Goal: Task Accomplishment & Management: Manage account settings

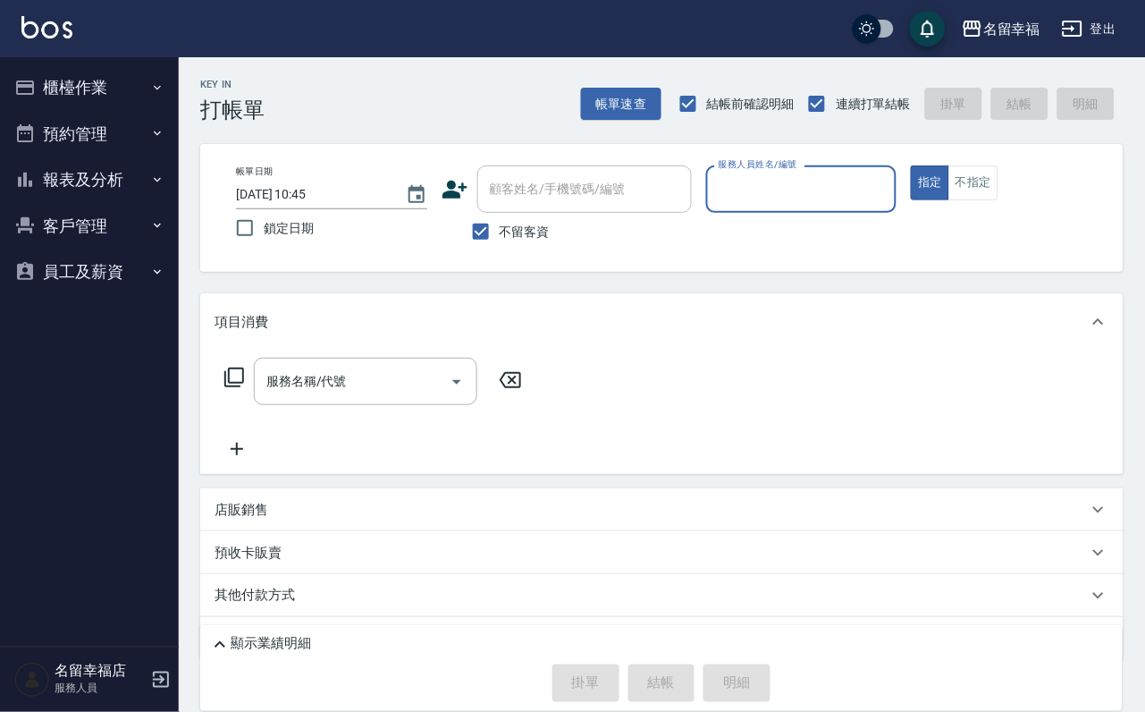
click at [112, 83] on button "櫃檯作業" at bounding box center [89, 87] width 164 height 46
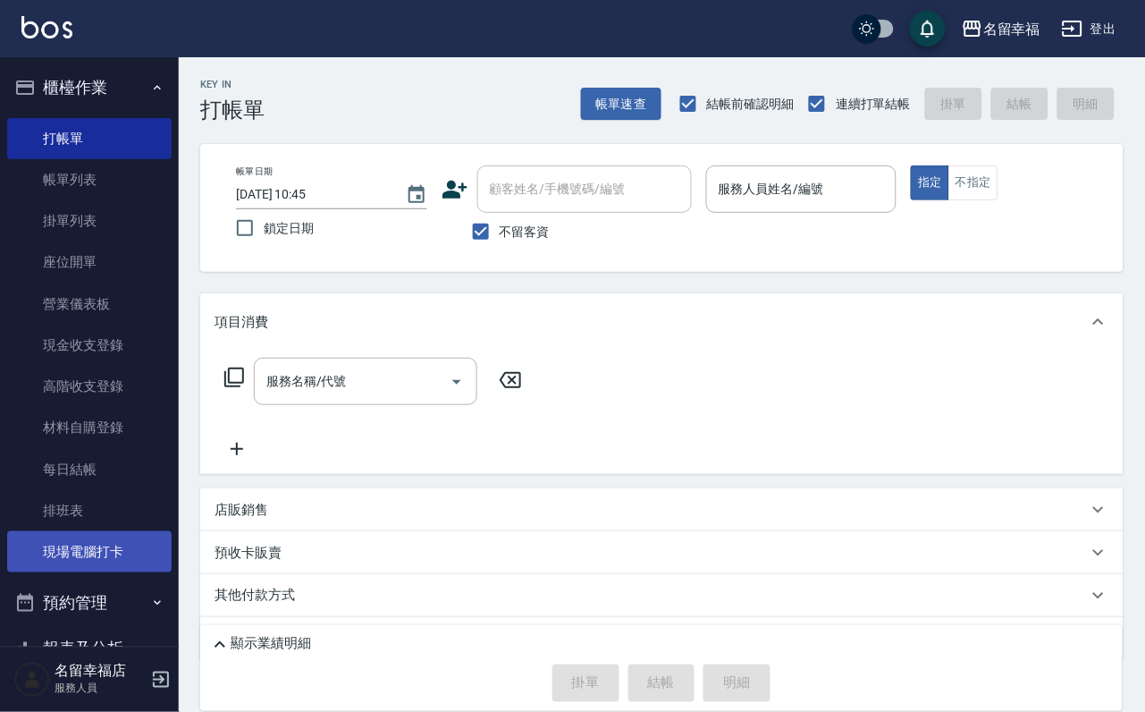
click at [104, 572] on link "現場電腦打卡" at bounding box center [89, 551] width 164 height 41
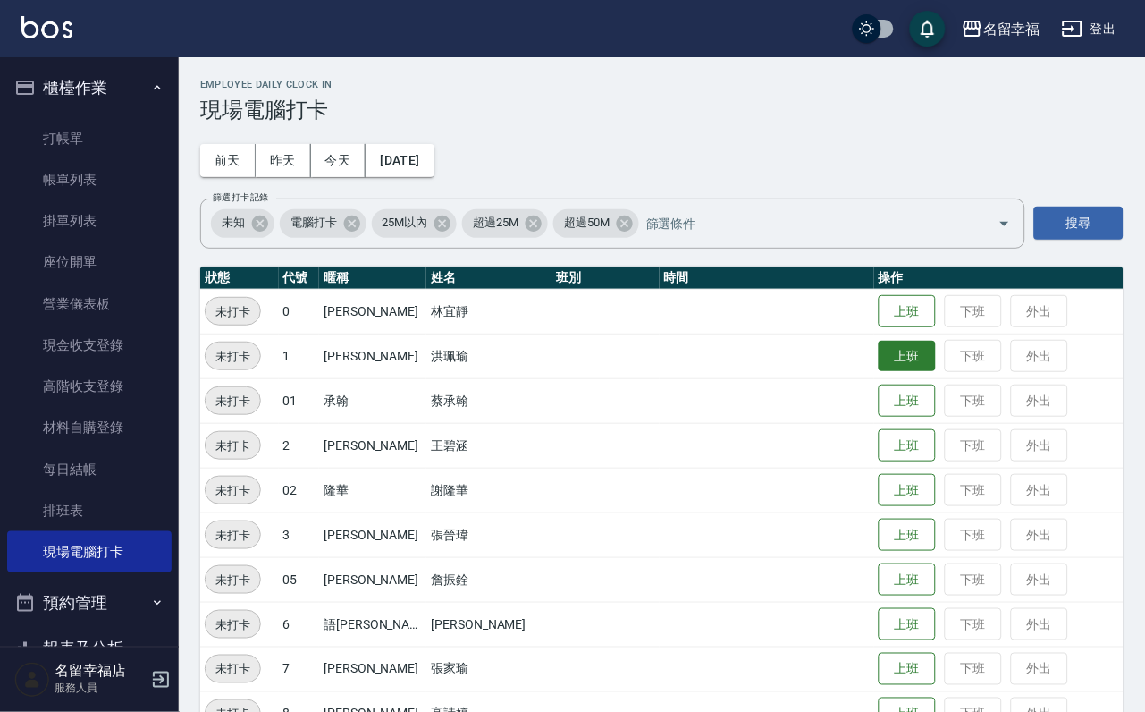
click at [899, 359] on button "上班" at bounding box center [907, 356] width 57 height 31
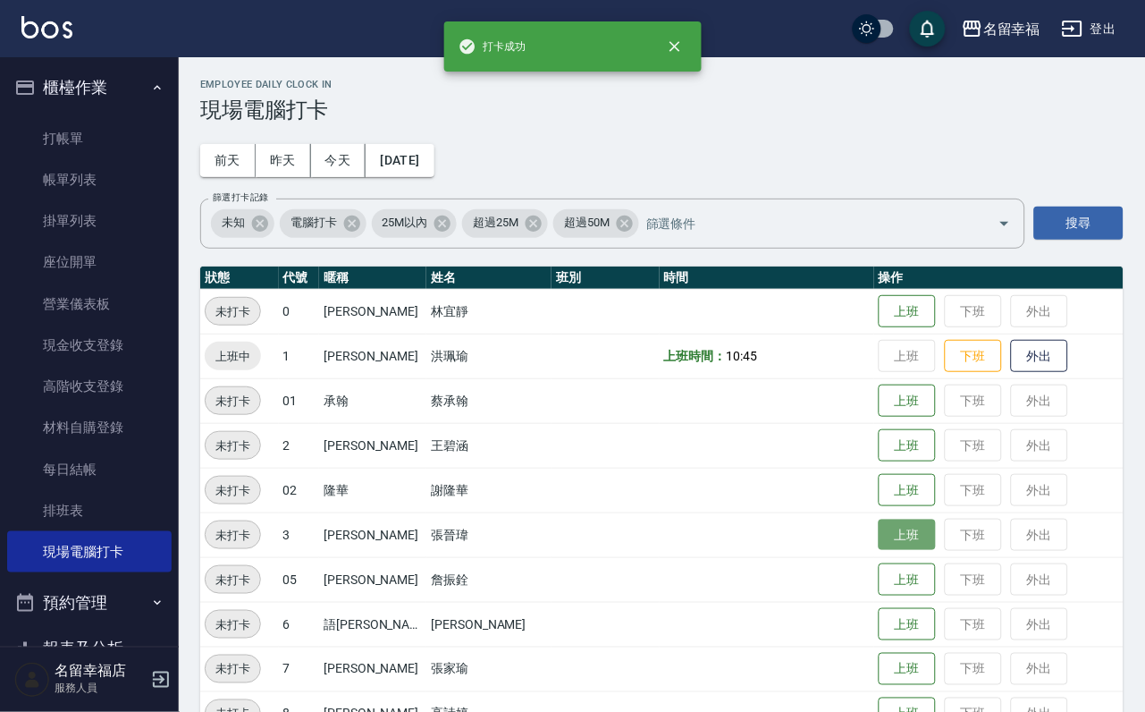
click at [907, 551] on button "上班" at bounding box center [907, 534] width 57 height 31
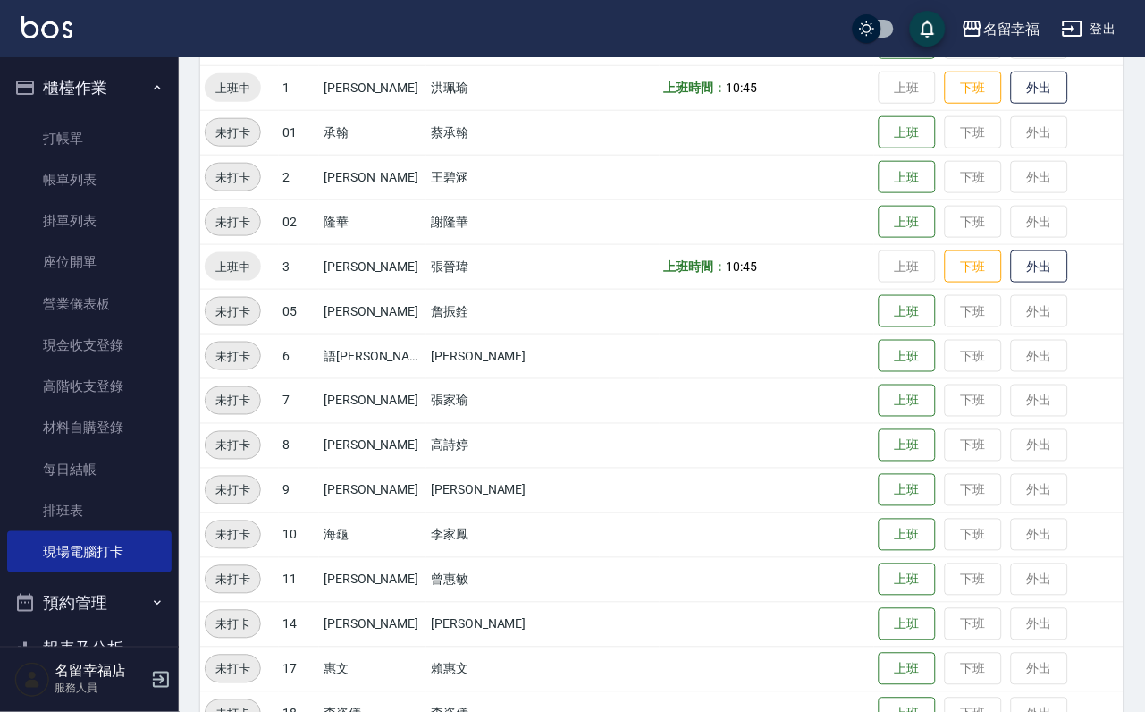
scroll to position [402, 0]
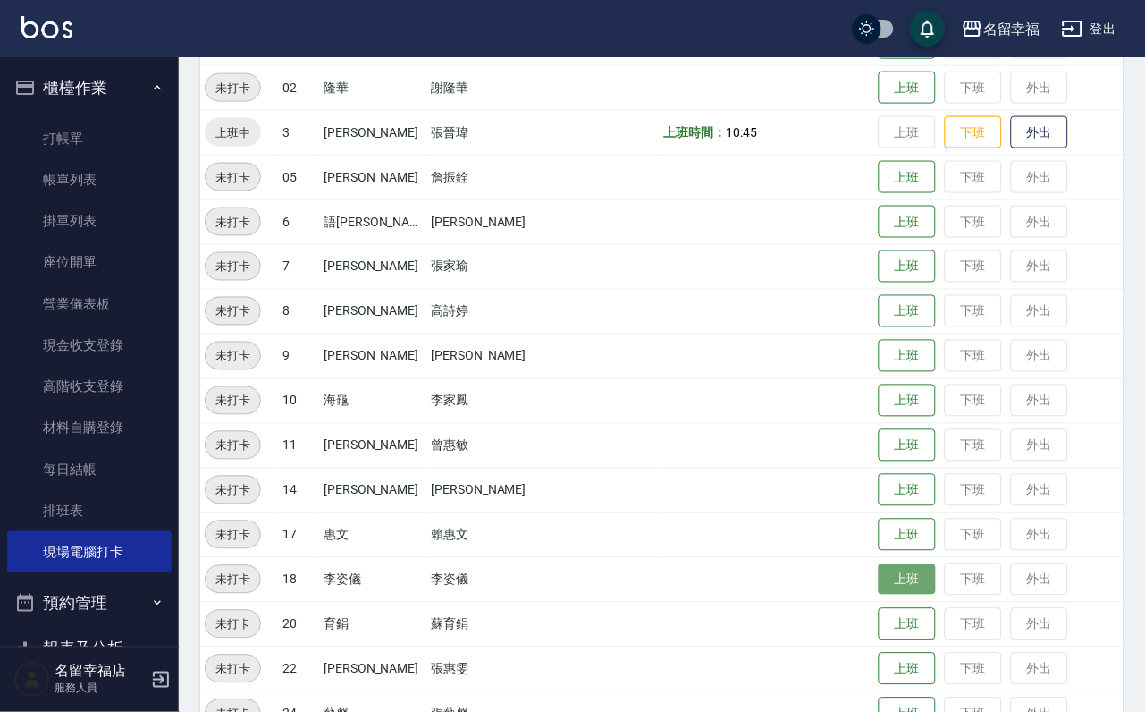
click at [884, 578] on button "上班" at bounding box center [907, 579] width 57 height 31
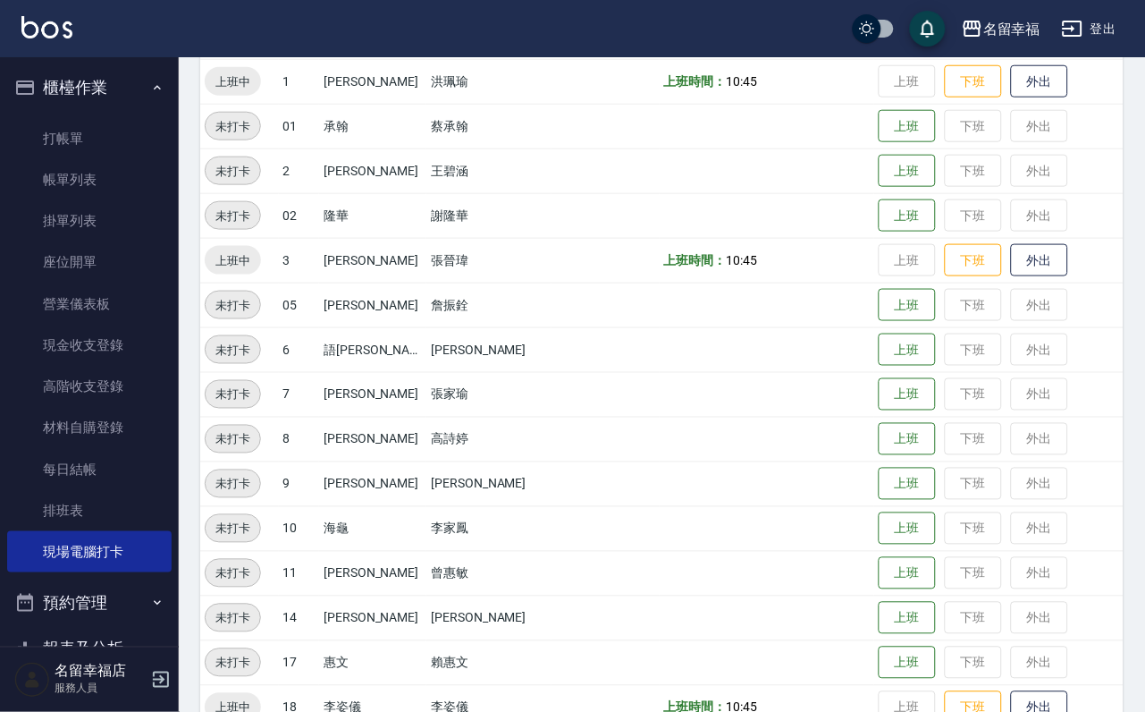
scroll to position [0, 0]
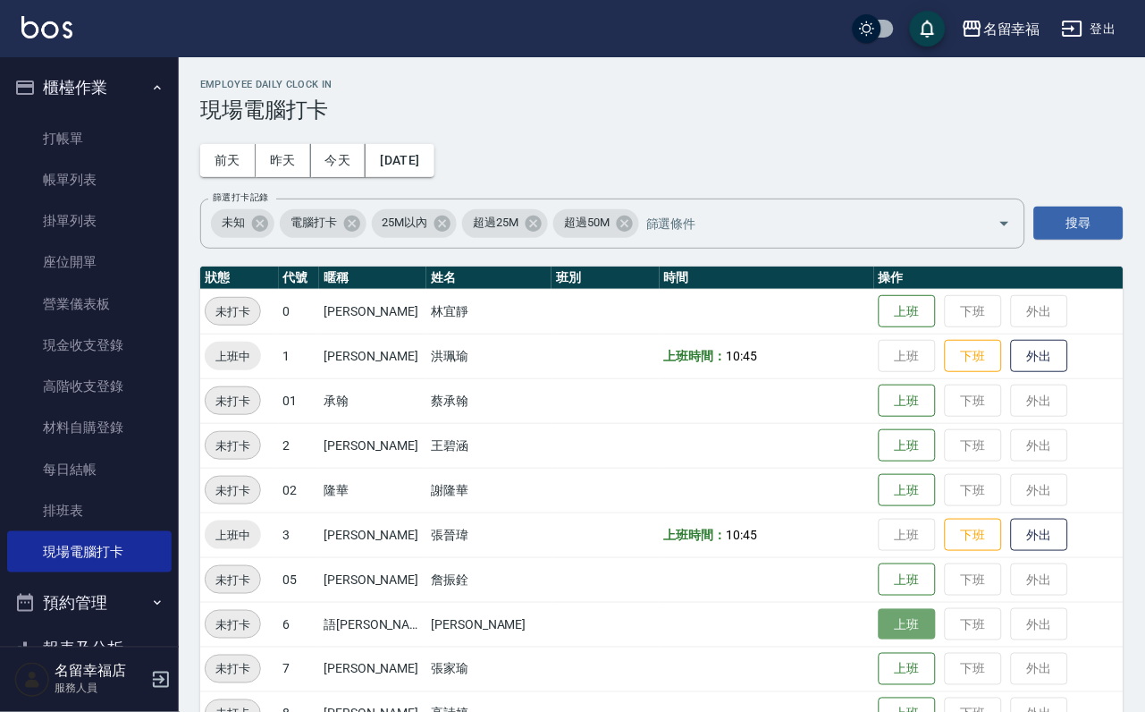
click at [893, 628] on button "上班" at bounding box center [907, 624] width 57 height 31
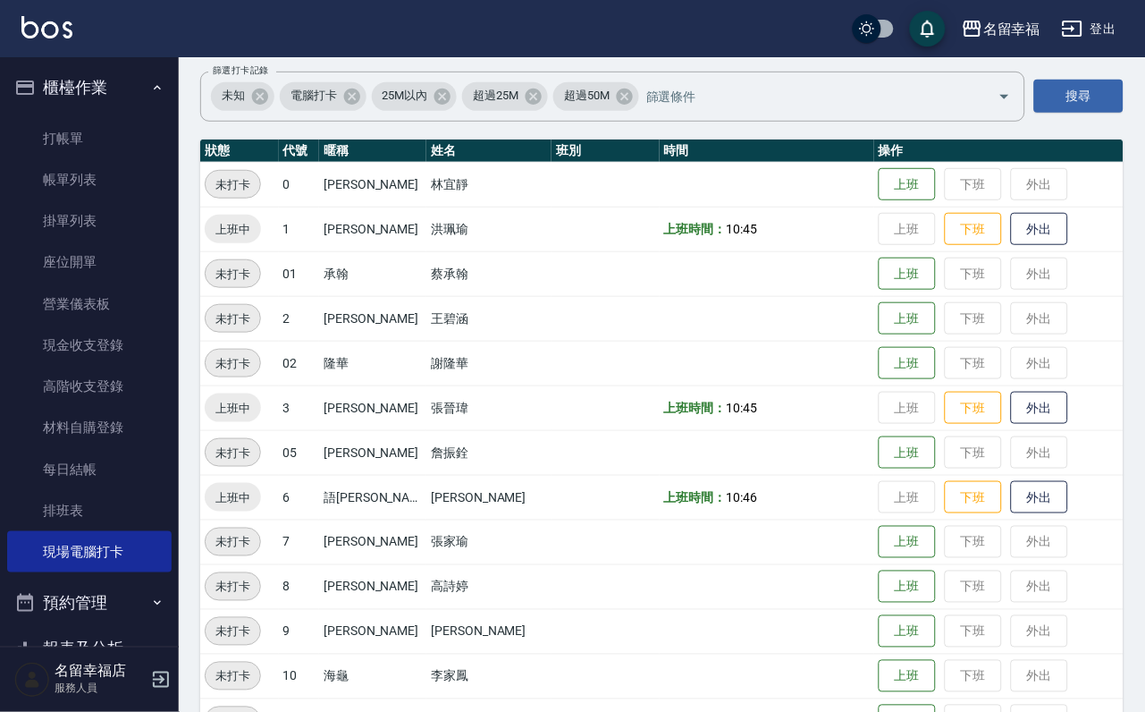
scroll to position [268, 0]
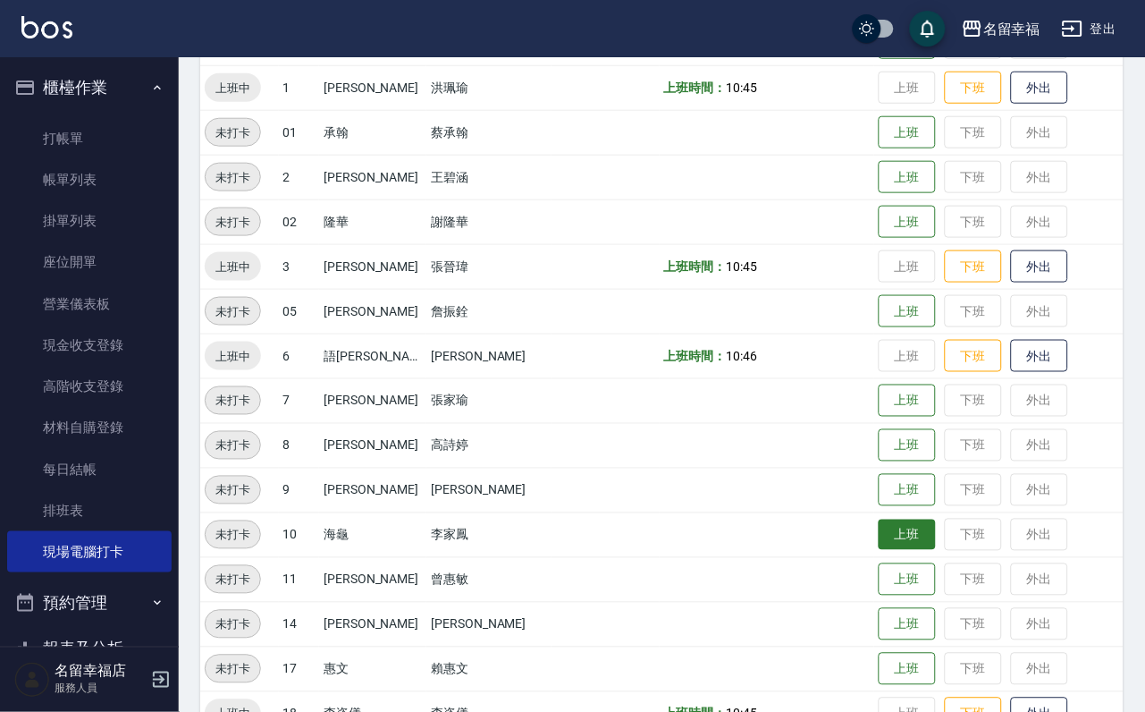
click at [889, 541] on button "上班" at bounding box center [907, 534] width 57 height 31
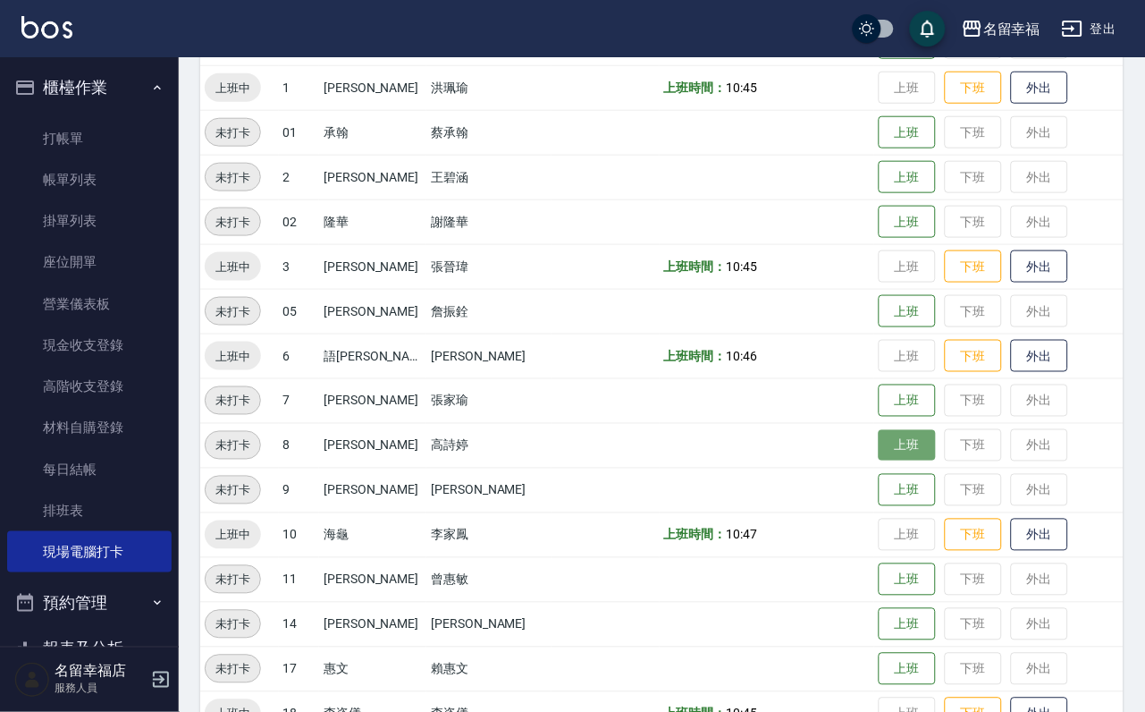
click at [893, 438] on button "上班" at bounding box center [907, 445] width 57 height 31
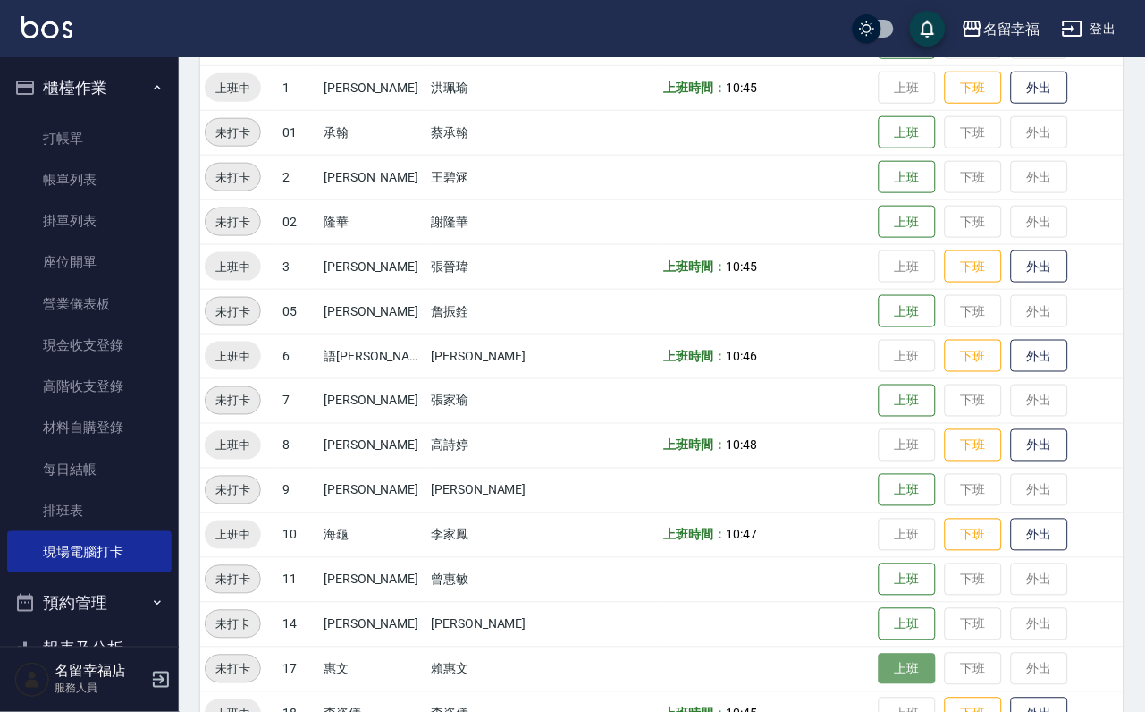
click at [903, 676] on button "上班" at bounding box center [907, 669] width 57 height 31
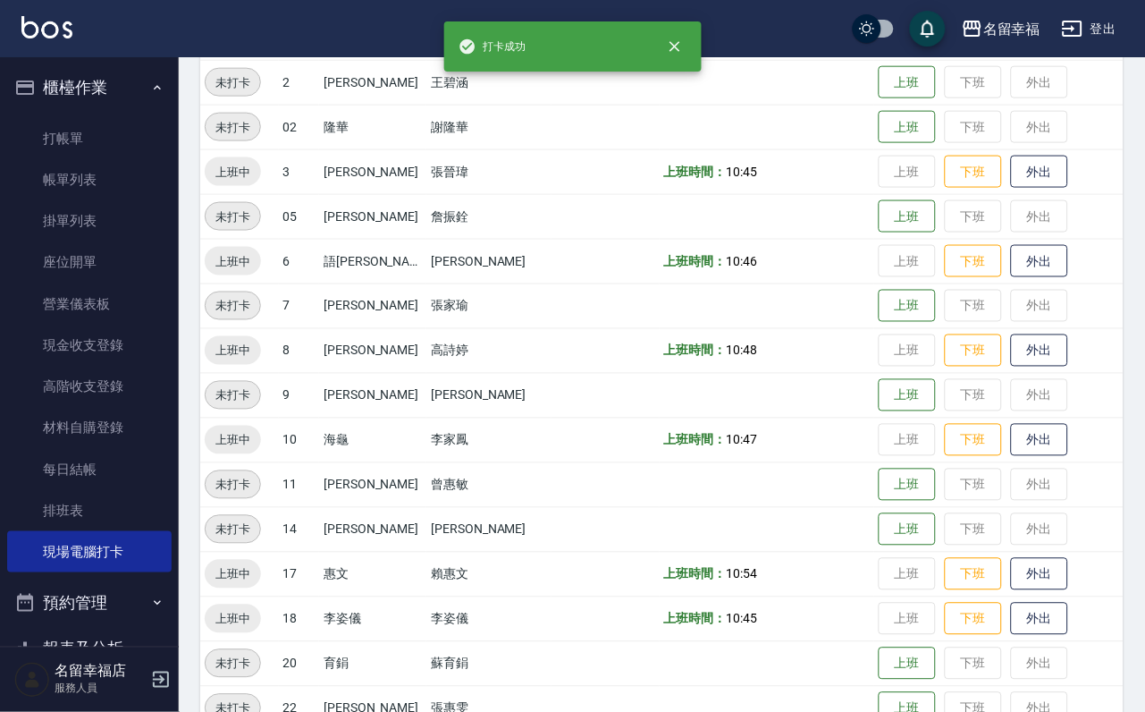
scroll to position [536, 0]
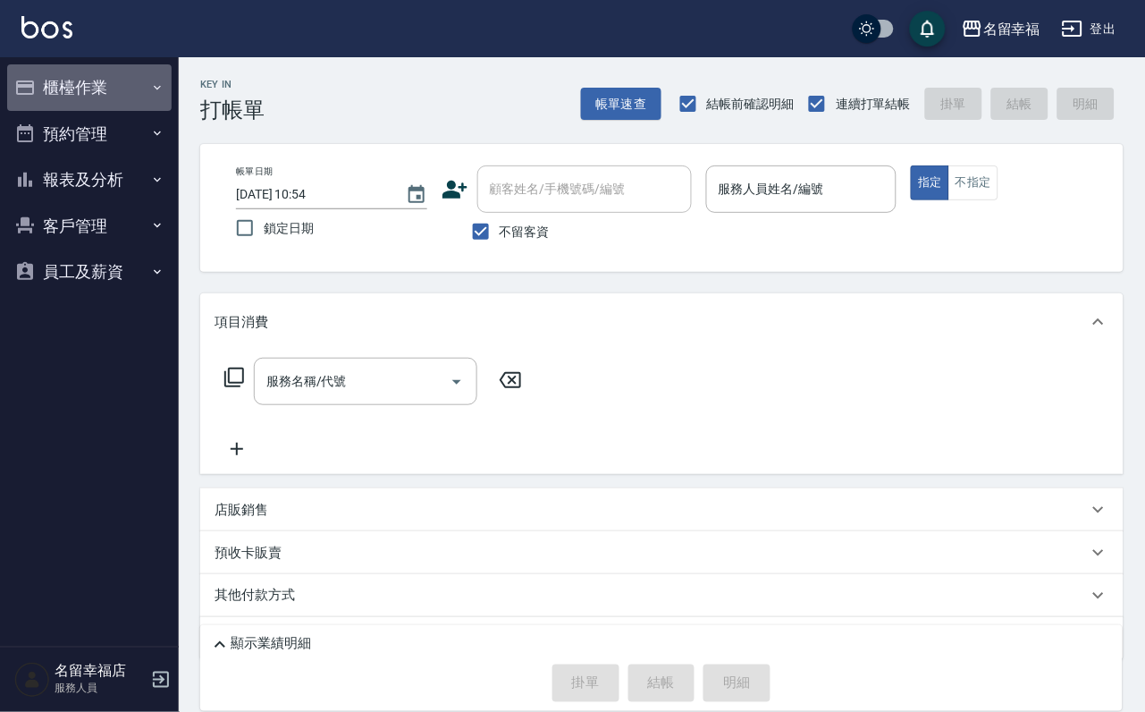
click at [90, 76] on button "櫃檯作業" at bounding box center [89, 87] width 164 height 46
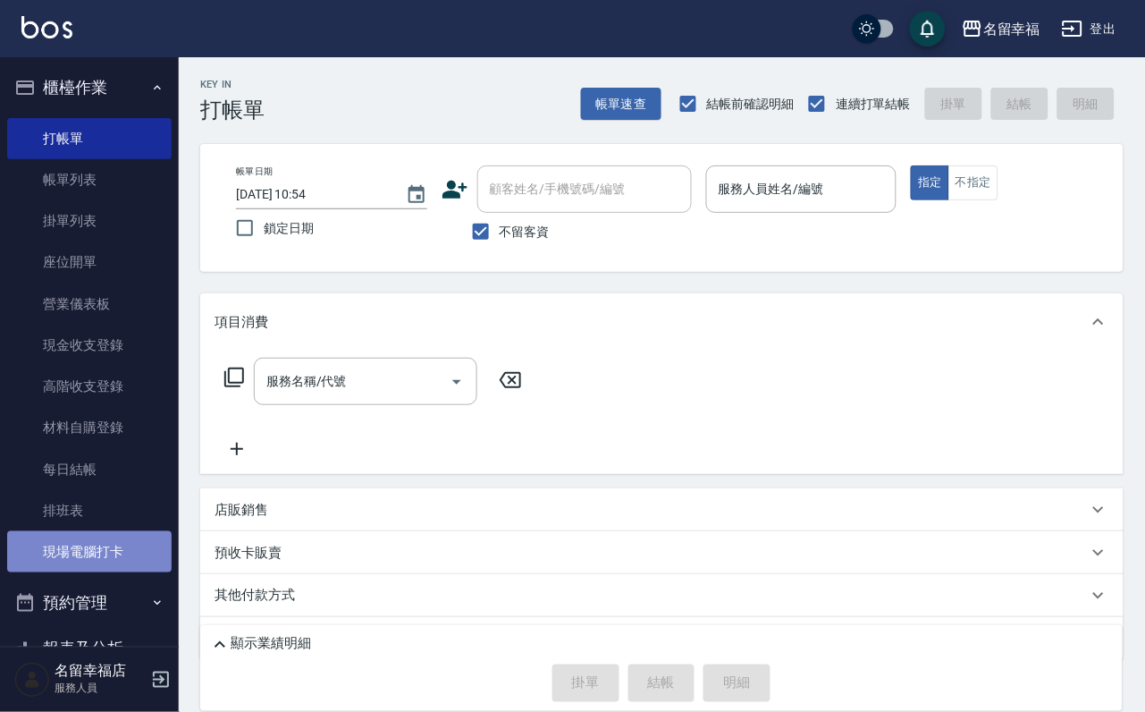
click at [123, 572] on link "現場電腦打卡" at bounding box center [89, 551] width 164 height 41
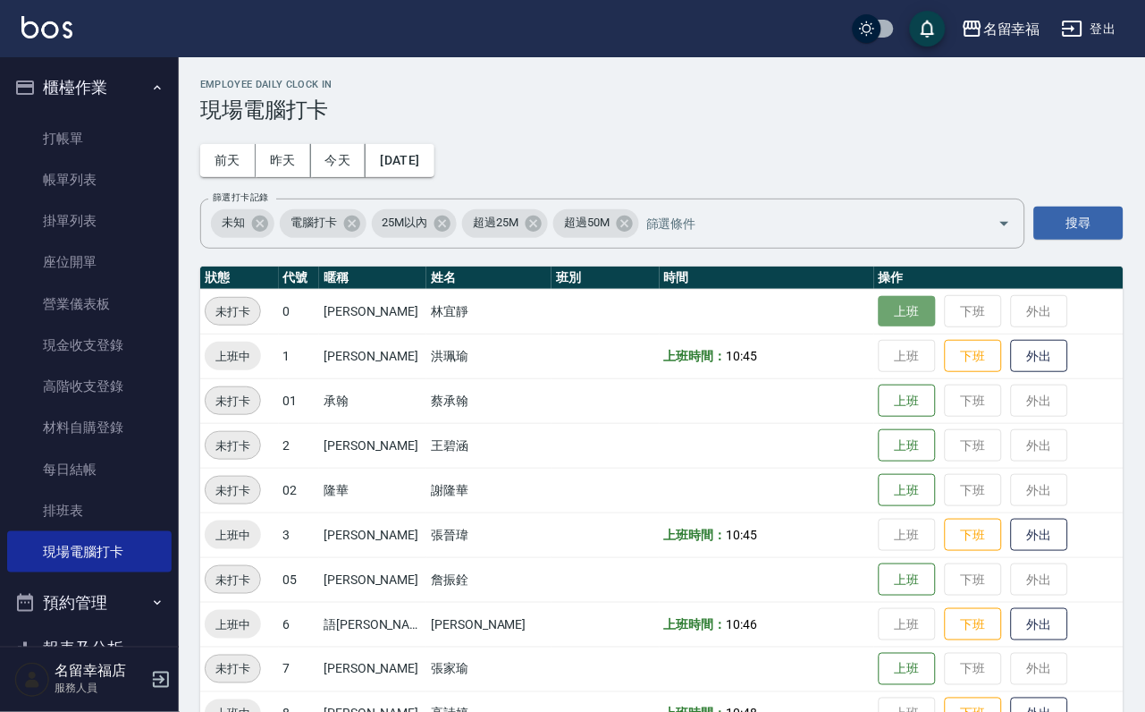
click at [897, 306] on button "上班" at bounding box center [907, 311] width 57 height 31
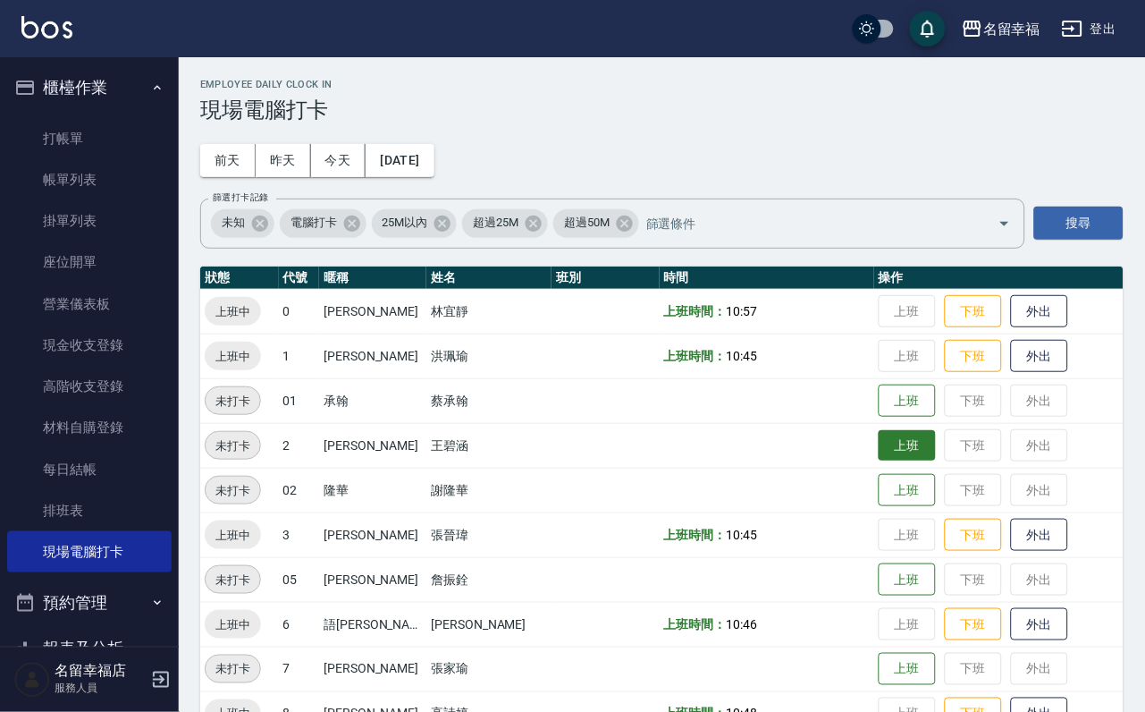
click at [884, 457] on button "上班" at bounding box center [907, 445] width 57 height 31
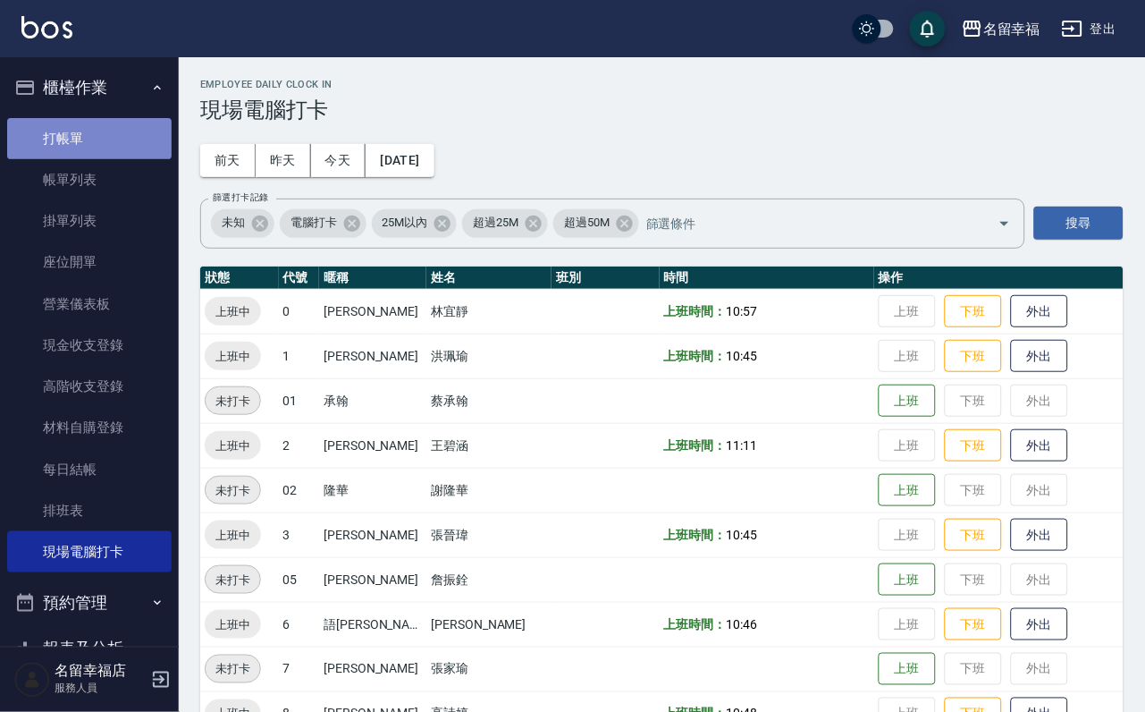
click at [89, 135] on link "打帳單" at bounding box center [89, 138] width 164 height 41
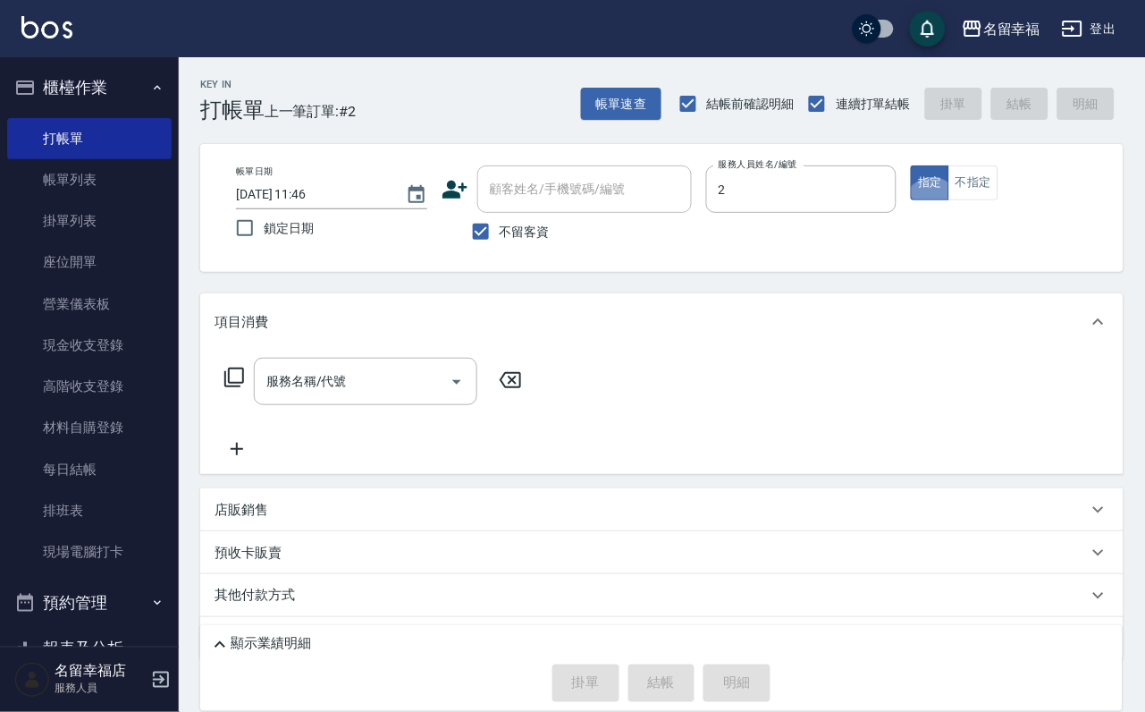
type input "碧涵-2"
type button "true"
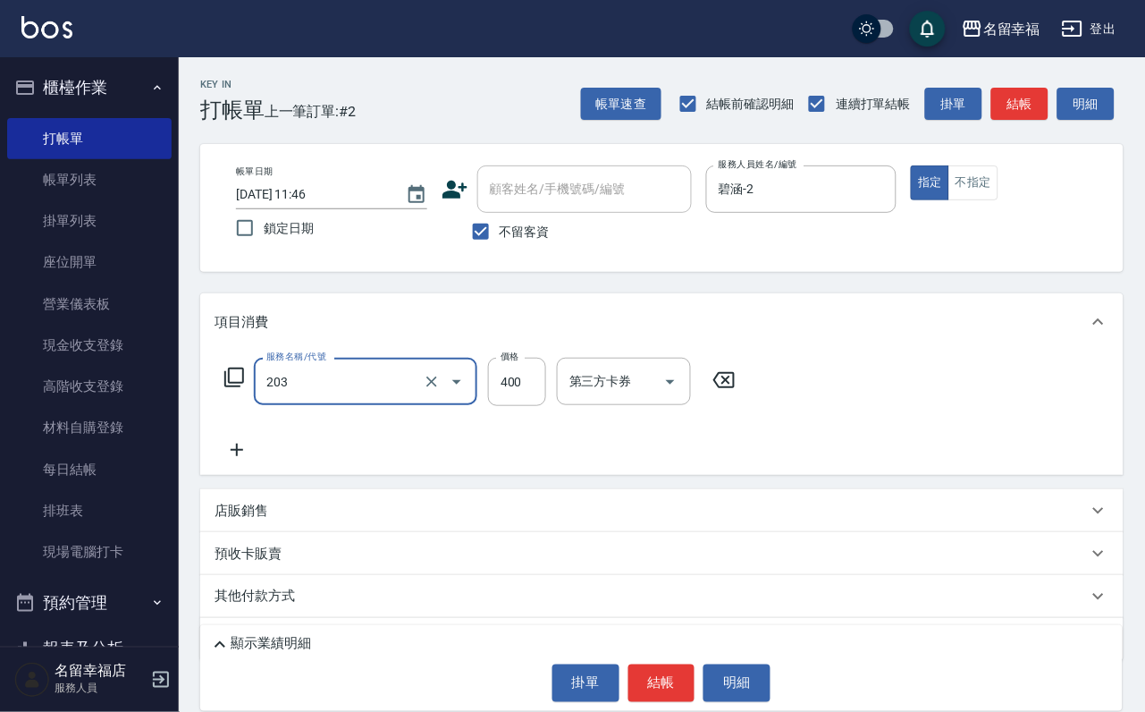
type input "指定單剪(203)"
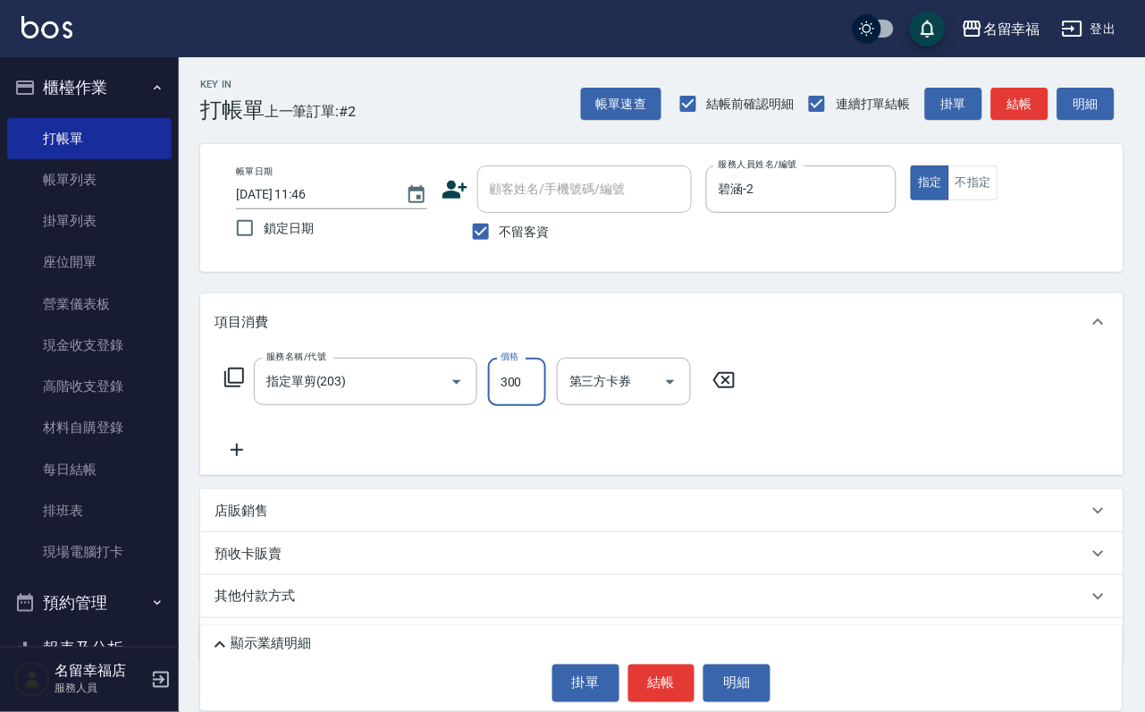
type input "300"
click at [667, 673] on button "結帳" at bounding box center [661, 683] width 67 height 38
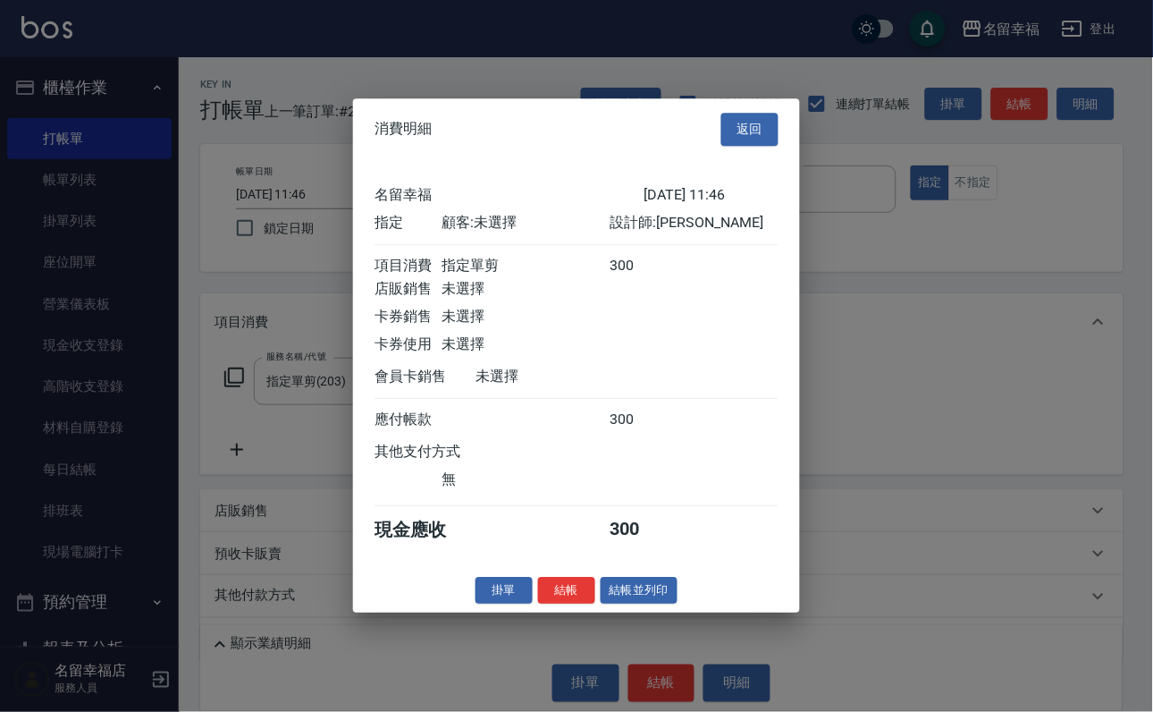
scroll to position [221, 0]
click at [538, 604] on button "結帳" at bounding box center [566, 591] width 57 height 28
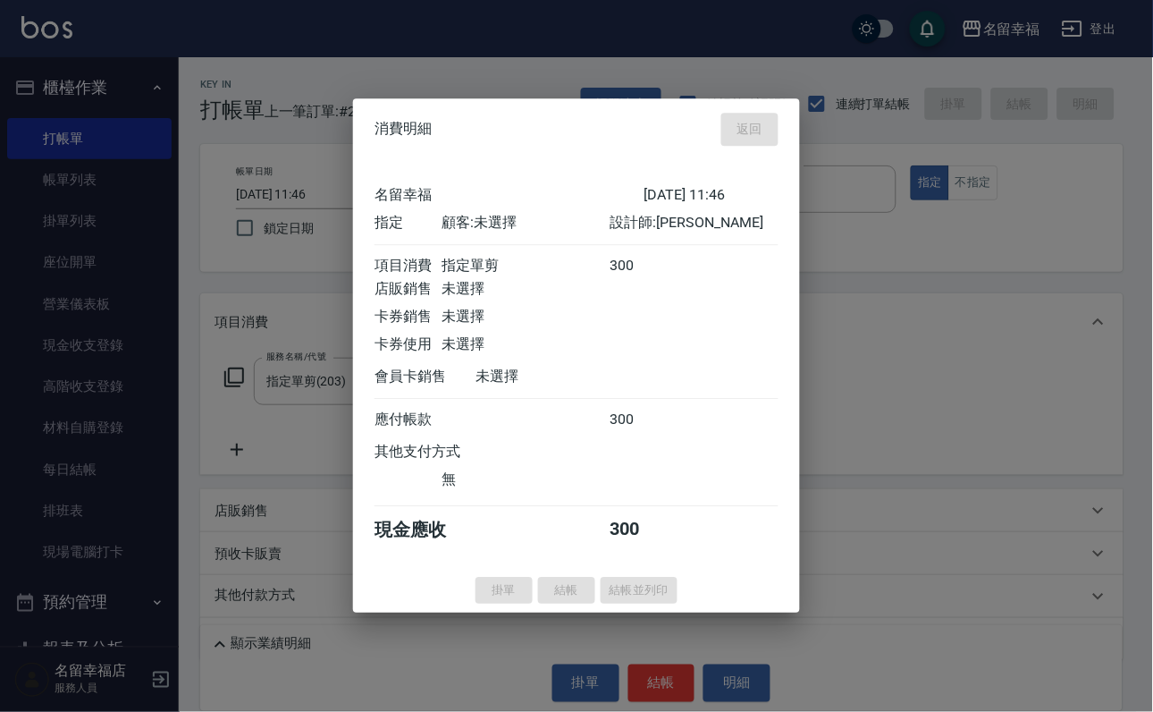
type input "[DATE] 11:47"
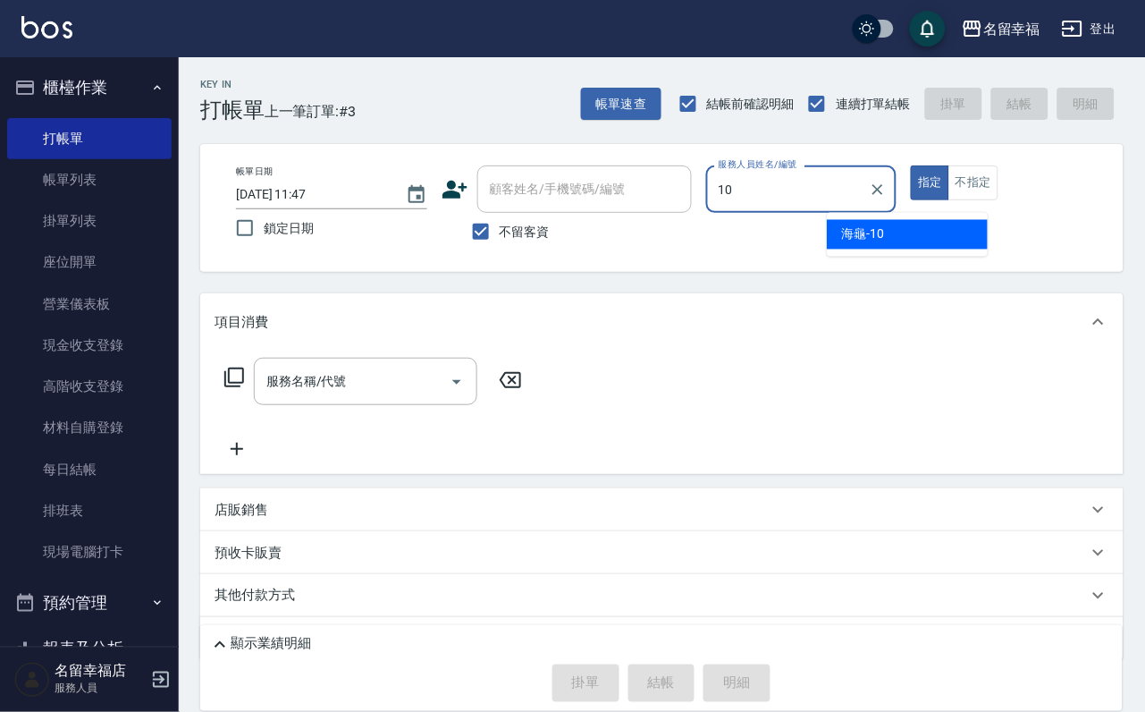
type input "海龜-10"
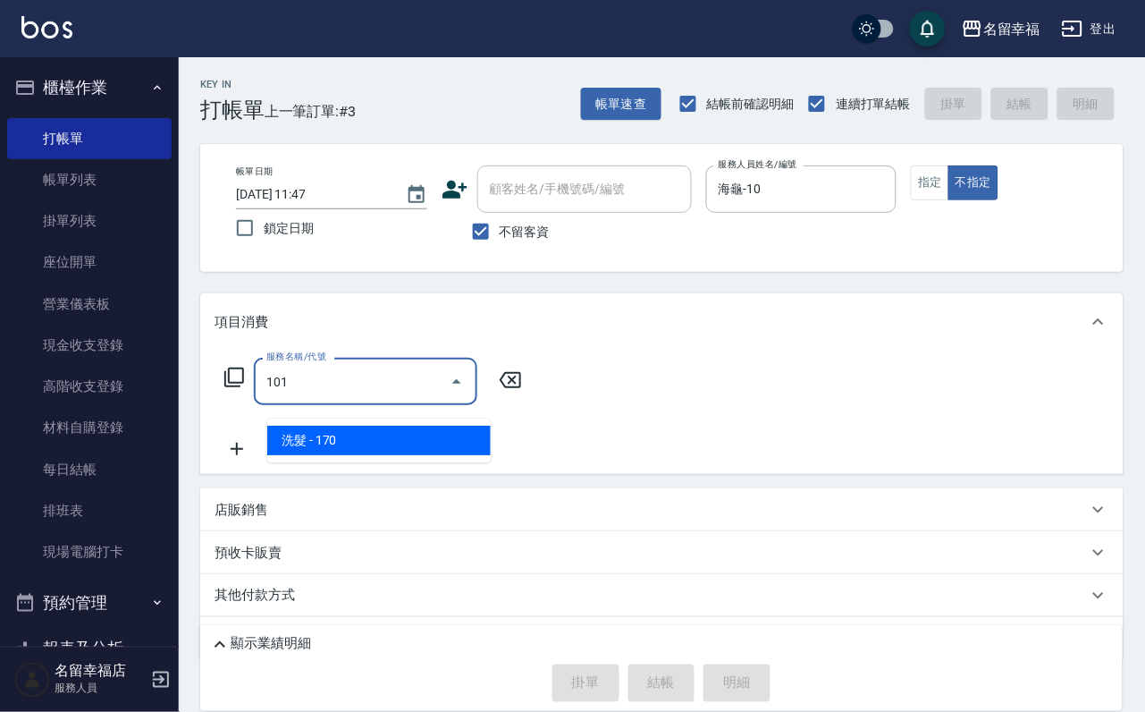
type input "洗髮(101)"
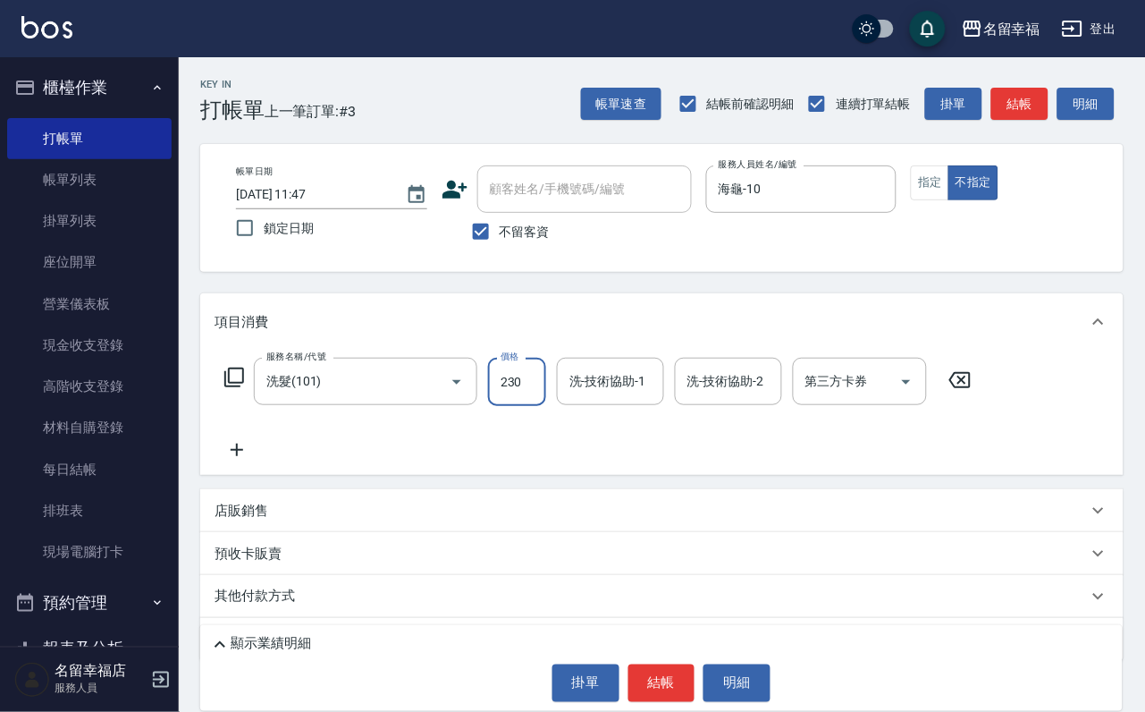
type input "230"
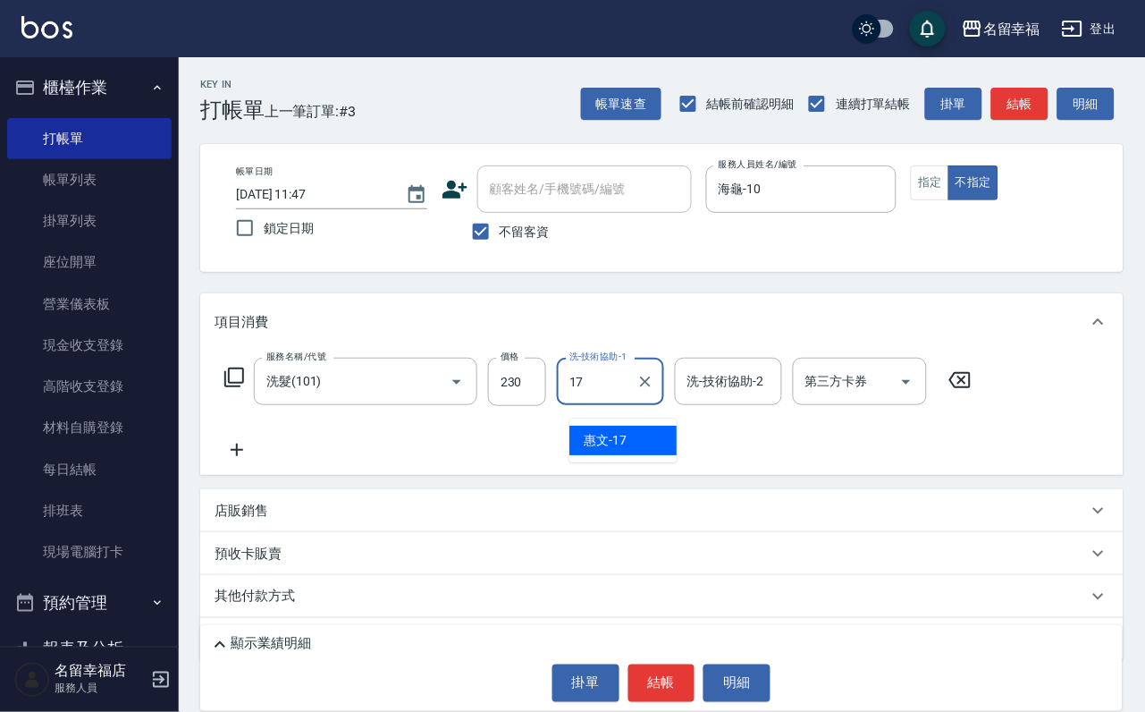
type input "惠文-17"
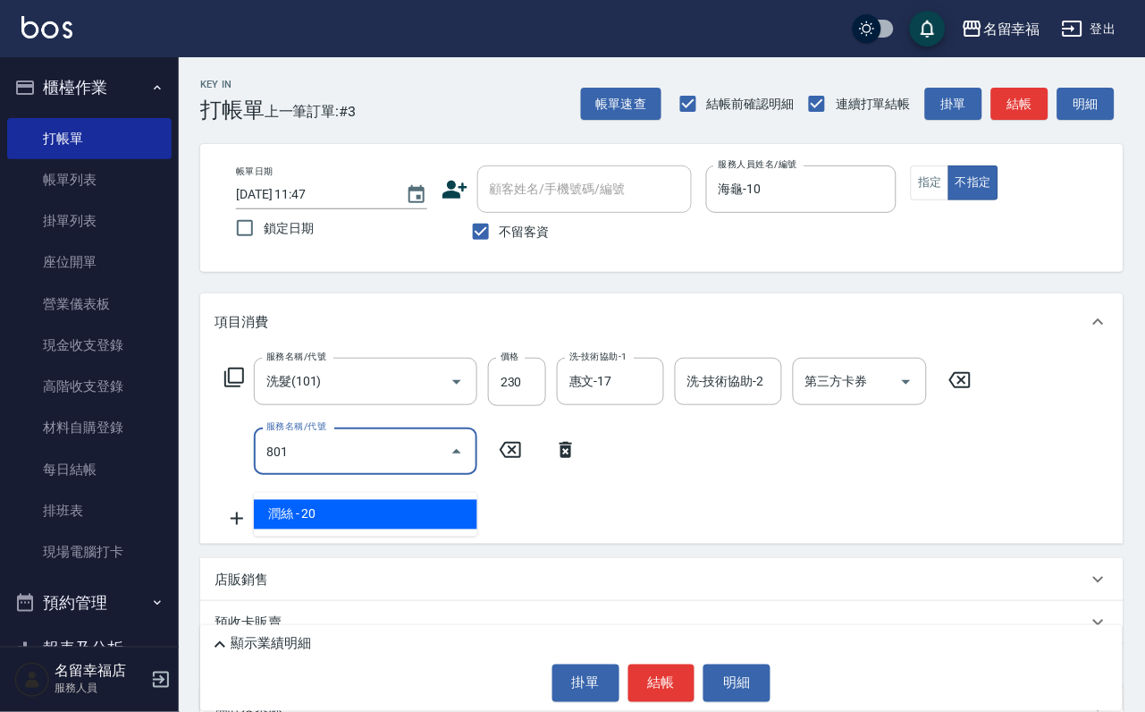
type input "潤絲(801)"
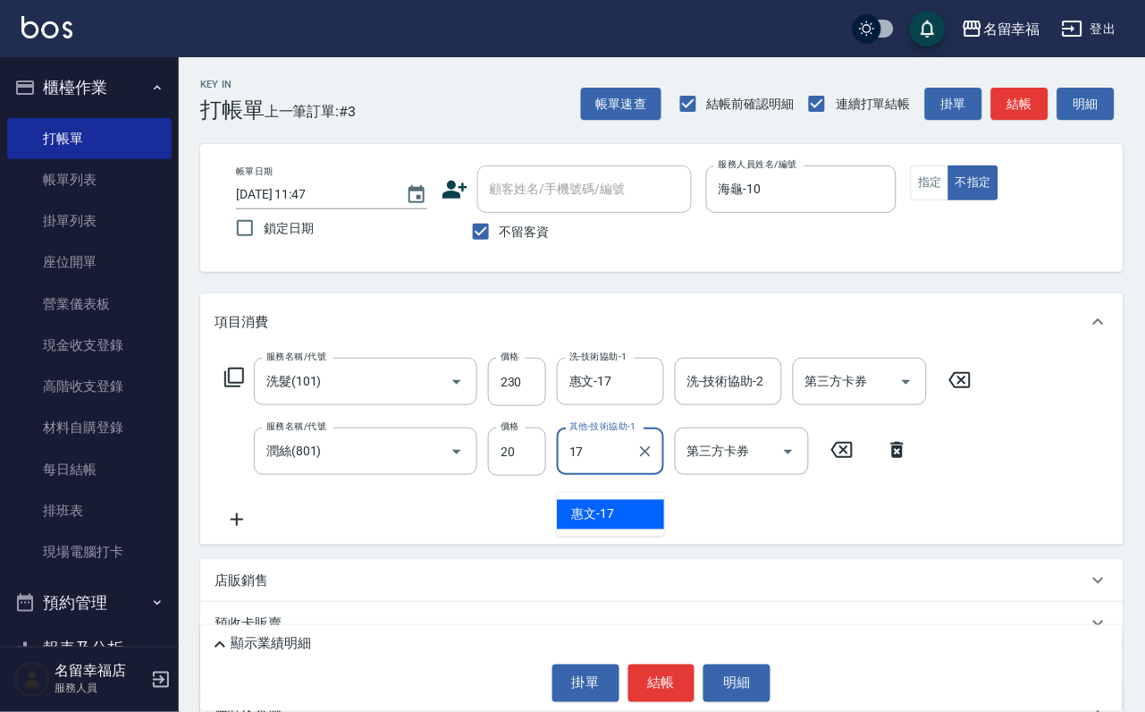
type input "惠文-17"
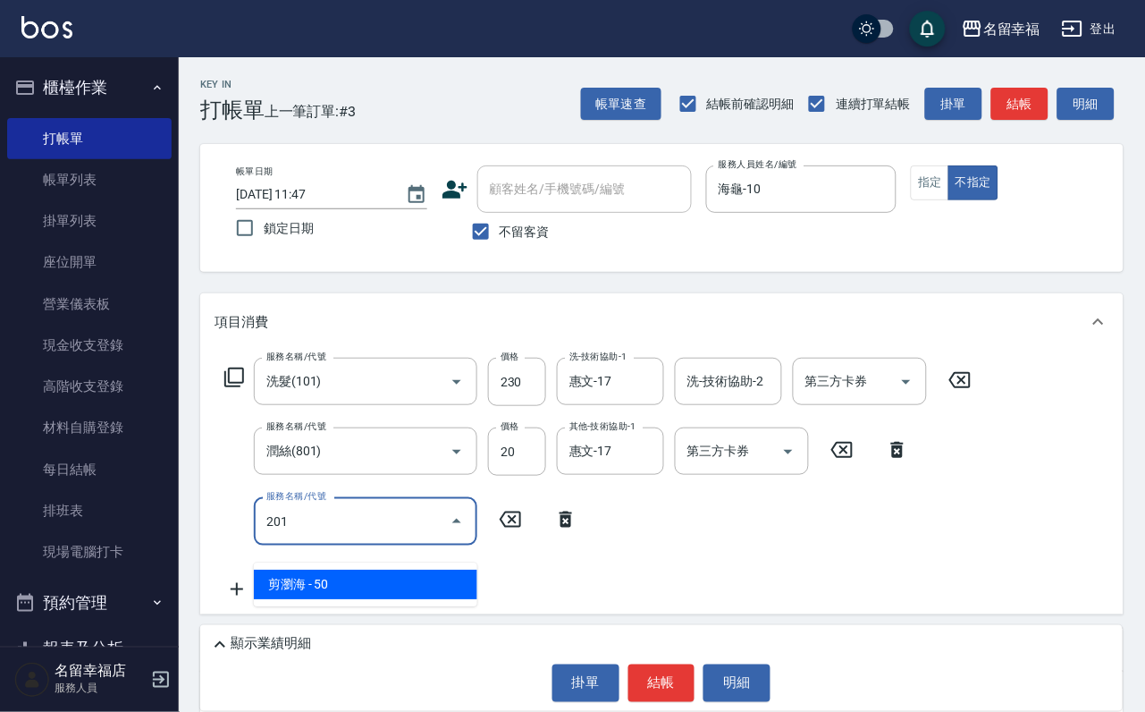
type input "剪瀏海(201)"
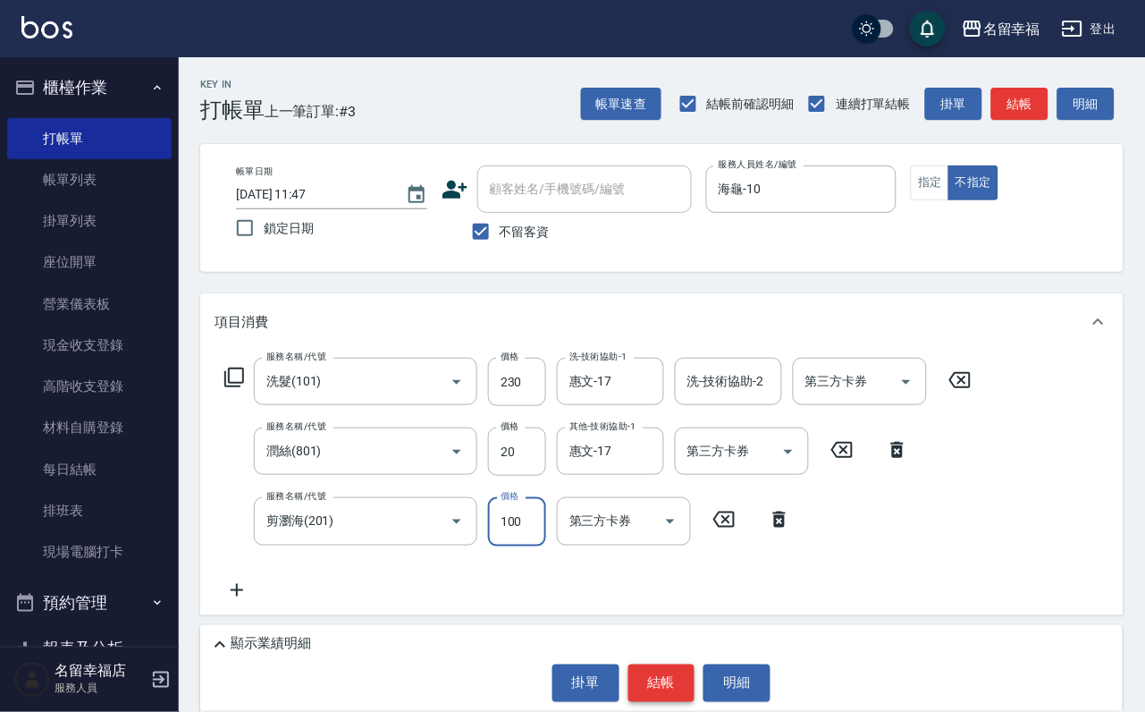
type input "100"
click at [668, 669] on button "結帳" at bounding box center [661, 683] width 67 height 38
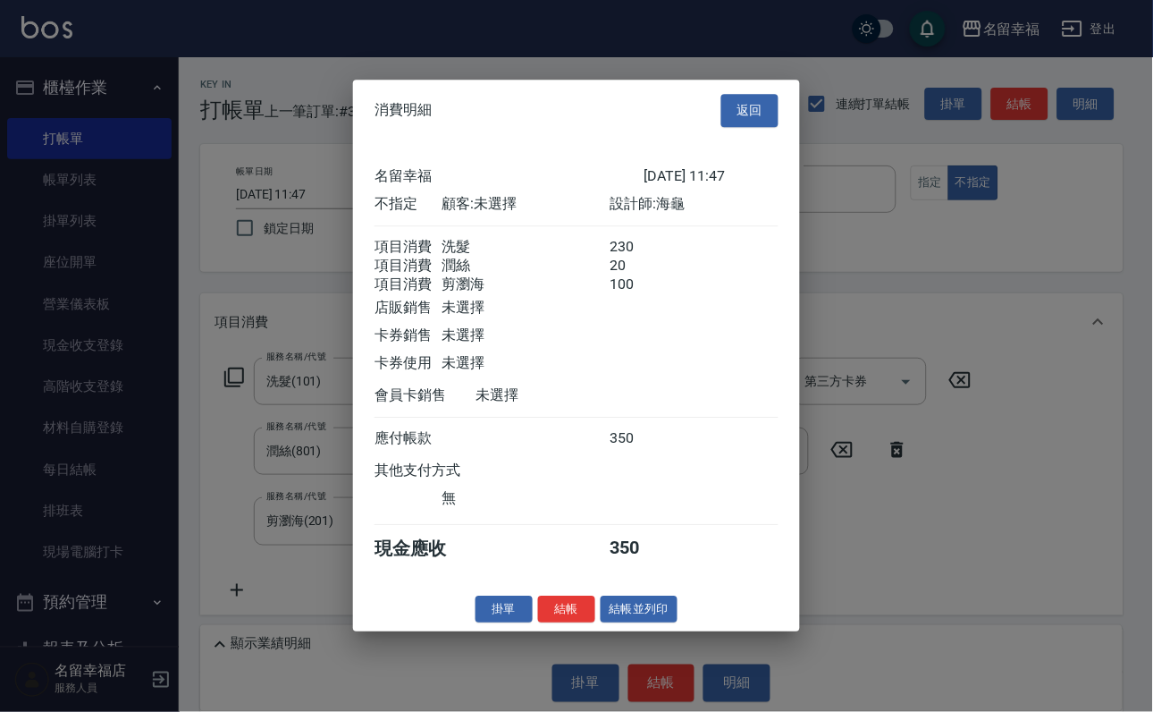
scroll to position [388, 0]
click at [637, 623] on button "結帳並列印" at bounding box center [640, 609] width 78 height 28
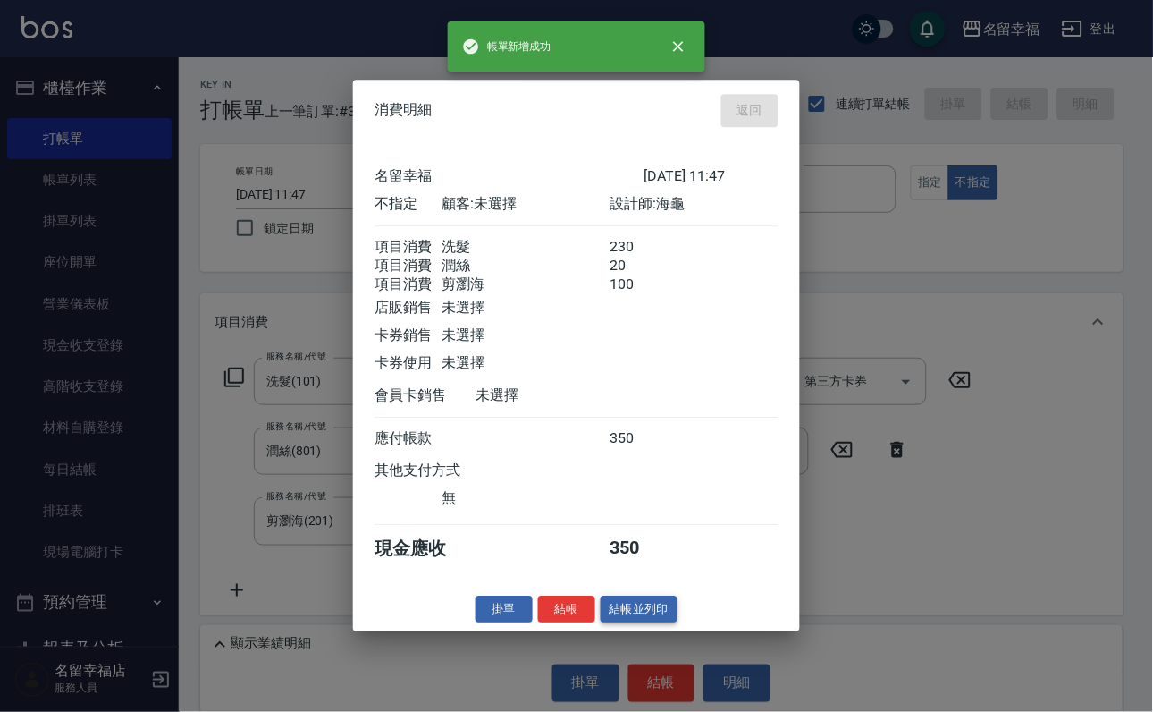
type input "[DATE] 11:59"
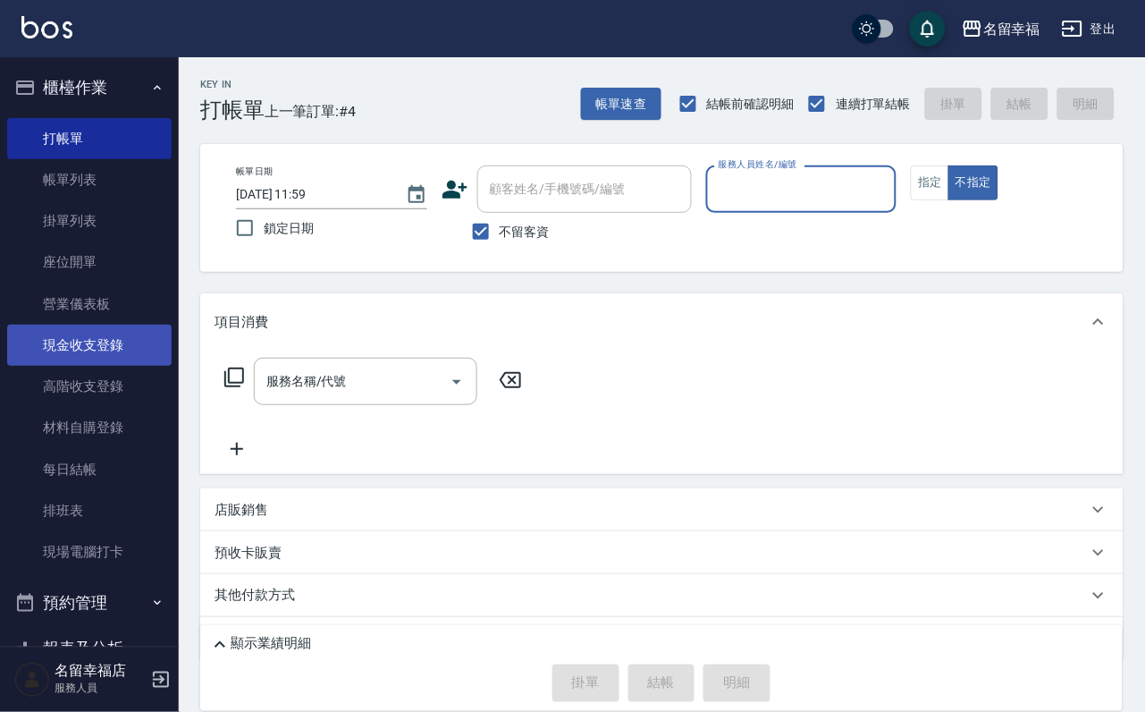
click at [93, 366] on link "現金收支登錄" at bounding box center [89, 345] width 164 height 41
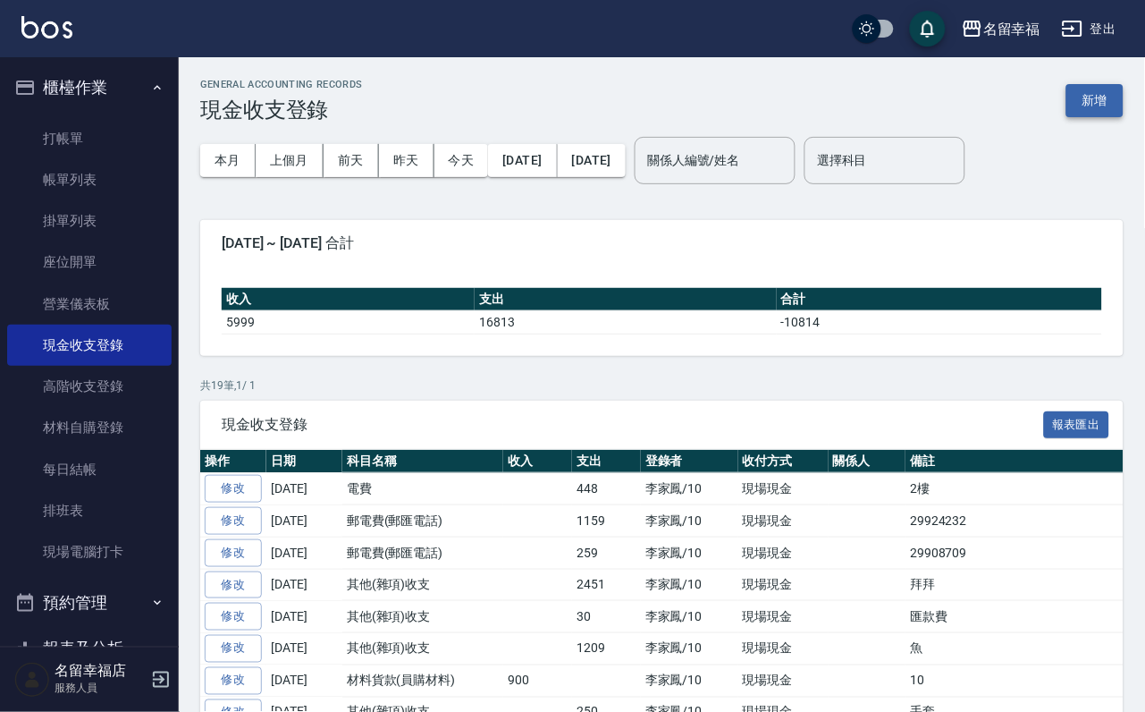
click at [1090, 105] on button "新增" at bounding box center [1095, 100] width 57 height 33
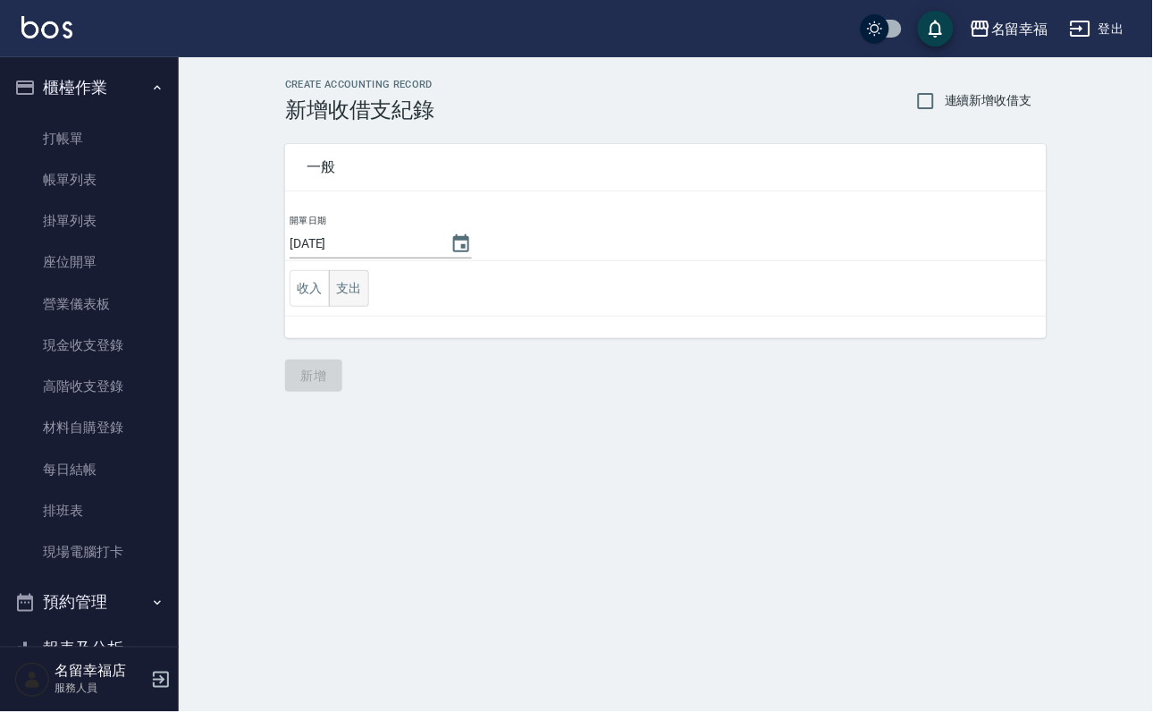
click at [369, 294] on button "支出" at bounding box center [349, 288] width 40 height 37
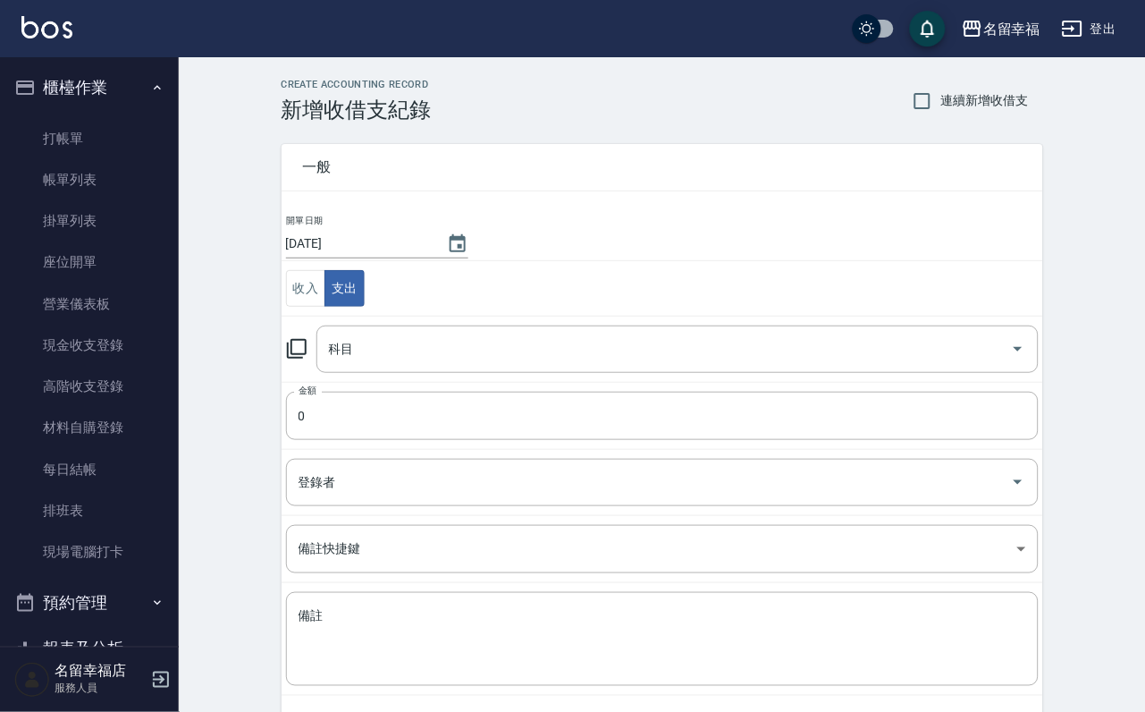
click at [308, 352] on icon at bounding box center [296, 348] width 21 height 21
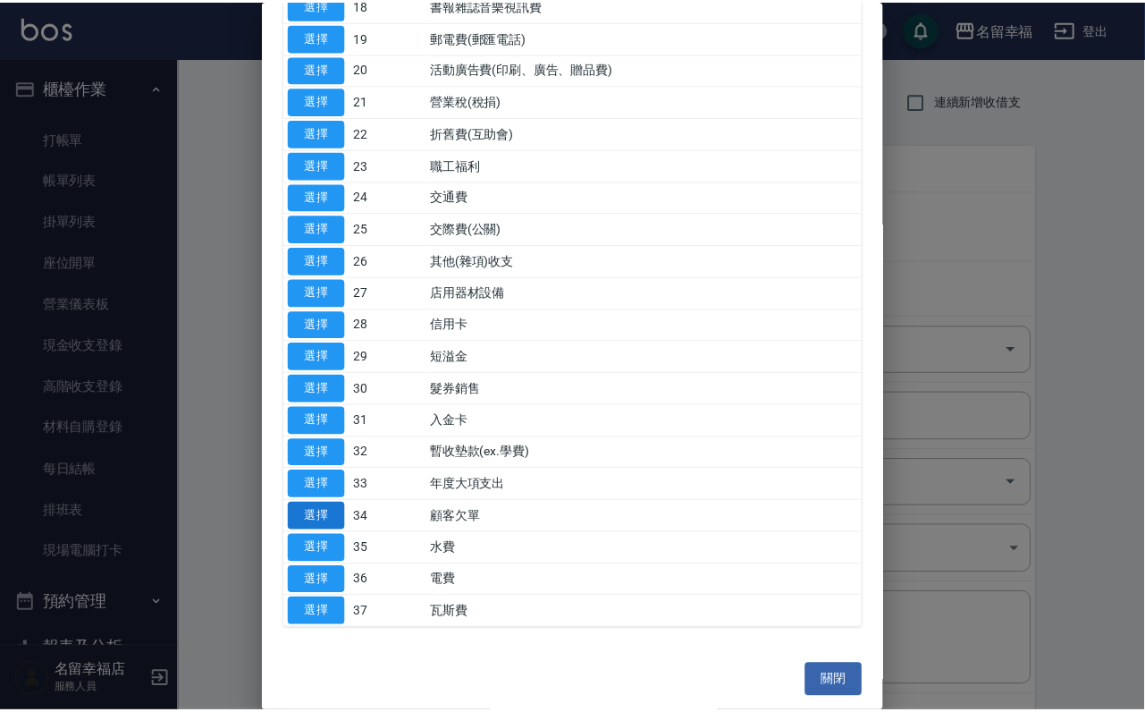
scroll to position [1184, 0]
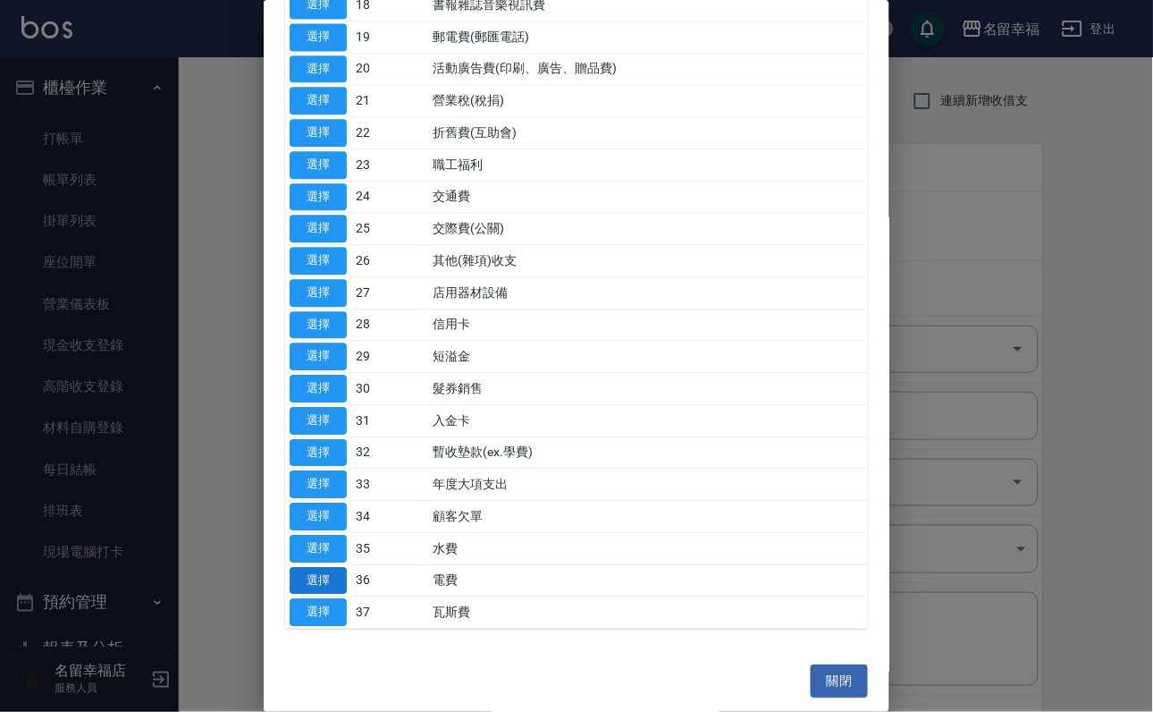
click at [333, 567] on button "選擇" at bounding box center [318, 581] width 57 height 28
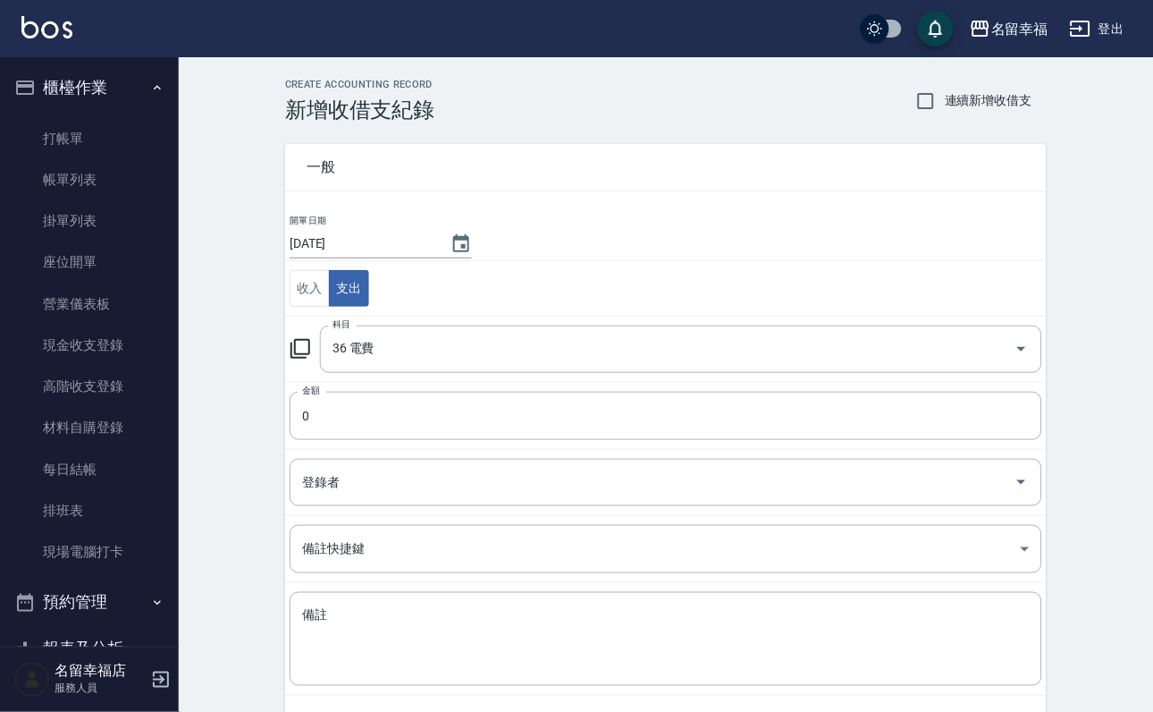
type input "36 電費"
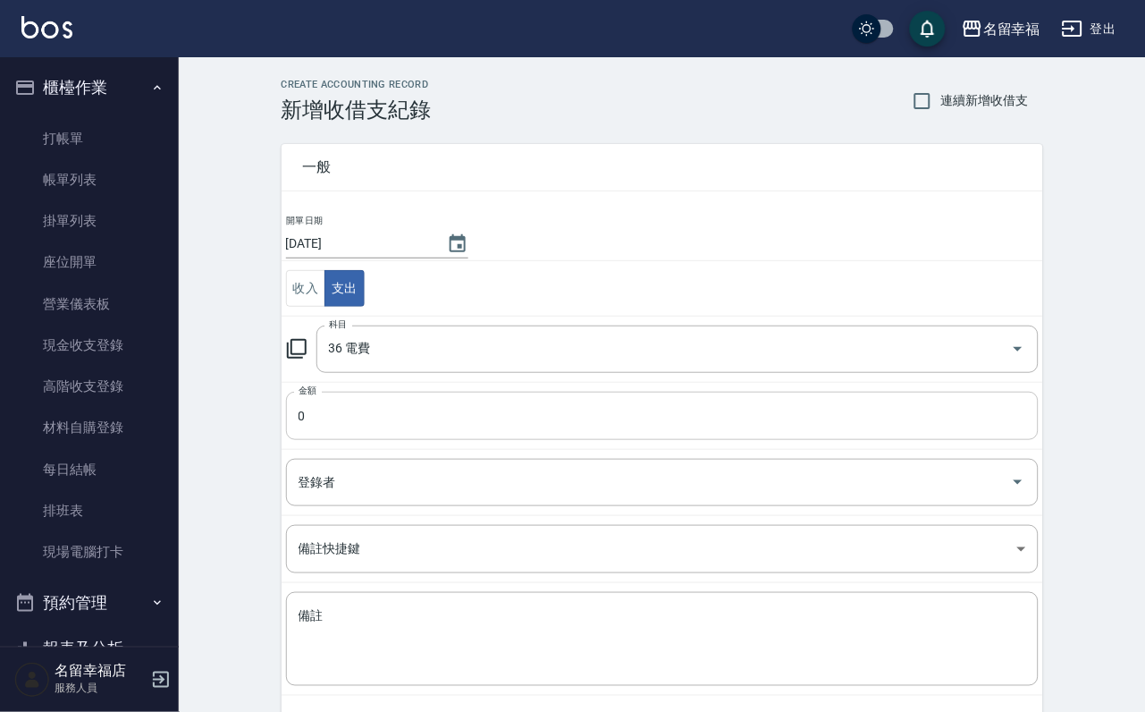
click at [365, 421] on input "0" at bounding box center [662, 416] width 753 height 48
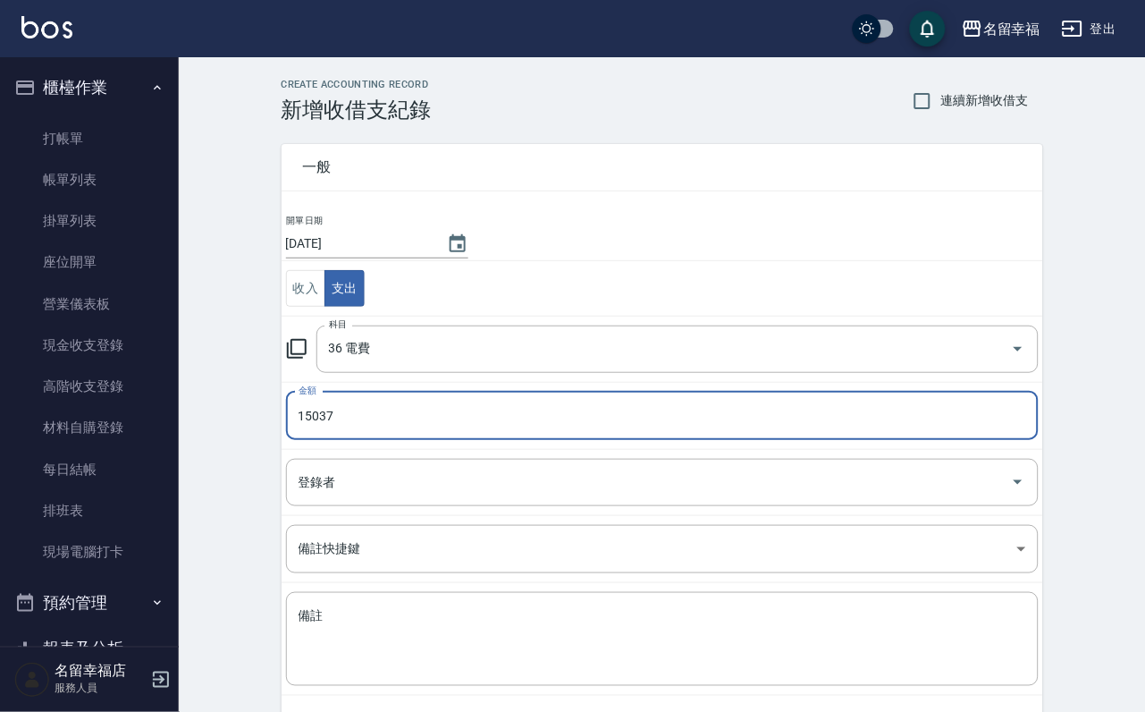
type input "15037"
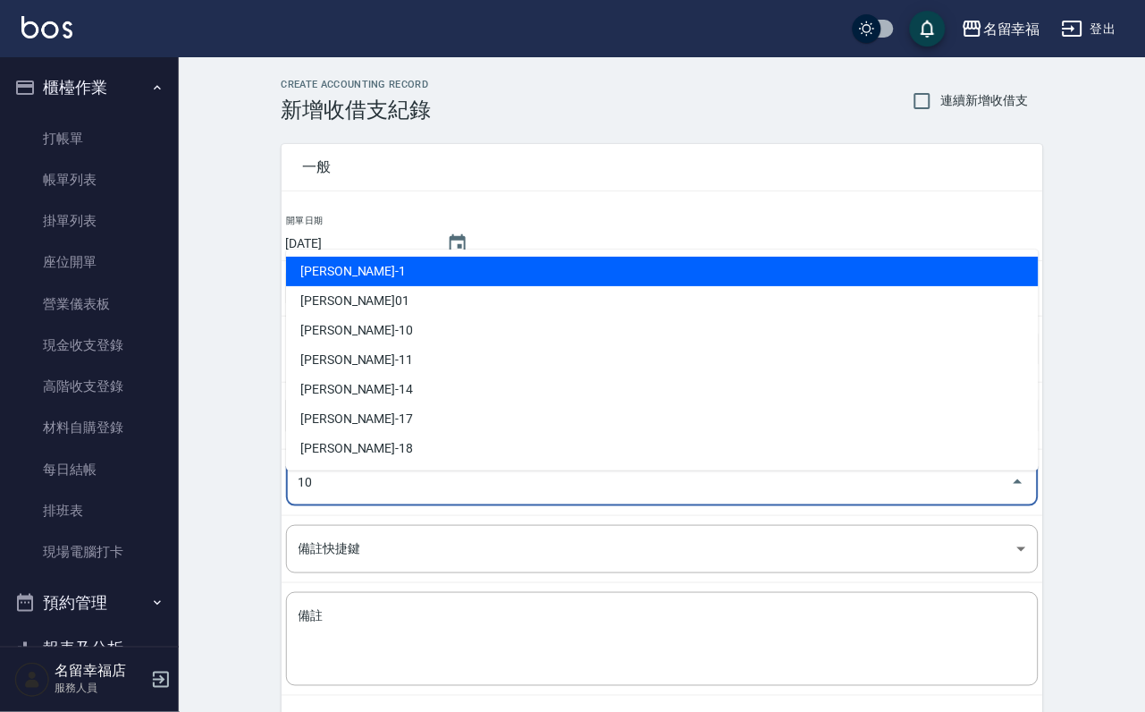
type input "[PERSON_NAME]-10"
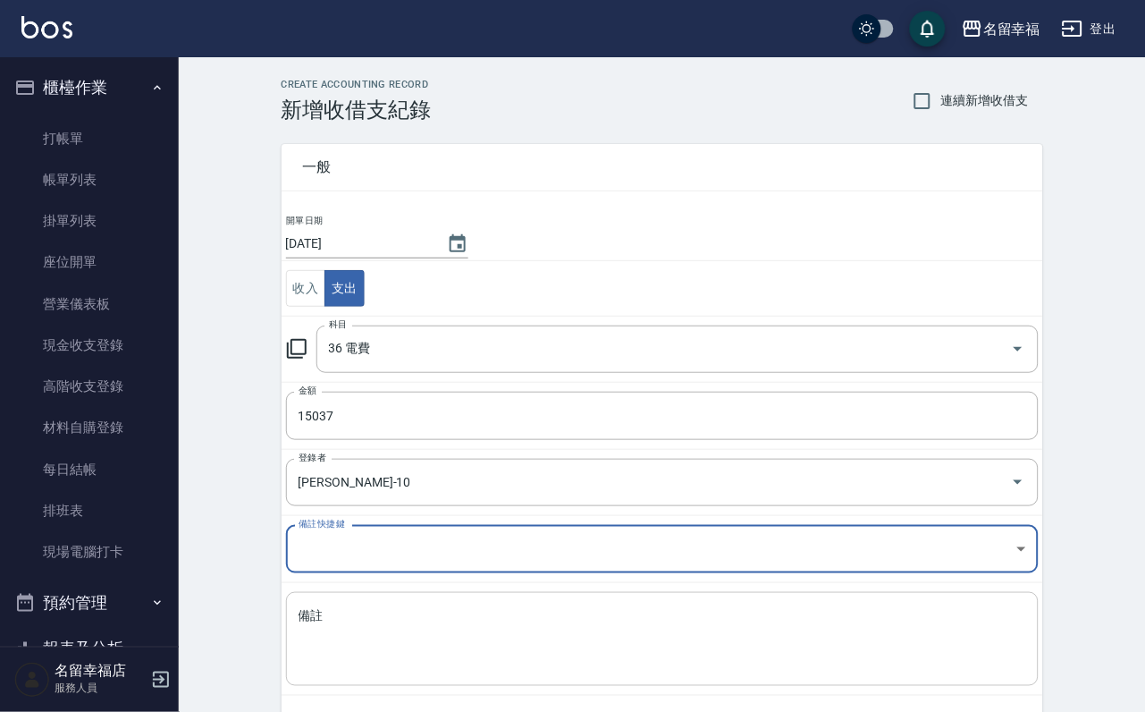
click at [398, 657] on textarea "備註" at bounding box center [663, 639] width 728 height 64
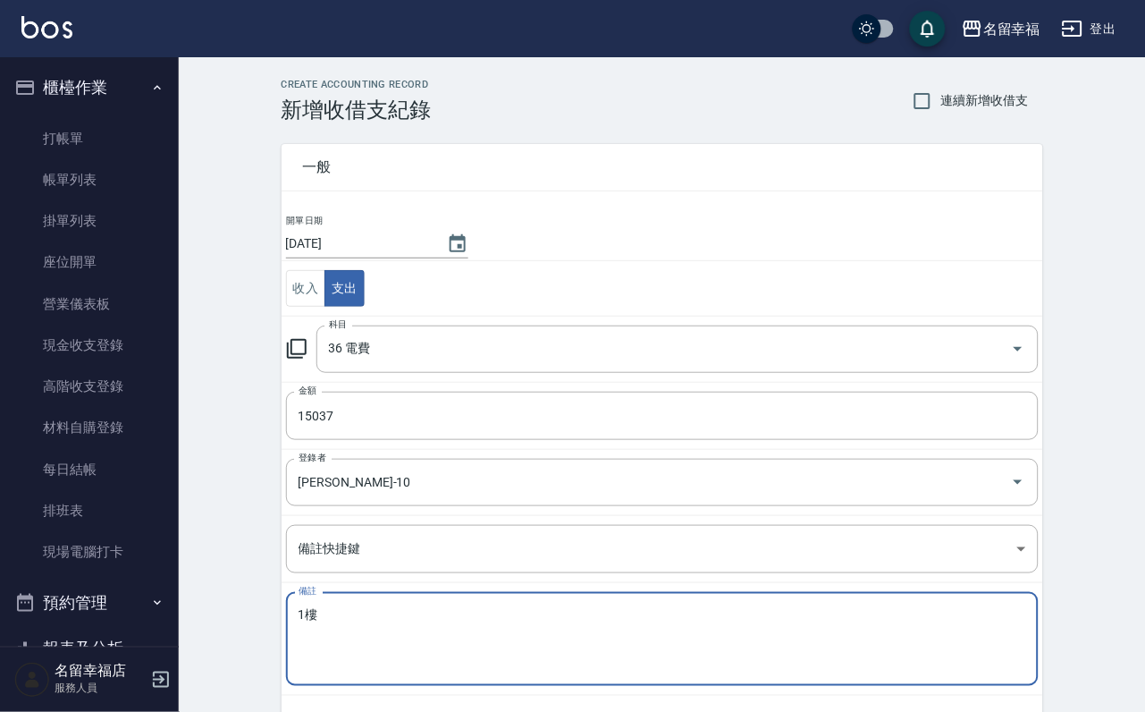
scroll to position [97, 0]
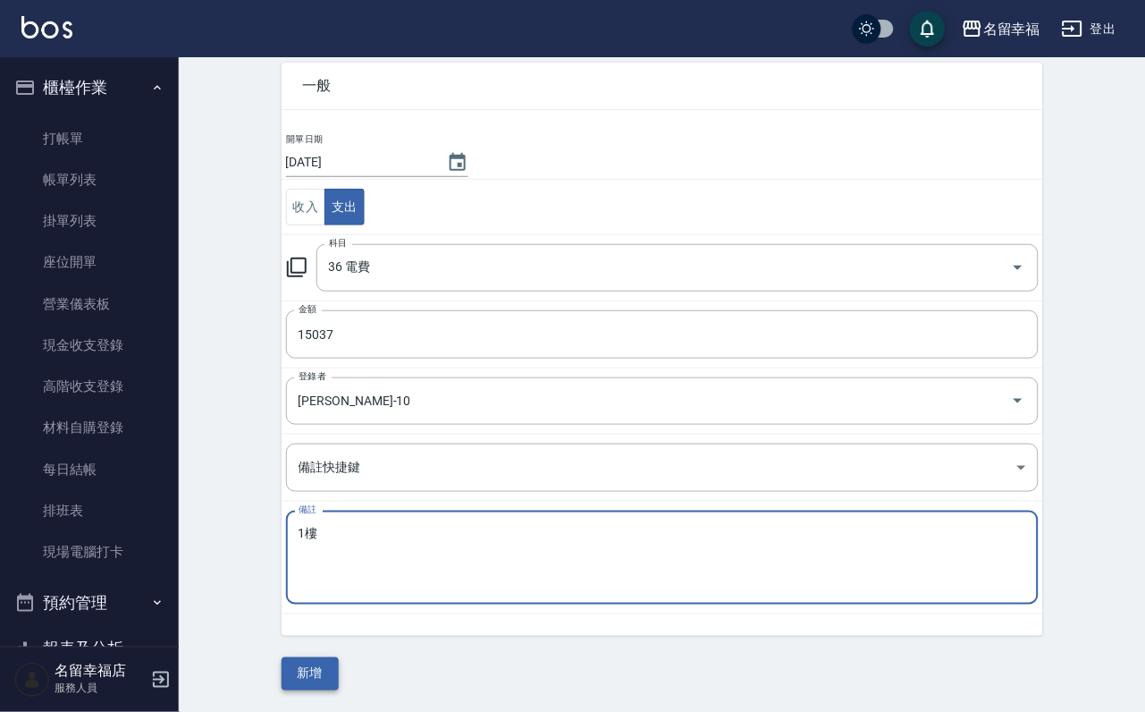
type textarea "1樓"
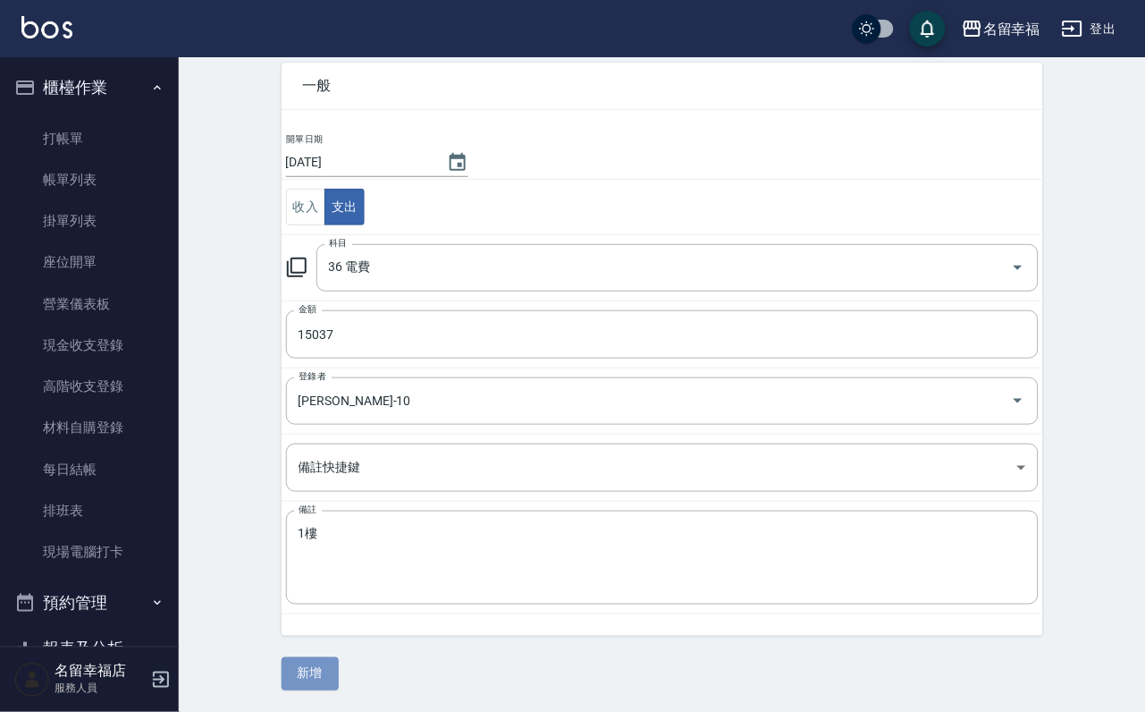
click at [301, 672] on button "新增" at bounding box center [310, 673] width 57 height 33
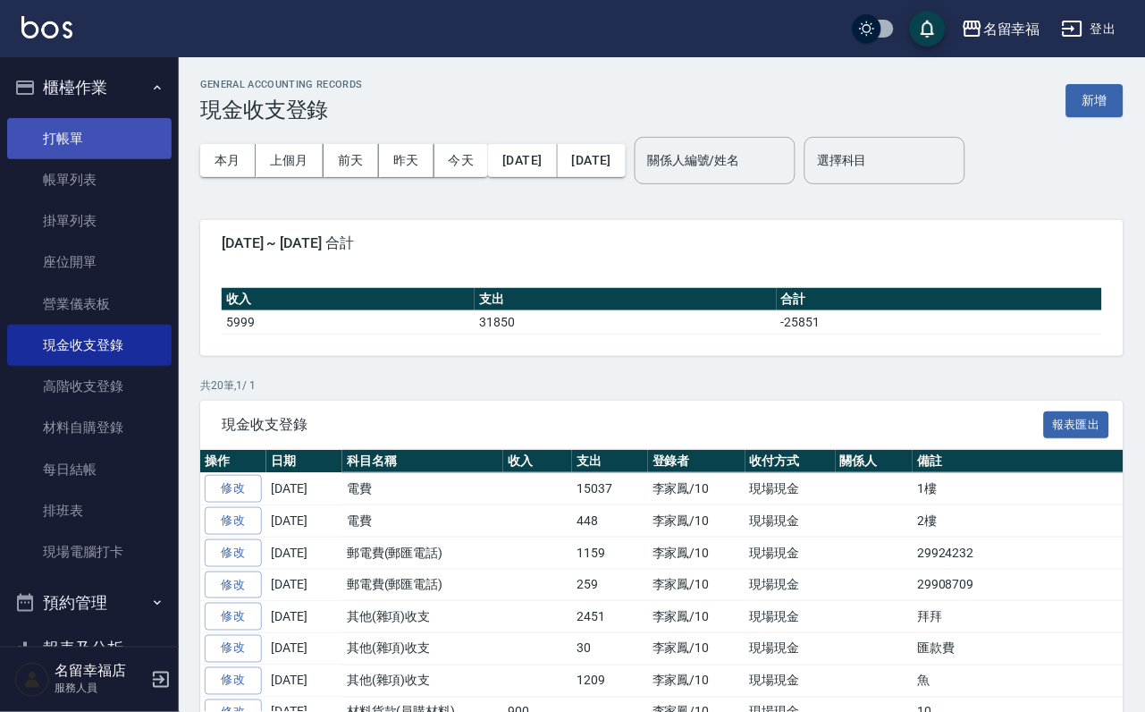
click at [72, 144] on link "打帳單" at bounding box center [89, 138] width 164 height 41
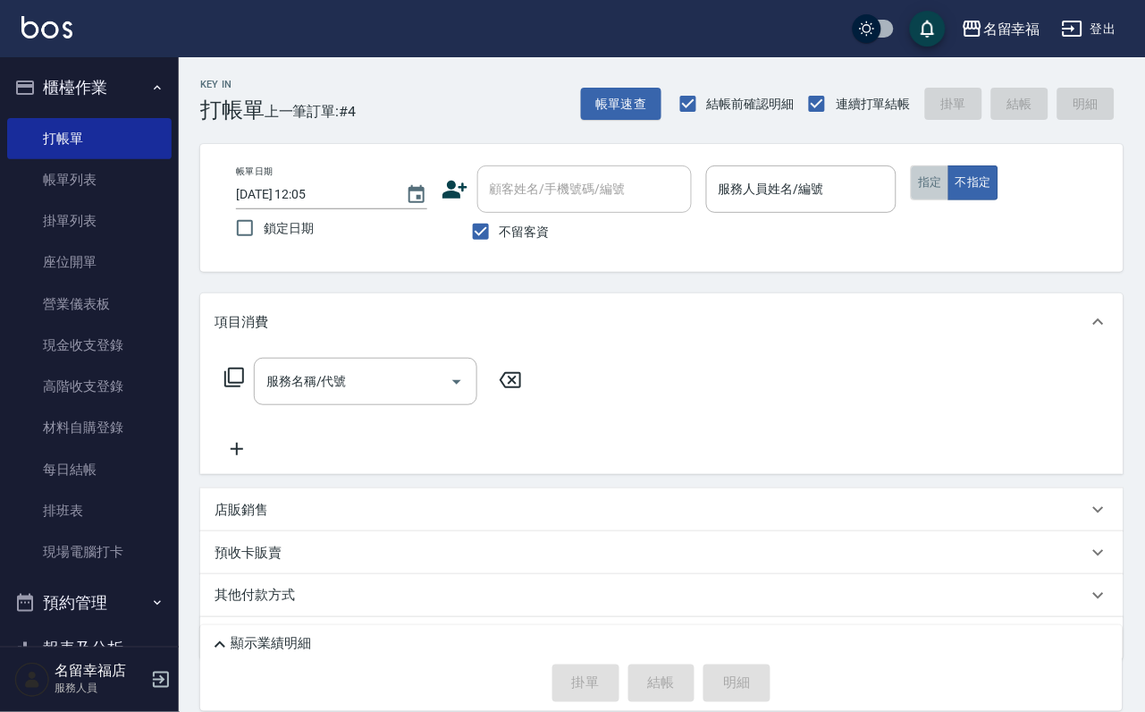
click at [949, 194] on button "指定" at bounding box center [930, 182] width 38 height 35
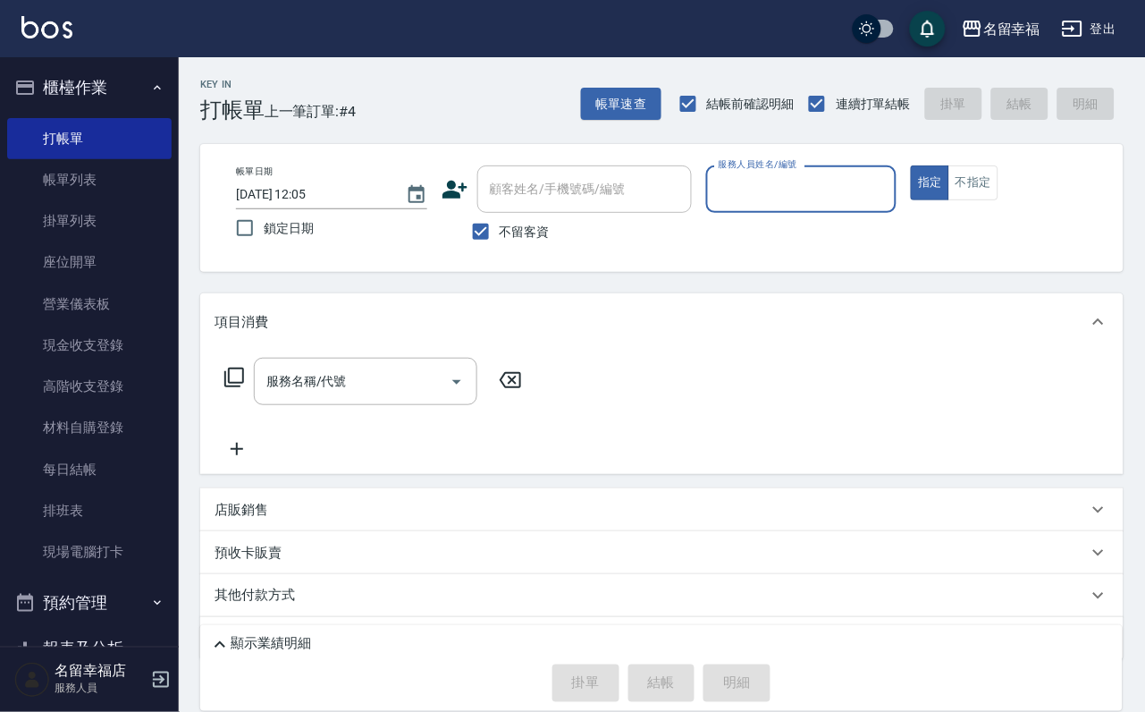
drag, startPoint x: 924, startPoint y: 193, endPoint x: 923, endPoint y: 163, distance: 30.4
click at [890, 193] on input "服務人員姓名/編號" at bounding box center [801, 188] width 175 height 31
type input "語[PERSON_NAME]-6"
type button "true"
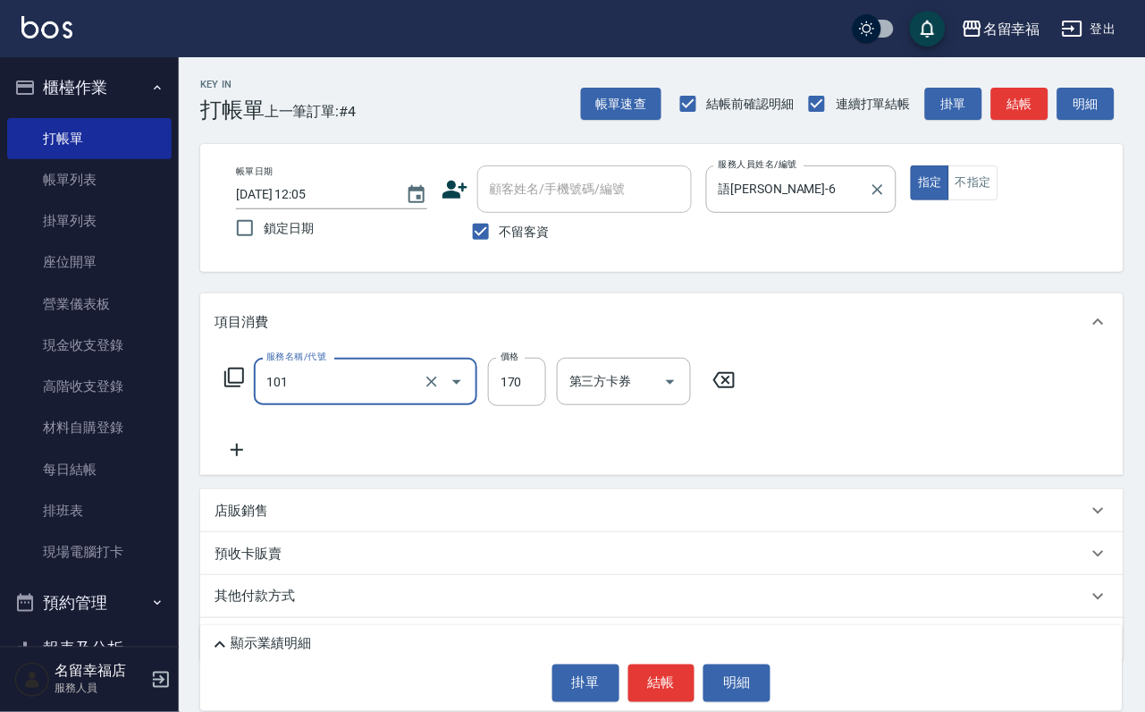
type input "洗髮(101)"
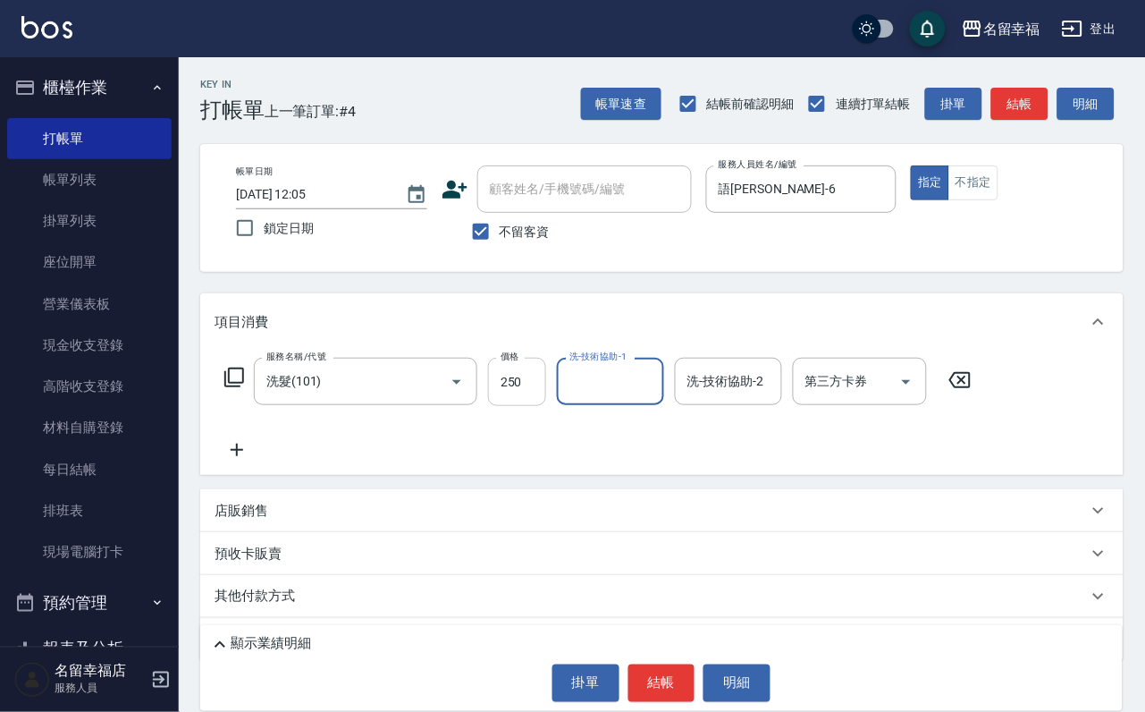
click at [523, 406] on input "250" at bounding box center [517, 382] width 58 height 48
type input "270"
type input "語[PERSON_NAME]-6"
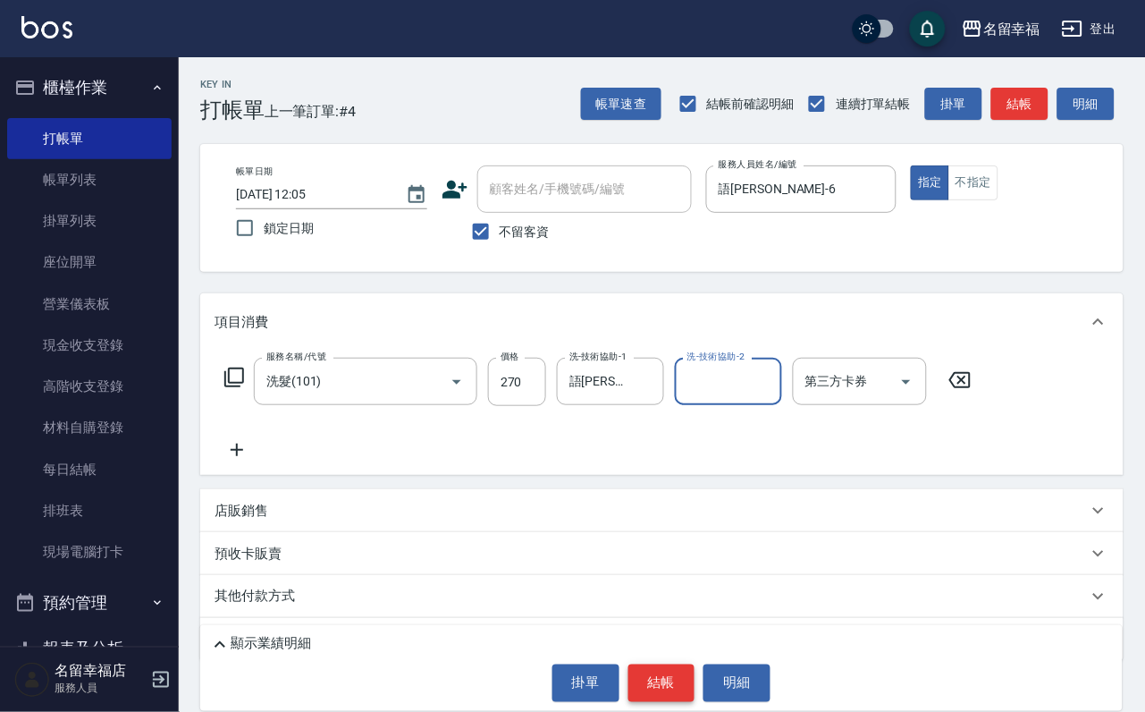
click at [653, 670] on button "結帳" at bounding box center [661, 683] width 67 height 38
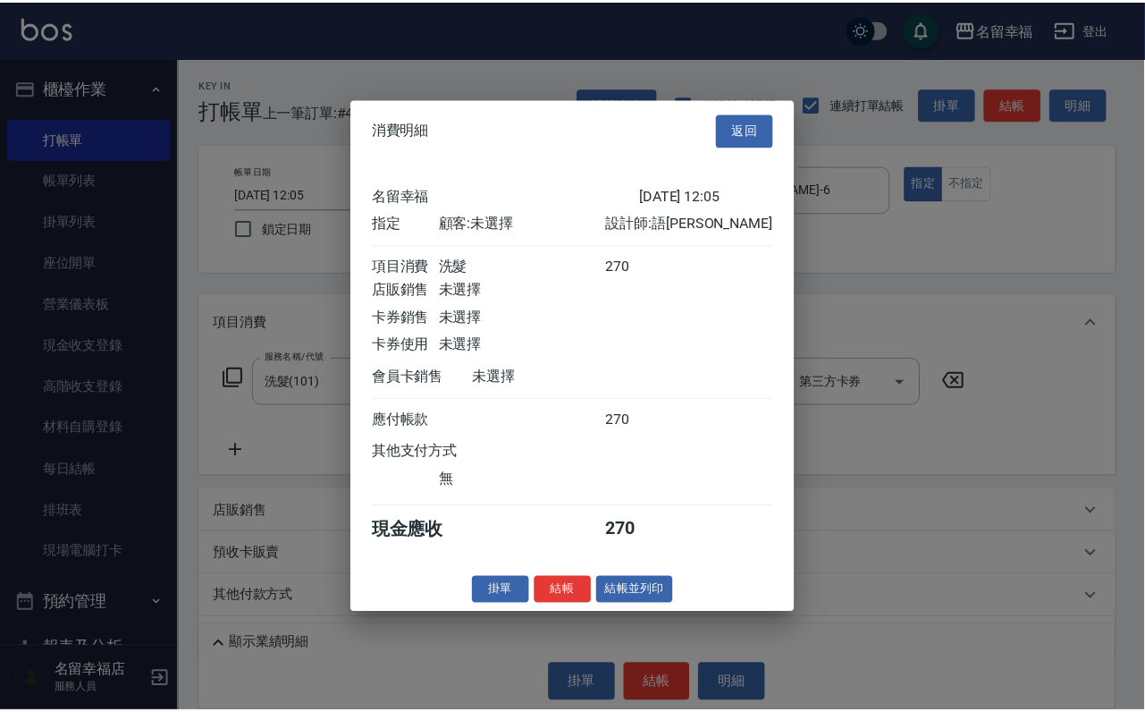
scroll to position [221, 0]
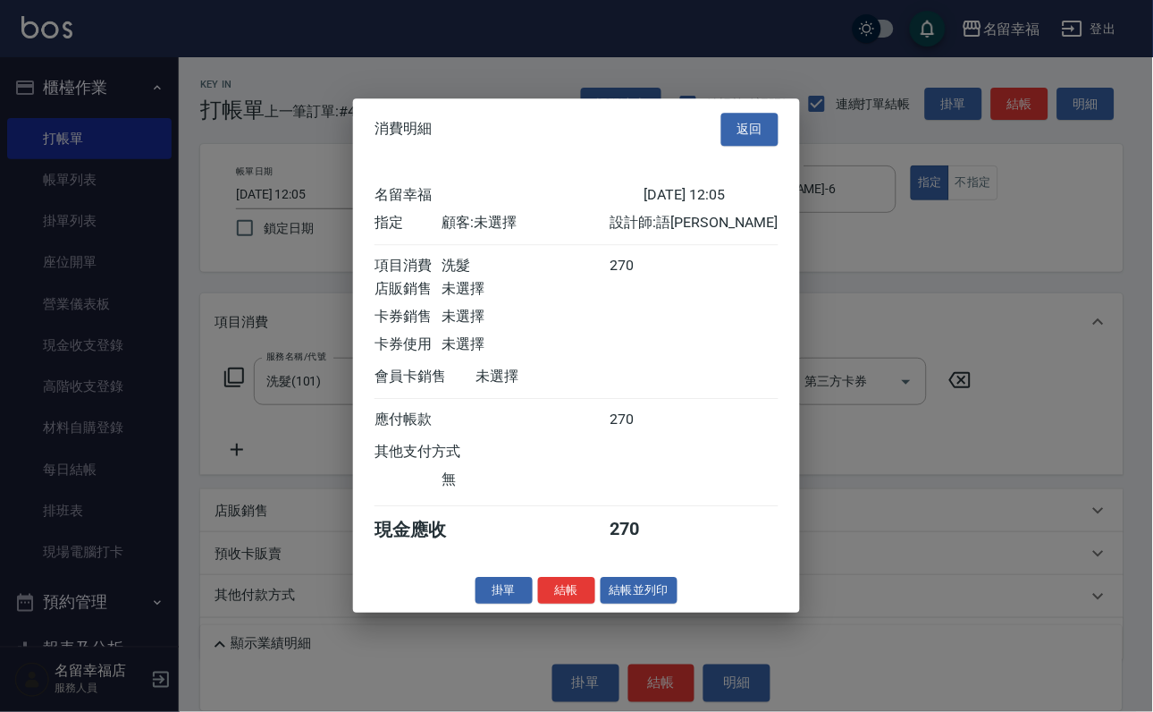
click at [557, 612] on div "消費明細 返回 名留幸福 [DATE] 12:05 指定 顧客: 未選擇 設計師: 語瑄 項目消費 洗髮 270 店販銷售 未選擇 卡券銷售 未選擇 卡券使用…" at bounding box center [576, 355] width 447 height 514
click at [554, 604] on button "結帳" at bounding box center [566, 591] width 57 height 28
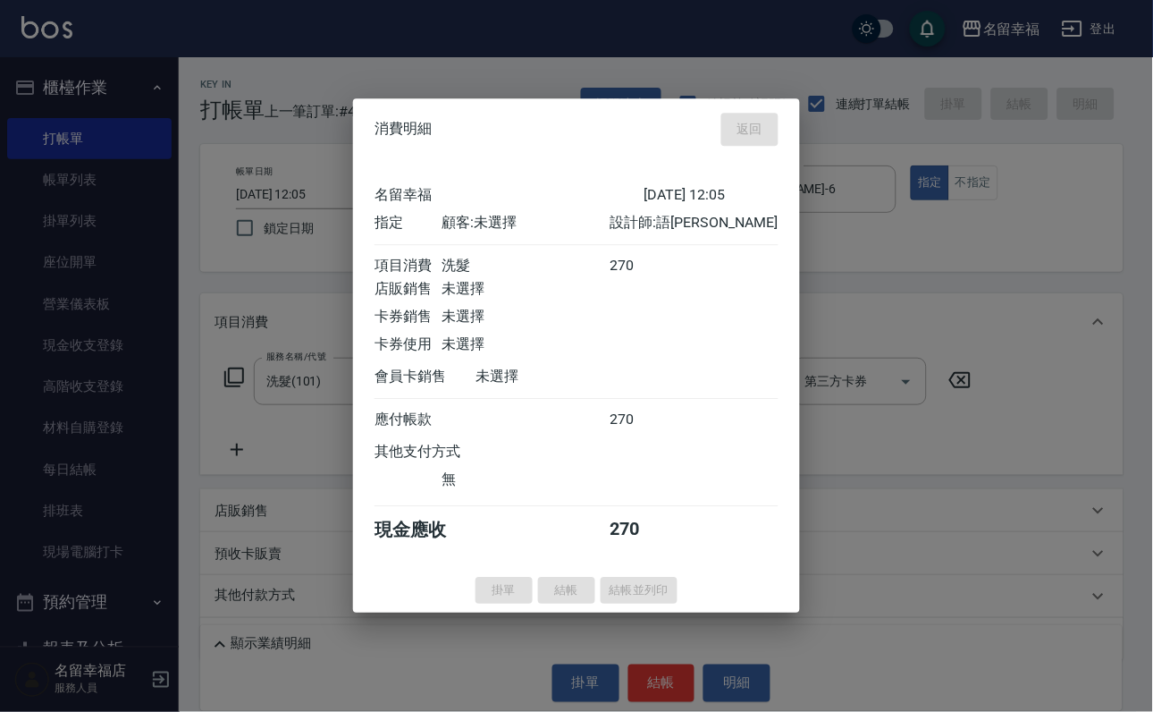
type input "[DATE] 12:34"
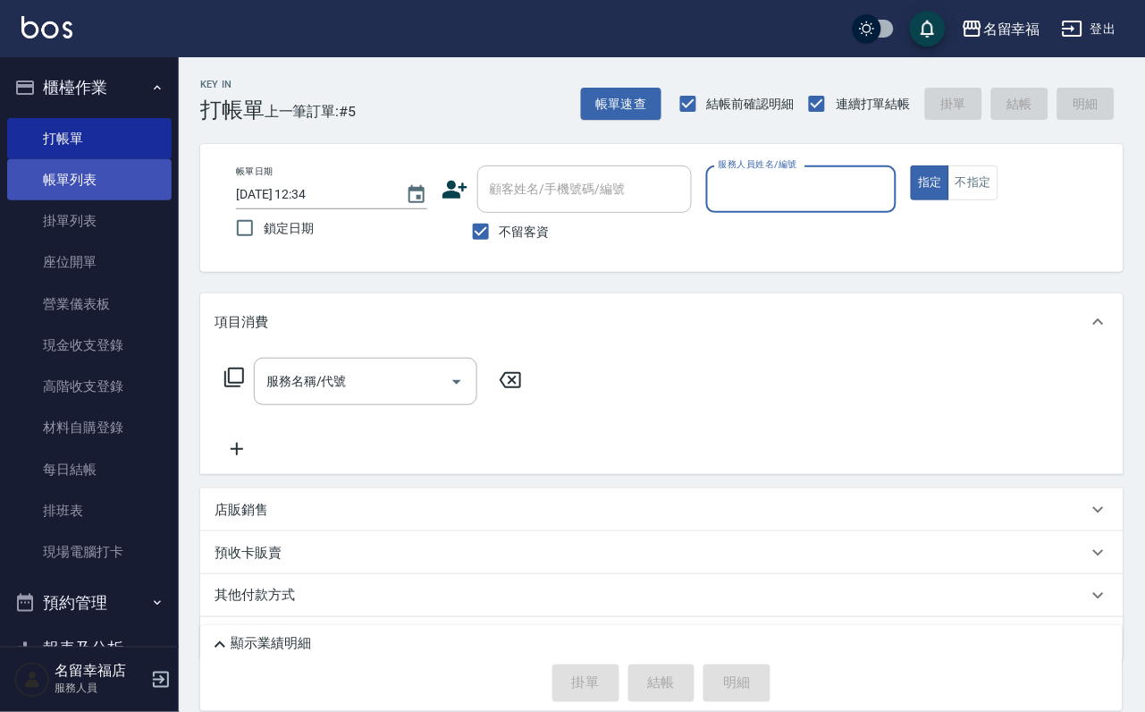
click at [82, 195] on link "帳單列表" at bounding box center [89, 179] width 164 height 41
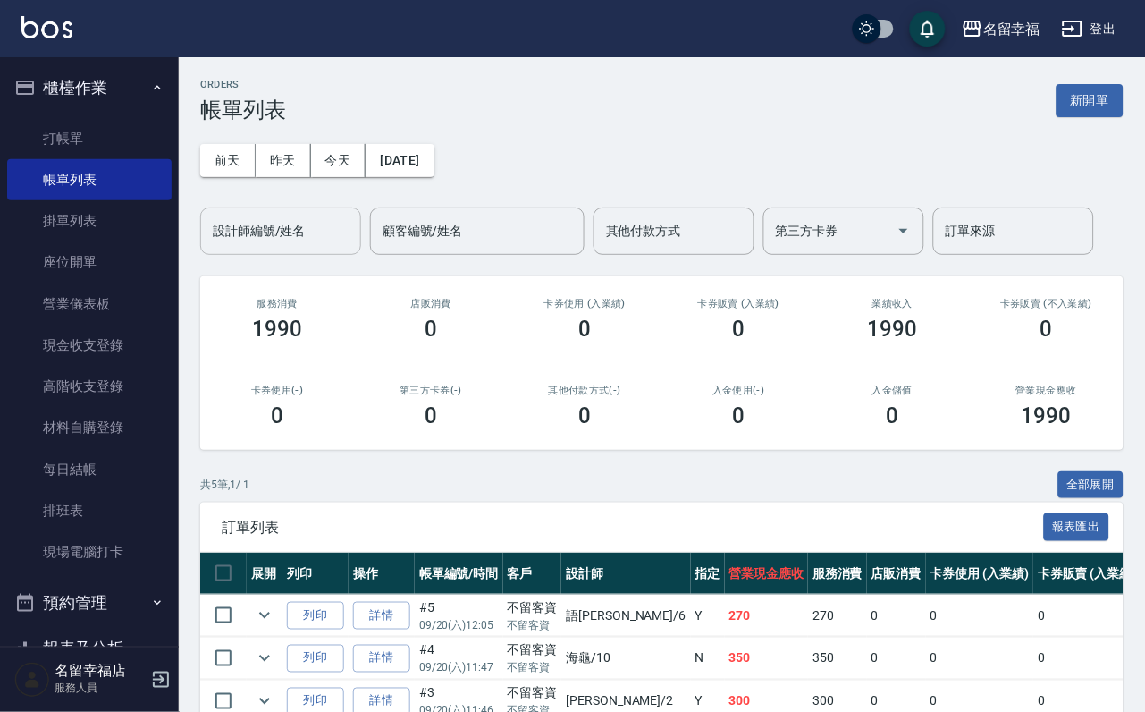
click at [294, 247] on input "設計師編號/姓名" at bounding box center [280, 230] width 145 height 31
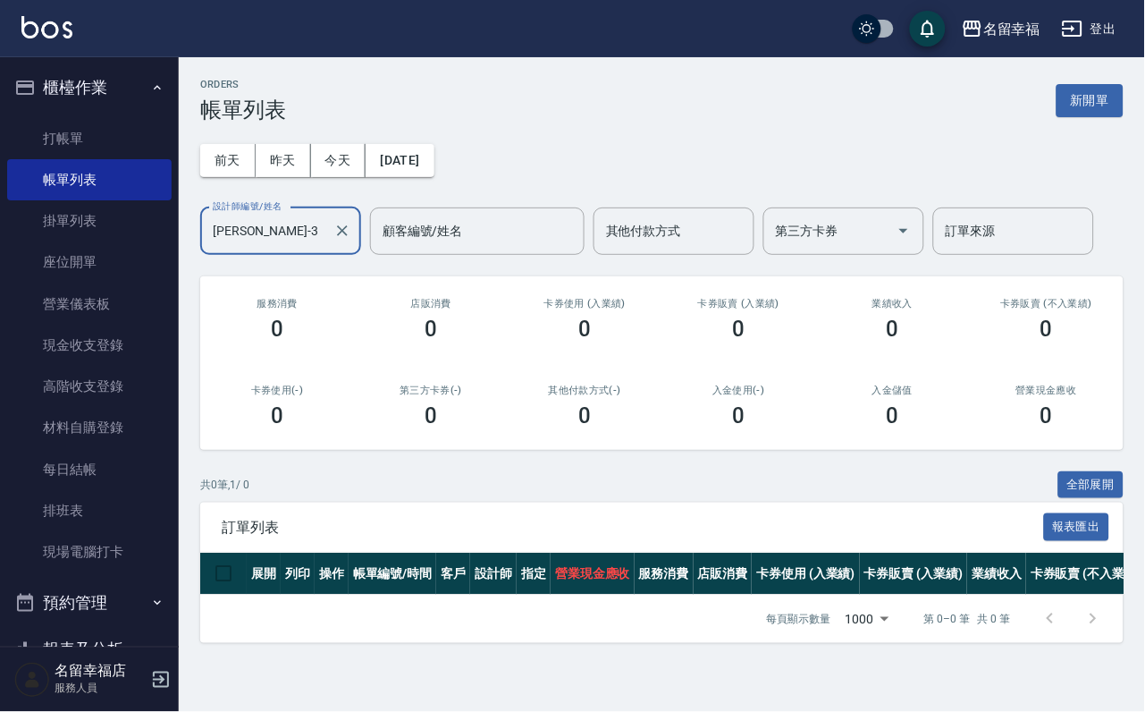
scroll to position [38, 0]
type input "[PERSON_NAME]-3"
click at [67, 159] on link "打帳單" at bounding box center [89, 138] width 164 height 41
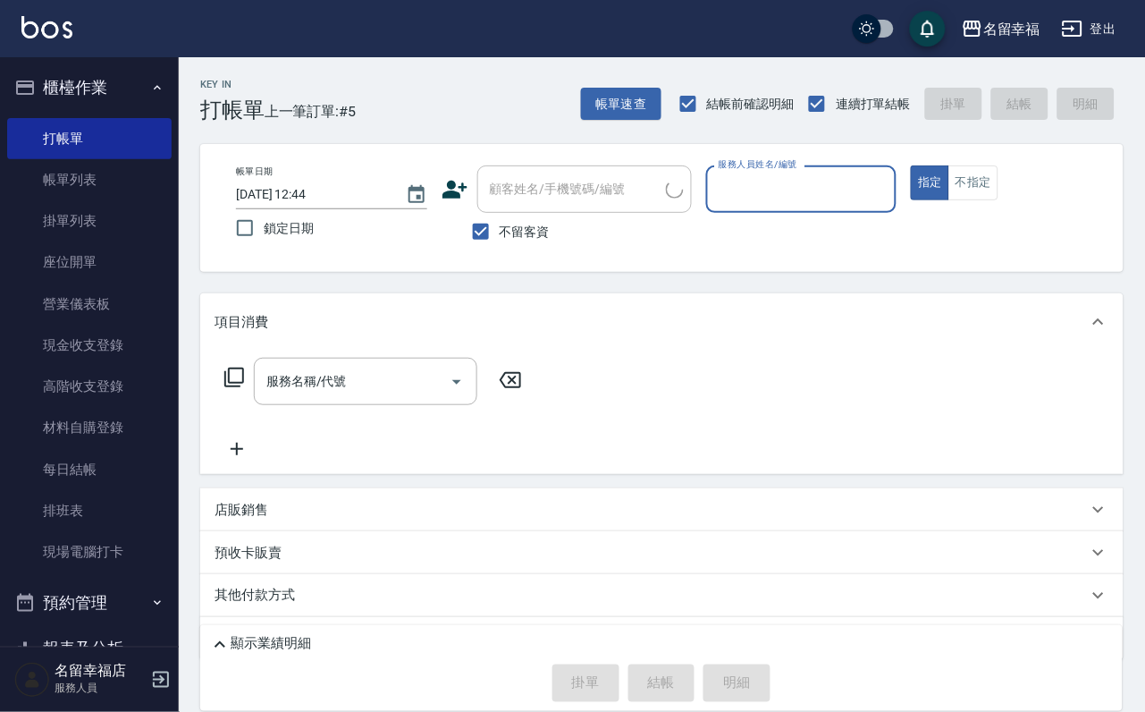
click at [890, 183] on input "服務人員姓名/編號" at bounding box center [801, 188] width 175 height 31
type input "[PERSON_NAME]-3"
type button "true"
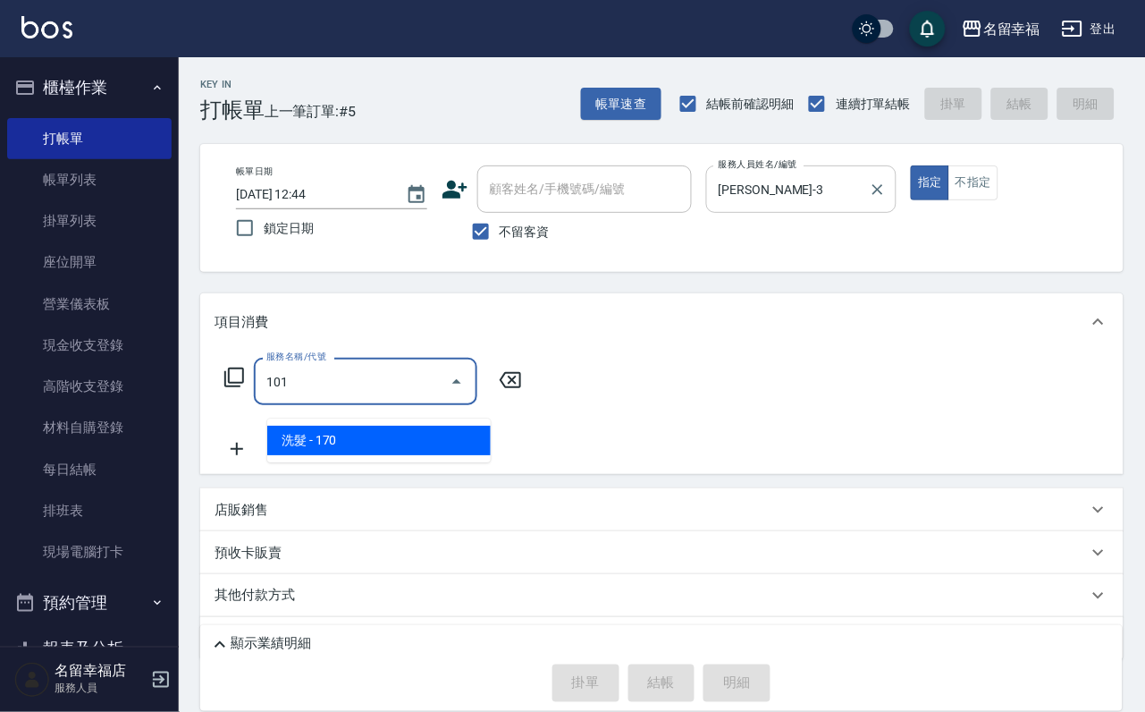
type input "洗髮(101)"
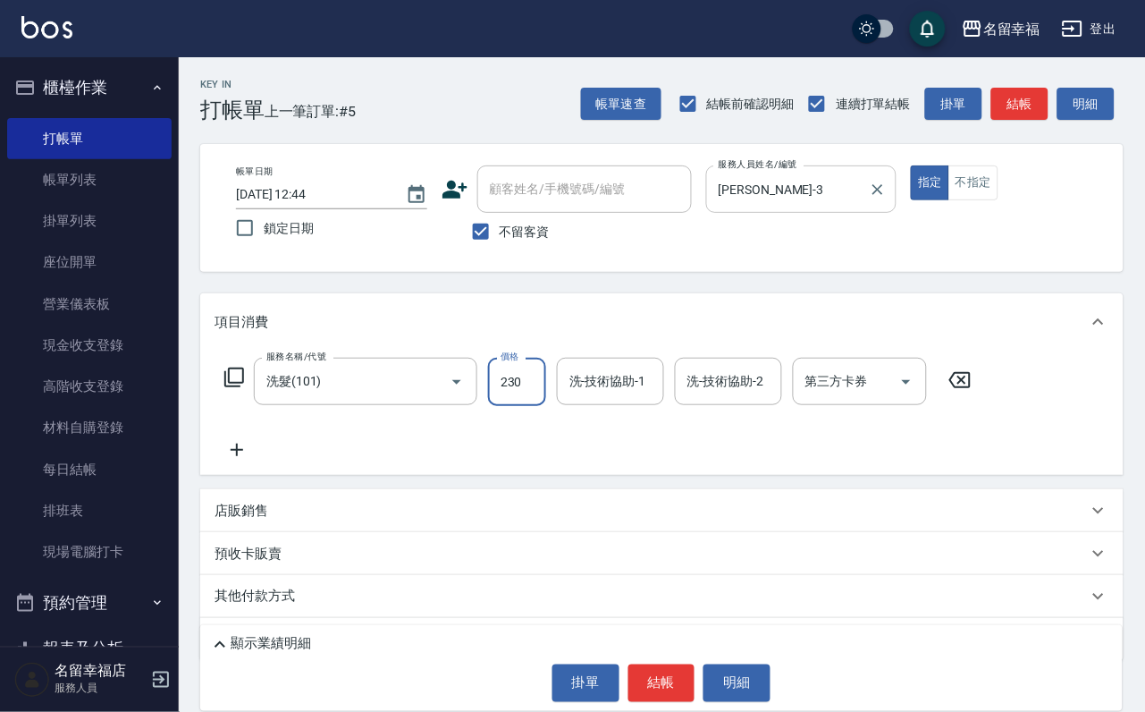
type input "230"
type input "[PERSON_NAME]-3"
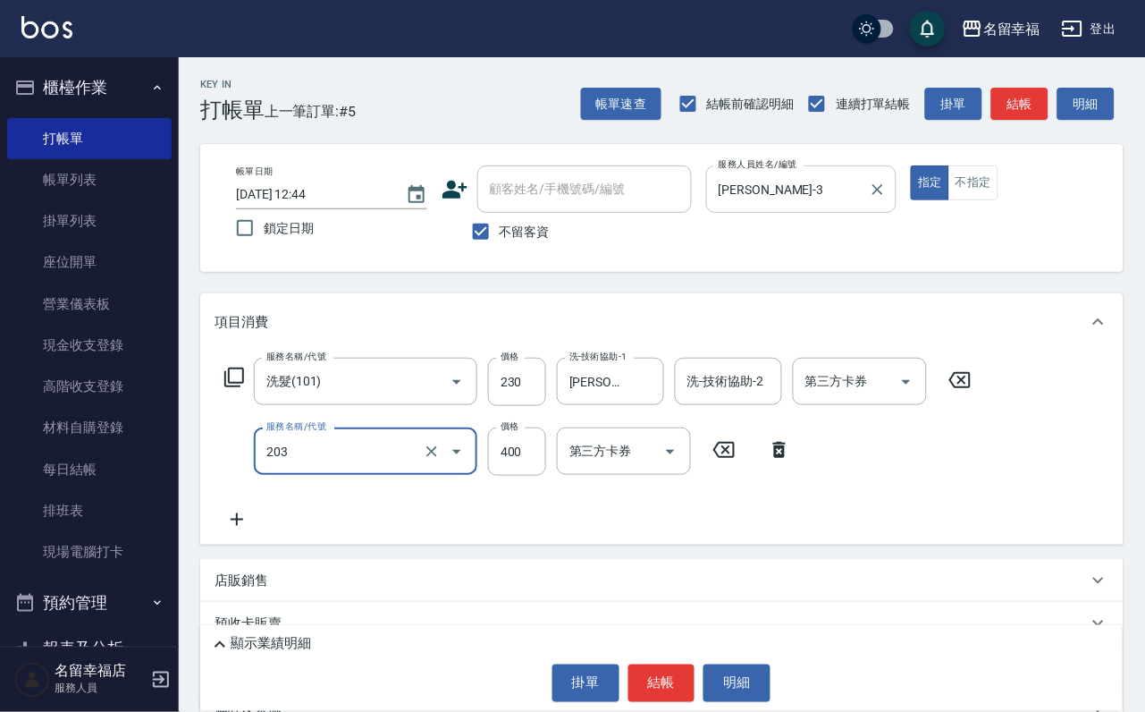
type input "指定單剪(203)"
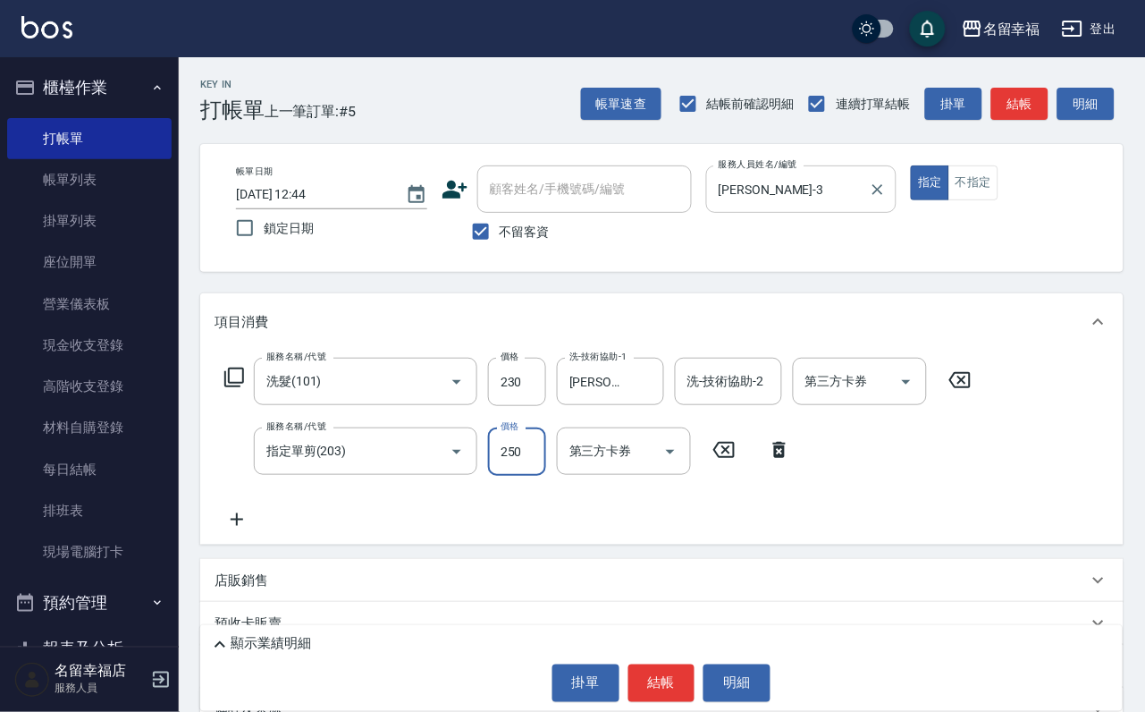
type input "250"
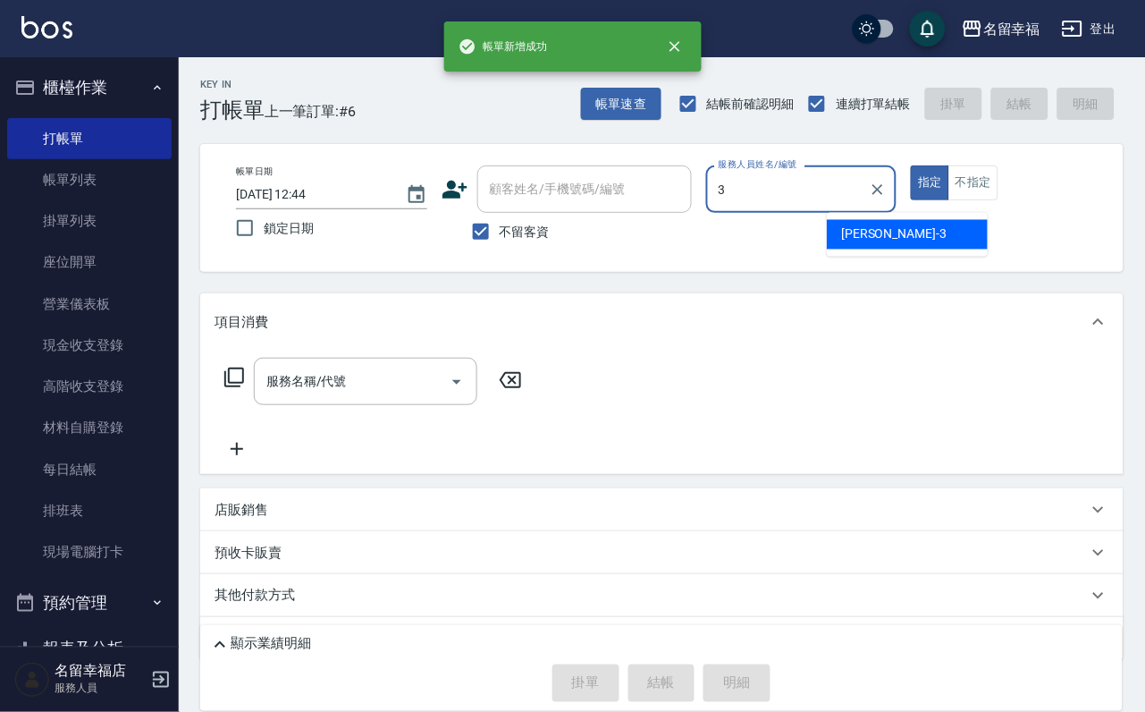
type input "[PERSON_NAME]-3"
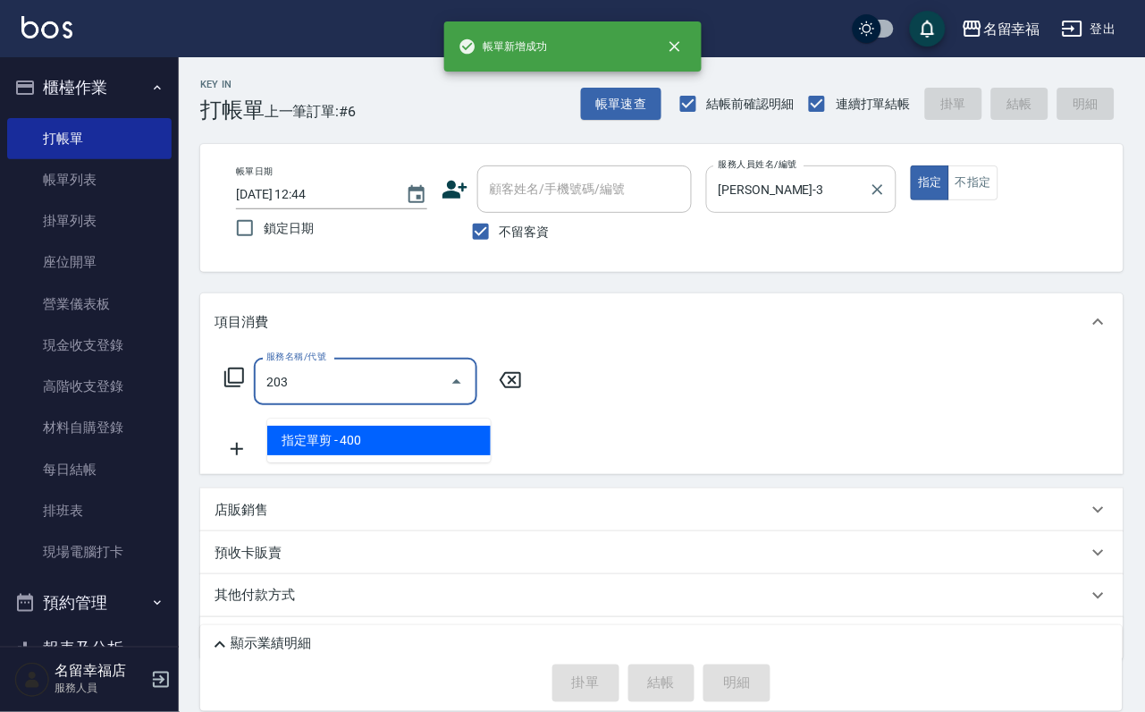
type input "指定單剪(203)"
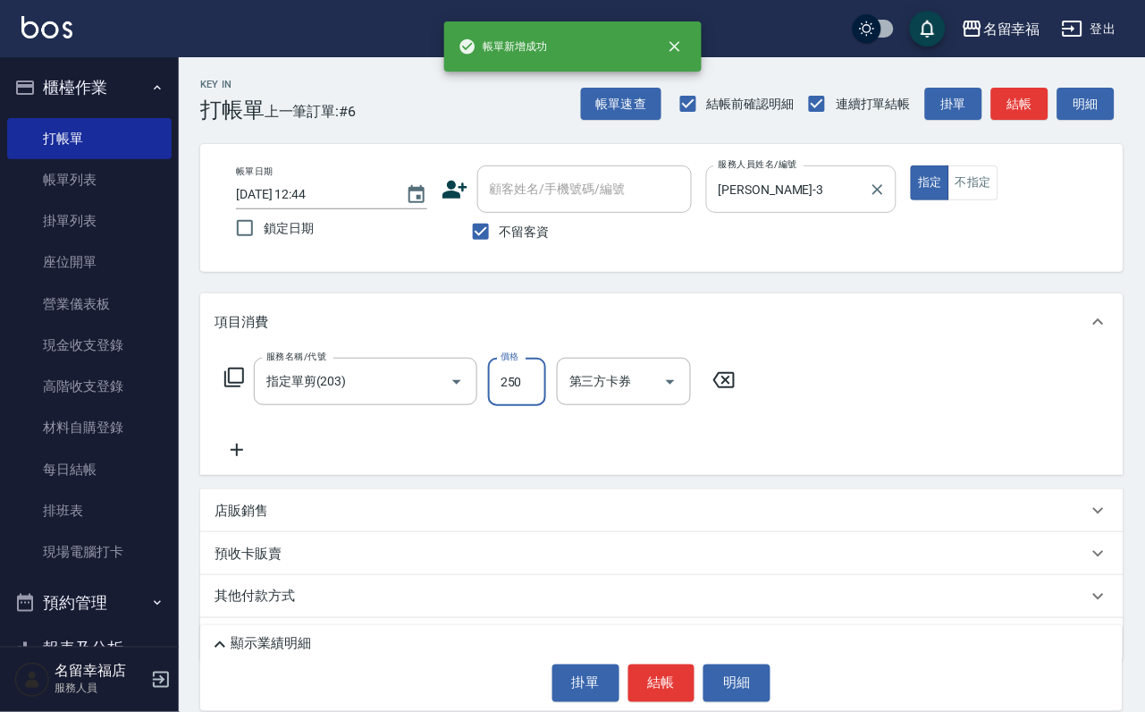
type input "250"
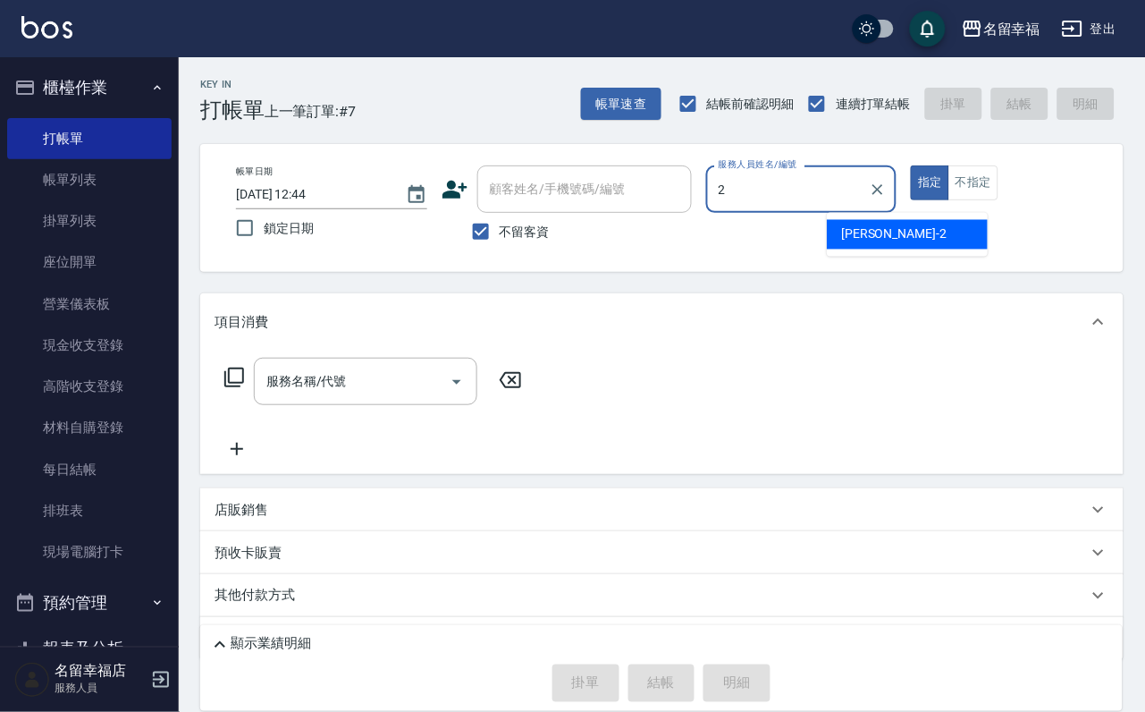
type input "碧涵-2"
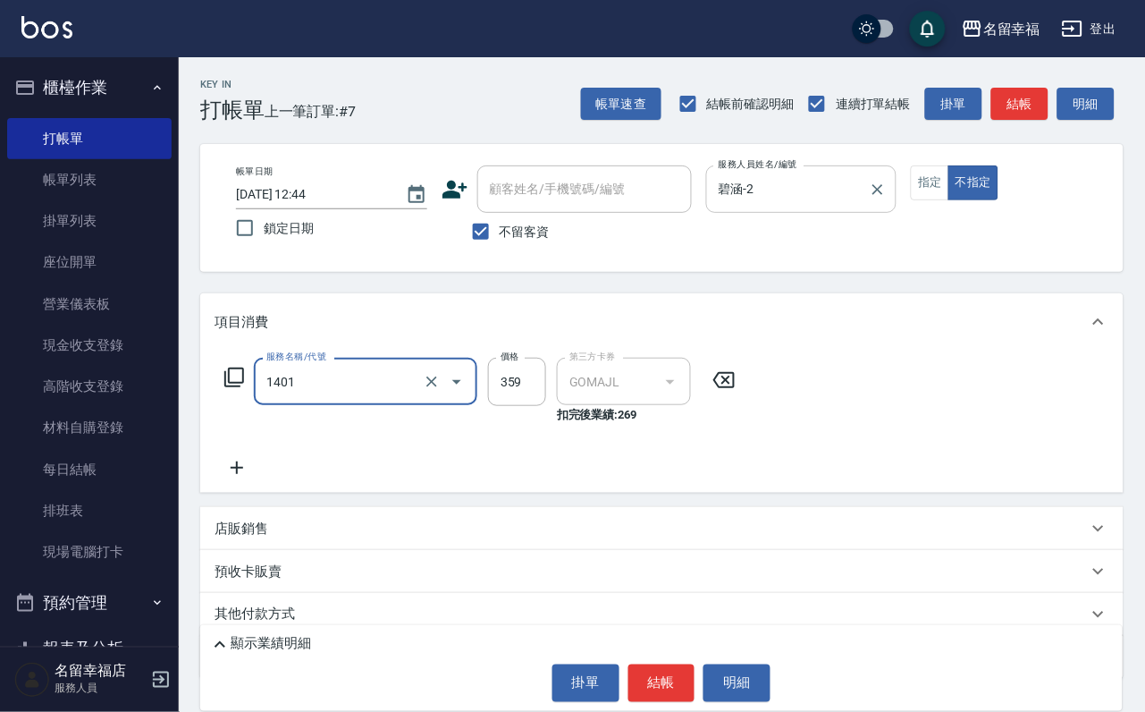
type input "A餐/洗+剪(瞬護/頭皮去角質2選1)(1401)"
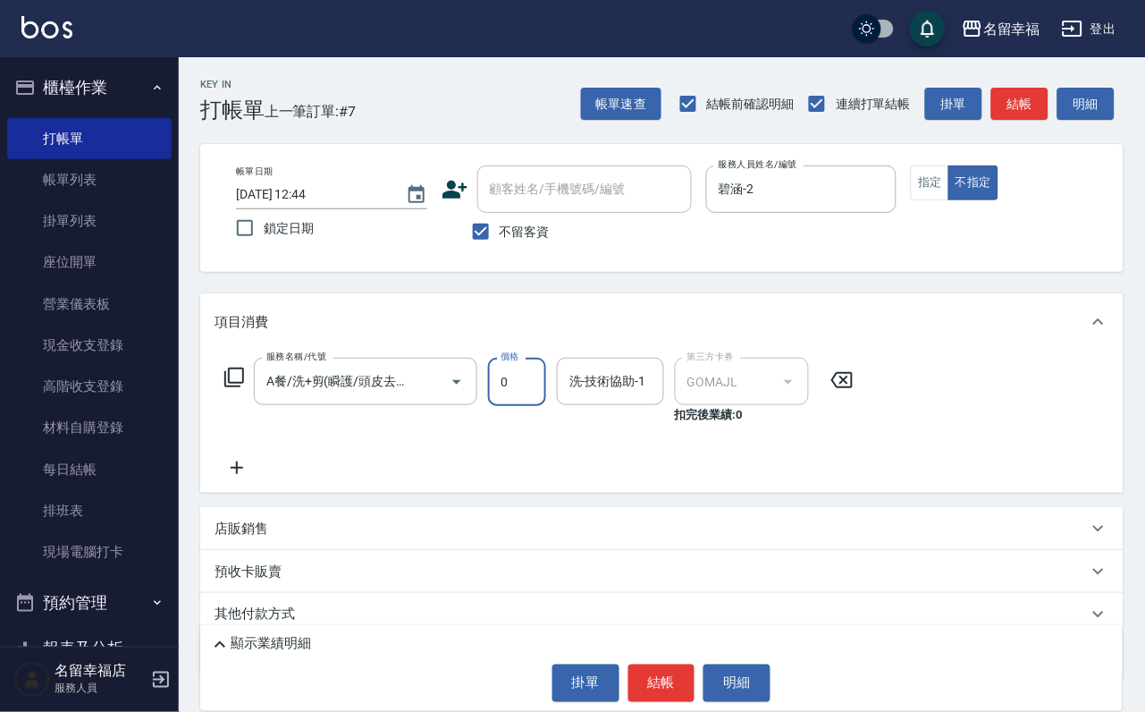
type input "0"
click at [865, 391] on icon at bounding box center [842, 379] width 45 height 21
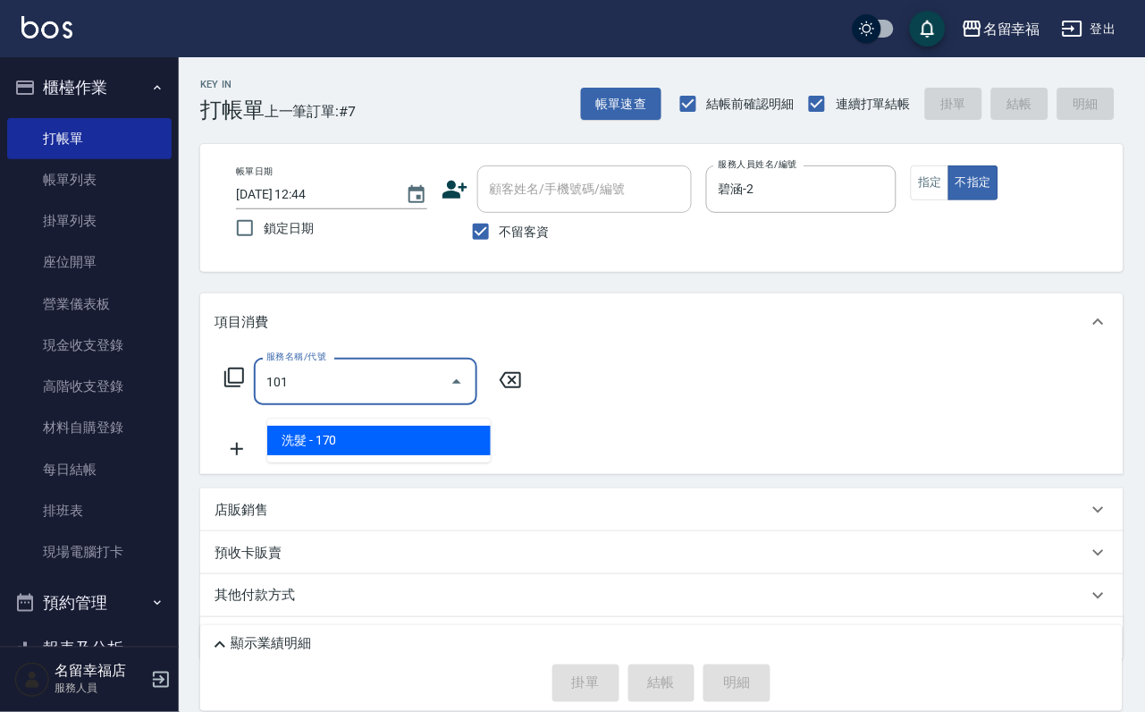
type input "洗髮(101)"
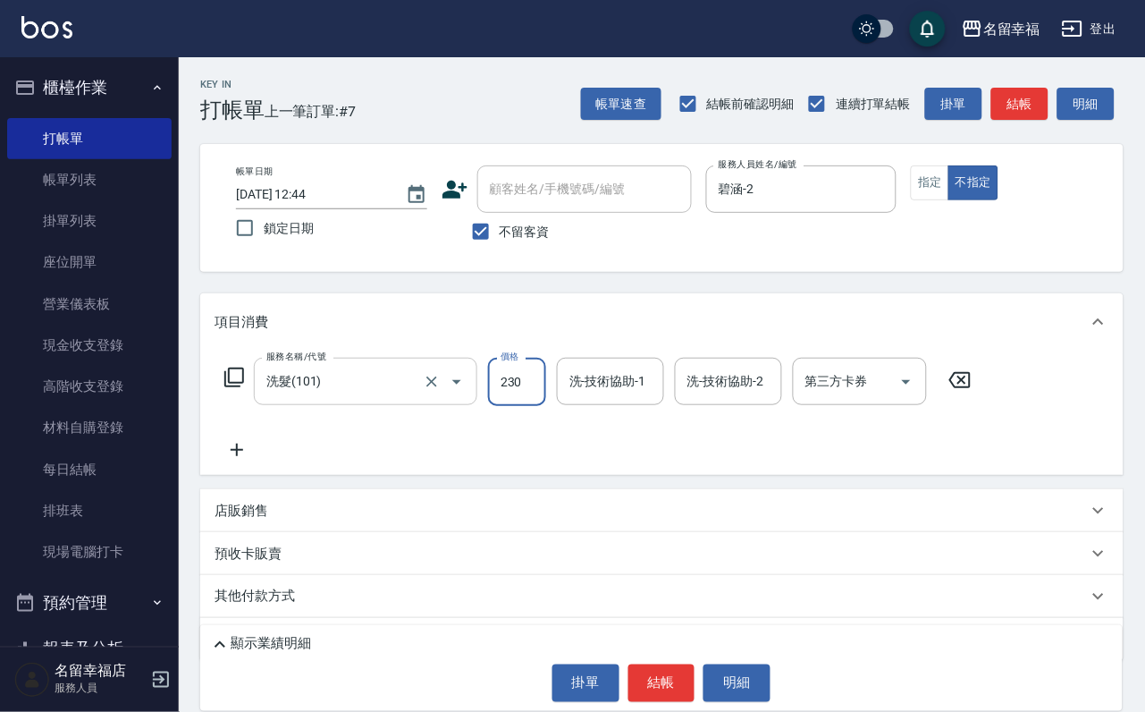
type input "230"
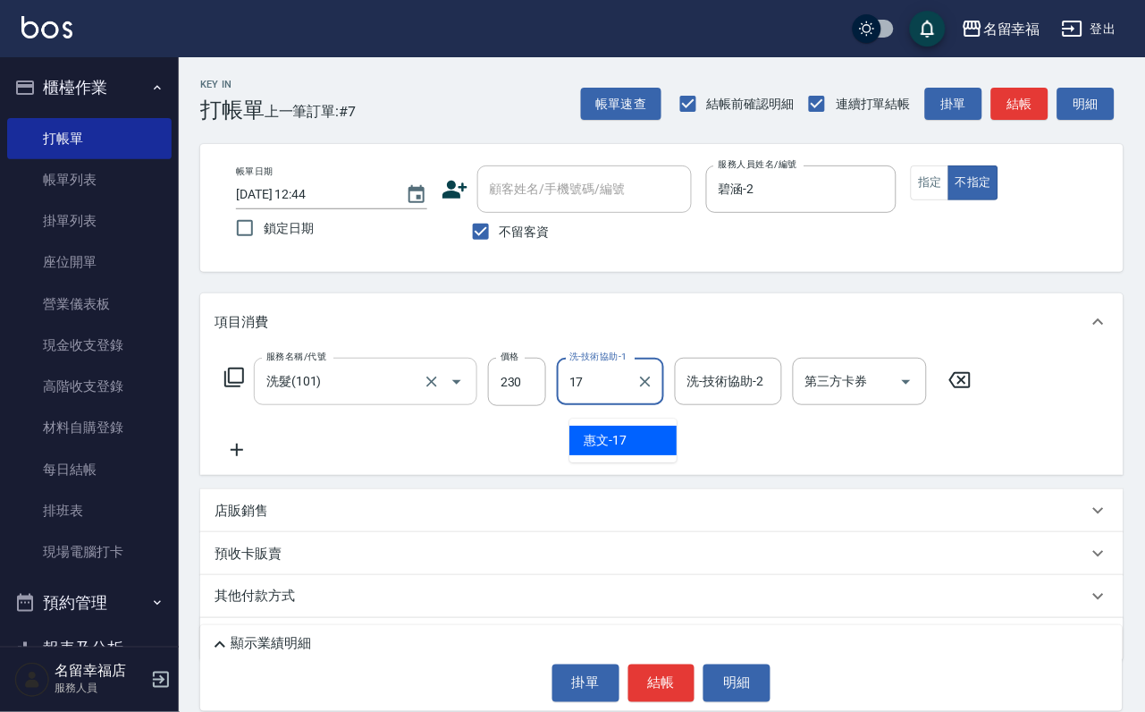
type input "惠文-17"
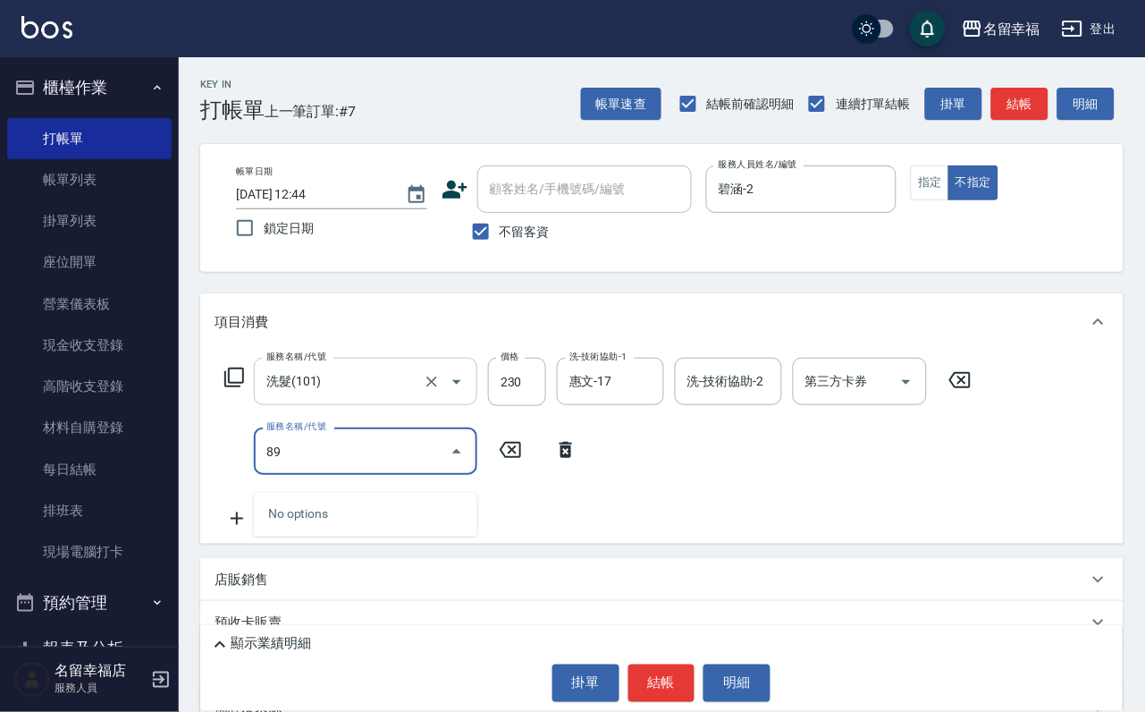
type input "8"
type input "不指定單剪(202)"
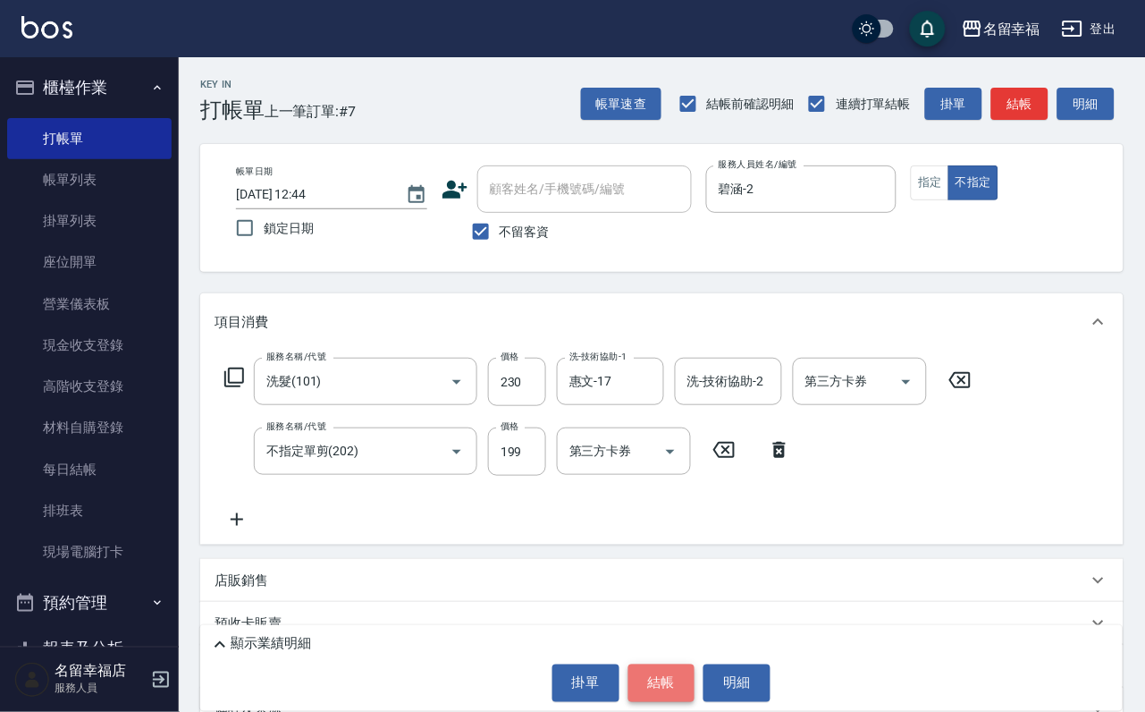
click at [681, 664] on button "結帳" at bounding box center [661, 683] width 67 height 38
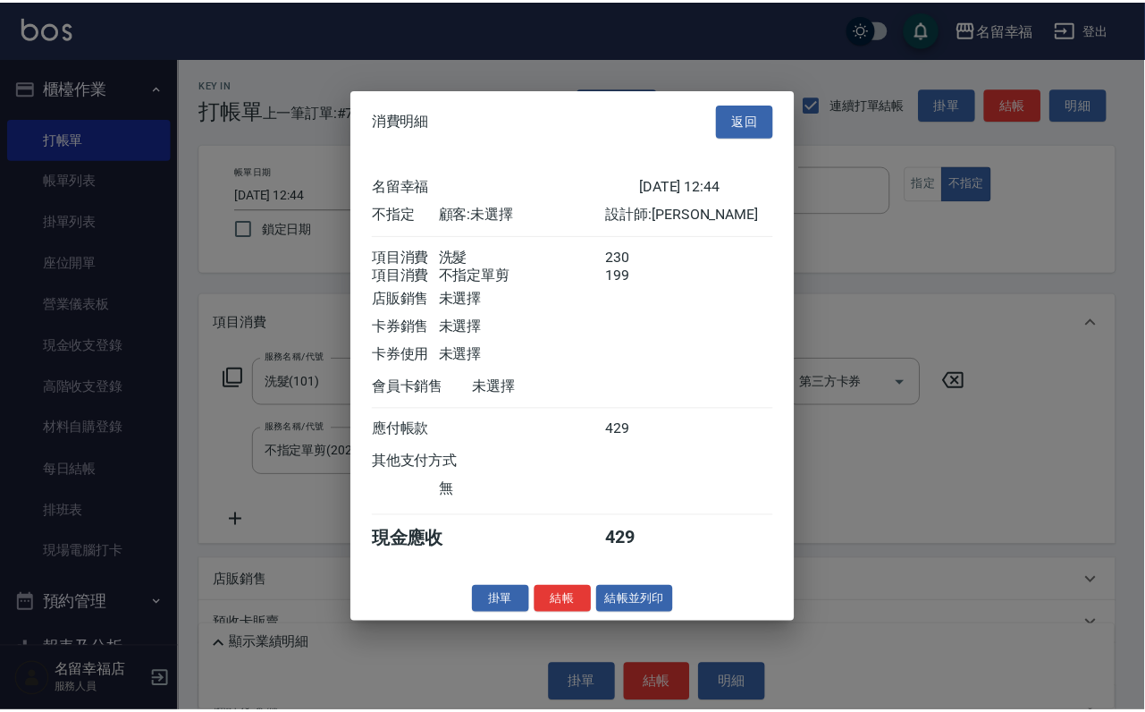
scroll to position [321, 0]
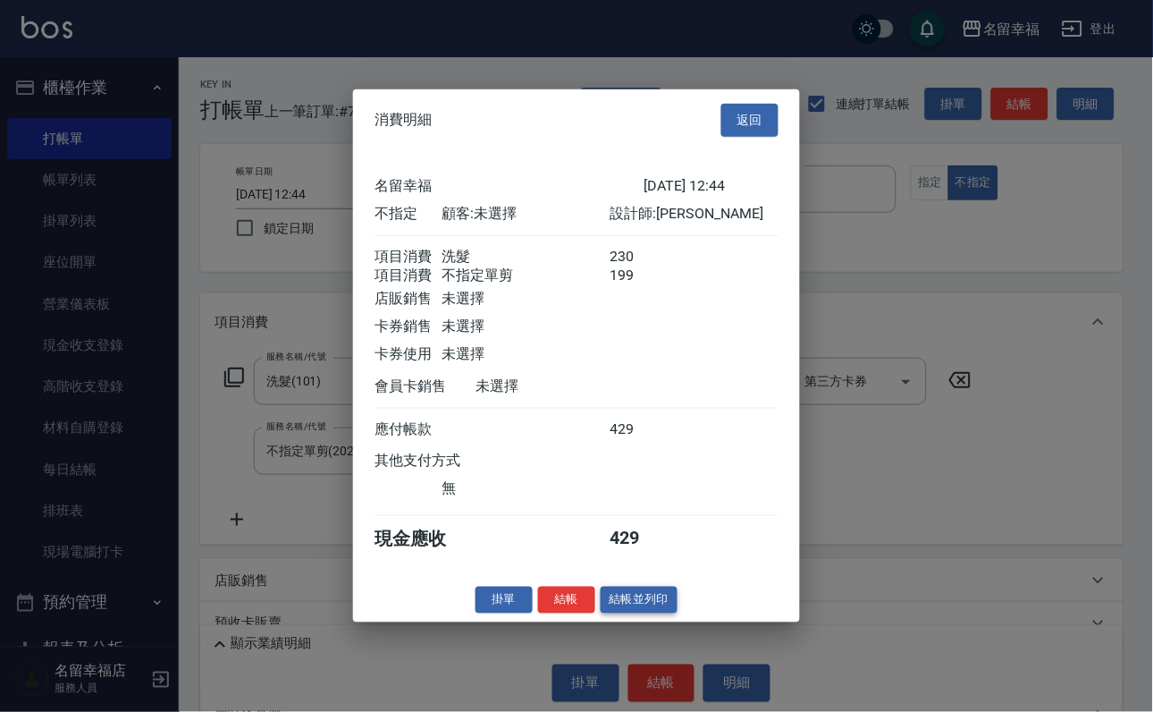
click at [646, 613] on button "結帳並列印" at bounding box center [640, 600] width 78 height 28
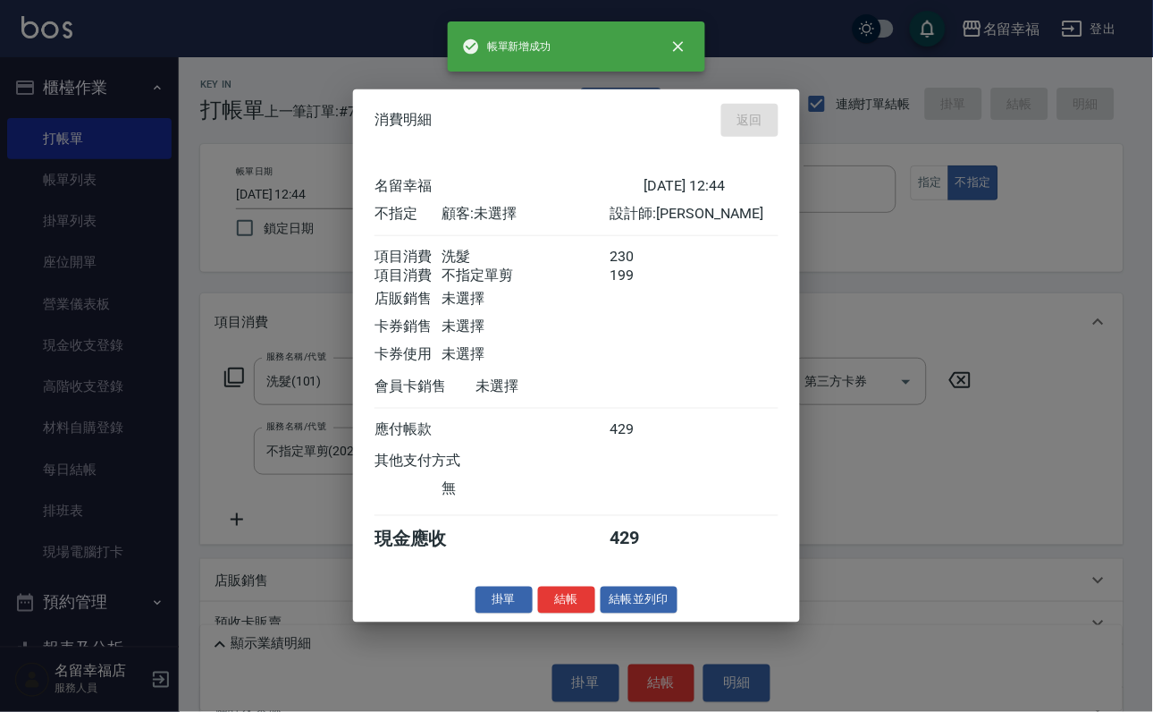
type input "[DATE] 13:00"
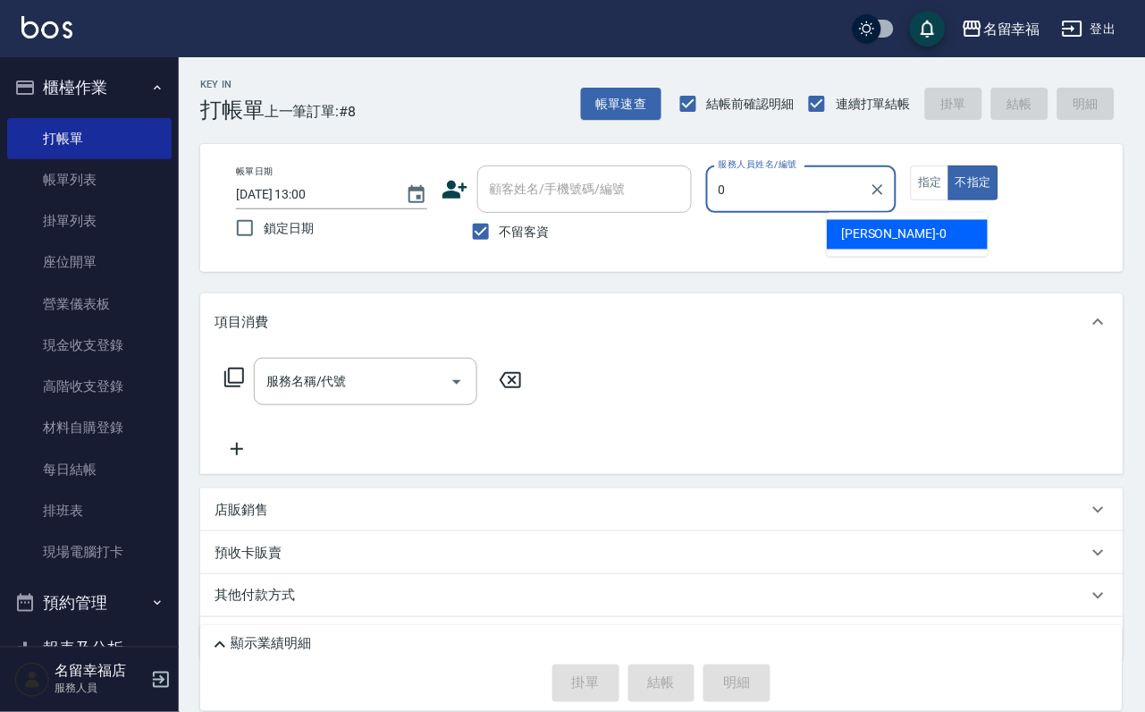
type input "小靜-0"
type button "false"
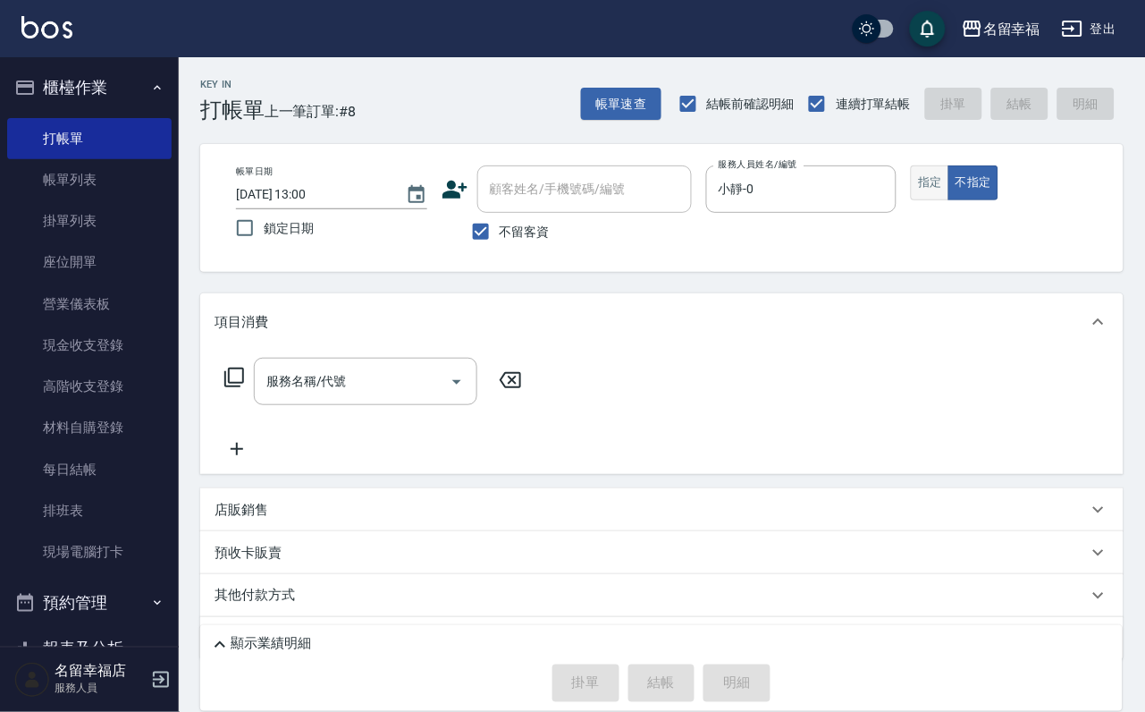
click at [949, 181] on button "指定" at bounding box center [930, 182] width 38 height 35
click at [245, 388] on icon at bounding box center [234, 377] width 21 height 21
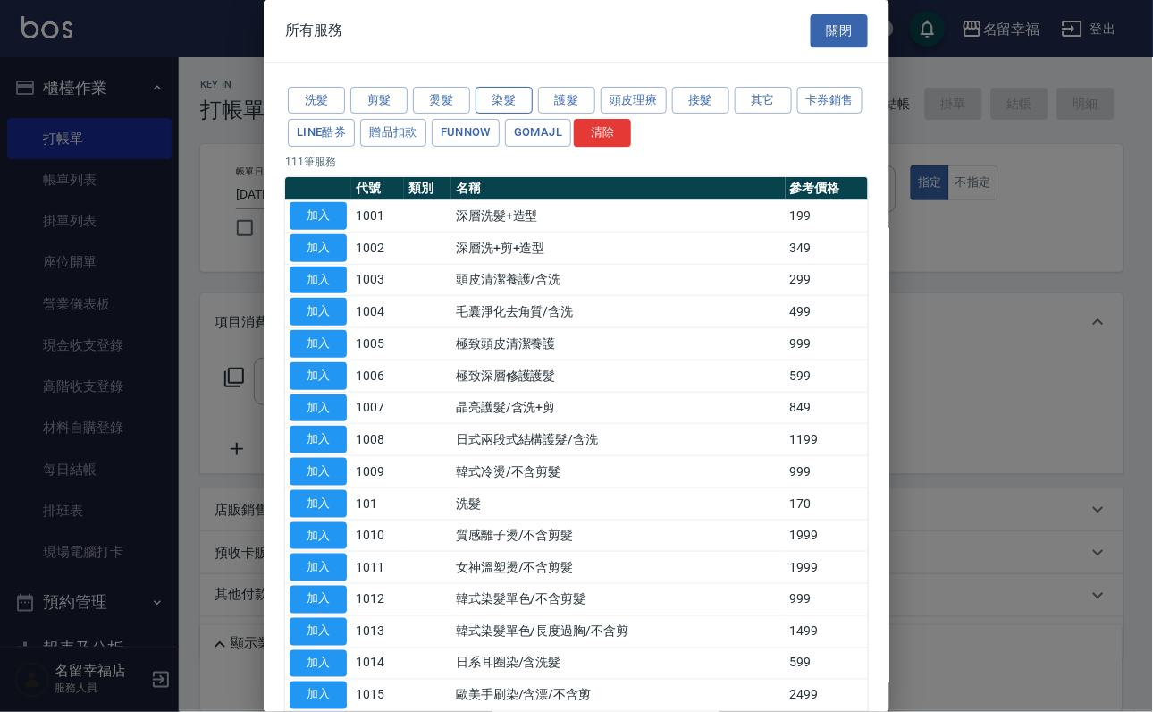
click at [485, 114] on button "染髮" at bounding box center [504, 101] width 57 height 28
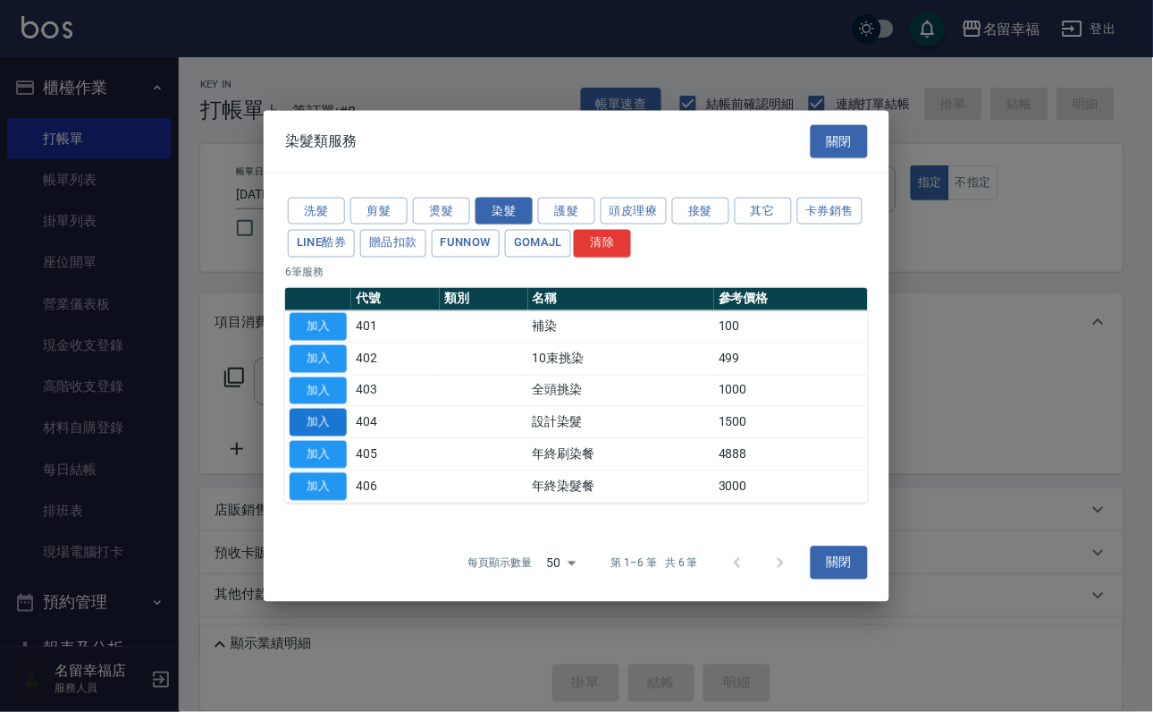
click at [302, 436] on button "加入" at bounding box center [318, 423] width 57 height 28
type input "設計染髮(404)"
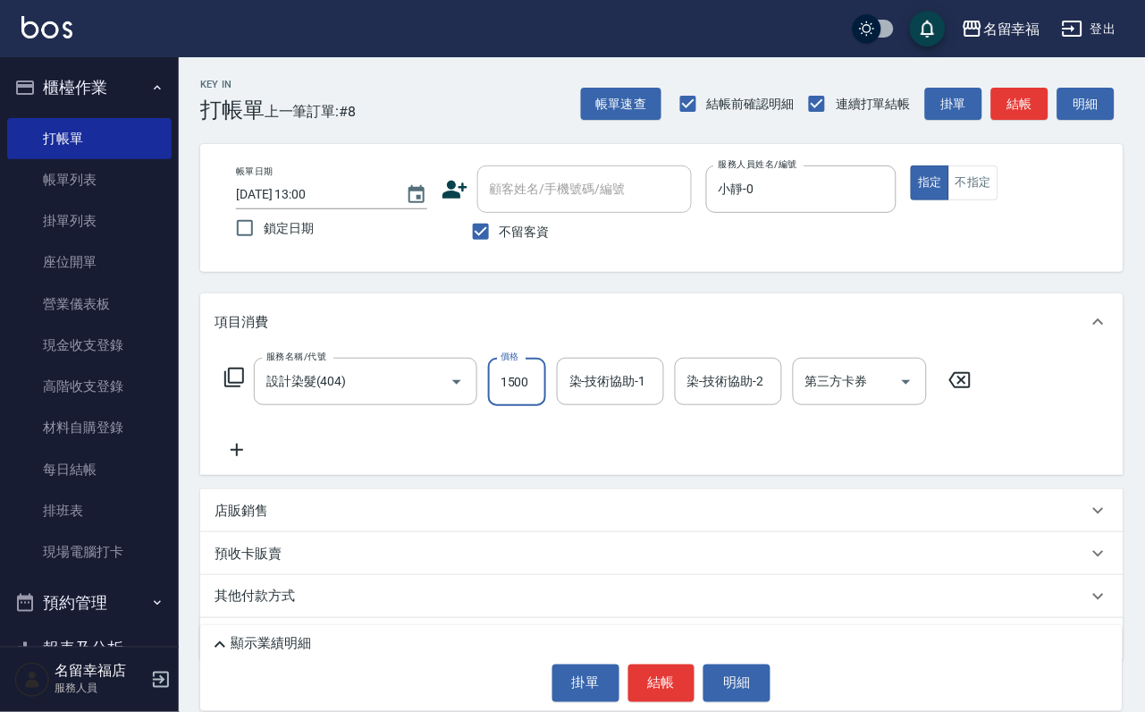
click at [546, 401] on input "1500" at bounding box center [517, 382] width 58 height 48
type input "699"
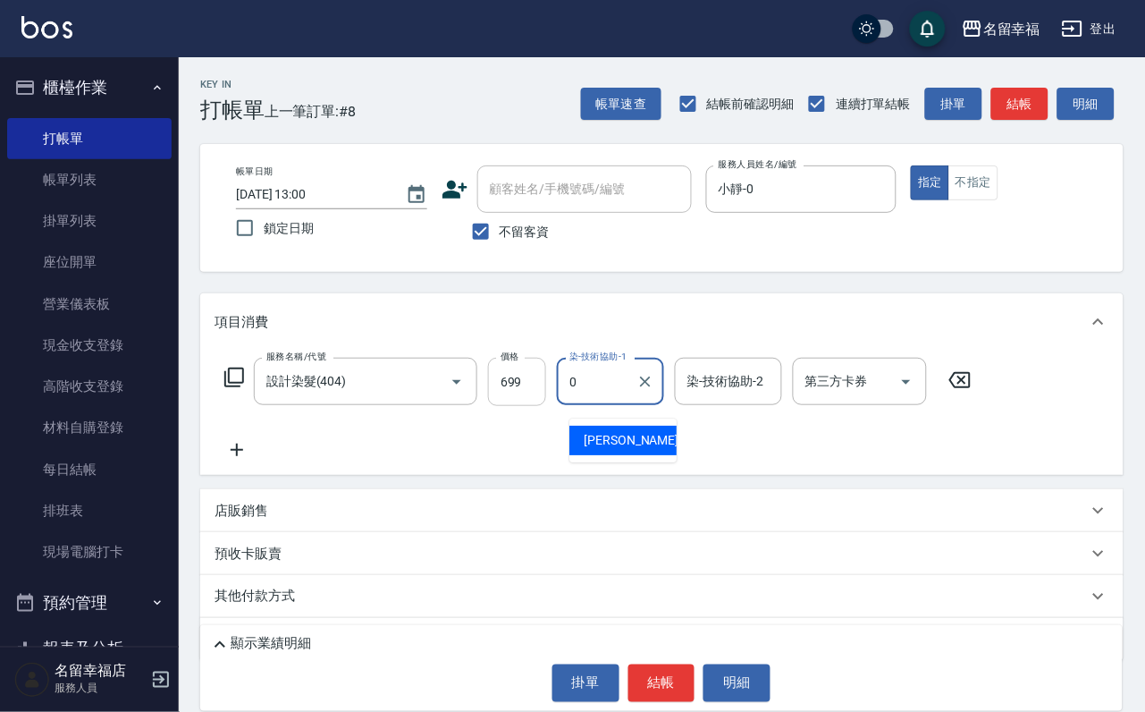
type input "小靜-0"
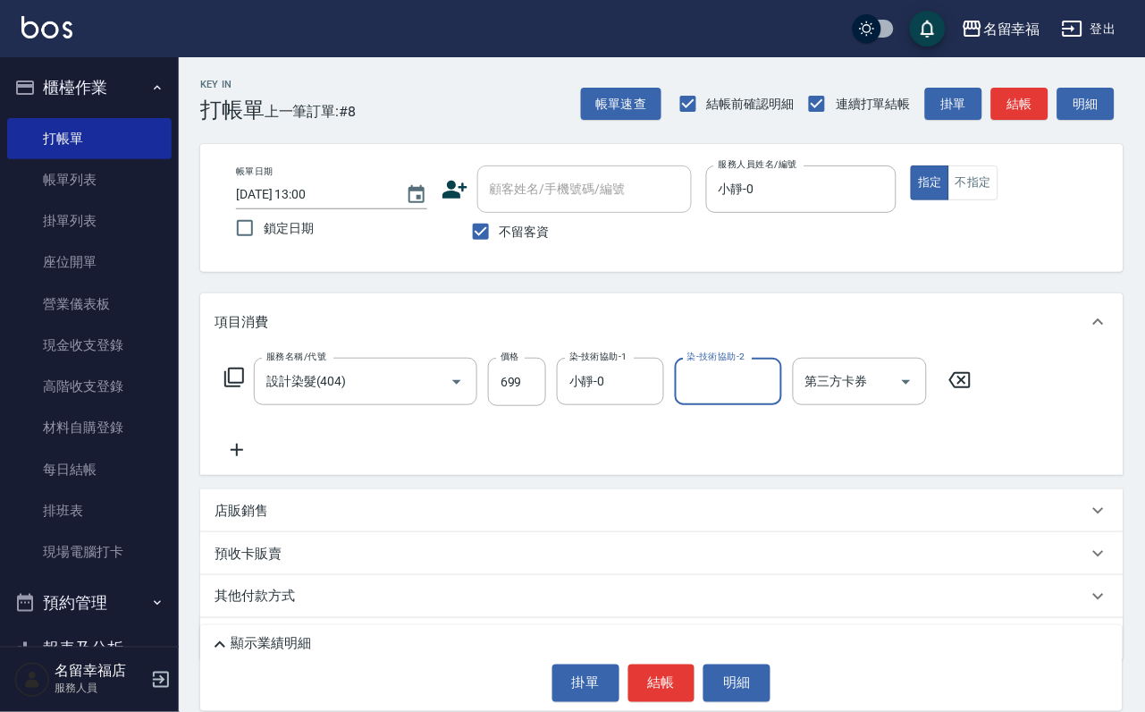
click at [245, 388] on icon at bounding box center [234, 377] width 21 height 21
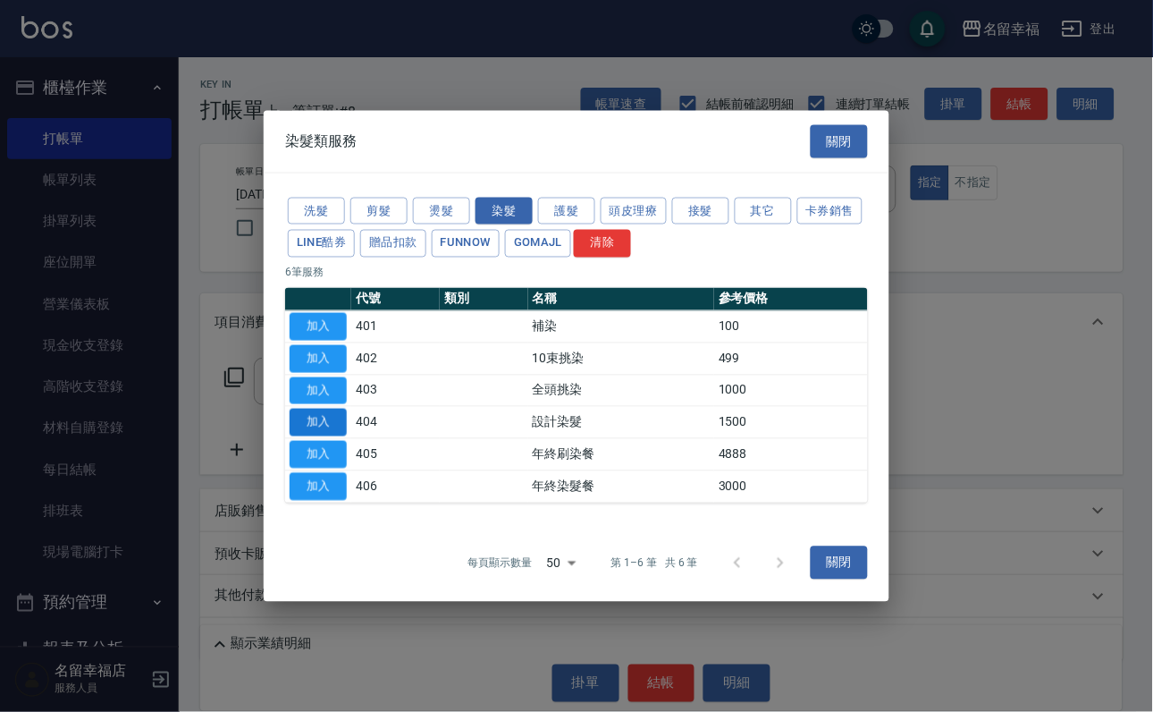
click at [338, 436] on button "加入" at bounding box center [318, 423] width 57 height 28
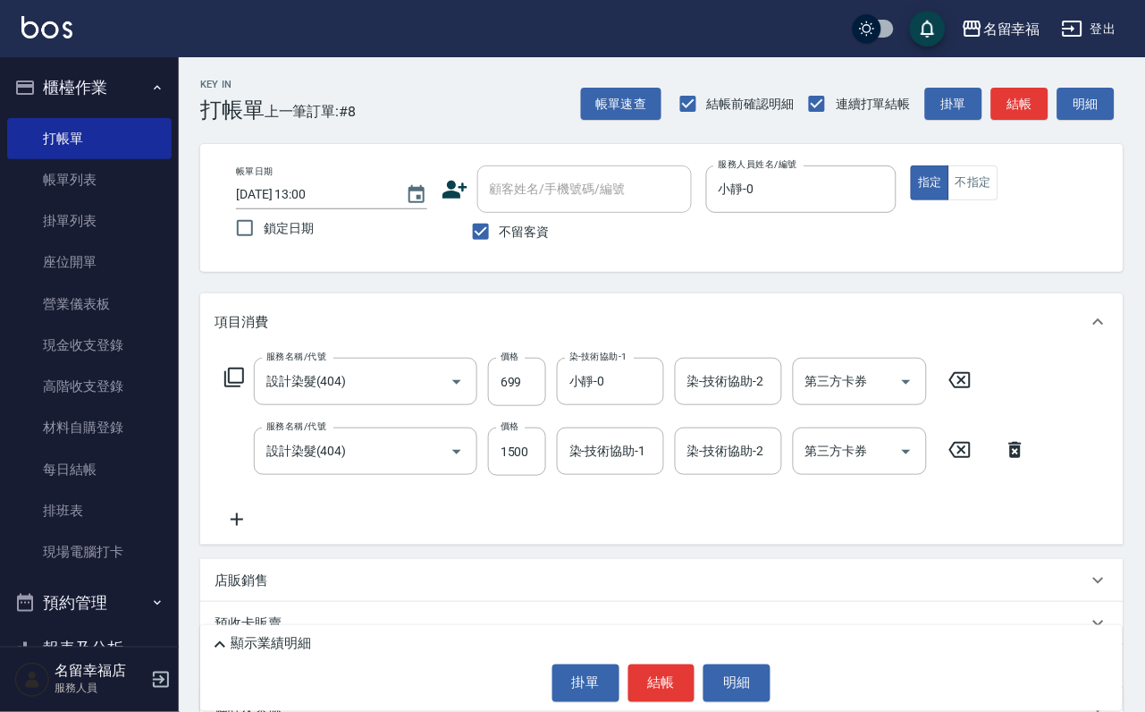
click at [241, 388] on icon at bounding box center [234, 377] width 21 height 21
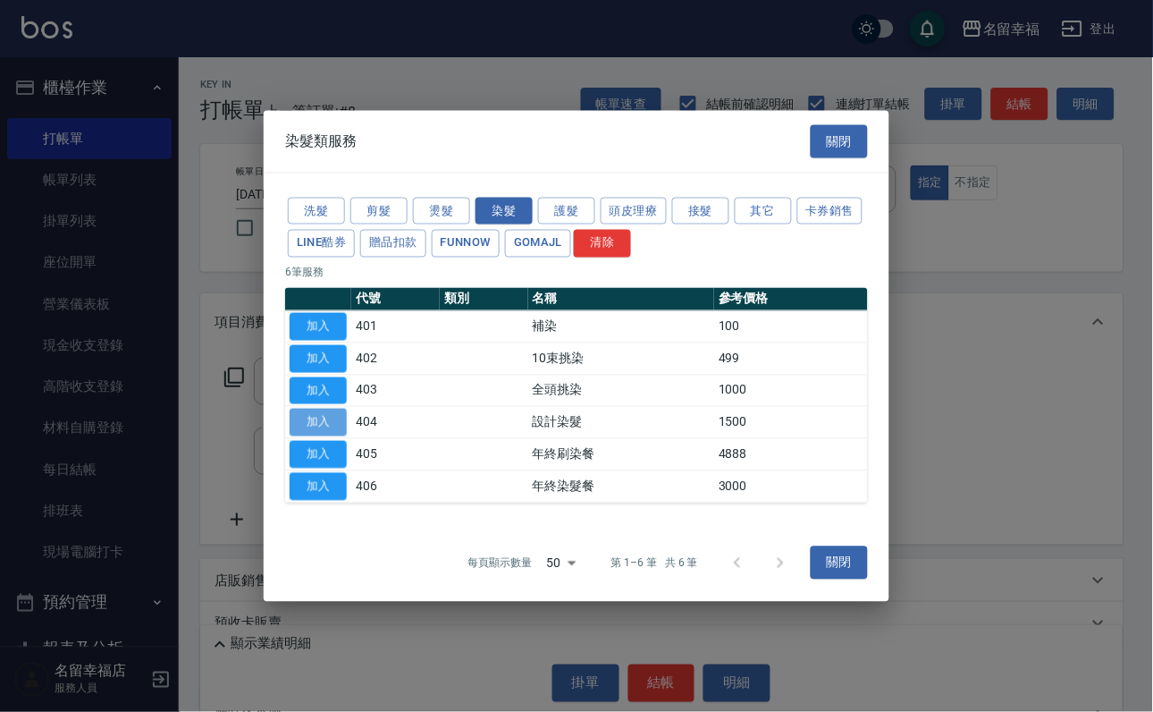
click at [330, 432] on button "加入" at bounding box center [318, 423] width 57 height 28
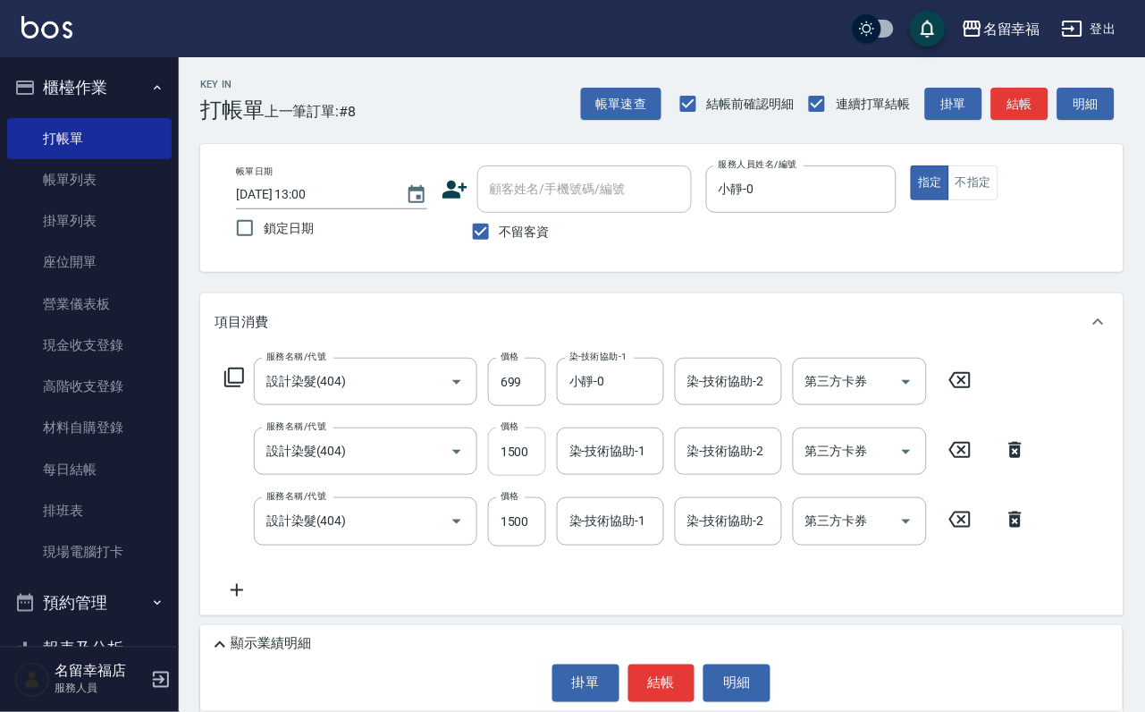
click at [529, 476] on input "1500" at bounding box center [517, 451] width 58 height 48
type input "888"
type input "0"
type input "185"
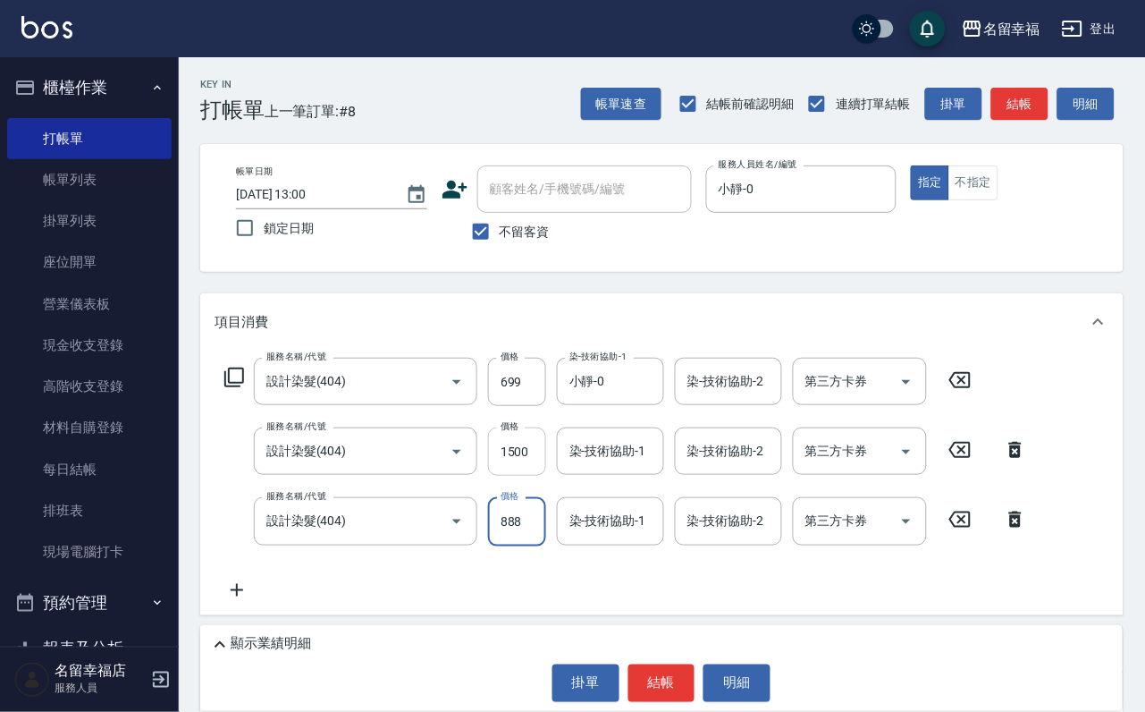
click at [539, 472] on input "1500" at bounding box center [517, 451] width 58 height 48
type input "888"
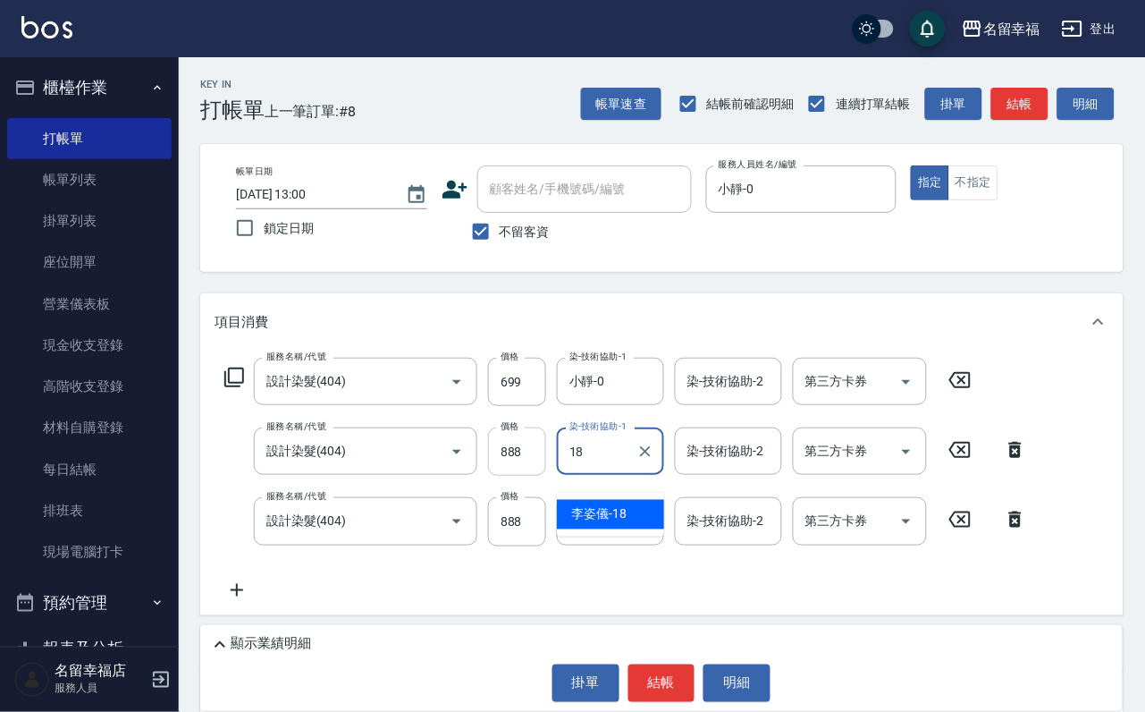
type input "[PERSON_NAME]-18"
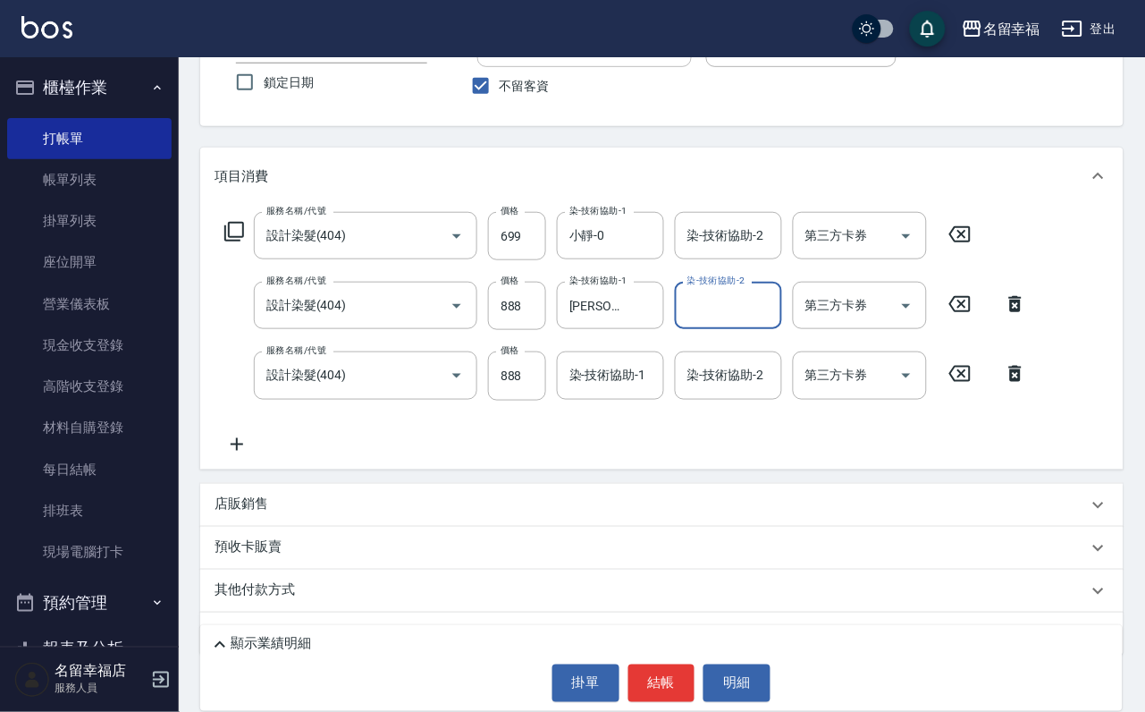
scroll to position [246, 0]
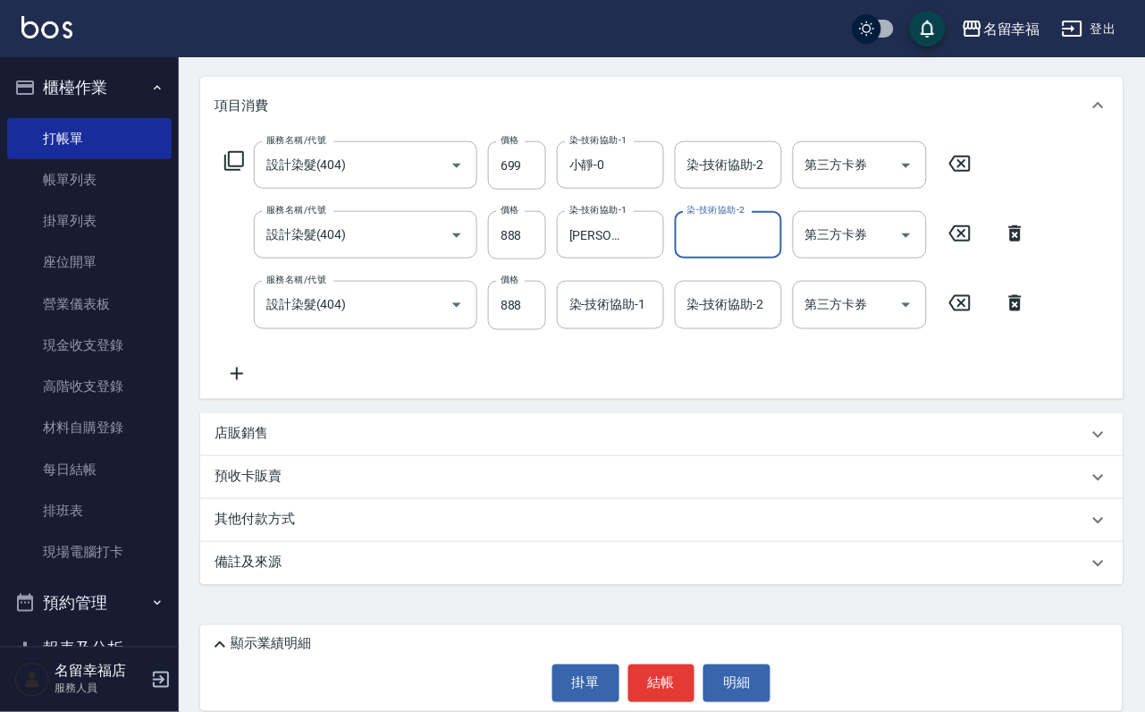
click at [274, 413] on div "店販銷售" at bounding box center [662, 434] width 924 height 43
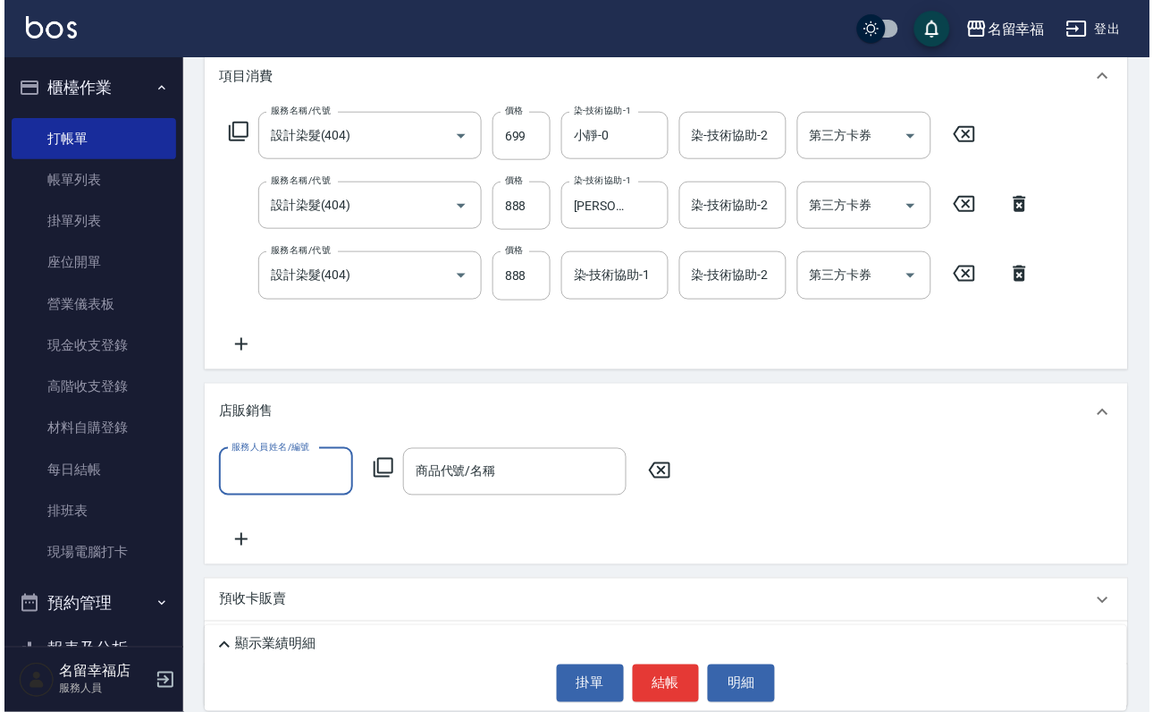
scroll to position [0, 0]
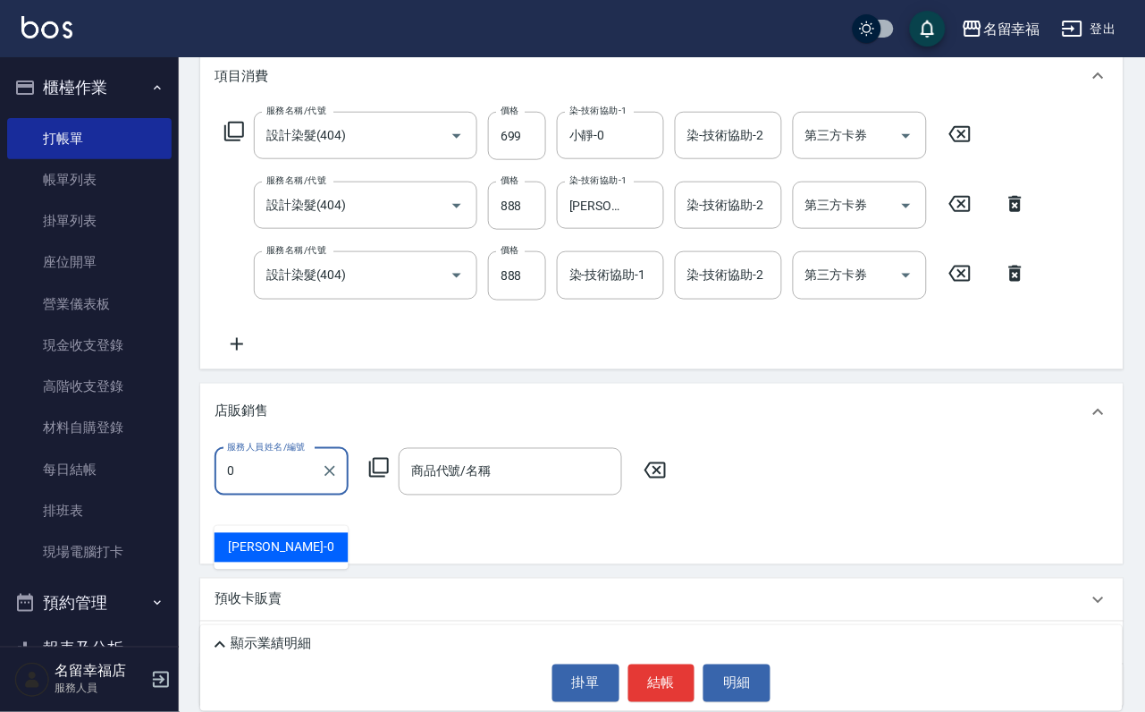
type input "小靜-0"
click at [382, 477] on icon at bounding box center [379, 468] width 20 height 20
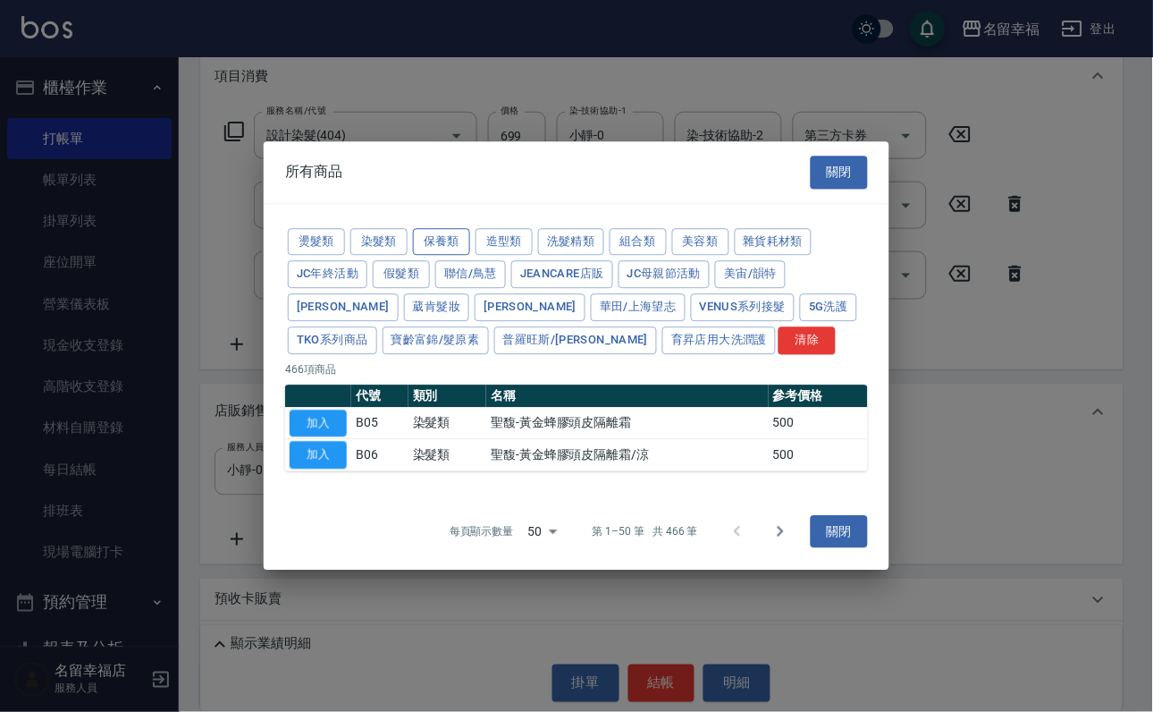
click at [470, 228] on button "保養類" at bounding box center [441, 242] width 57 height 28
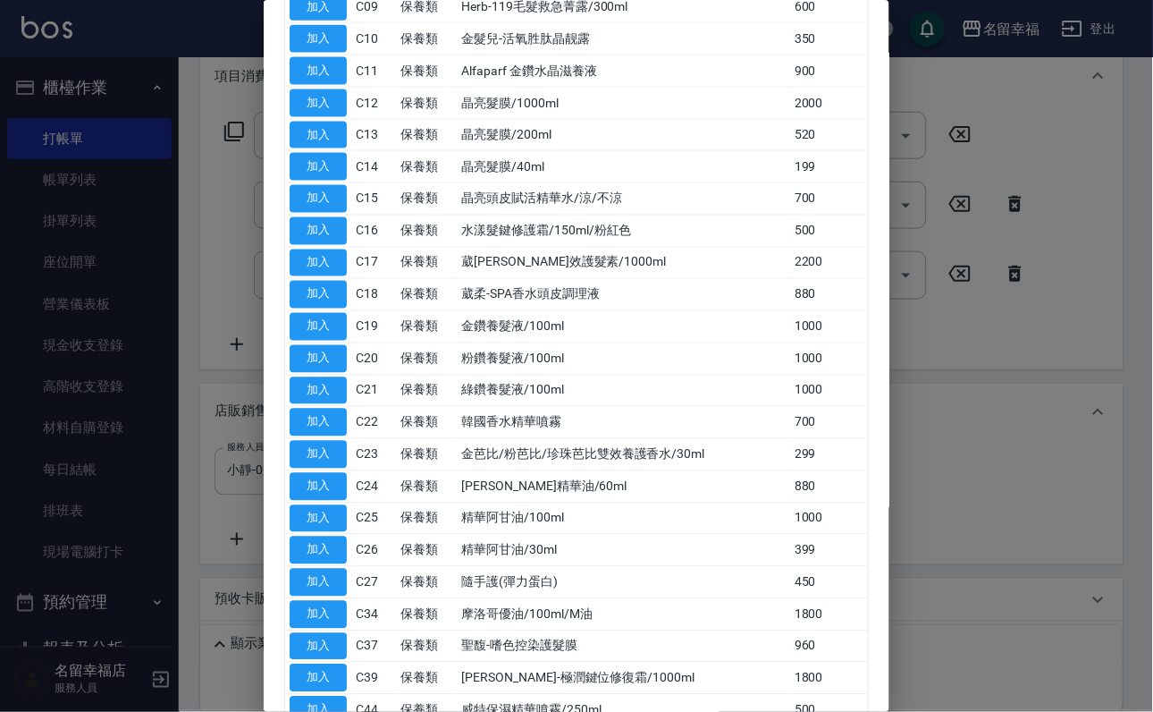
scroll to position [536, 0]
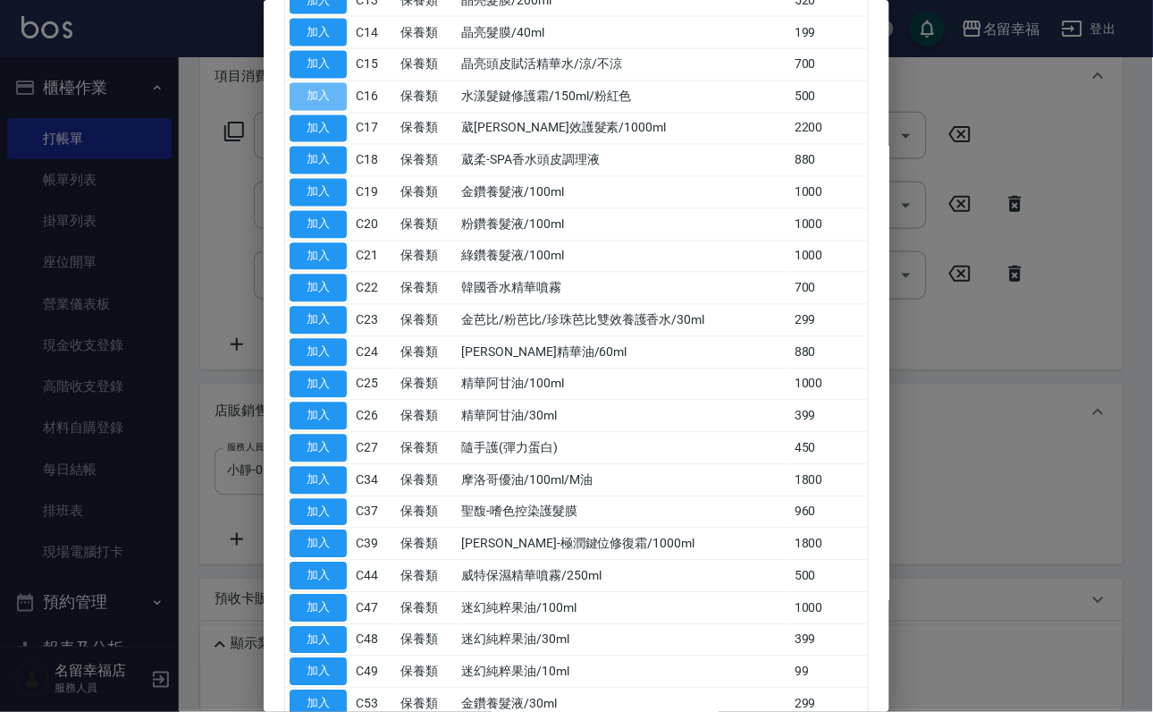
click at [321, 111] on button "加入" at bounding box center [318, 97] width 57 height 28
type input "水漾髮鍵修護霜/150ml/粉紅色"
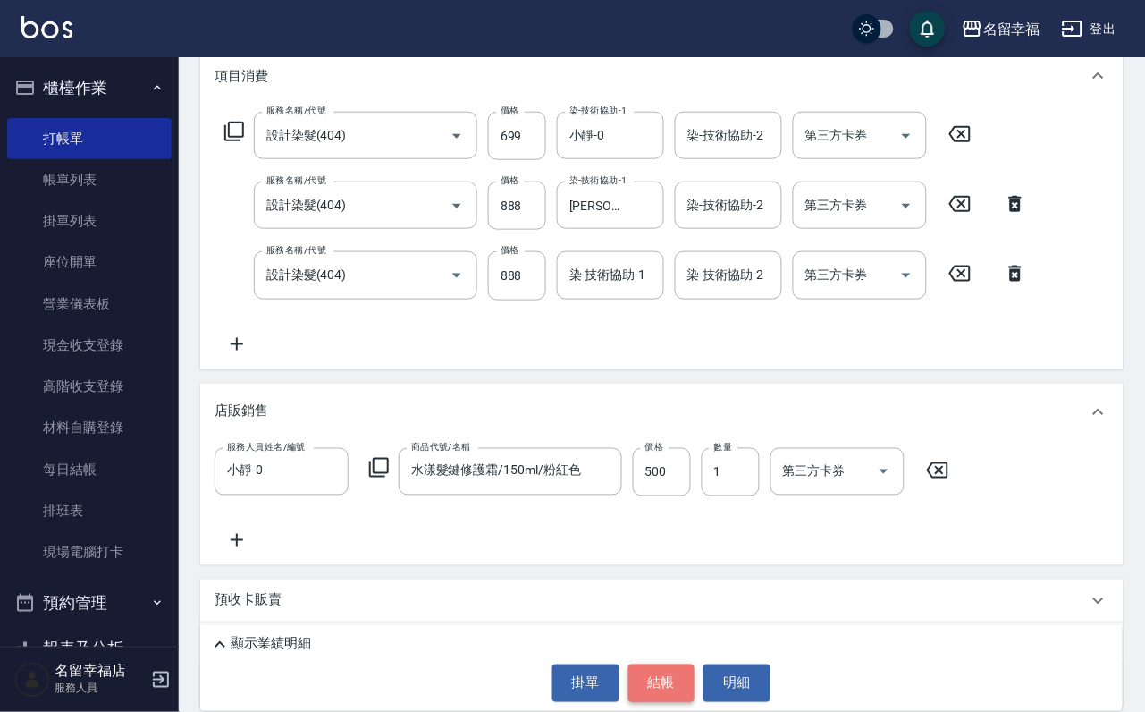
click at [670, 683] on button "結帳" at bounding box center [661, 683] width 67 height 38
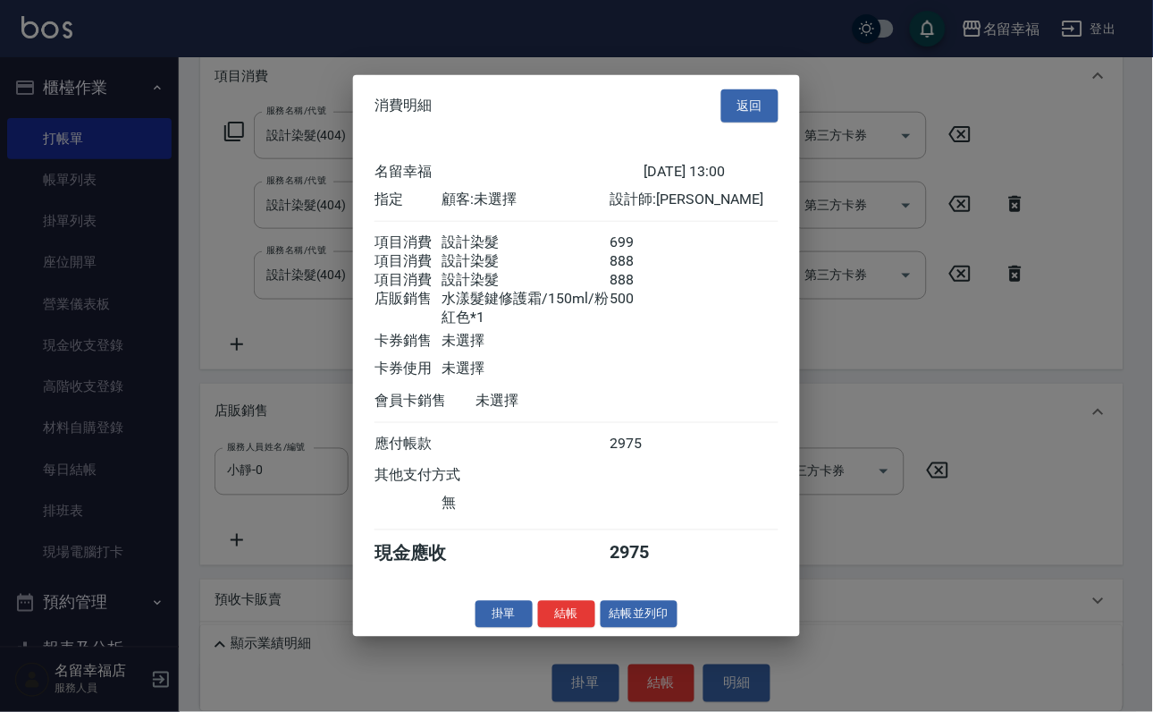
scroll to position [378, 0]
click at [544, 628] on button "結帳" at bounding box center [566, 614] width 57 height 28
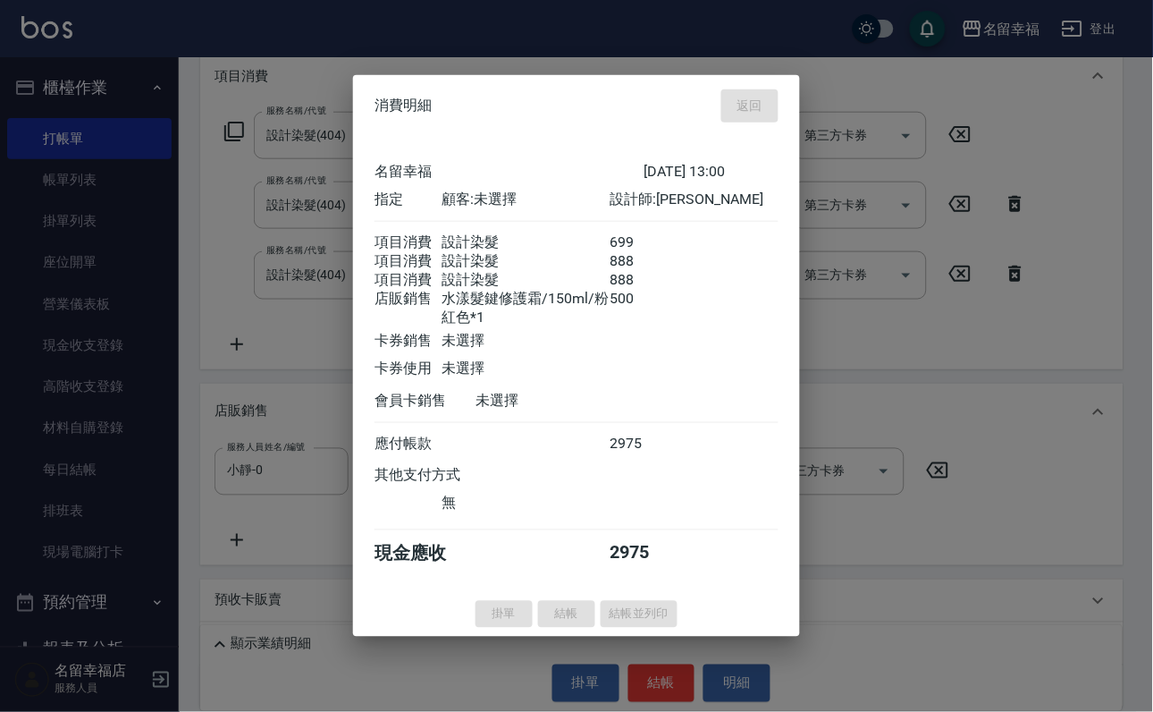
type input "[DATE] 13:08"
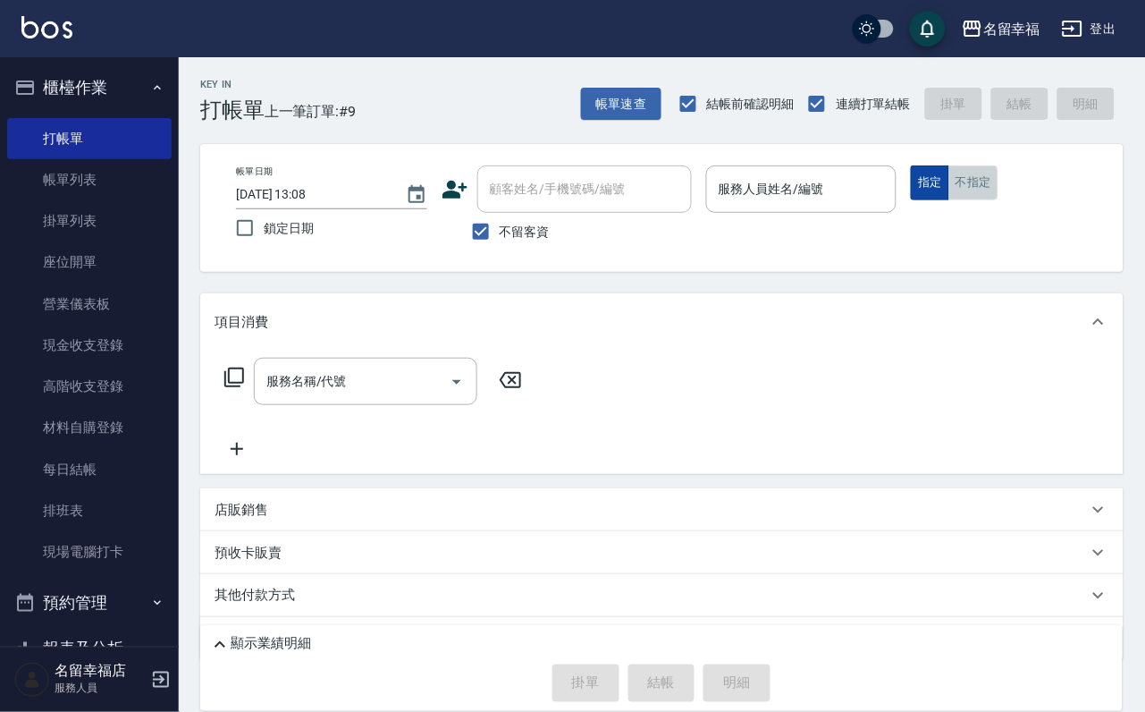
drag, startPoint x: 1078, startPoint y: 197, endPoint x: 1009, endPoint y: 198, distance: 68.8
click at [999, 195] on button "不指定" at bounding box center [974, 182] width 50 height 35
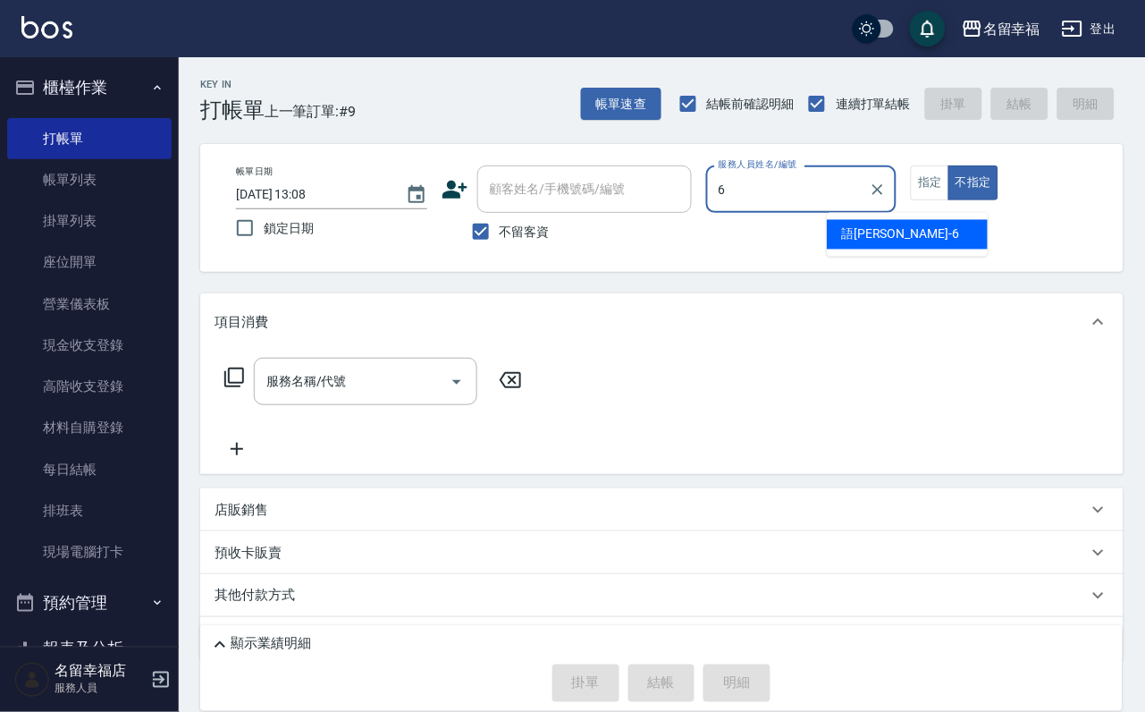
type input "語[PERSON_NAME]-6"
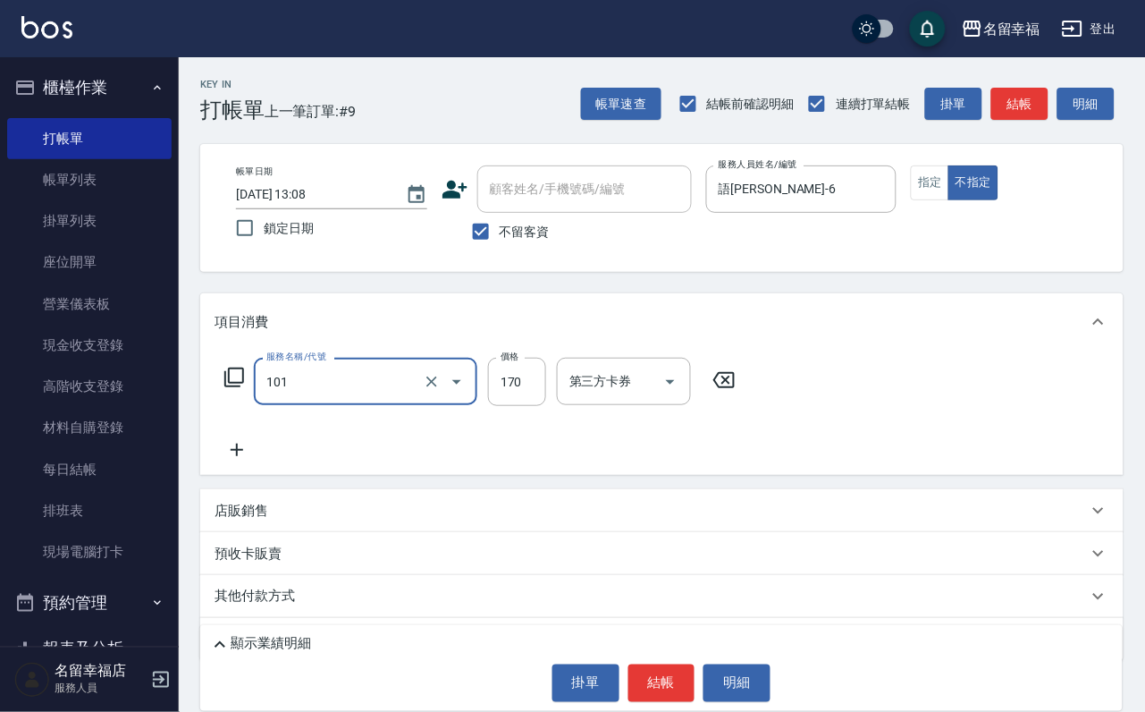
type input "洗髮(101)"
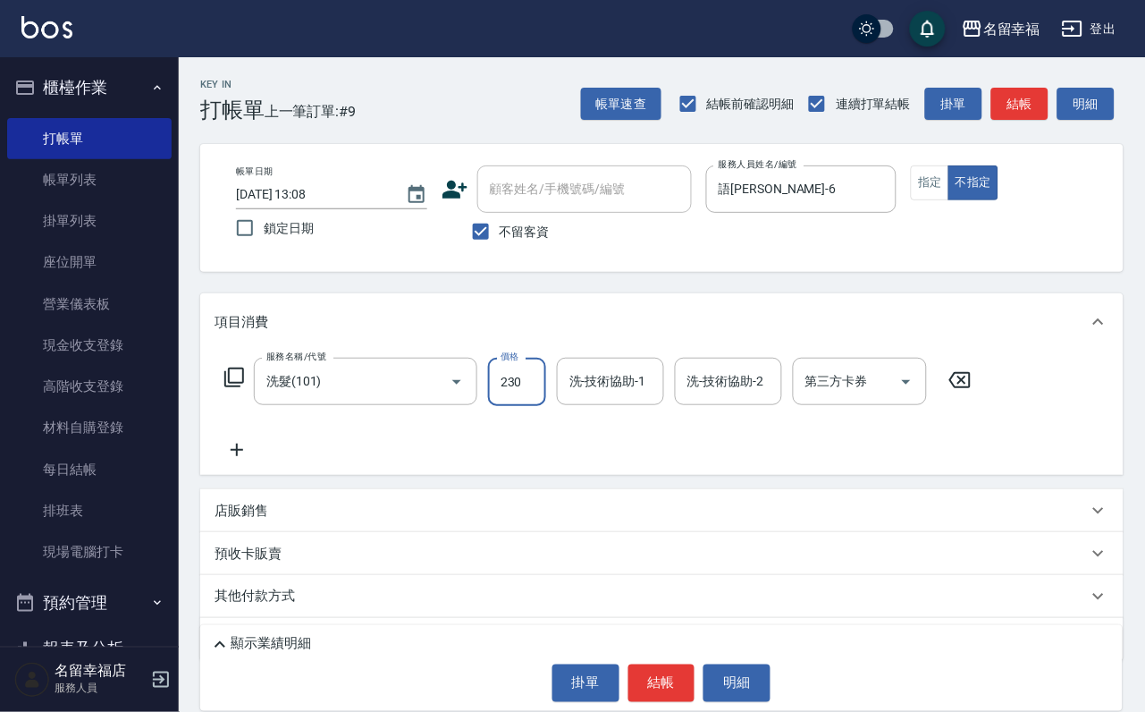
type input "230"
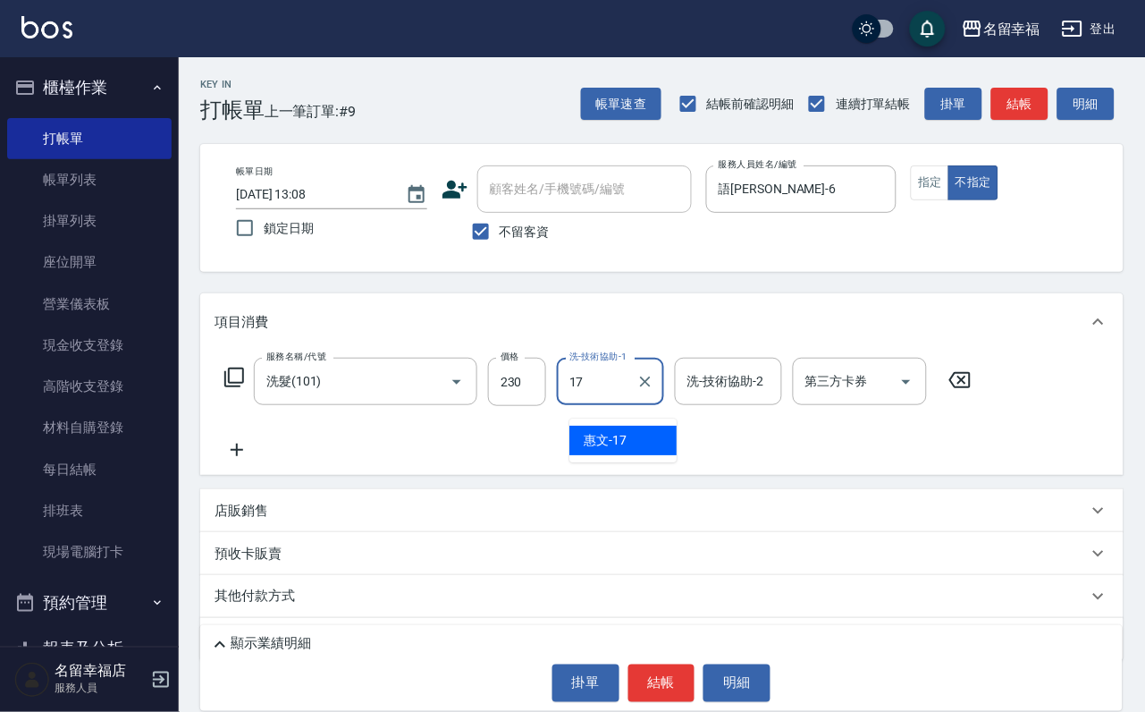
type input "惠文-17"
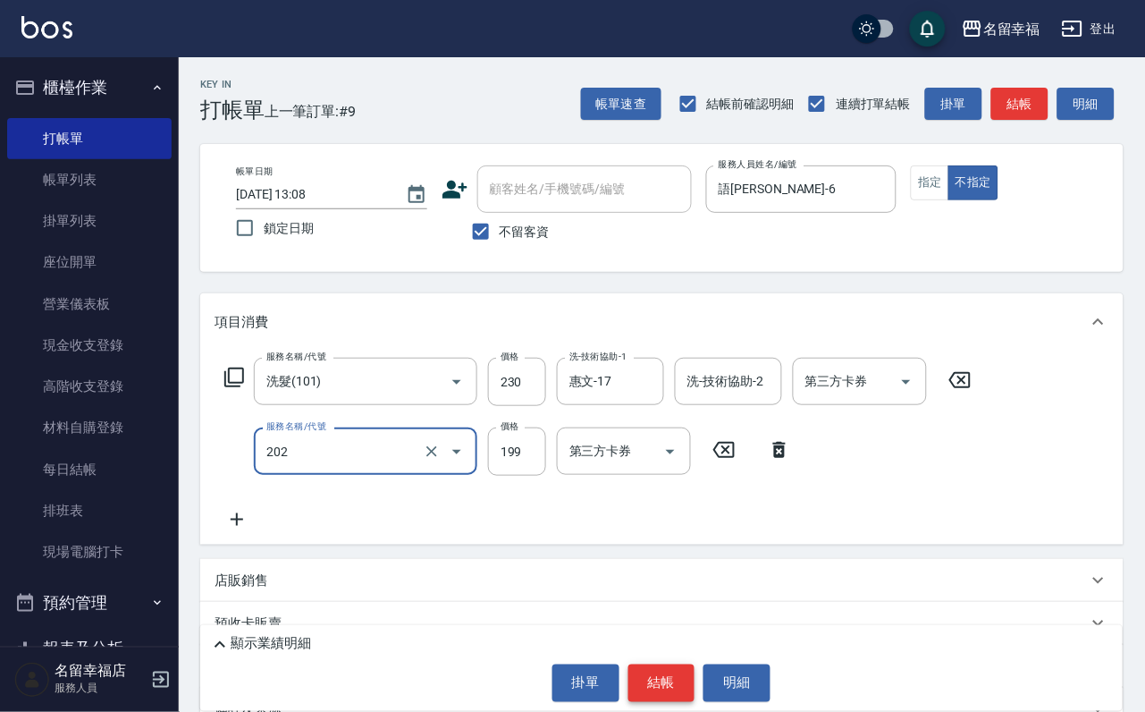
type input "不指定單剪(202)"
click at [635, 671] on button "結帳" at bounding box center [661, 683] width 67 height 38
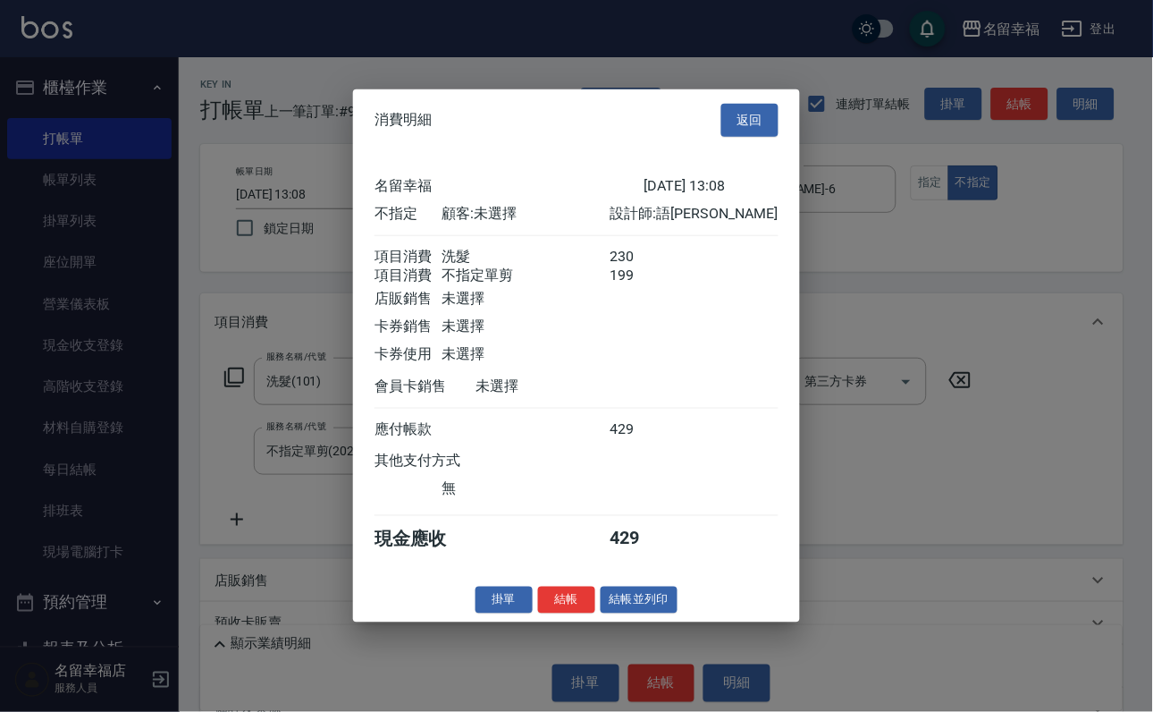
scroll to position [321, 0]
click at [648, 613] on button "結帳並列印" at bounding box center [640, 600] width 78 height 28
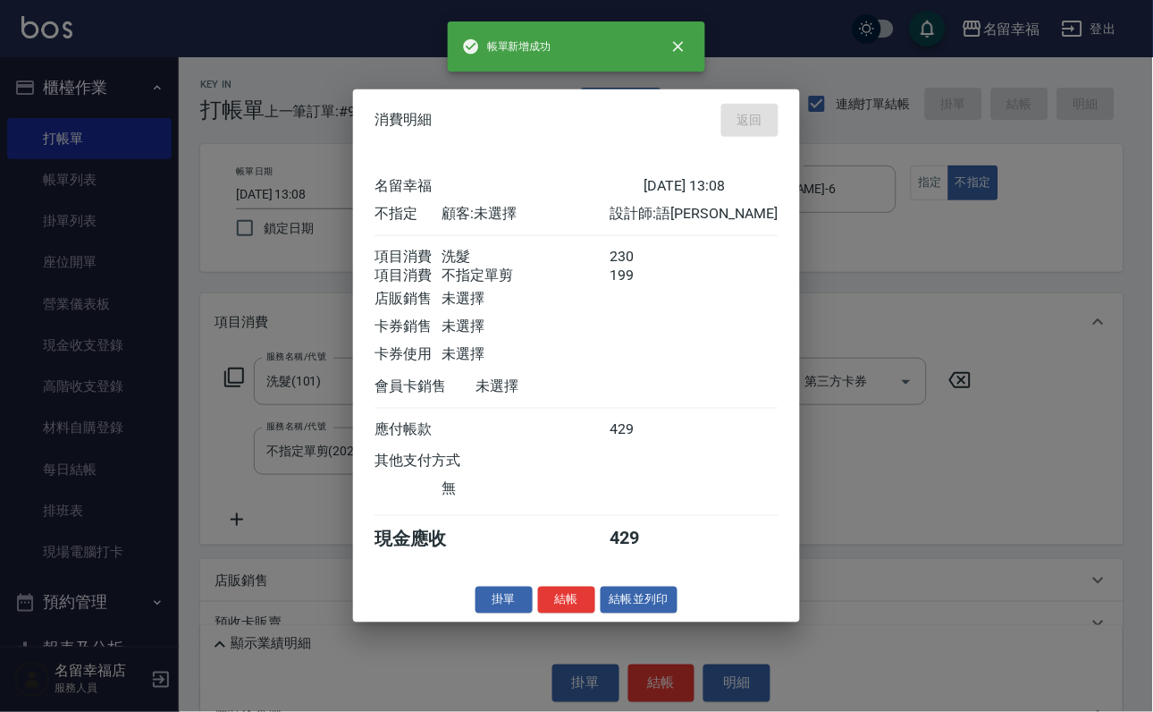
type input "[DATE] 13:32"
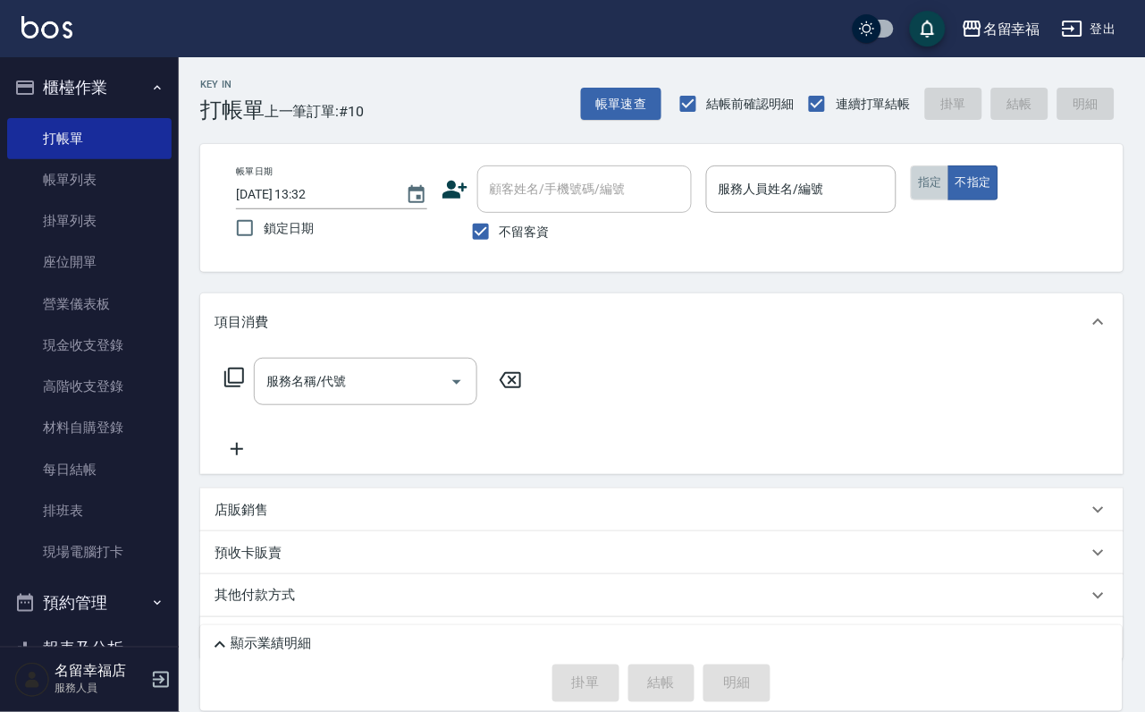
drag, startPoint x: 1039, startPoint y: 199, endPoint x: 996, endPoint y: 198, distance: 42.9
click at [949, 199] on button "指定" at bounding box center [930, 182] width 38 height 35
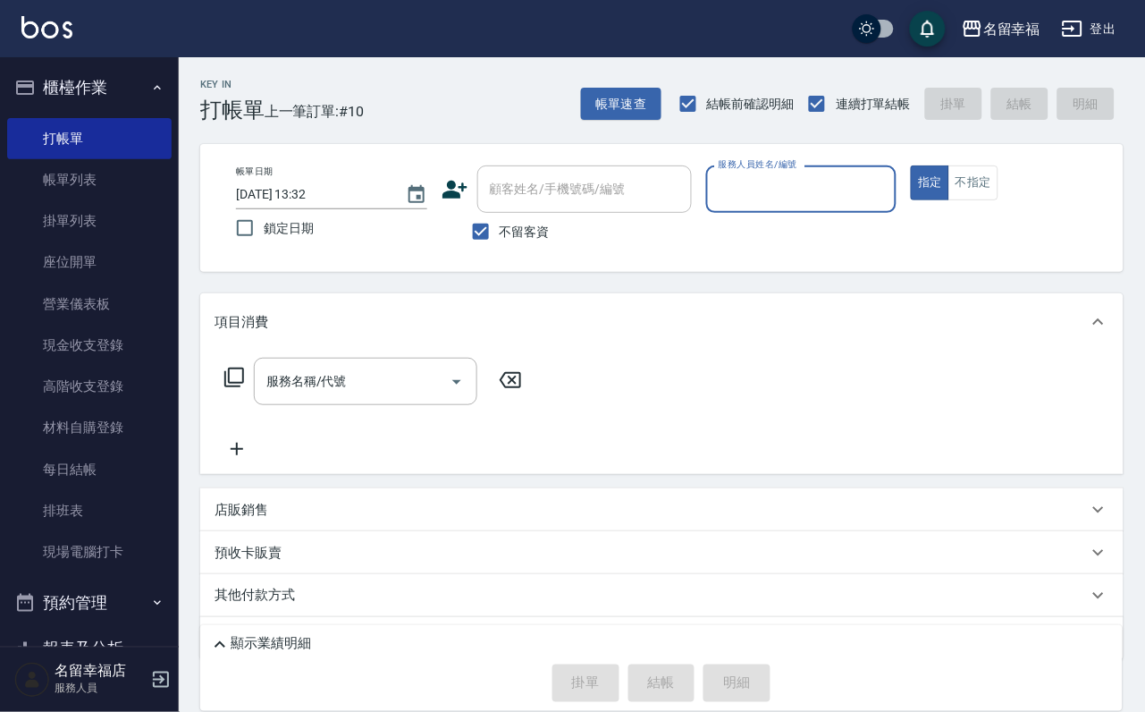
click at [890, 204] on input "服務人員姓名/編號" at bounding box center [801, 188] width 175 height 31
type input "[PERSON_NAME]-3"
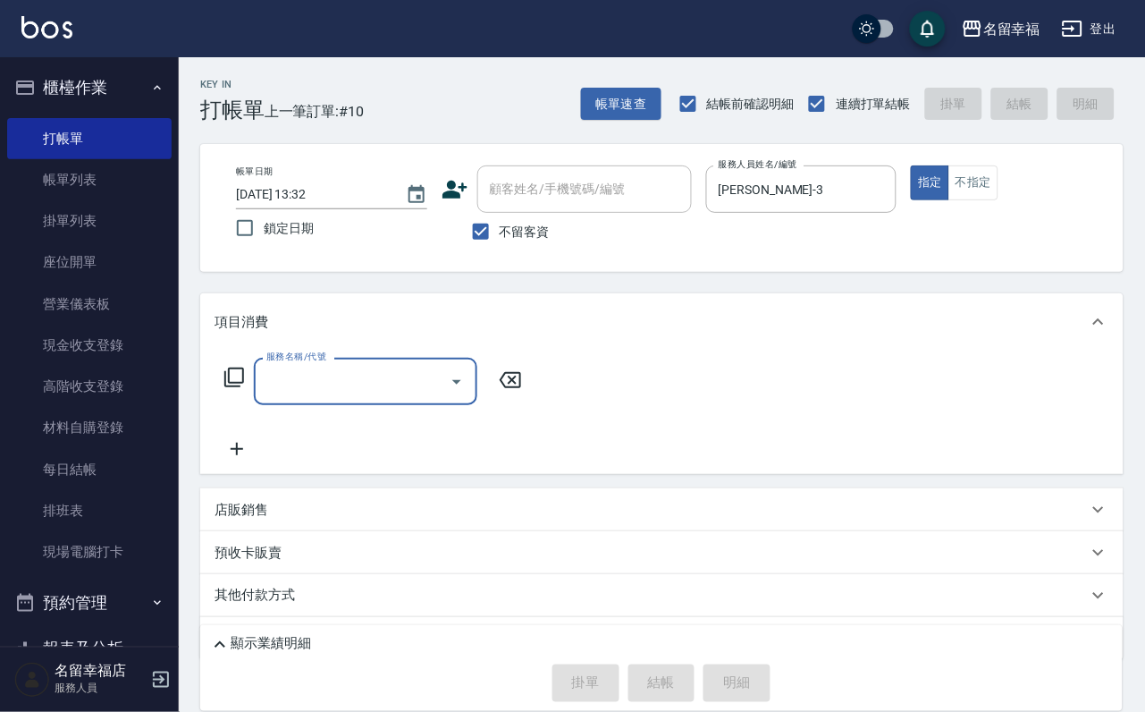
click at [235, 388] on icon at bounding box center [234, 377] width 21 height 21
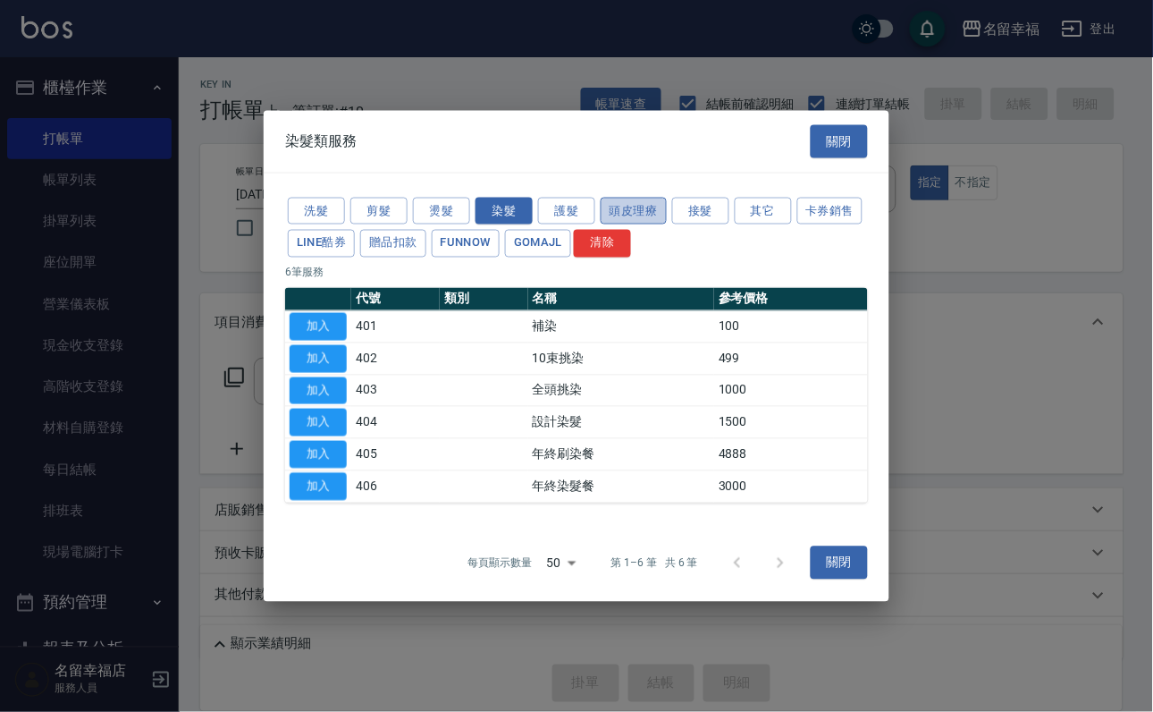
click at [601, 197] on button "頭皮理療" at bounding box center [634, 211] width 66 height 28
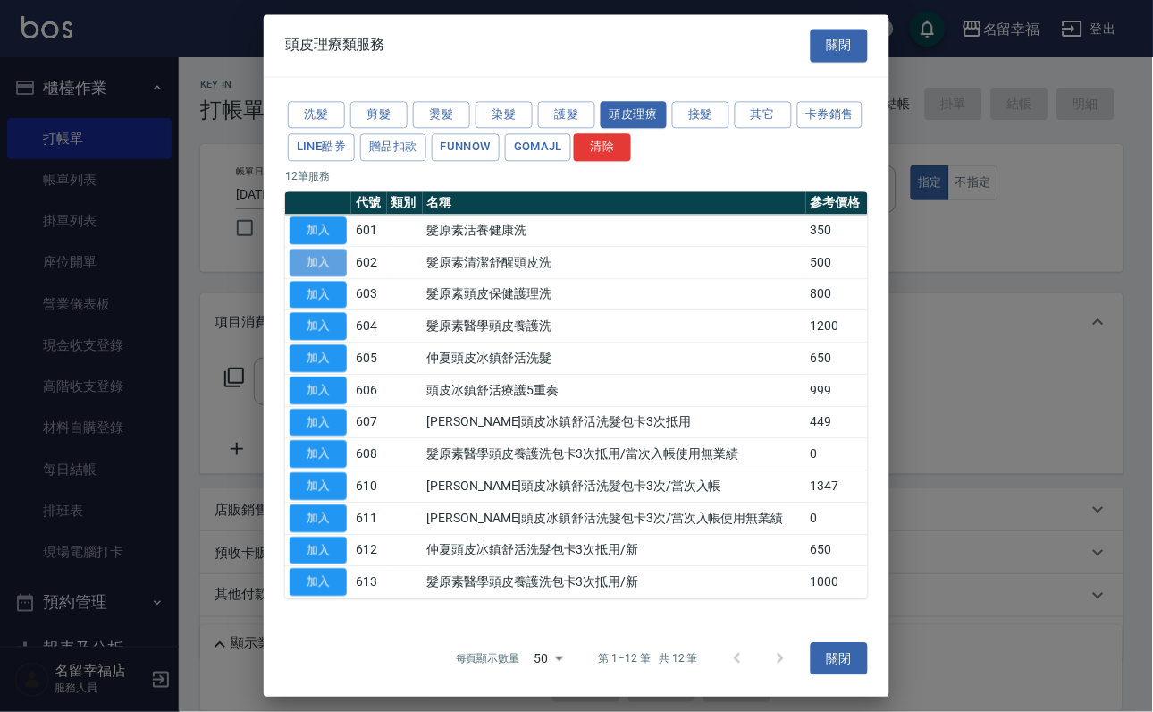
click at [296, 276] on button "加入" at bounding box center [318, 263] width 57 height 28
type input "髮原素清潔舒醒頭皮洗(602)"
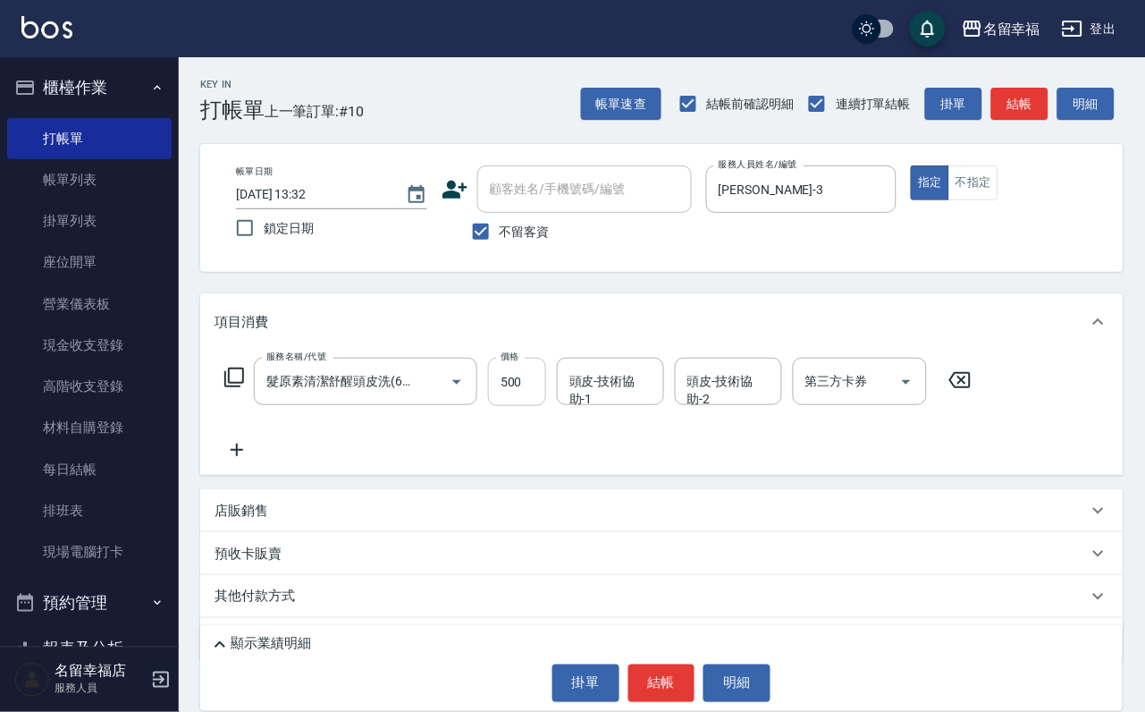
click at [527, 406] on input "500" at bounding box center [517, 382] width 58 height 48
type input "550"
type input "[PERSON_NAME]-18"
click at [670, 666] on button "結帳" at bounding box center [661, 683] width 67 height 38
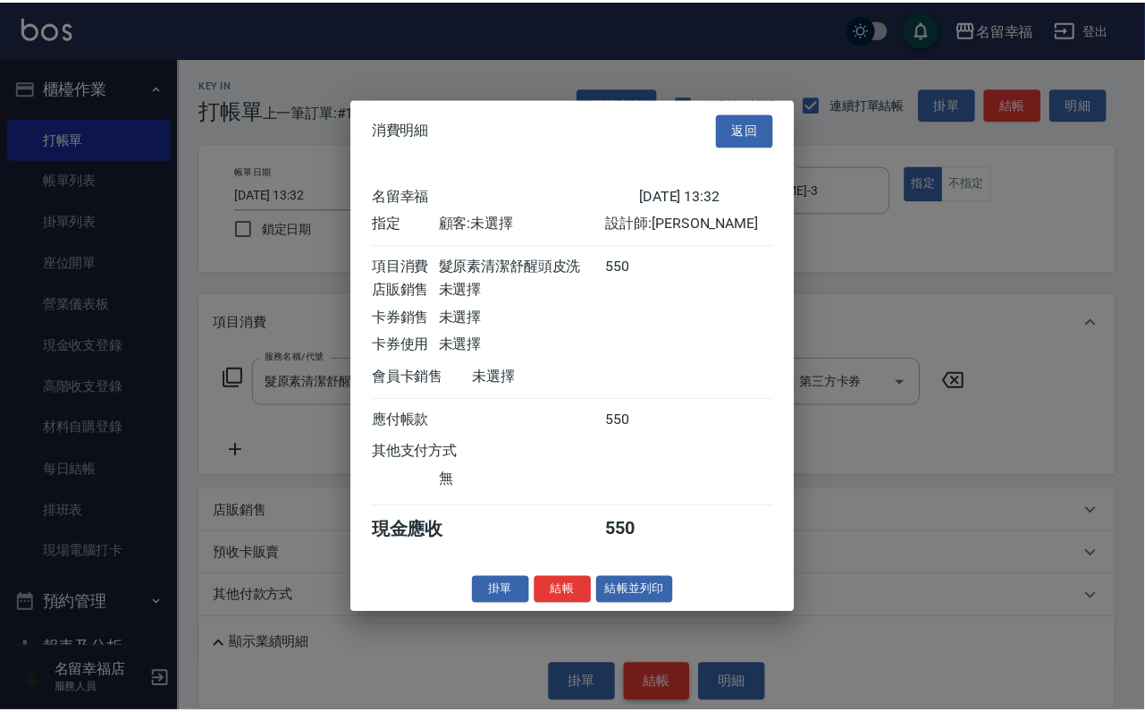
scroll to position [221, 0]
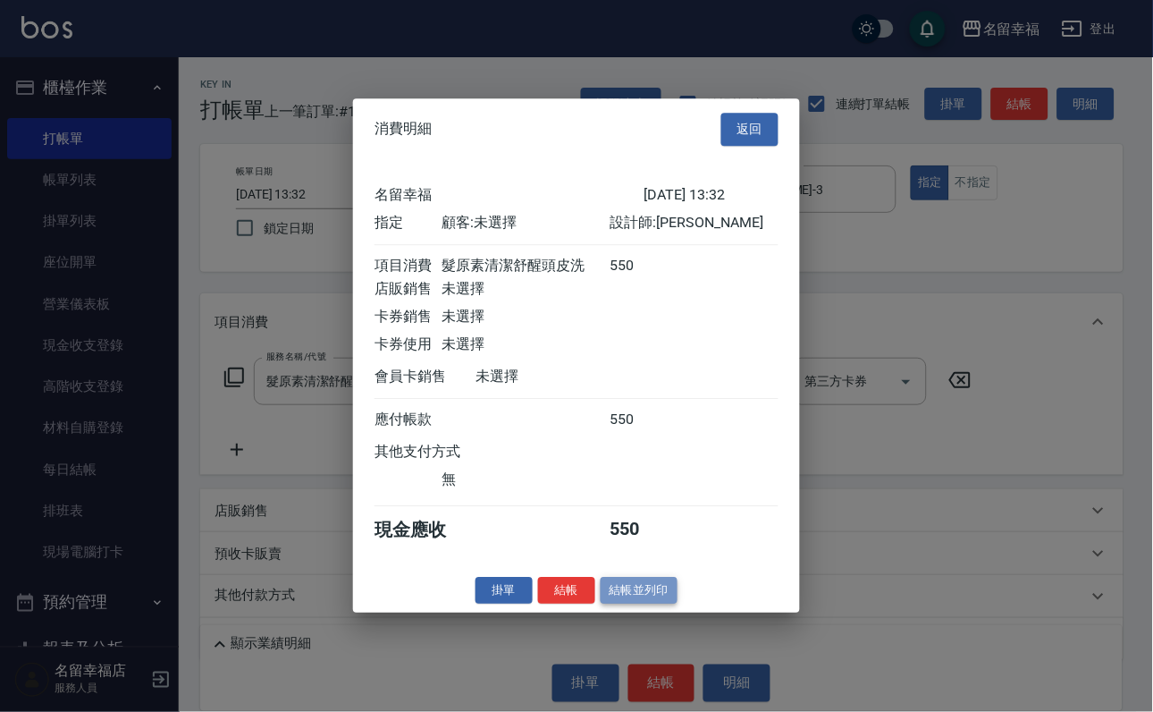
click at [672, 604] on button "結帳並列印" at bounding box center [640, 591] width 78 height 28
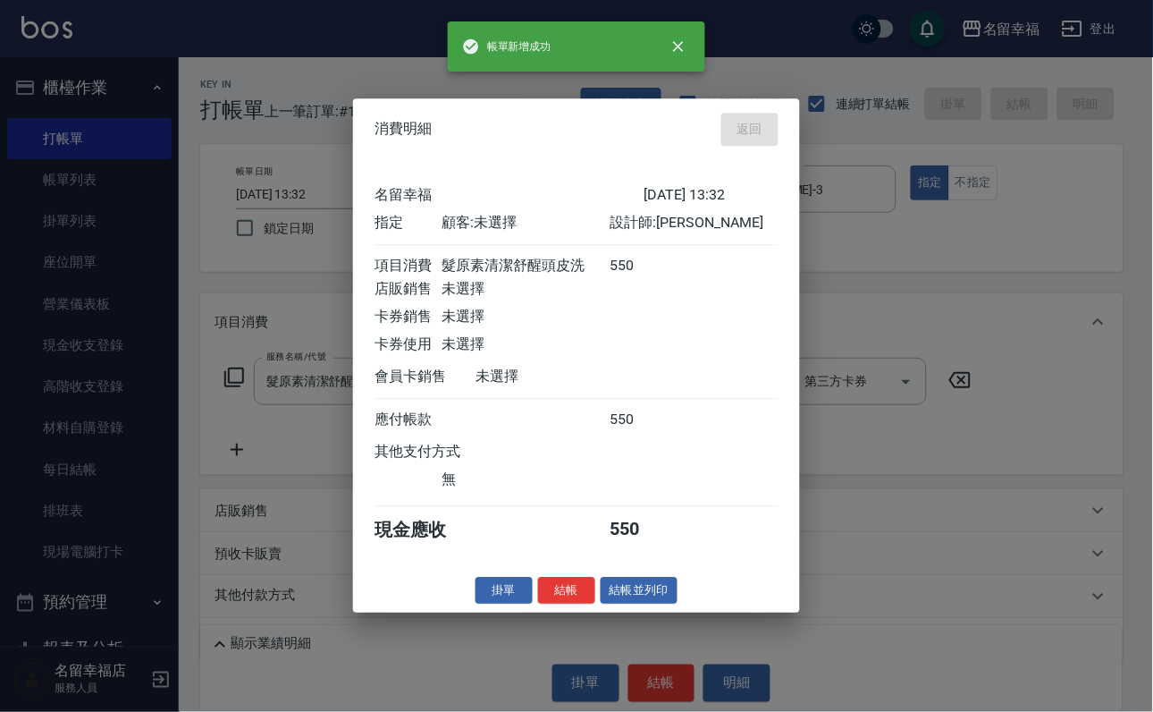
type input "[DATE] 13:51"
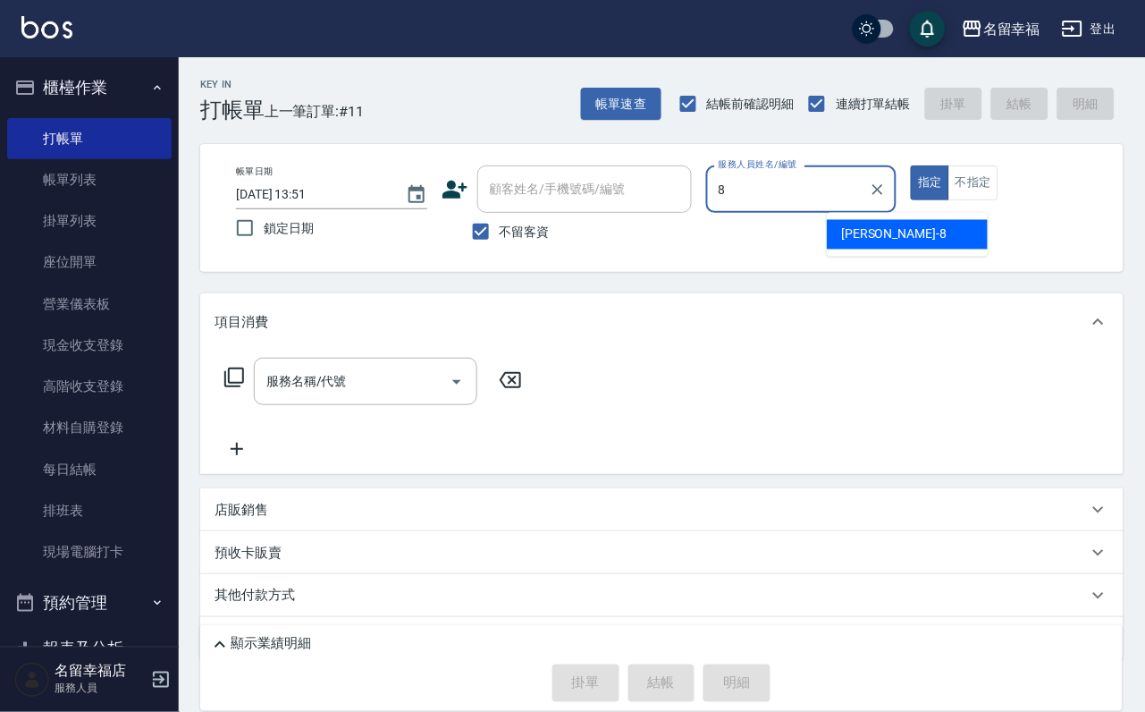
type input "[PERSON_NAME]-8"
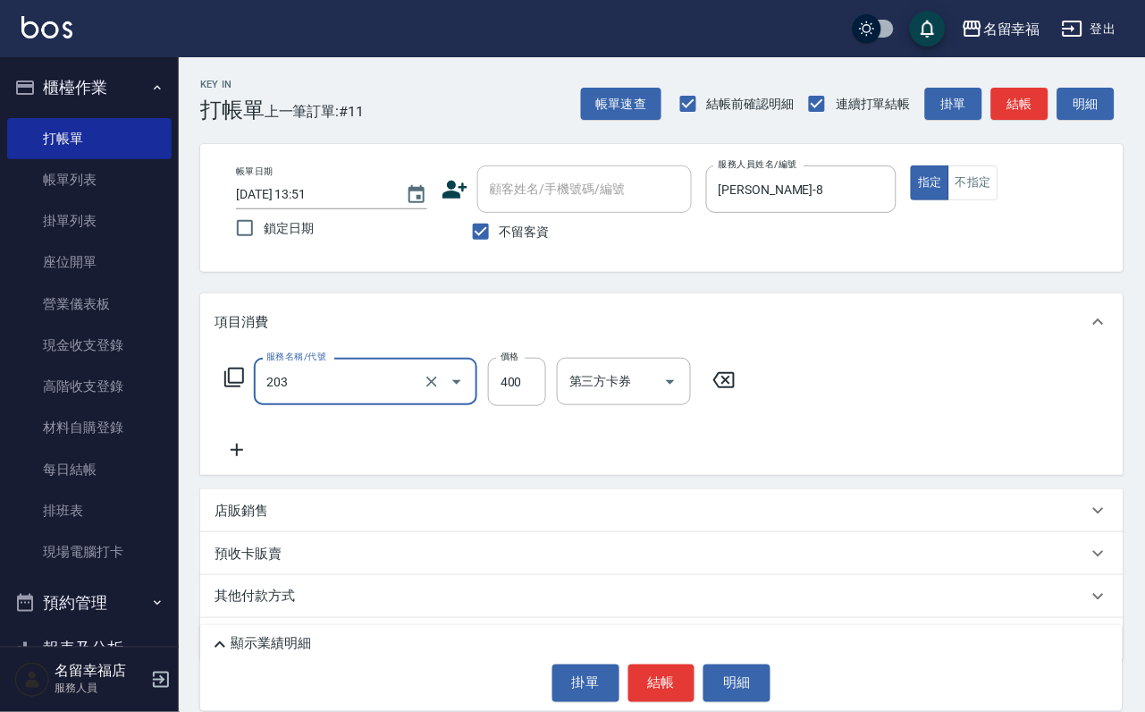
type input "指定單剪(203)"
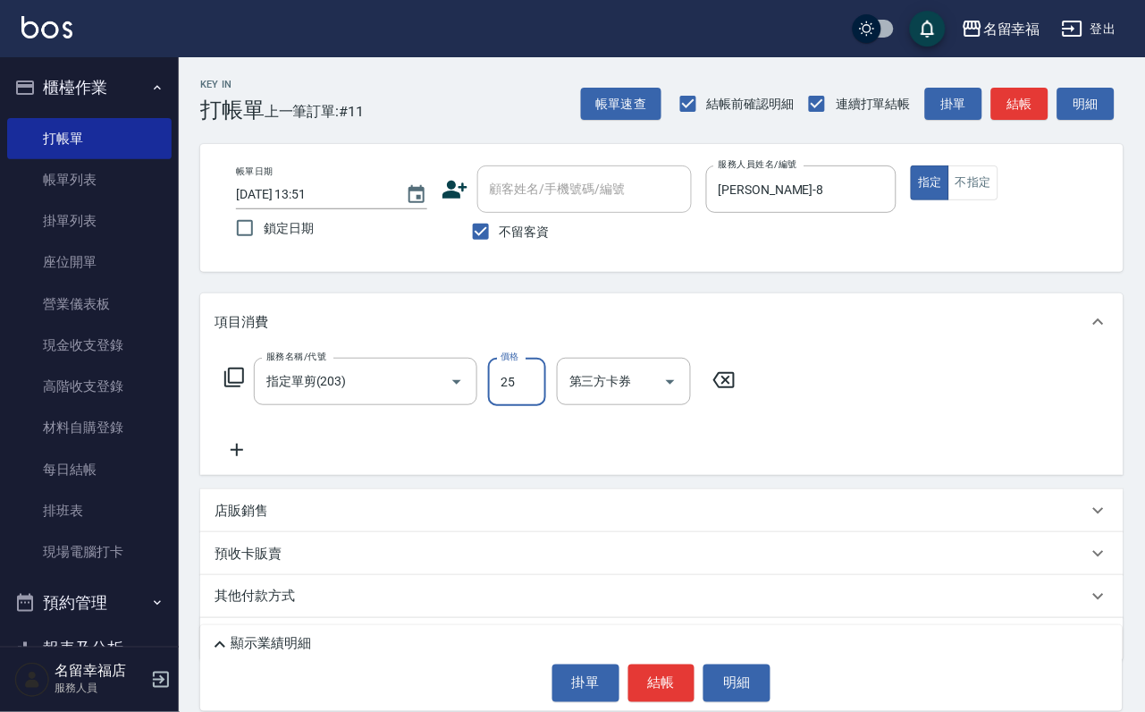
type input "250"
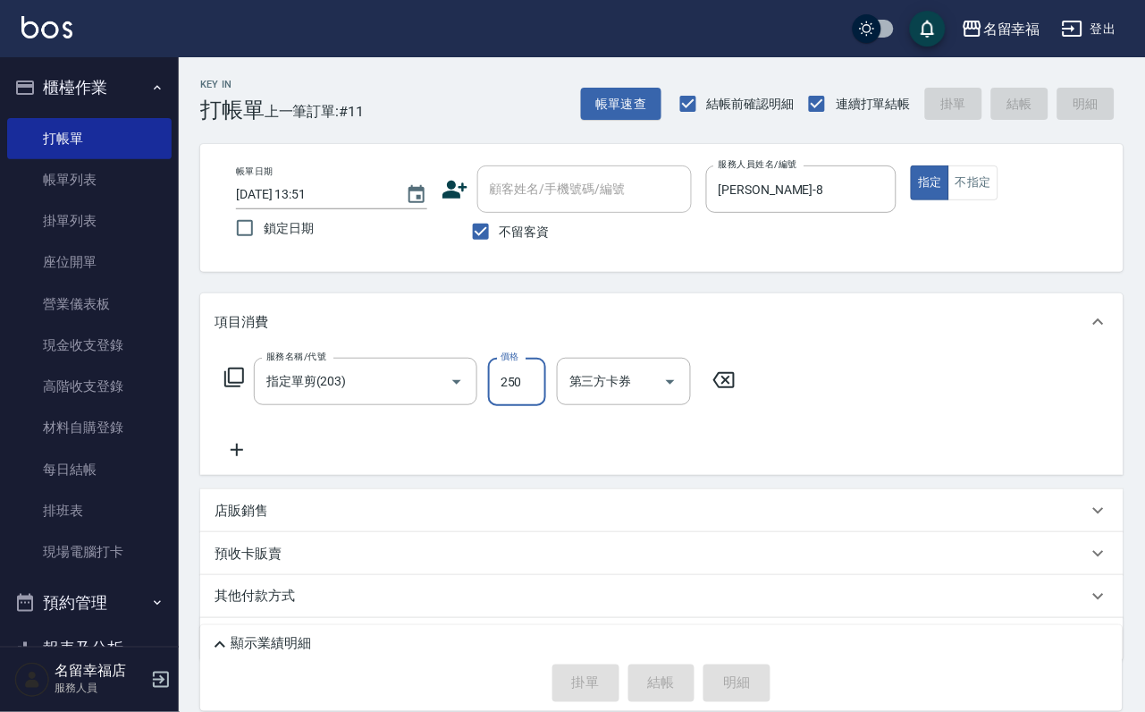
type input "[DATE] 13:56"
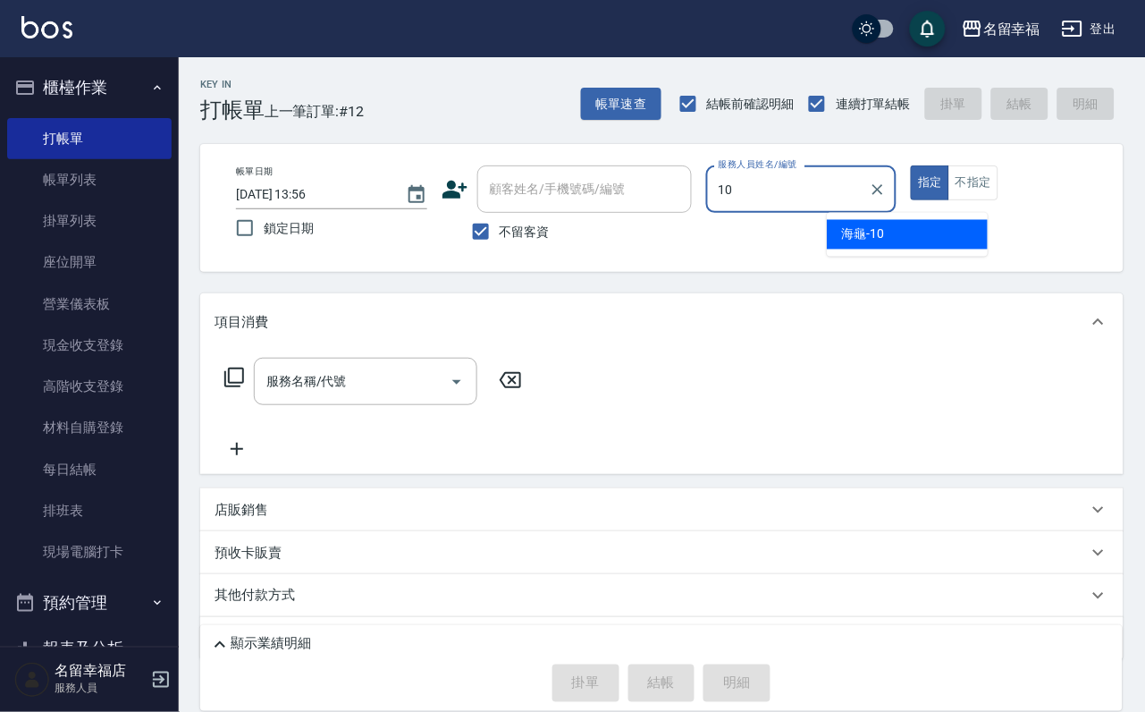
type input "海龜-10"
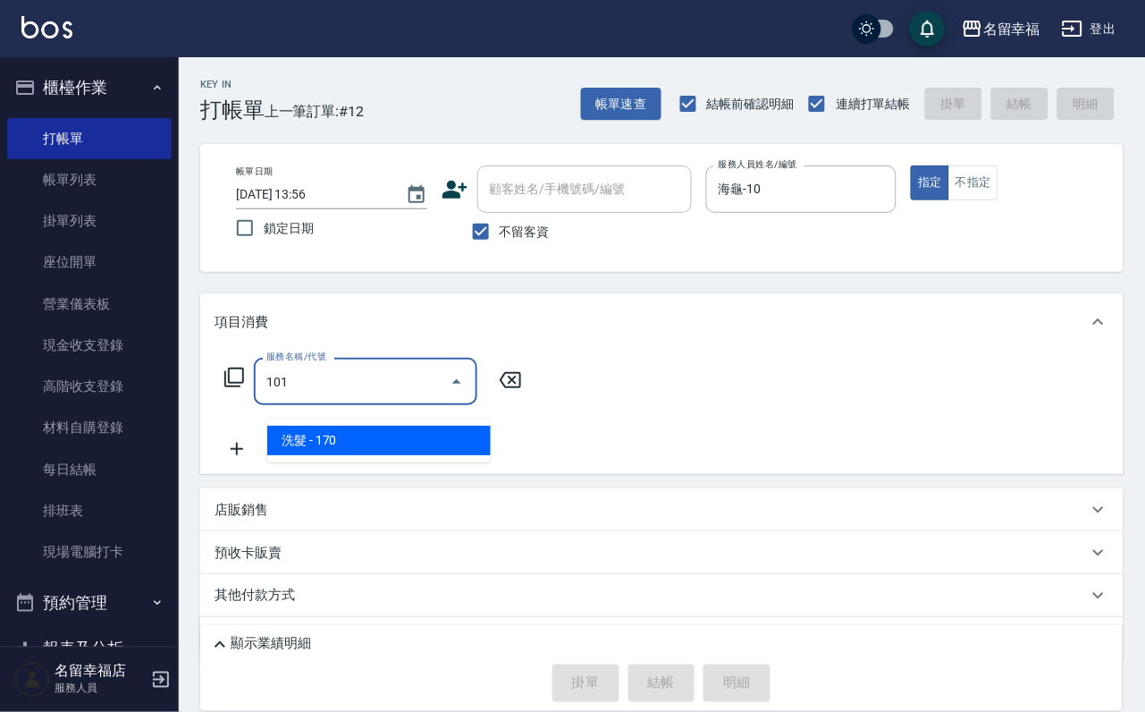
type input "洗髮(101)"
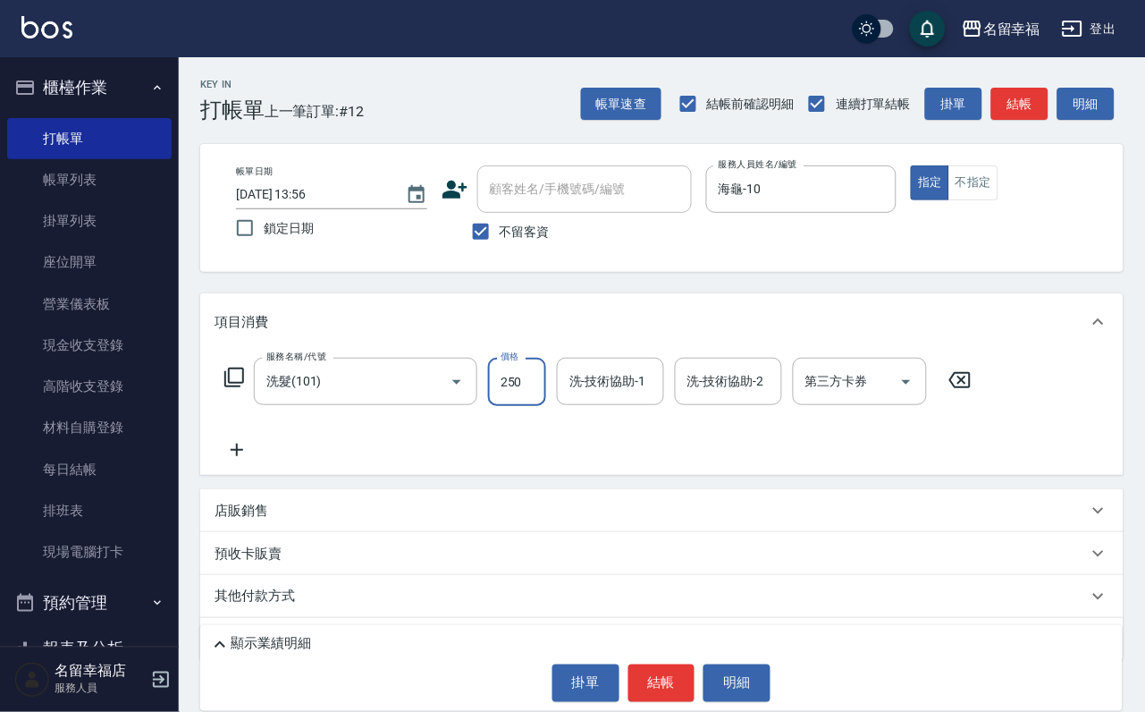
type input "250"
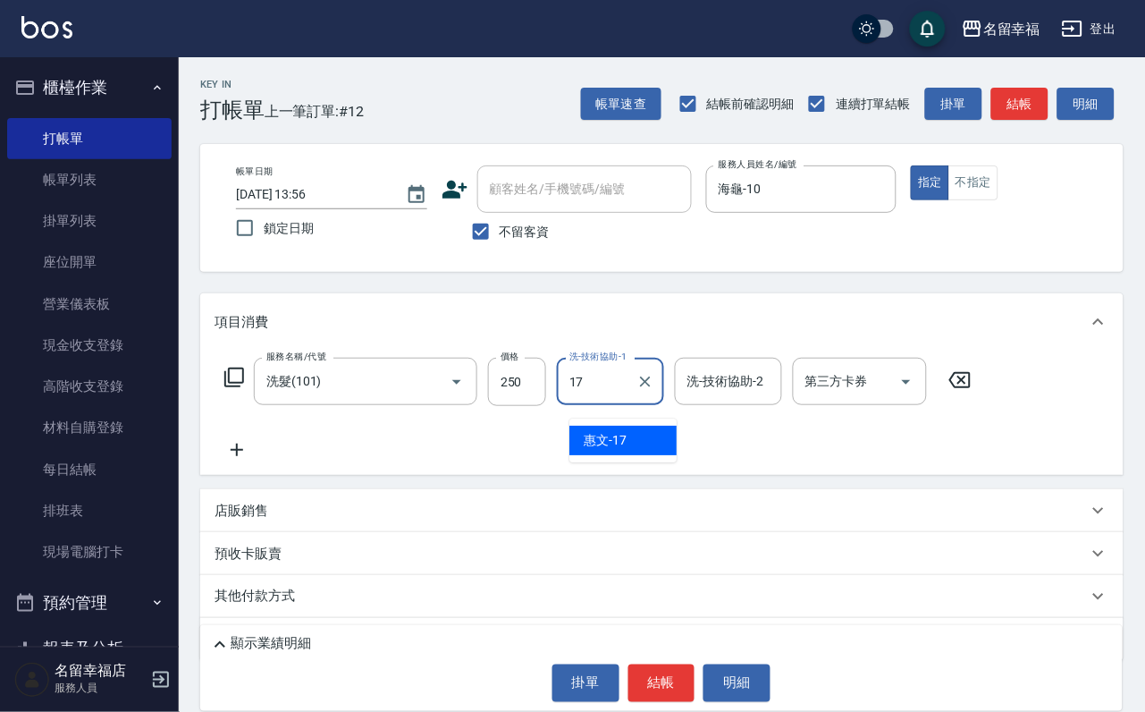
type input "惠文-17"
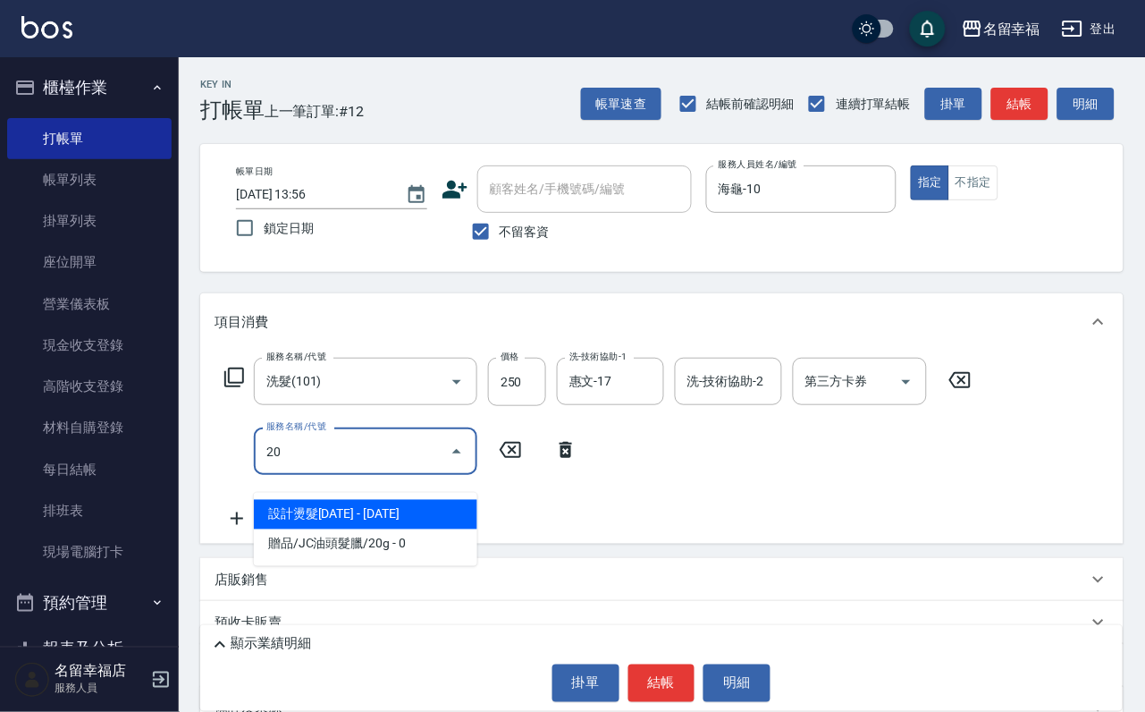
type input "202"
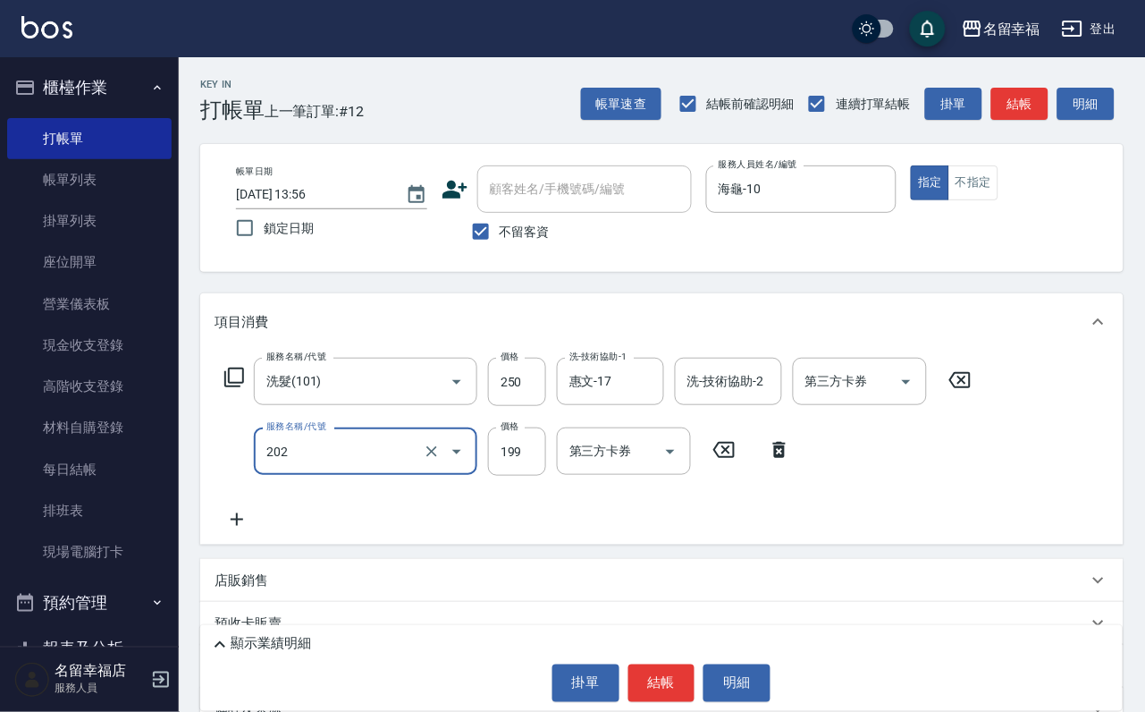
click at [375, 467] on input "202" at bounding box center [340, 450] width 157 height 31
click at [423, 460] on icon "Clear" at bounding box center [432, 452] width 18 height 18
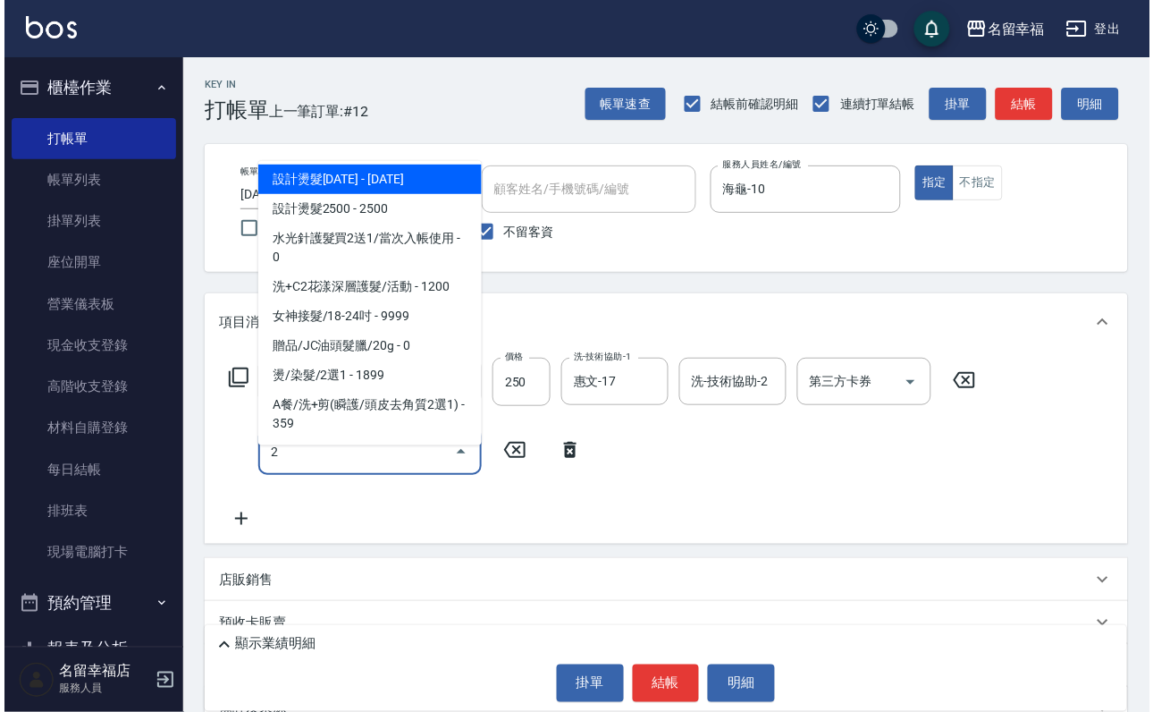
scroll to position [0, 0]
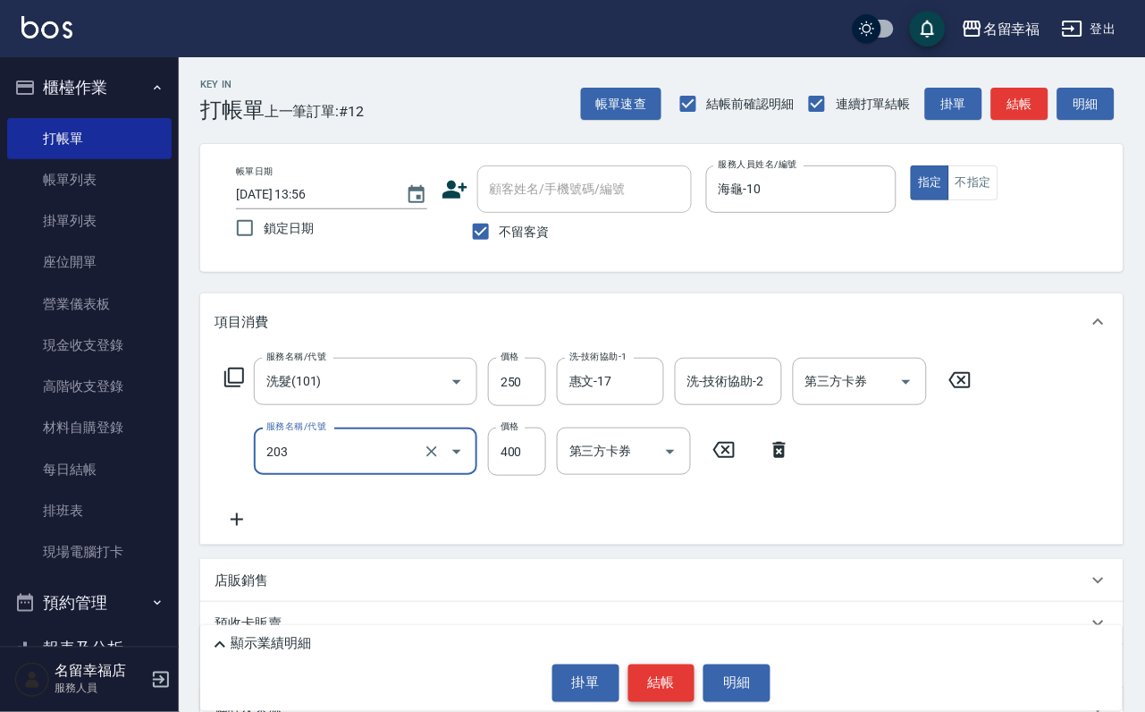
type input "指定單剪(203)"
click at [677, 680] on button "結帳" at bounding box center [661, 683] width 67 height 38
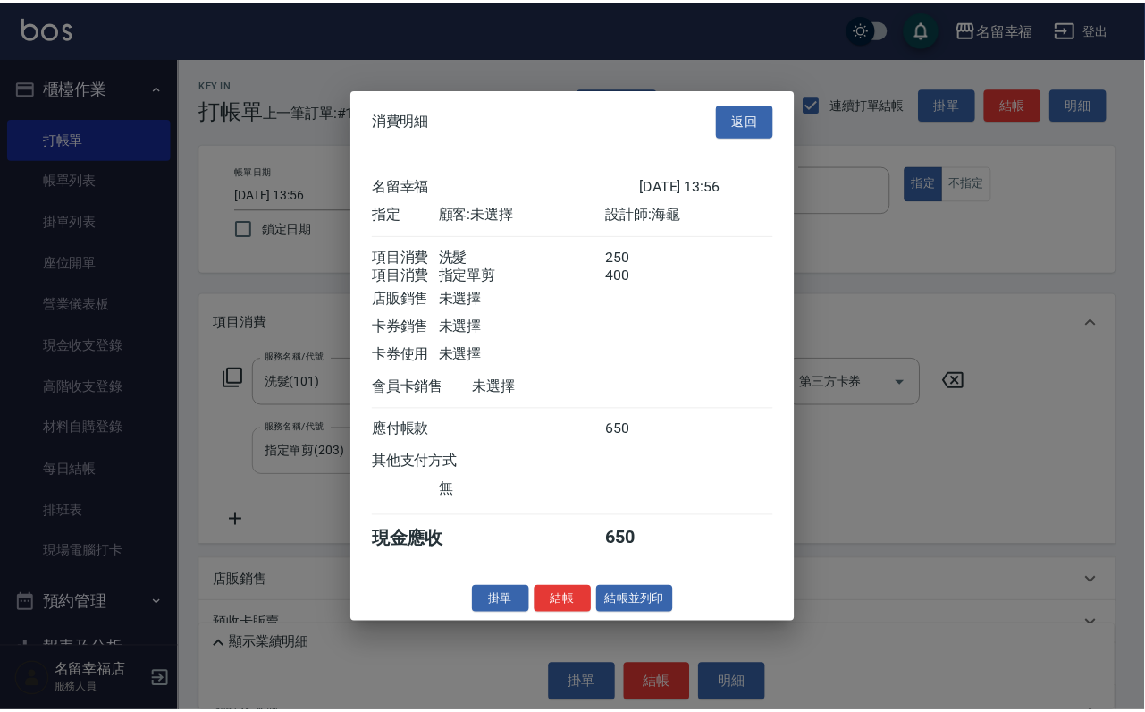
scroll to position [288, 0]
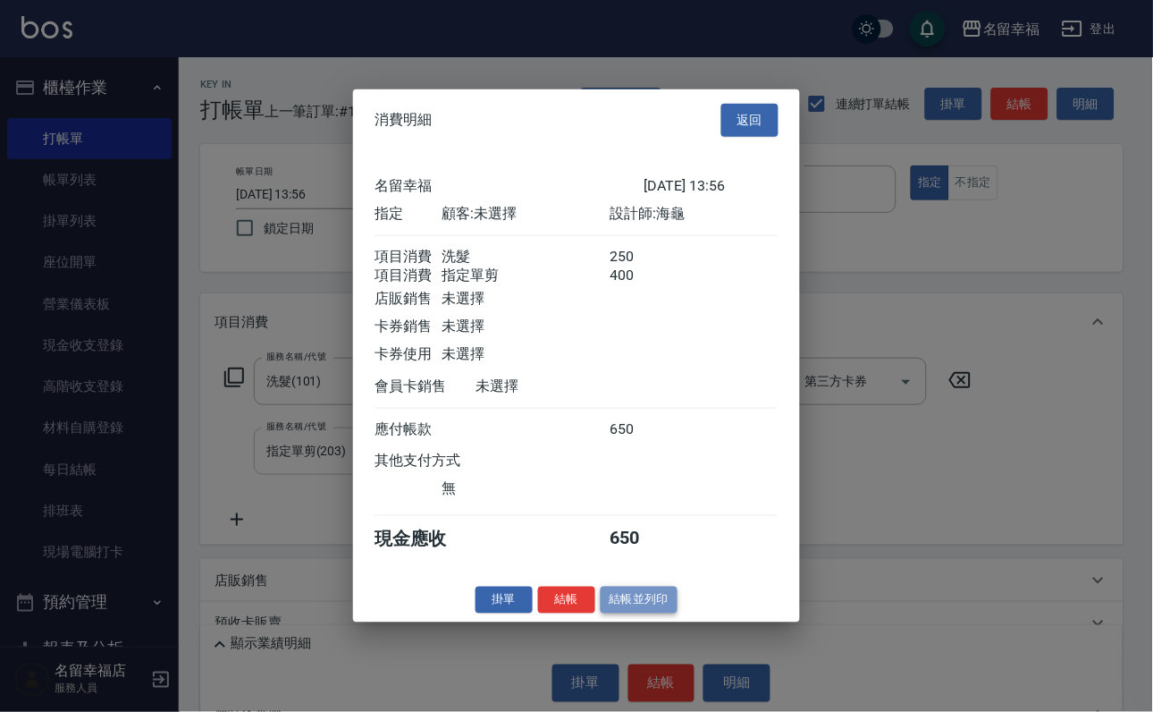
drag, startPoint x: 640, startPoint y: 678, endPoint x: 628, endPoint y: 693, distance: 19.1
click at [640, 613] on button "結帳並列印" at bounding box center [640, 600] width 78 height 28
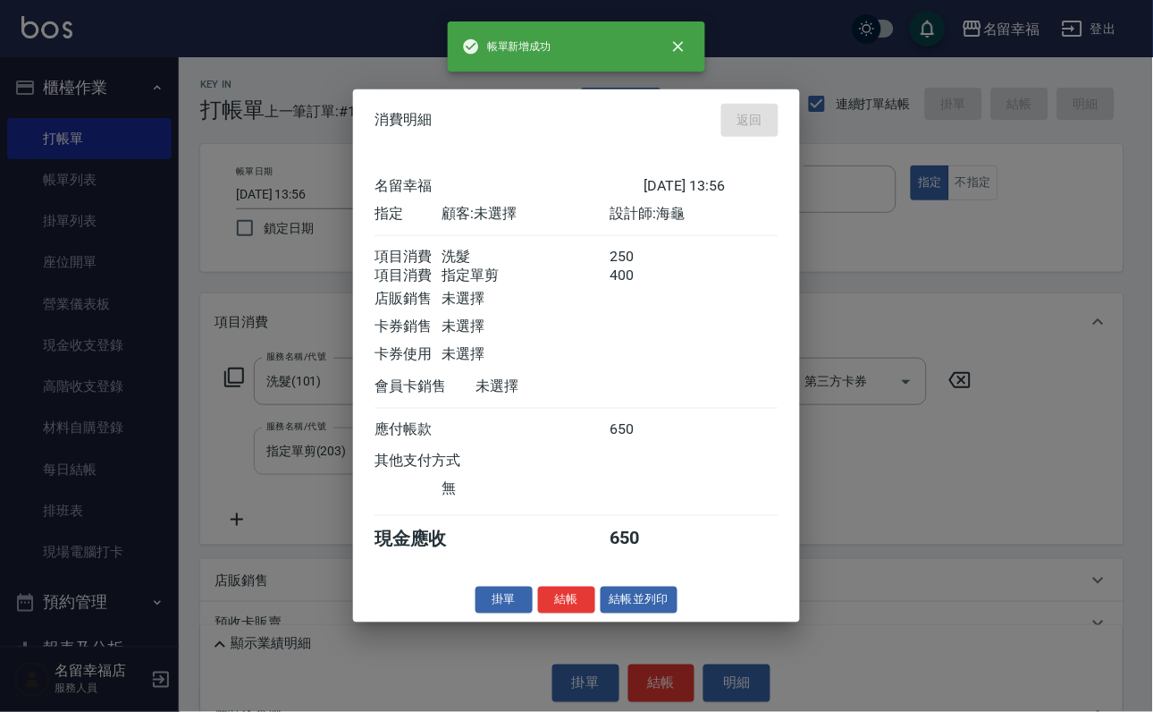
type input "[DATE] 14:12"
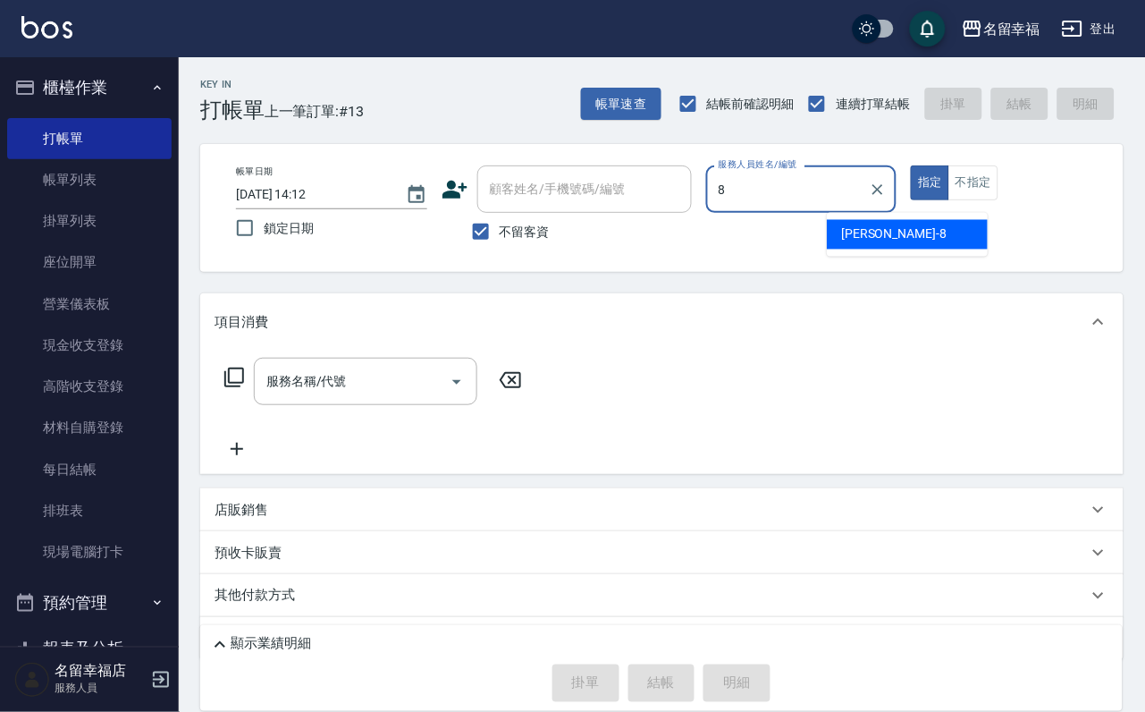
type input "[PERSON_NAME]-8"
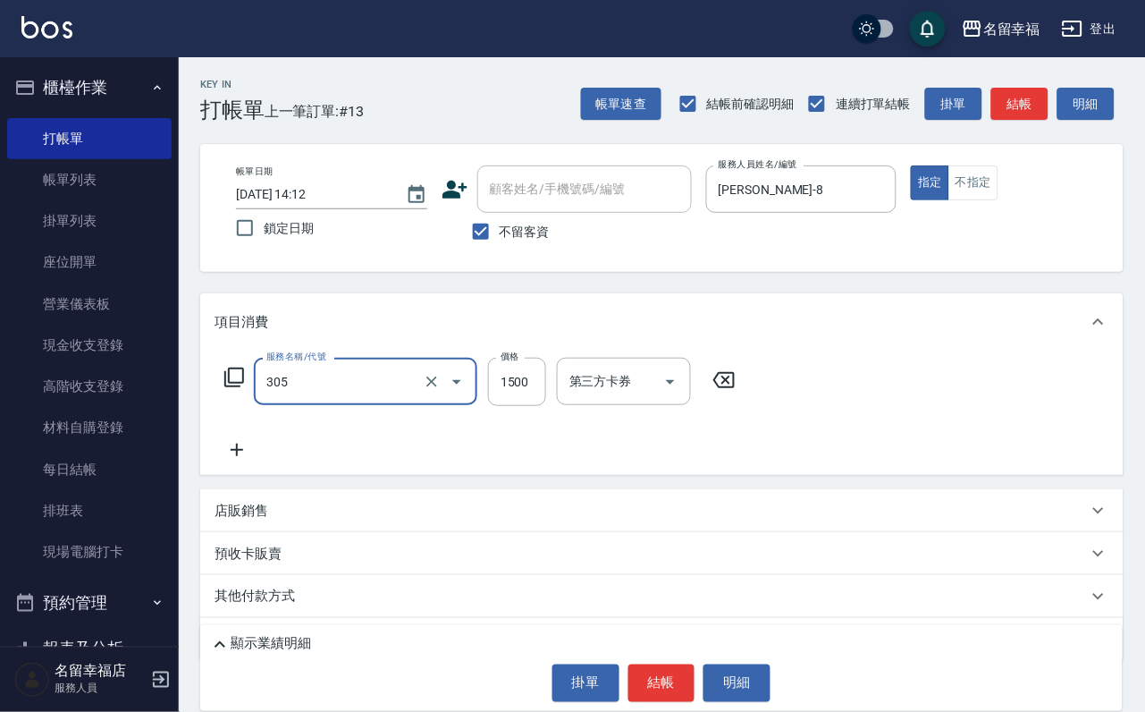
type input "設計燙髮1500(305)"
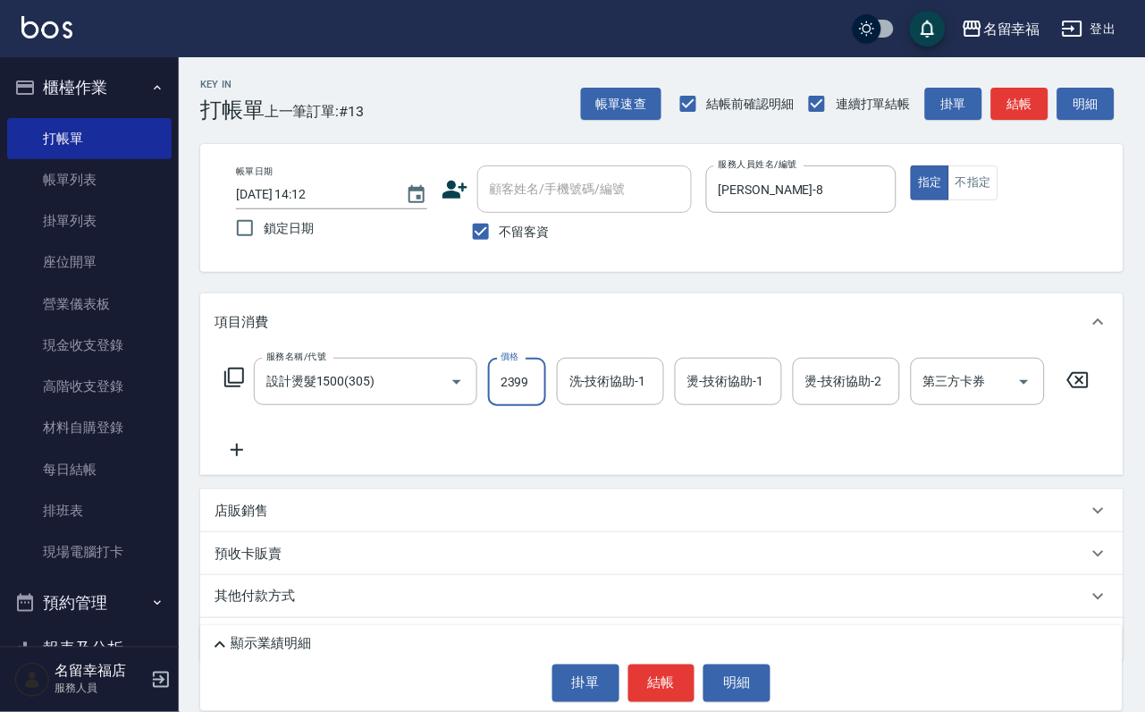
scroll to position [0, 1]
type input "2399"
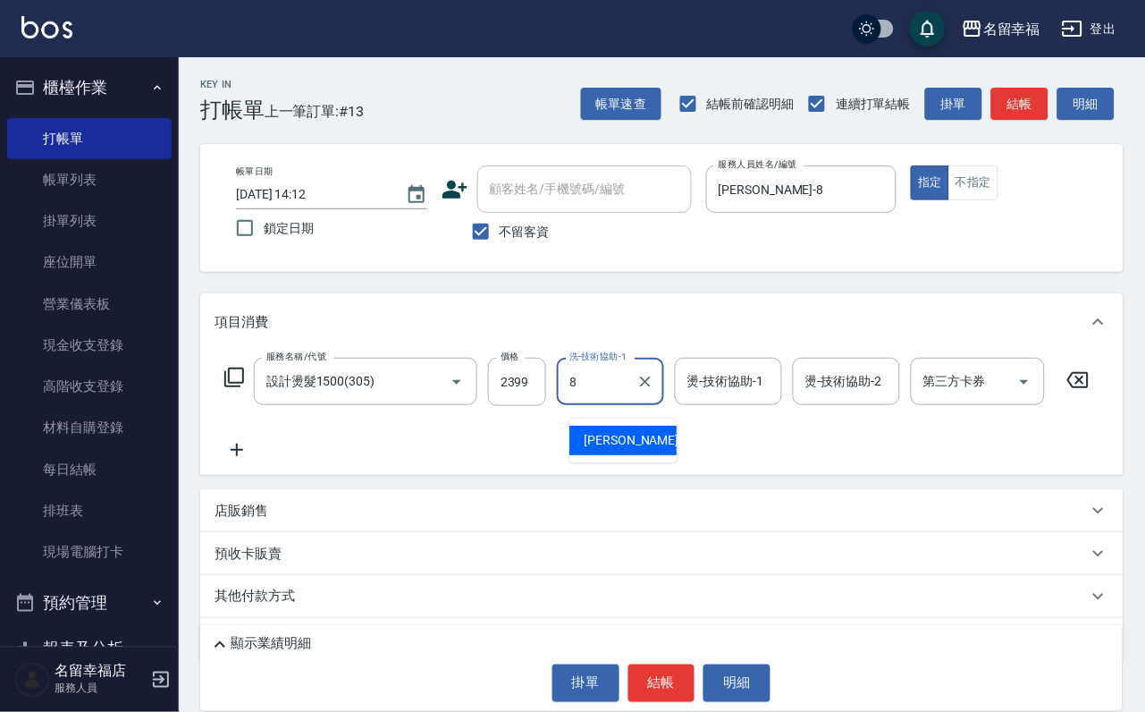
type input "[PERSON_NAME]-8"
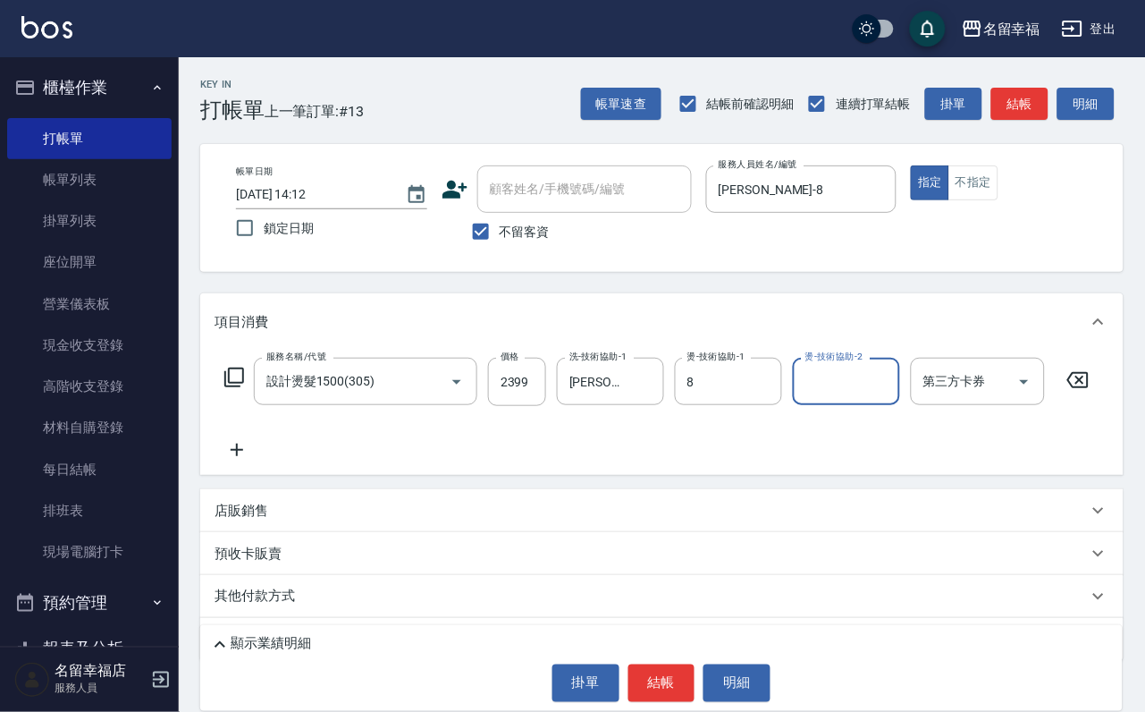
type input "[PERSON_NAME]-8"
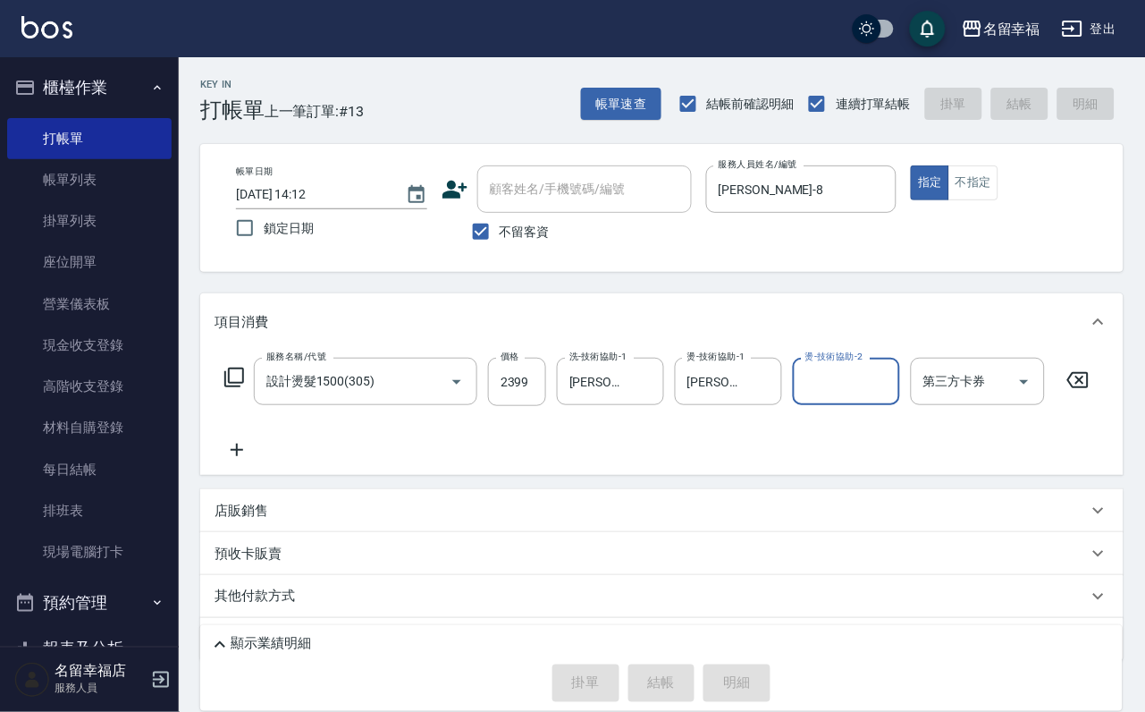
type input "[DATE] 14:23"
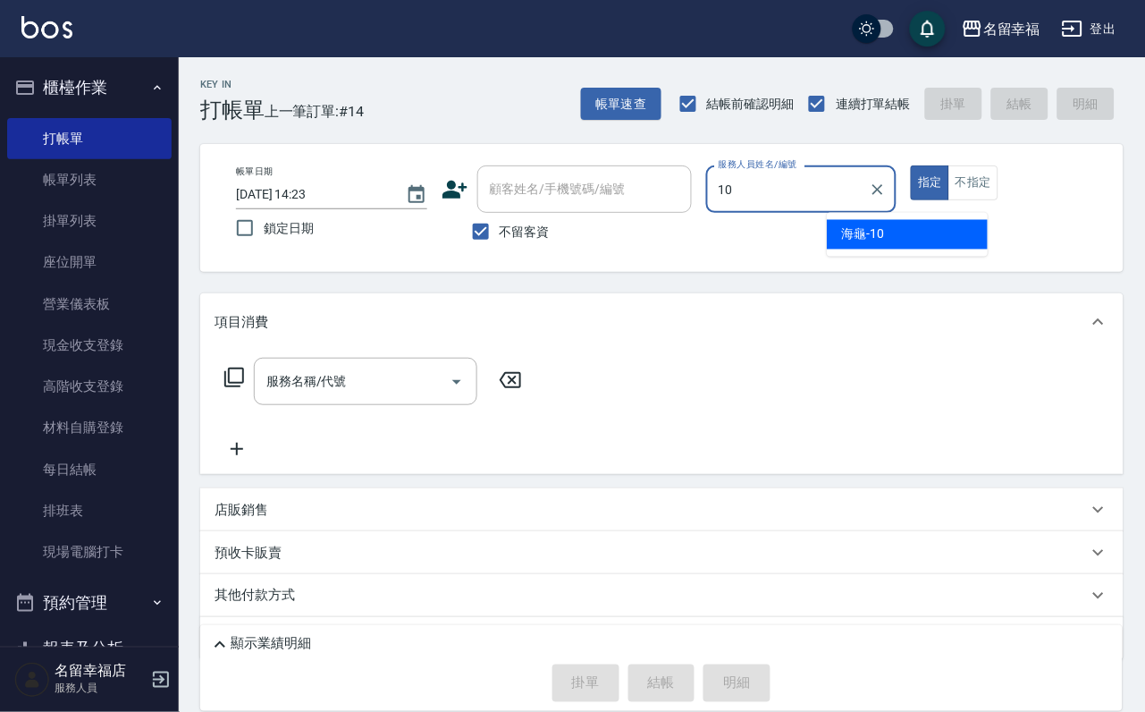
type input "海龜-10"
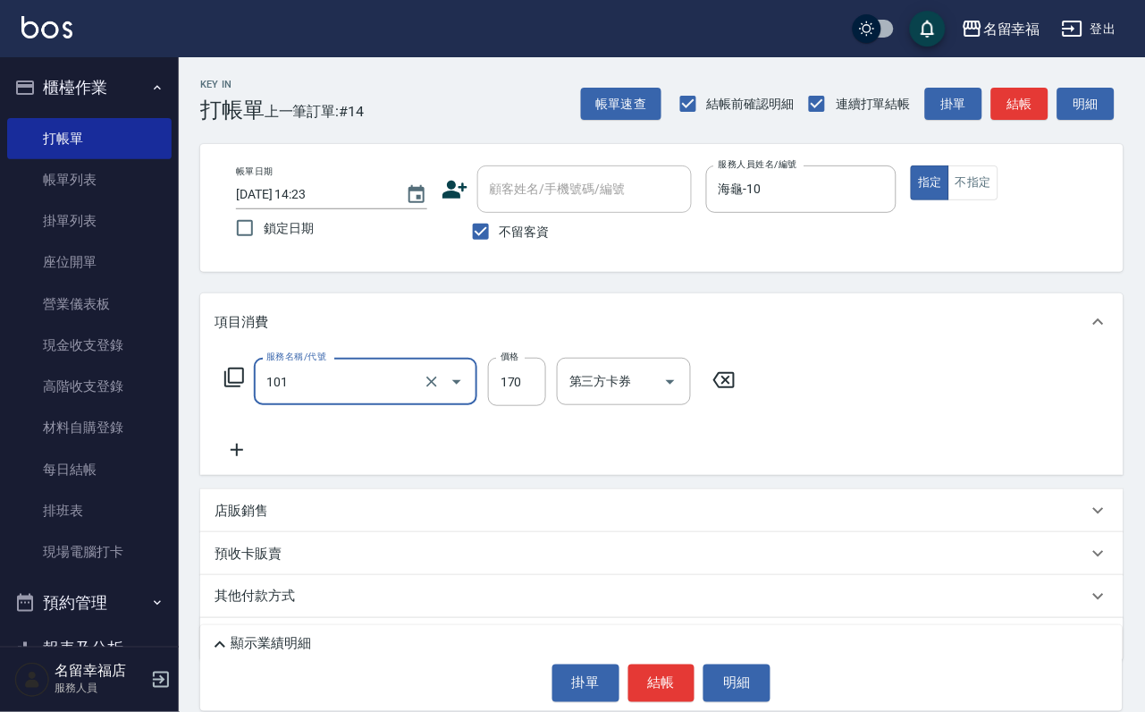
type input "洗髮(101)"
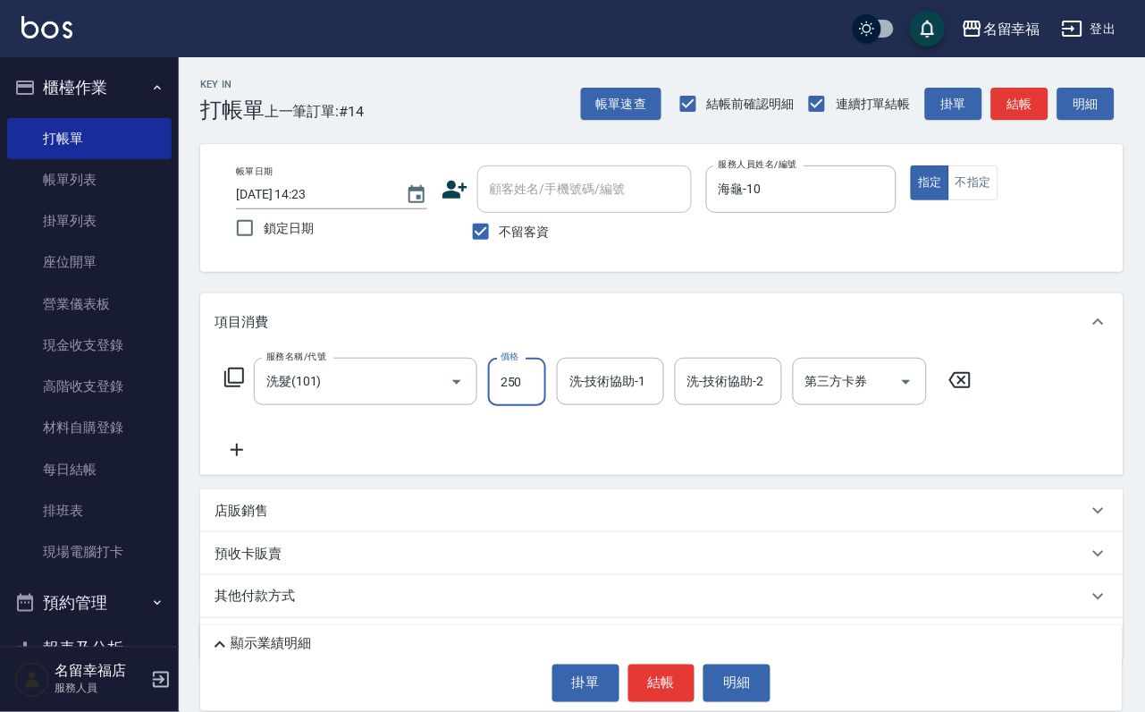
type input "250"
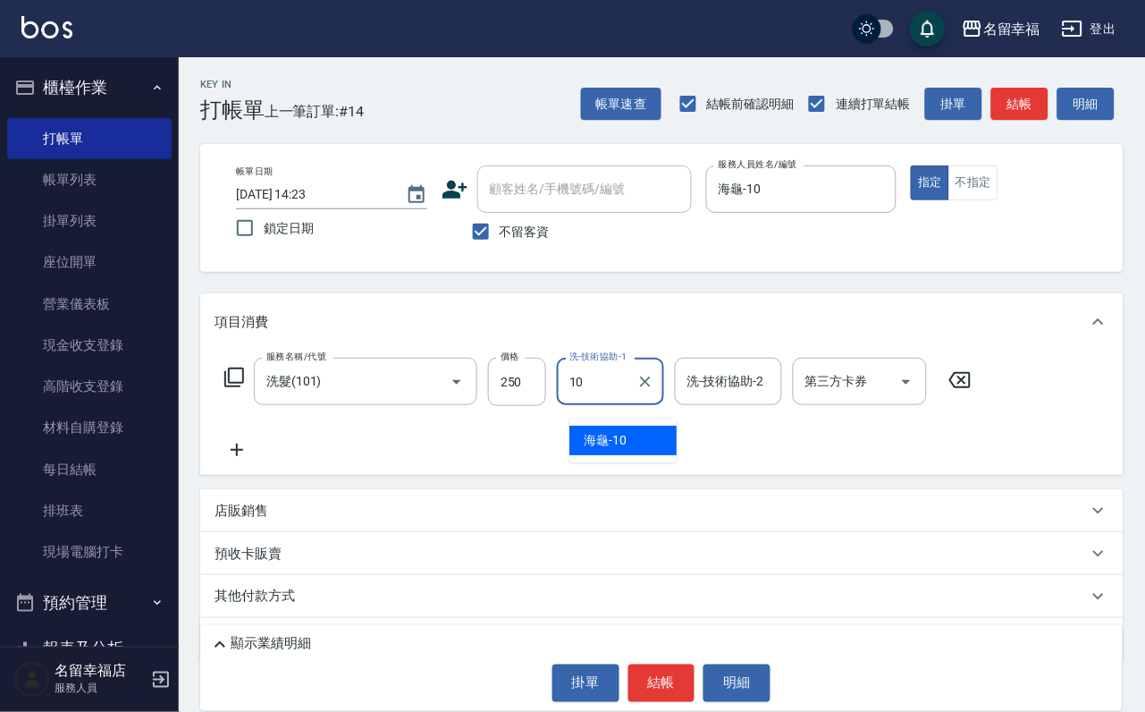
type input "海龜-10"
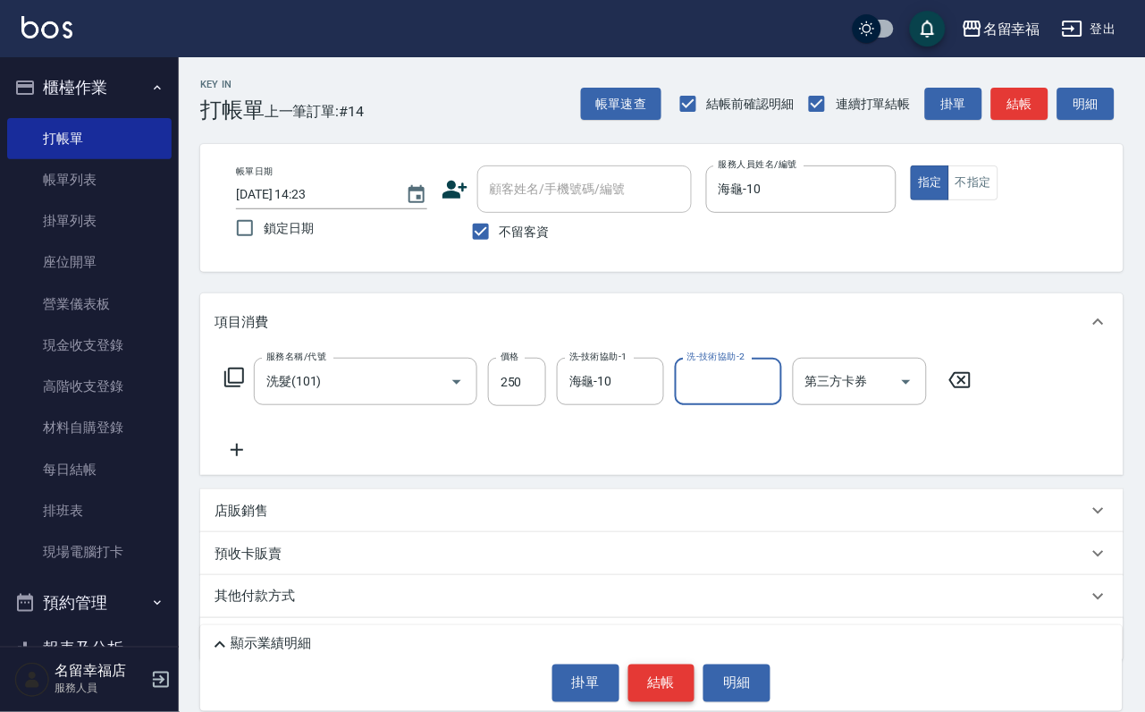
click at [663, 664] on button "結帳" at bounding box center [661, 683] width 67 height 38
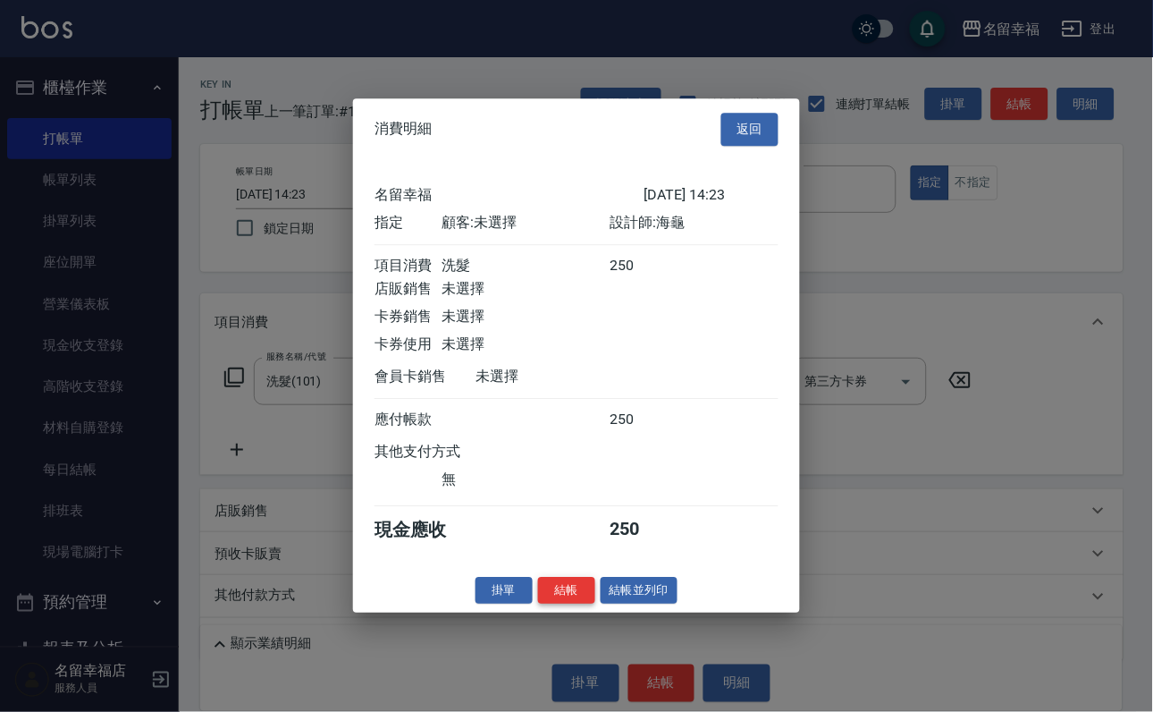
scroll to position [221, 0]
click at [560, 604] on button "結帳" at bounding box center [566, 591] width 57 height 28
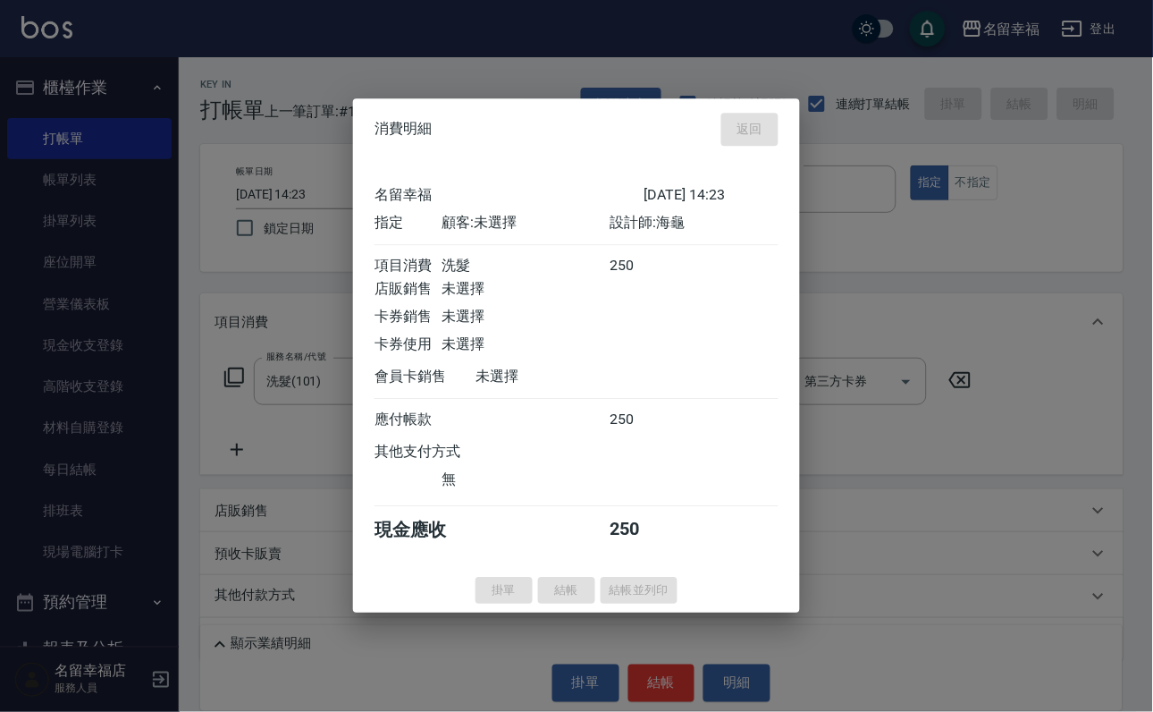
type input "[DATE] 14:24"
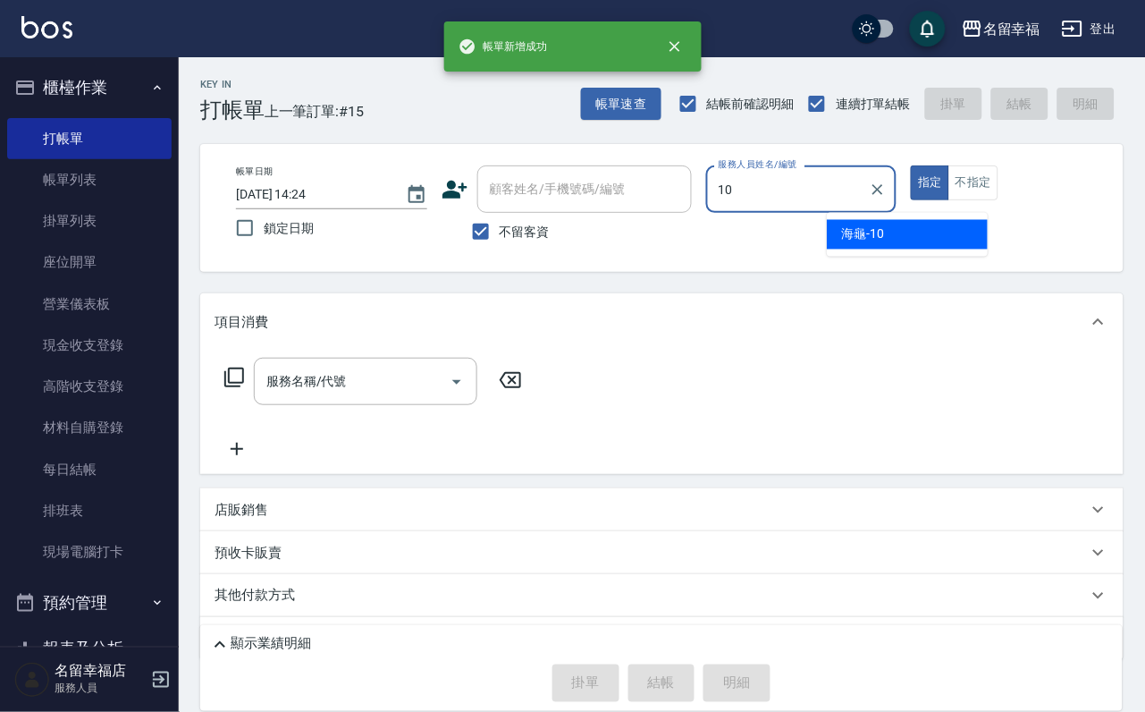
type input "海龜-10"
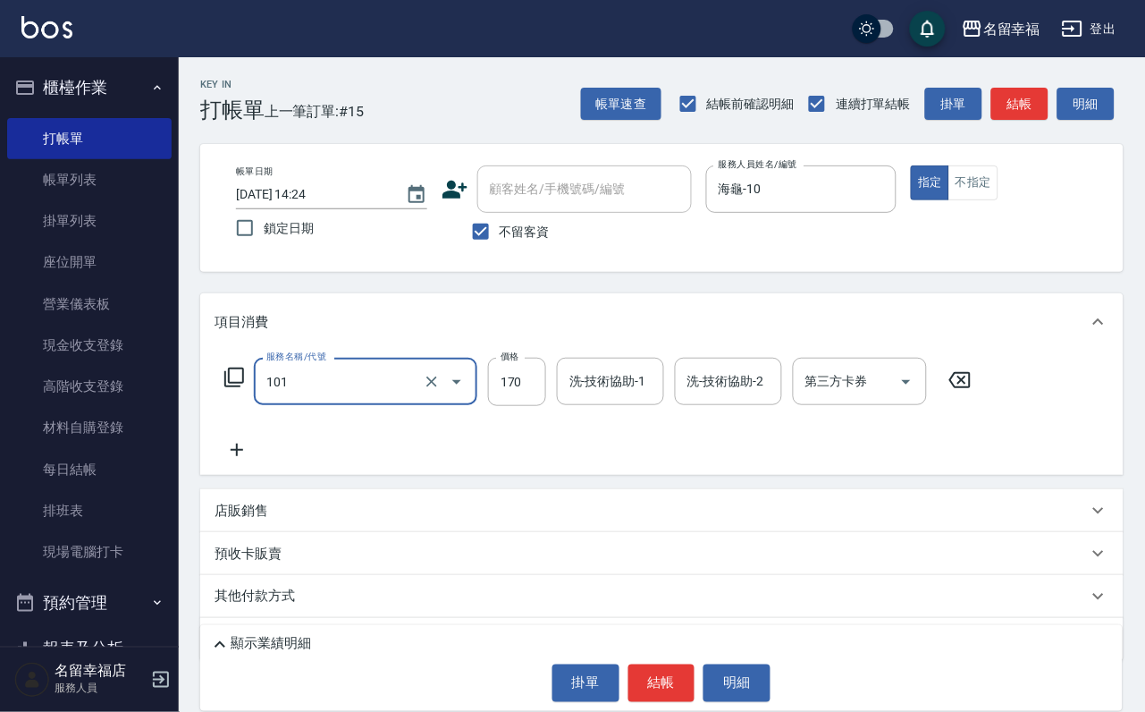
type input "洗髮(101)"
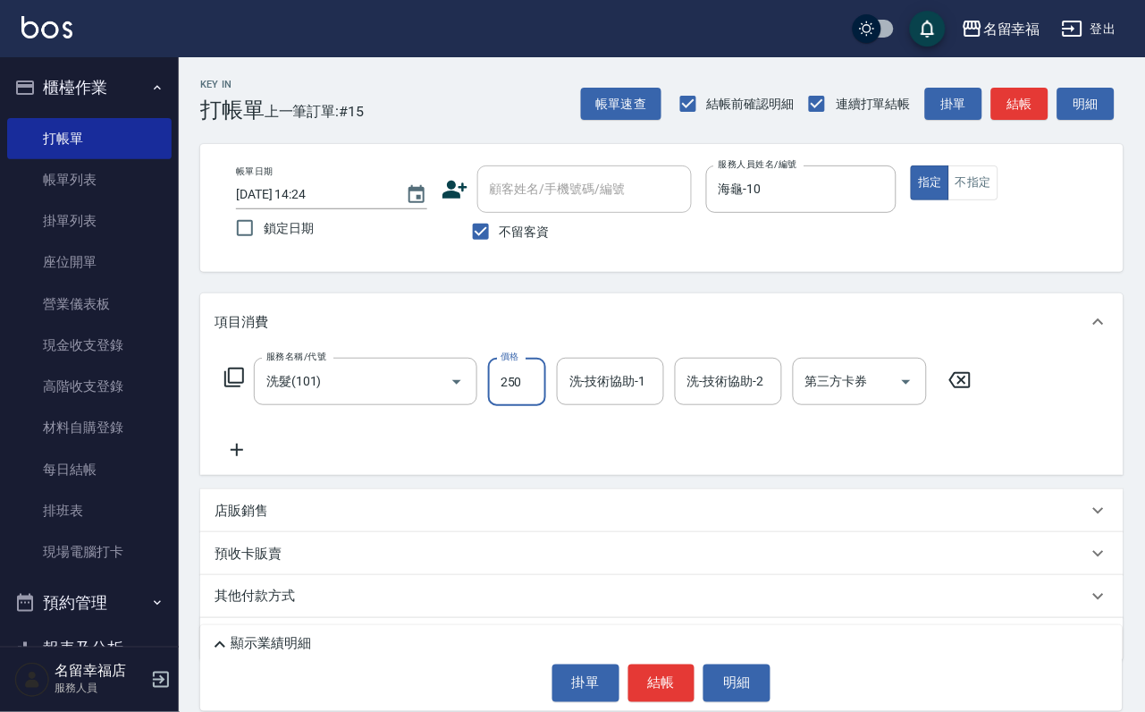
type input "250"
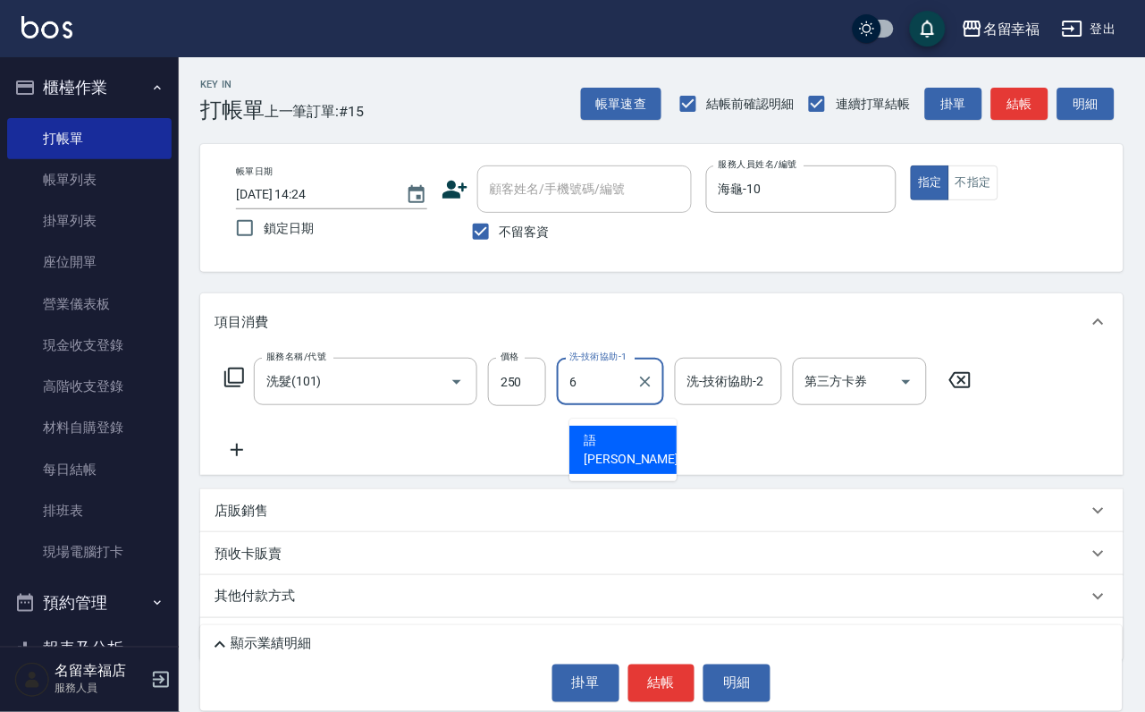
type input "語[PERSON_NAME]-6"
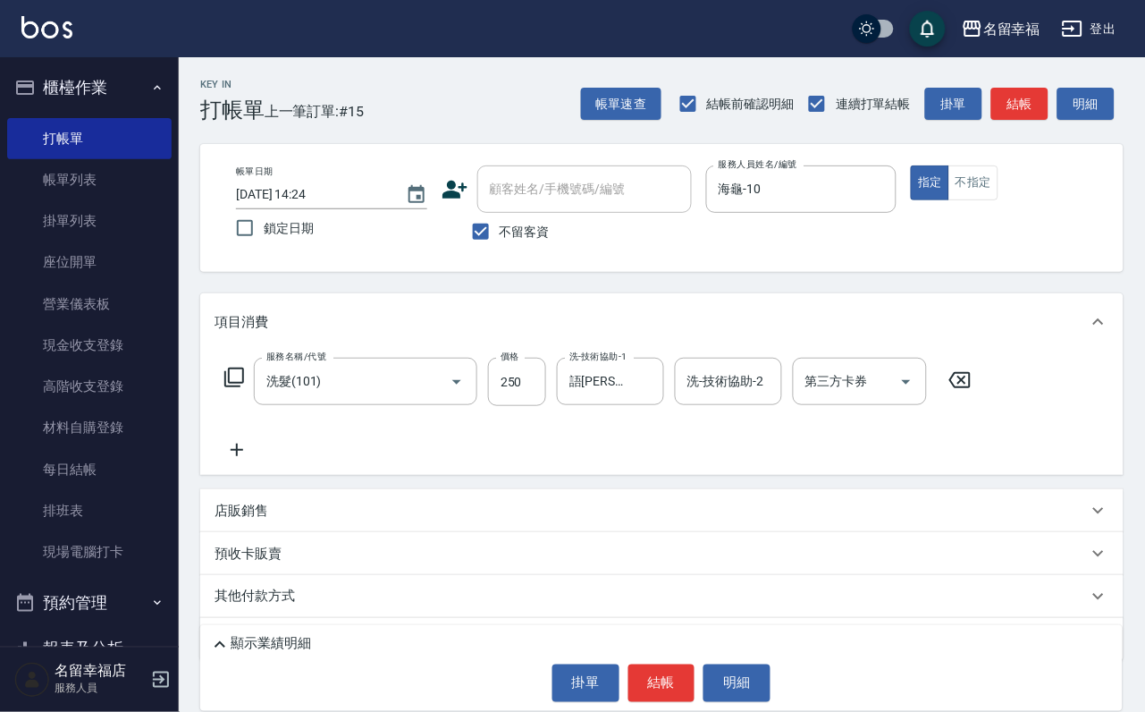
click at [633, 457] on div "服務名稱/代號 洗髮(101) 服務名稱/代號 價格 250 價格 洗-技術協助-1 語[PERSON_NAME]-6 洗-技術協助-1 洗-技術協助-2 洗…" at bounding box center [599, 409] width 768 height 103
click at [668, 671] on button "結帳" at bounding box center [661, 683] width 67 height 38
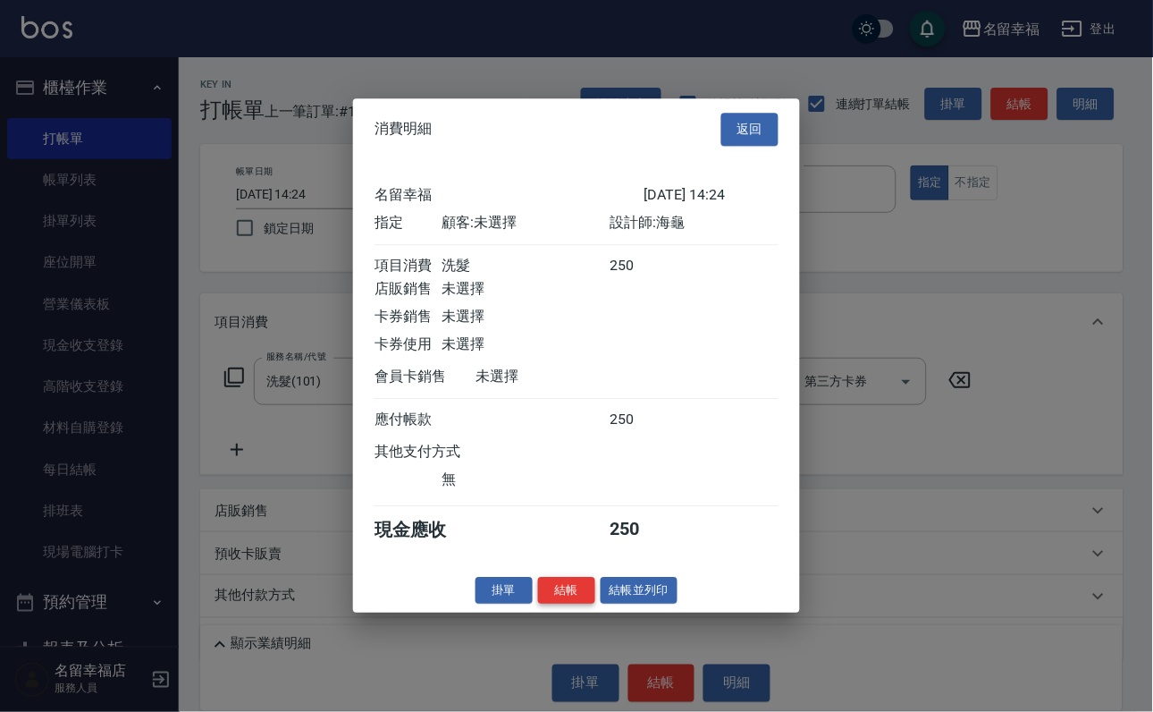
click at [543, 604] on button "結帳" at bounding box center [566, 591] width 57 height 28
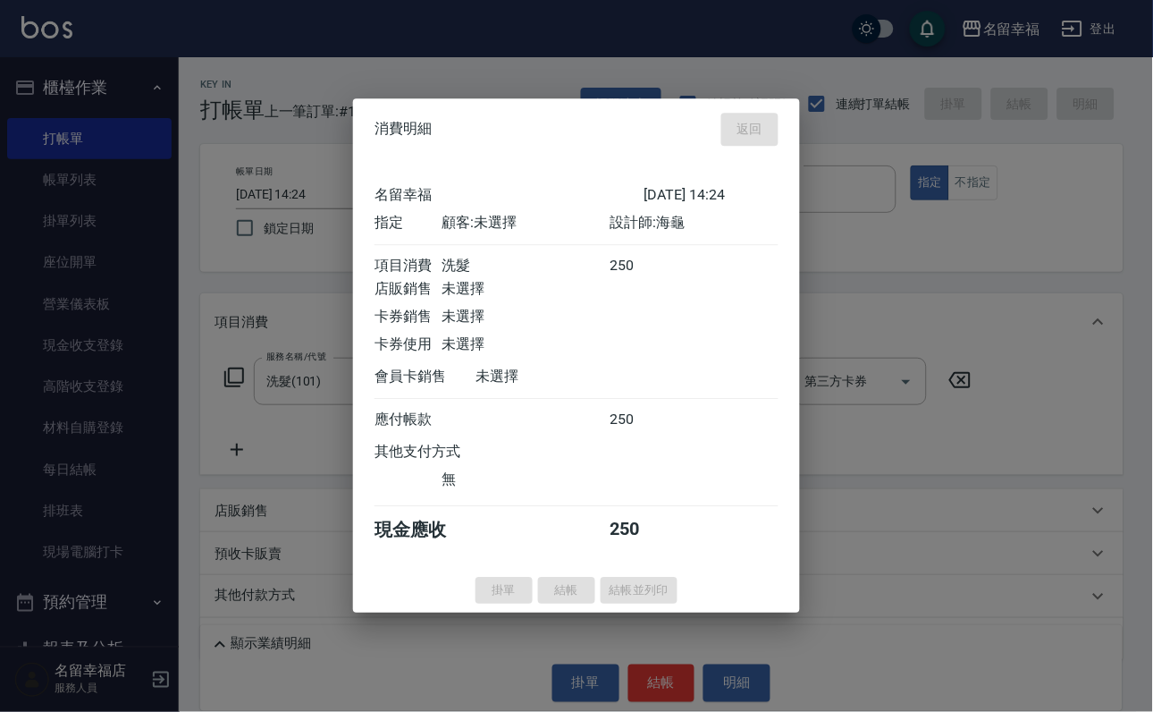
type input "[DATE] 14:26"
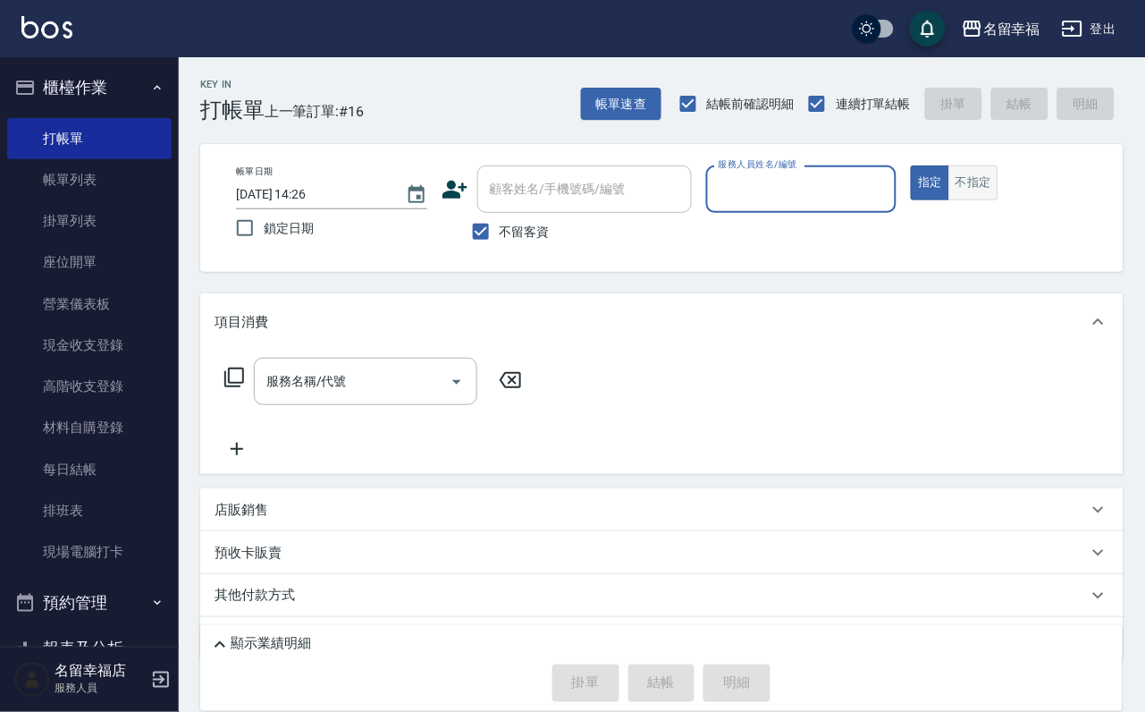
click at [999, 200] on button "不指定" at bounding box center [974, 182] width 50 height 35
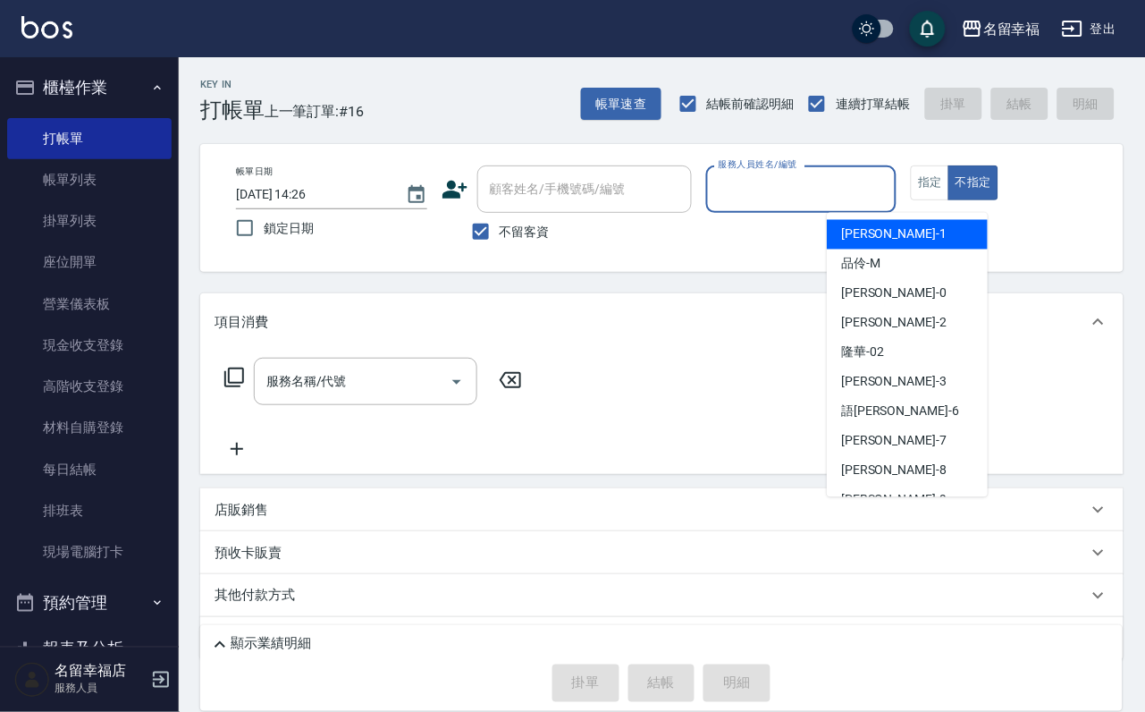
click at [890, 185] on input "服務人員姓名/編號" at bounding box center [801, 188] width 175 height 31
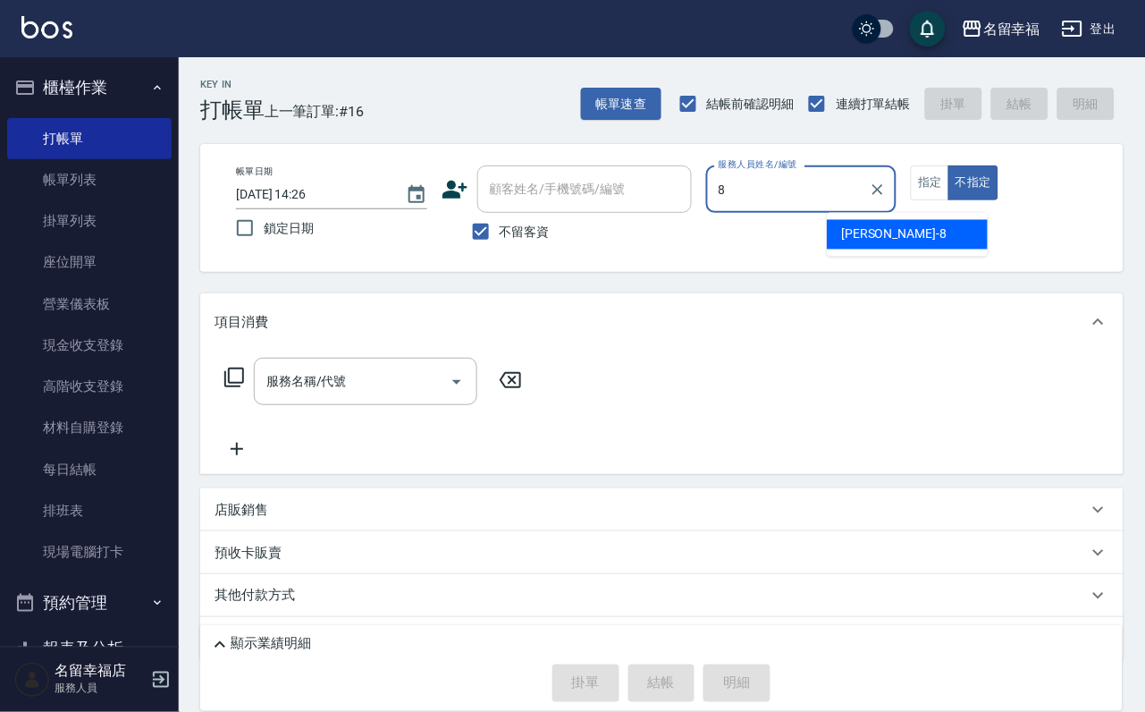
type input "[PERSON_NAME]-8"
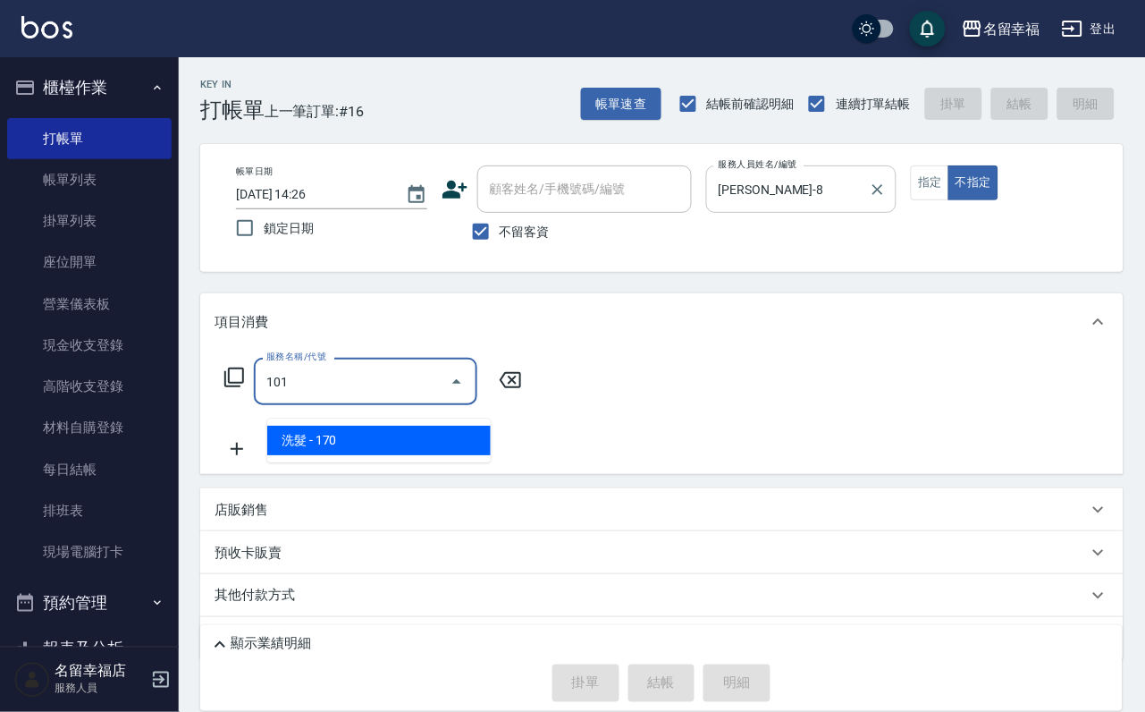
type input "洗髮(101)"
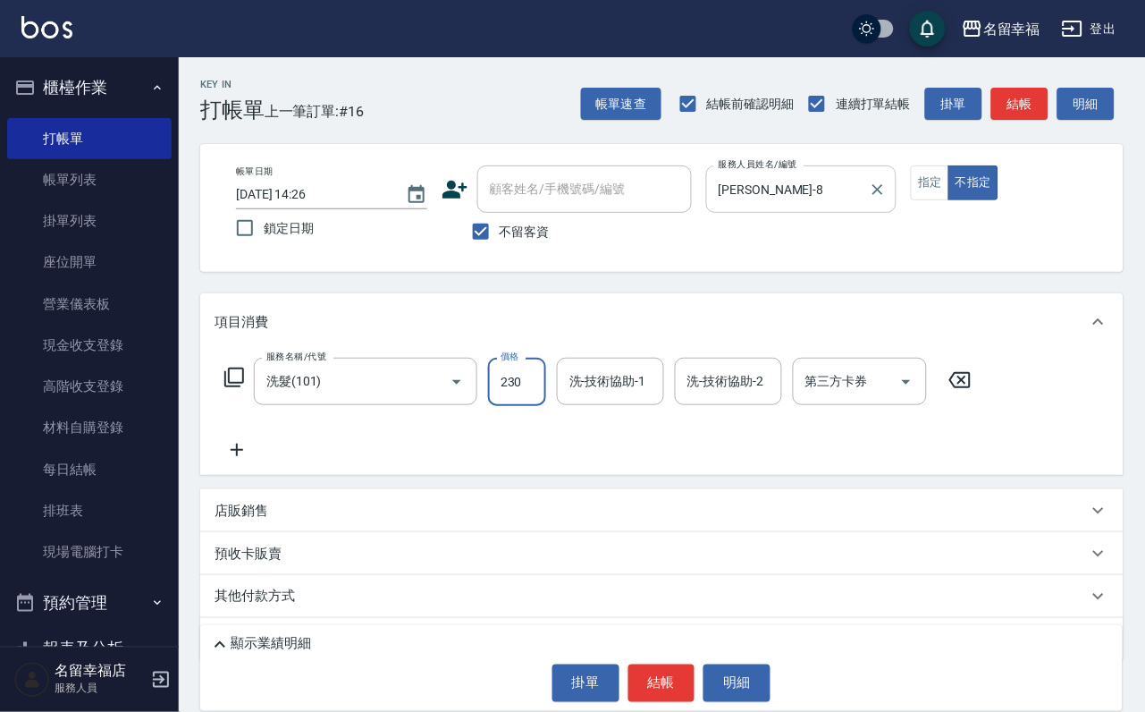
type input "230"
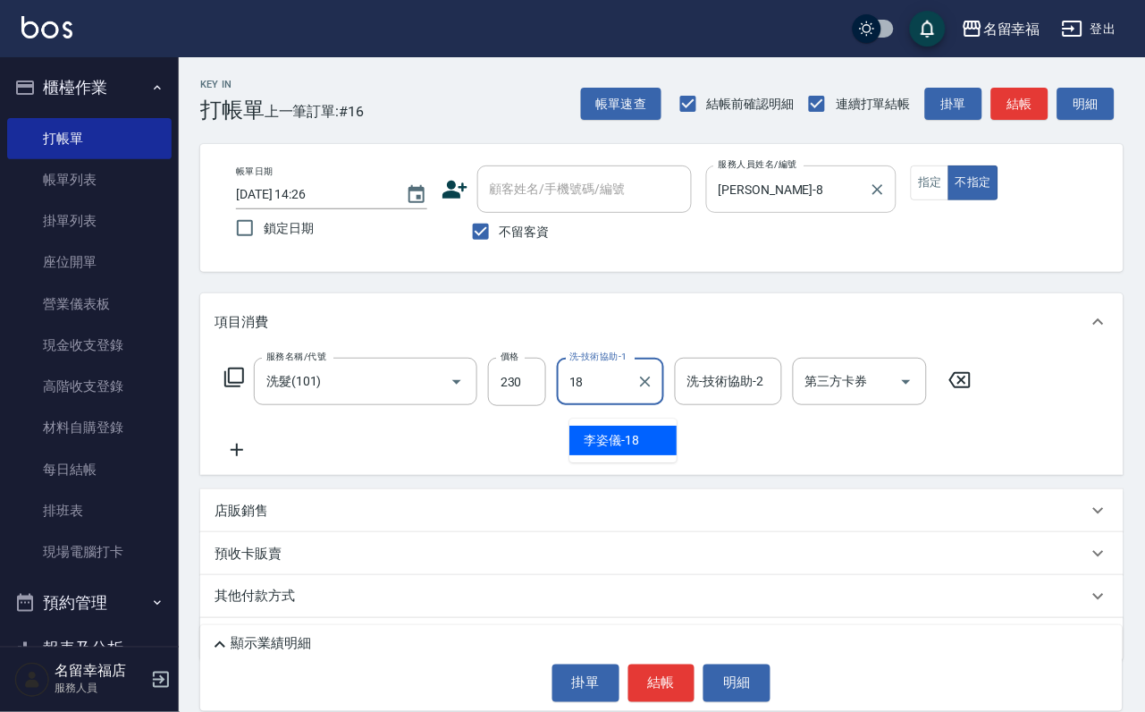
type input "[PERSON_NAME]-18"
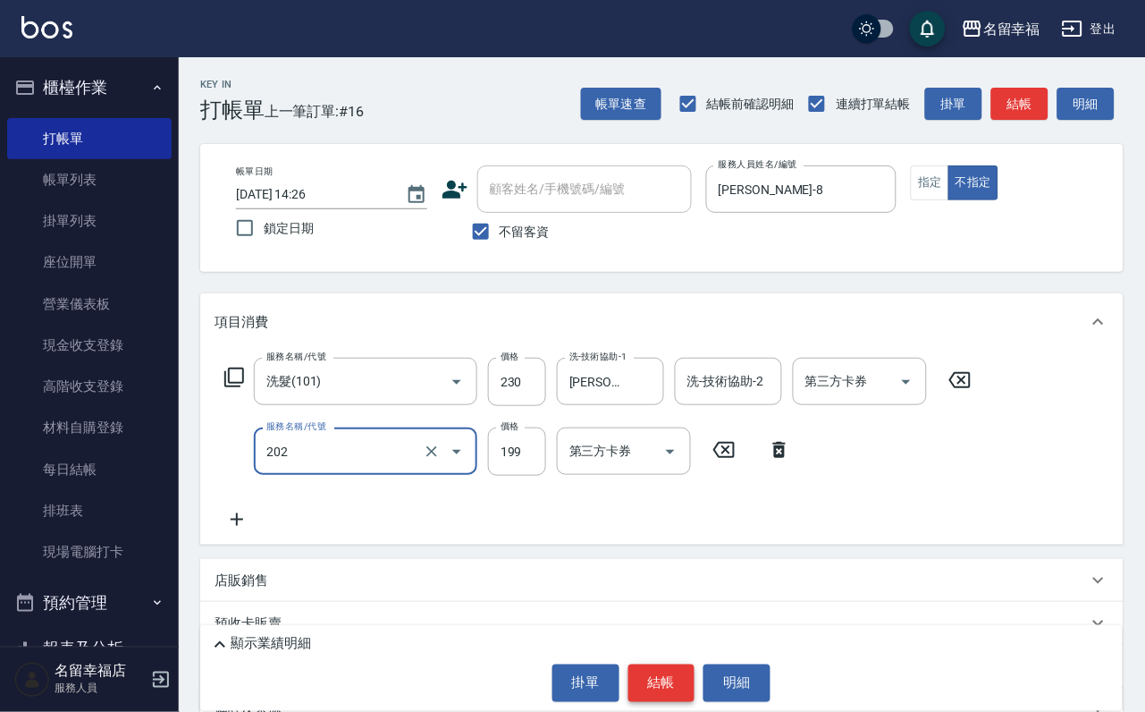
type input "不指定單剪(202)"
click at [657, 664] on button "結帳" at bounding box center [661, 683] width 67 height 38
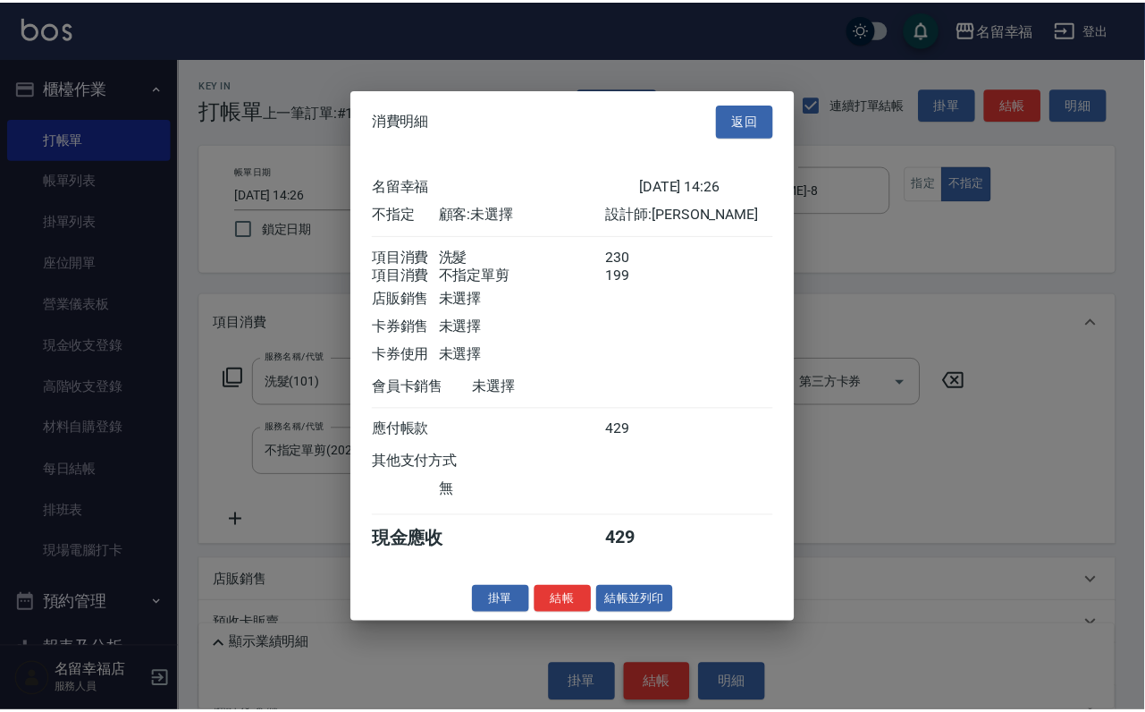
scroll to position [321, 0]
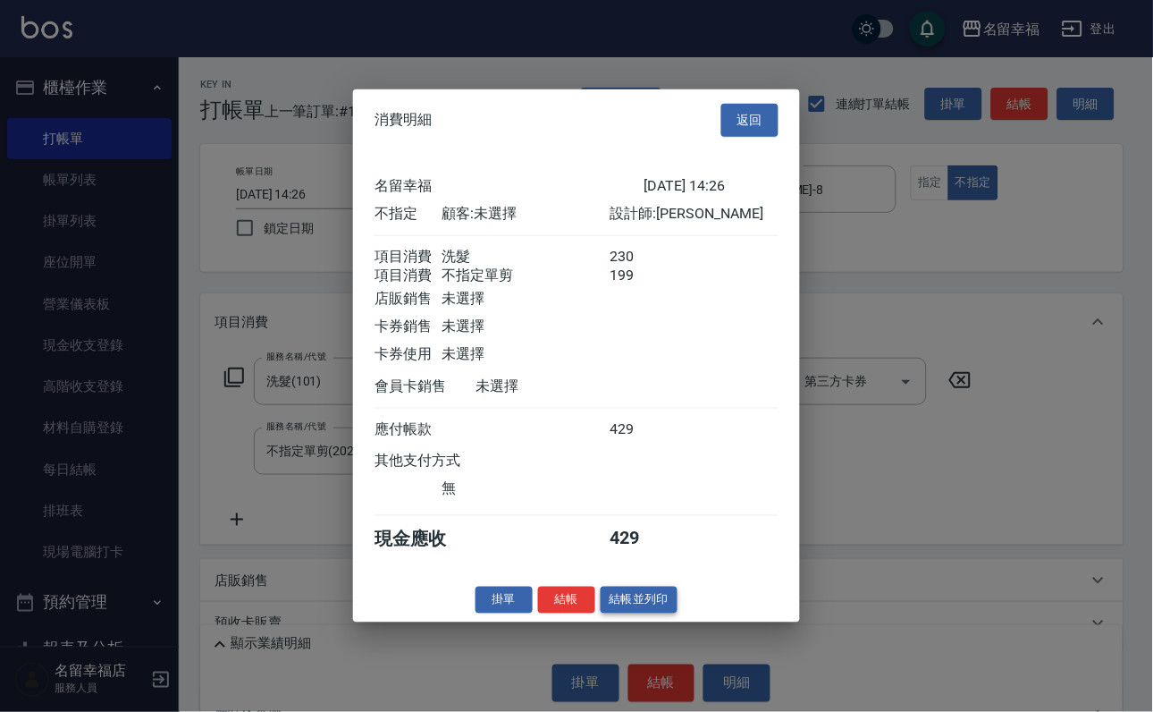
click at [635, 613] on button "結帳並列印" at bounding box center [640, 600] width 78 height 28
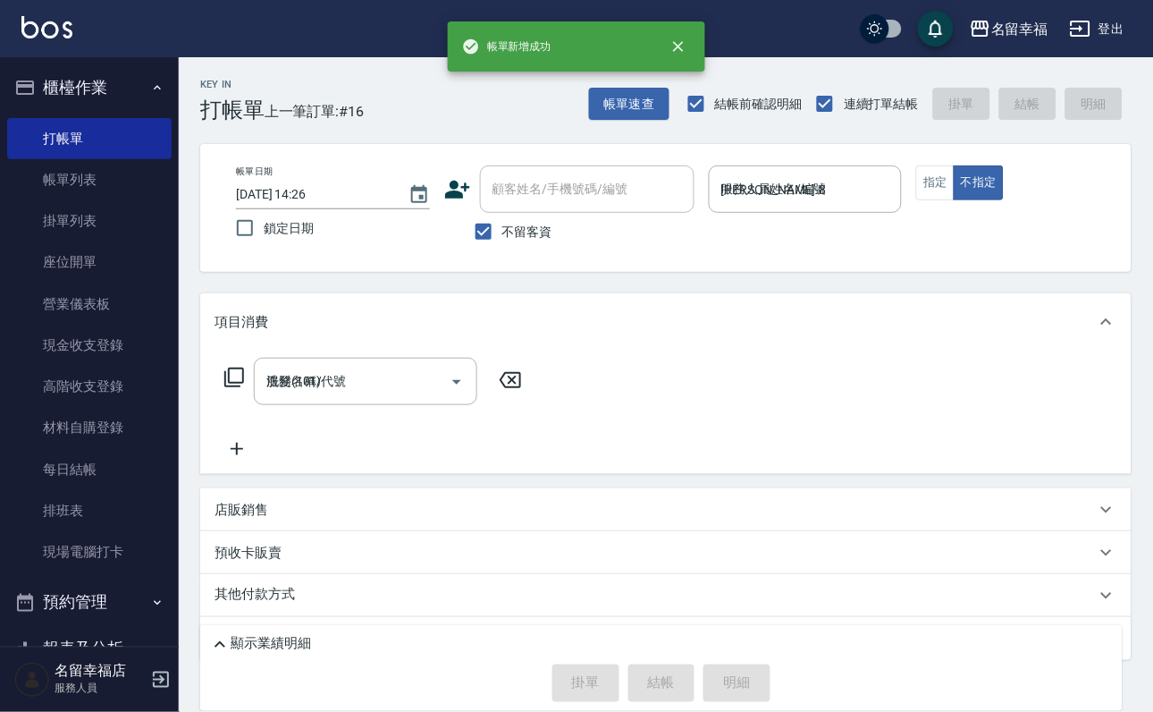
type input "[DATE] 14:34"
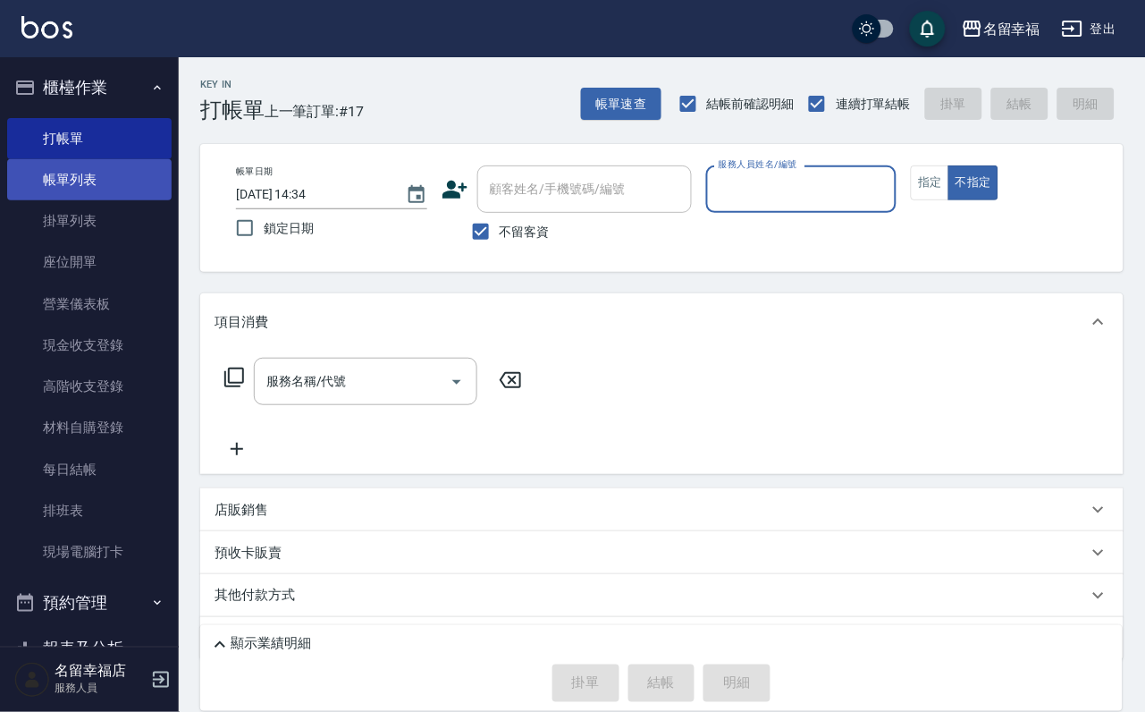
click at [87, 181] on link "帳單列表" at bounding box center [89, 179] width 164 height 41
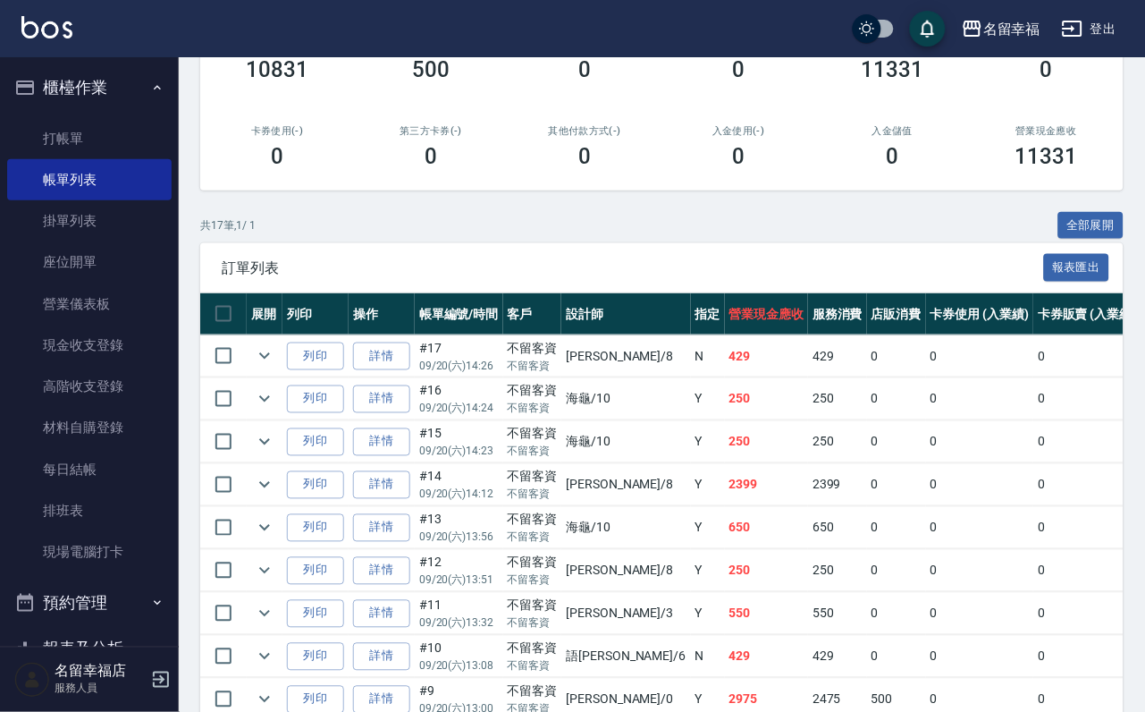
scroll to position [268, 0]
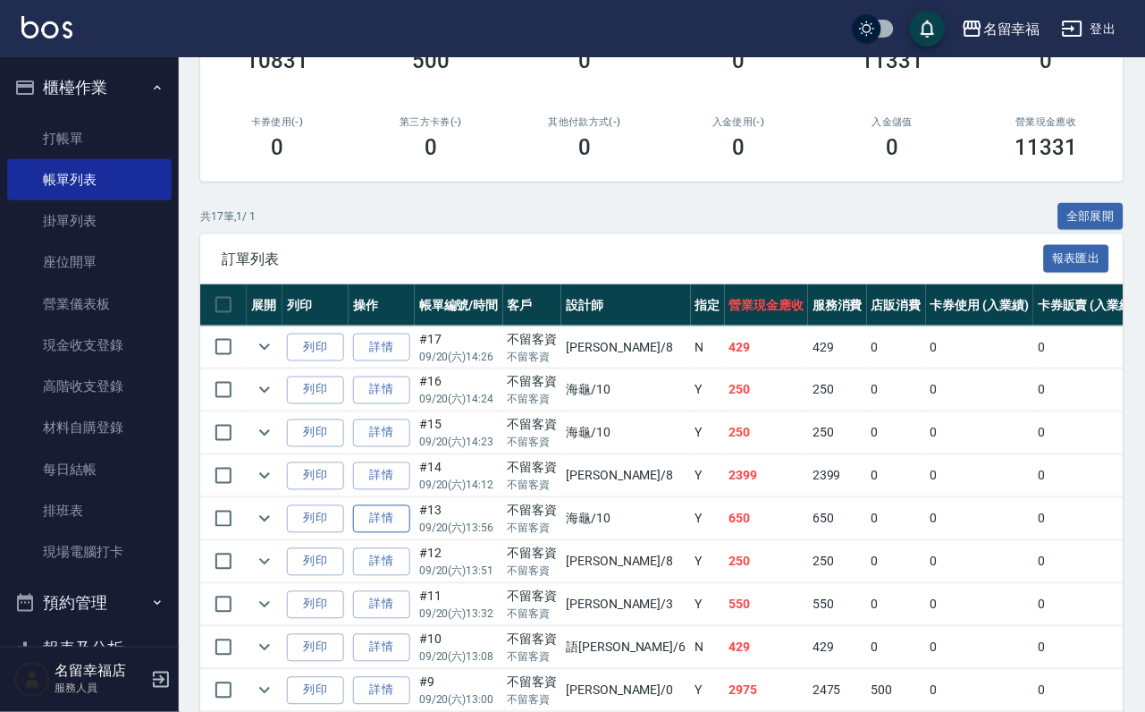
click at [410, 533] on link "詳情" at bounding box center [381, 519] width 57 height 28
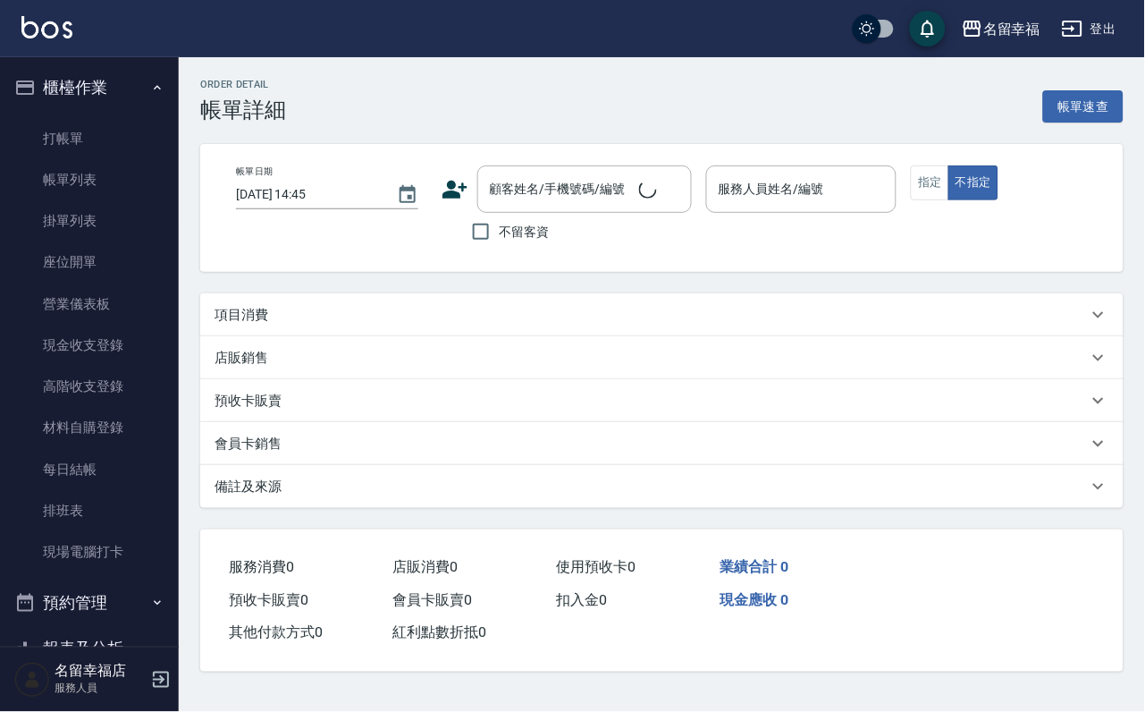
type input "[DATE] 13:56"
checkbox input "true"
type input "海龜-10"
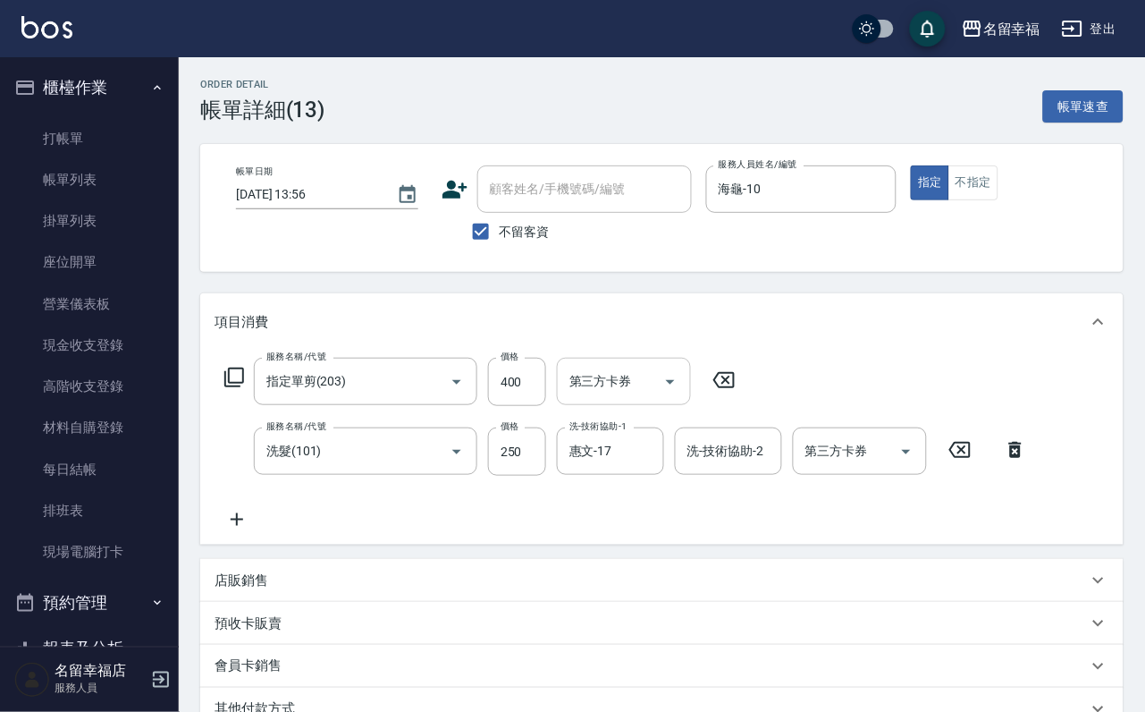
type input "指定單剪(203)"
type input "洗髮(101)"
click at [525, 470] on input "250" at bounding box center [517, 451] width 58 height 48
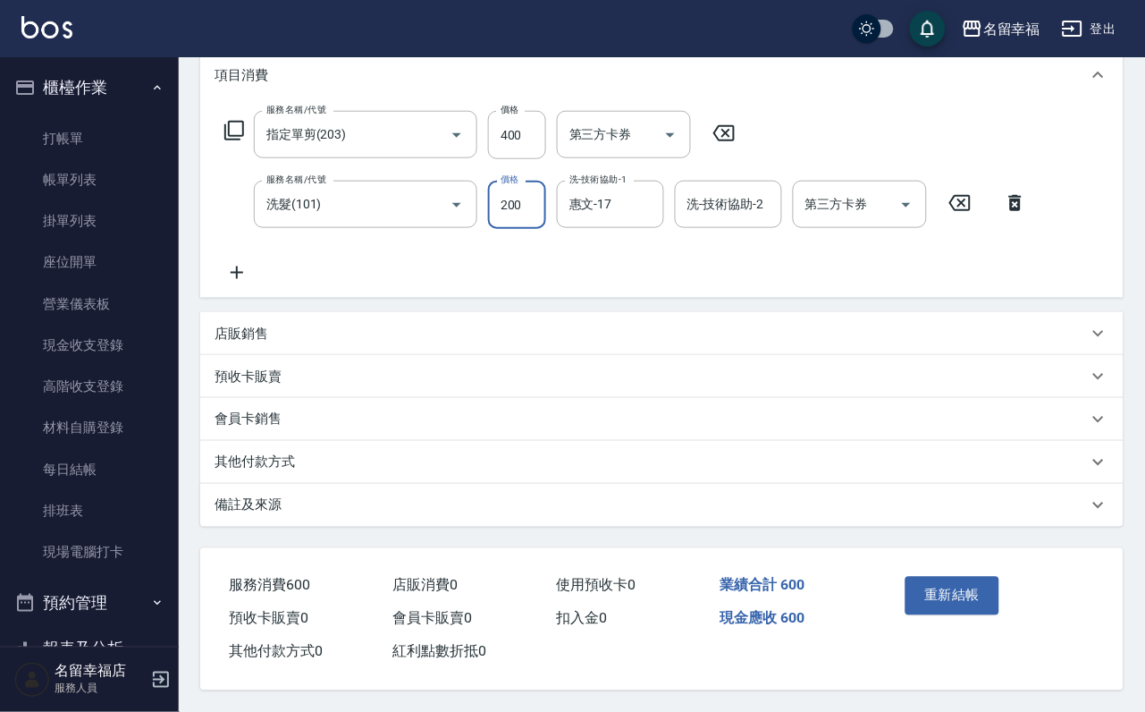
type input "200"
click at [945, 598] on button "重新結帳" at bounding box center [953, 596] width 95 height 38
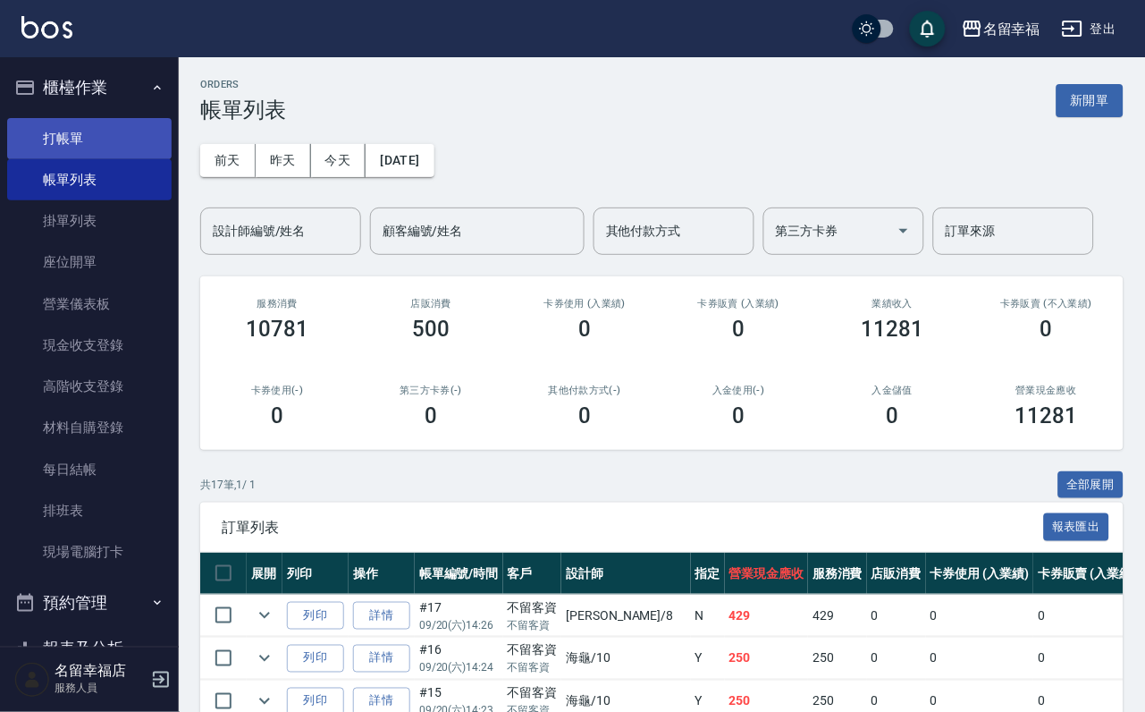
click at [114, 148] on link "打帳單" at bounding box center [89, 138] width 164 height 41
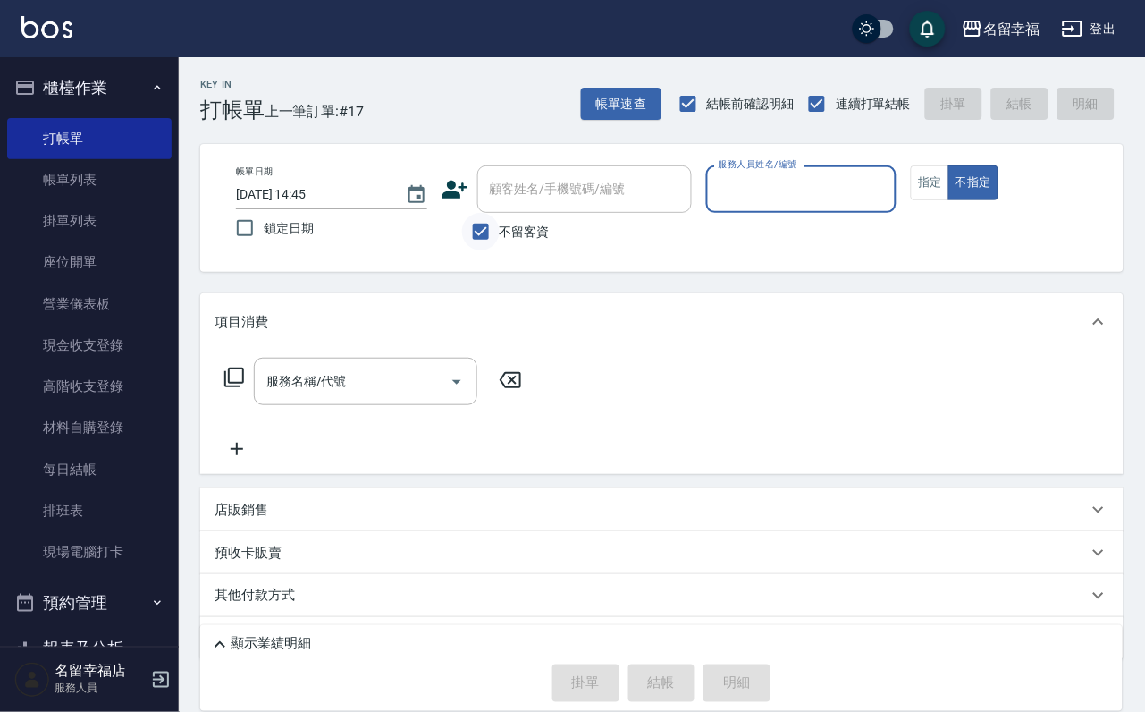
click at [477, 230] on input "不留客資" at bounding box center [481, 232] width 38 height 38
checkbox input "false"
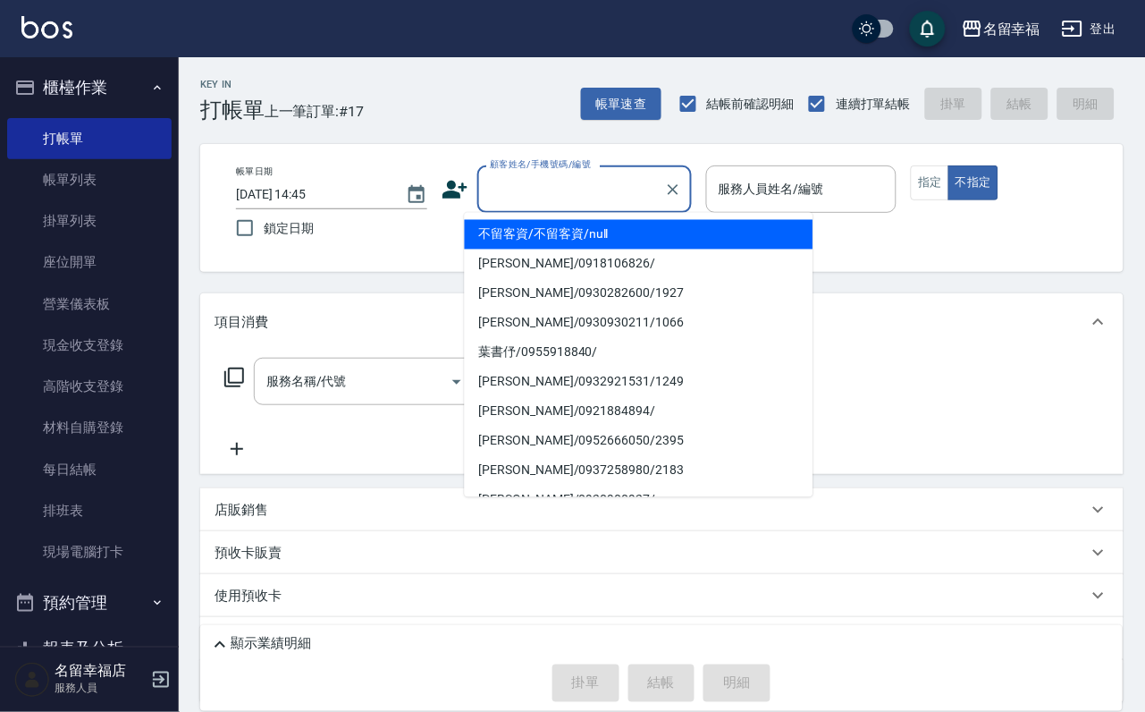
click at [536, 198] on input "顧客姓名/手機號碼/編號" at bounding box center [571, 188] width 172 height 31
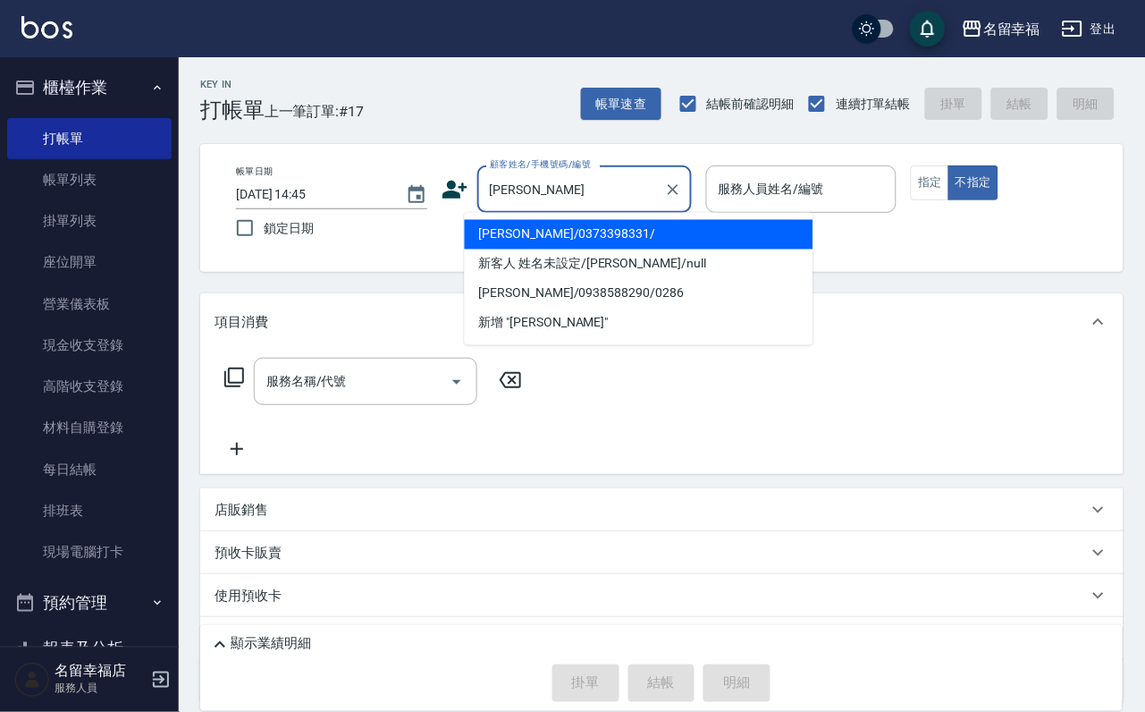
click at [508, 239] on li "[PERSON_NAME]/0373398331/" at bounding box center [639, 235] width 349 height 30
type input "[PERSON_NAME]/0373398331/"
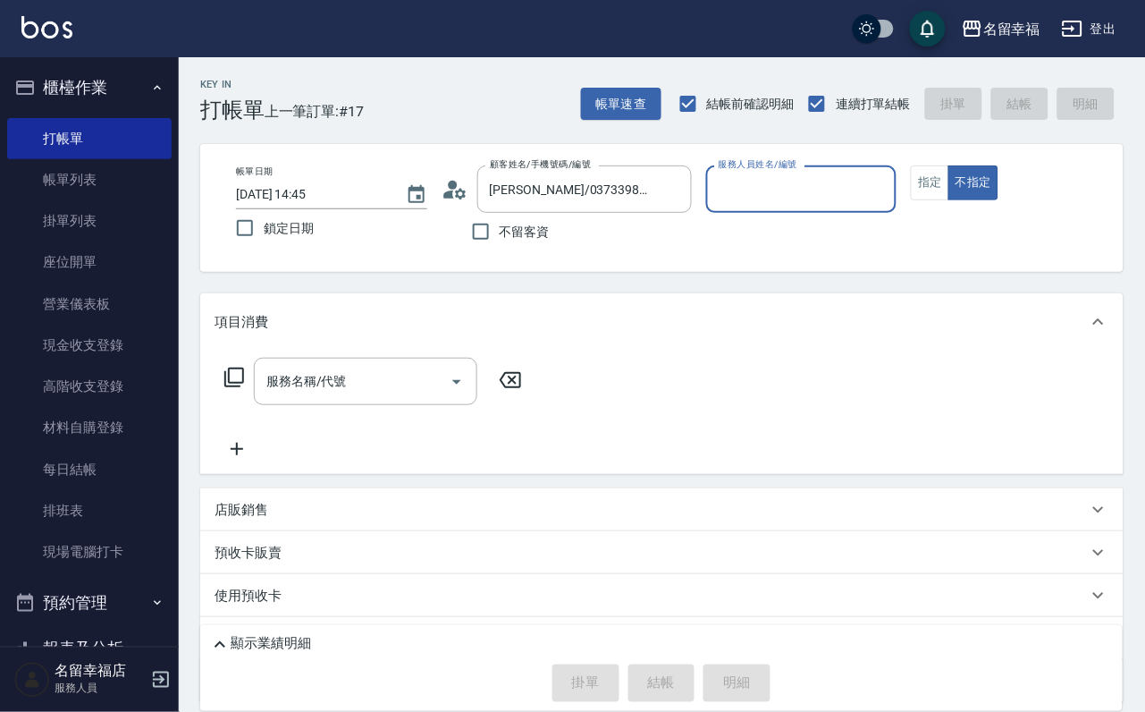
type input "海龜-10"
click at [949, 200] on button "指定" at bounding box center [930, 182] width 38 height 35
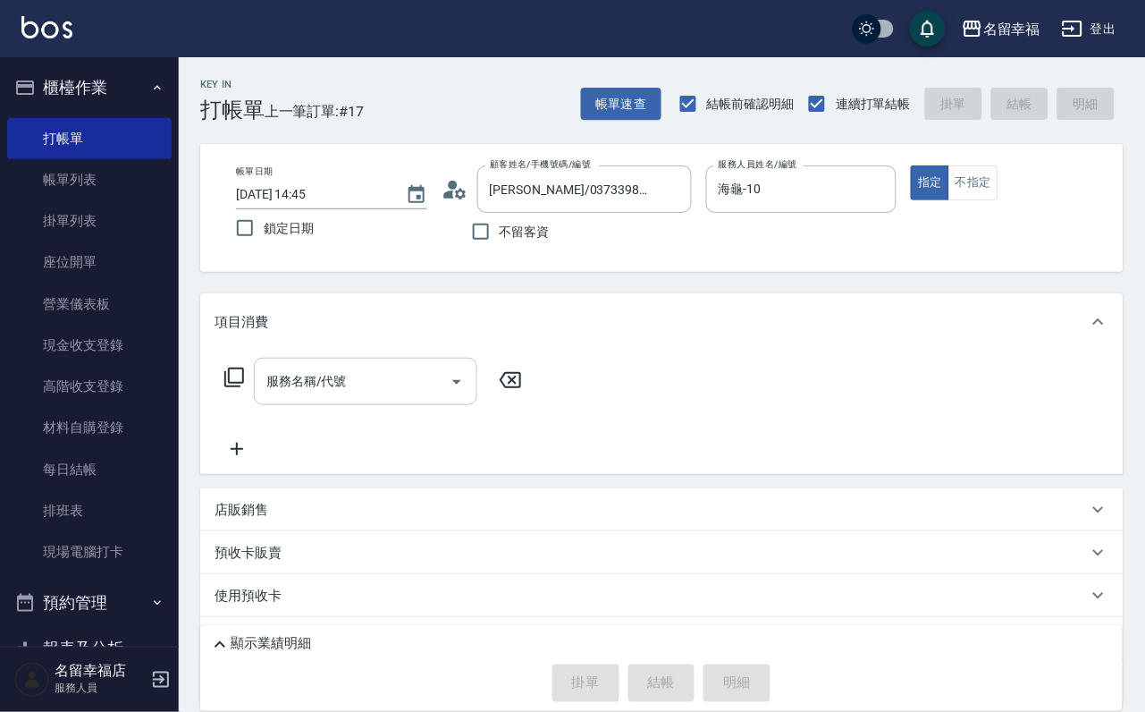
click at [392, 384] on input "服務名稱/代號" at bounding box center [352, 381] width 181 height 31
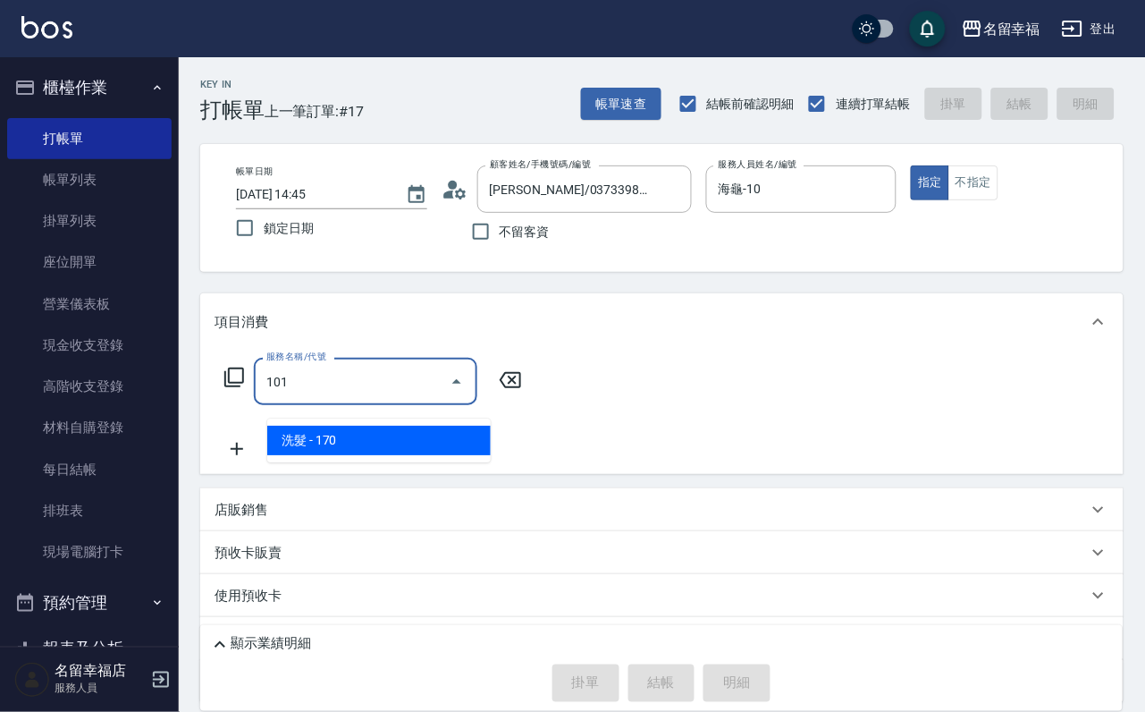
type input "洗髮(101)"
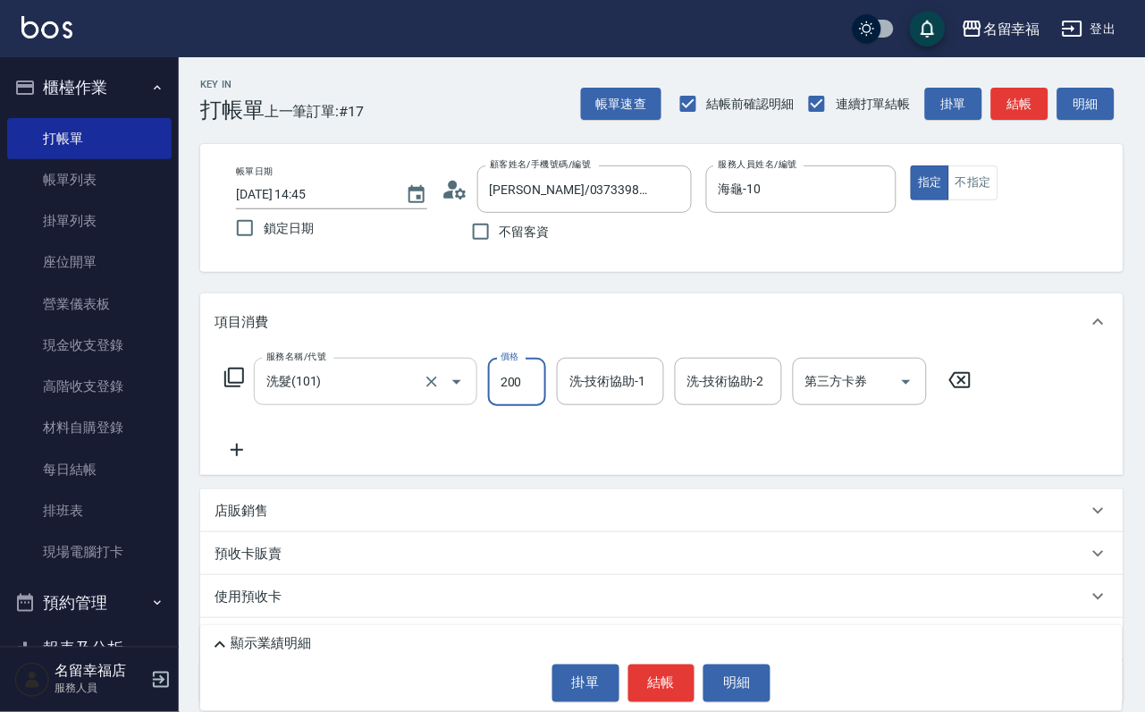
type input "200"
type input "1"
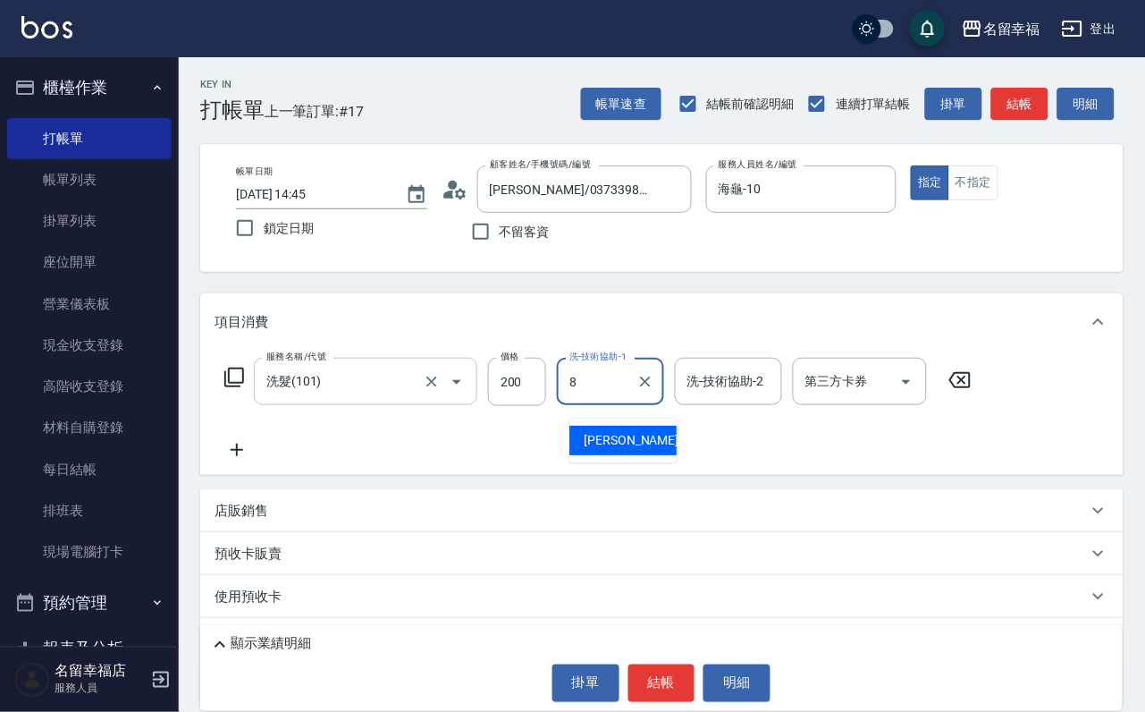
type input "[PERSON_NAME]-8"
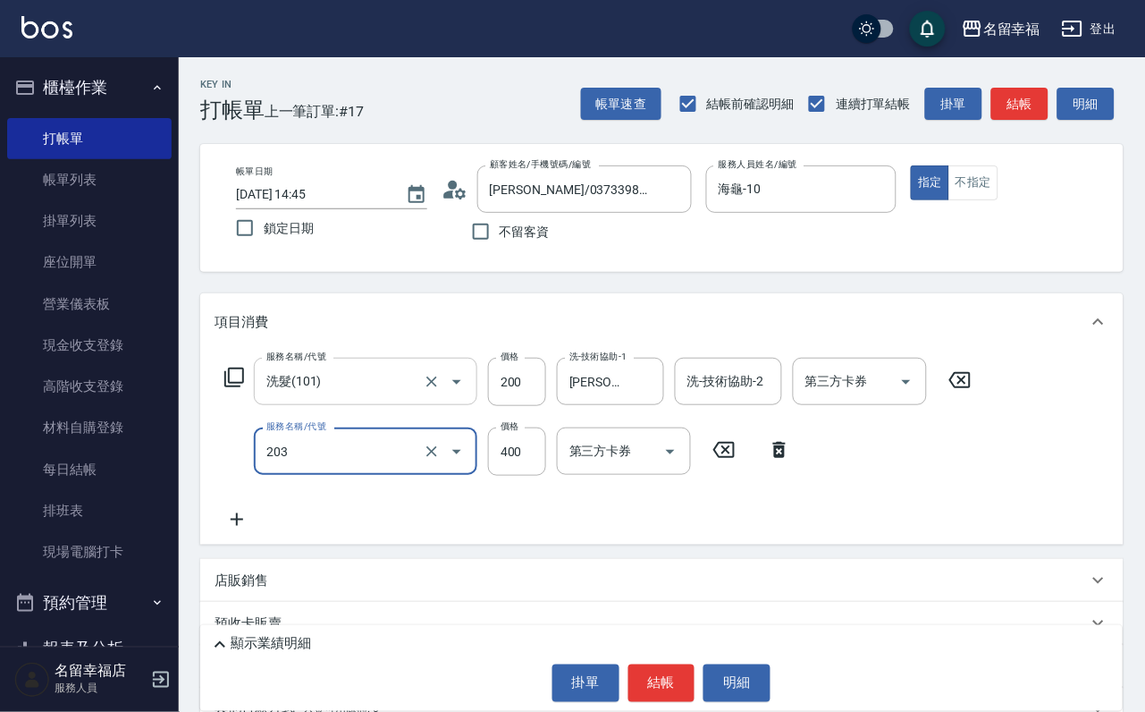
type input "指定單剪(203)"
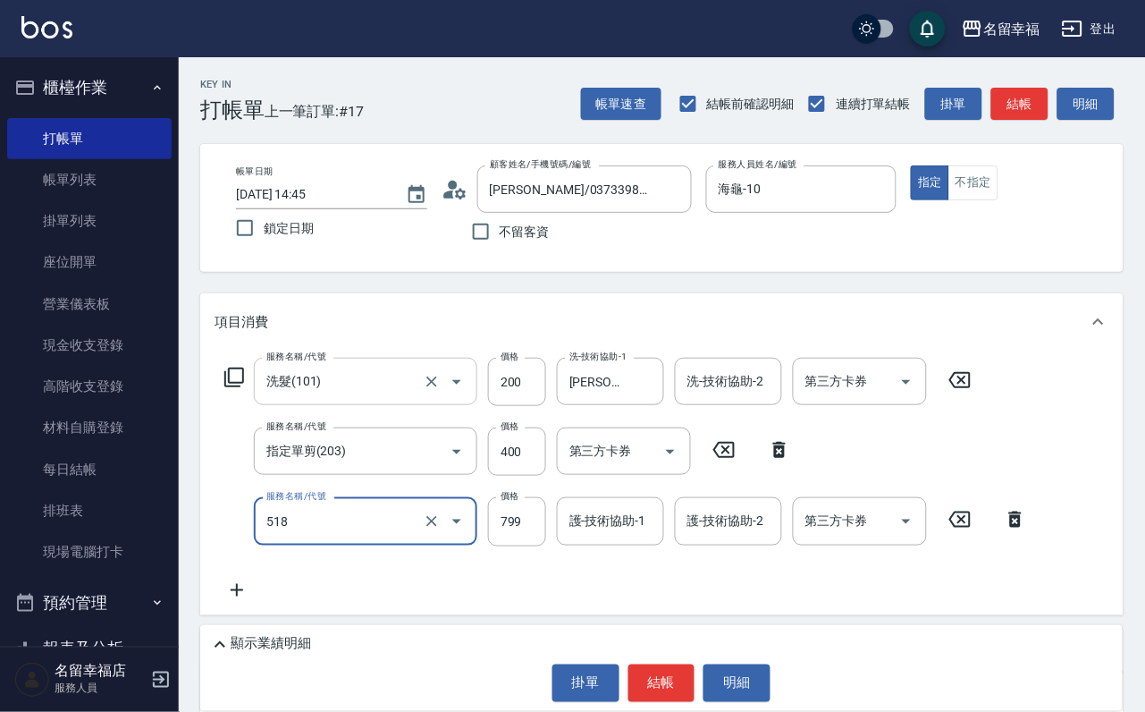
type input "水光針護髮(518)"
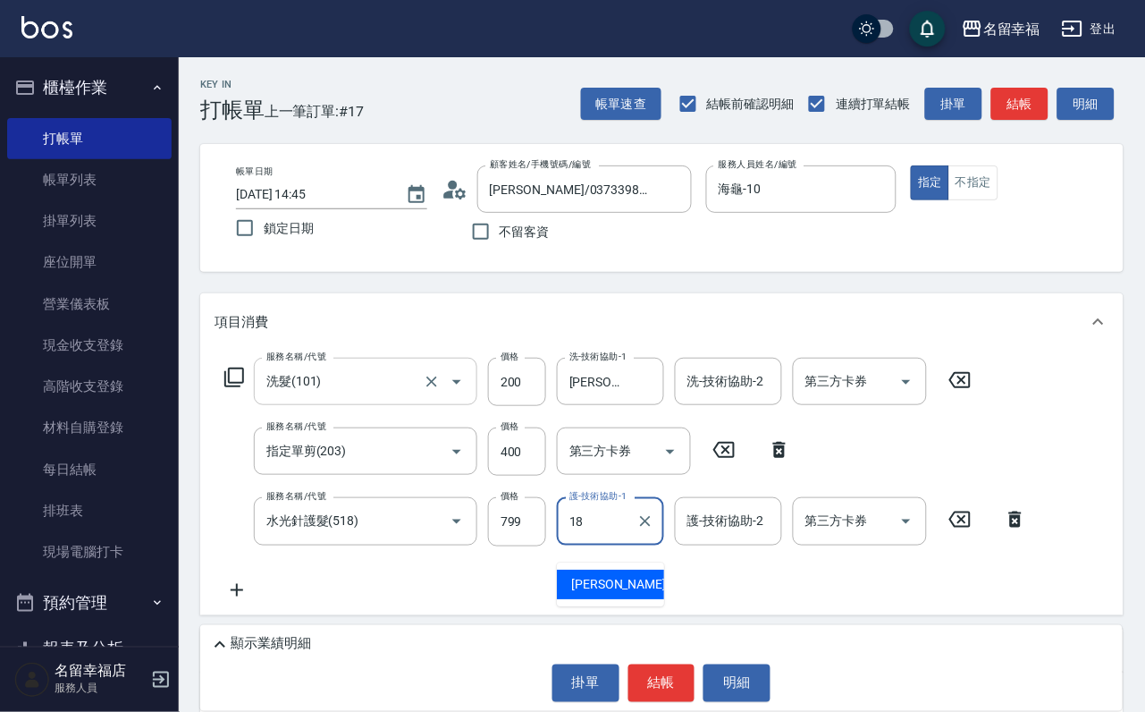
type input "[PERSON_NAME]-18"
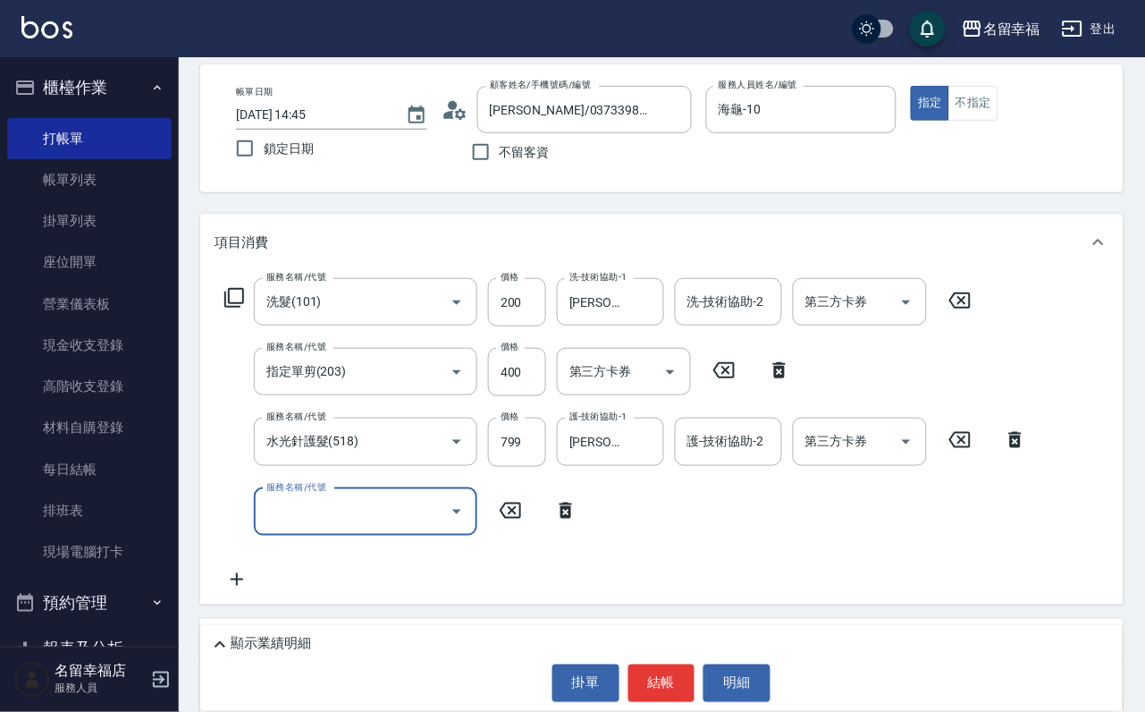
scroll to position [134, 0]
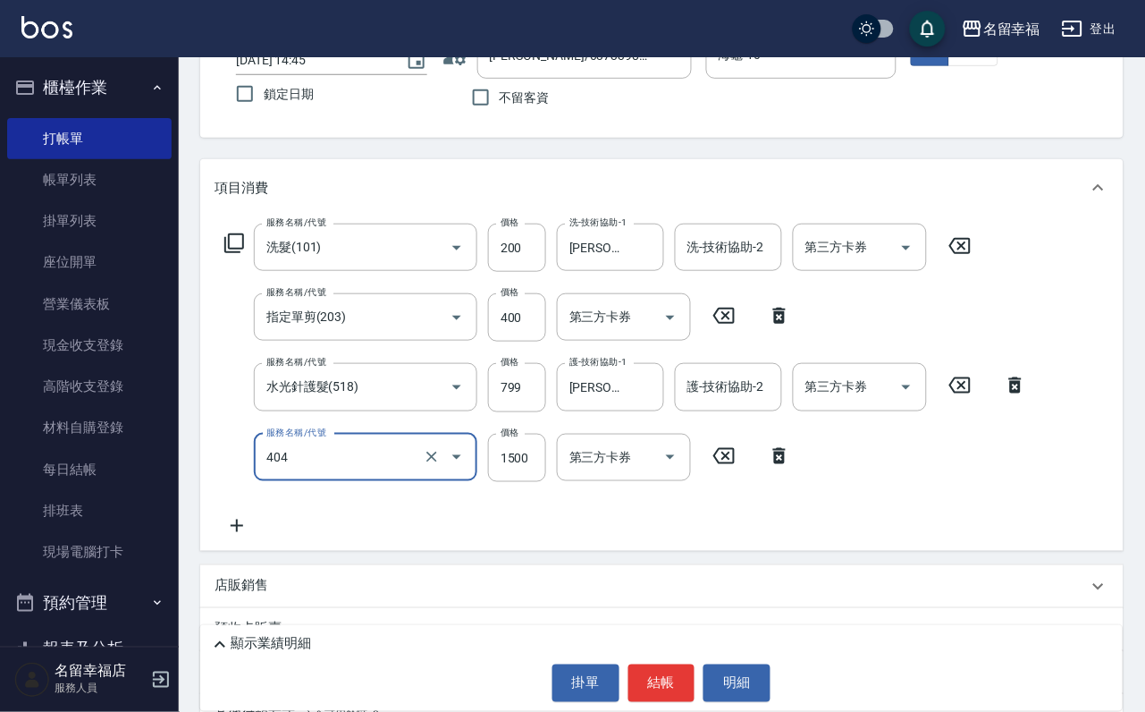
type input "設計染髮(404)"
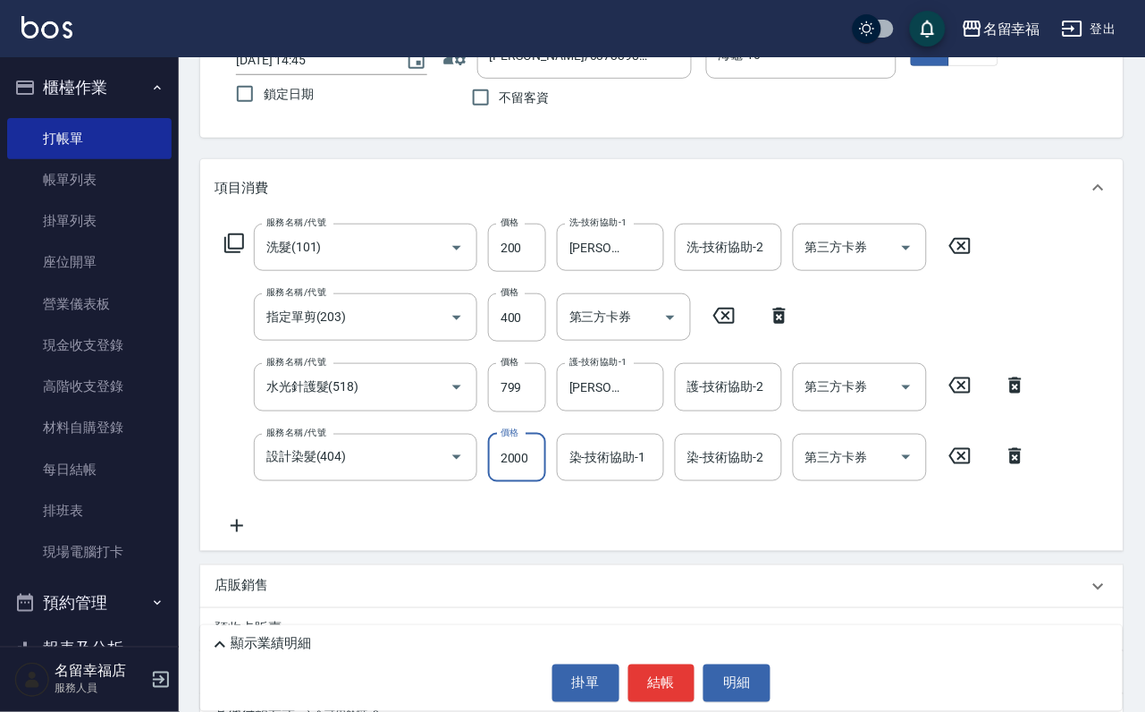
scroll to position [0, 1]
type input "2000"
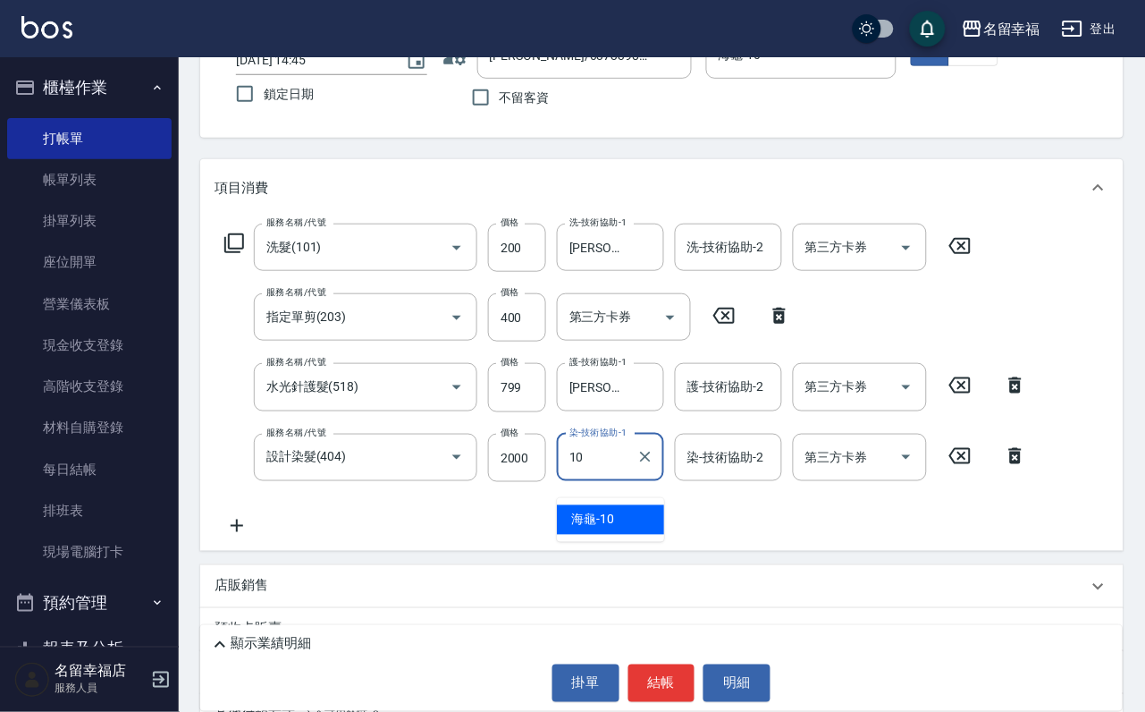
type input "海龜-10"
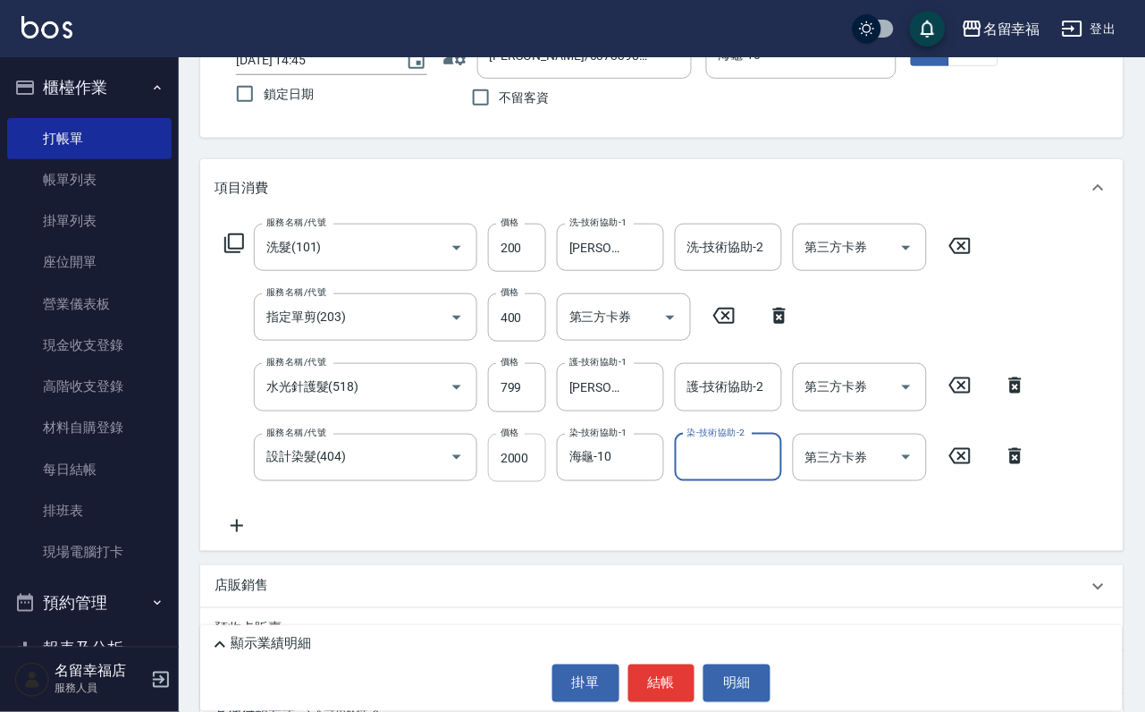
click at [518, 482] on input "2000" at bounding box center [517, 458] width 58 height 48
type input "2100"
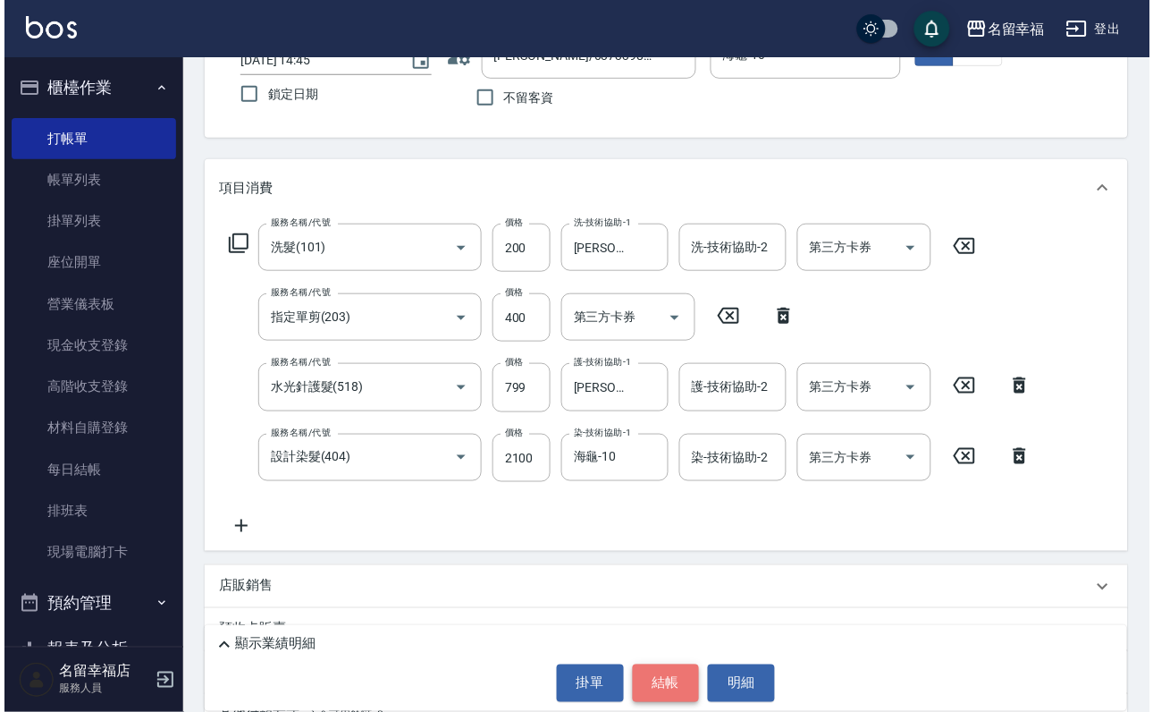
scroll to position [0, 0]
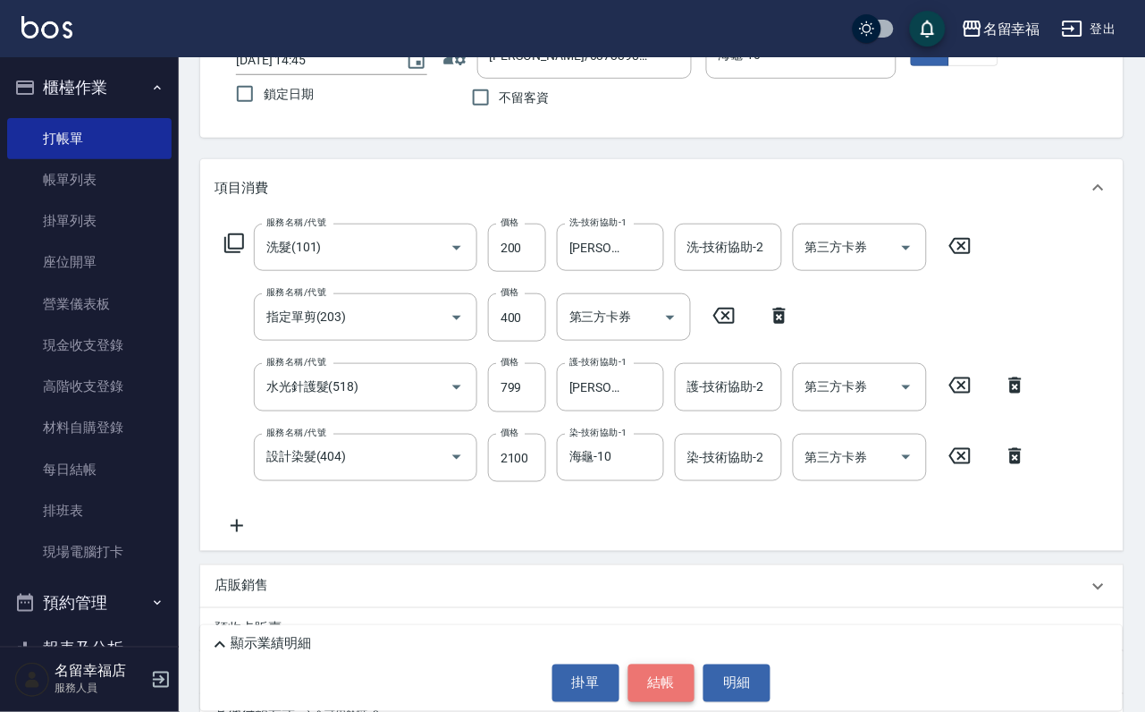
click at [654, 675] on button "結帳" at bounding box center [661, 683] width 67 height 38
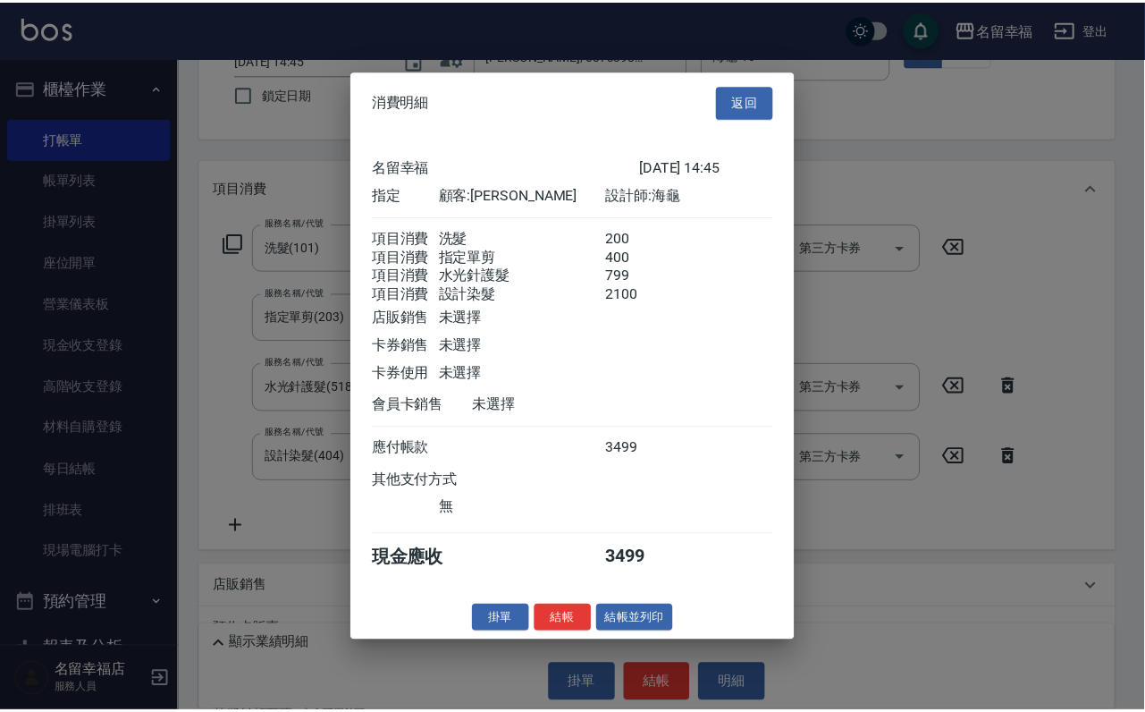
scroll to position [402, 0]
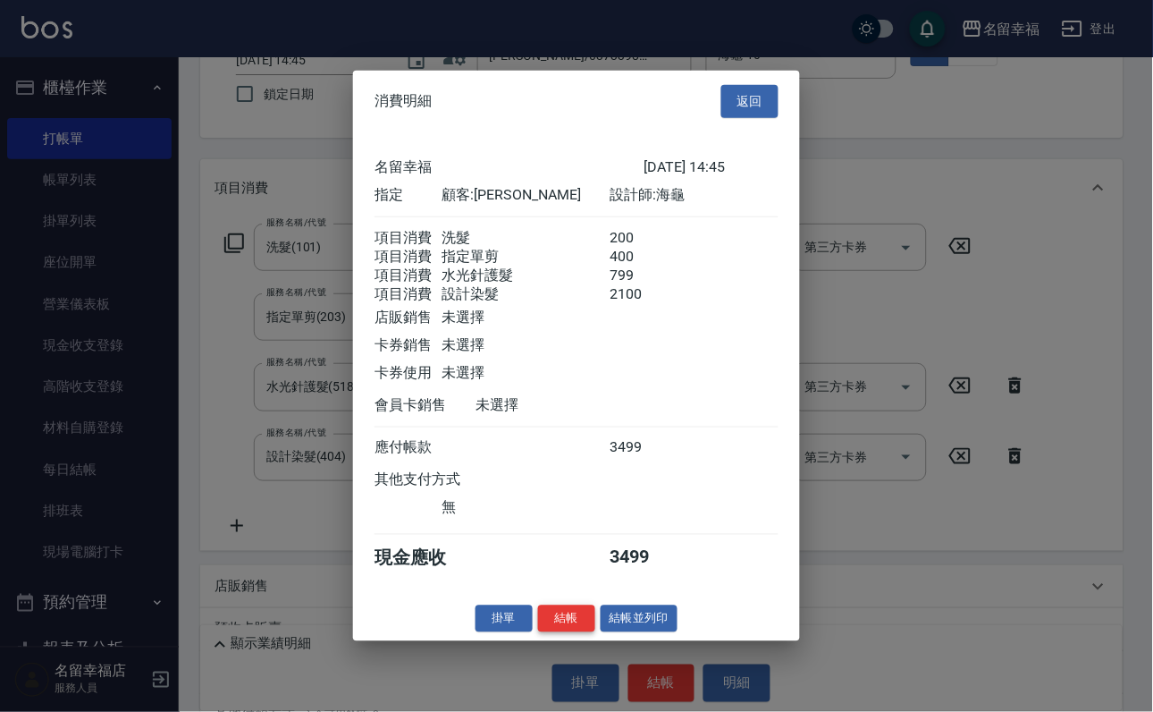
click at [558, 632] on button "結帳" at bounding box center [566, 618] width 57 height 28
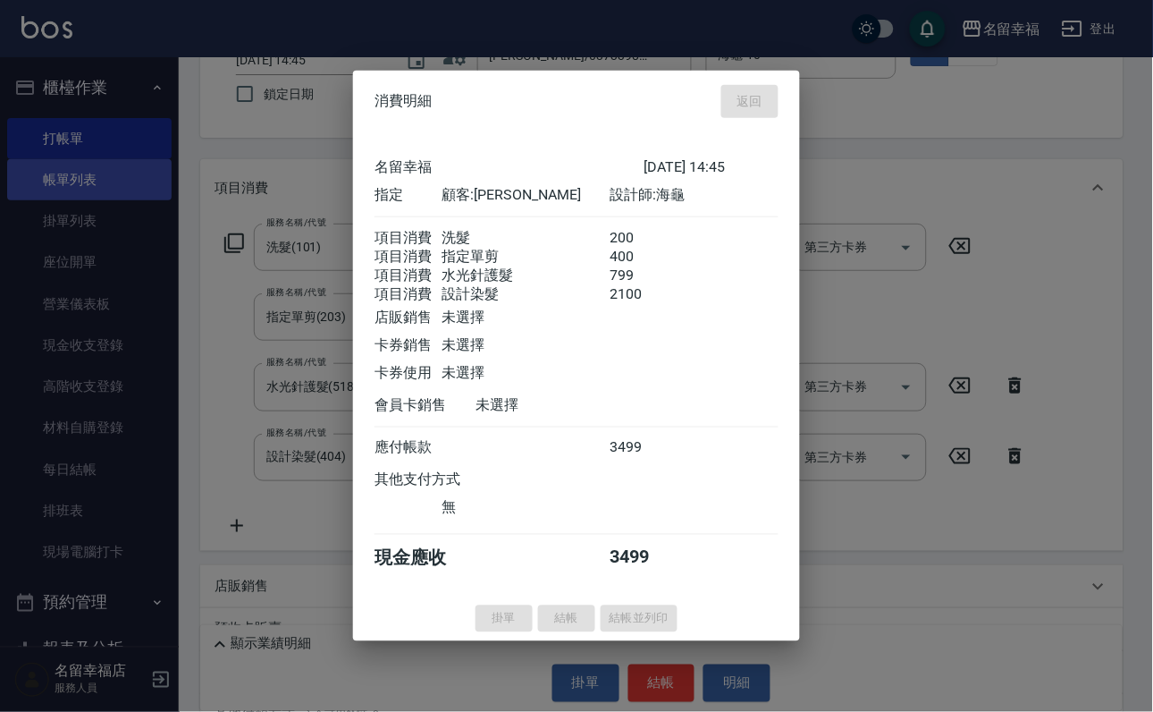
type input "[DATE] 14:46"
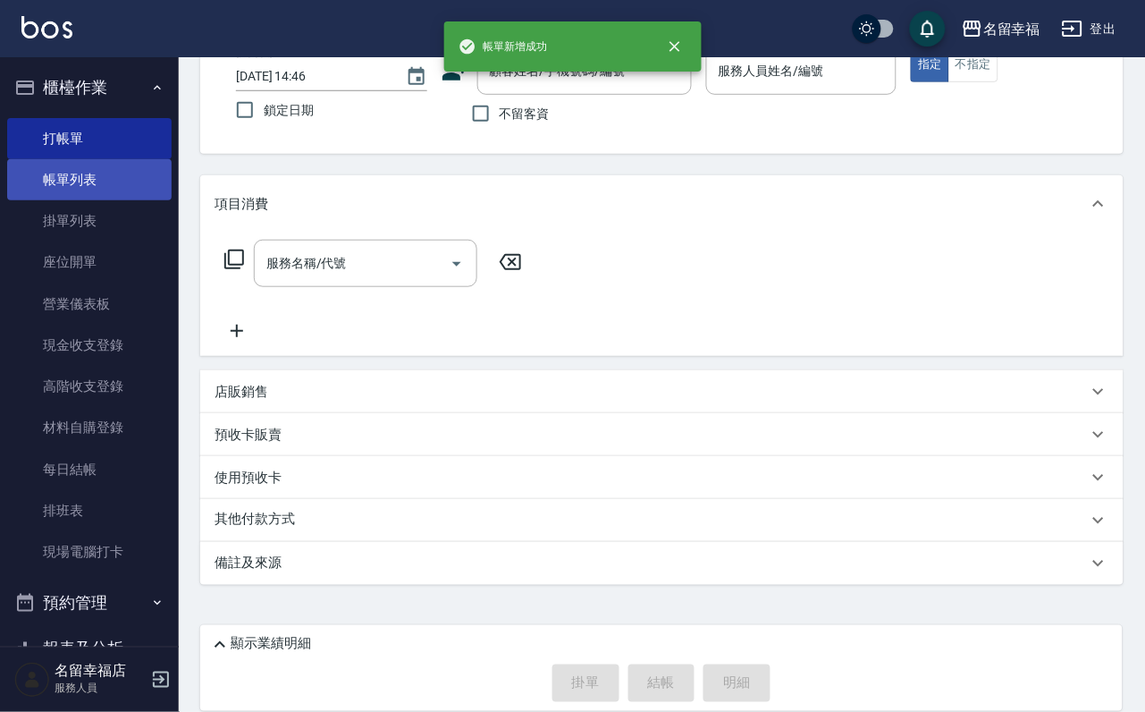
click at [81, 190] on link "帳單列表" at bounding box center [89, 179] width 164 height 41
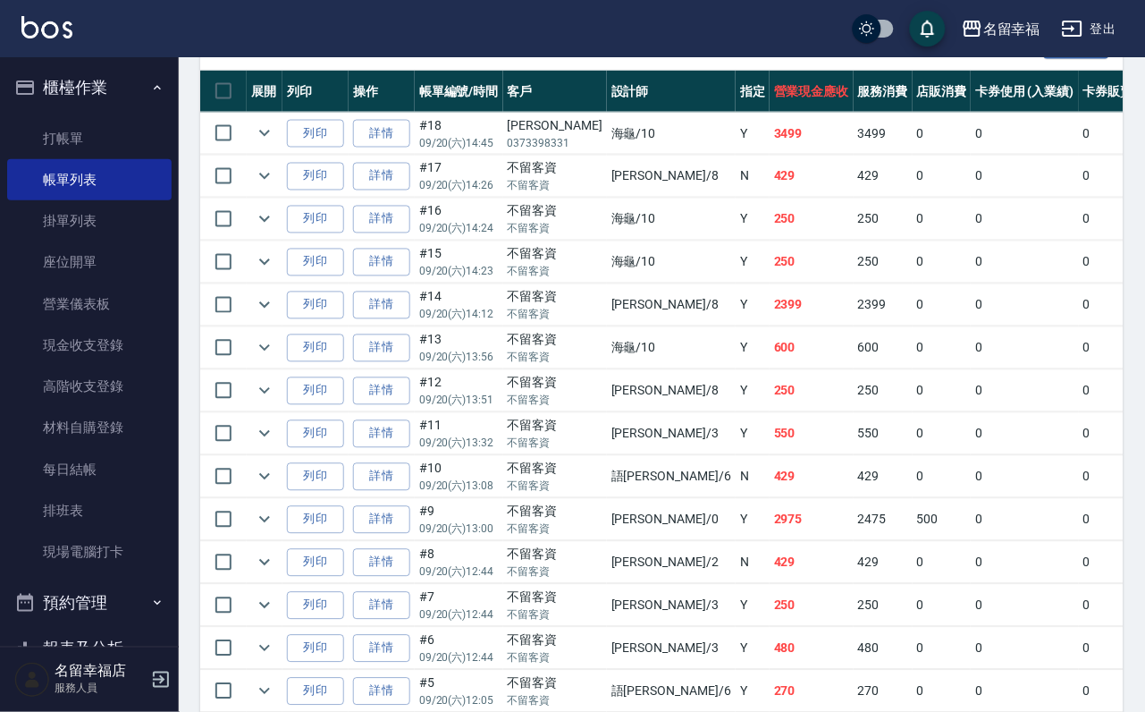
scroll to position [536, 0]
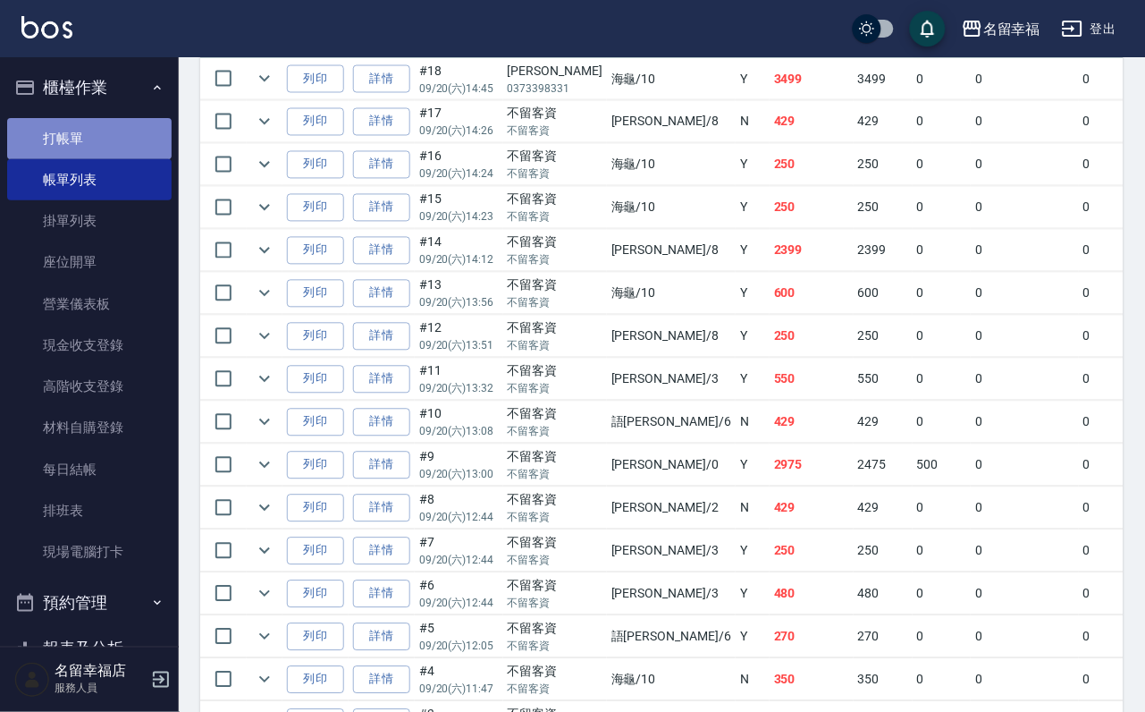
click at [123, 159] on link "打帳單" at bounding box center [89, 138] width 164 height 41
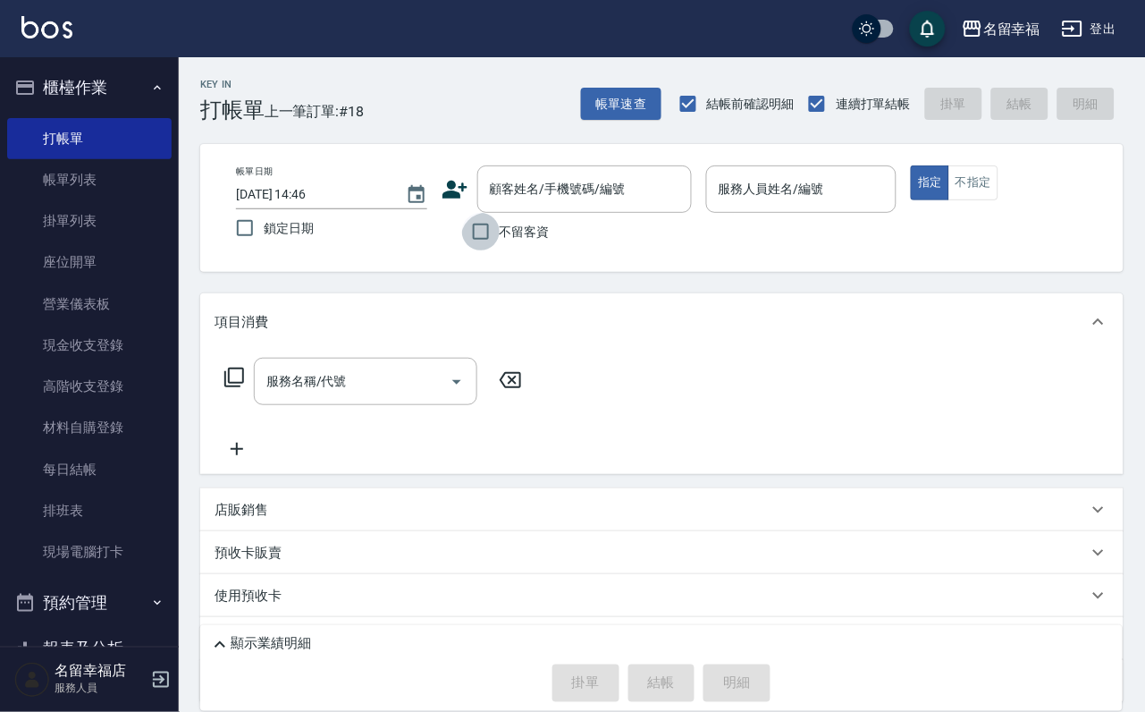
click at [489, 249] on input "不留客資" at bounding box center [481, 232] width 38 height 38
checkbox input "true"
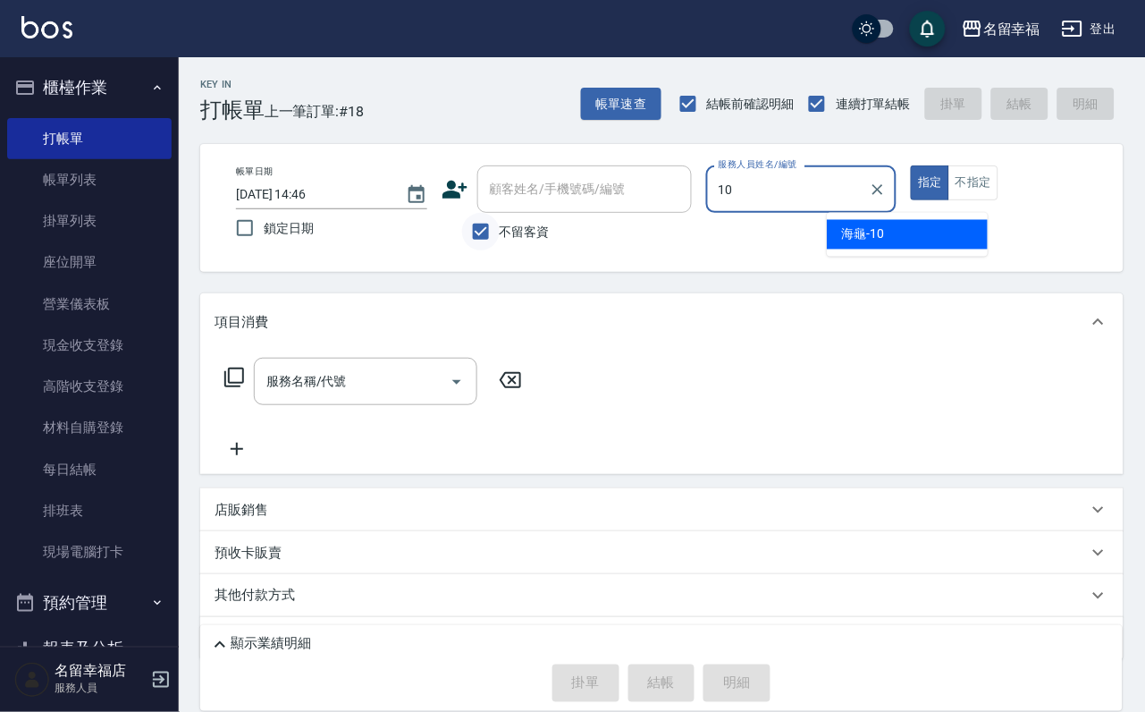
type input "海龜-10"
type button "true"
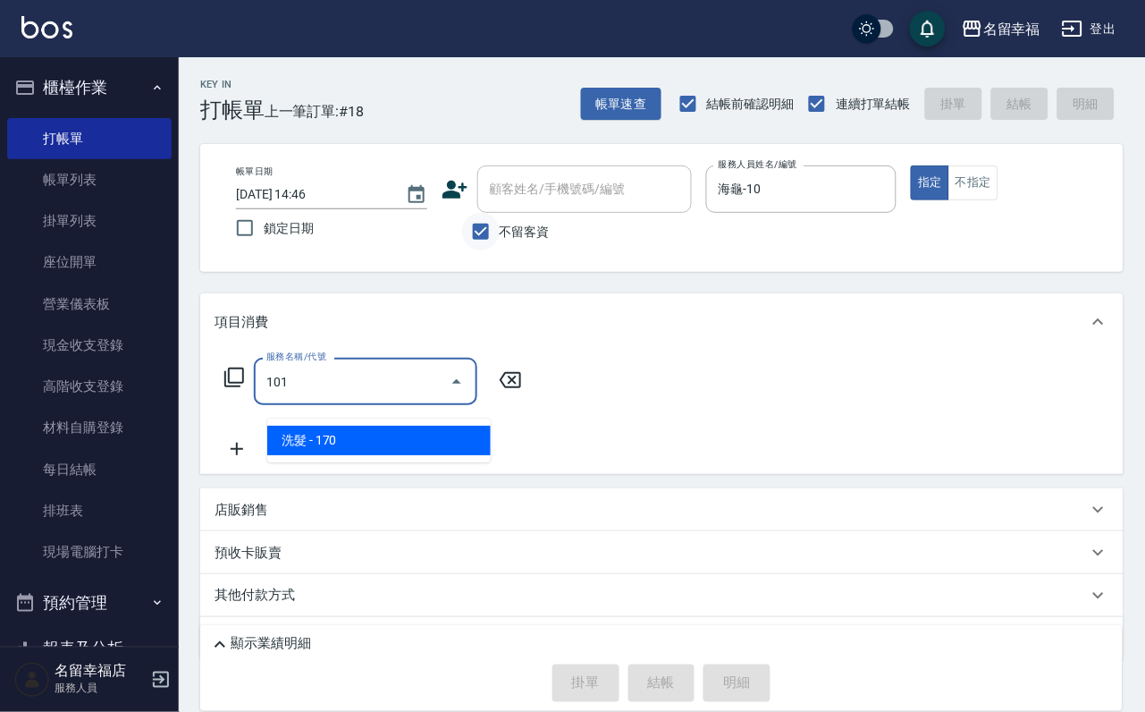
type input "洗髮(101)"
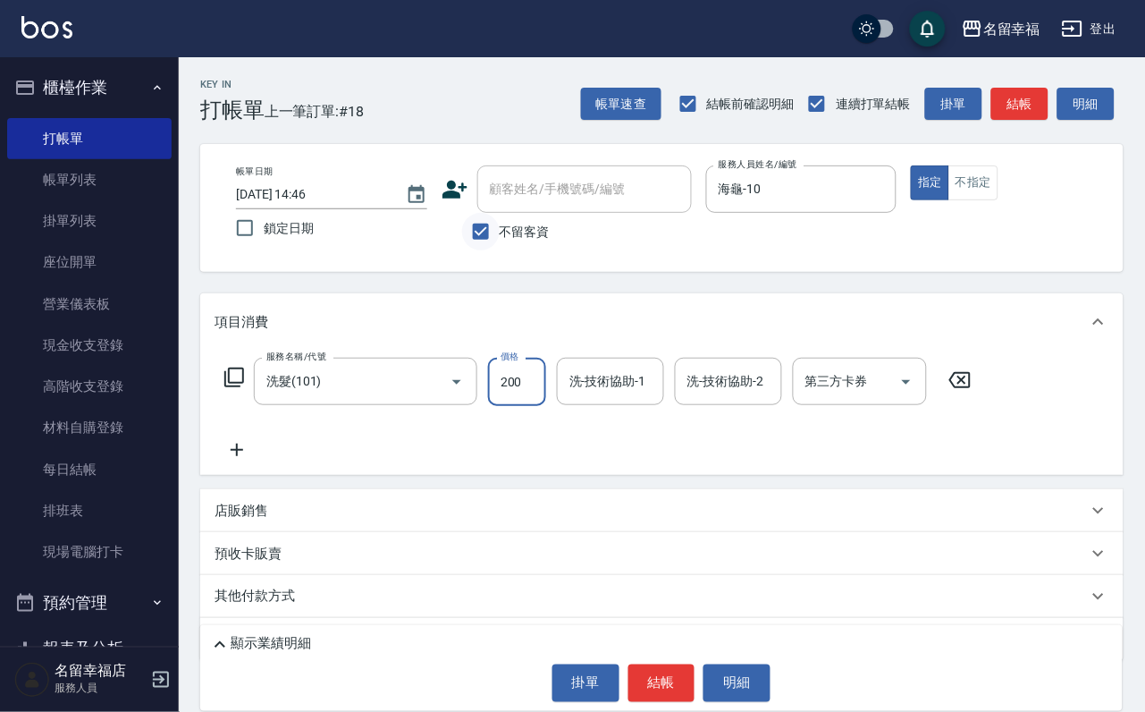
type input "200"
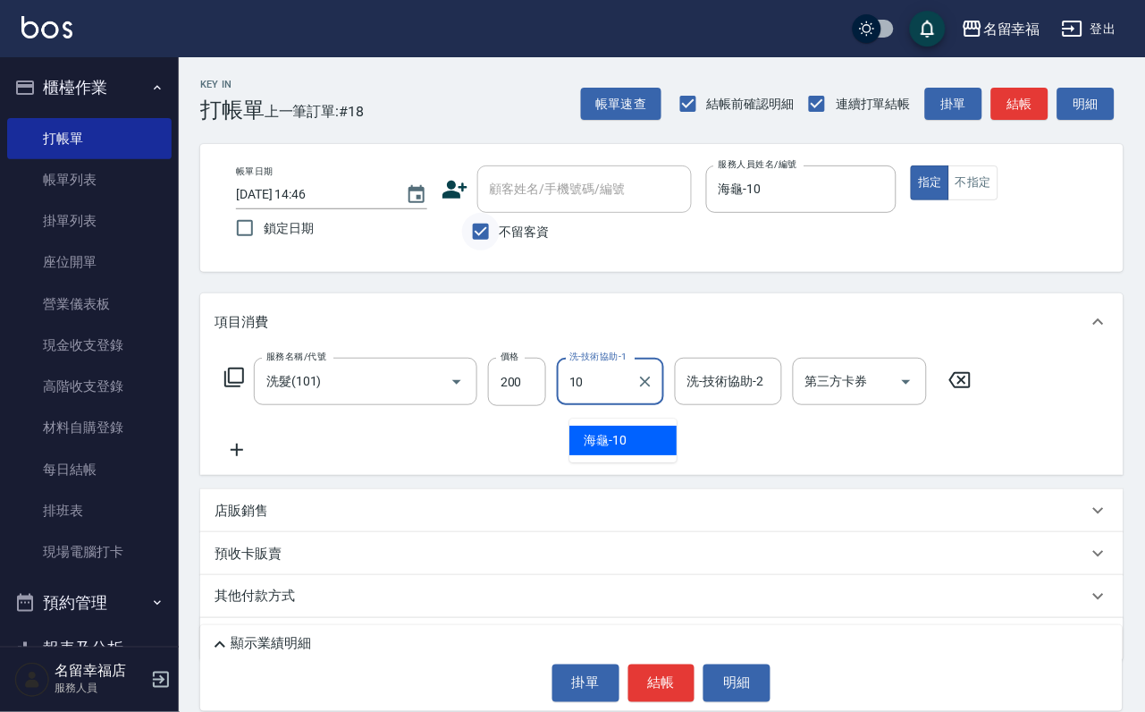
type input "海龜-10"
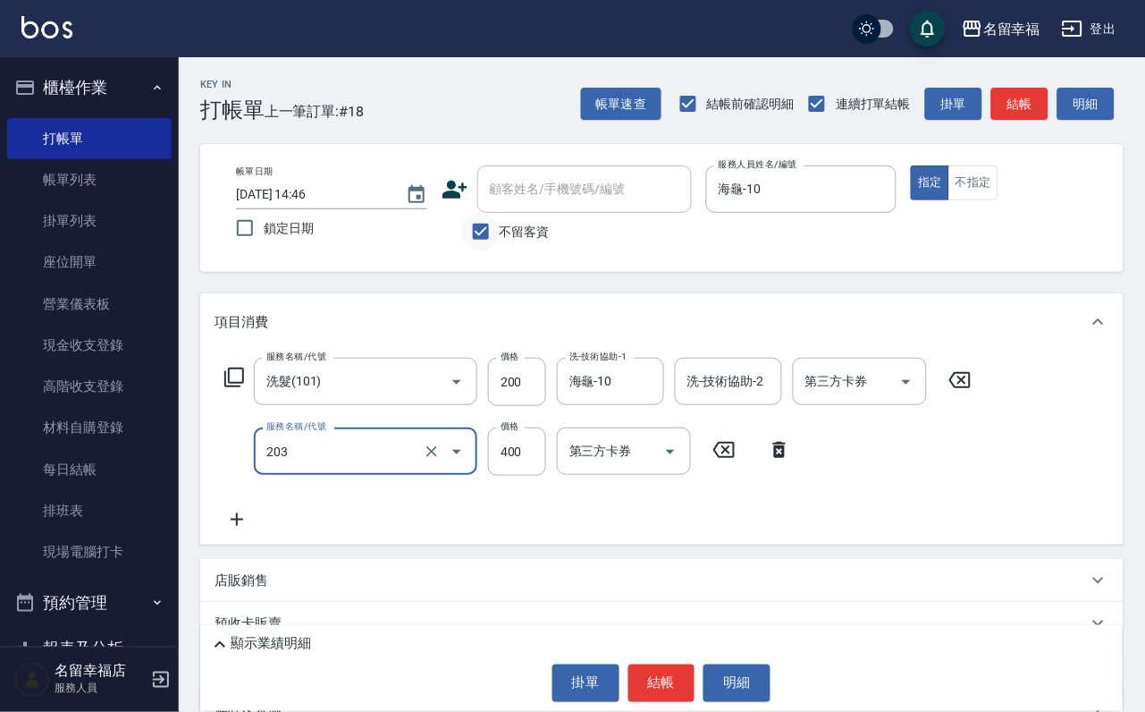
type input "指定單剪(203)"
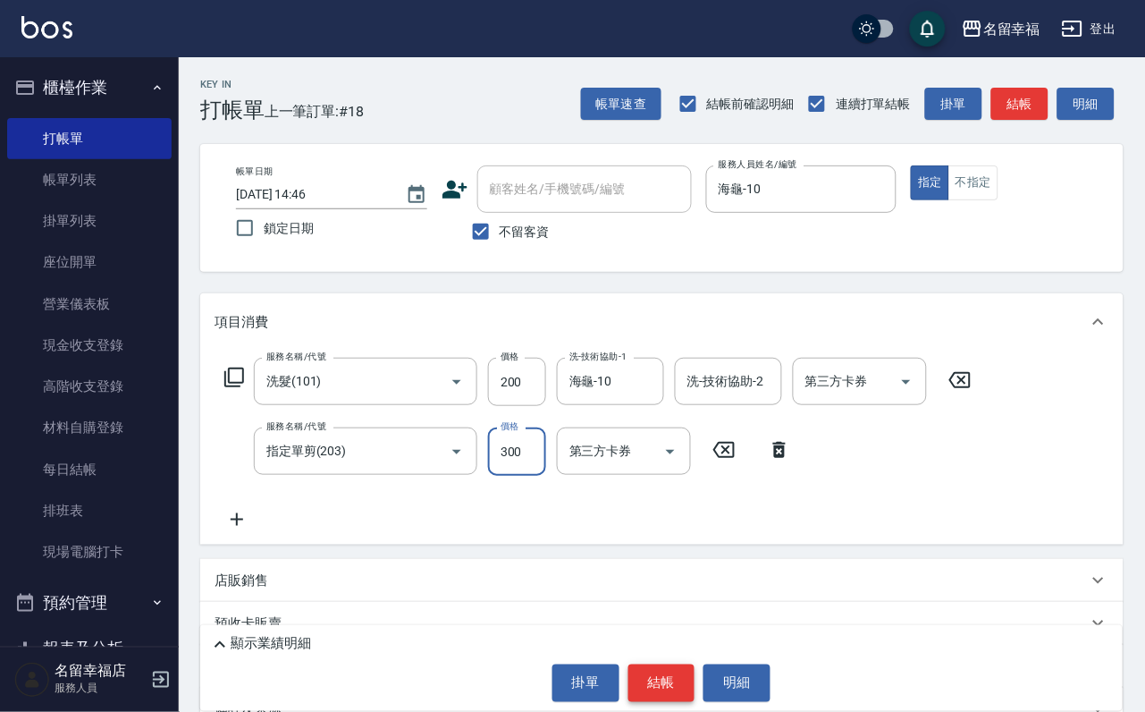
type input "300"
click at [673, 688] on button "結帳" at bounding box center [661, 683] width 67 height 38
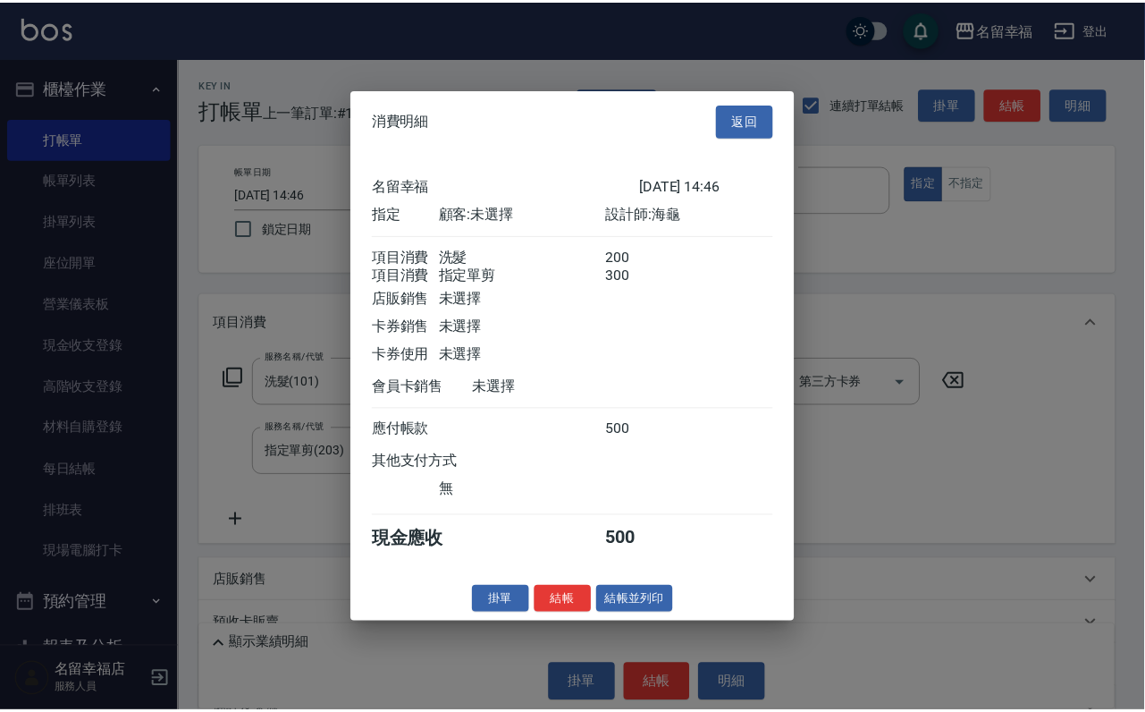
scroll to position [288, 0]
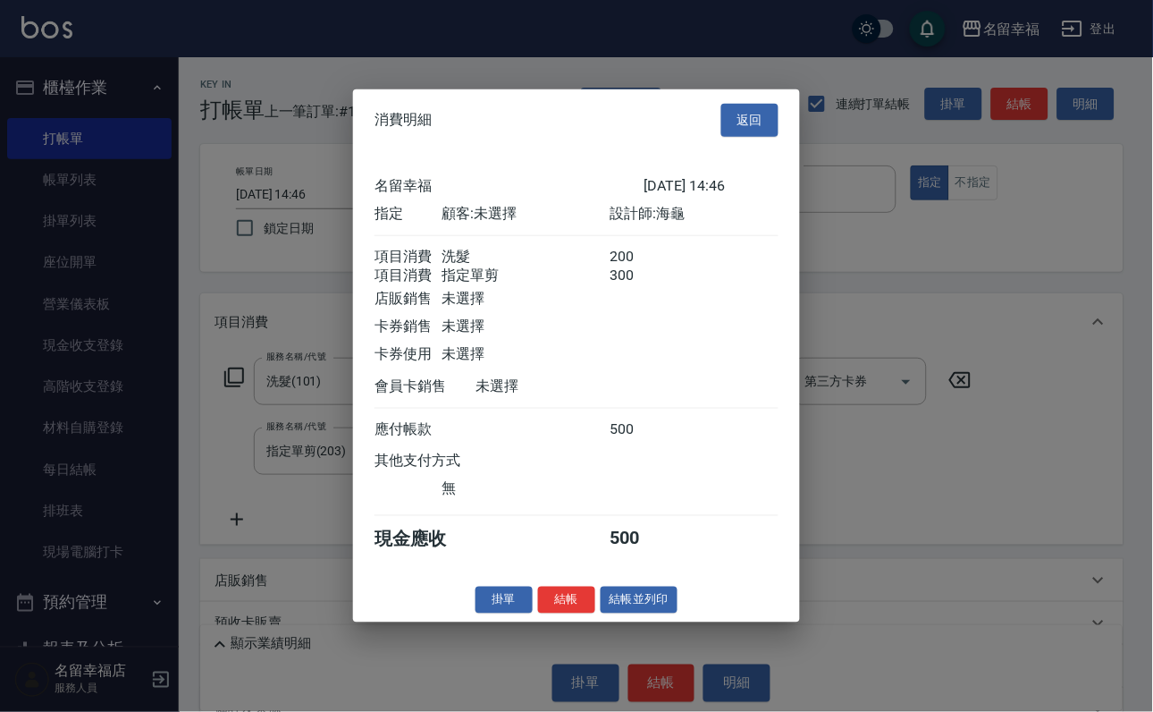
click at [542, 622] on div "消費明細 返回 名留幸福 [DATE] 14:46 指定 顧客: 未選擇 設計師: 海龜 項目消費 洗髮 200 項目消費 指定單剪 300 店販銷售 未選擇…" at bounding box center [576, 355] width 447 height 533
click at [538, 613] on button "結帳" at bounding box center [566, 600] width 57 height 28
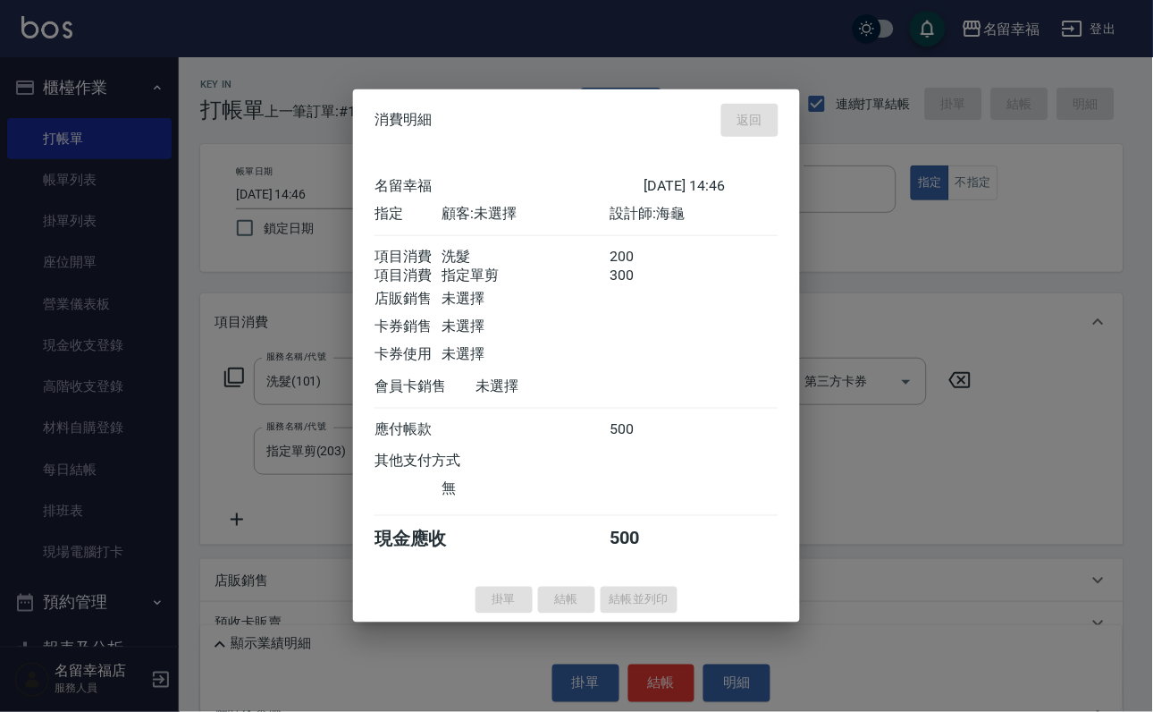
type input "[DATE] 15:09"
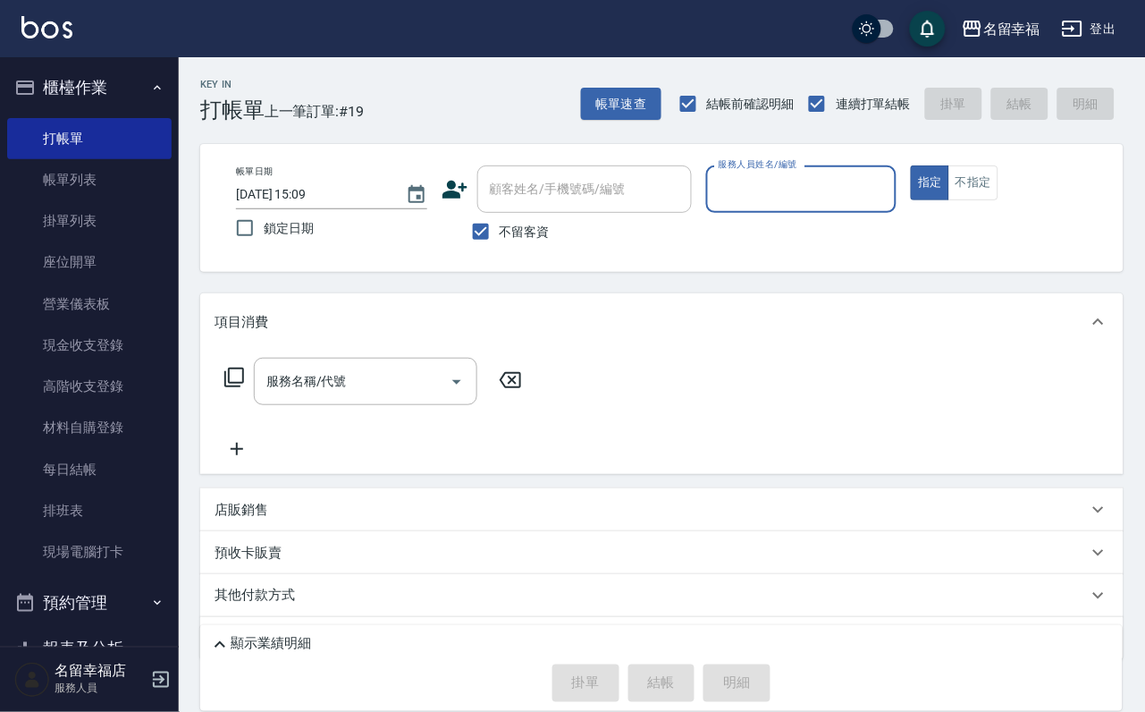
click at [856, 203] on input "服務人員姓名/編號" at bounding box center [801, 188] width 175 height 31
type input "小靜-0"
click at [232, 387] on icon at bounding box center [234, 377] width 20 height 20
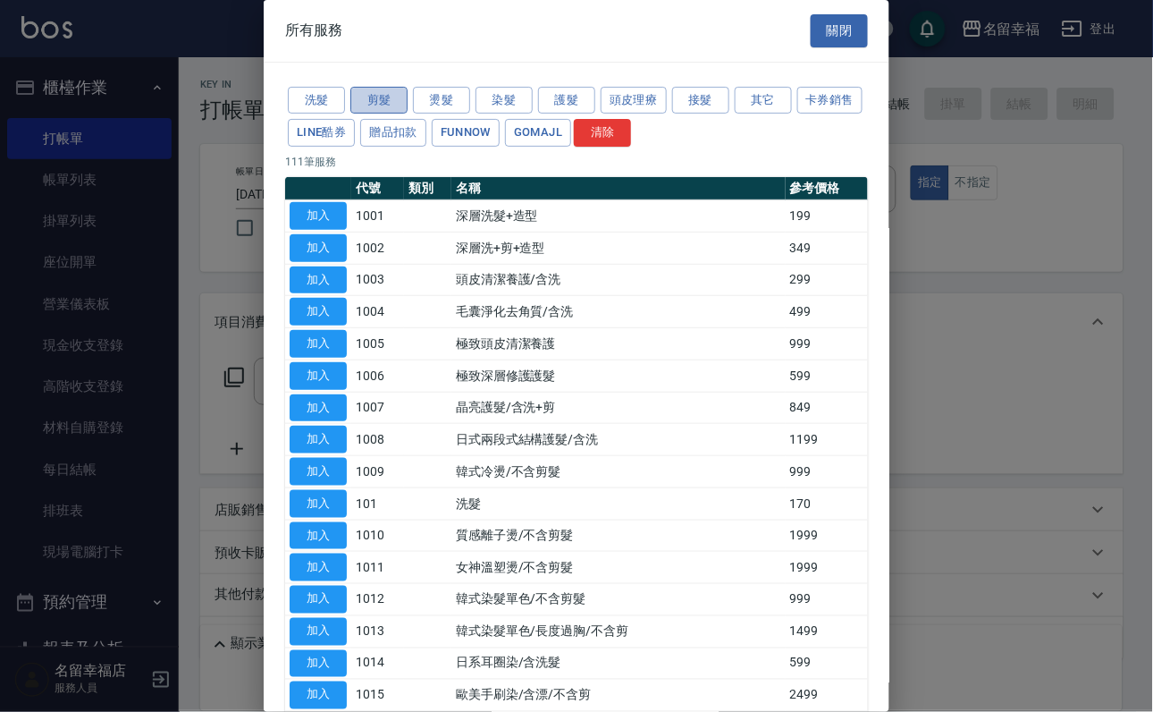
click at [383, 101] on button "剪髮" at bounding box center [378, 101] width 57 height 28
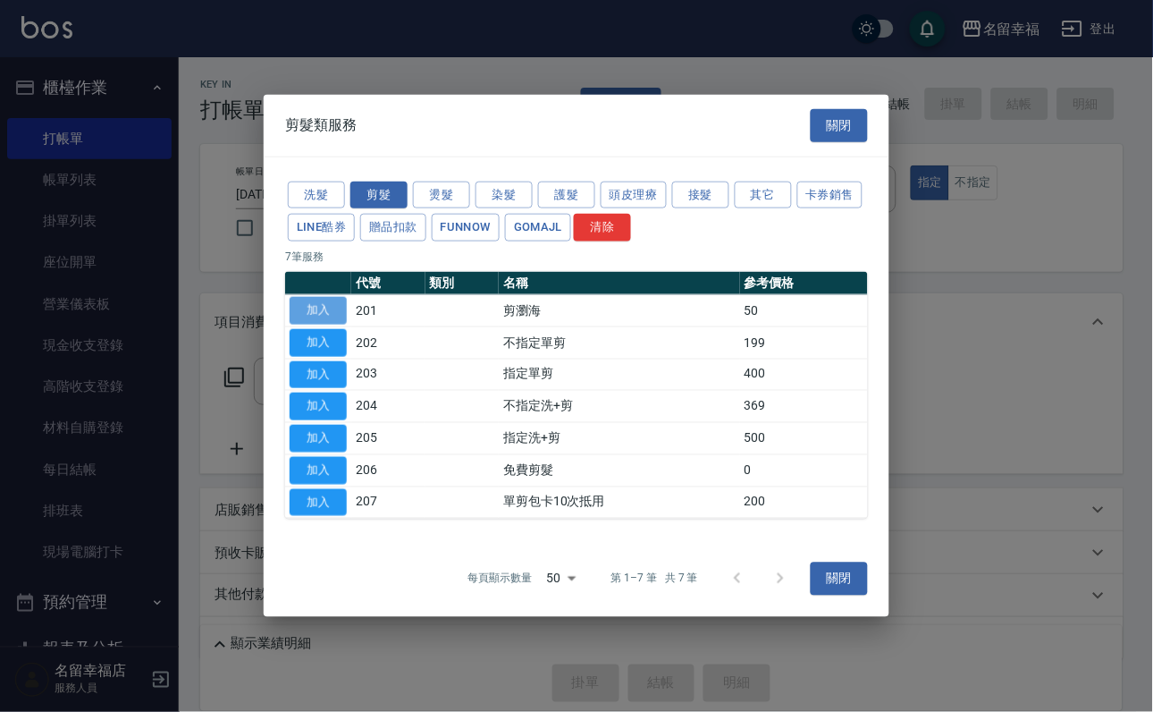
click at [313, 297] on button "加入" at bounding box center [318, 311] width 57 height 28
type input "剪瀏海(201)"
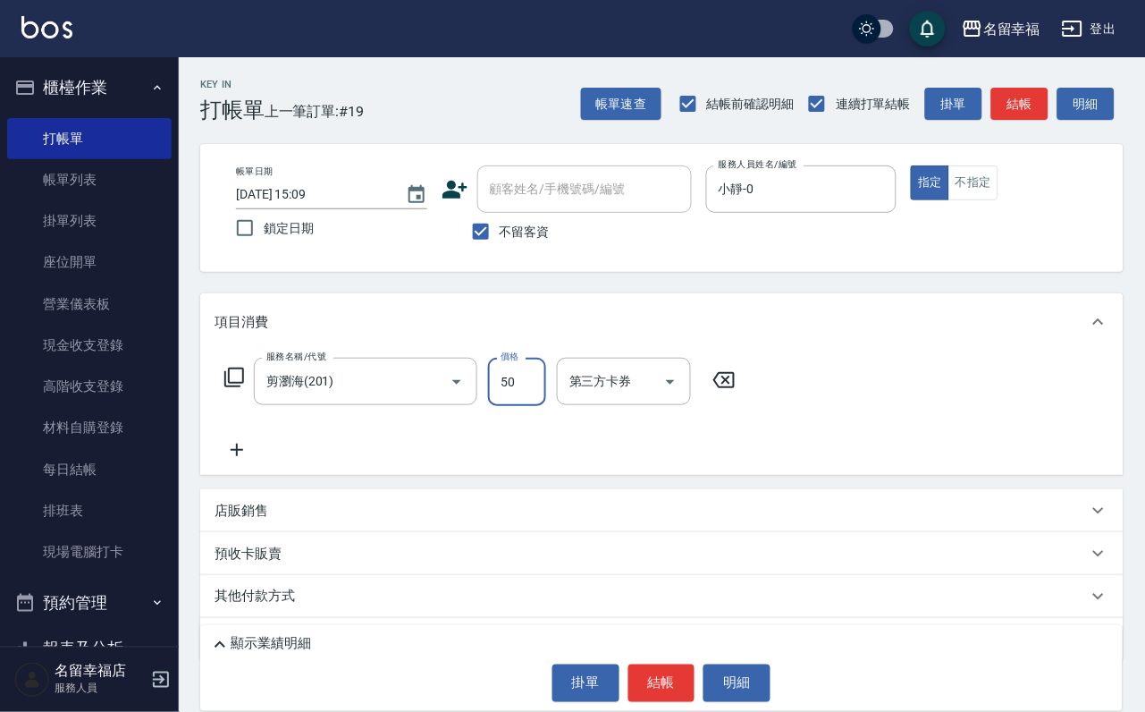
click at [546, 398] on input "50" at bounding box center [517, 382] width 58 height 48
type input "100"
click at [237, 520] on p "店販銷售" at bounding box center [242, 511] width 54 height 19
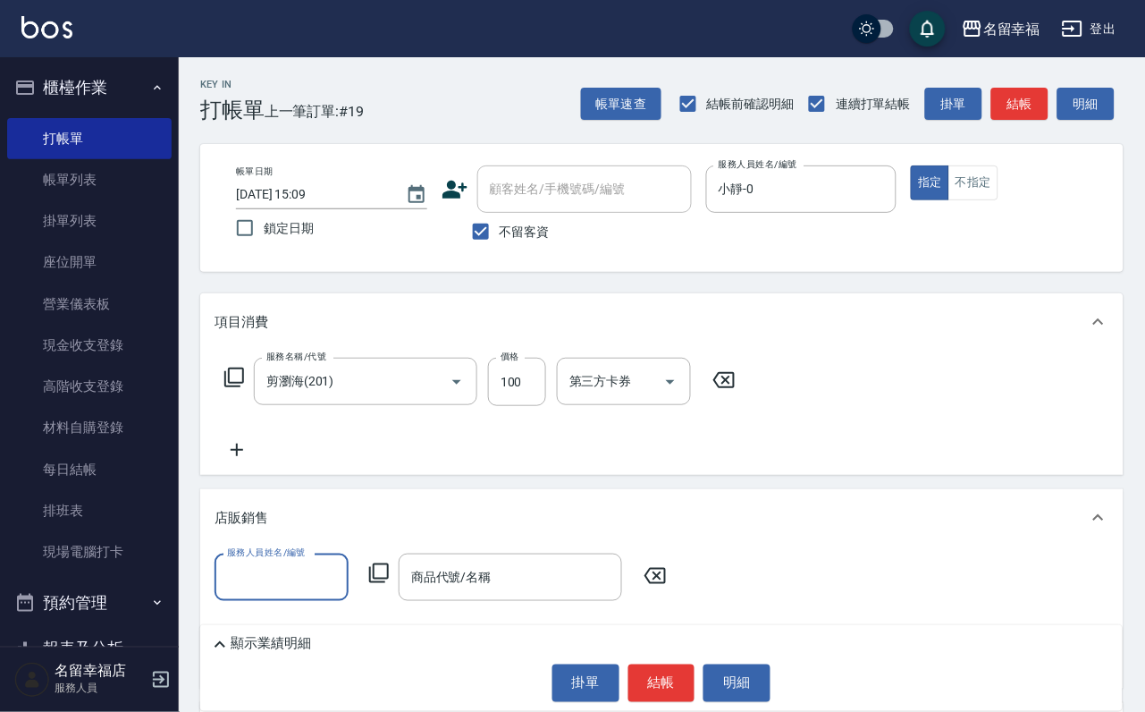
scroll to position [0, 0]
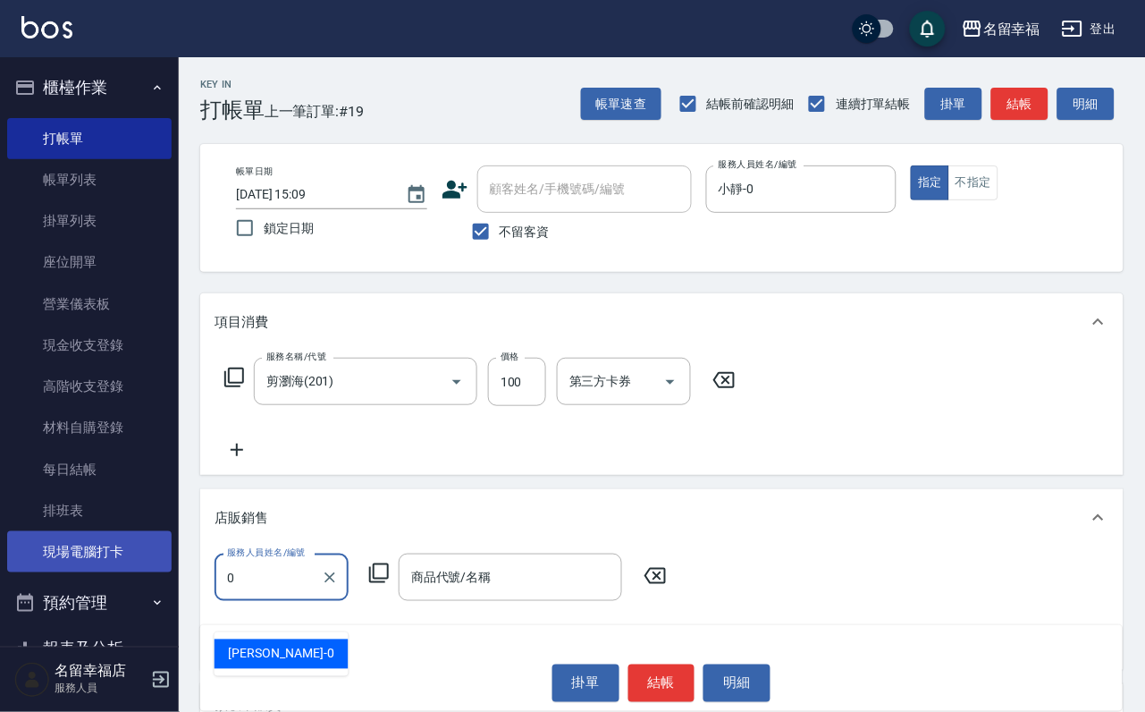
type input "小靜-0"
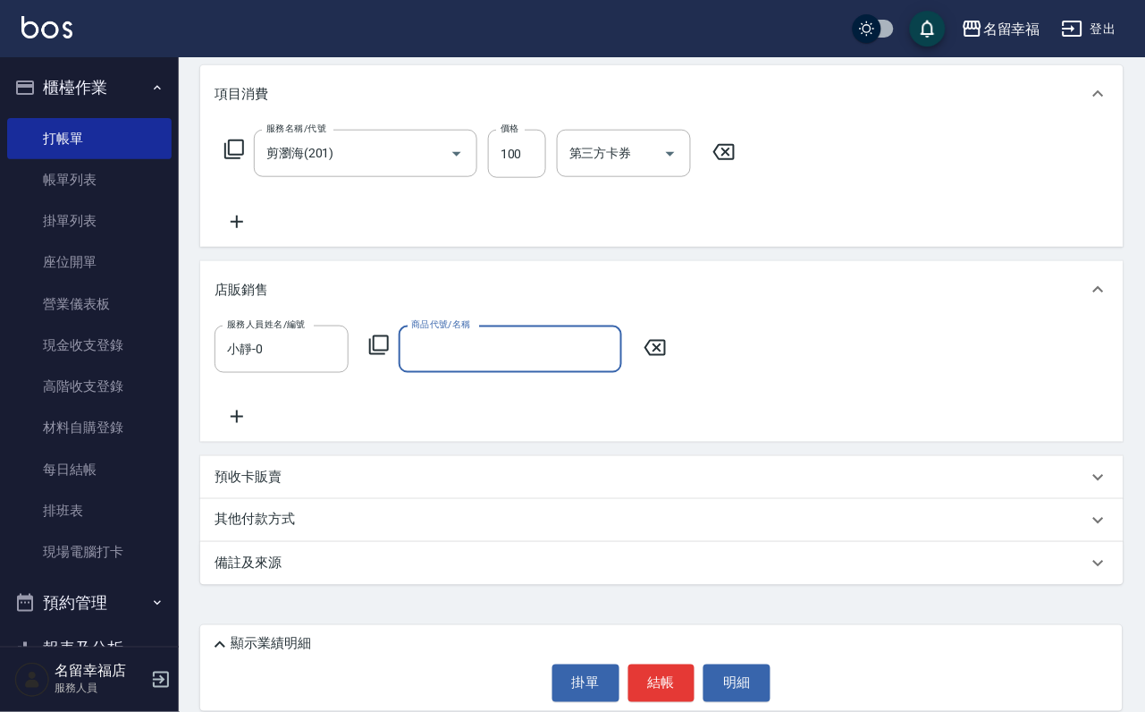
scroll to position [277, 0]
click at [390, 334] on icon at bounding box center [378, 344] width 21 height 21
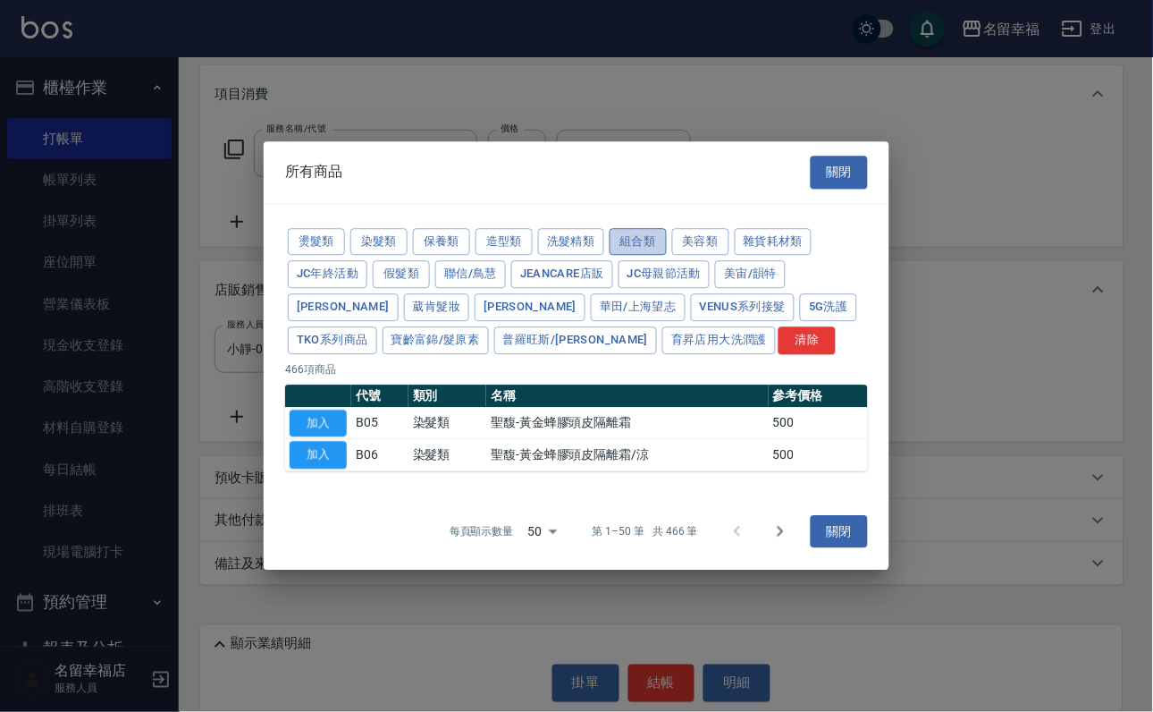
click at [667, 228] on button "組合類" at bounding box center [638, 242] width 57 height 28
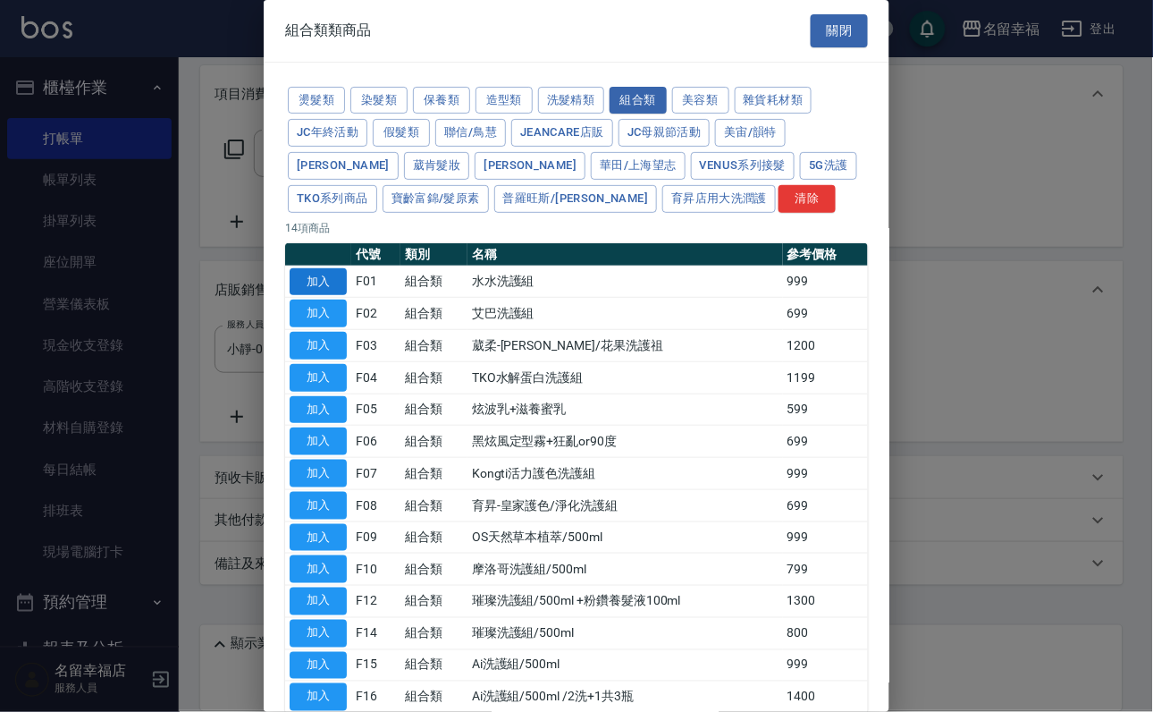
click at [313, 296] on button "加入" at bounding box center [318, 282] width 57 height 28
type input "水水洗護組"
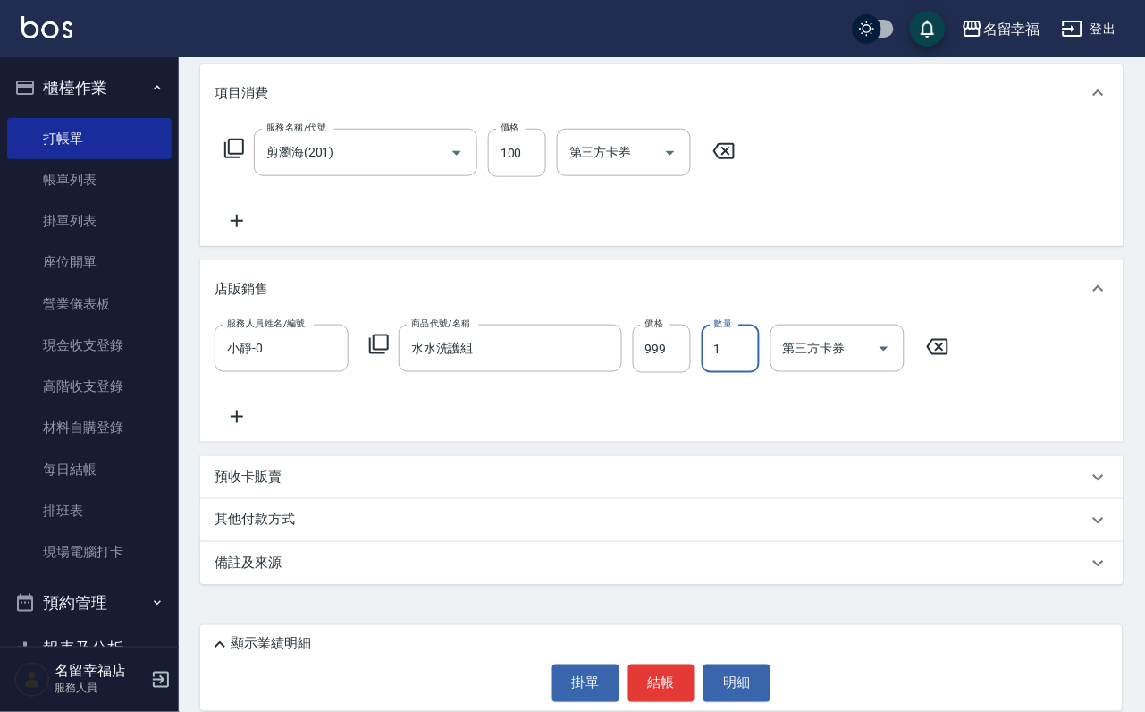
click at [750, 336] on input "1" at bounding box center [731, 349] width 58 height 48
type input "3"
click at [691, 337] on input "999" at bounding box center [662, 349] width 58 height 48
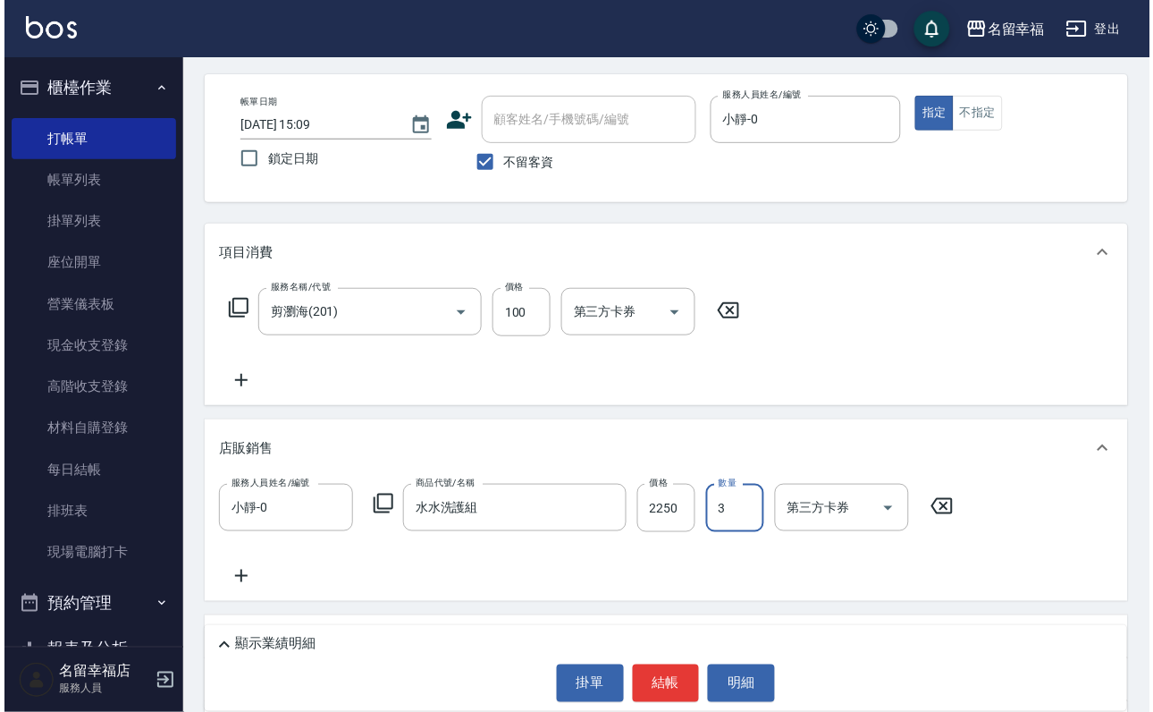
scroll to position [0, 0]
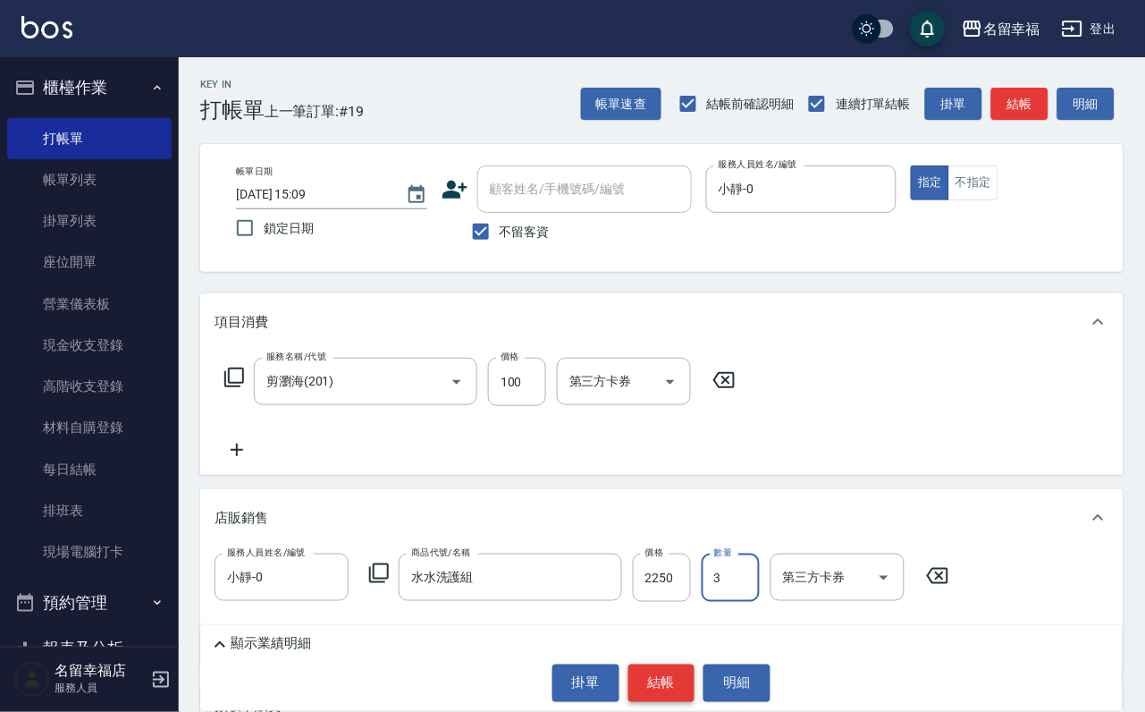
click at [658, 671] on button "結帳" at bounding box center [661, 683] width 67 height 38
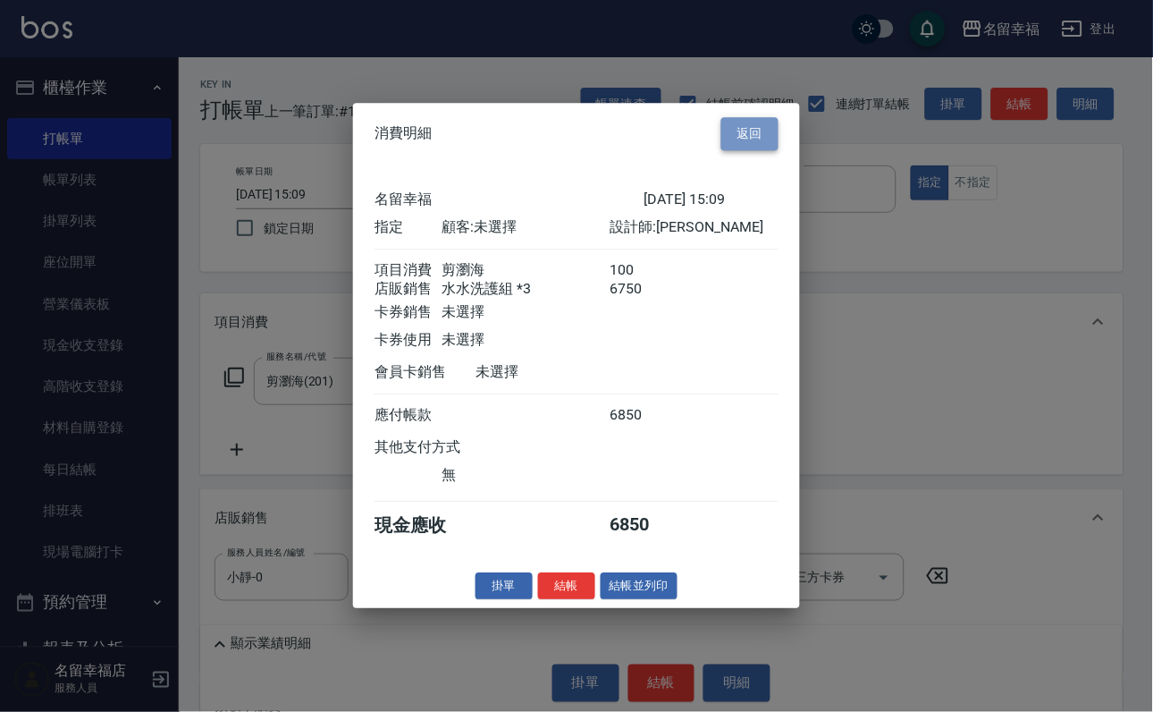
click at [761, 117] on button "返回" at bounding box center [749, 133] width 57 height 33
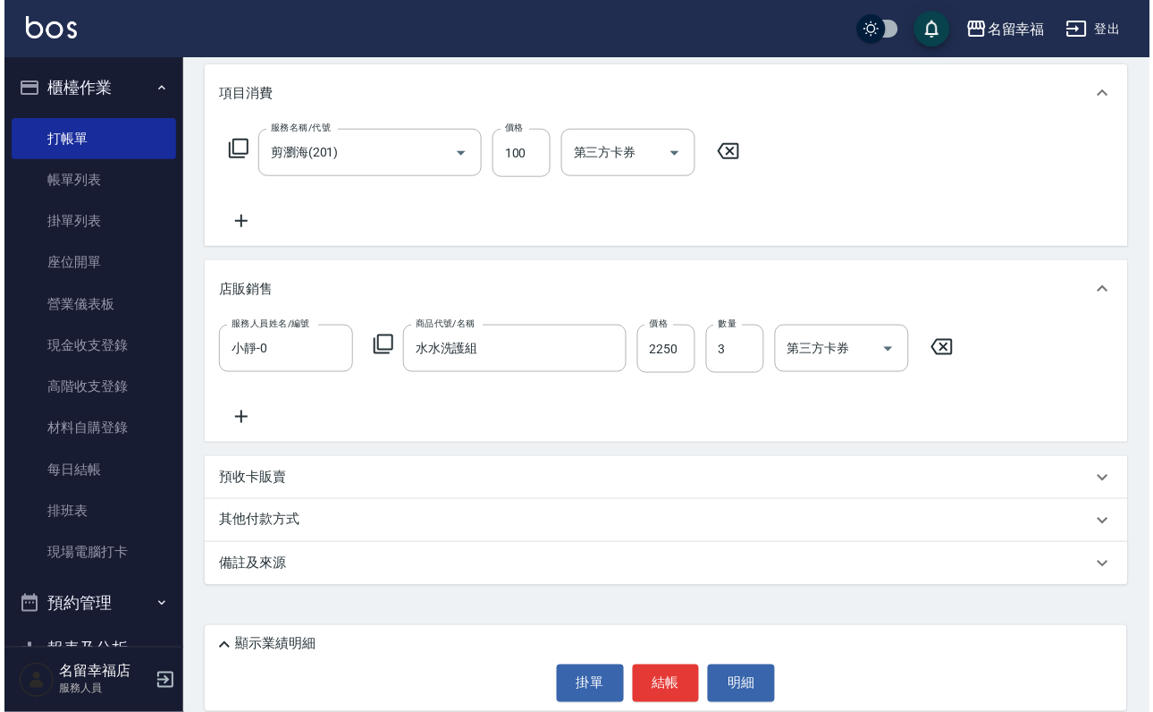
scroll to position [277, 0]
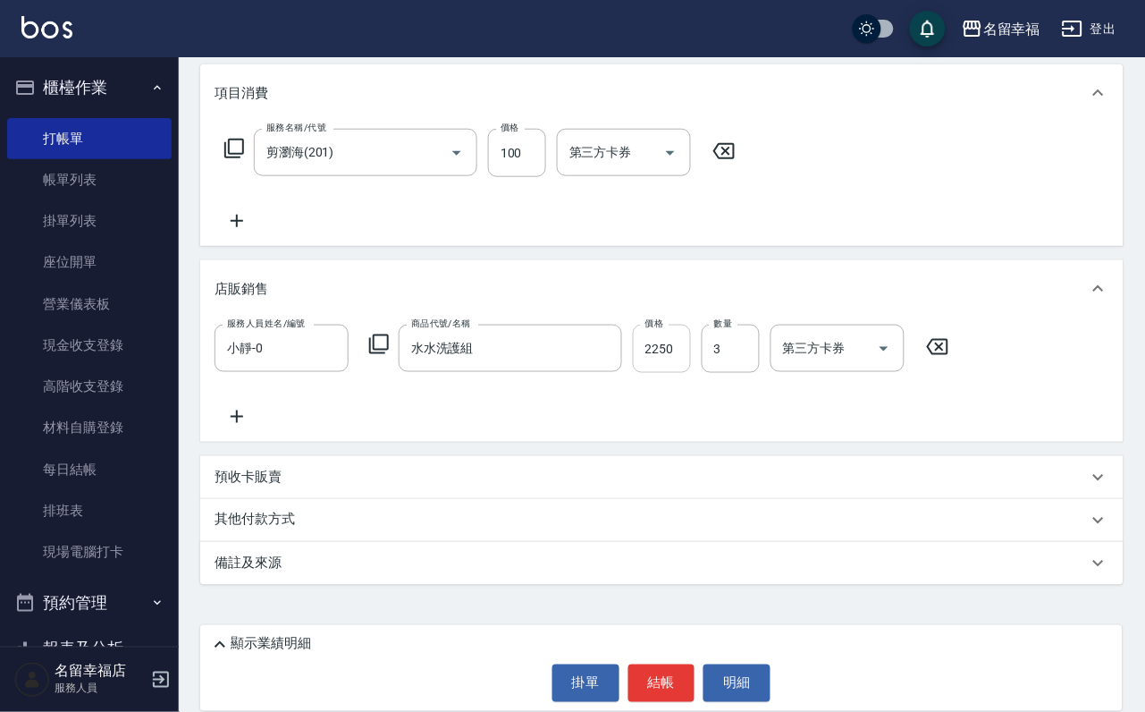
click at [690, 325] on input "2250" at bounding box center [662, 349] width 58 height 48
type input "750"
click at [634, 664] on button "結帳" at bounding box center [661, 683] width 67 height 38
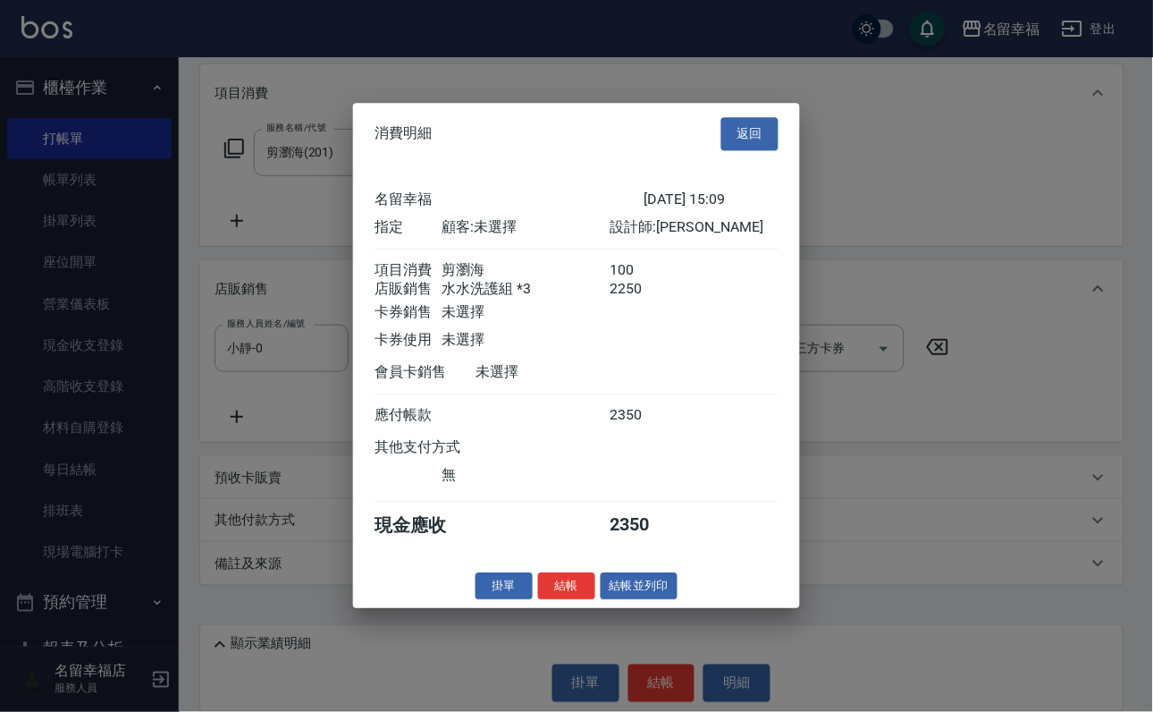
scroll to position [212, 0]
click at [556, 600] on button "結帳" at bounding box center [566, 586] width 57 height 28
type input "[DATE] 15:13"
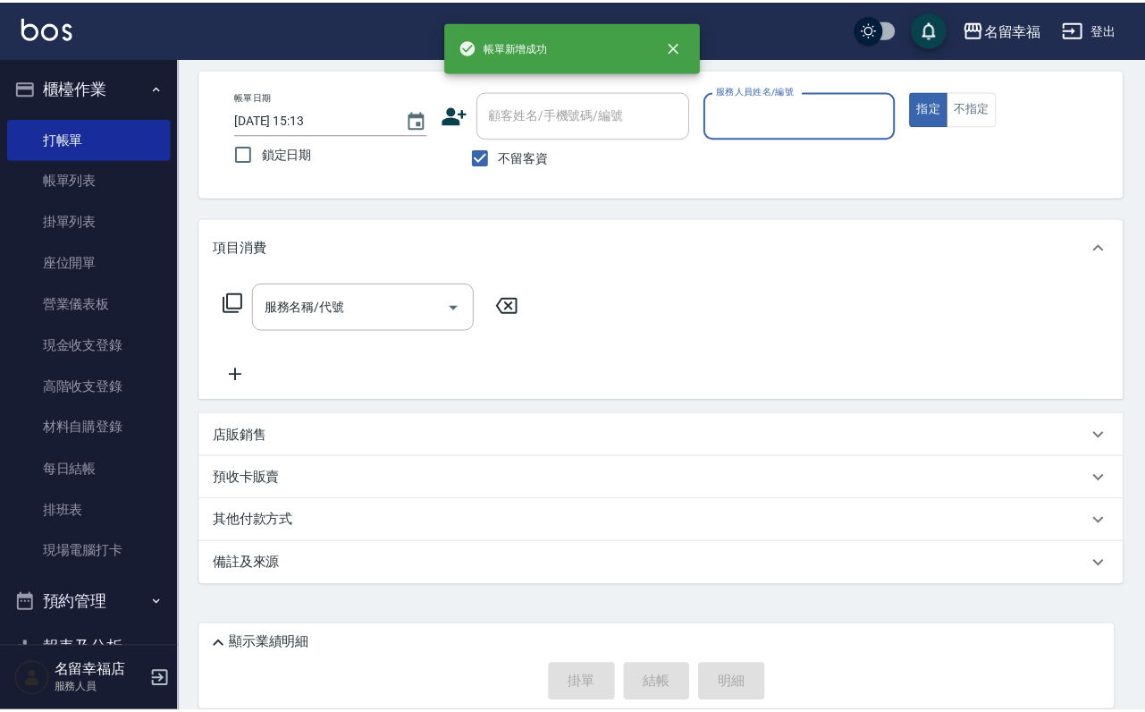
scroll to position [0, 0]
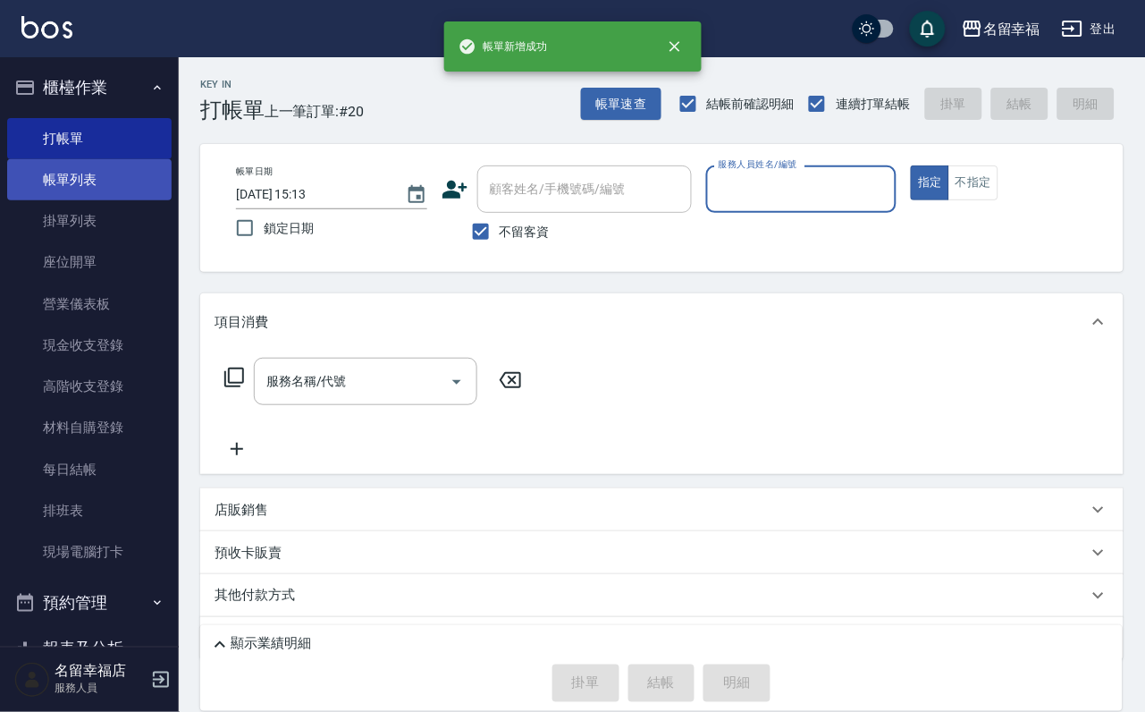
click at [69, 190] on link "帳單列表" at bounding box center [89, 179] width 164 height 41
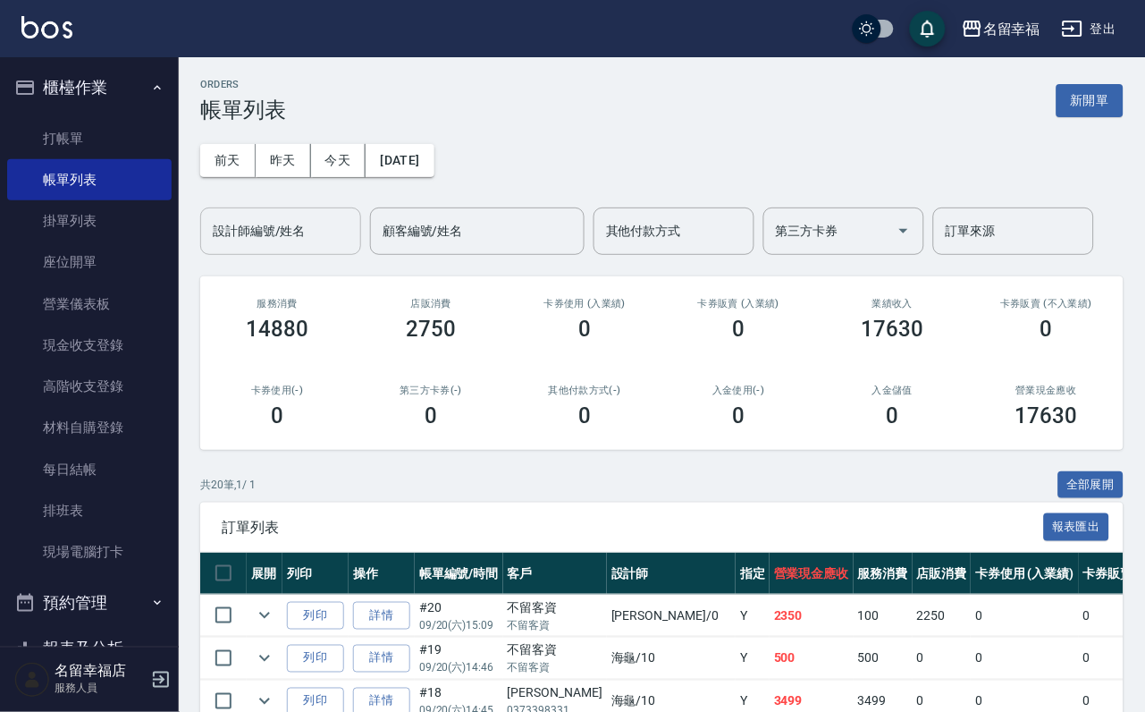
click at [254, 238] on input "設計師編號/姓名" at bounding box center [280, 230] width 145 height 31
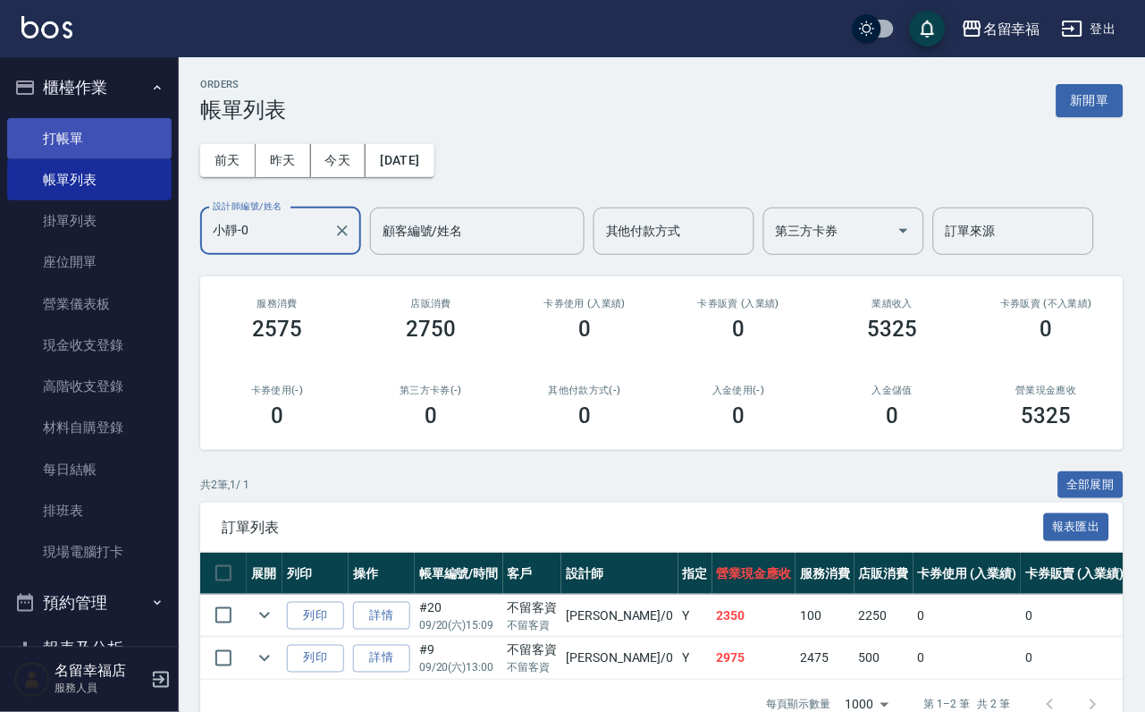
type input "小靜-0"
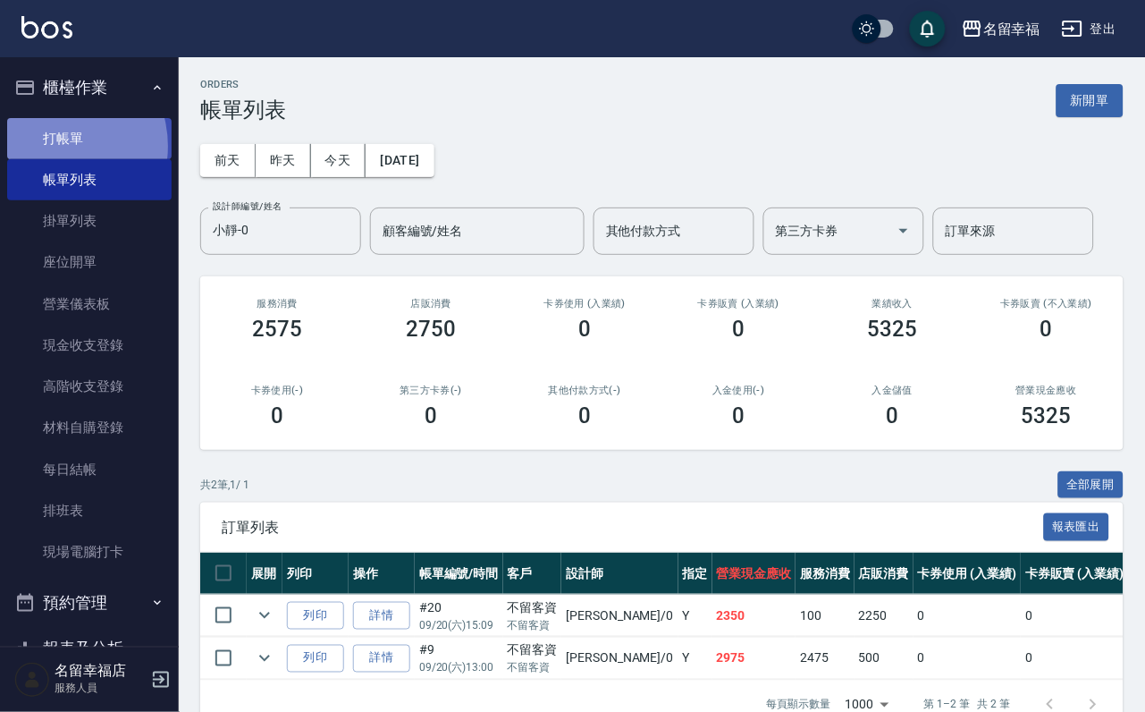
click at [55, 153] on link "打帳單" at bounding box center [89, 138] width 164 height 41
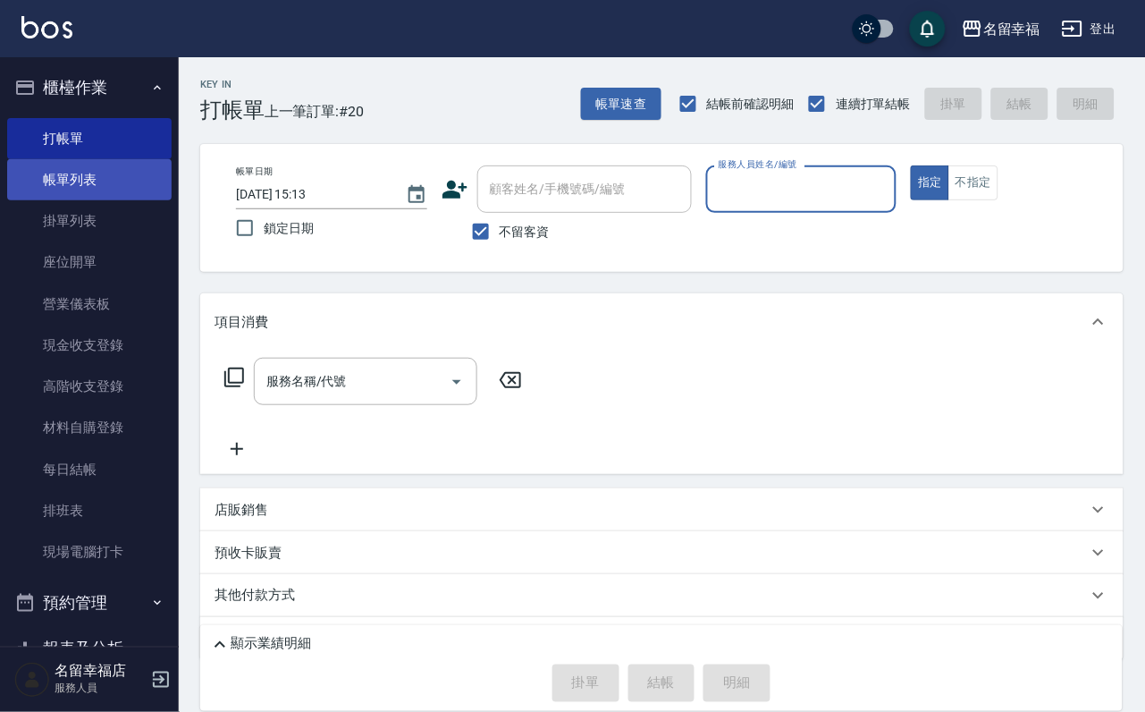
click at [84, 192] on link "帳單列表" at bounding box center [89, 179] width 164 height 41
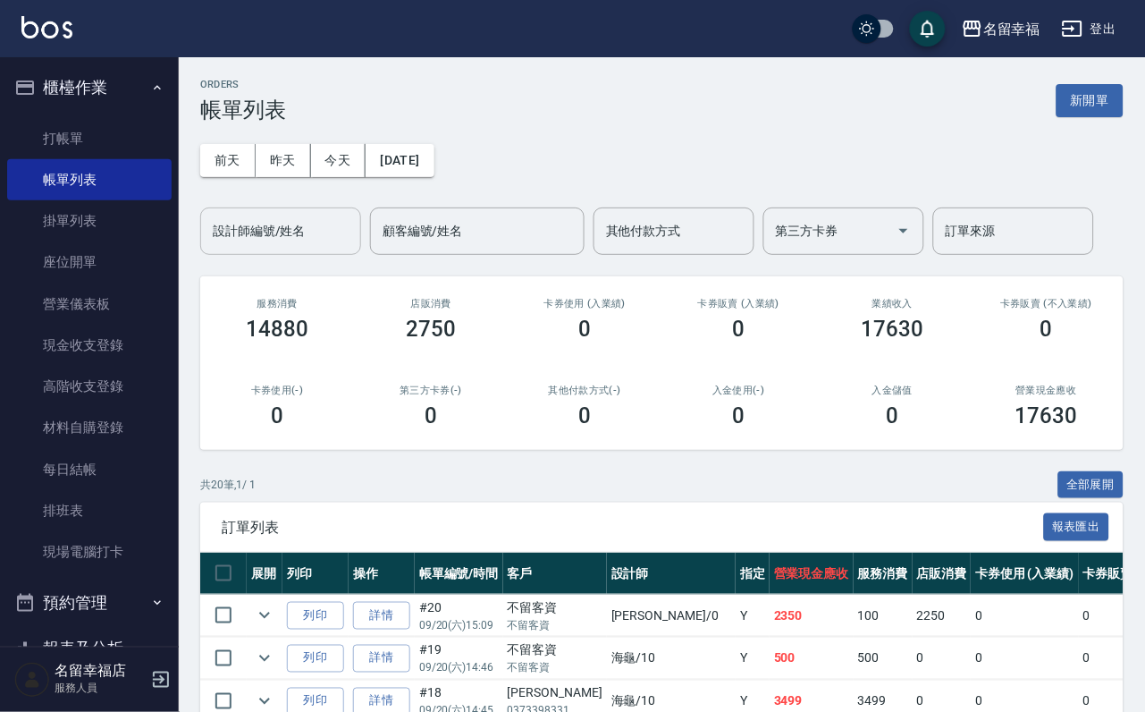
click at [274, 243] on input "設計師編號/姓名" at bounding box center [280, 230] width 145 height 31
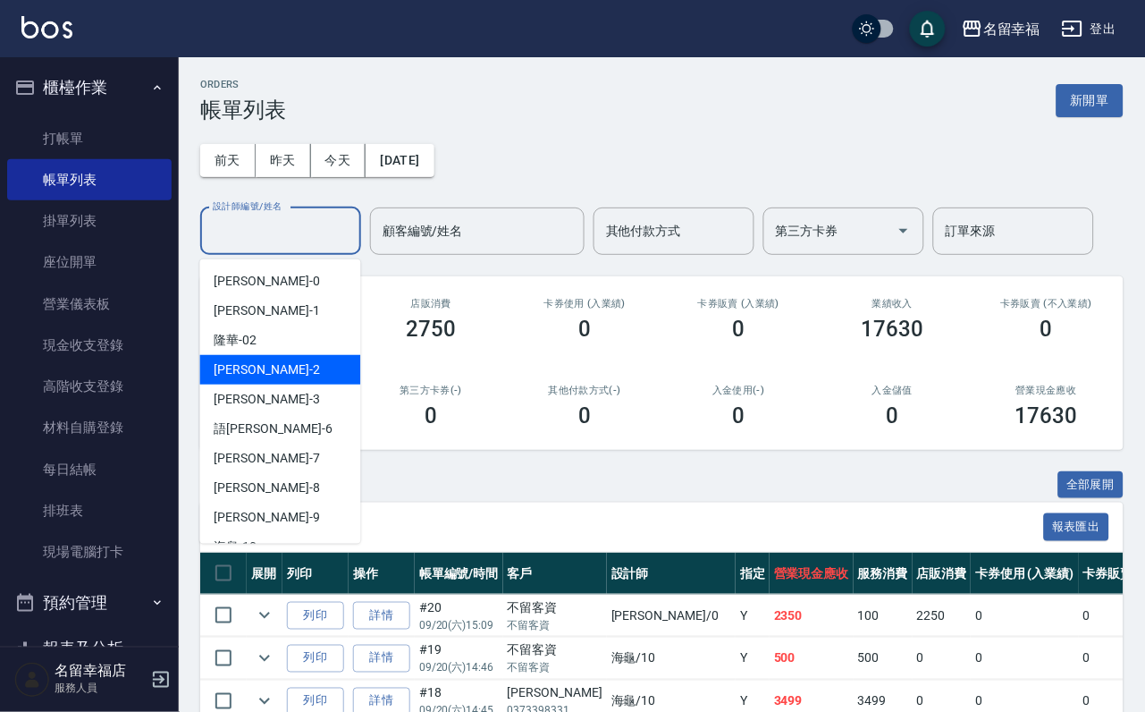
click at [237, 368] on span "[PERSON_NAME] -2" at bounding box center [267, 369] width 105 height 19
type input "碧涵-2"
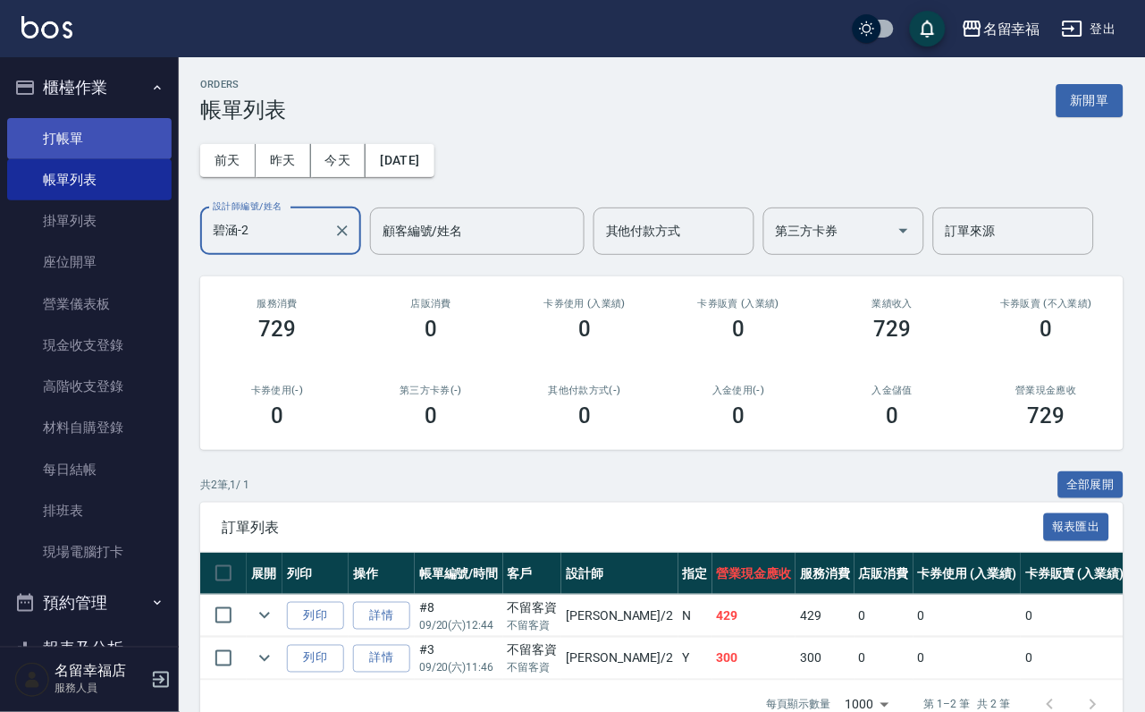
click at [89, 149] on link "打帳單" at bounding box center [89, 138] width 164 height 41
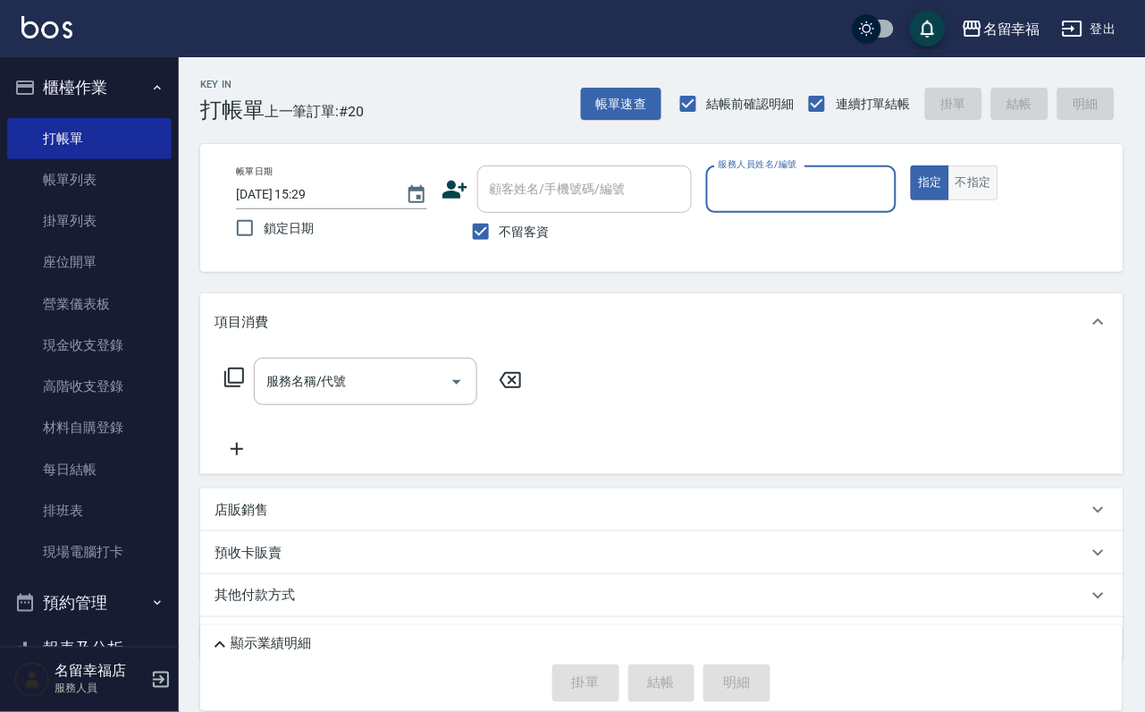
click at [999, 200] on button "不指定" at bounding box center [974, 182] width 50 height 35
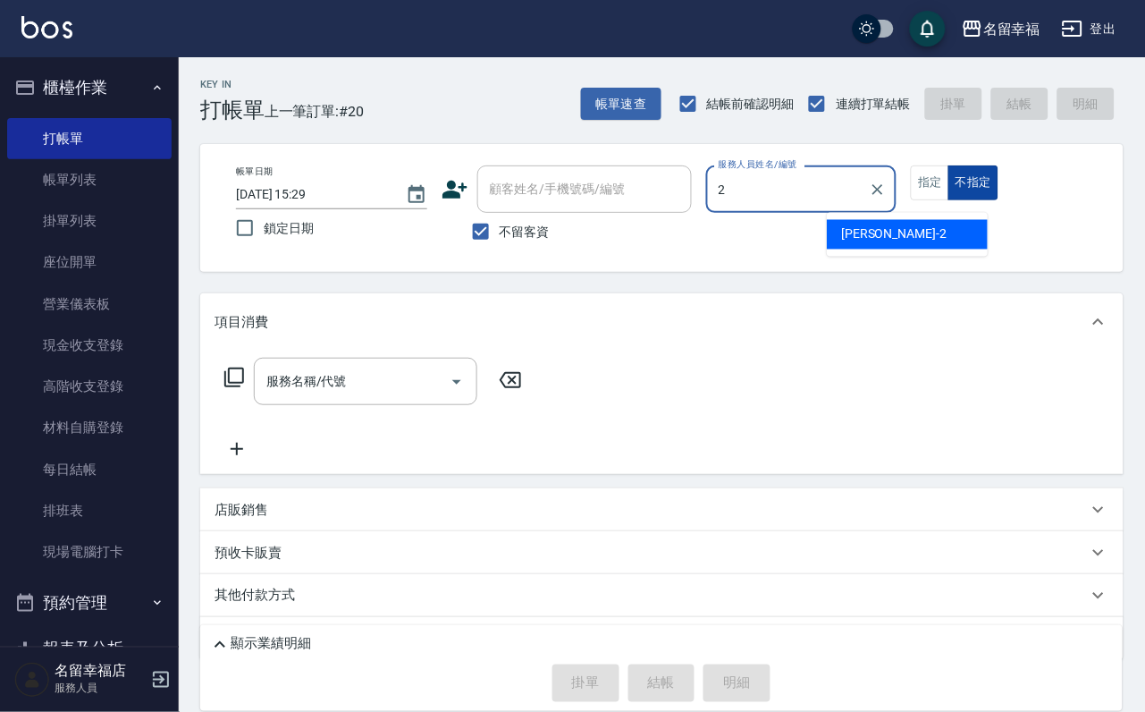
type input "碧涵-2"
type button "false"
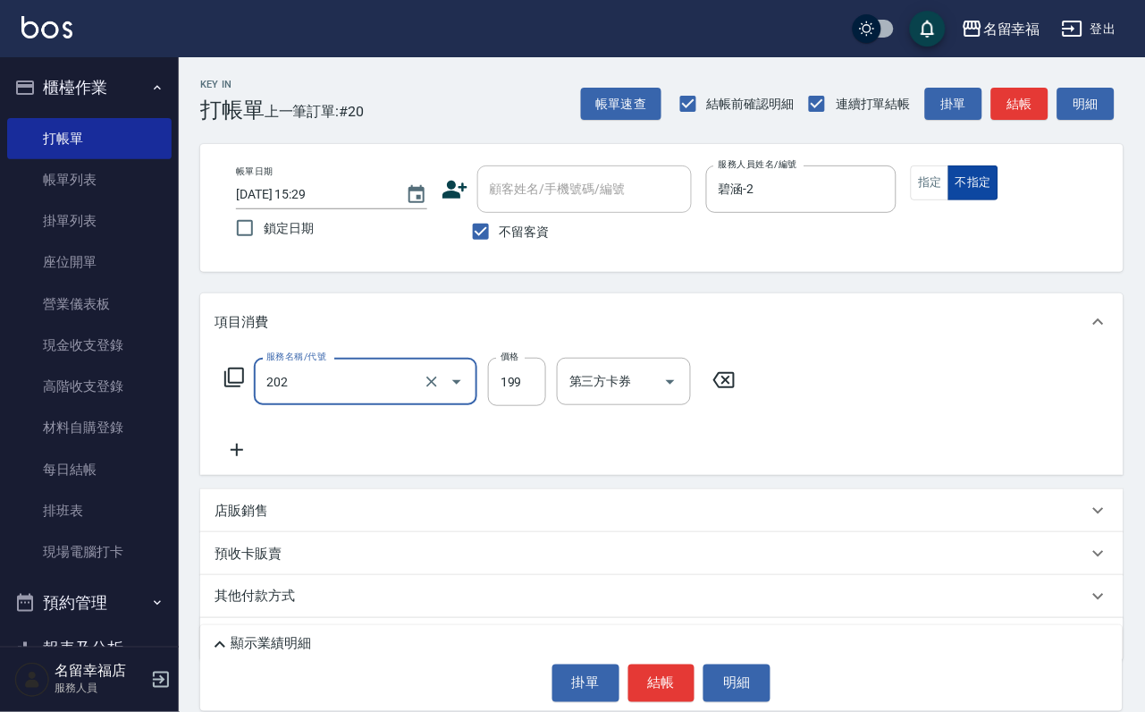
type input "不指定單剪(202)"
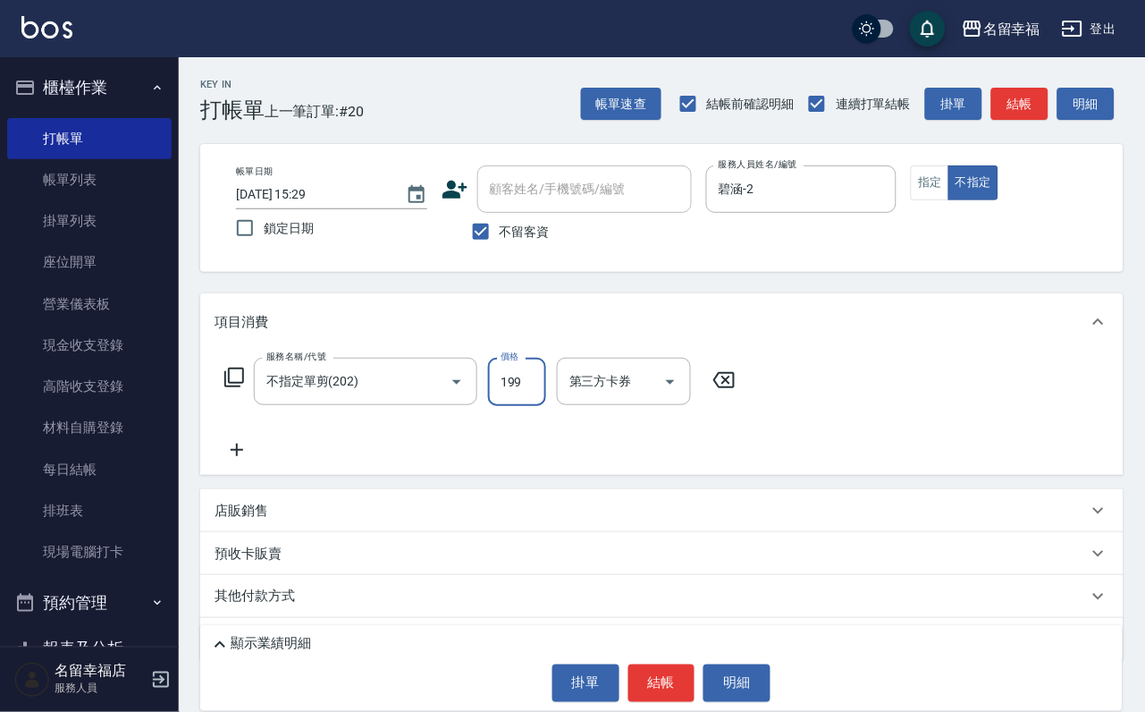
click at [660, 644] on div "顯示業績明細 掛單 結帳 明細" at bounding box center [661, 668] width 923 height 86
click at [647, 668] on button "結帳" at bounding box center [661, 683] width 67 height 38
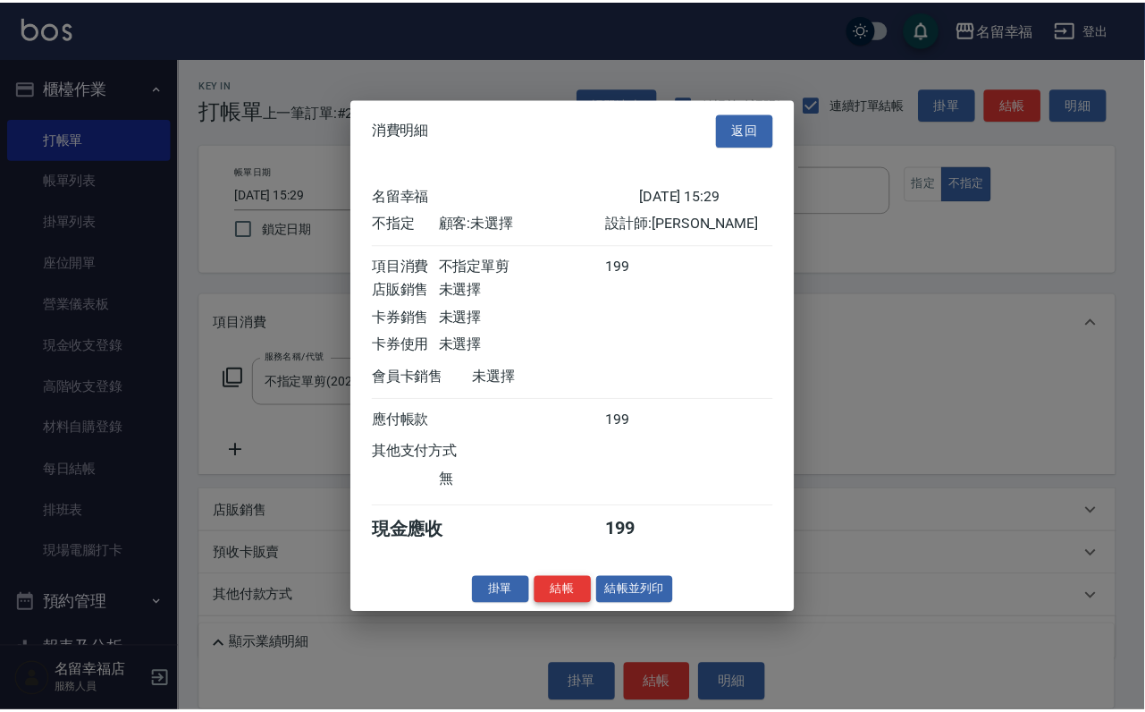
scroll to position [254, 0]
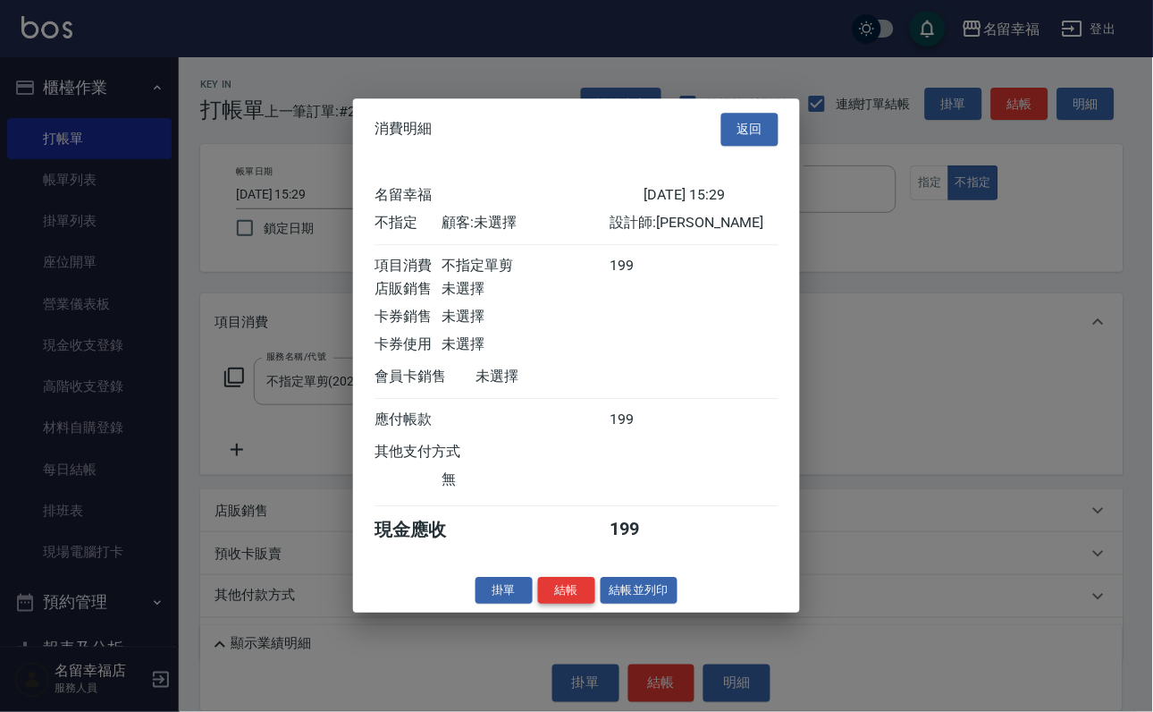
click at [538, 604] on button "結帳" at bounding box center [566, 591] width 57 height 28
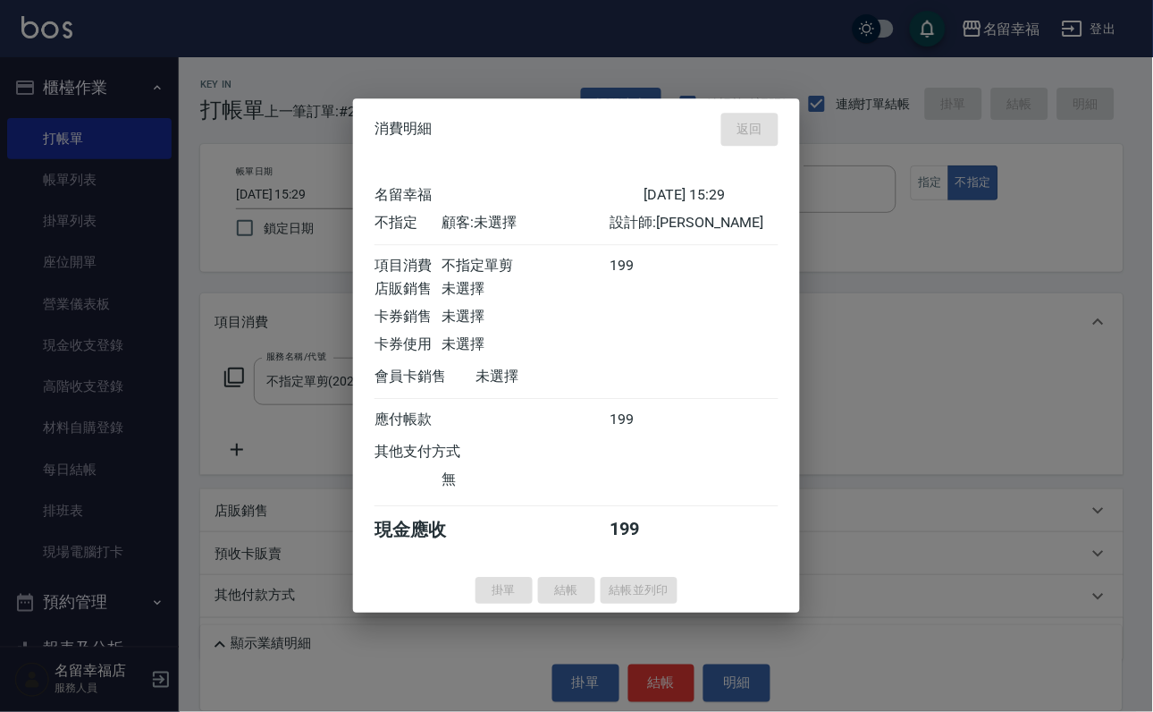
type input "[DATE] 15:30"
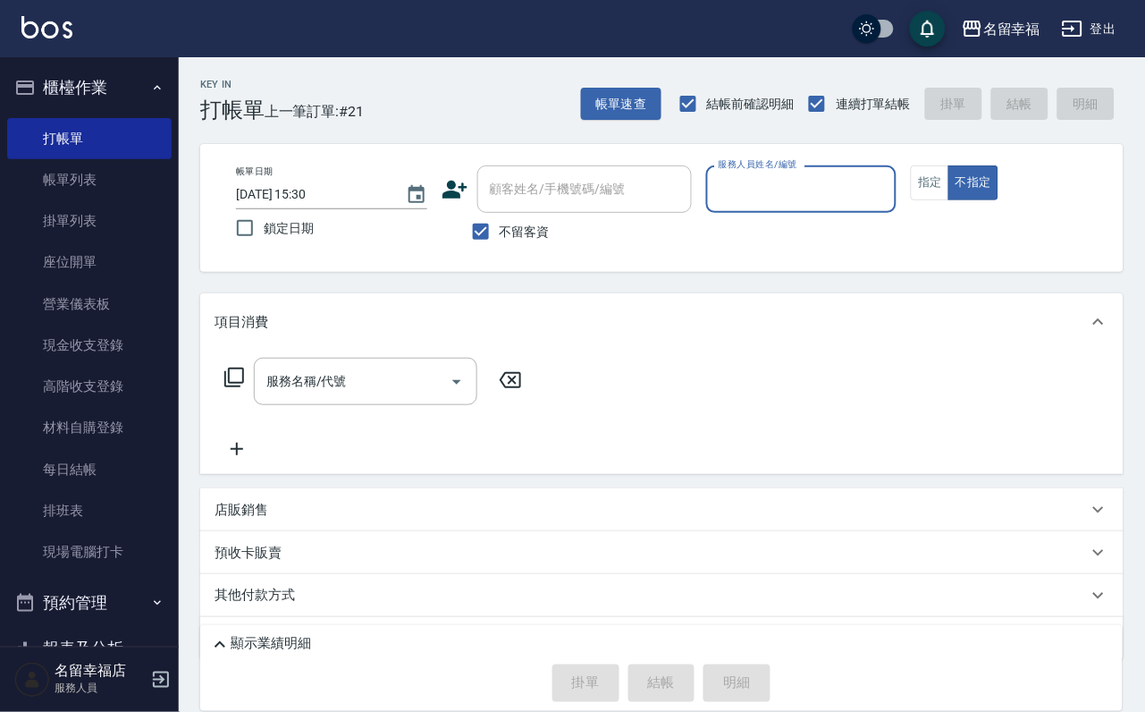
click at [245, 388] on icon at bounding box center [234, 377] width 21 height 21
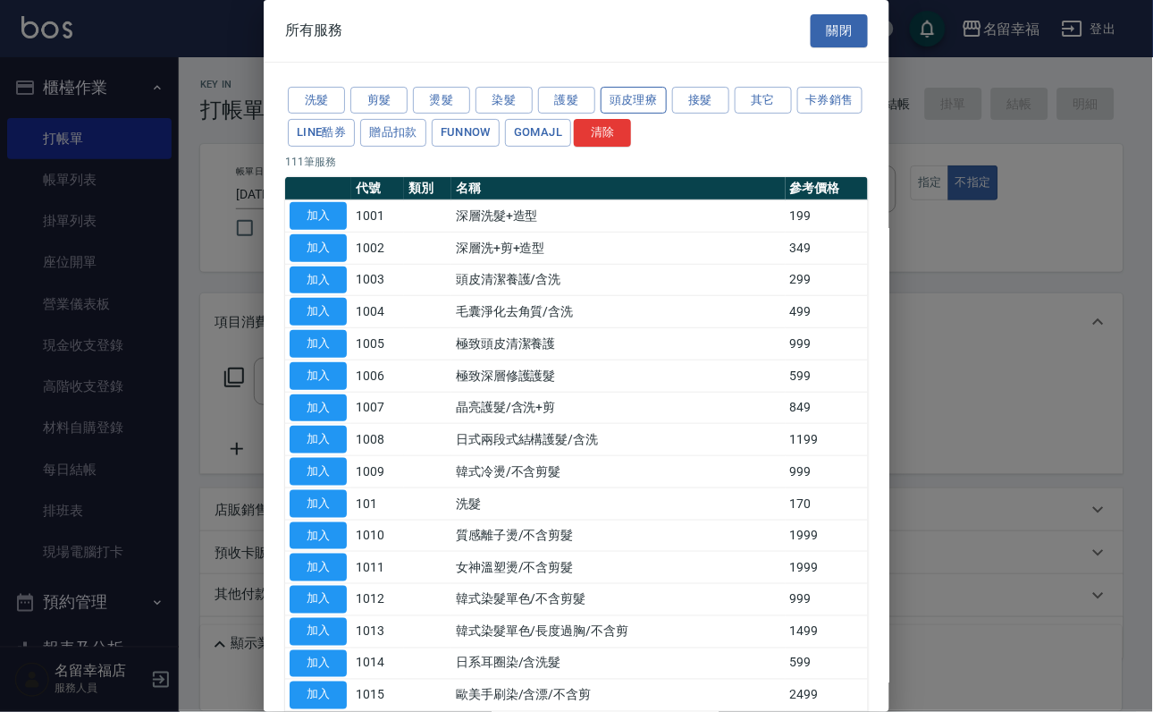
click at [645, 108] on button "頭皮理療" at bounding box center [634, 101] width 66 height 28
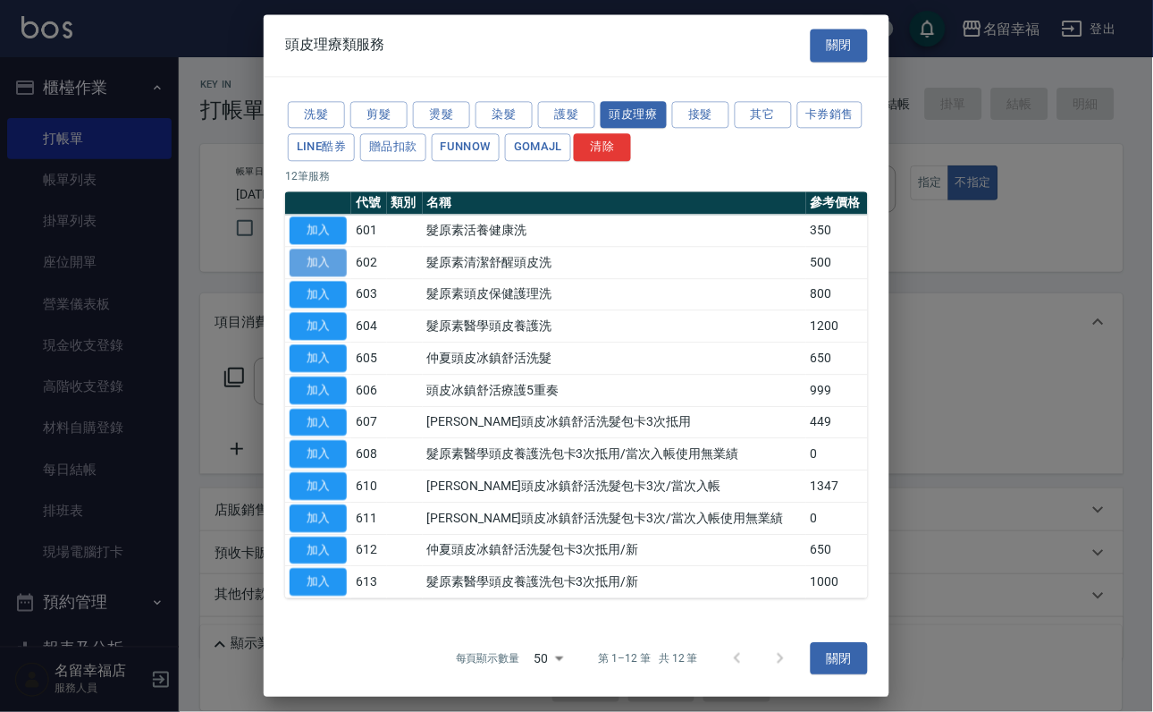
click at [318, 276] on button "加入" at bounding box center [318, 263] width 57 height 28
type input "髮原素清潔舒醒頭皮洗(602)"
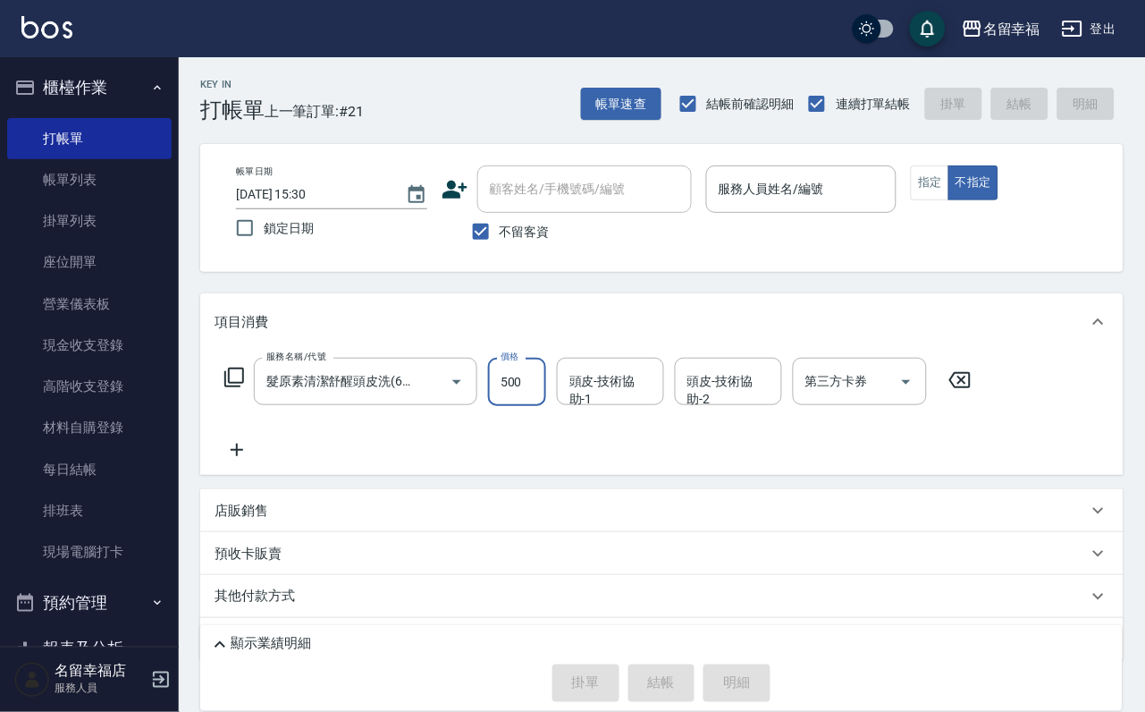
click at [536, 401] on input "500" at bounding box center [517, 382] width 58 height 48
type input "5"
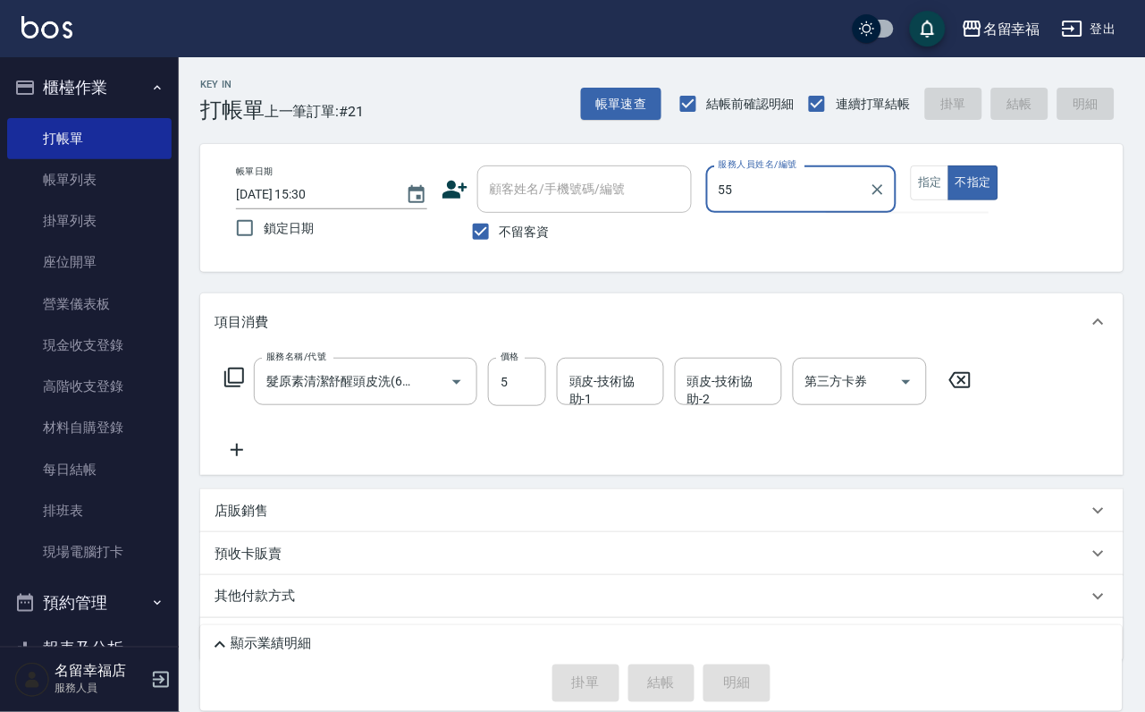
type input "5"
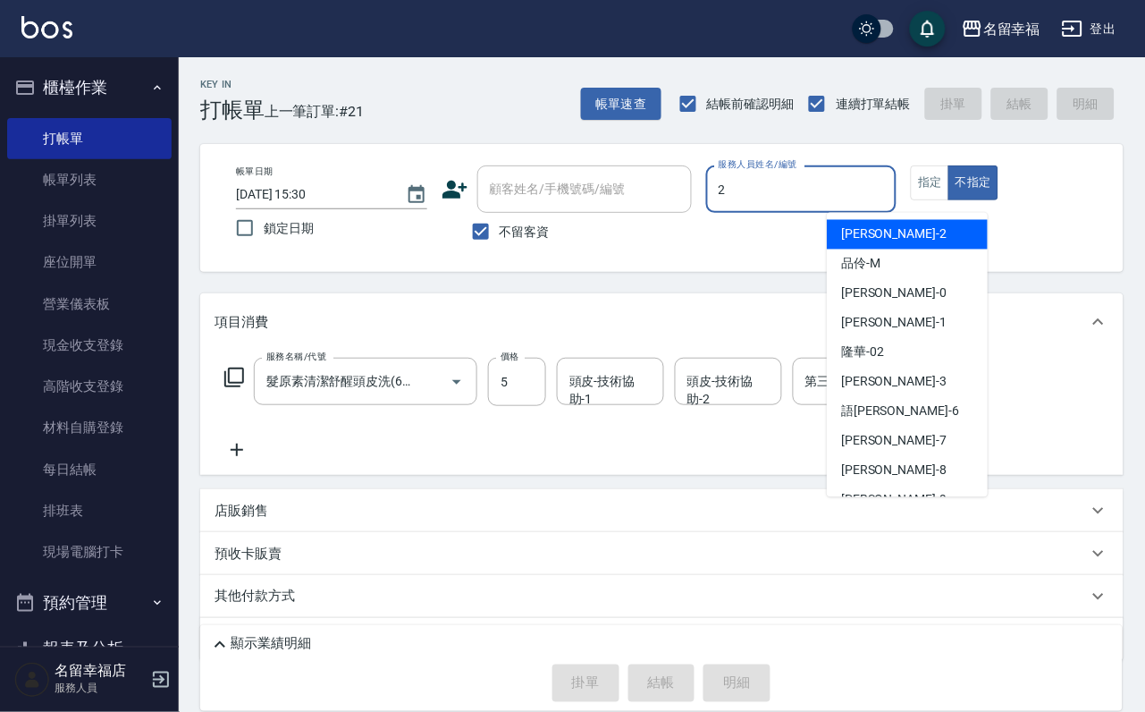
type input "碧涵-2"
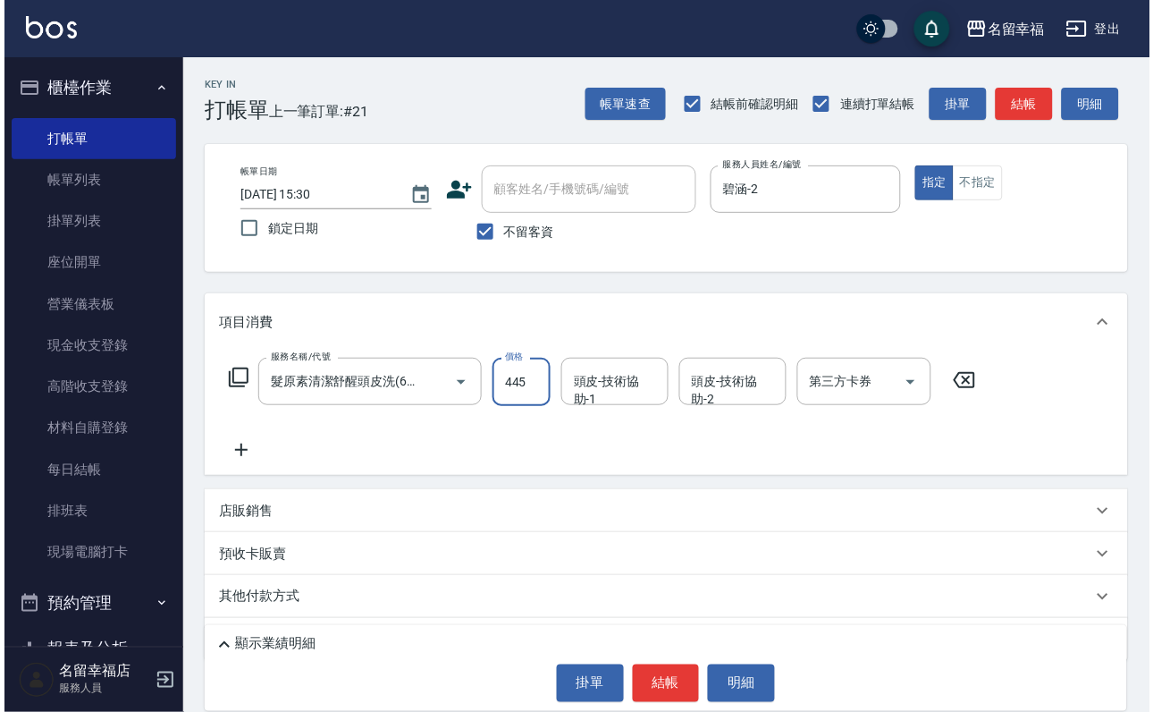
scroll to position [0, 0]
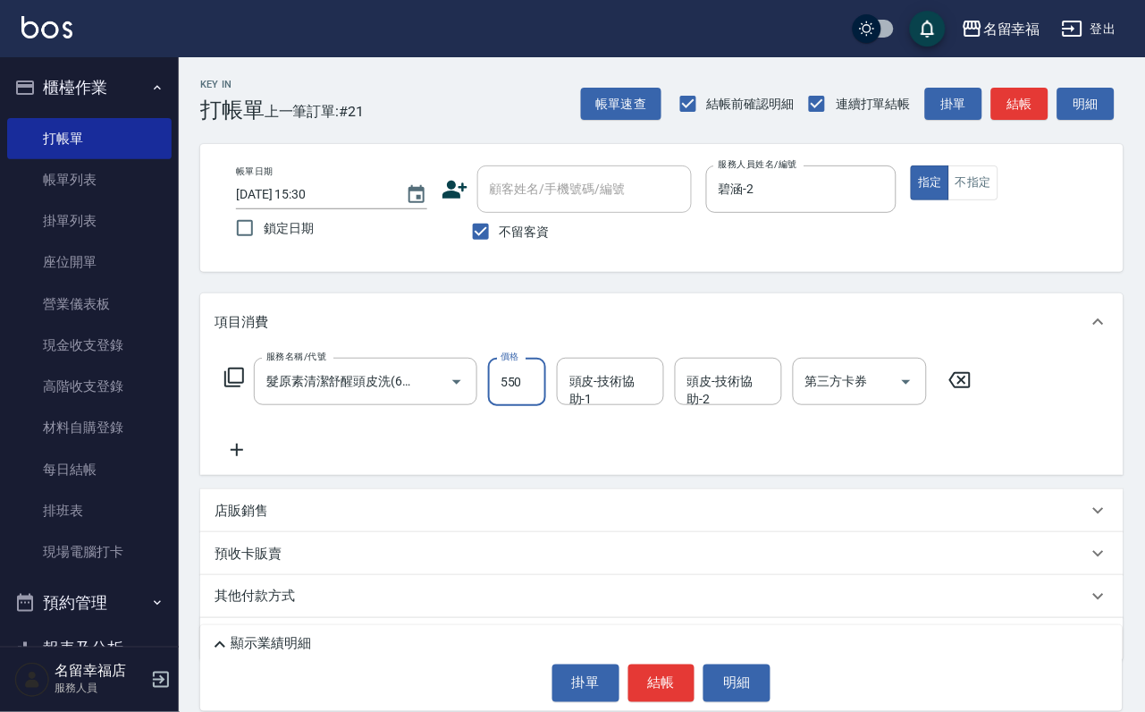
type input "550"
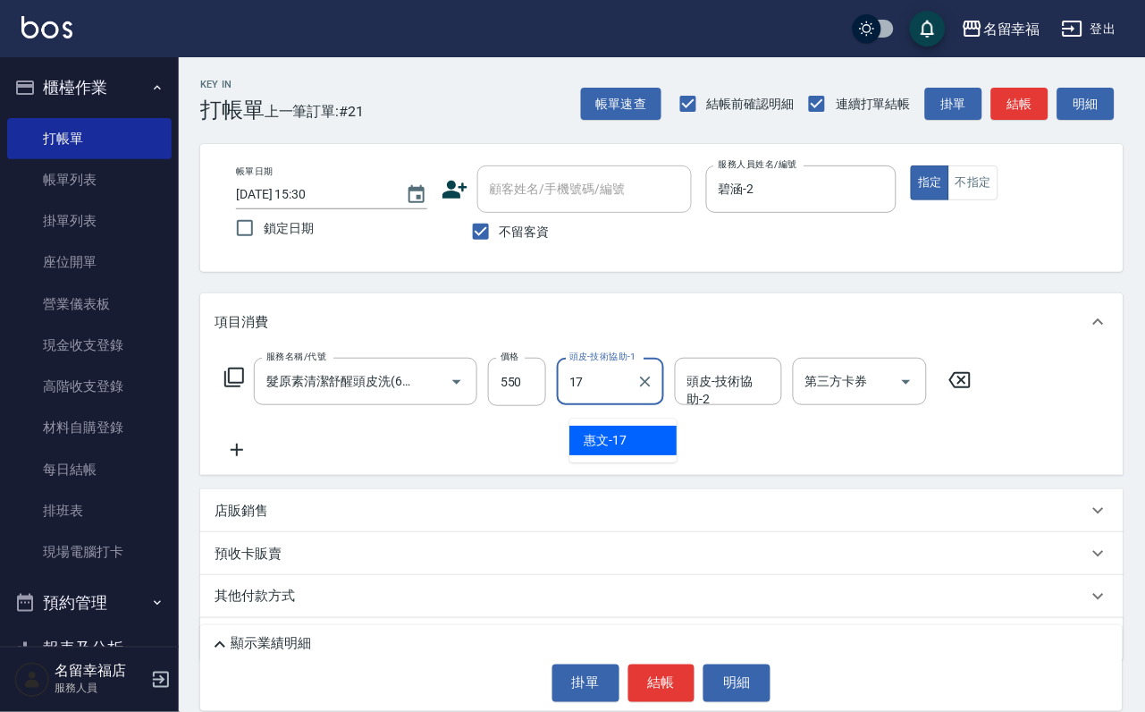
type input "惠文-17"
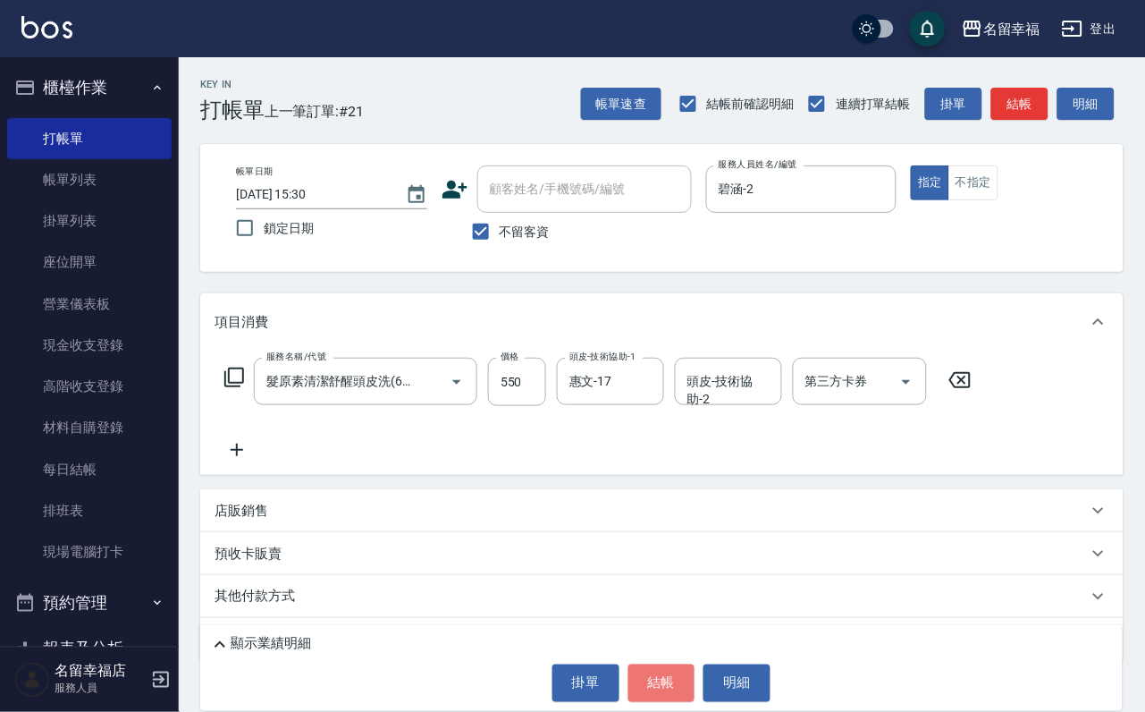
drag, startPoint x: 641, startPoint y: 687, endPoint x: 601, endPoint y: 602, distance: 94.8
click at [640, 686] on button "結帳" at bounding box center [661, 683] width 67 height 38
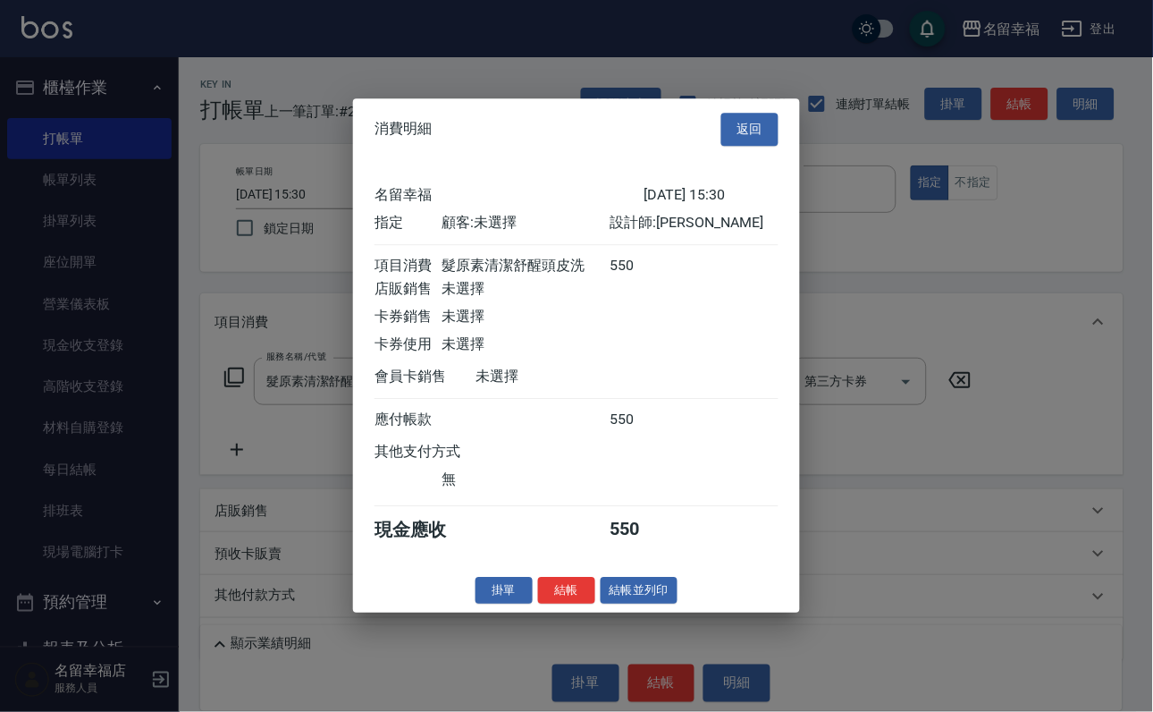
scroll to position [221, 0]
click at [551, 604] on button "結帳" at bounding box center [566, 591] width 57 height 28
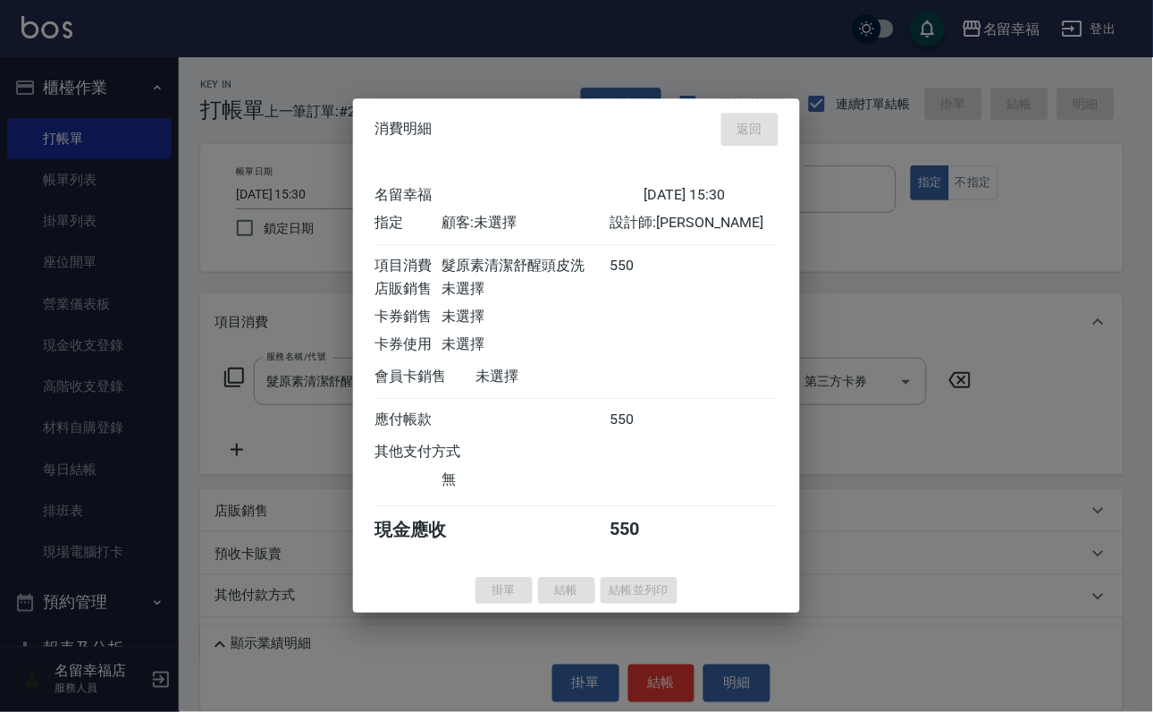
type input "[DATE] 15:37"
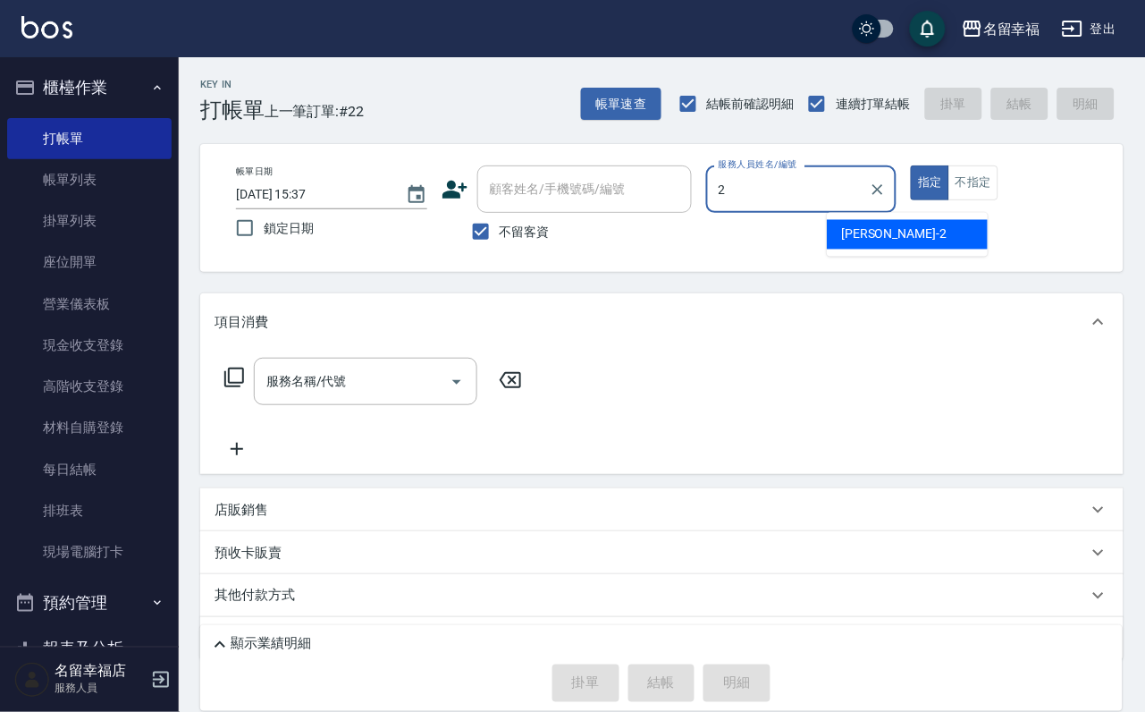
type input "碧涵-2"
type button "true"
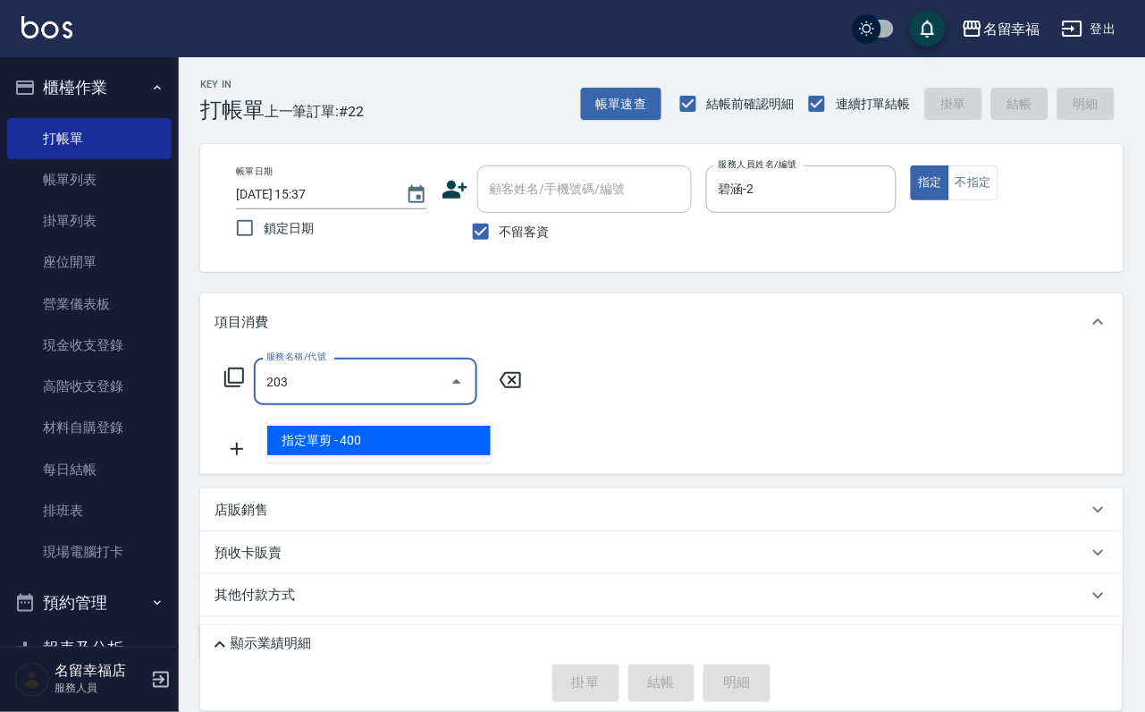
type input "指定單剪(203)"
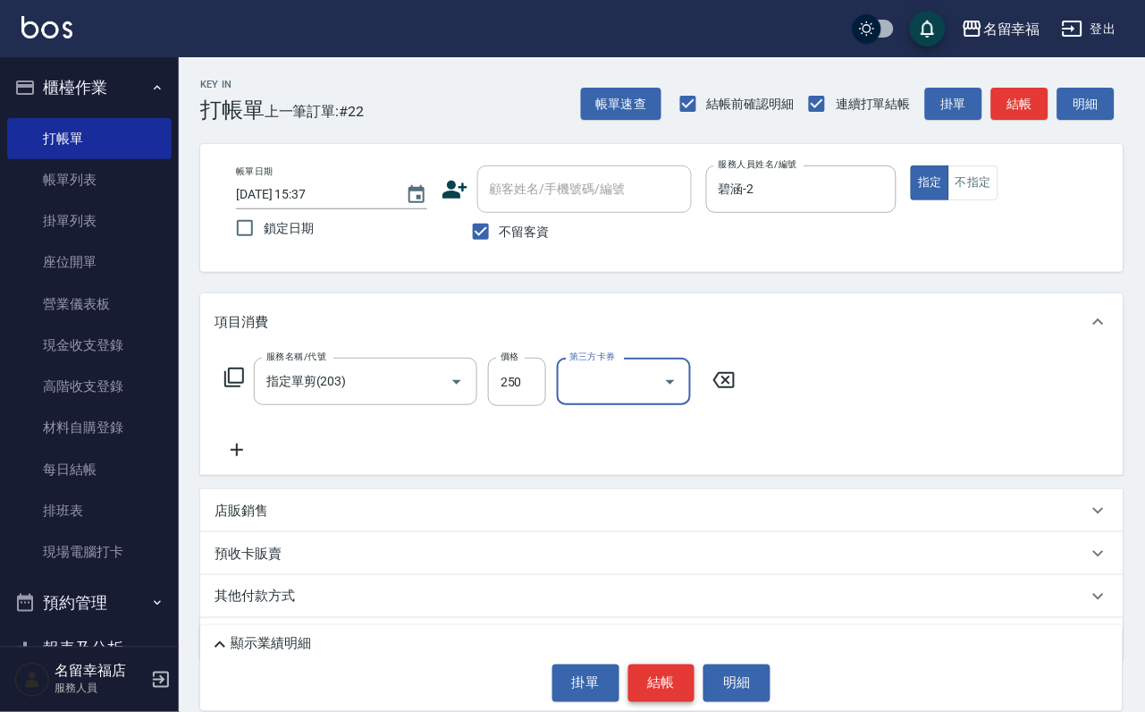
click at [670, 684] on button "結帳" at bounding box center [661, 683] width 67 height 38
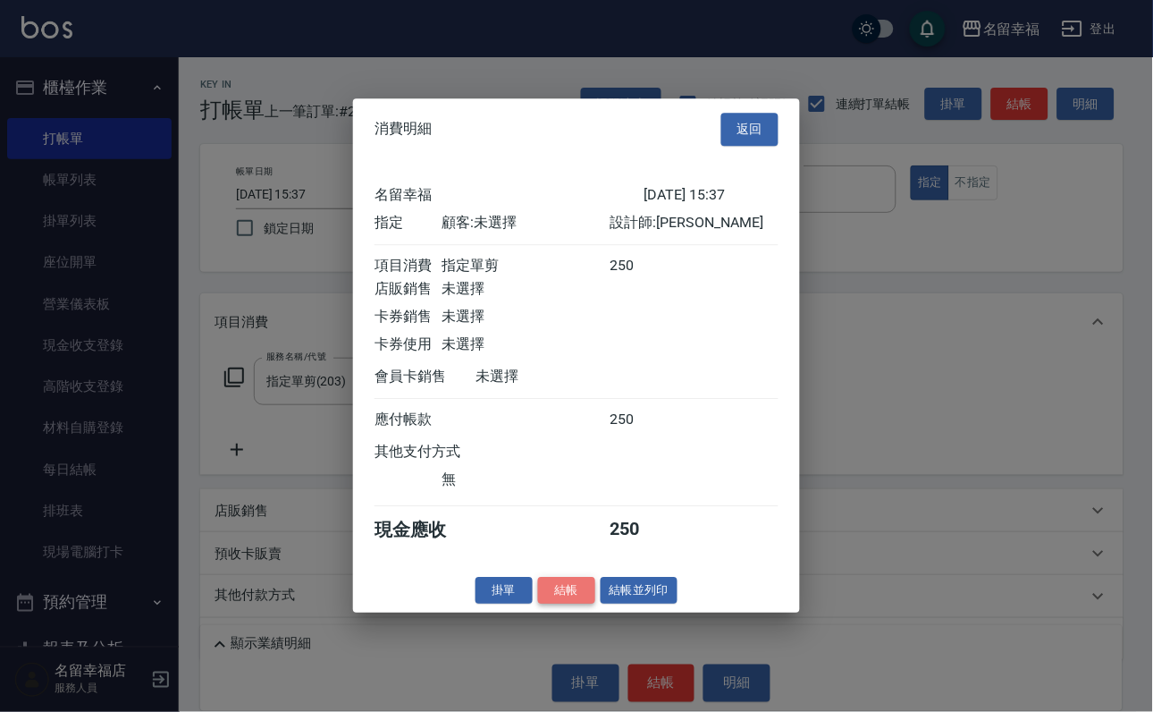
click at [540, 604] on button "結帳" at bounding box center [566, 591] width 57 height 28
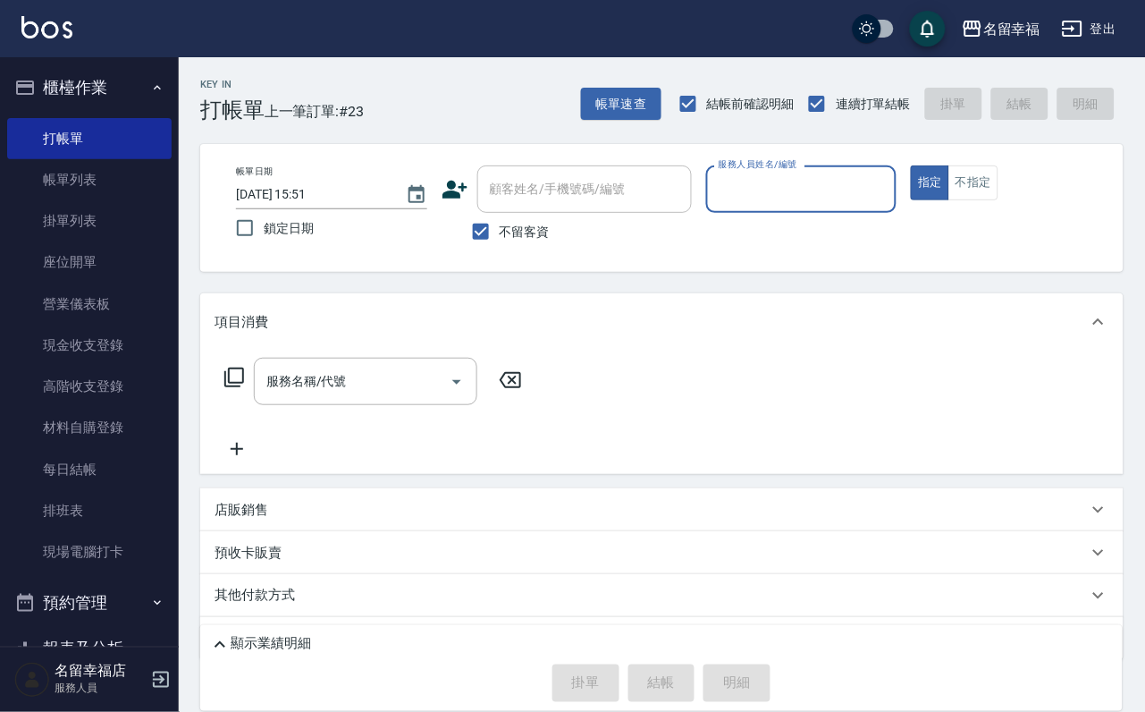
click at [911, 165] on button "指定" at bounding box center [930, 182] width 38 height 35
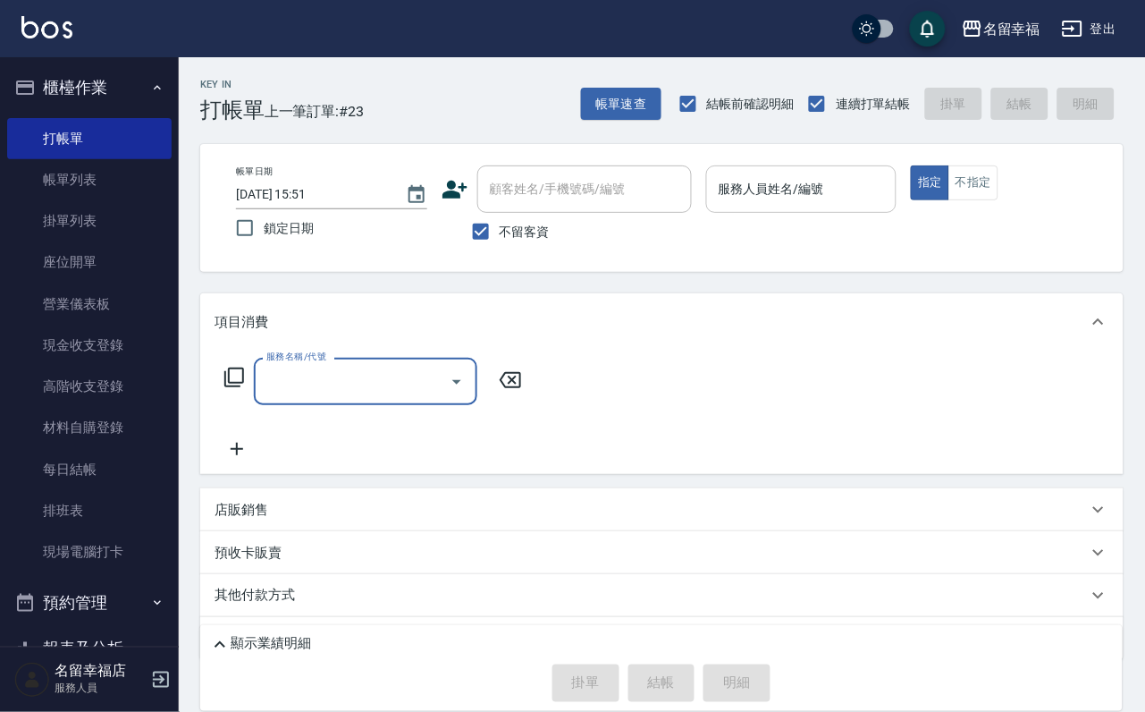
click at [898, 166] on div "服務人員姓名/編號" at bounding box center [801, 188] width 191 height 47
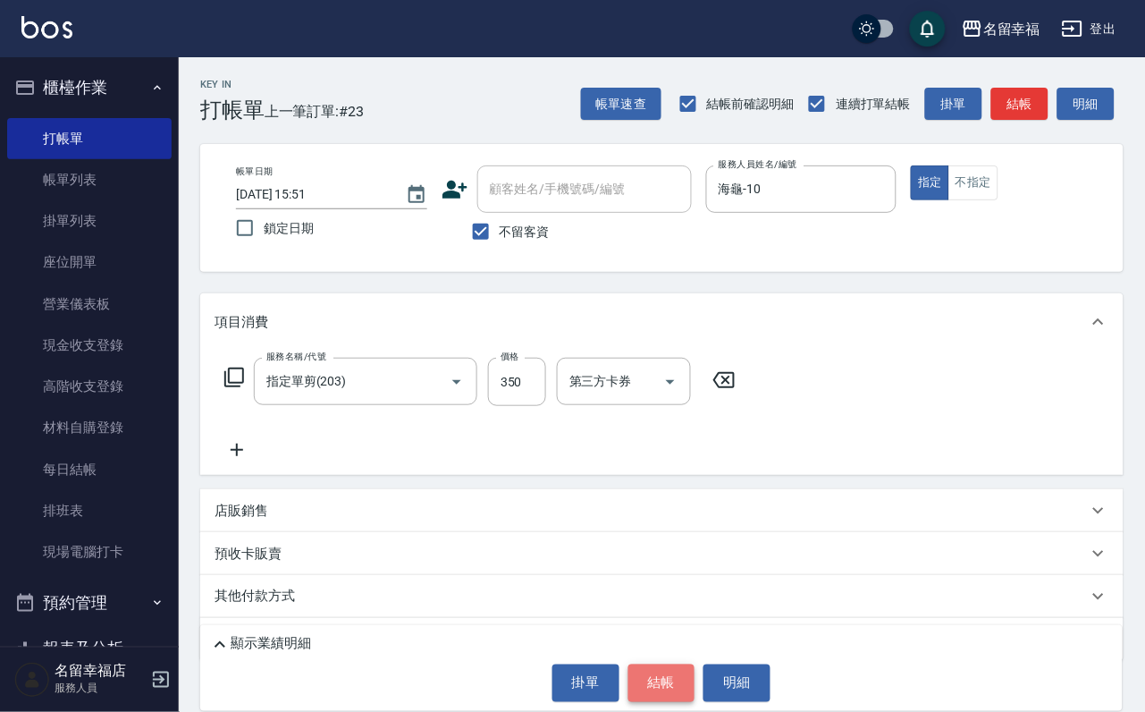
click at [679, 671] on button "結帳" at bounding box center [661, 683] width 67 height 38
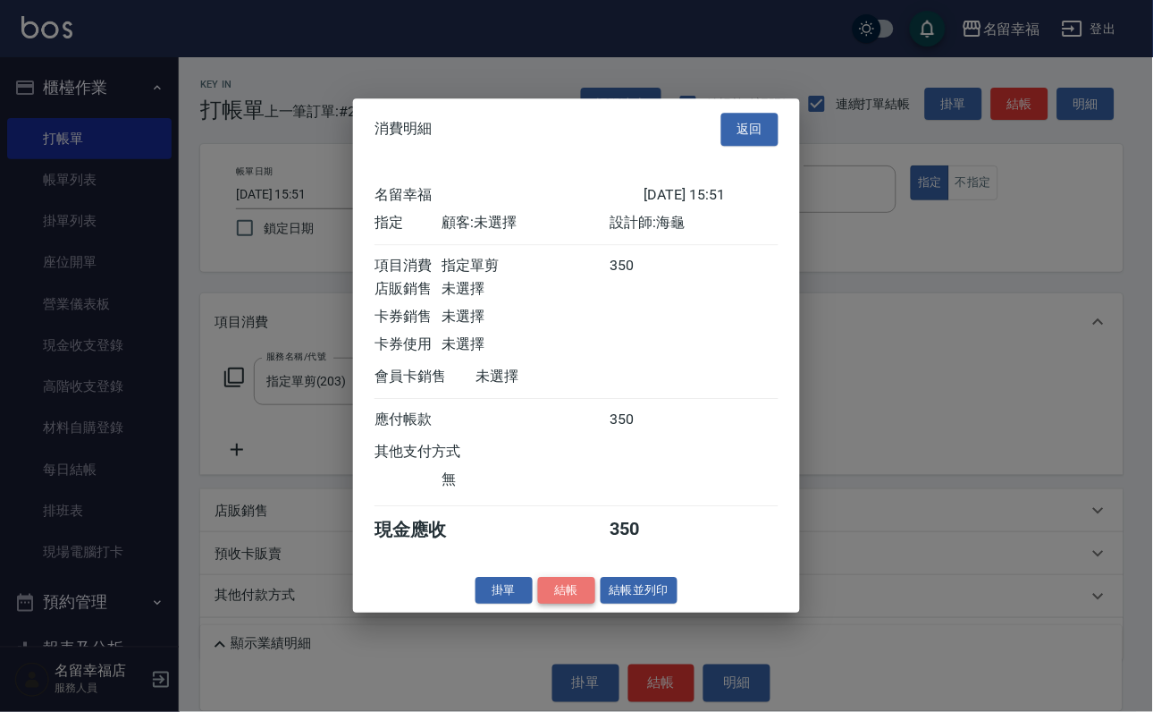
click at [563, 604] on button "結帳" at bounding box center [566, 591] width 57 height 28
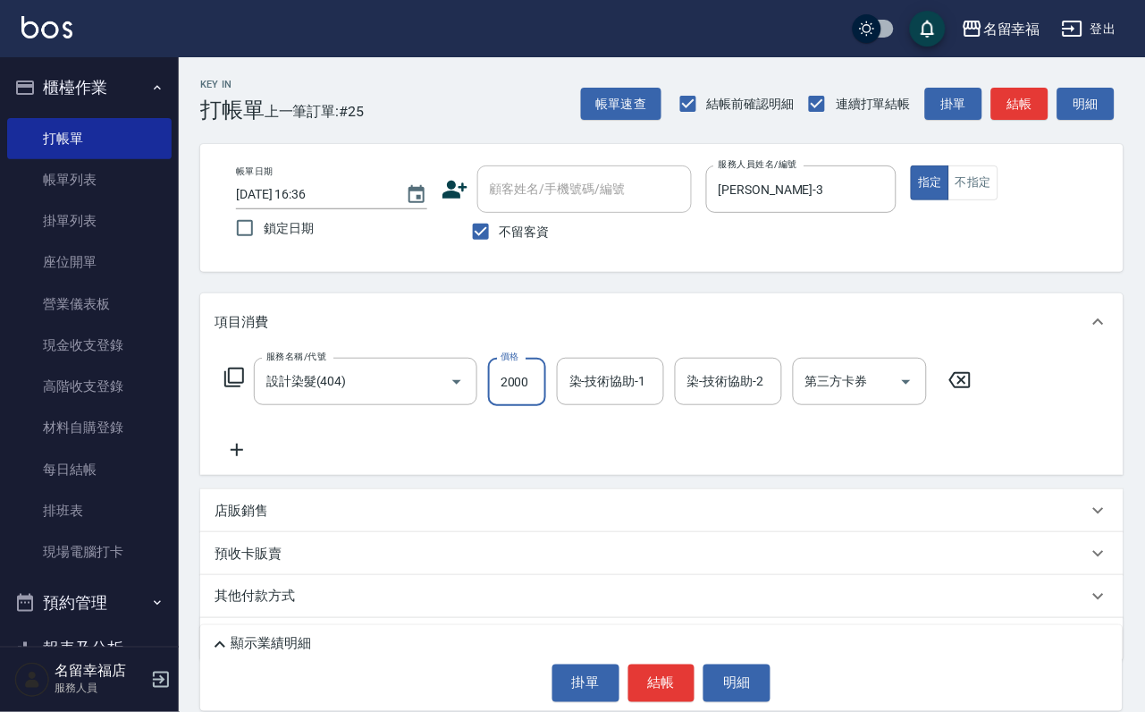
scroll to position [0, 0]
click at [254, 460] on icon at bounding box center [237, 449] width 45 height 21
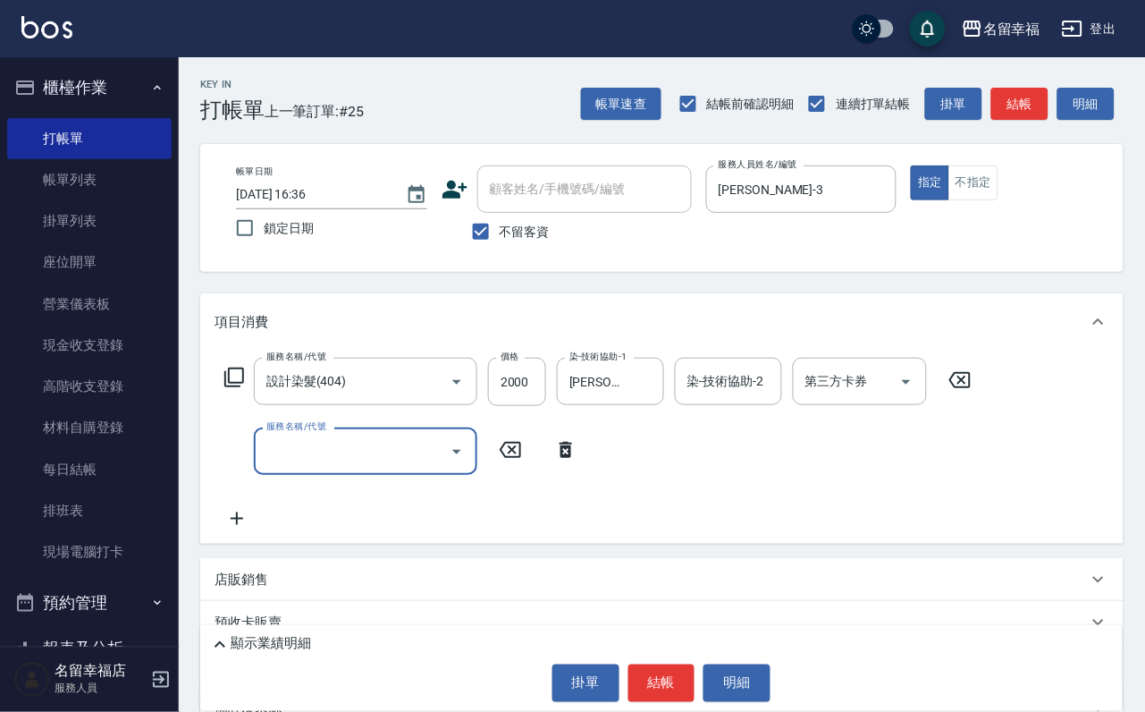
click at [233, 388] on icon at bounding box center [234, 377] width 21 height 21
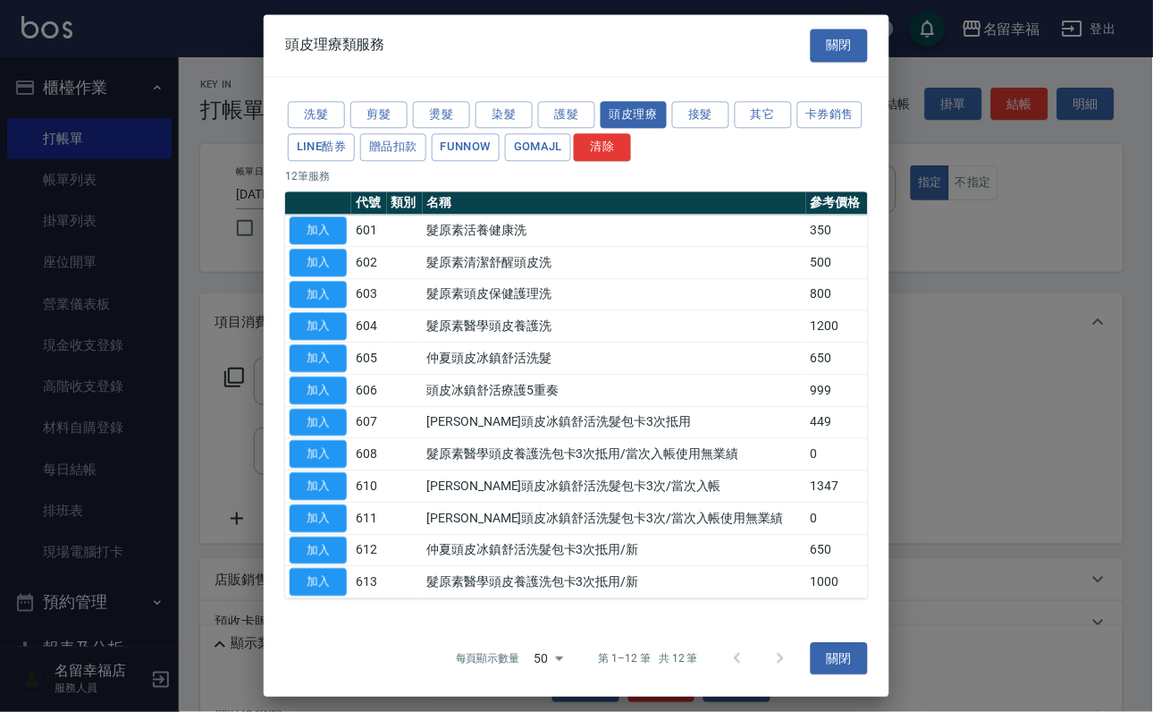
click at [233, 413] on div at bounding box center [576, 356] width 1153 height 712
click at [569, 108] on button "護髮" at bounding box center [566, 115] width 57 height 28
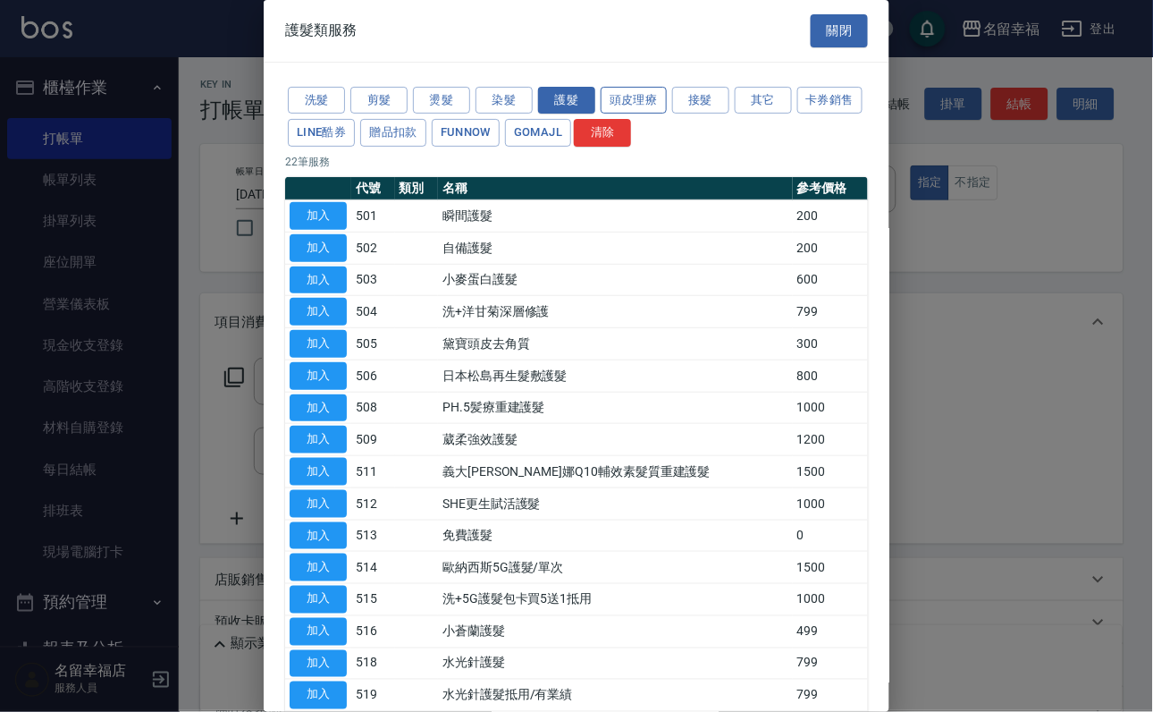
click at [635, 114] on button "頭皮理療" at bounding box center [634, 101] width 66 height 28
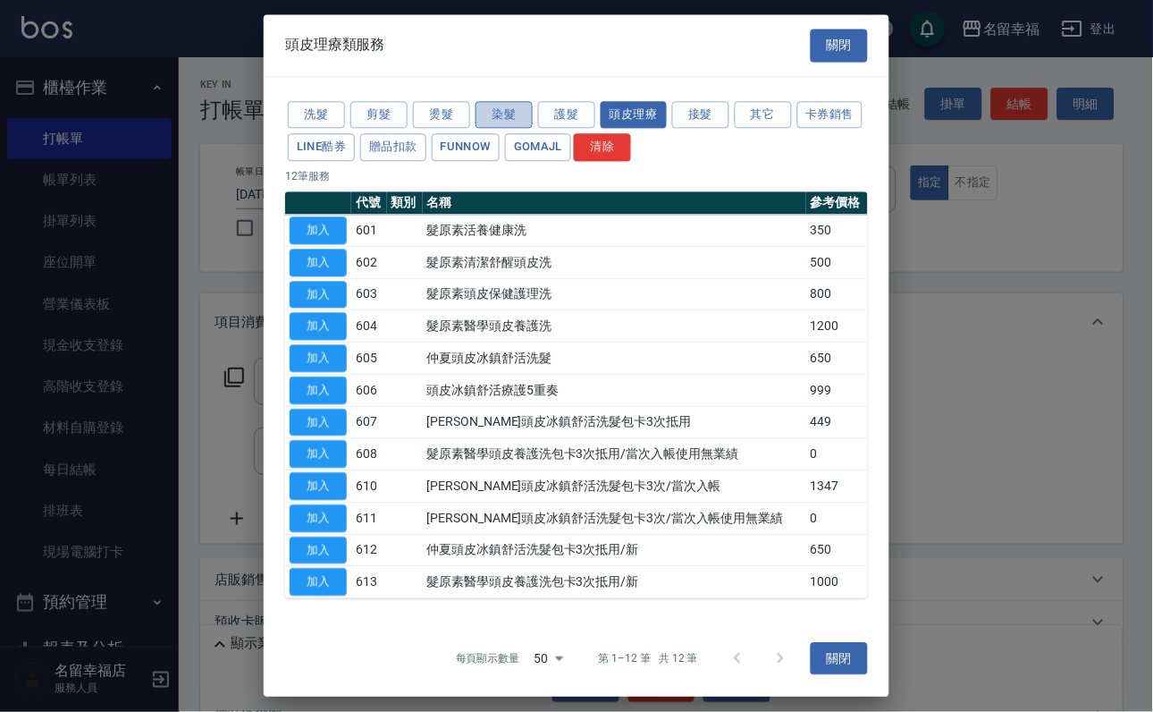
click at [520, 101] on button "染髮" at bounding box center [504, 115] width 57 height 28
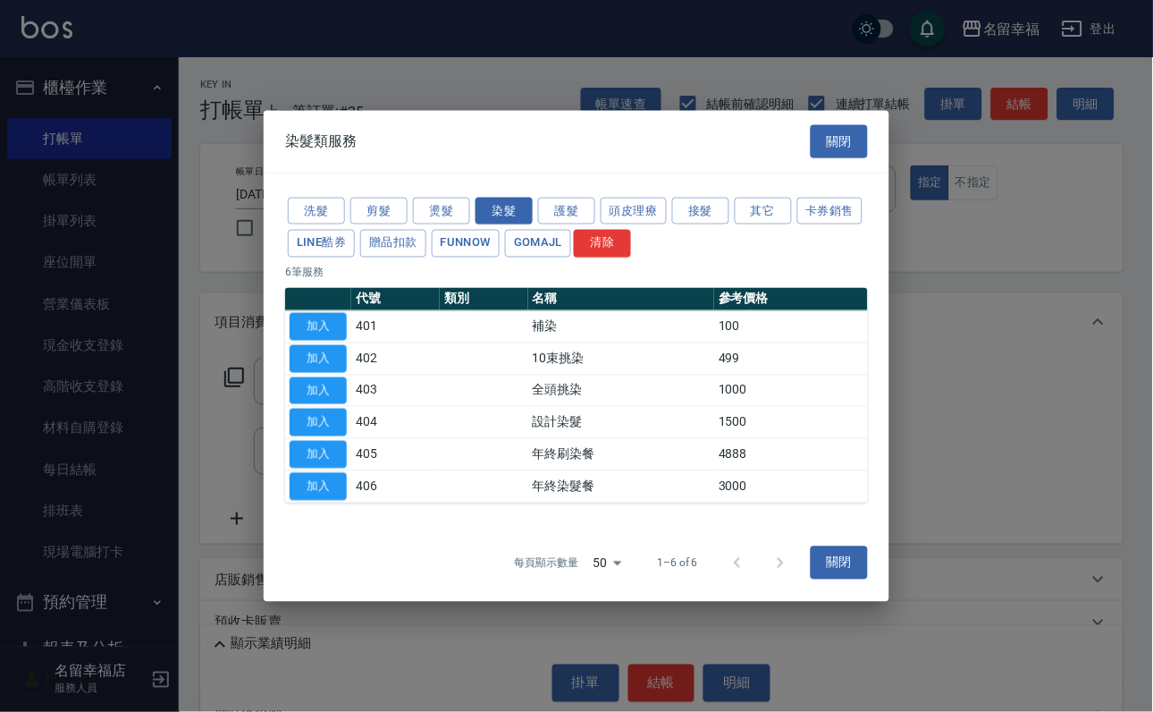
click at [556, 115] on div "染髮類服務 關閉" at bounding box center [577, 142] width 626 height 62
click at [323, 381] on button "加入" at bounding box center [318, 390] width 57 height 28
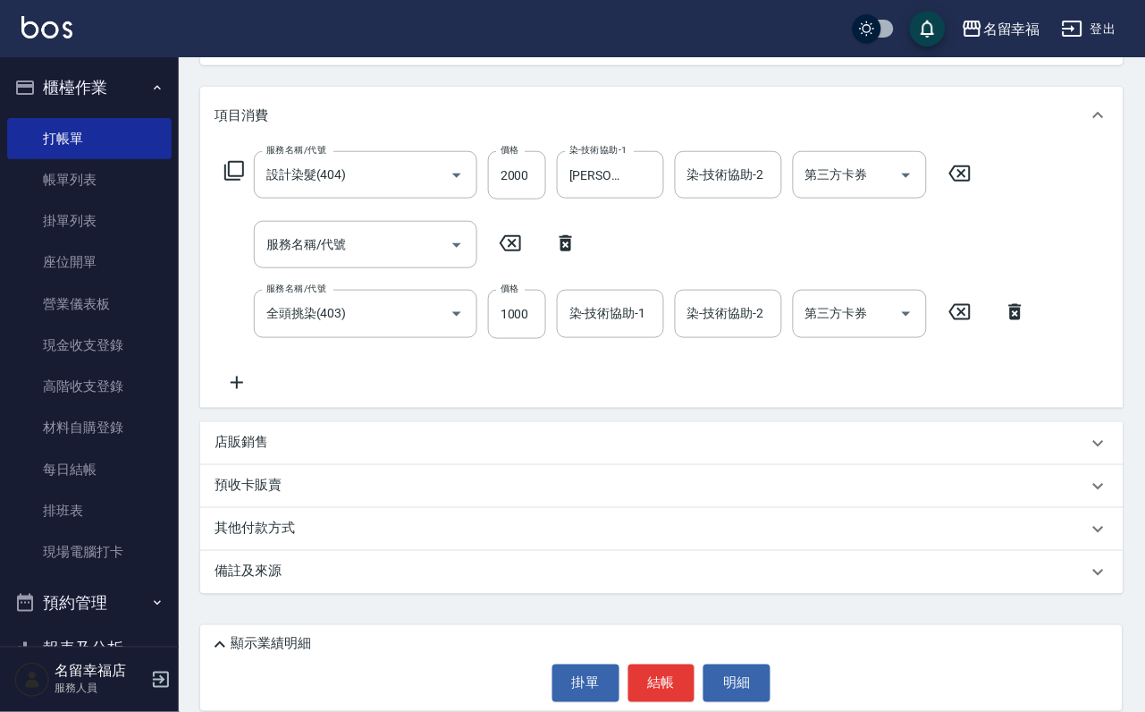
scroll to position [245, 0]
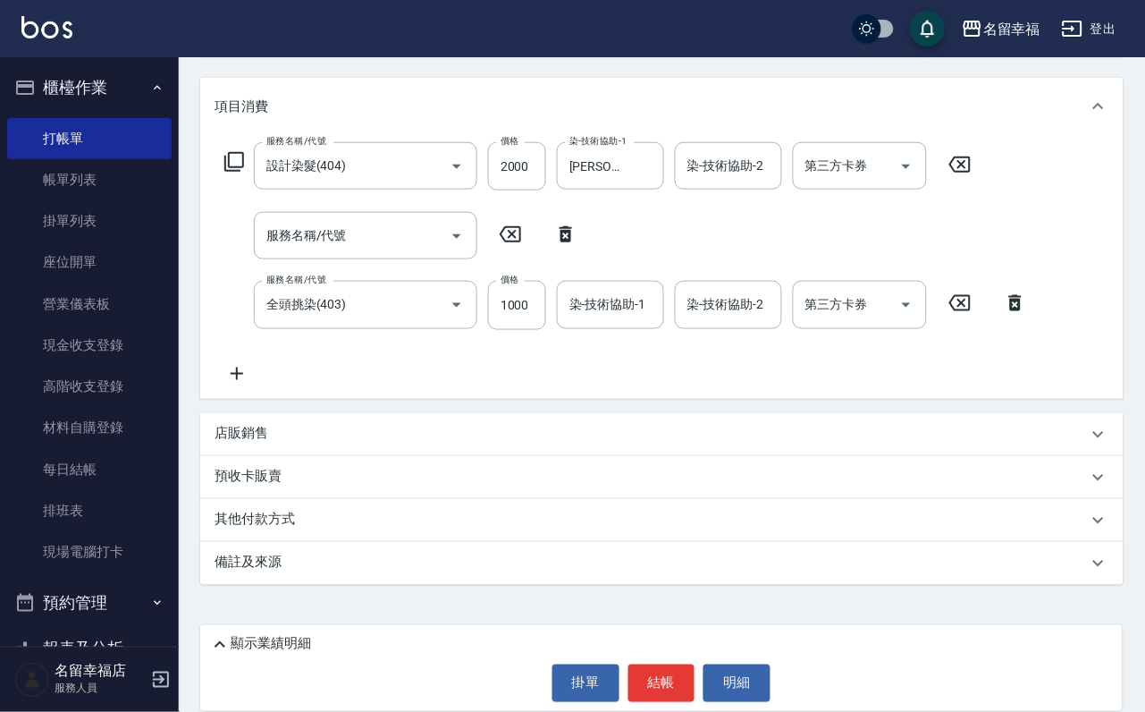
drag, startPoint x: 513, startPoint y: 186, endPoint x: 511, endPoint y: 219, distance: 33.1
click at [513, 190] on div "服務名稱/代號 設計染髮(404) 服務名稱/代號 價格 2000 價格 染-技術協助-1 [PERSON_NAME]-3 染-技術協助-1 染-技術協助-2…" at bounding box center [626, 262] width 823 height 241
click at [519, 153] on input "2000" at bounding box center [517, 166] width 58 height 48
click at [521, 150] on input "2000" at bounding box center [517, 166] width 58 height 48
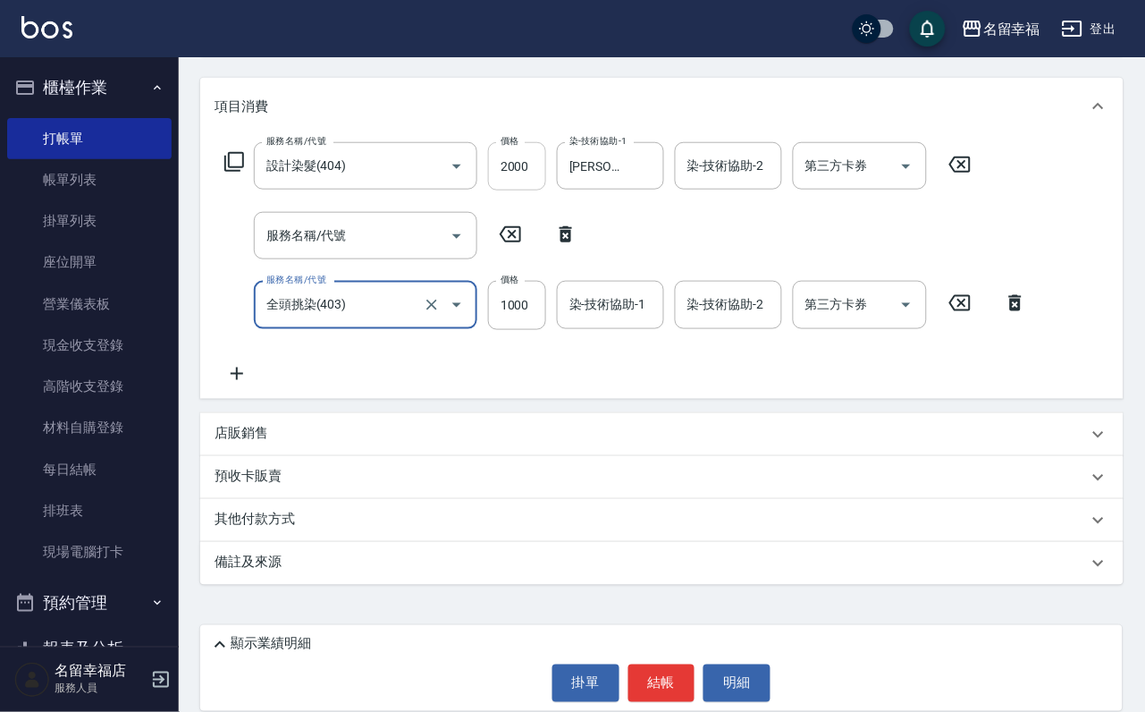
click at [521, 150] on input "2000" at bounding box center [517, 166] width 58 height 48
drag, startPoint x: 510, startPoint y: 140, endPoint x: 547, endPoint y: 156, distance: 40.5
click at [546, 156] on input "2000" at bounding box center [517, 166] width 58 height 48
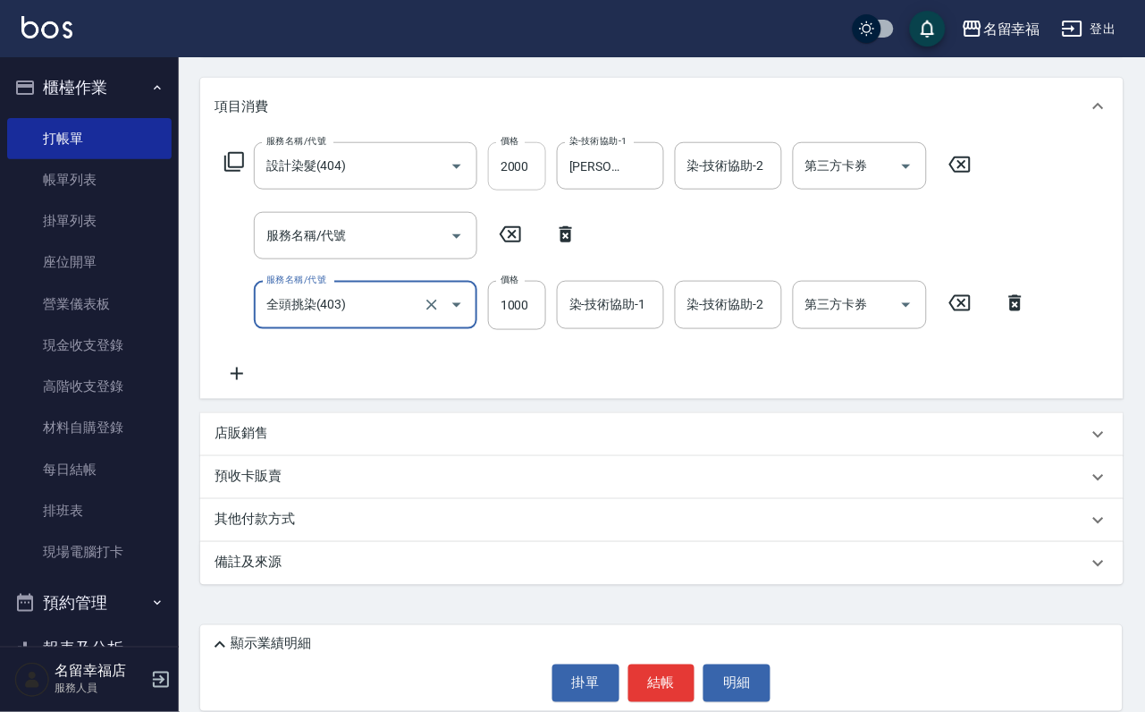
click at [546, 156] on input "2000" at bounding box center [517, 166] width 58 height 48
drag, startPoint x: 550, startPoint y: 156, endPoint x: 508, endPoint y: 145, distance: 43.4
click at [508, 145] on input "2000" at bounding box center [517, 166] width 58 height 48
click at [525, 293] on input "1000" at bounding box center [517, 305] width 58 height 48
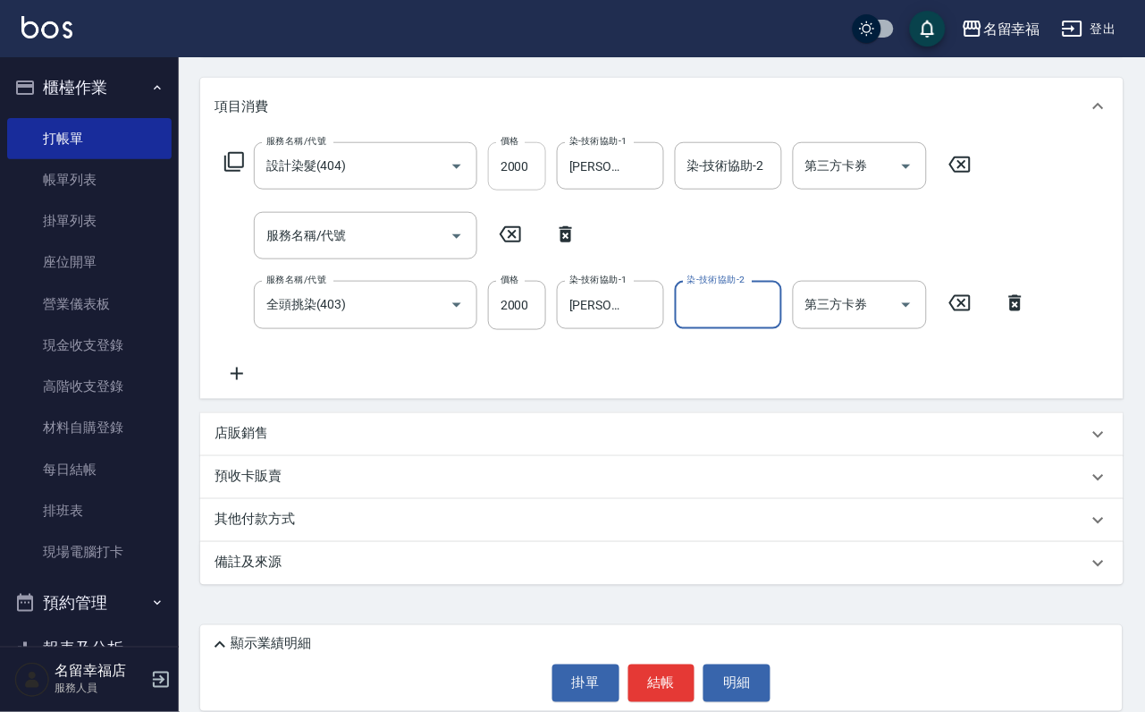
click at [542, 157] on input "2000" at bounding box center [517, 166] width 58 height 48
click at [542, 152] on input "2000" at bounding box center [517, 166] width 58 height 48
click at [510, 224] on icon at bounding box center [510, 234] width 45 height 21
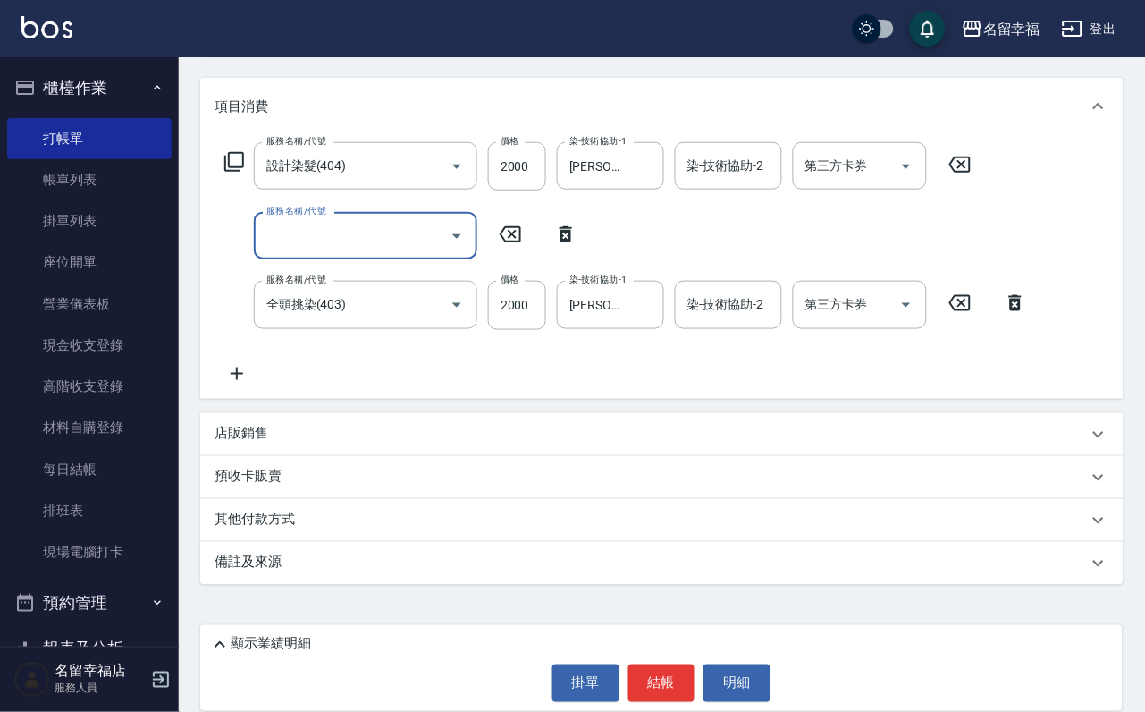
click at [560, 226] on icon at bounding box center [566, 234] width 13 height 16
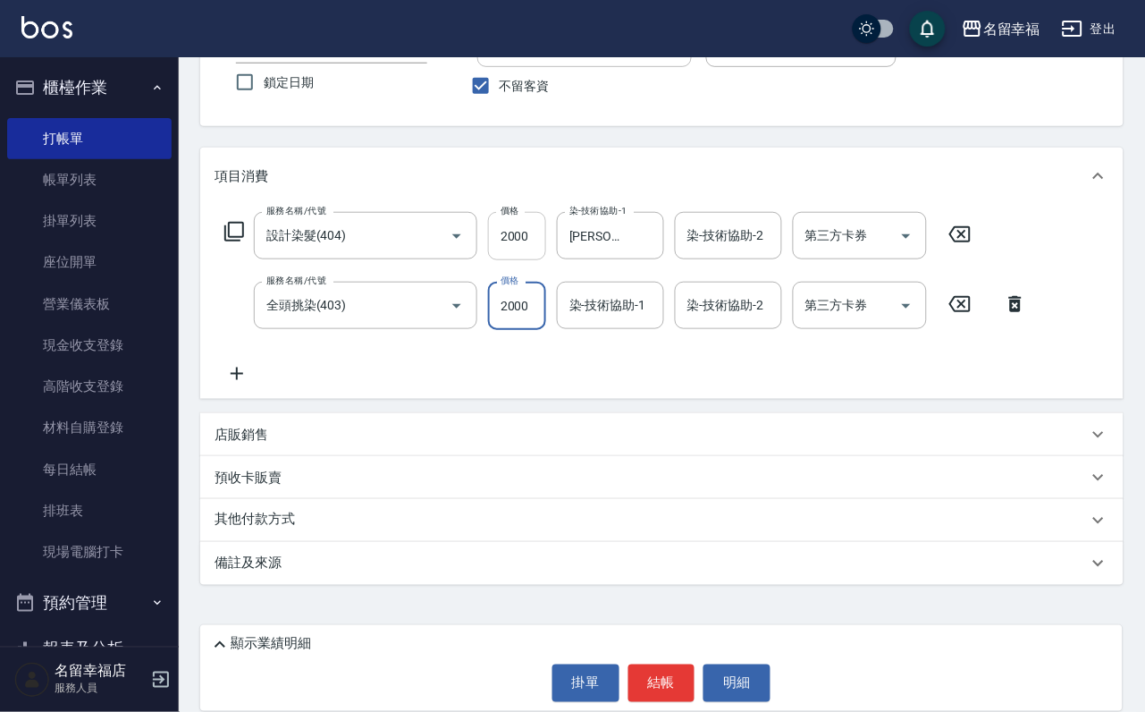
scroll to position [0, 1]
click at [531, 214] on input "2000" at bounding box center [517, 236] width 58 height 48
click at [532, 214] on input "2000" at bounding box center [517, 236] width 58 height 48
drag, startPoint x: 553, startPoint y: 219, endPoint x: 502, endPoint y: 217, distance: 51.0
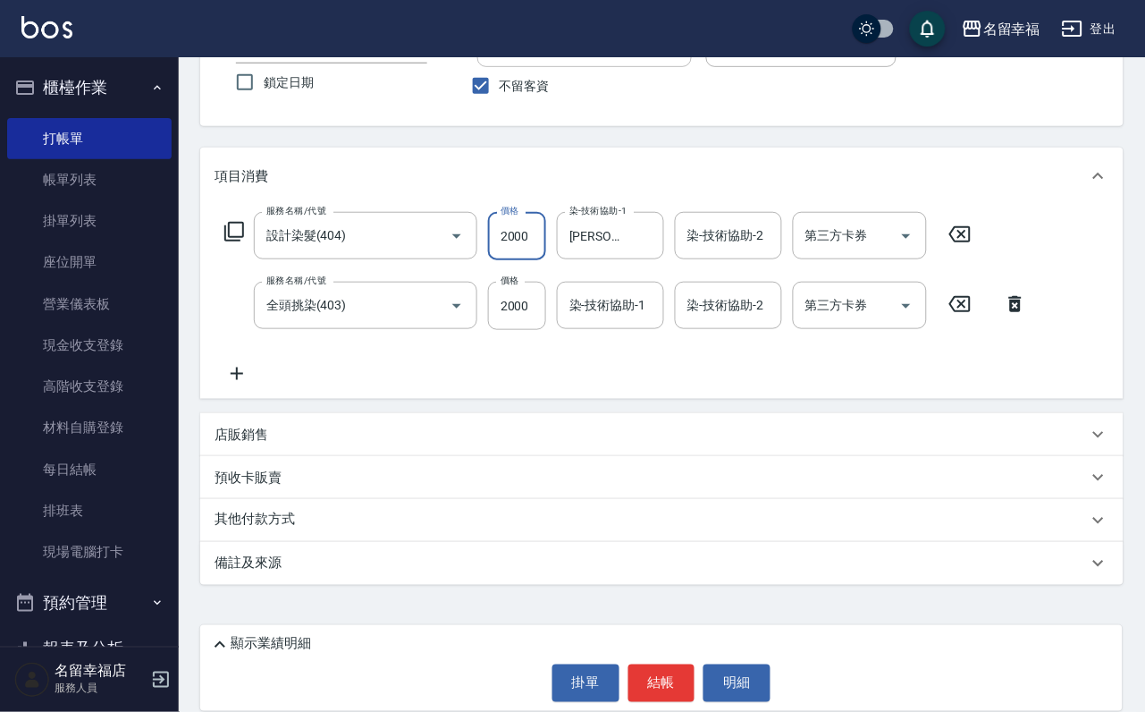
click at [512, 218] on input "2000" at bounding box center [517, 236] width 58 height 48
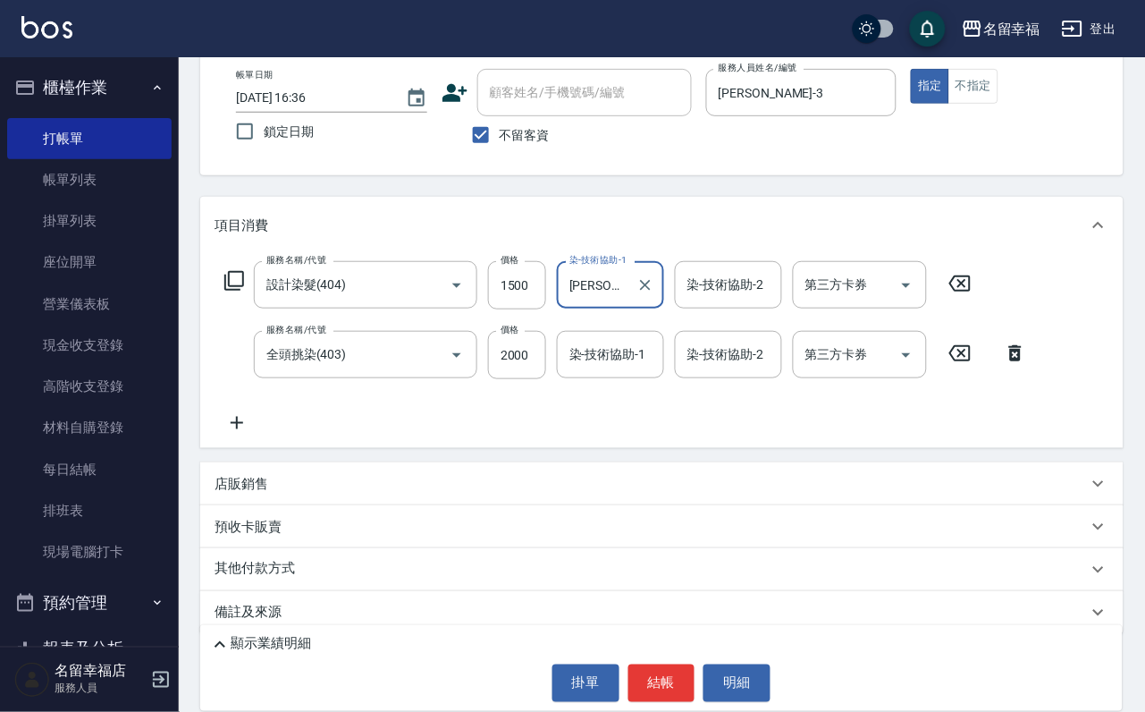
scroll to position [42, 0]
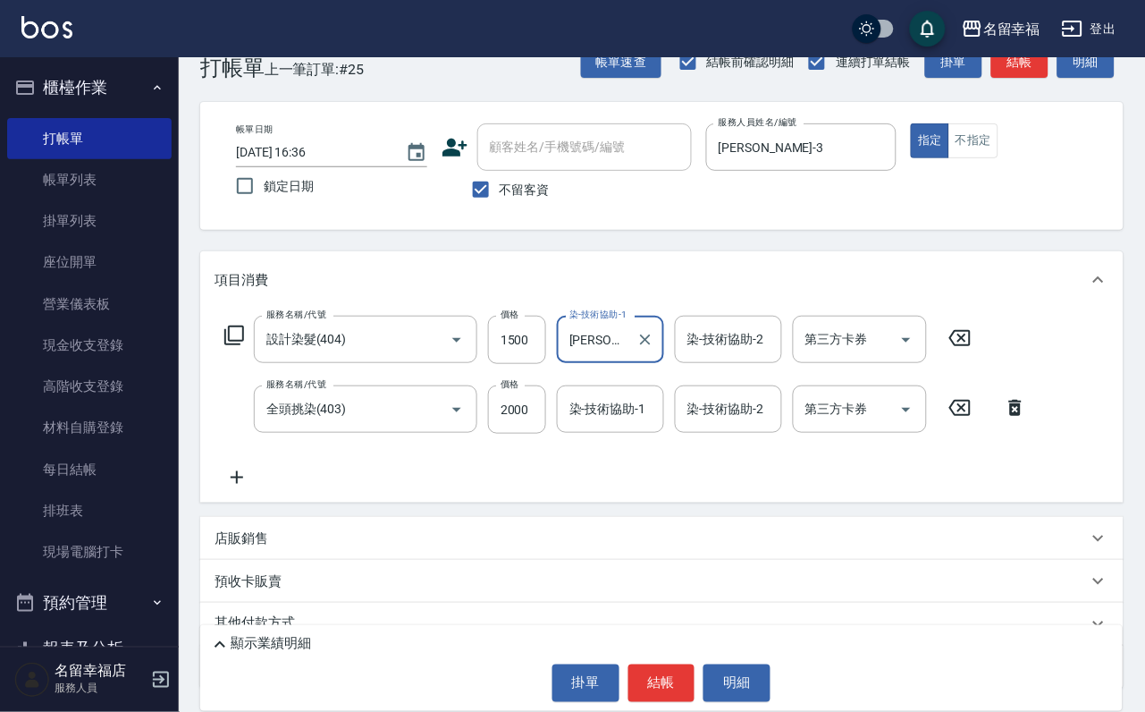
click at [236, 488] on icon at bounding box center [237, 477] width 45 height 21
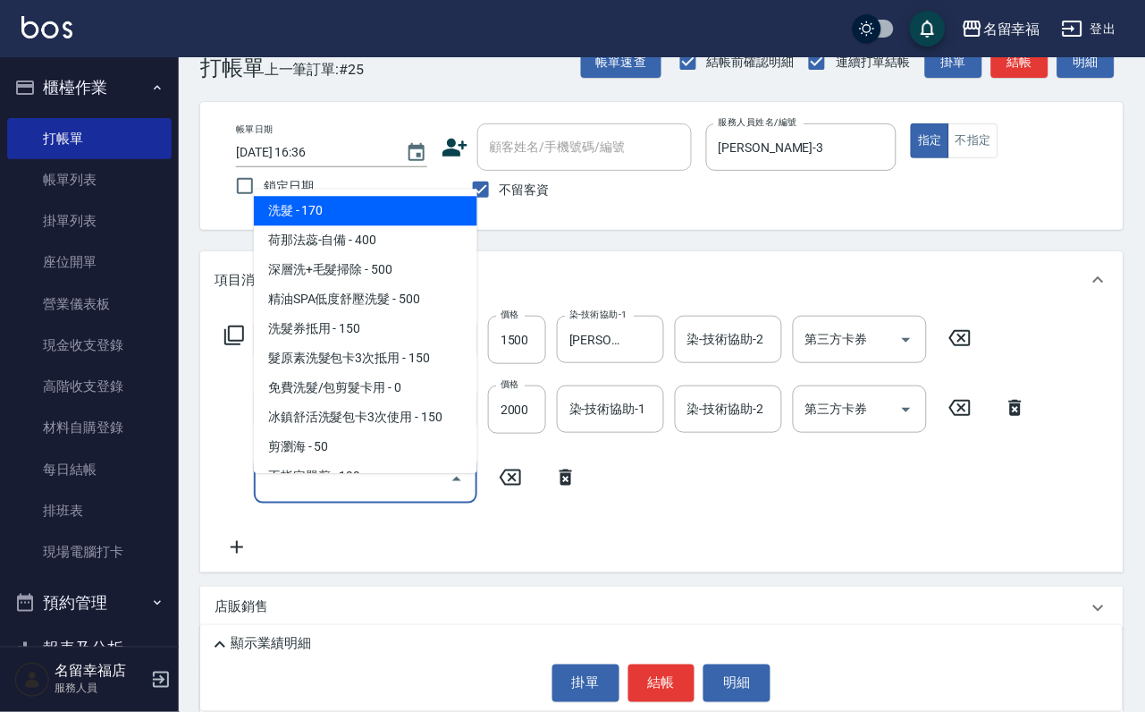
click at [308, 494] on input "服務名稱/代號" at bounding box center [352, 478] width 181 height 31
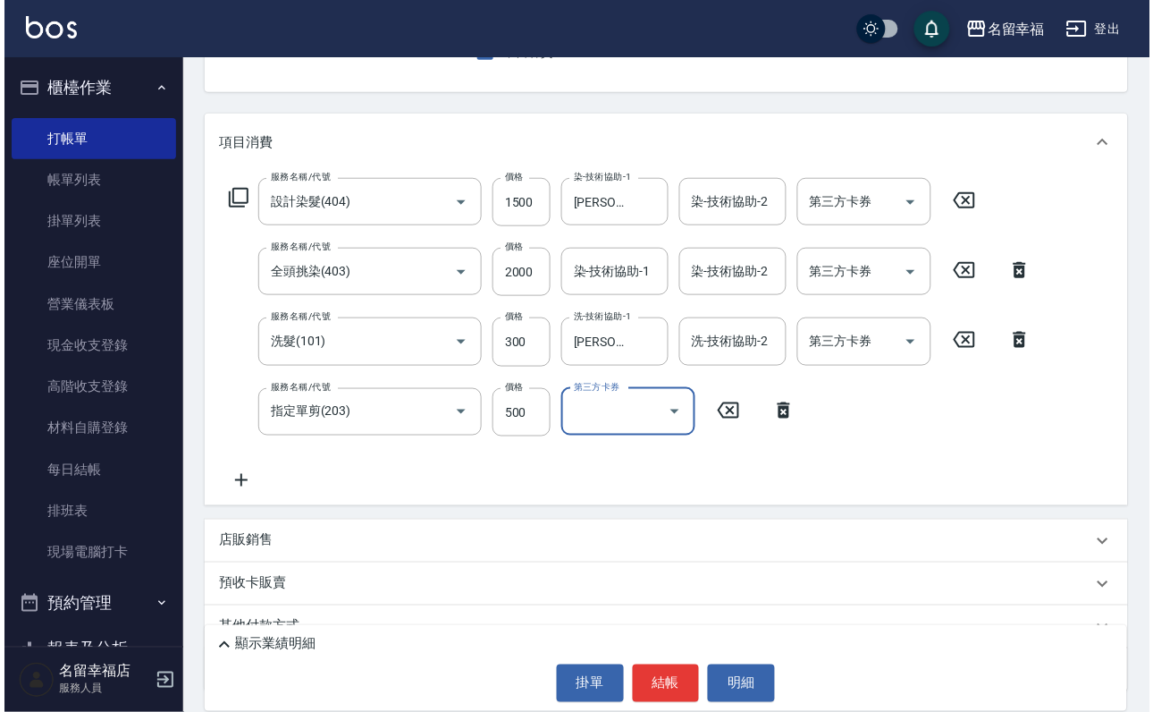
scroll to position [316, 0]
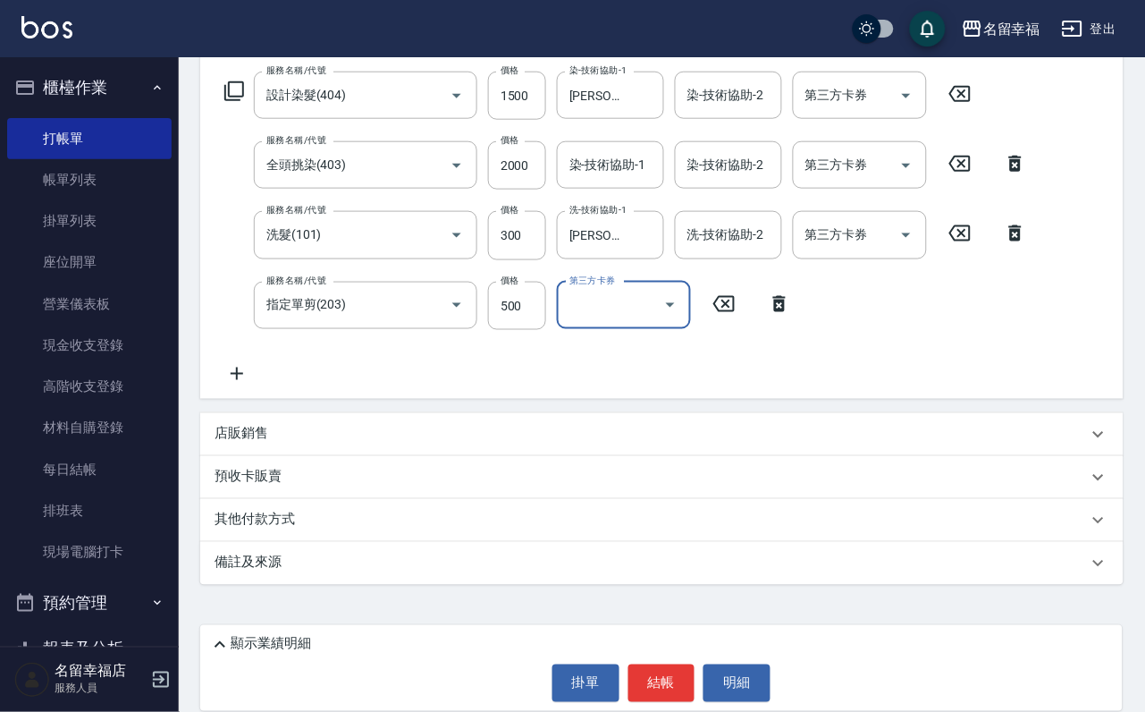
click at [347, 634] on div "顯示業績明細" at bounding box center [666, 644] width 914 height 21
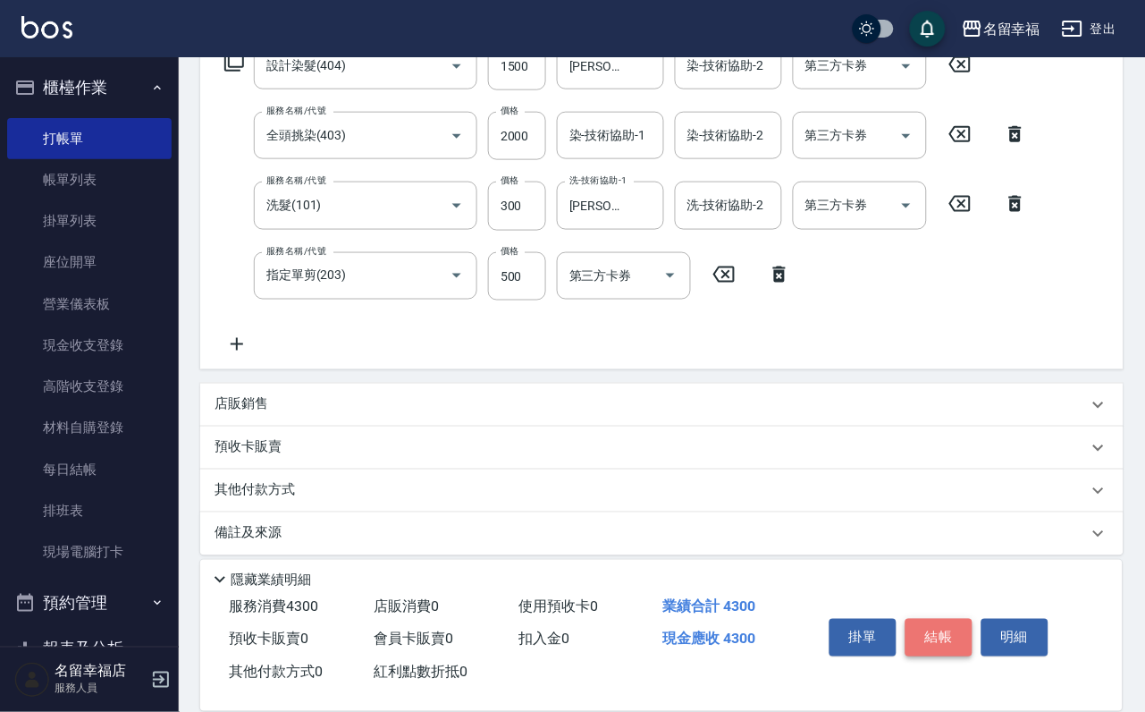
click at [967, 619] on button "結帳" at bounding box center [939, 638] width 67 height 38
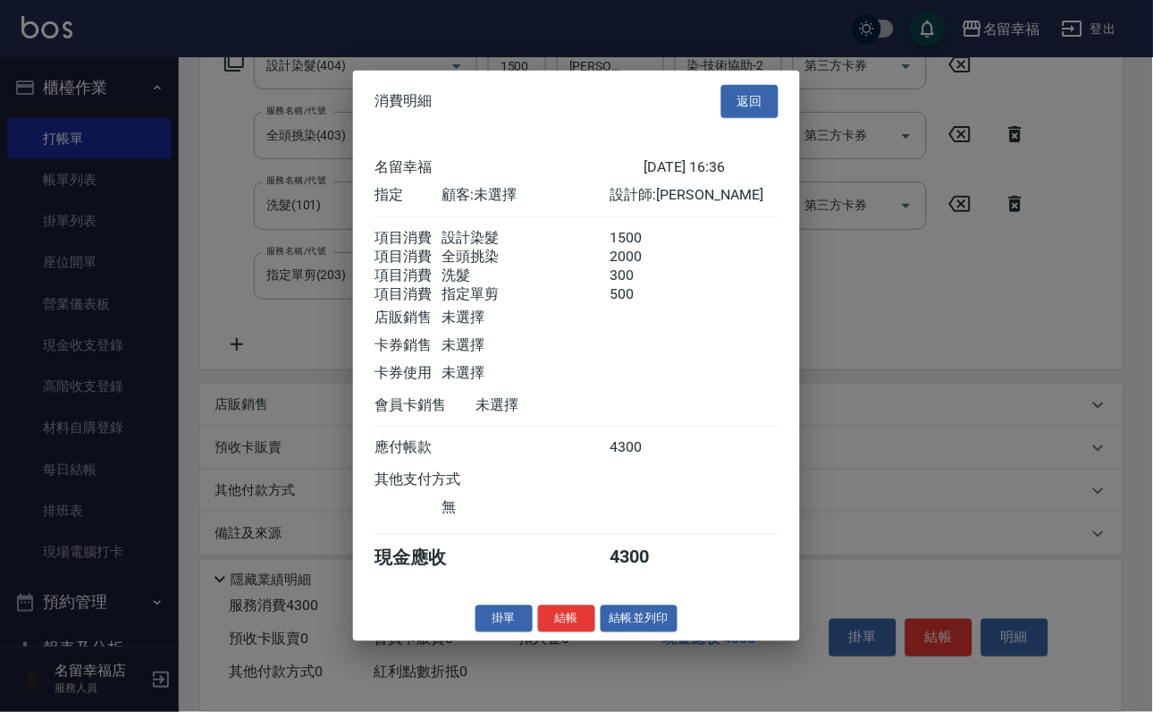
scroll to position [421, 0]
click at [545, 632] on button "結帳" at bounding box center [566, 618] width 57 height 28
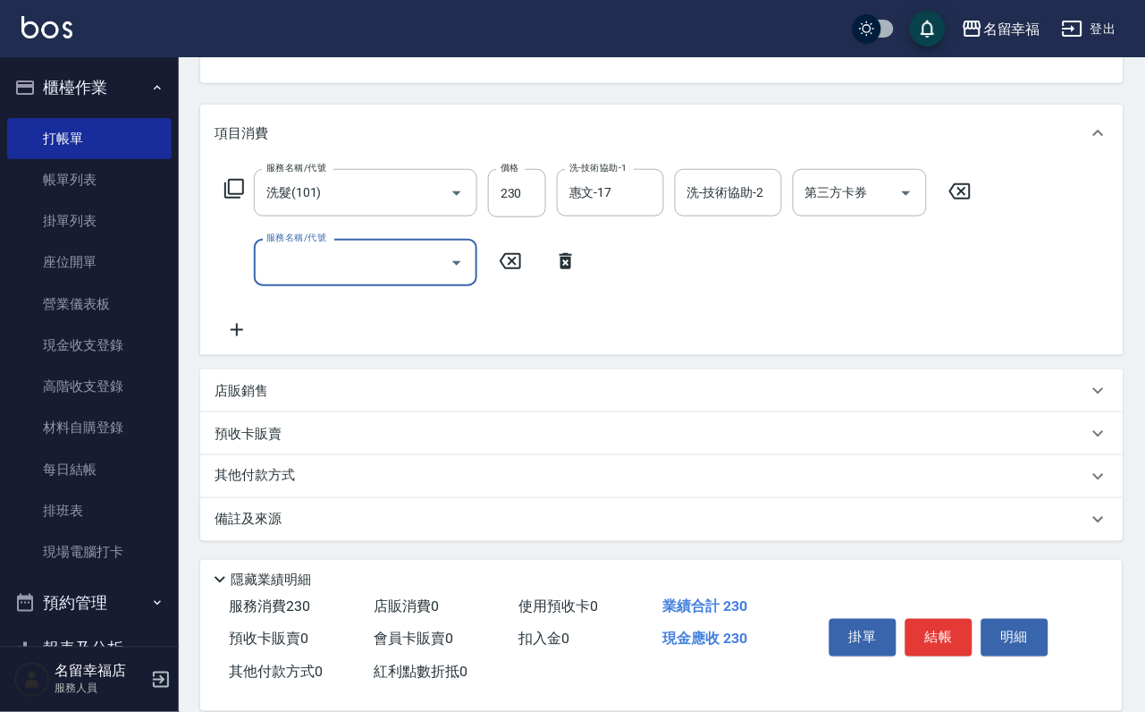
scroll to position [268, 0]
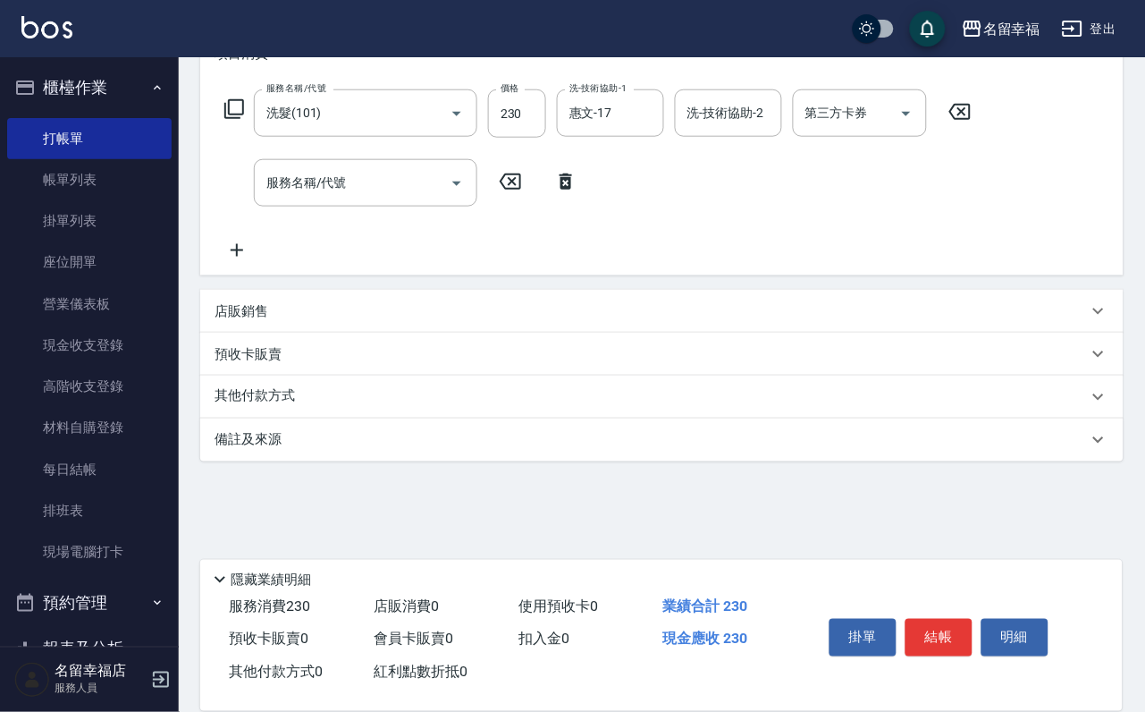
click at [225, 119] on icon at bounding box center [234, 109] width 20 height 20
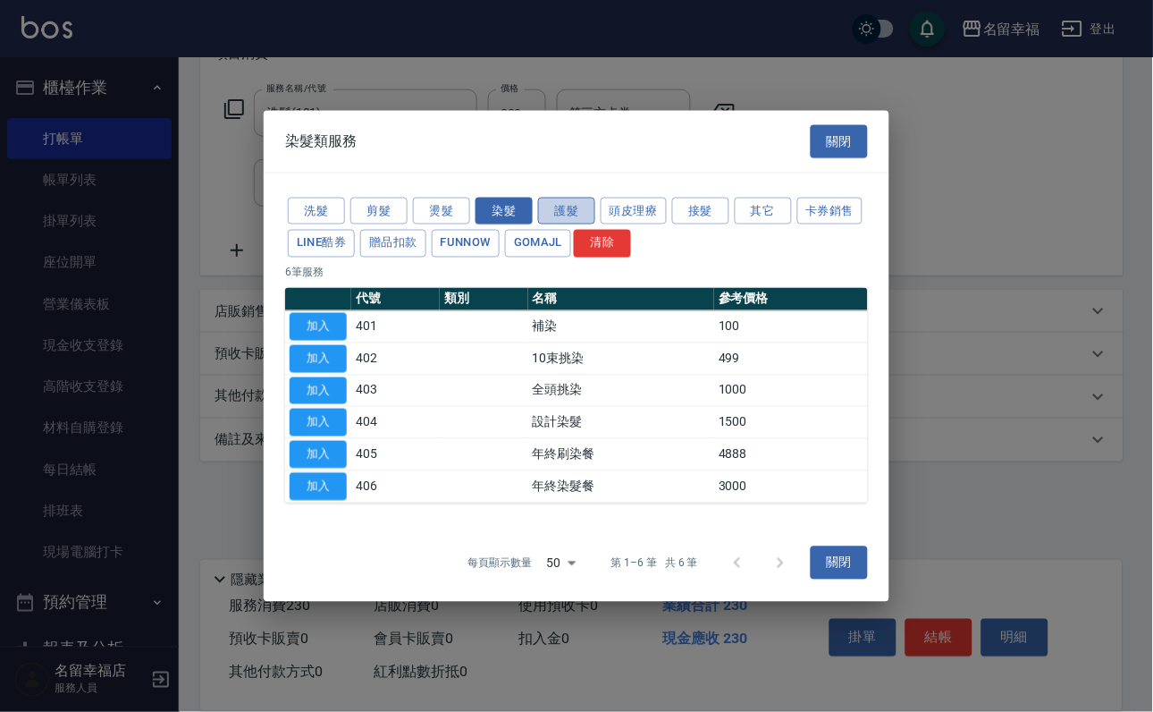
click at [583, 197] on button "護髮" at bounding box center [566, 211] width 57 height 28
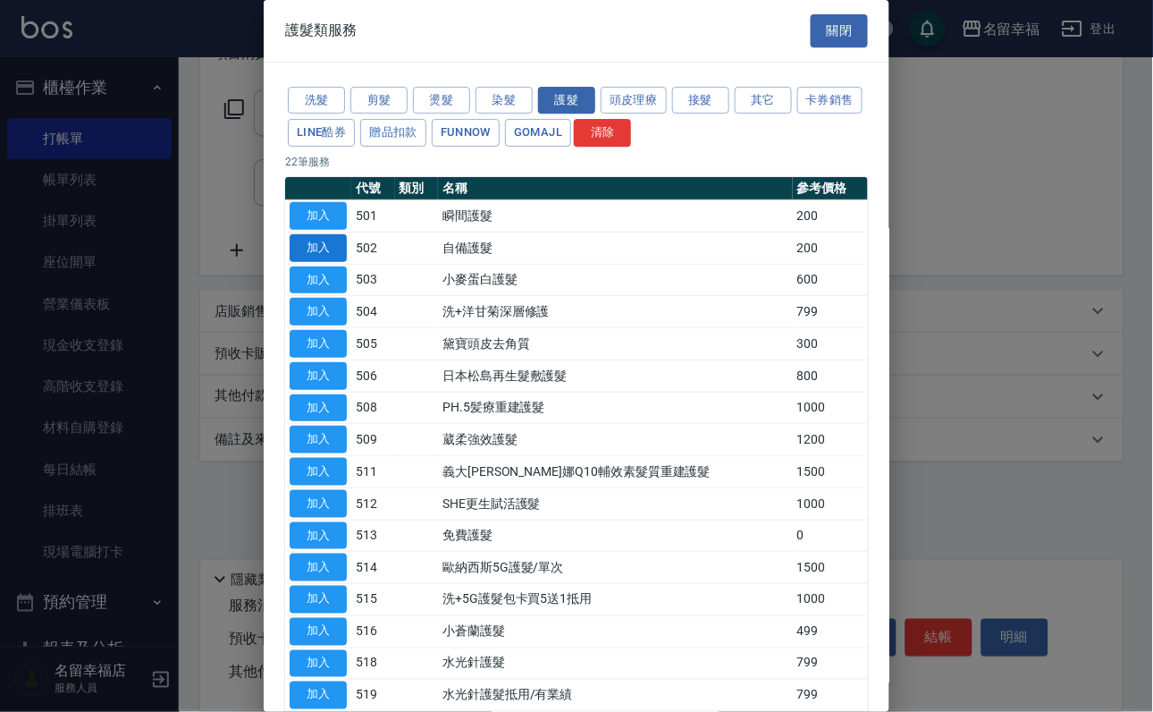
click at [333, 262] on button "加入" at bounding box center [318, 248] width 57 height 28
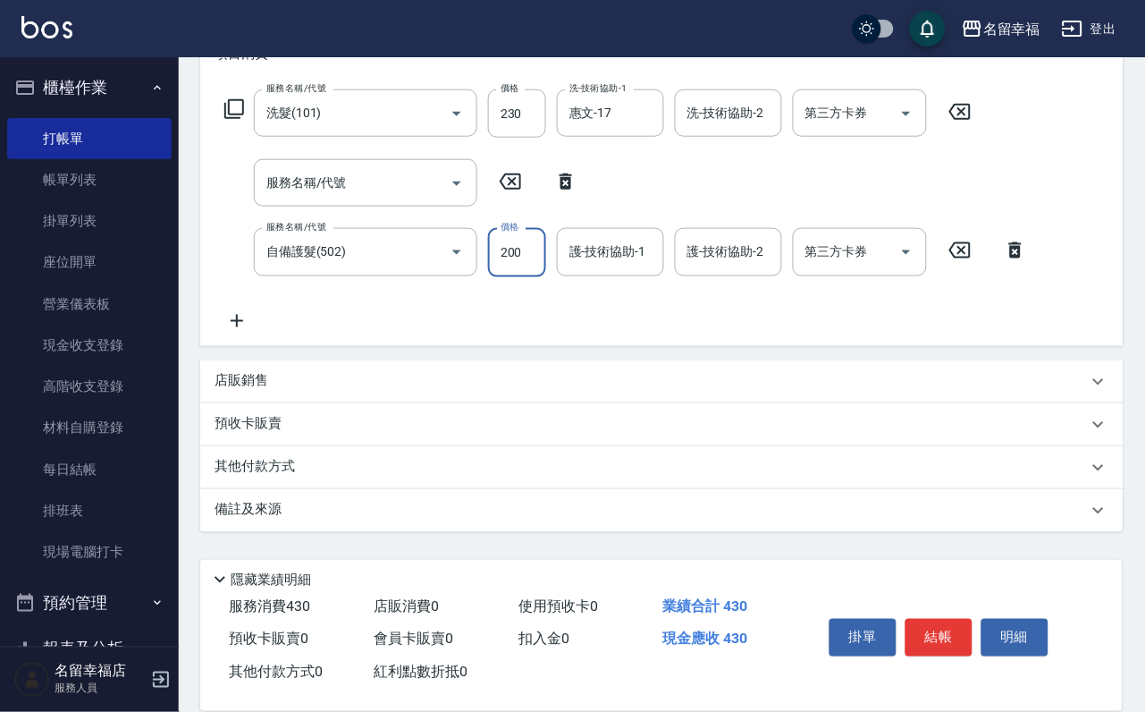
click at [527, 274] on input "200" at bounding box center [517, 252] width 58 height 48
click at [790, 379] on div "項目消費 服務名稱/代號 洗髮(101) 服務名稱/代號 價格 230 價格 洗-技術協助-1 惠文-17 洗-技術協助-1 洗-技術協助-2 洗-技術協助-…" at bounding box center [662, 278] width 924 height 506
click at [873, 619] on button "掛單" at bounding box center [863, 638] width 67 height 38
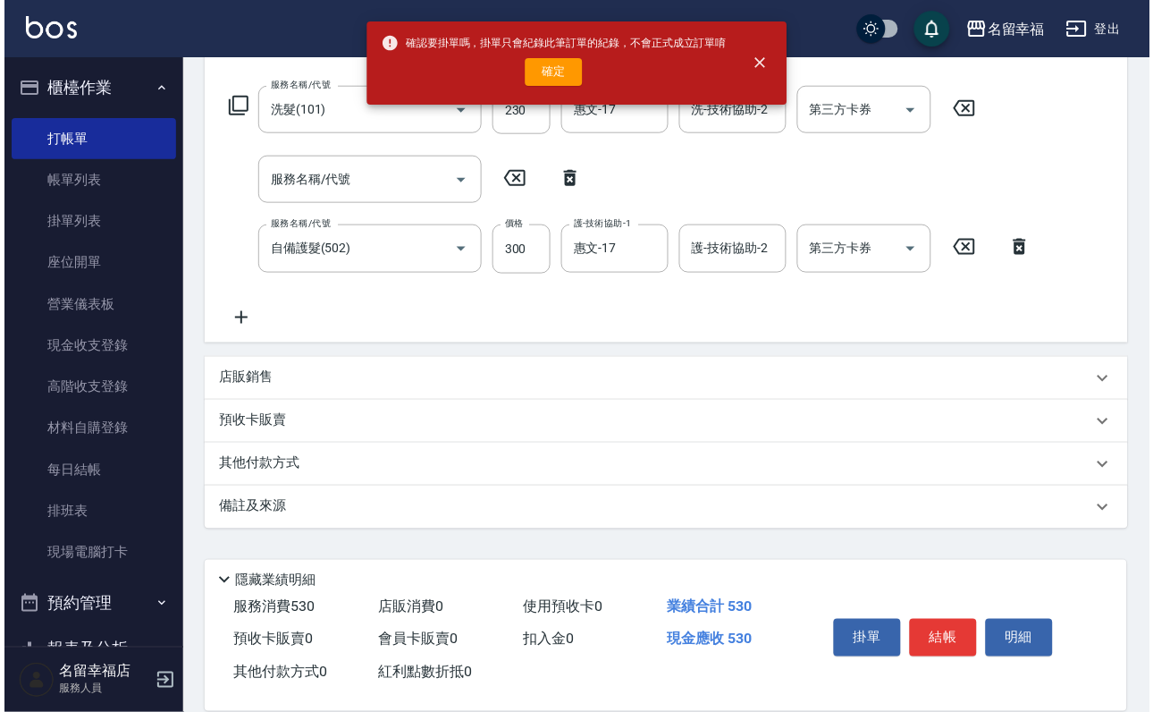
scroll to position [25, 0]
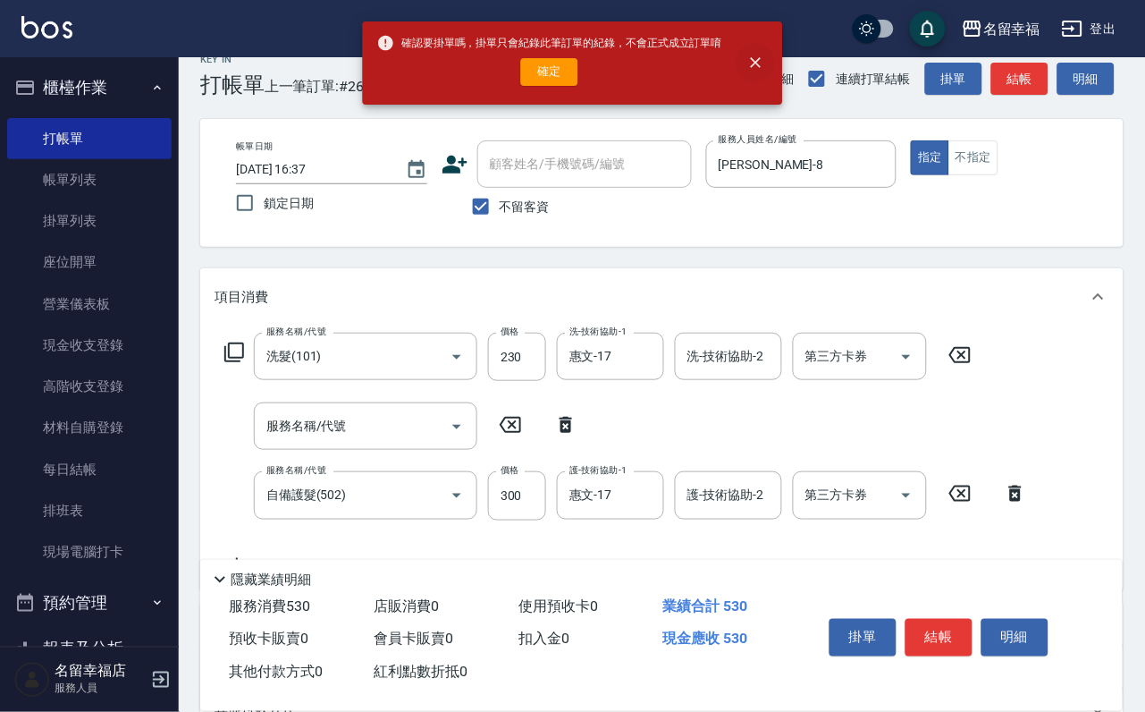
click at [765, 63] on icon "close" at bounding box center [756, 63] width 18 height 18
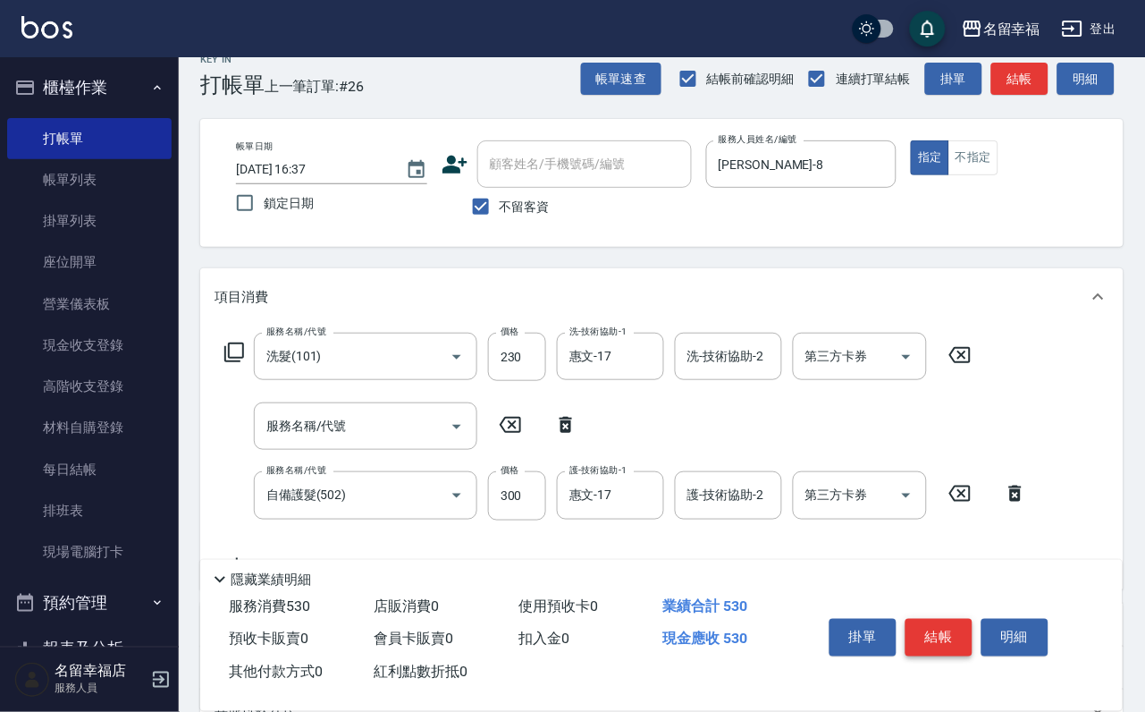
click at [970, 619] on button "結帳" at bounding box center [939, 638] width 67 height 38
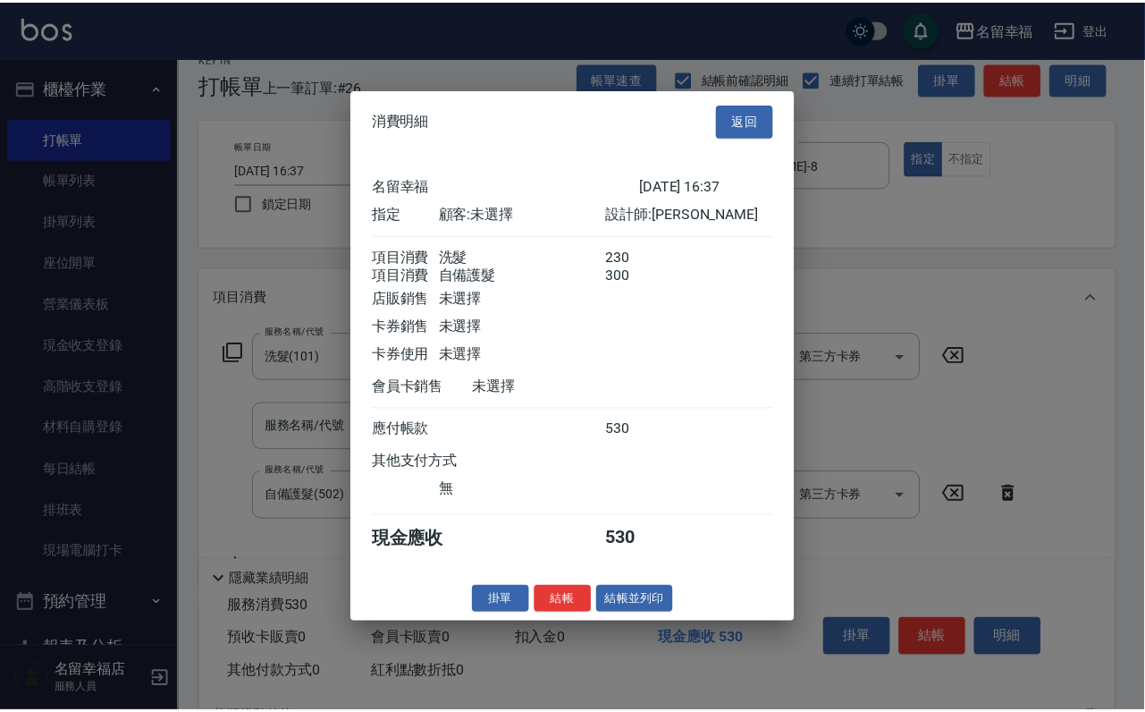
scroll to position [268, 0]
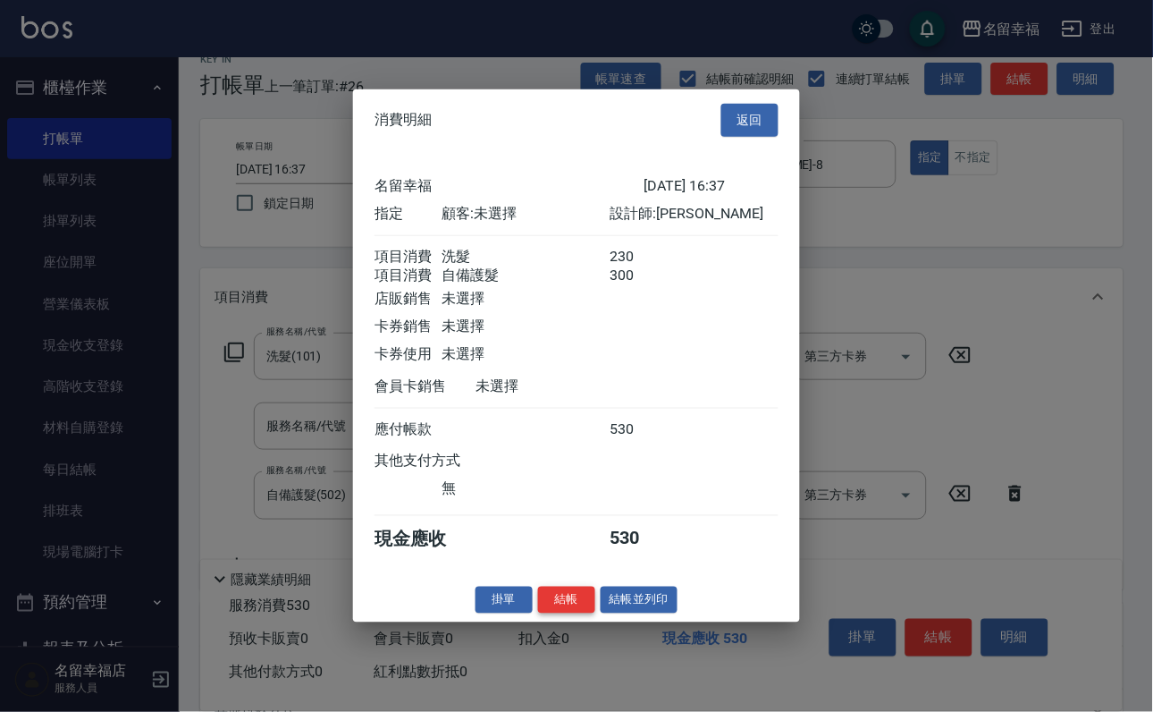
click at [560, 613] on button "結帳" at bounding box center [566, 600] width 57 height 28
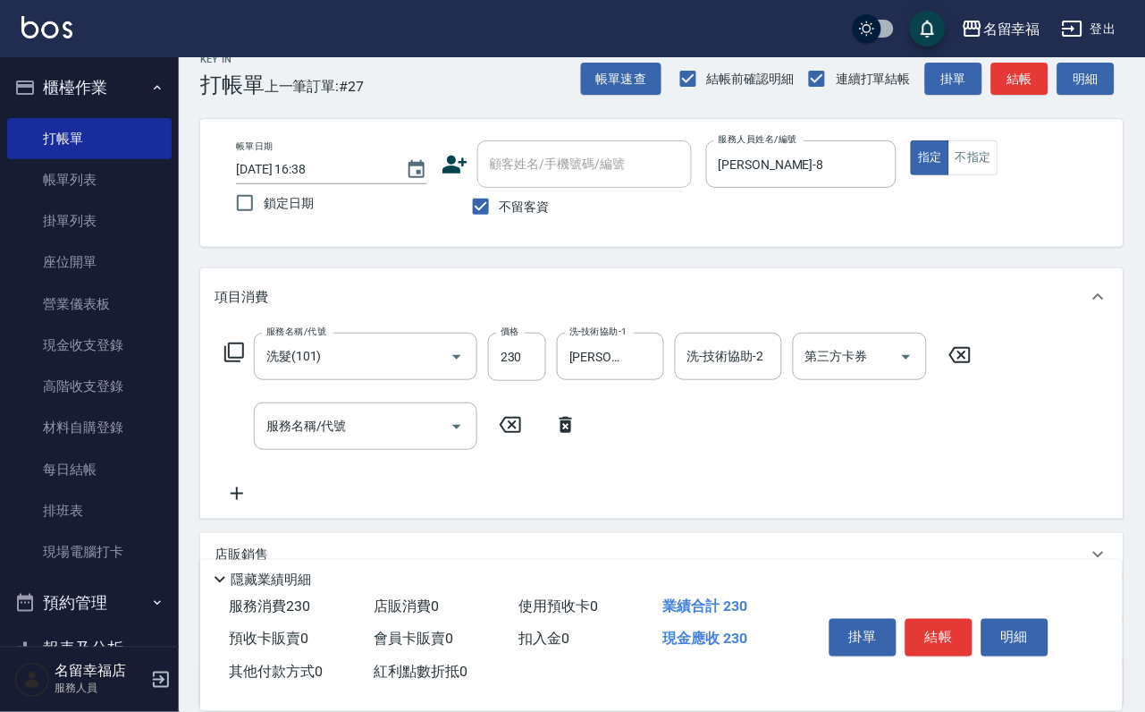
drag, startPoint x: 489, startPoint y: 254, endPoint x: 480, endPoint y: 262, distance: 12.0
click at [489, 247] on div "帳單日期 [DATE] 16:38 鎖定日期 顧客姓名/手機號碼/編號 顧客姓名/手機號碼/編號 不留客資 服務人員姓名/編號 [PERSON_NAME]-8…" at bounding box center [662, 183] width 924 height 128
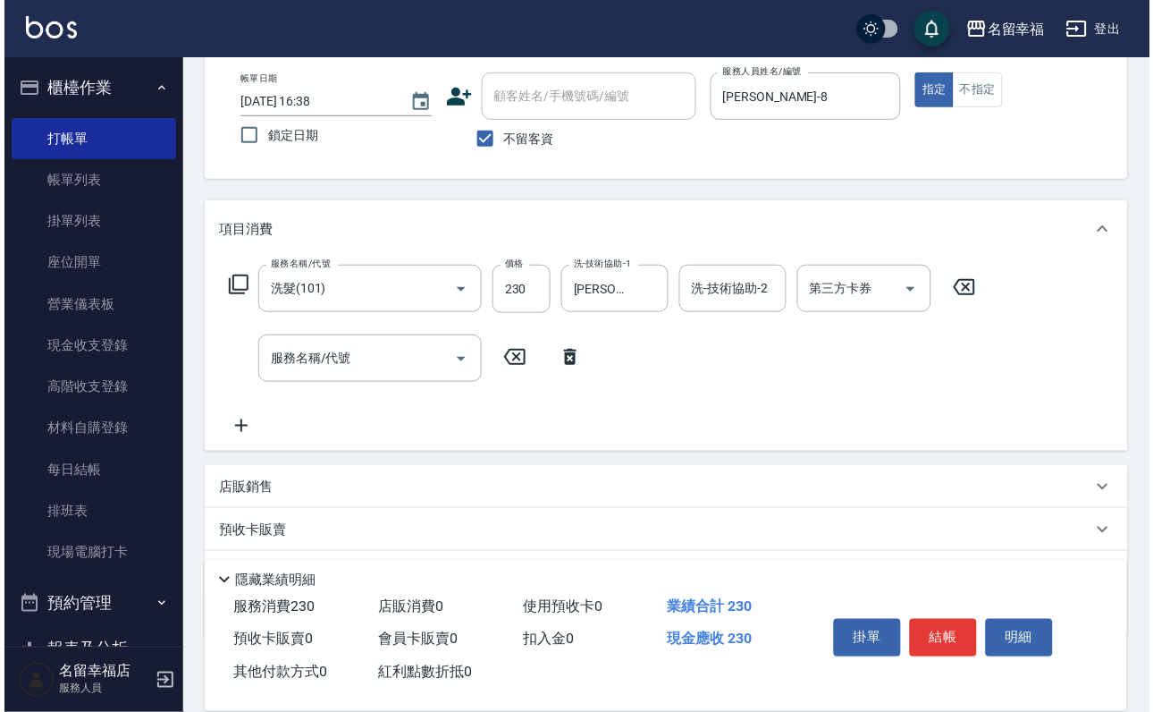
scroll to position [159, 0]
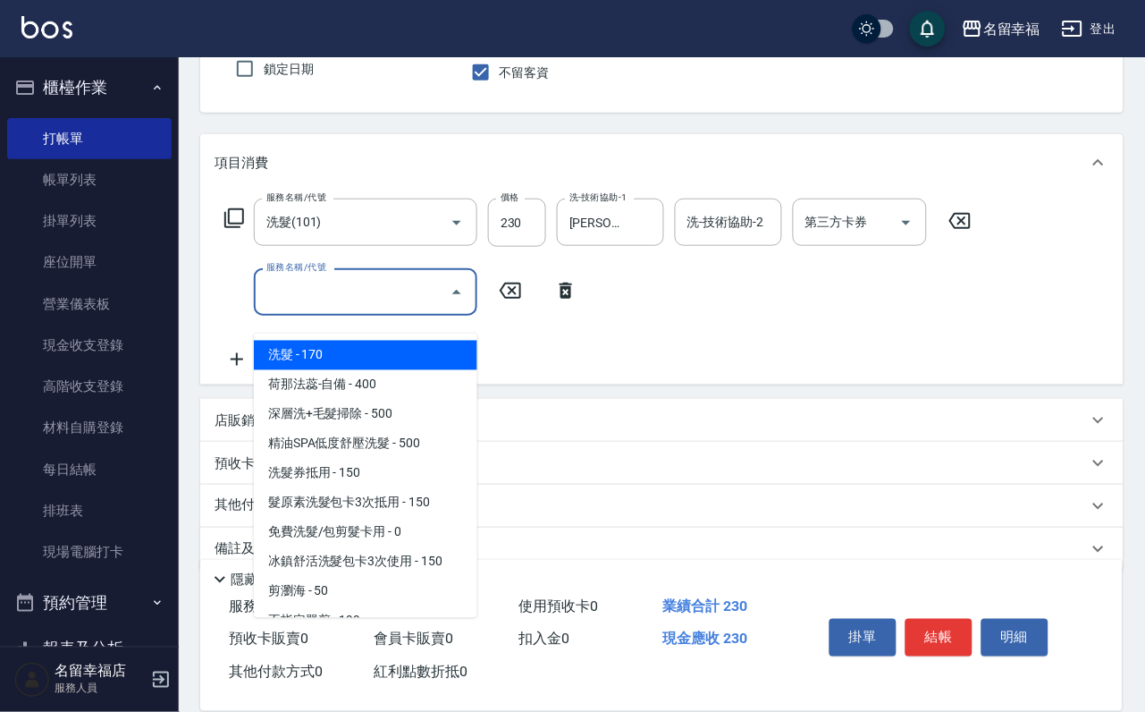
click at [385, 301] on input "服務名稱/代號" at bounding box center [352, 291] width 181 height 31
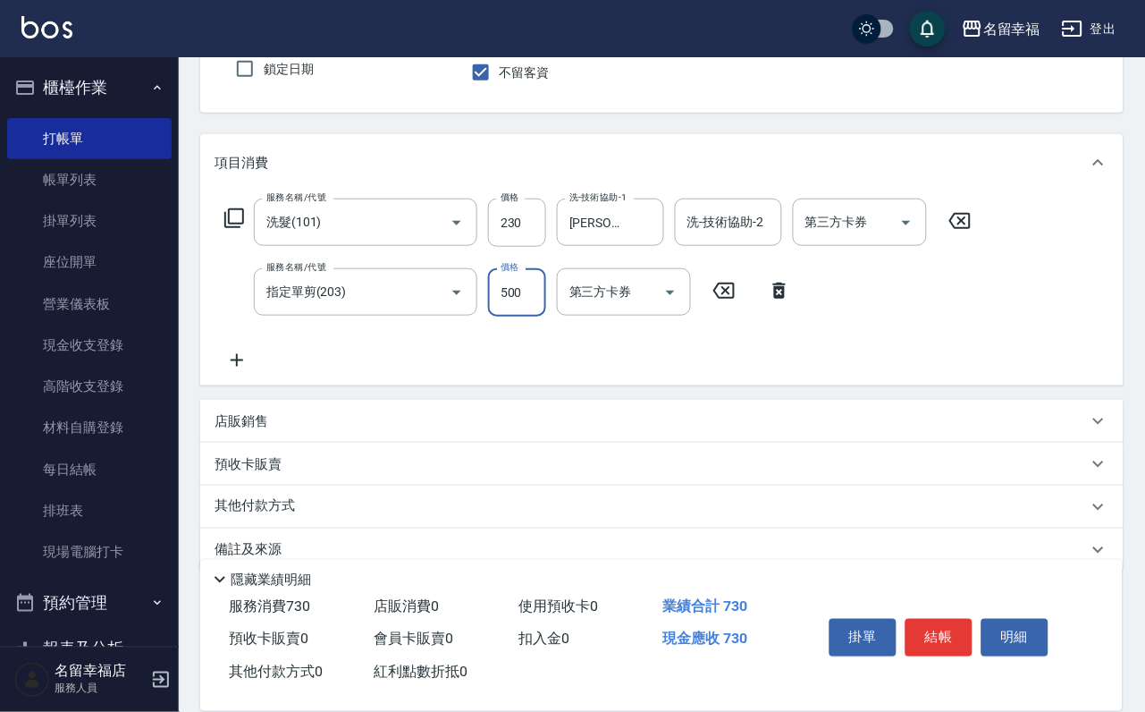
click at [1017, 612] on div "掛單 結帳 明細" at bounding box center [938, 640] width 233 height 56
click at [973, 619] on button "結帳" at bounding box center [939, 638] width 67 height 38
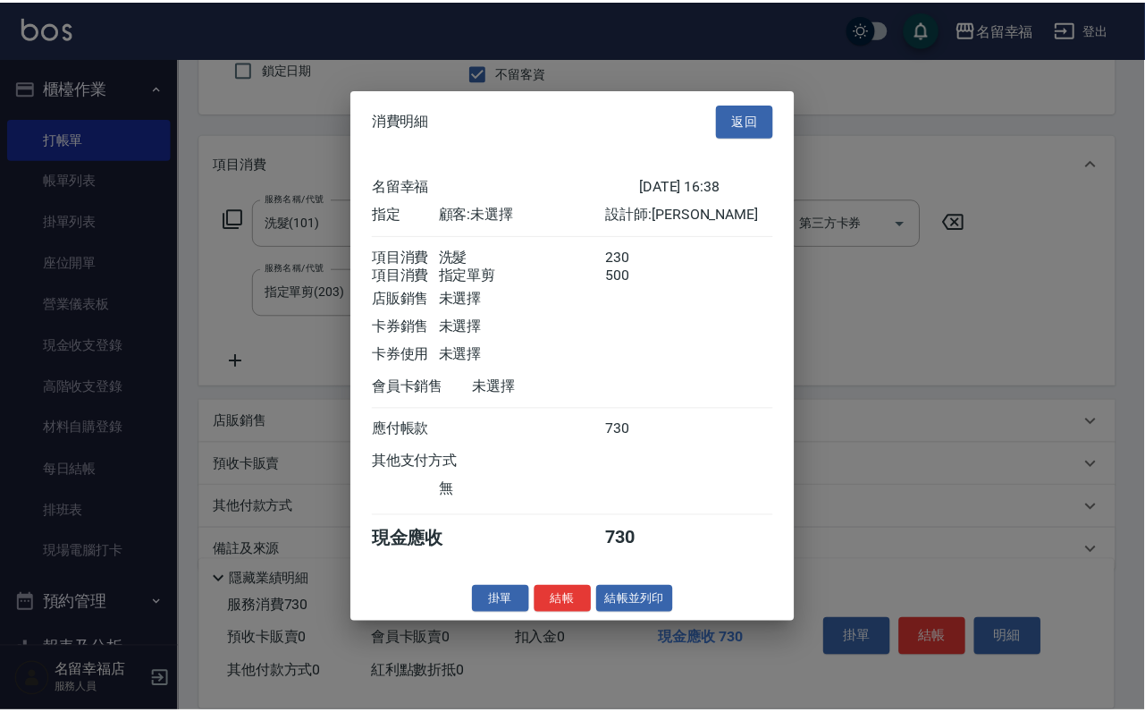
scroll to position [288, 0]
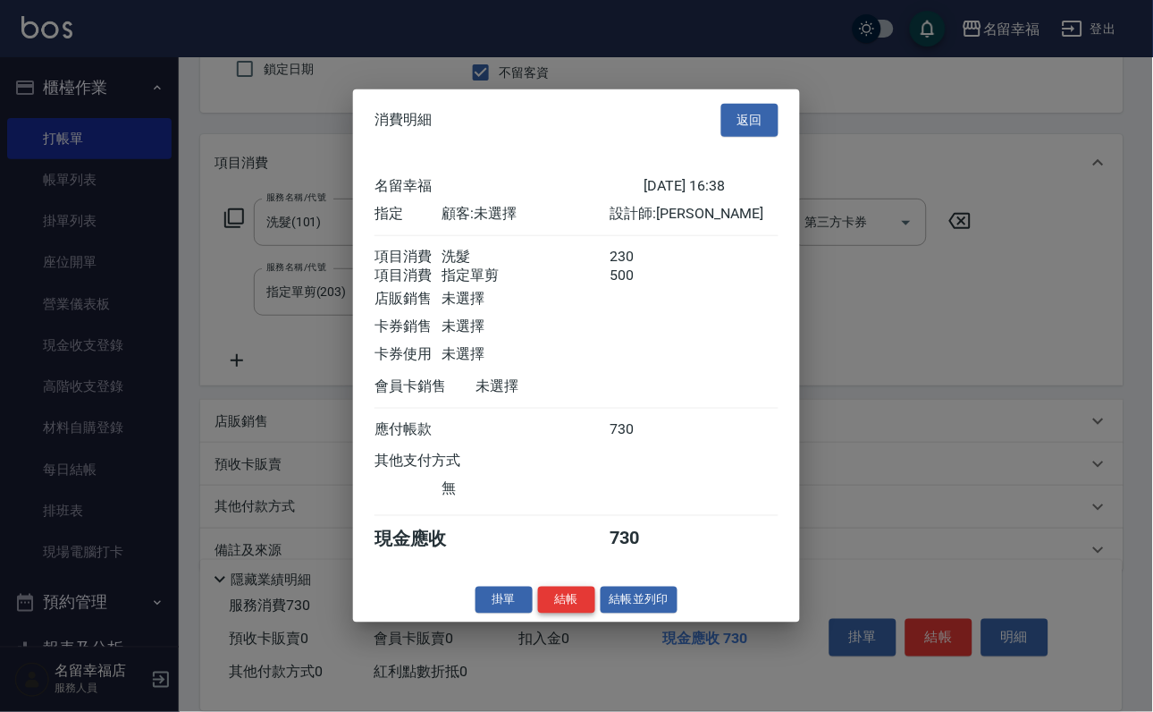
click at [553, 613] on button "結帳" at bounding box center [566, 600] width 57 height 28
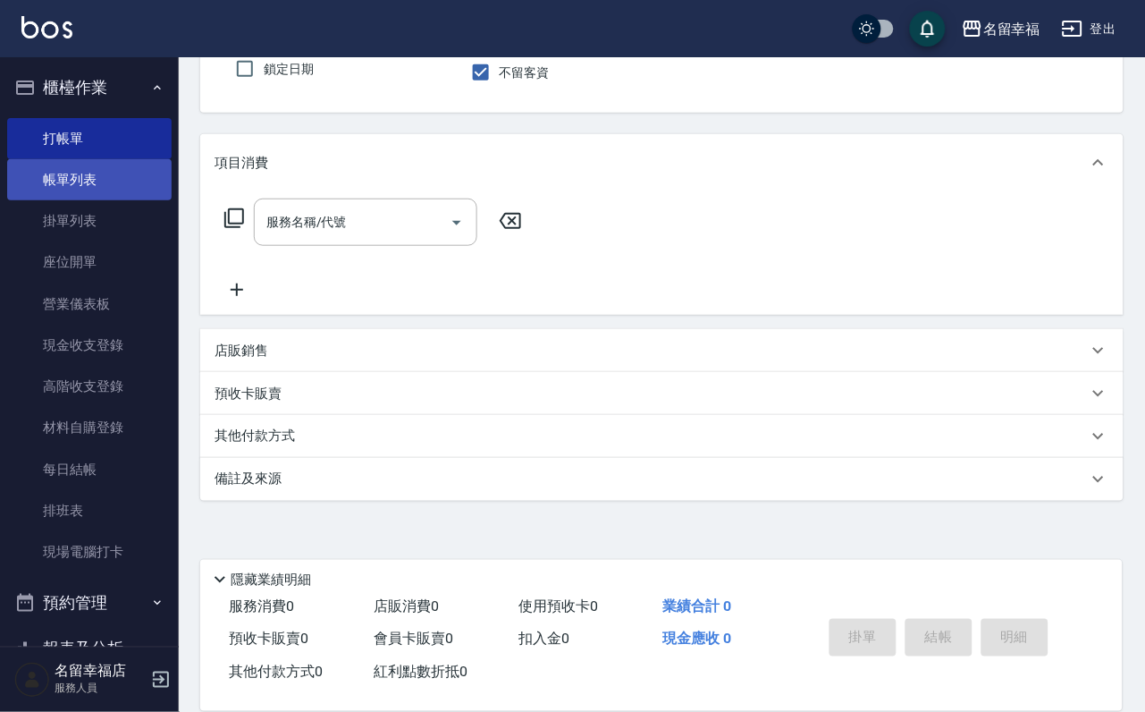
click at [114, 198] on link "帳單列表" at bounding box center [89, 179] width 164 height 41
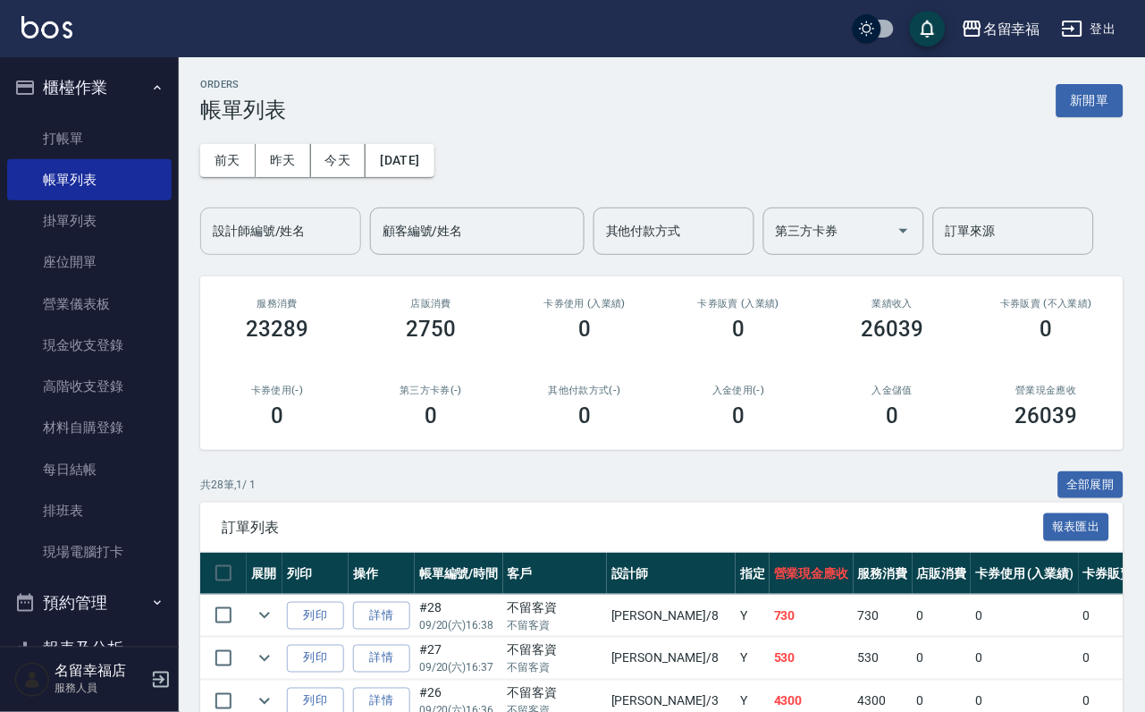
click at [295, 232] on div "設計師編號/姓名 設計師編號/姓名" at bounding box center [280, 230] width 161 height 47
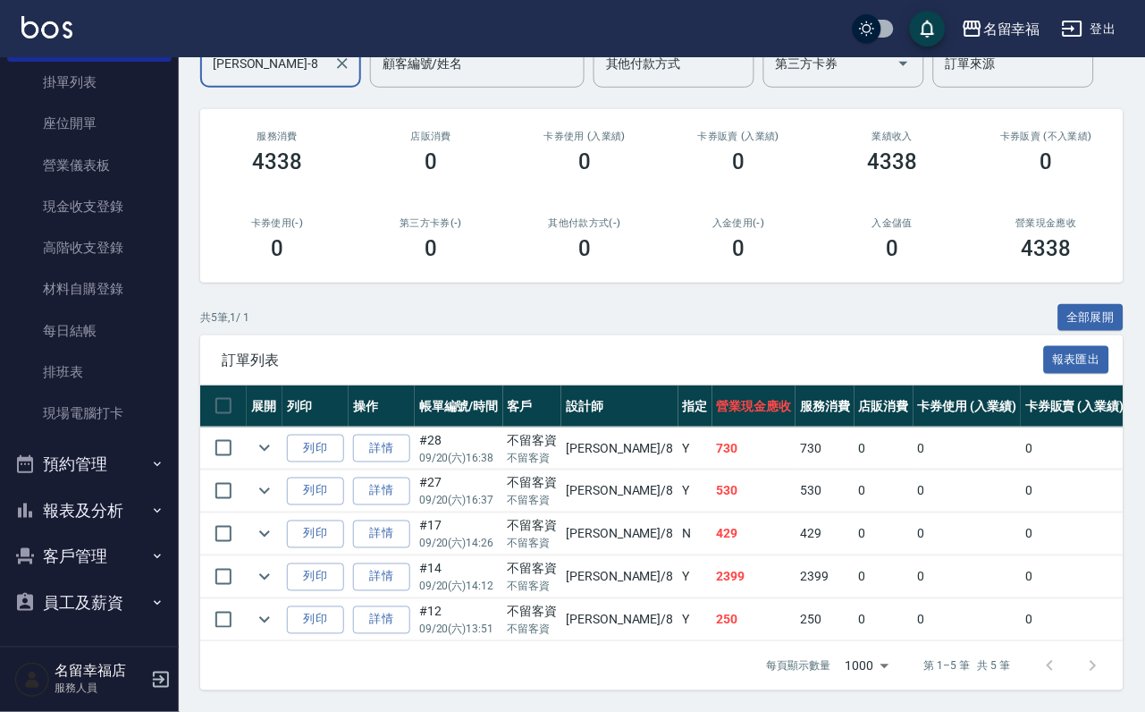
scroll to position [319, 0]
click at [108, 441] on button "預約管理" at bounding box center [89, 464] width 164 height 46
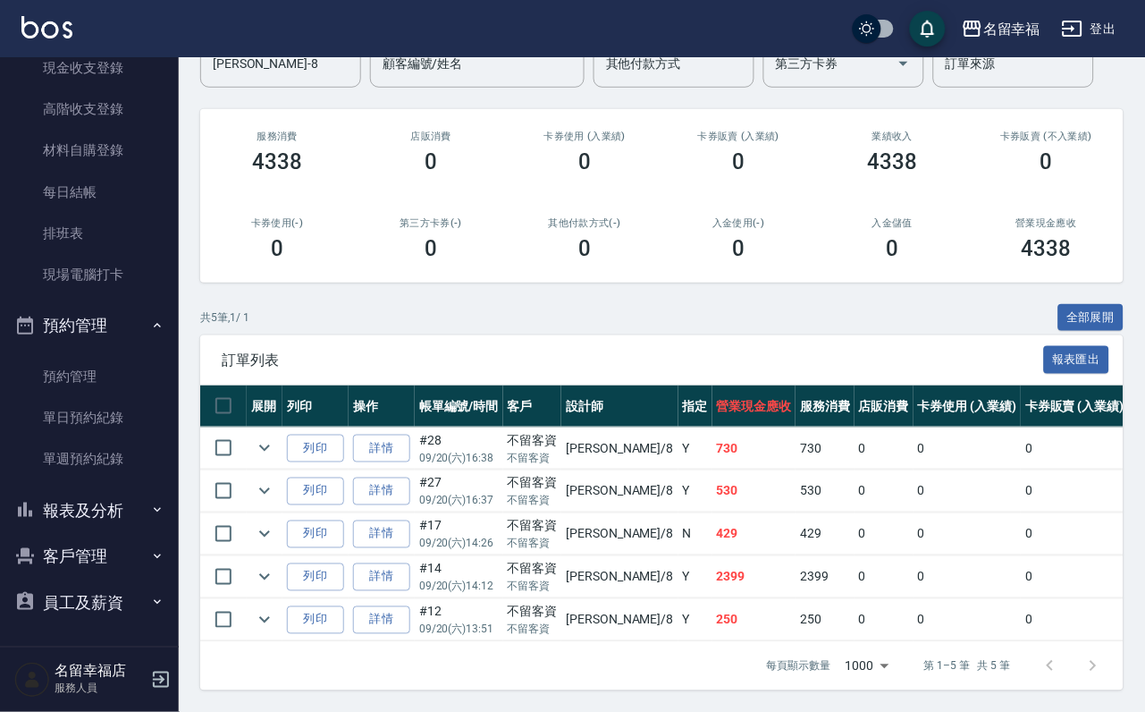
click at [112, 487] on button "報表及分析" at bounding box center [89, 510] width 164 height 46
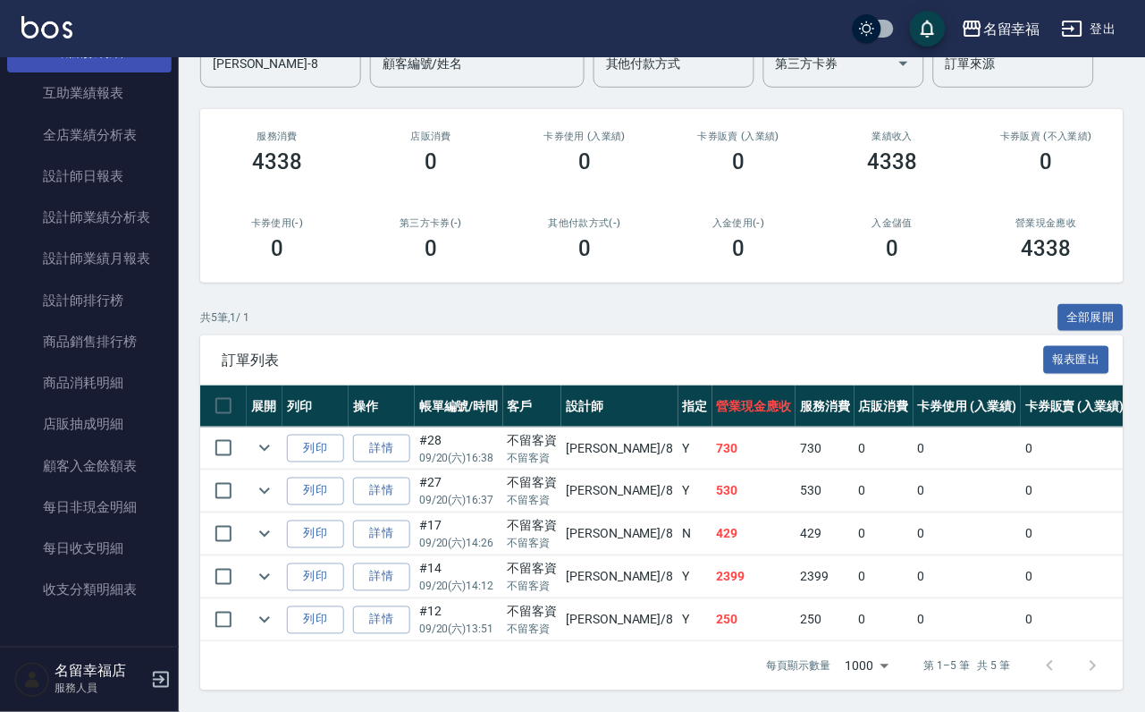
scroll to position [1019, 0]
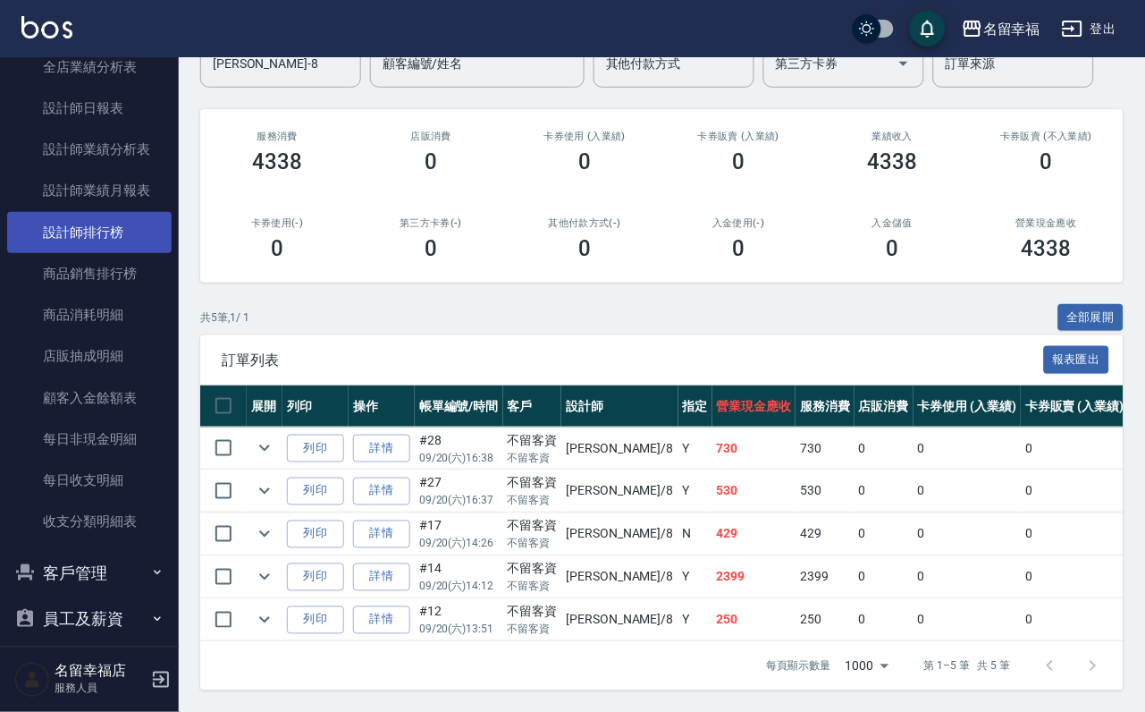
click at [152, 253] on link "設計師排行榜" at bounding box center [89, 232] width 164 height 41
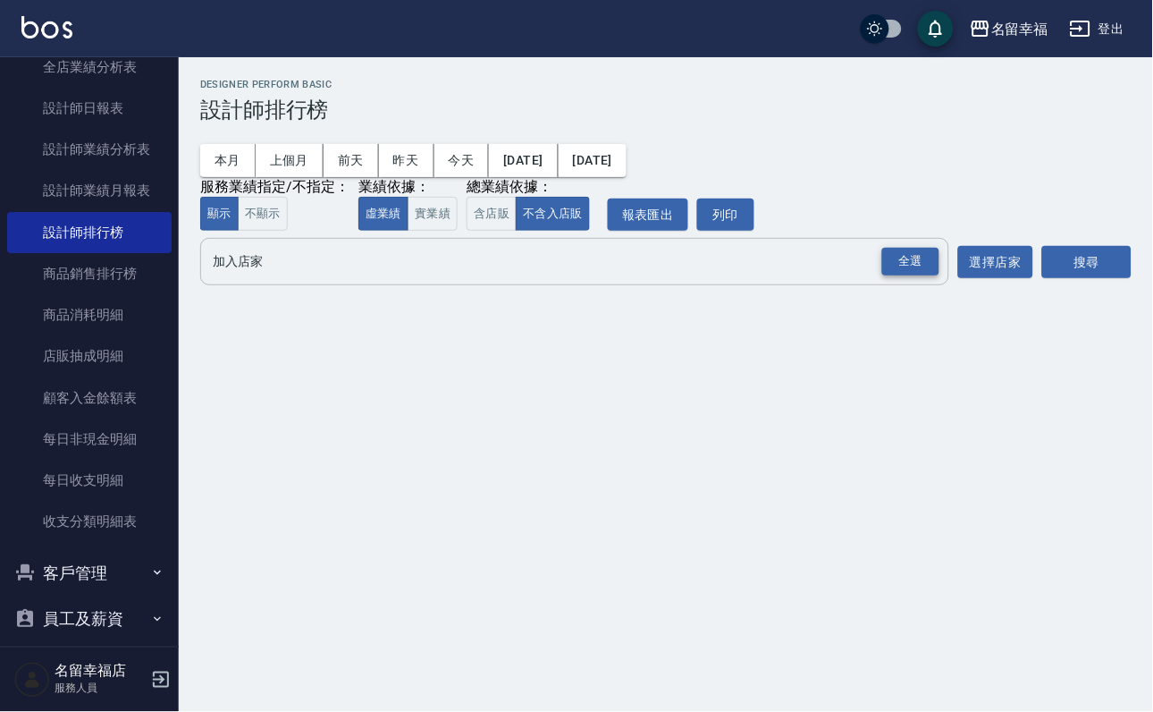
click at [912, 275] on div "全選" at bounding box center [910, 262] width 57 height 28
click at [1068, 280] on button "搜尋" at bounding box center [1086, 263] width 89 height 33
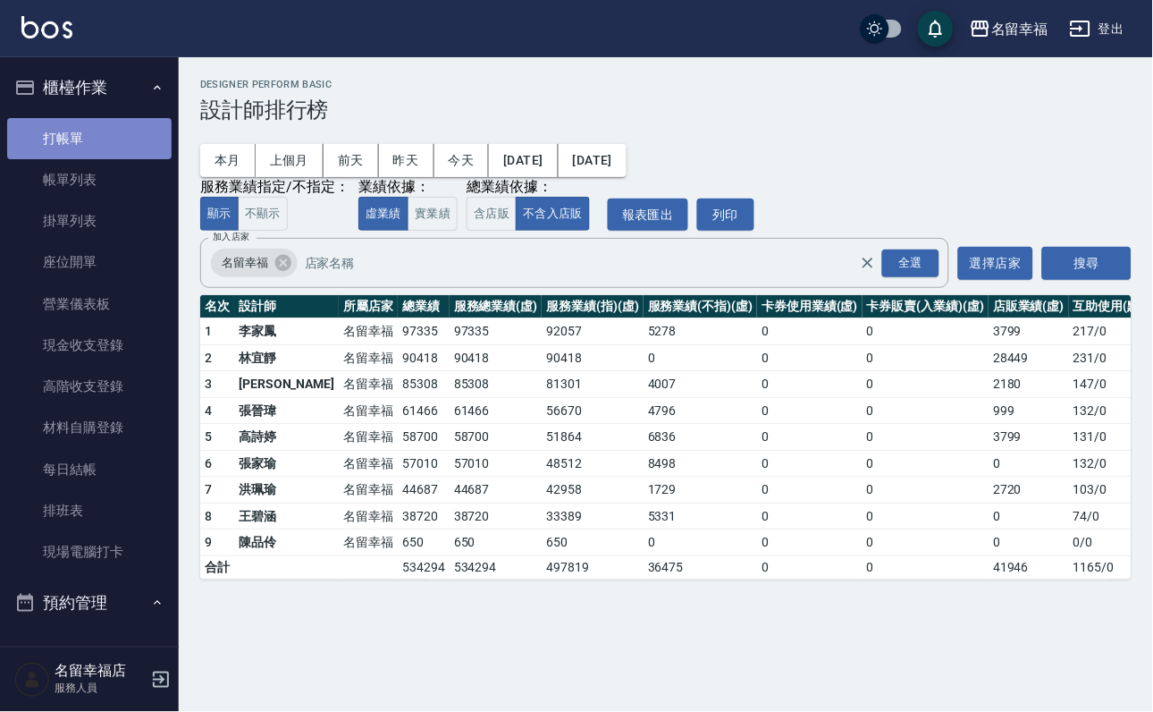
click at [119, 136] on link "打帳單" at bounding box center [89, 138] width 164 height 41
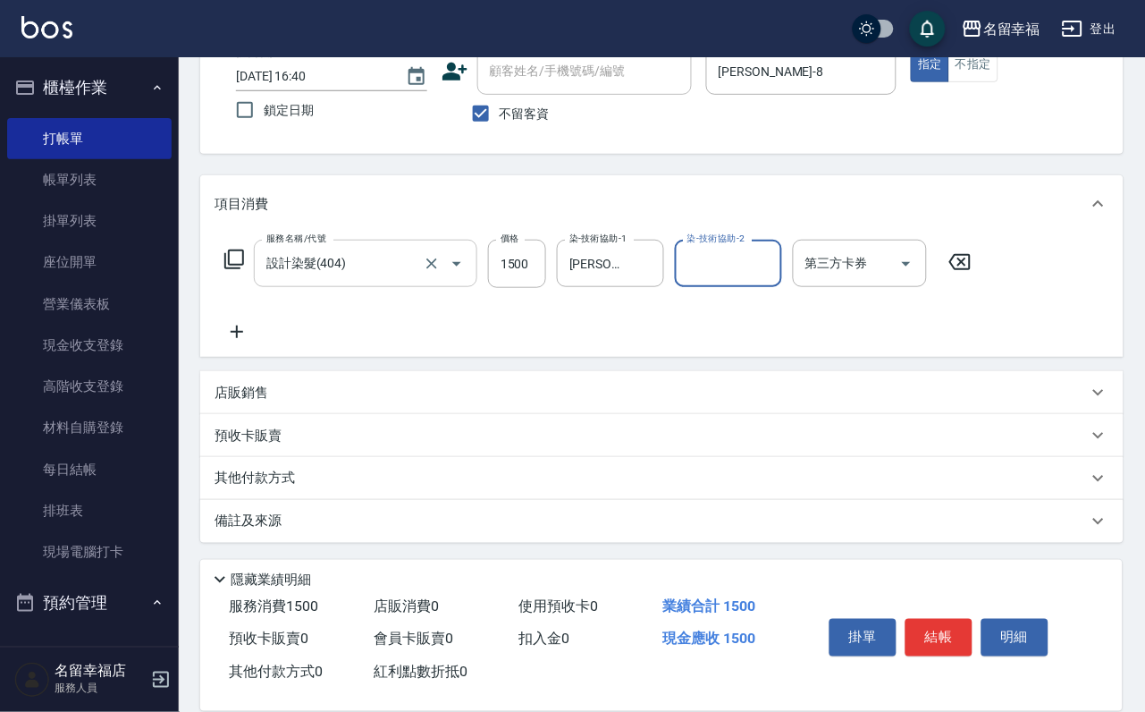
scroll to position [289, 0]
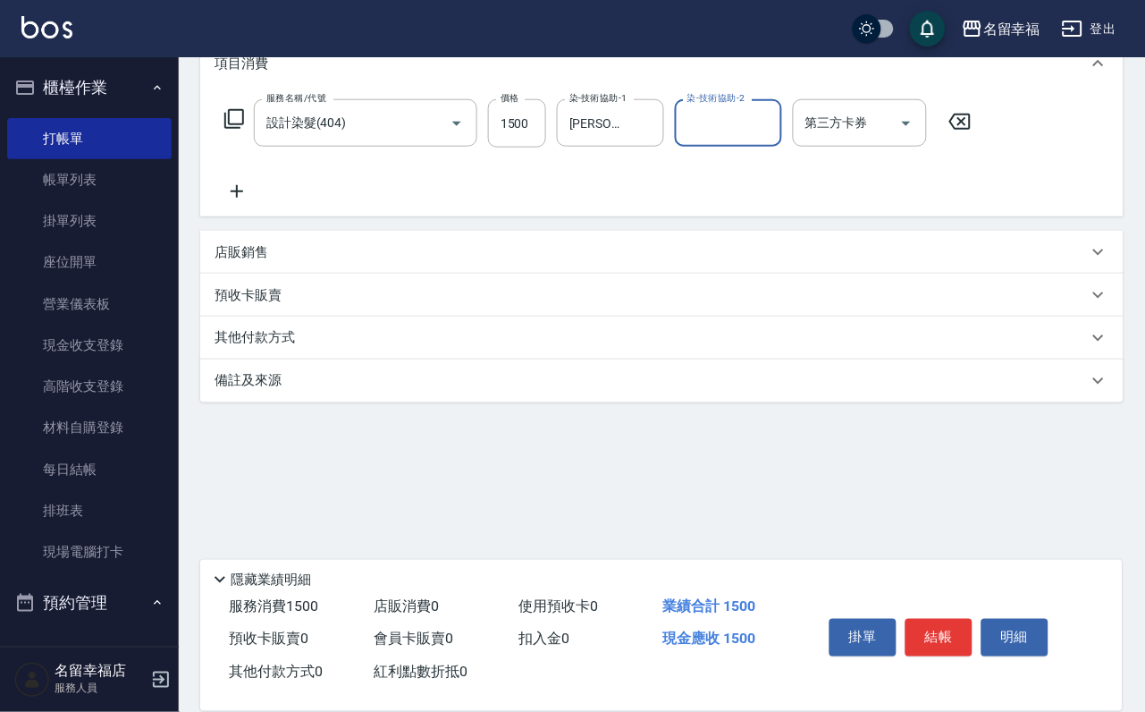
click at [218, 185] on icon at bounding box center [237, 191] width 45 height 21
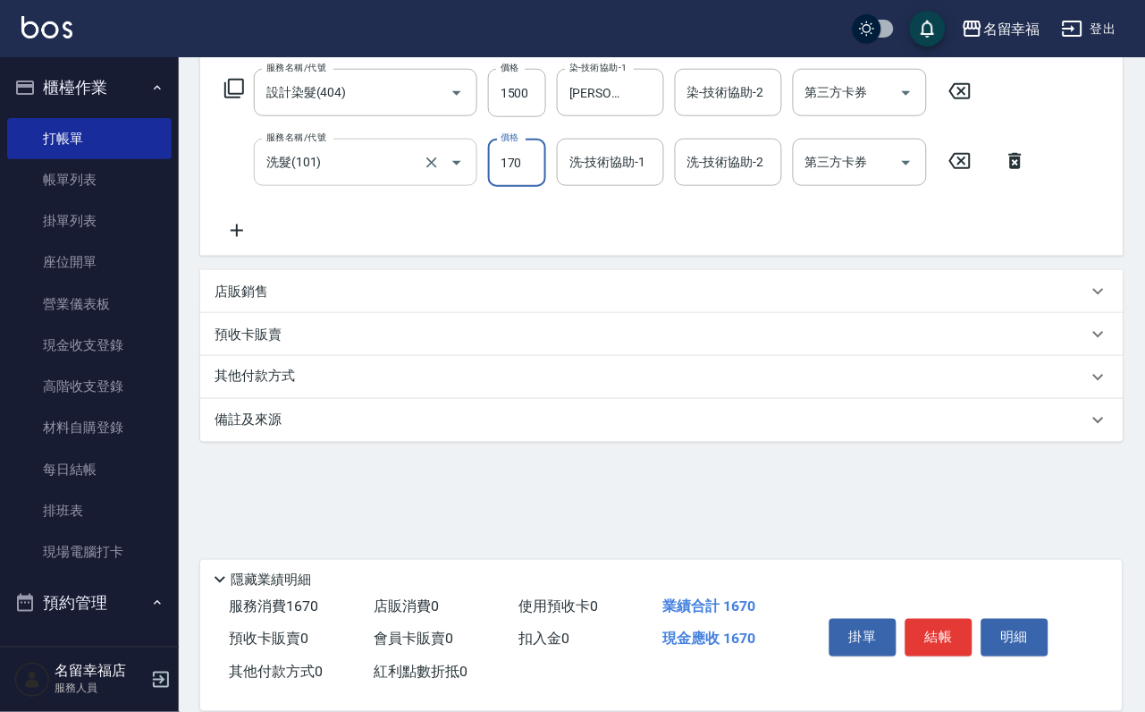
scroll to position [0, 0]
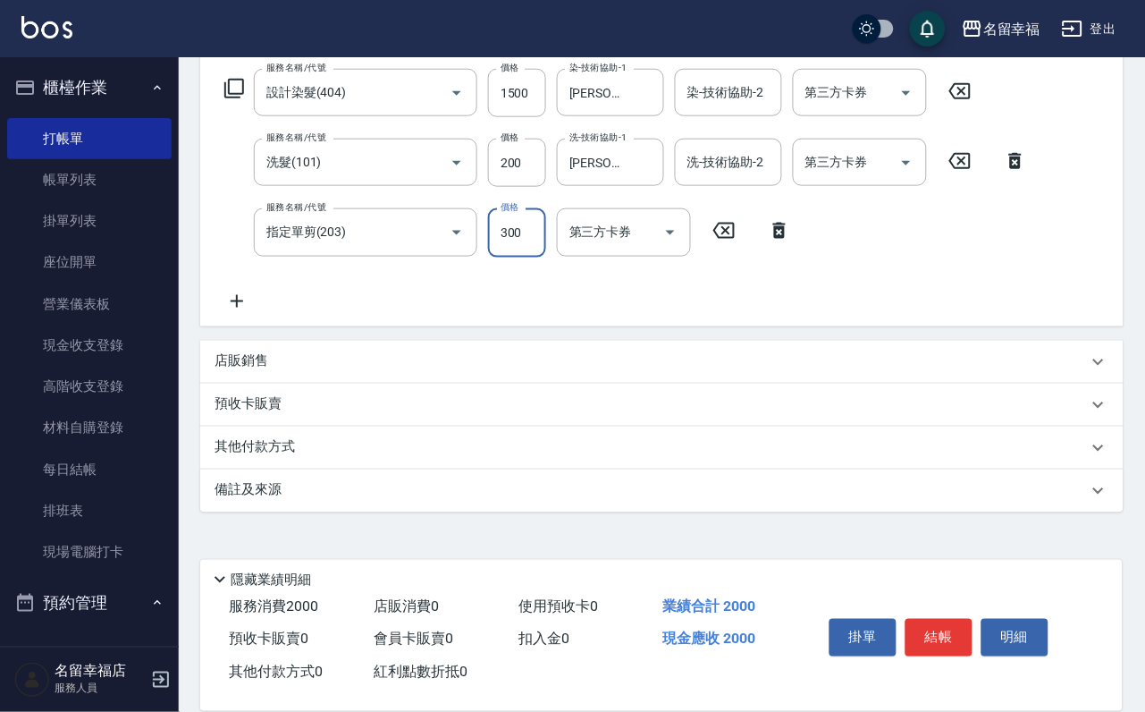
click at [778, 283] on div "服務名稱/代號 設計染髮(404) 服務名稱/代號 價格 1500 價格 染-技術協助-1 詩[PERSON_NAME]-8 染-技術協助-1 染-技術協助-…" at bounding box center [626, 190] width 823 height 242
click at [519, 117] on input "1500" at bounding box center [517, 93] width 58 height 48
click at [896, 173] on icon "Open" at bounding box center [906, 162] width 21 height 21
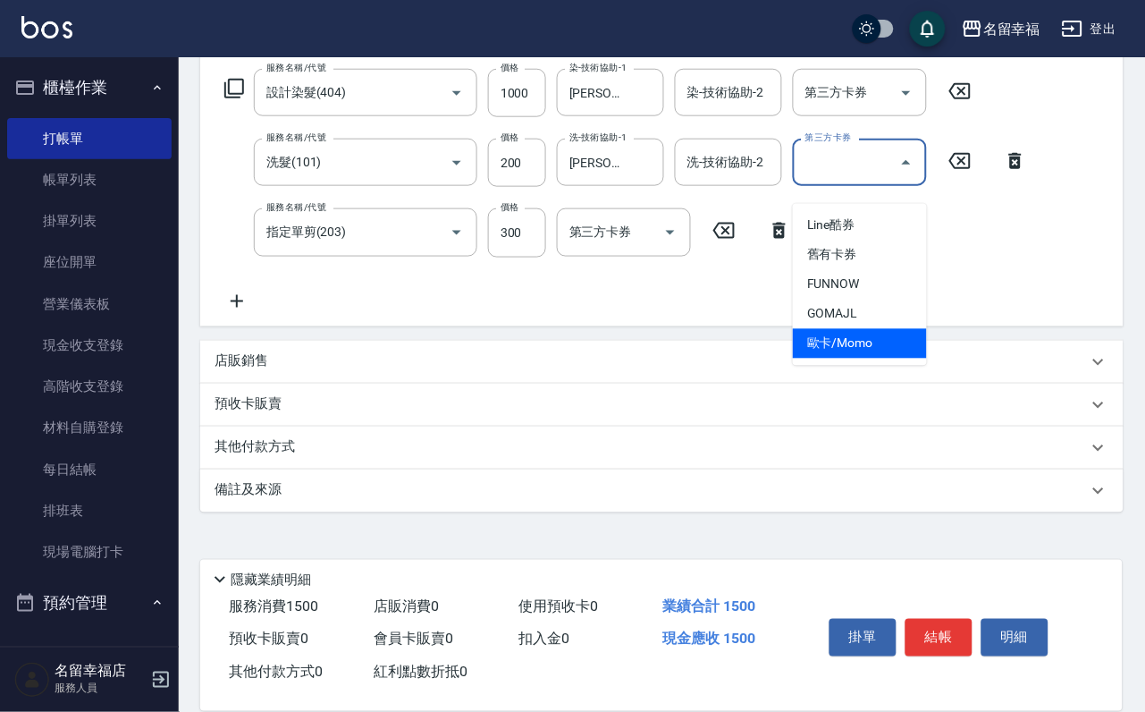
click at [1027, 283] on div "服務名稱/代號 設計染髮(404) 服務名稱/代號 價格 1000 價格 染-技術協助-1 詩[PERSON_NAME]-8 染-技術協助-1 染-技術協助-…" at bounding box center [626, 190] width 823 height 242
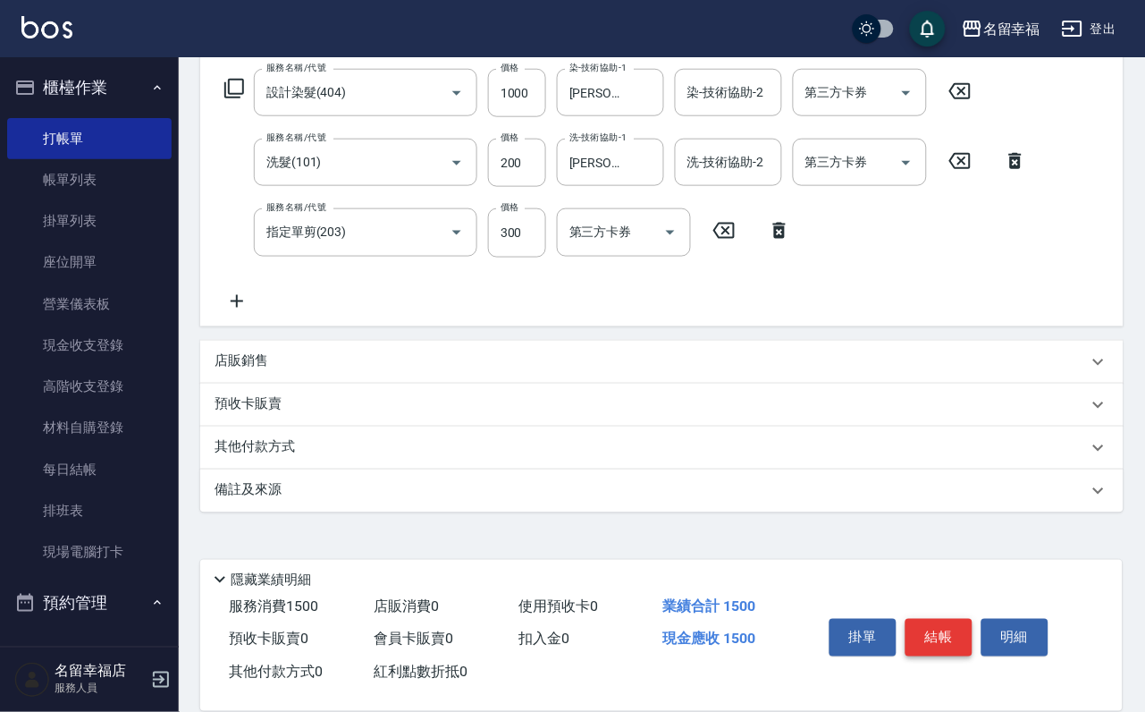
click at [951, 619] on button "結帳" at bounding box center [939, 638] width 67 height 38
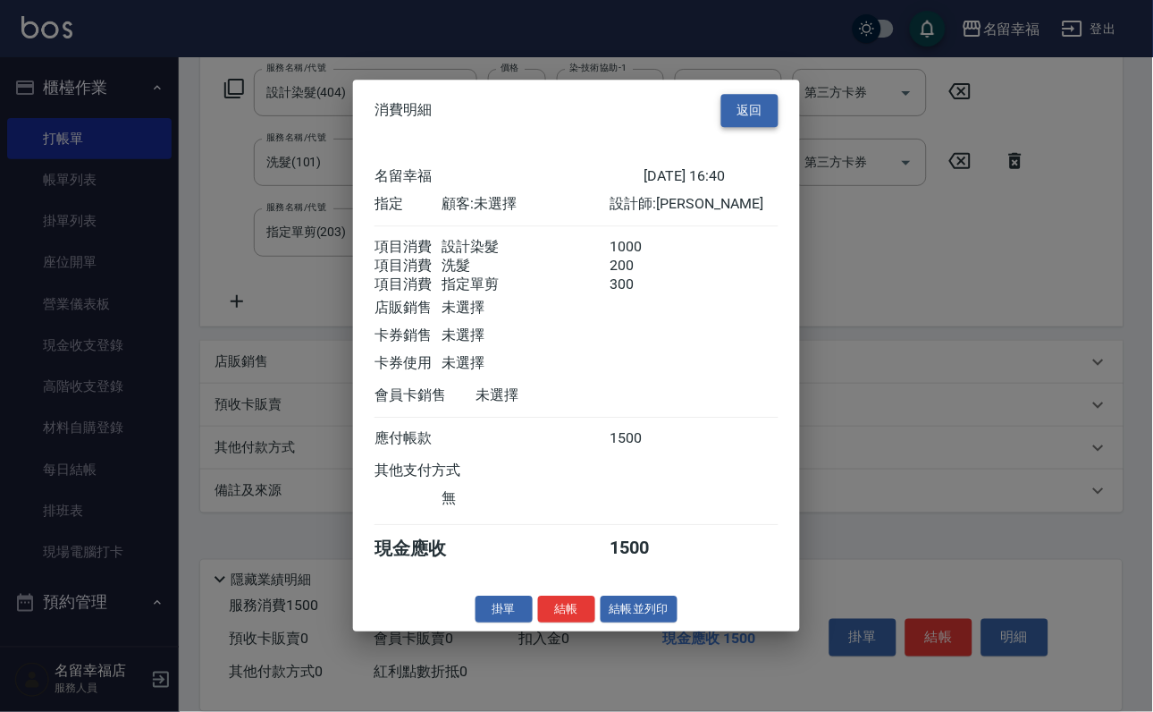
click at [747, 94] on button "返回" at bounding box center [749, 110] width 57 height 33
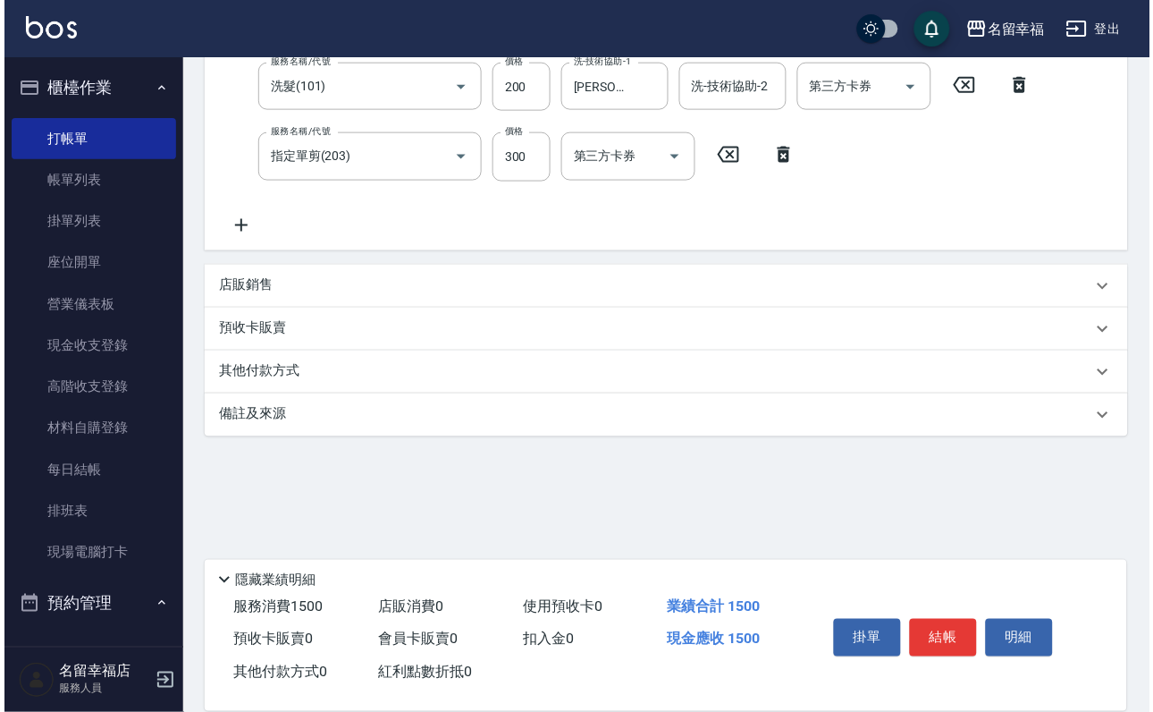
scroll to position [428, 0]
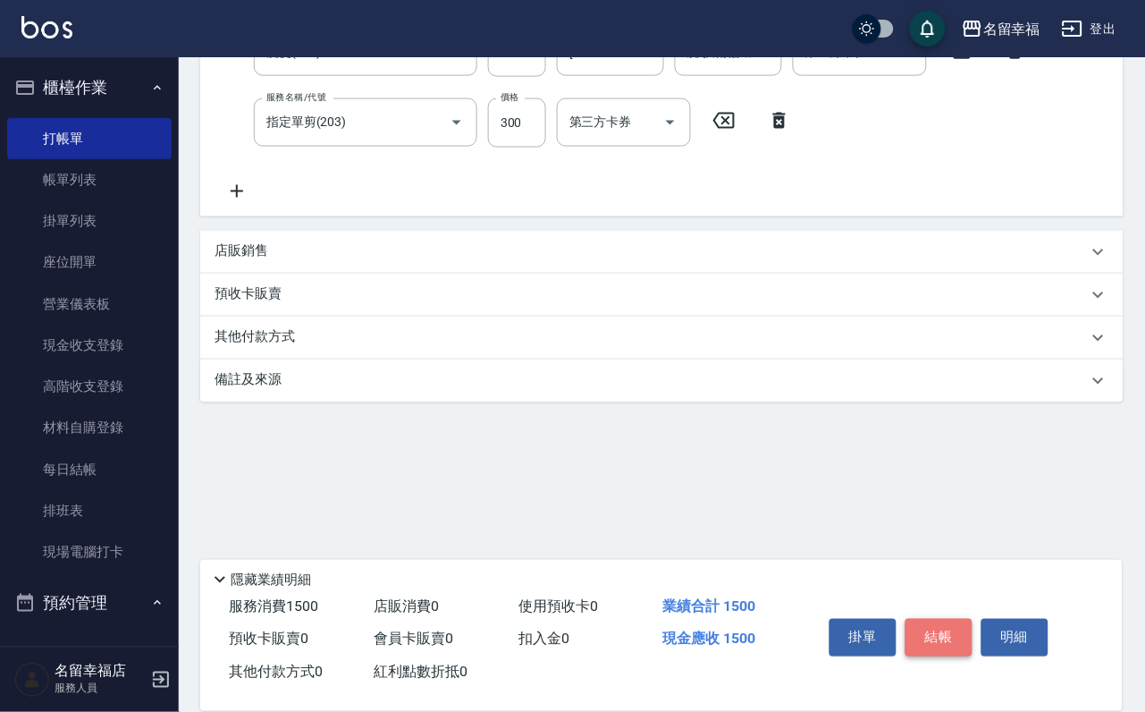
click at [973, 619] on button "結帳" at bounding box center [939, 638] width 67 height 38
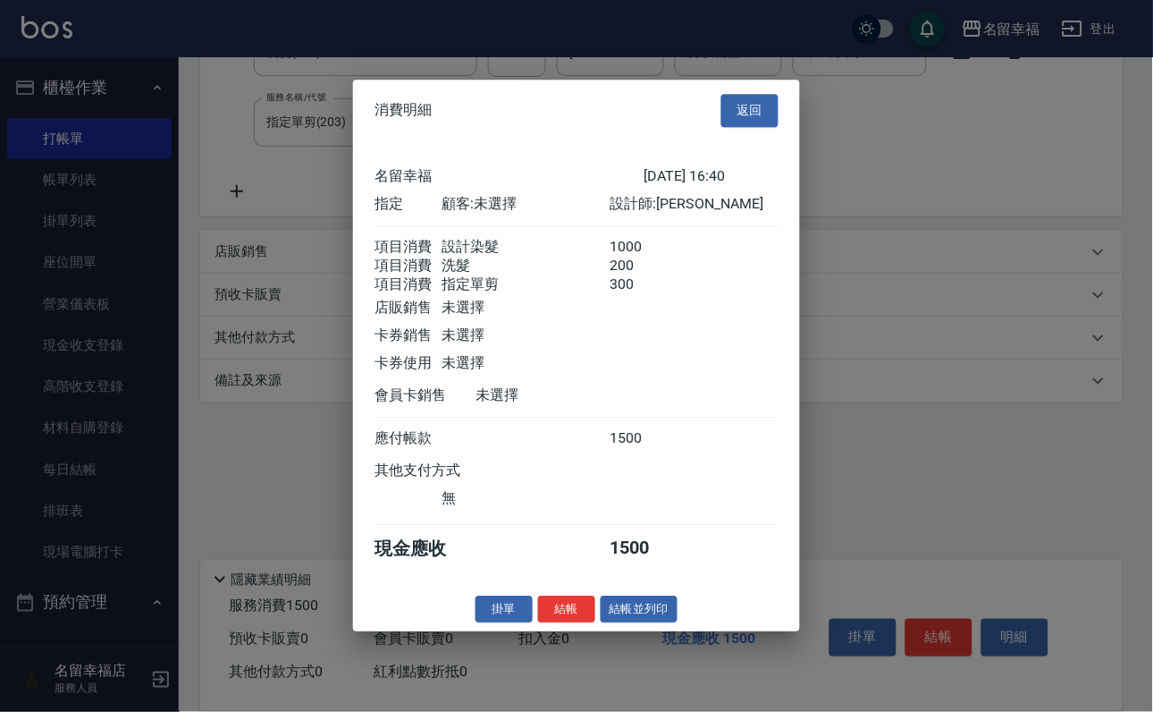
scroll to position [354, 0]
click at [538, 623] on button "結帳" at bounding box center [566, 609] width 57 height 28
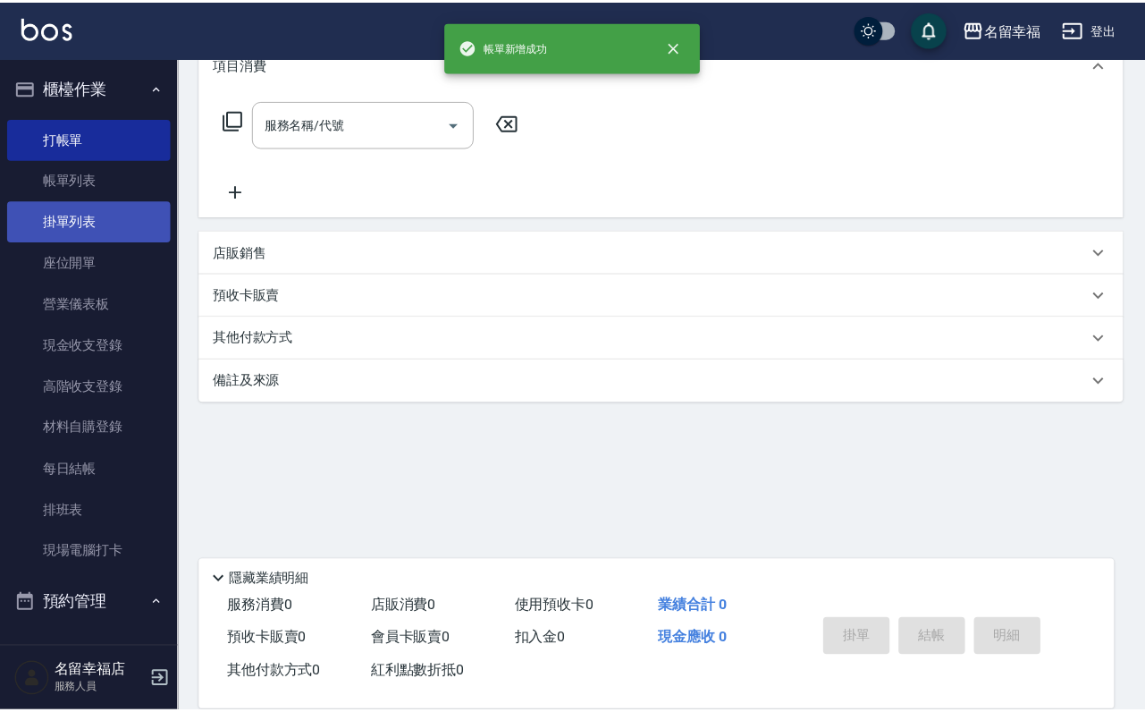
scroll to position [0, 0]
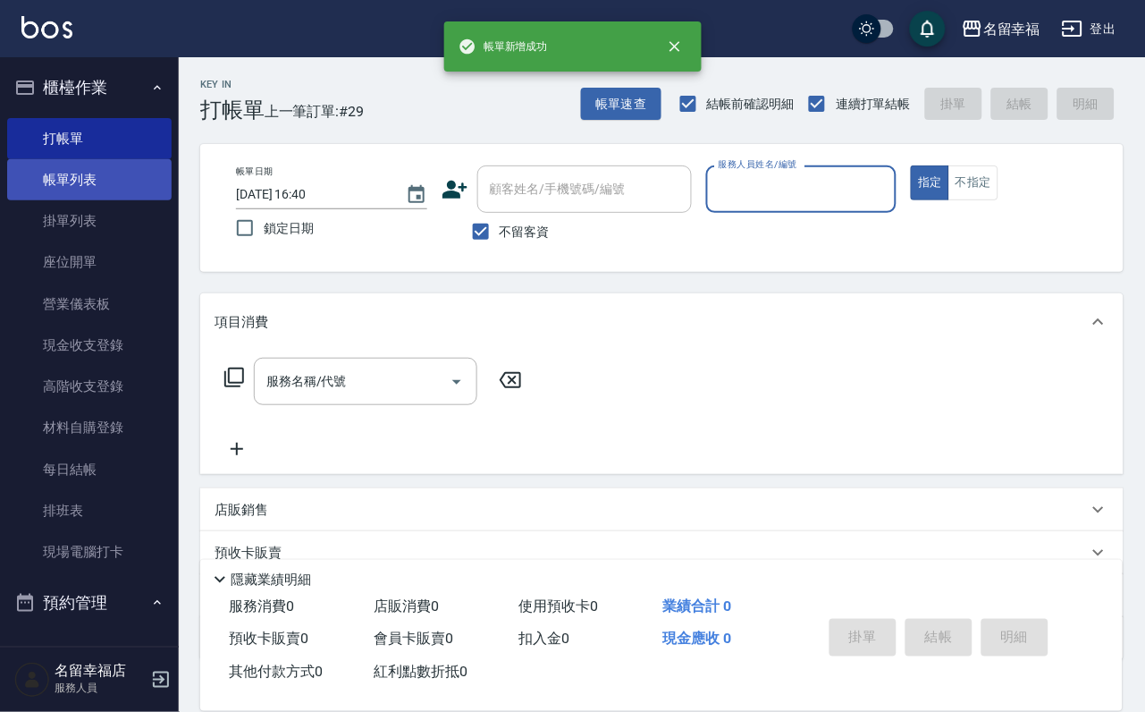
drag, startPoint x: 112, startPoint y: 194, endPoint x: 148, endPoint y: 200, distance: 37.2
click at [112, 194] on link "帳單列表" at bounding box center [89, 179] width 164 height 41
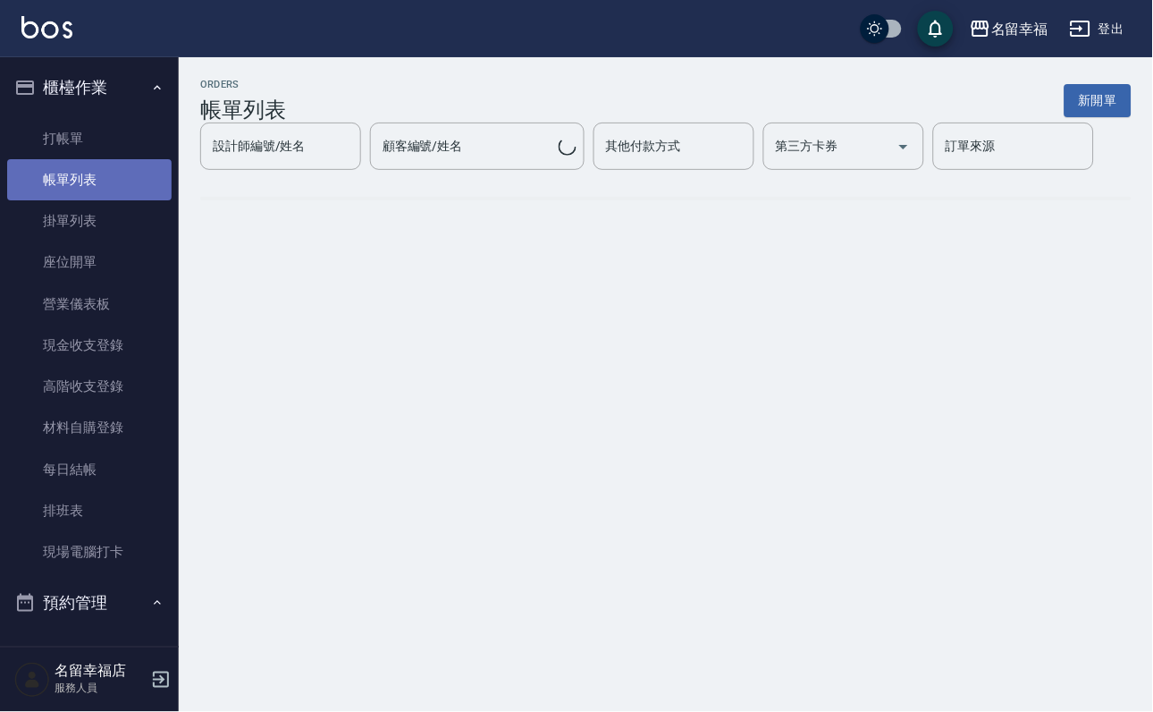
drag, startPoint x: 145, startPoint y: 198, endPoint x: 171, endPoint y: 204, distance: 26.5
click at [145, 198] on link "帳單列表" at bounding box center [89, 179] width 164 height 41
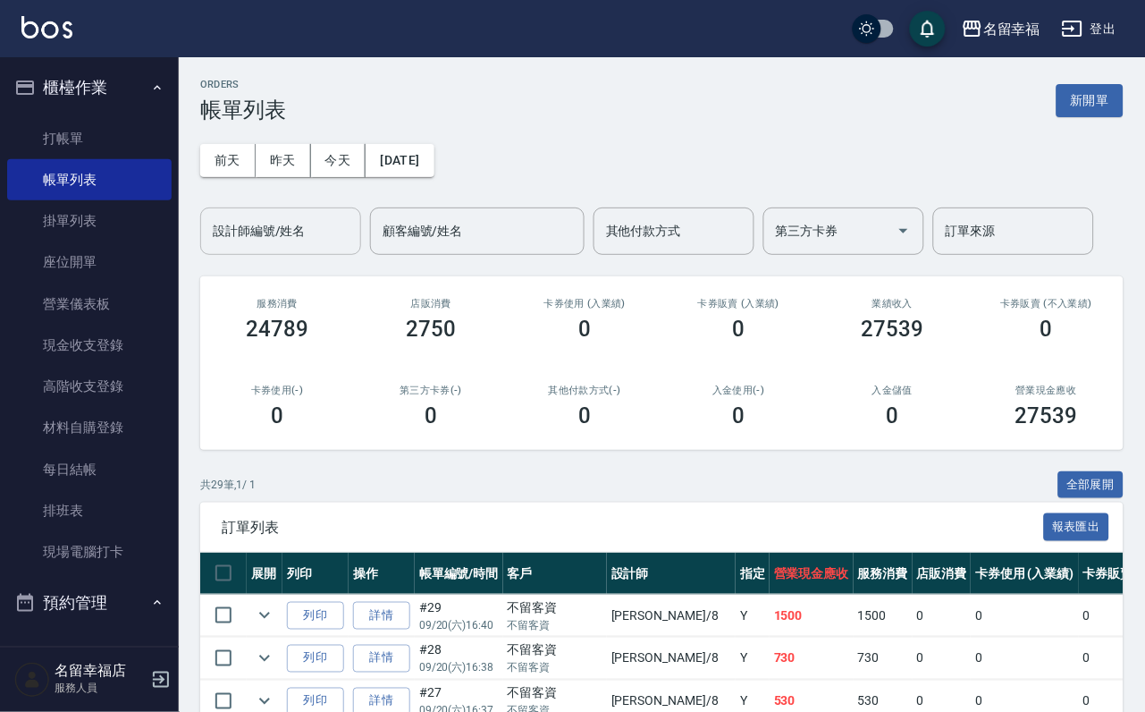
click at [222, 234] on input "設計師編號/姓名" at bounding box center [280, 230] width 145 height 31
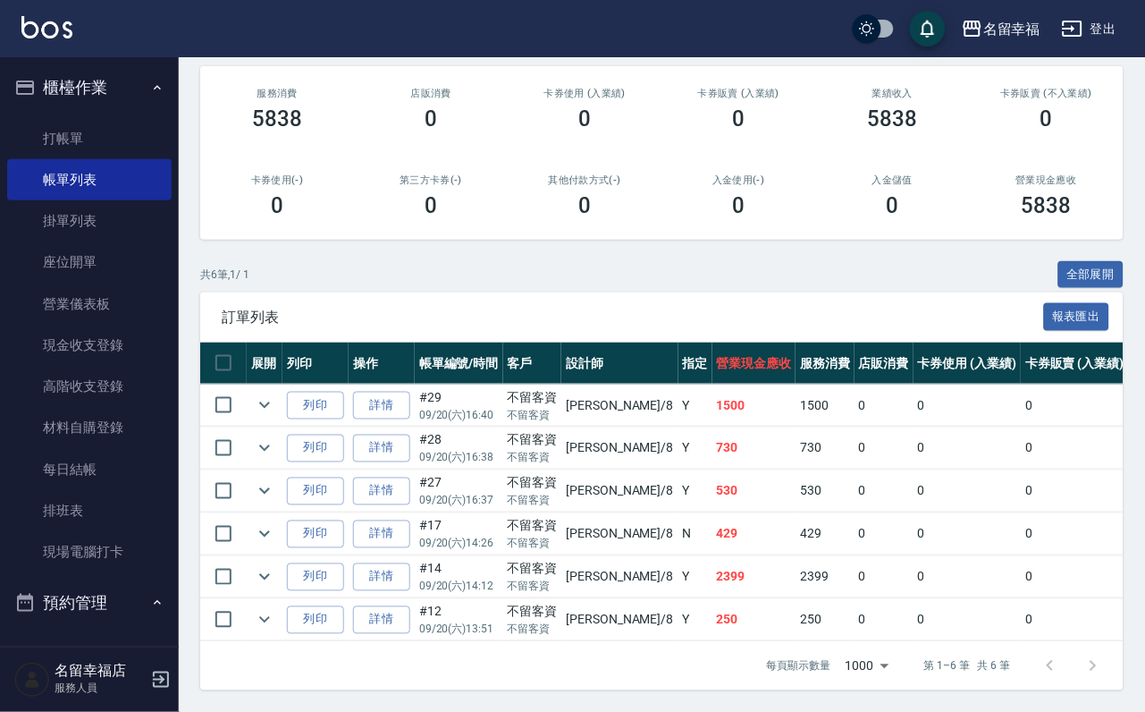
scroll to position [375, 0]
click at [122, 153] on link "打帳單" at bounding box center [89, 138] width 164 height 41
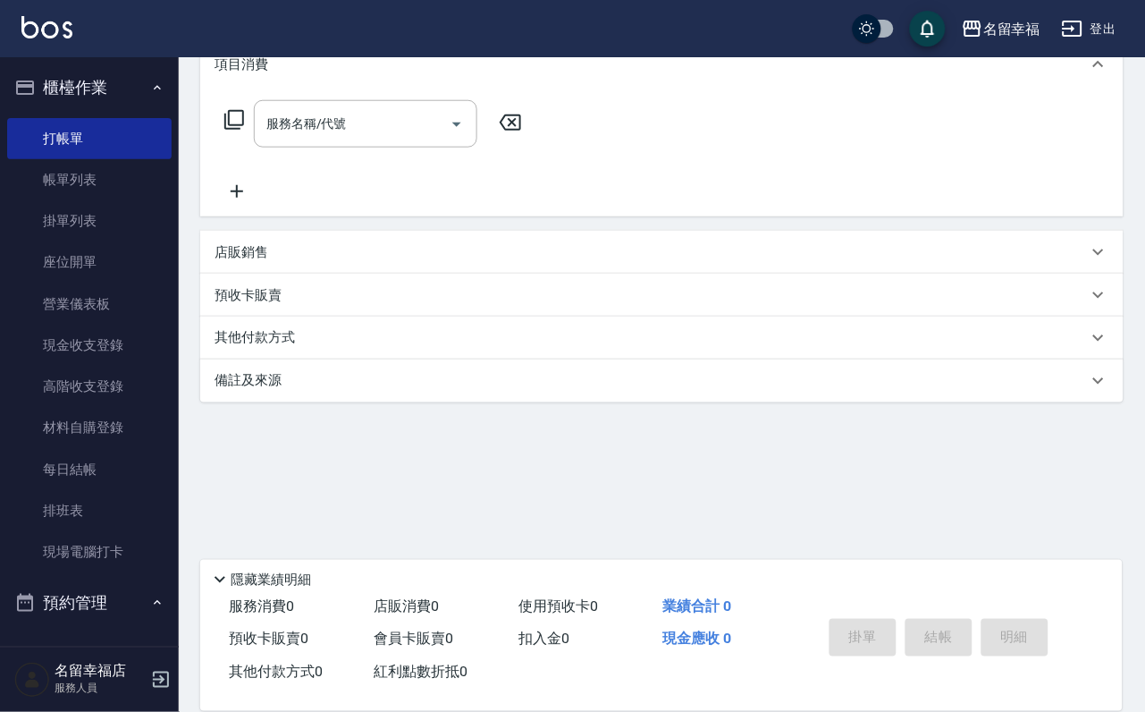
scroll to position [289, 0]
click at [324, 246] on div "店販銷售" at bounding box center [651, 252] width 873 height 19
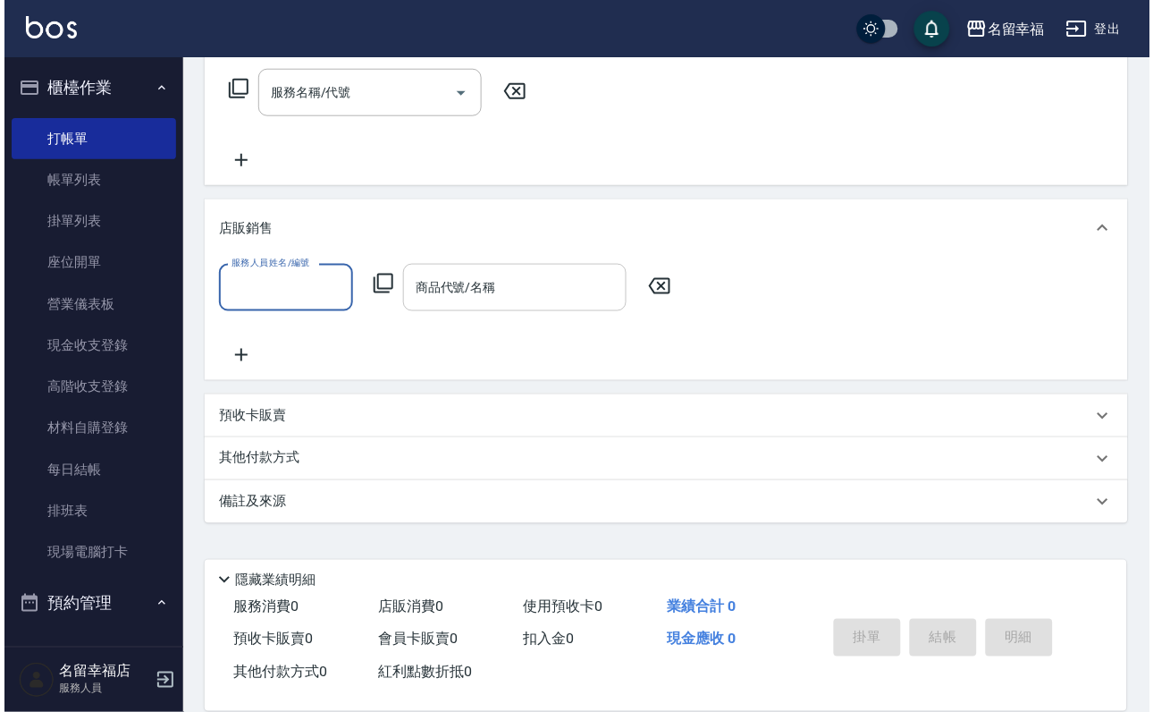
scroll to position [0, 0]
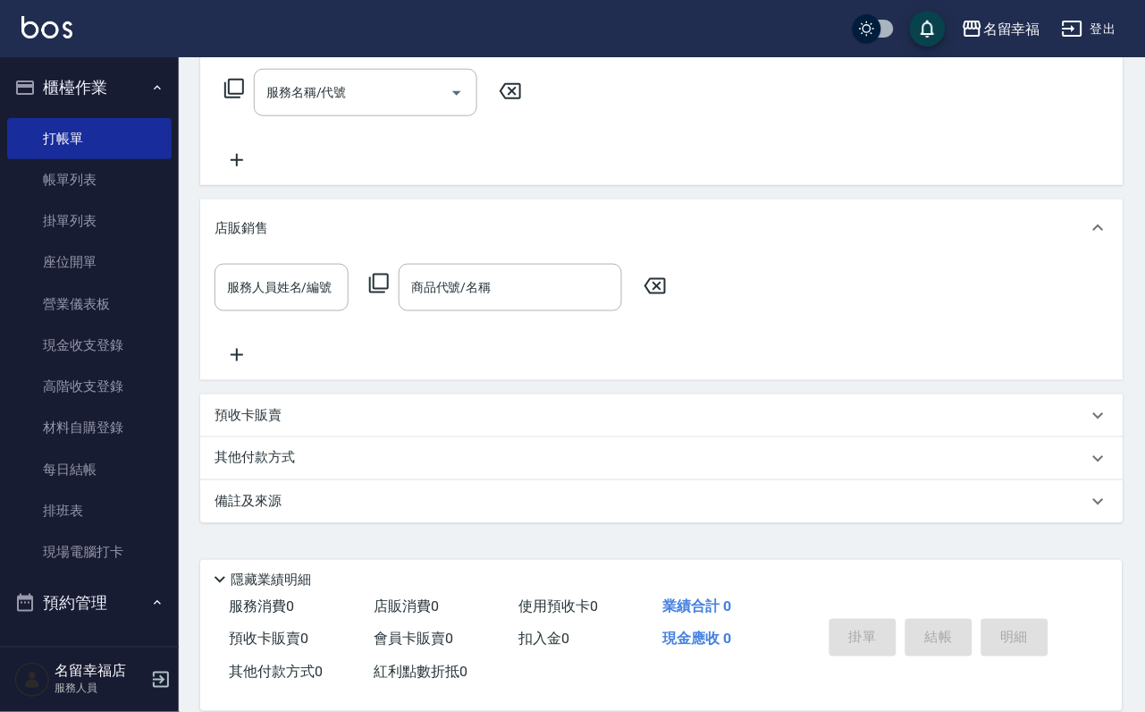
click at [388, 294] on icon at bounding box center [378, 283] width 21 height 21
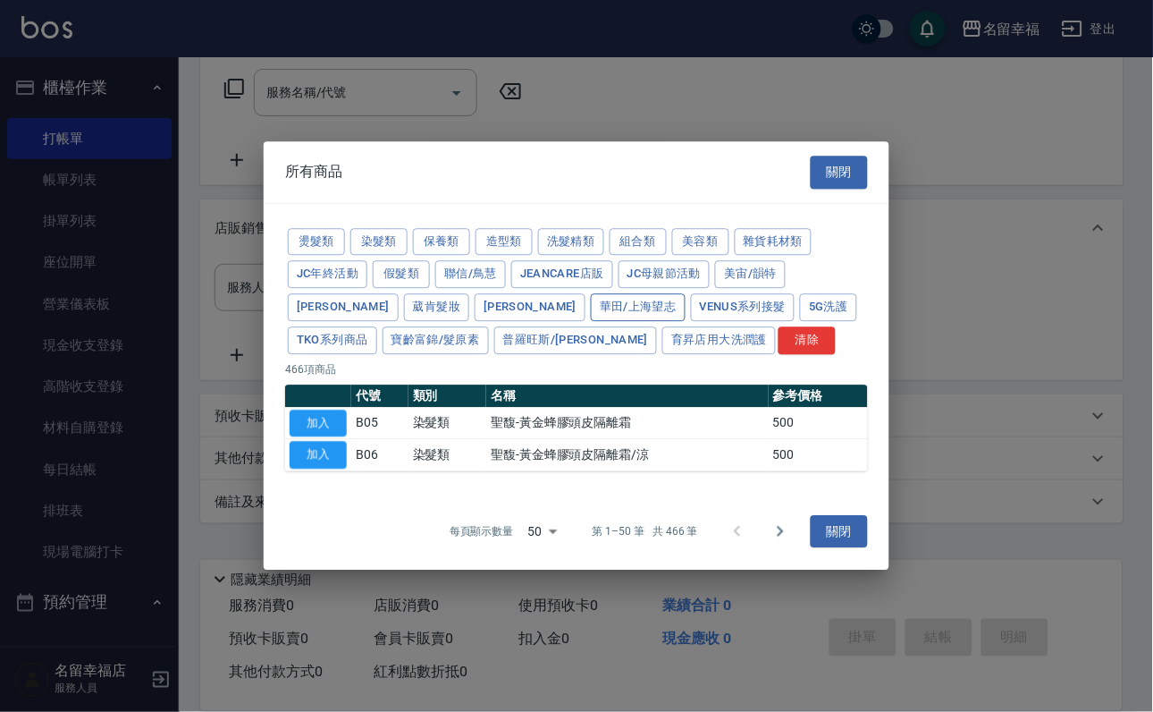
click at [591, 293] on button "華田/上海望志" at bounding box center [638, 307] width 95 height 28
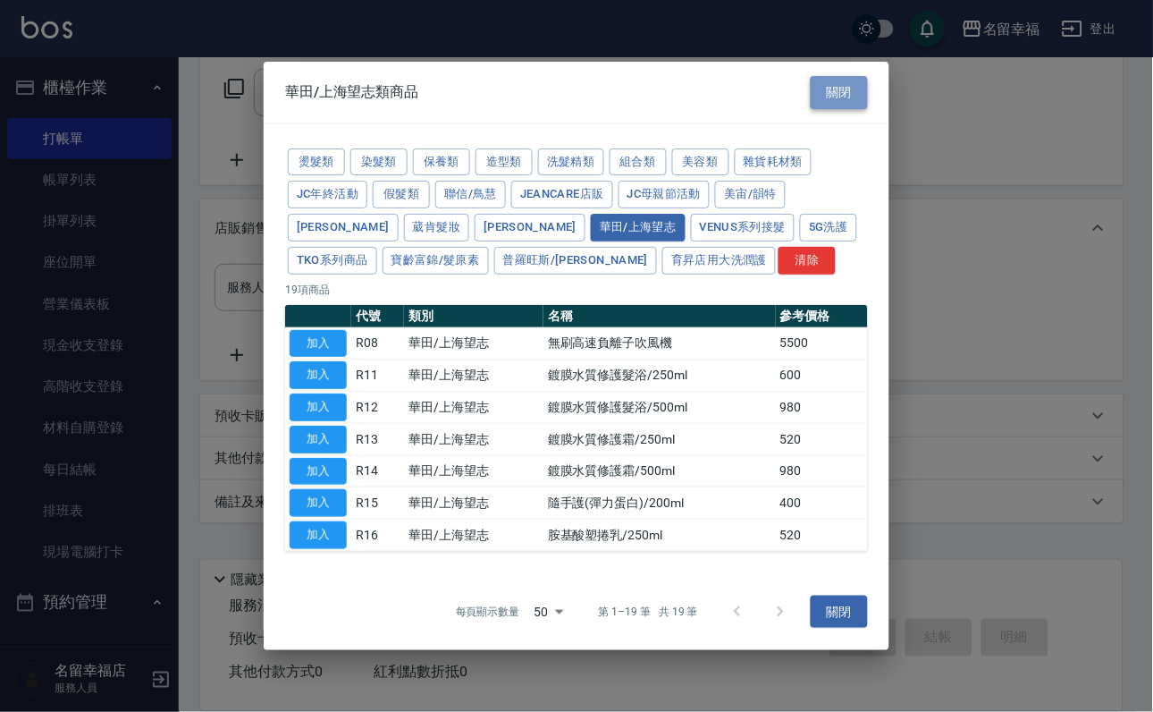
click at [838, 76] on button "關閉" at bounding box center [839, 92] width 57 height 33
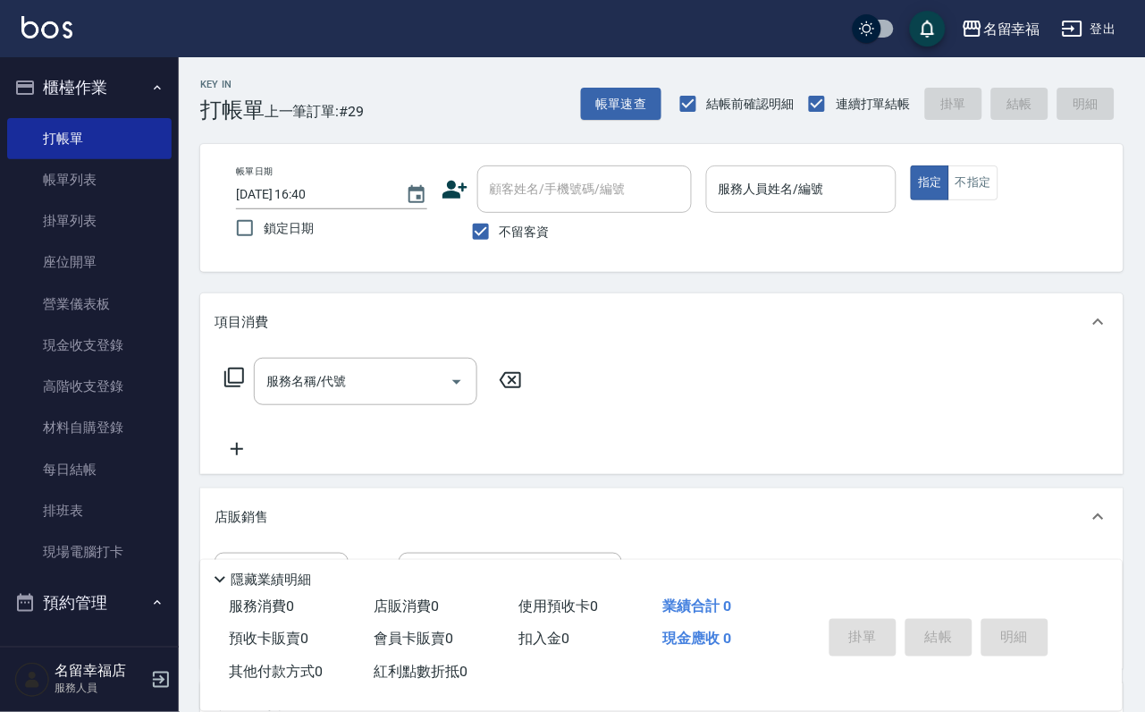
drag, startPoint x: 936, startPoint y: 175, endPoint x: 911, endPoint y: 161, distance: 28.8
click at [898, 169] on div "服務人員姓名/編號 服務人員姓名/編號" at bounding box center [801, 188] width 191 height 47
click at [241, 388] on icon at bounding box center [234, 377] width 21 height 21
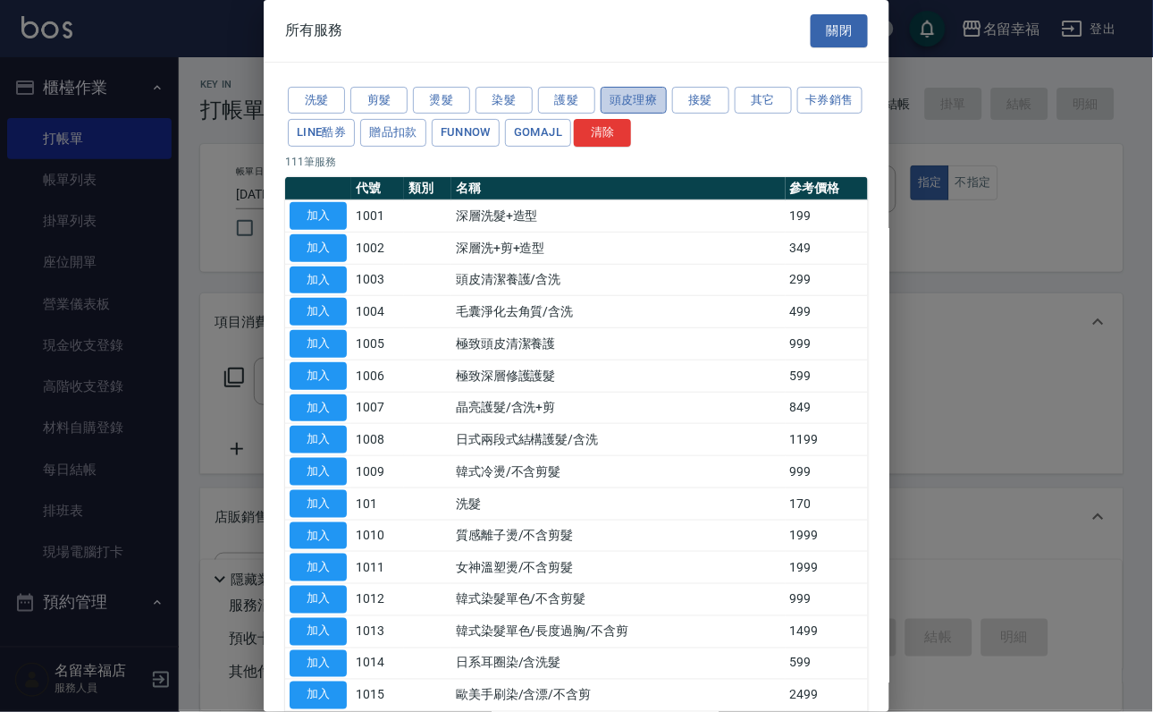
click at [667, 92] on button "頭皮理療" at bounding box center [634, 101] width 66 height 28
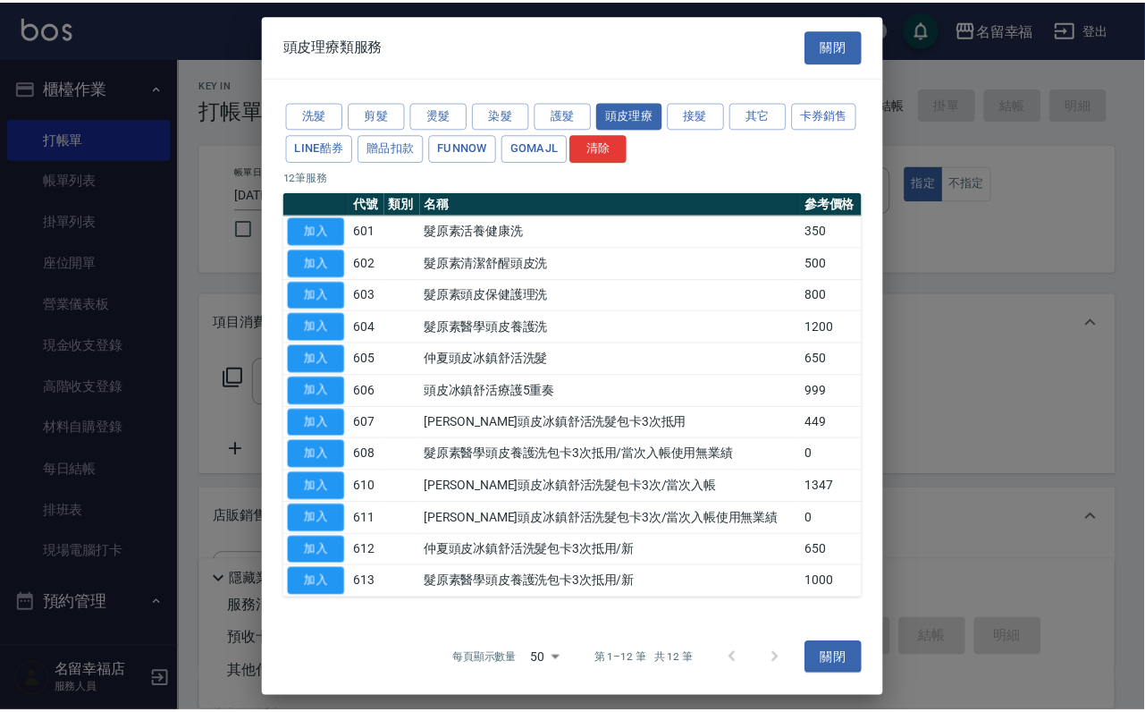
scroll to position [134, 0]
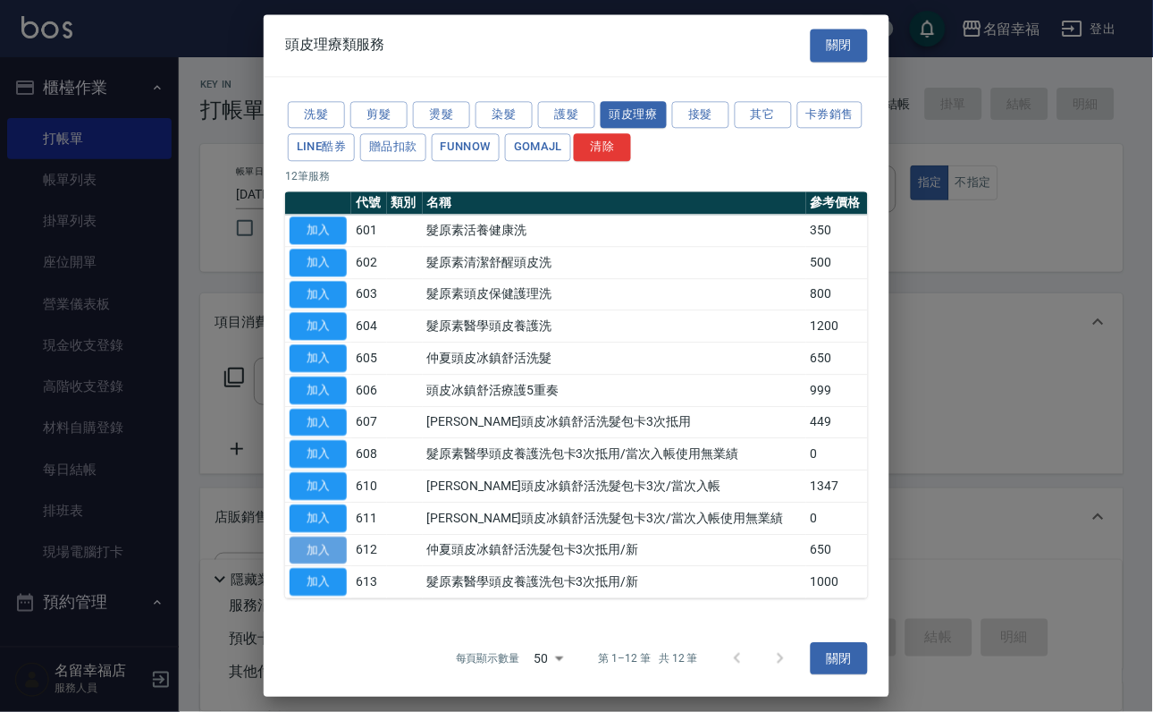
click at [329, 552] on button "加入" at bounding box center [318, 550] width 57 height 28
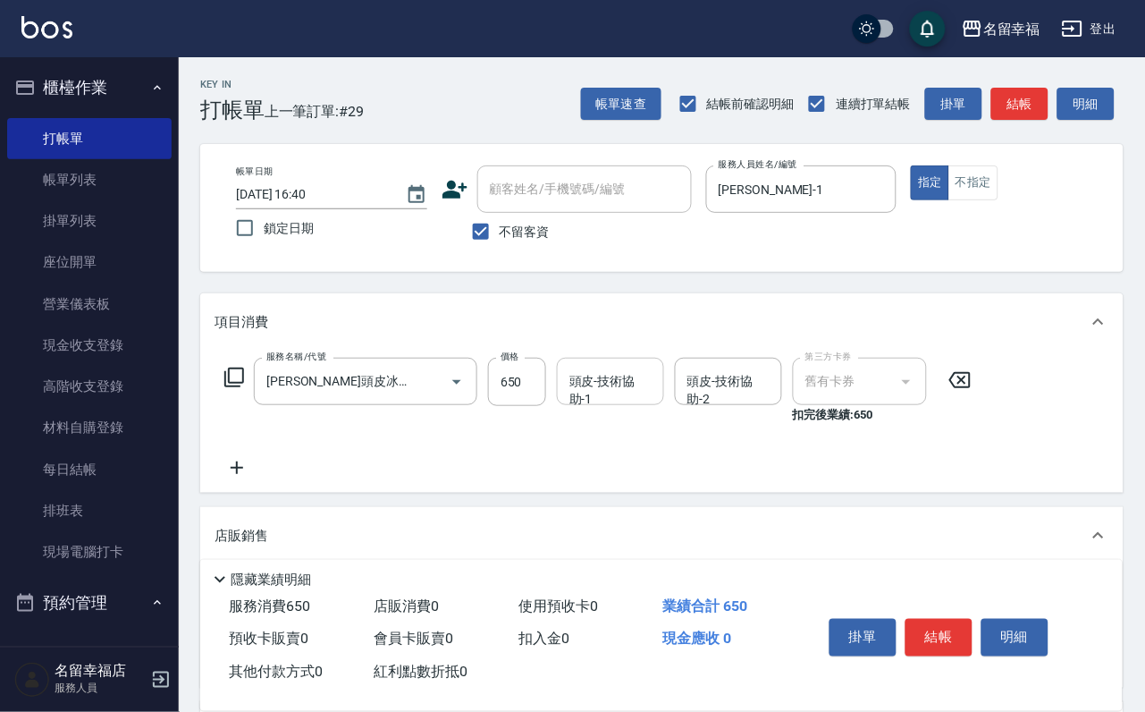
click at [604, 387] on div "頭皮-技術協助-1 頭皮-技術協助-1" at bounding box center [610, 381] width 107 height 47
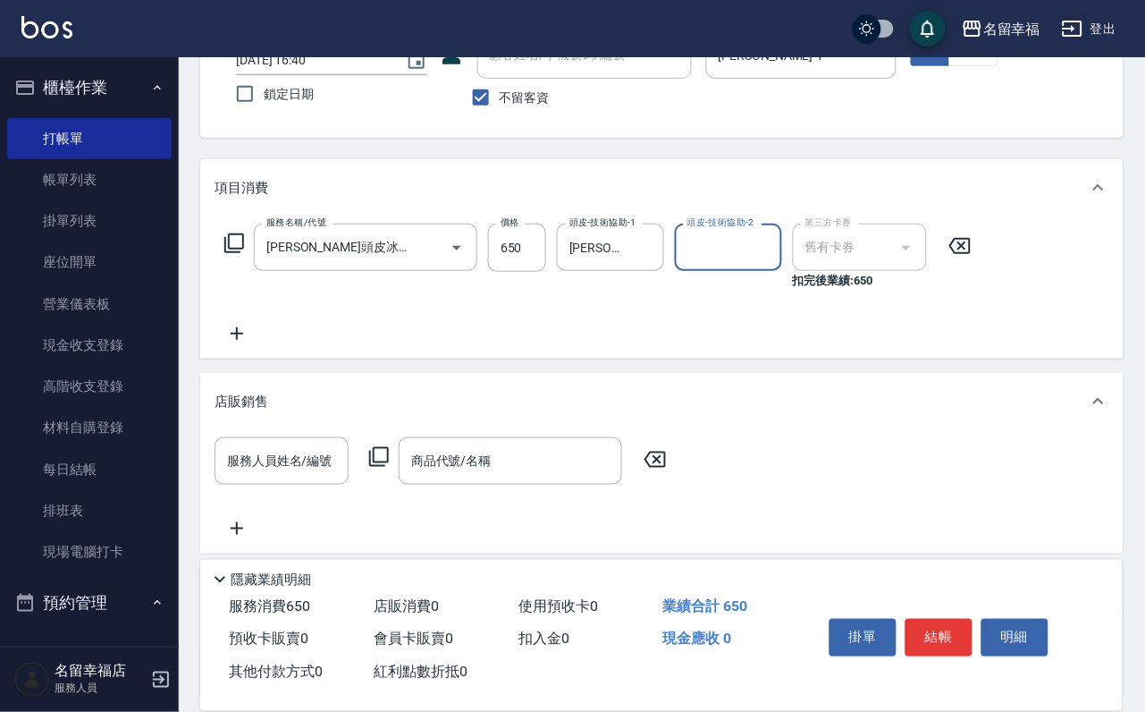
click at [231, 344] on icon at bounding box center [237, 333] width 45 height 21
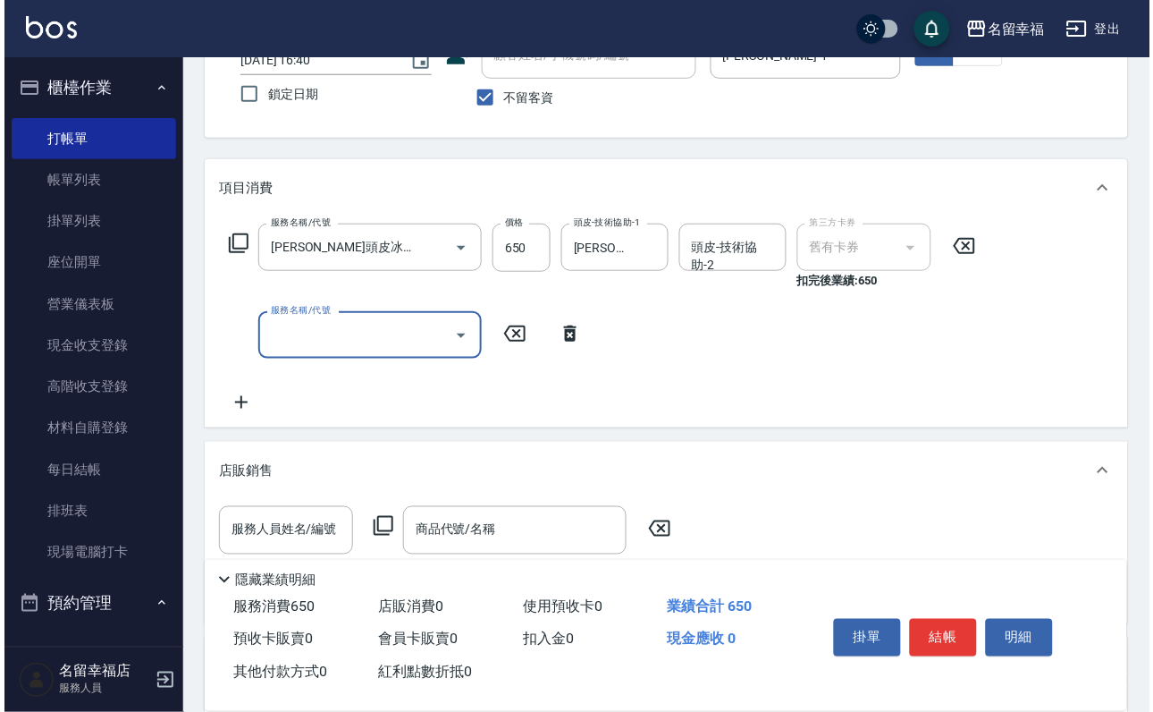
scroll to position [0, 0]
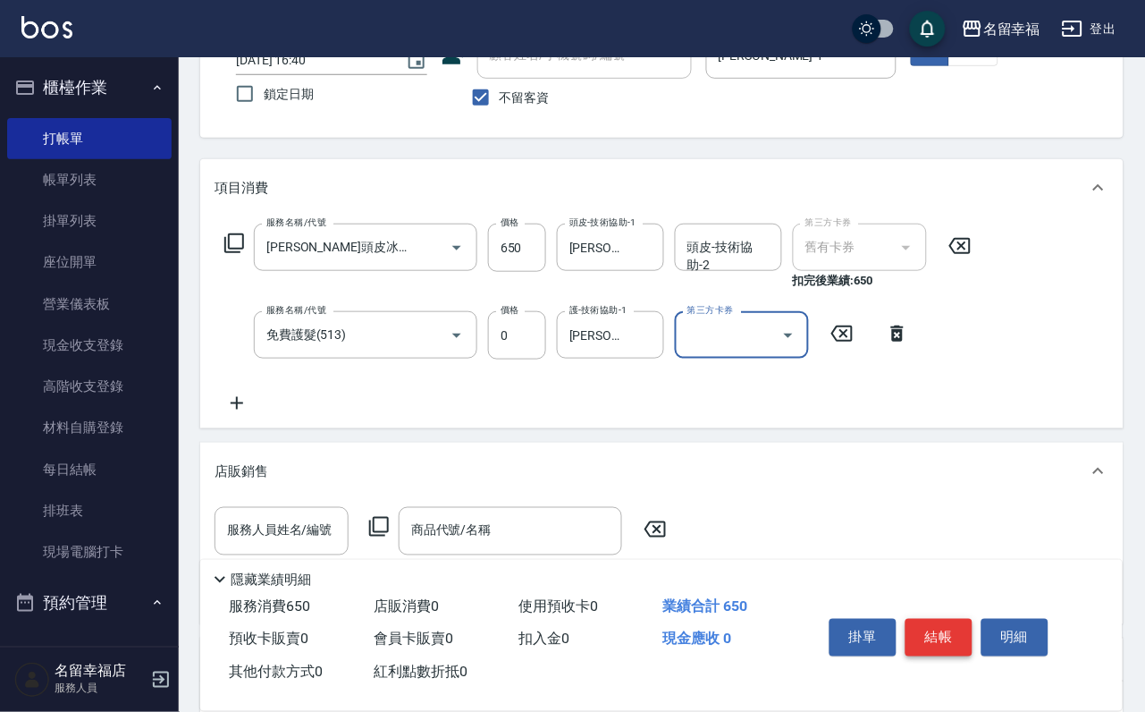
click at [973, 619] on button "結帳" at bounding box center [939, 638] width 67 height 38
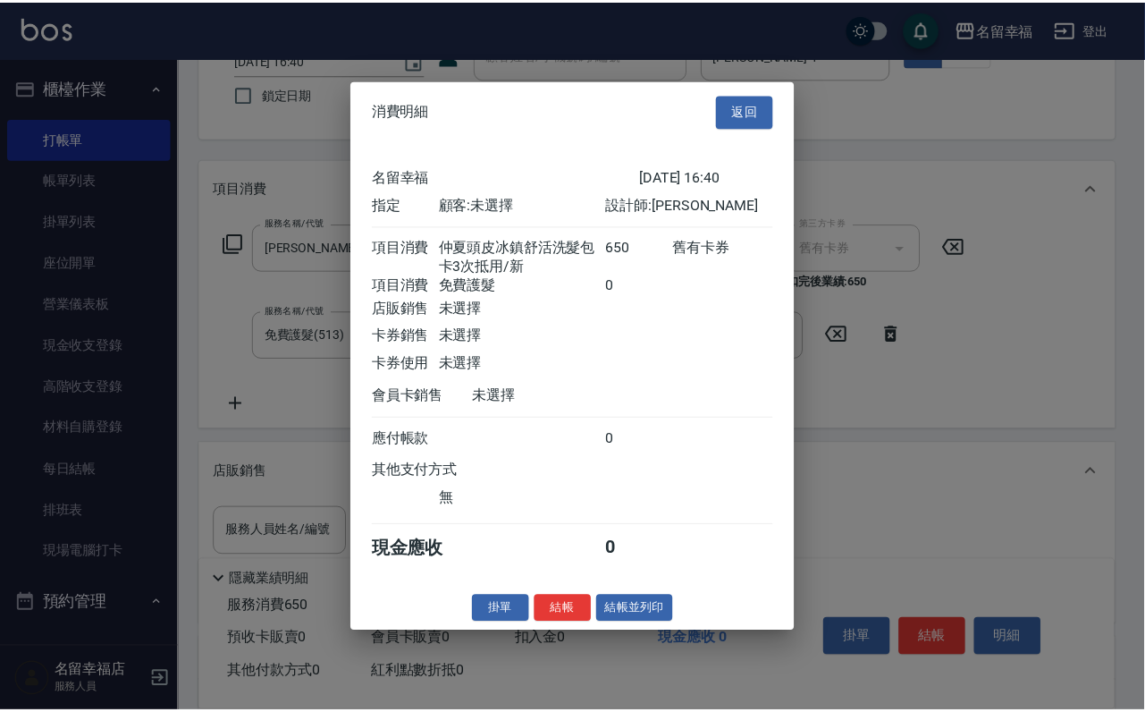
scroll to position [321, 0]
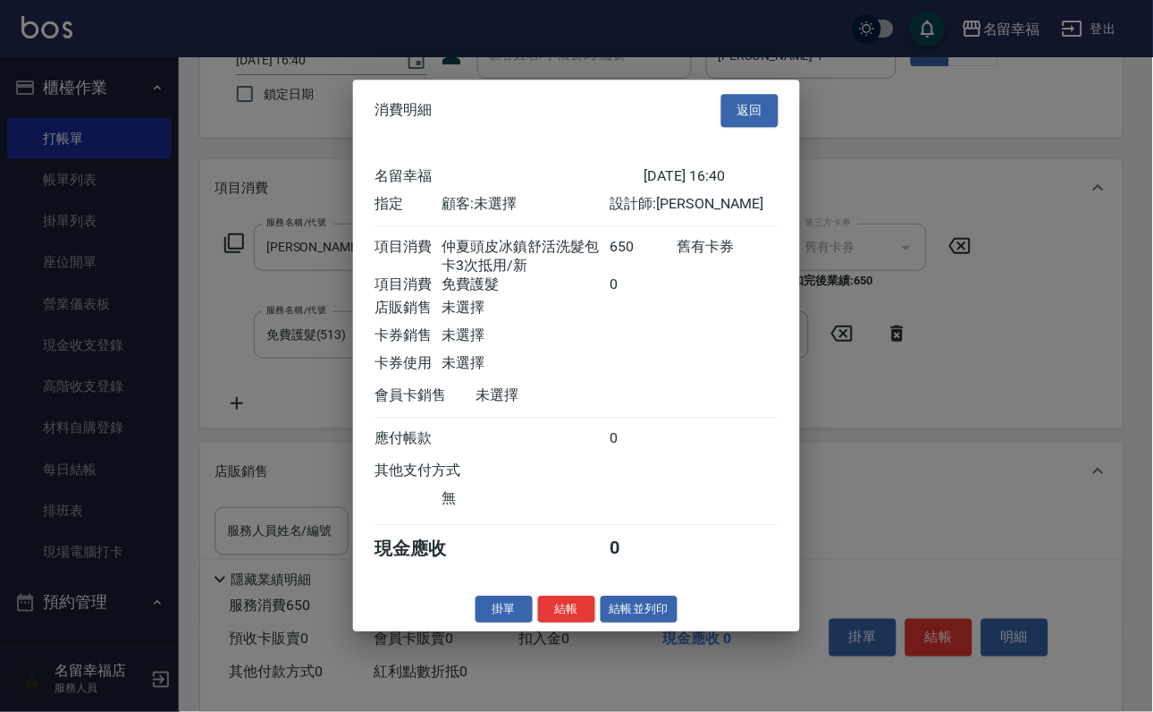
drag, startPoint x: 538, startPoint y: 658, endPoint x: 541, endPoint y: 643, distance: 15.4
click at [538, 631] on div "消費明細 返回 名留幸福 [DATE] 16:40 指定 顧客: 未選擇 設計師: [PERSON_NAME] 項目消費 [PERSON_NAME]頭皮冰鎮舒…" at bounding box center [576, 356] width 447 height 552
click at [538, 623] on button "結帳" at bounding box center [566, 609] width 57 height 28
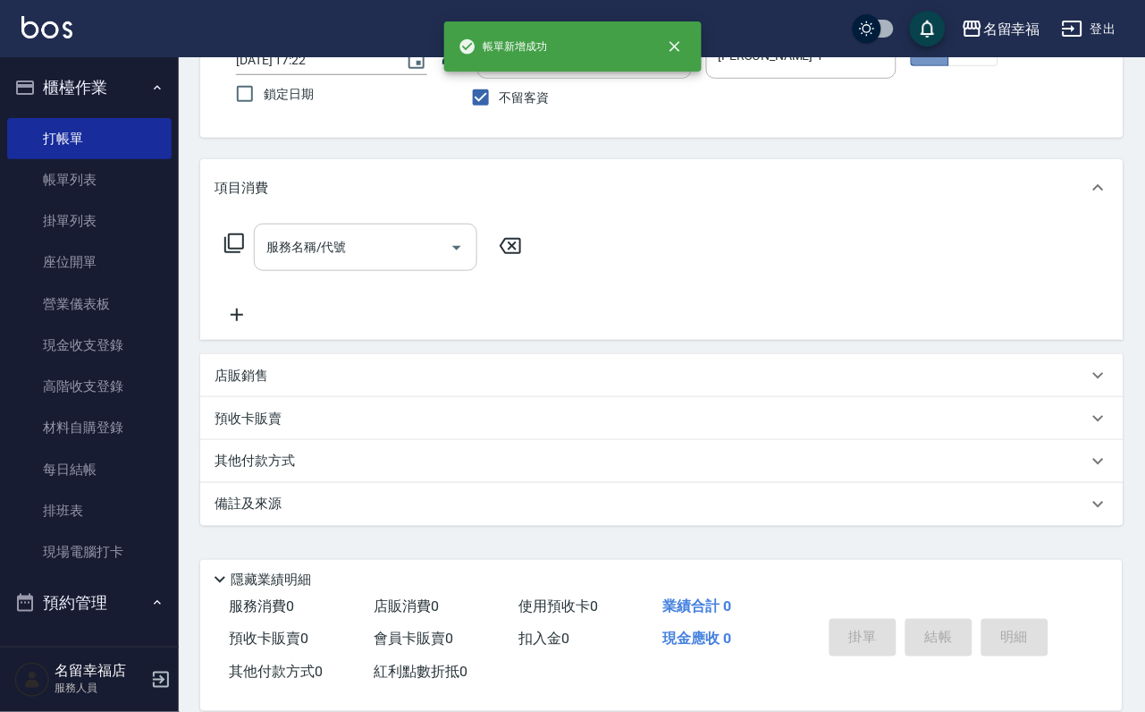
click at [309, 242] on div "服務名稱/代號" at bounding box center [366, 247] width 224 height 47
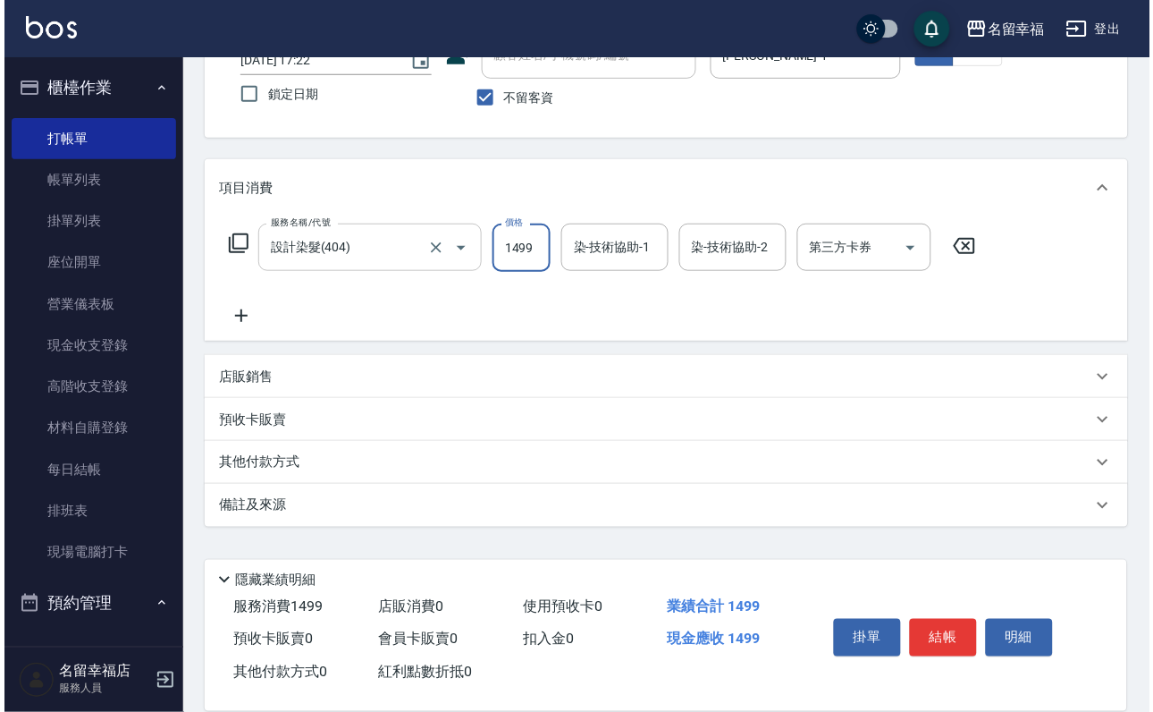
scroll to position [0, 0]
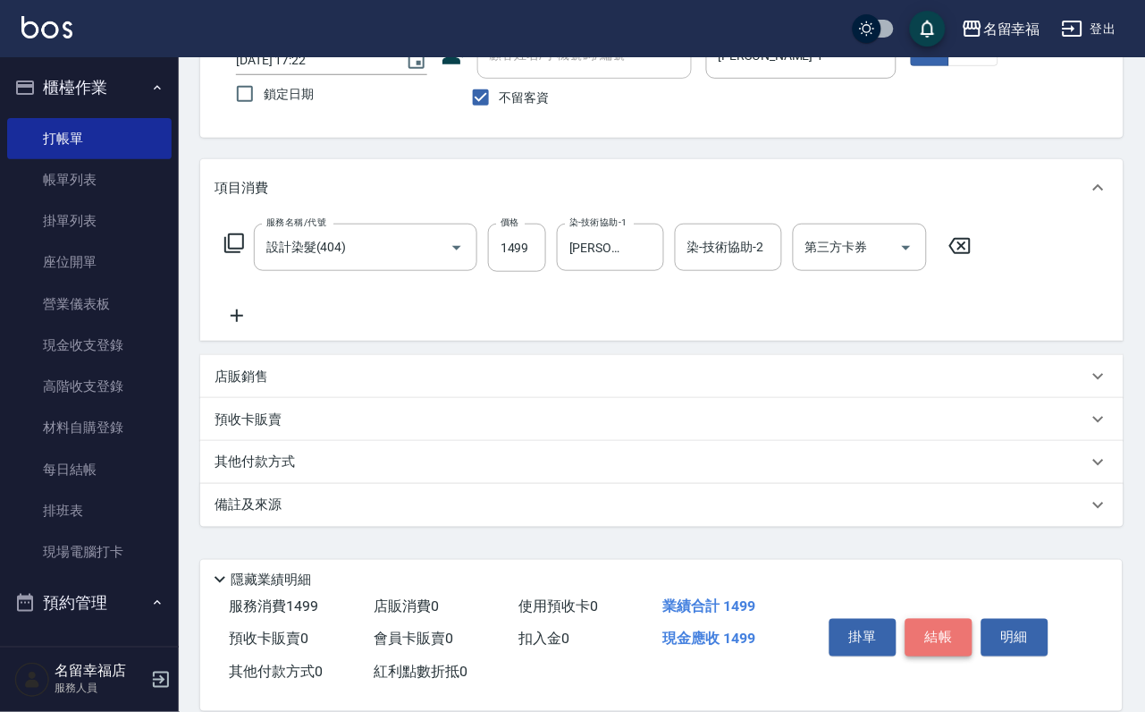
click at [951, 619] on button "結帳" at bounding box center [939, 638] width 67 height 38
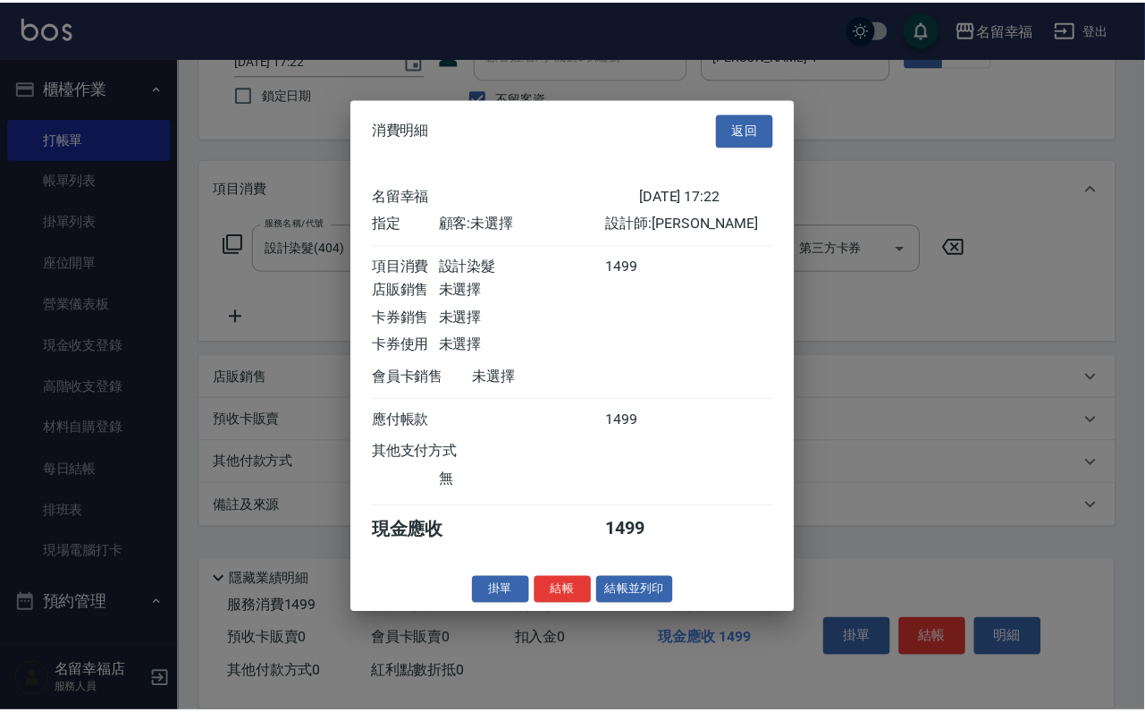
scroll to position [221, 0]
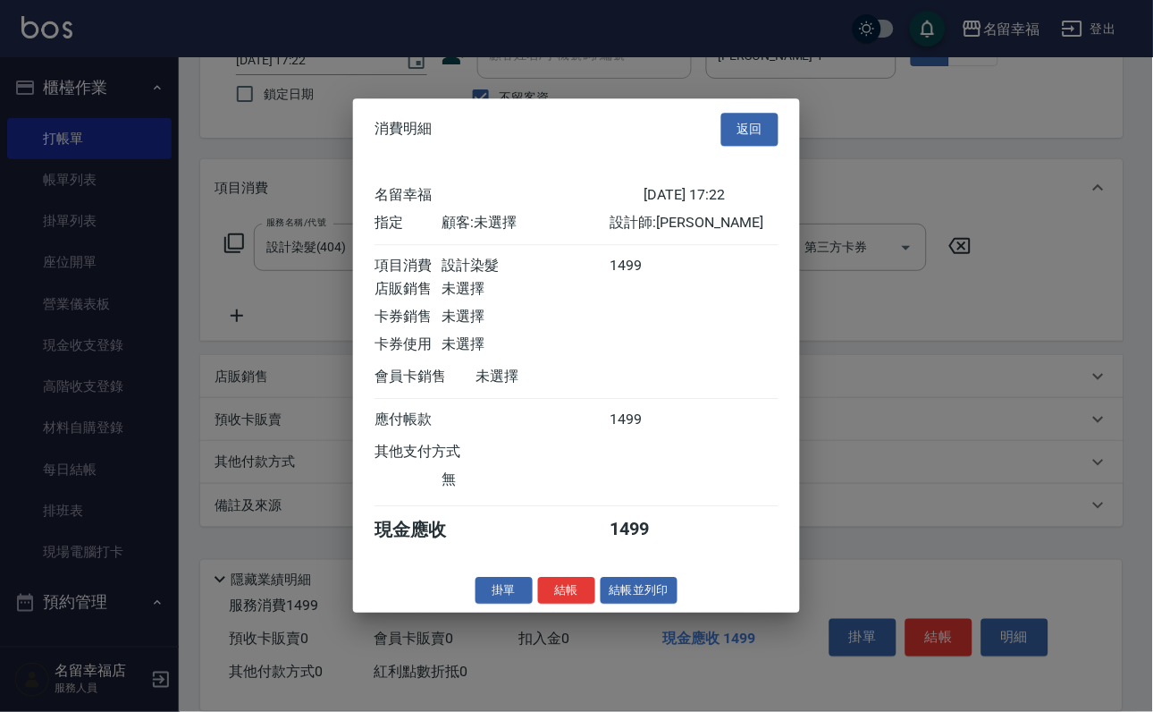
click at [538, 604] on button "結帳" at bounding box center [566, 591] width 57 height 28
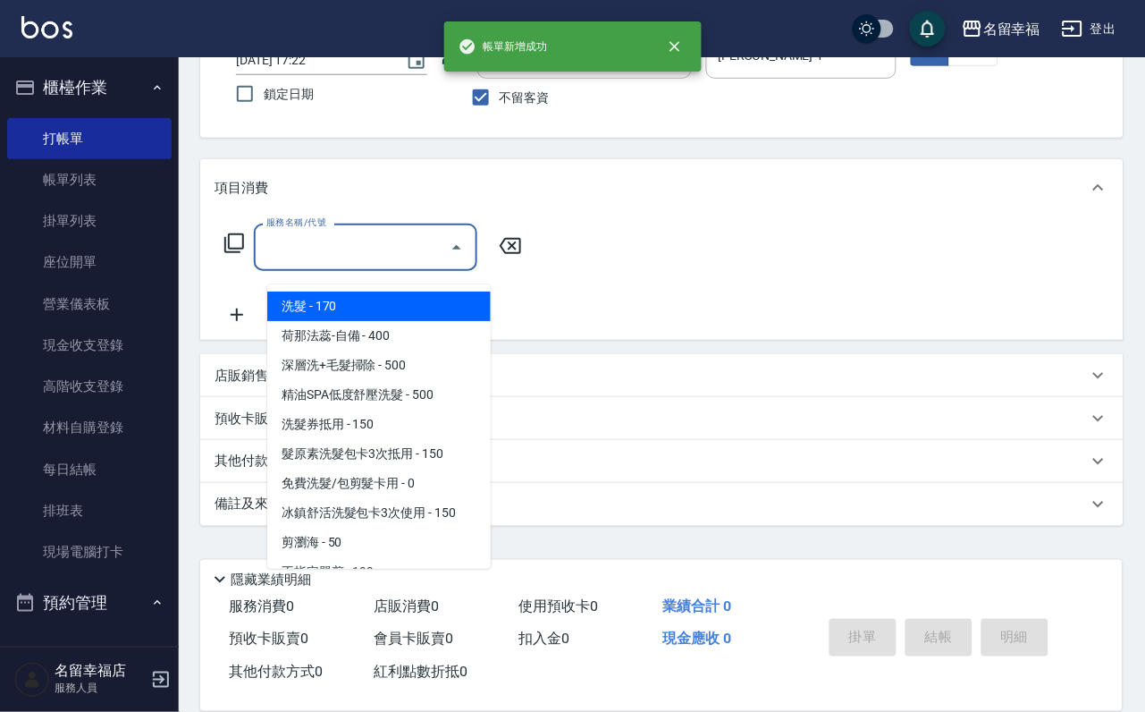
drag, startPoint x: 414, startPoint y: 246, endPoint x: 406, endPoint y: 232, distance: 16.4
click at [415, 243] on div "服務名稱/代號" at bounding box center [366, 247] width 224 height 47
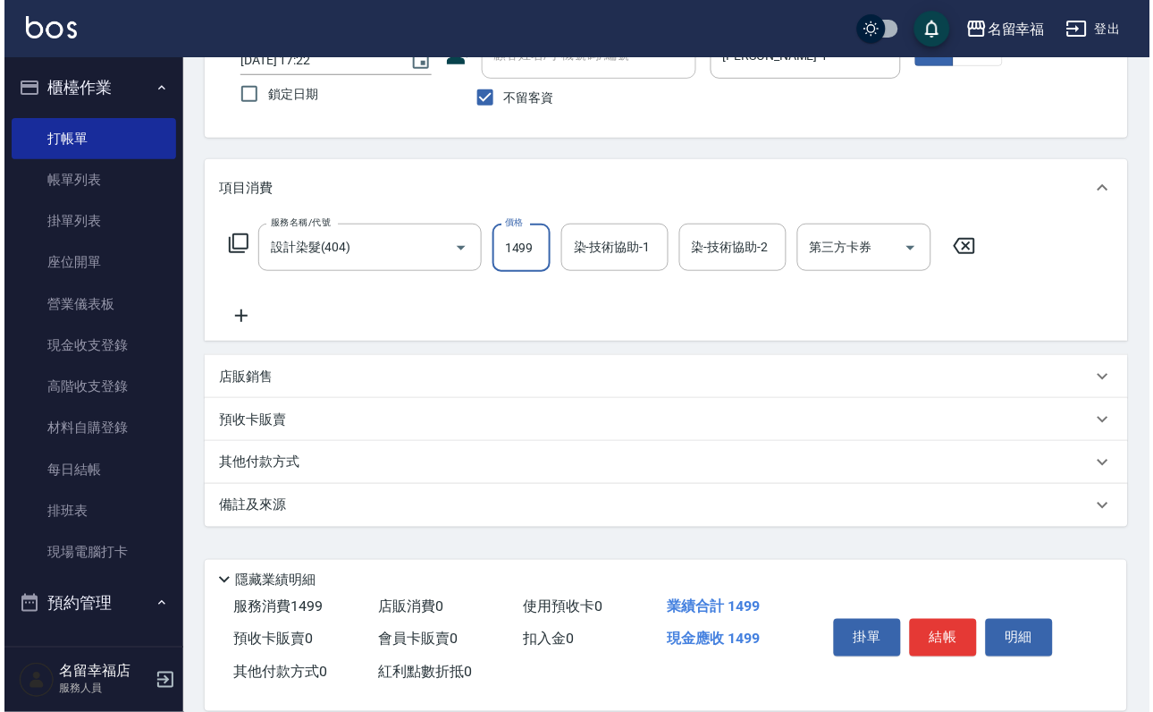
scroll to position [0, 0]
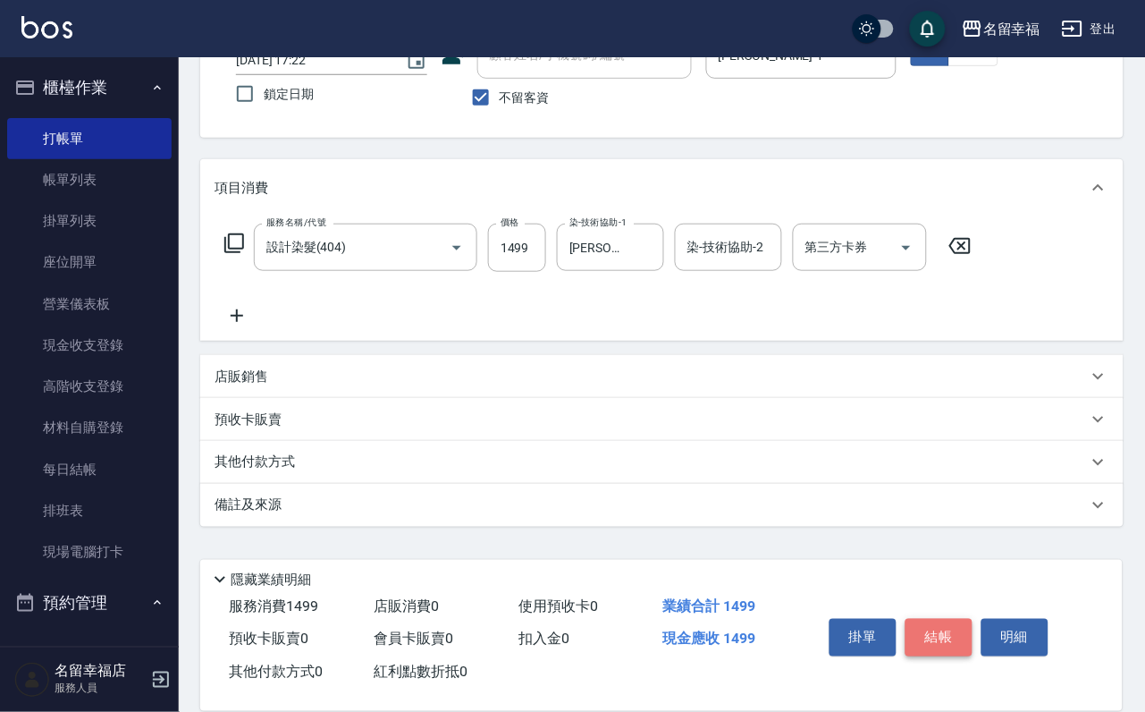
click at [967, 619] on button "結帳" at bounding box center [939, 638] width 67 height 38
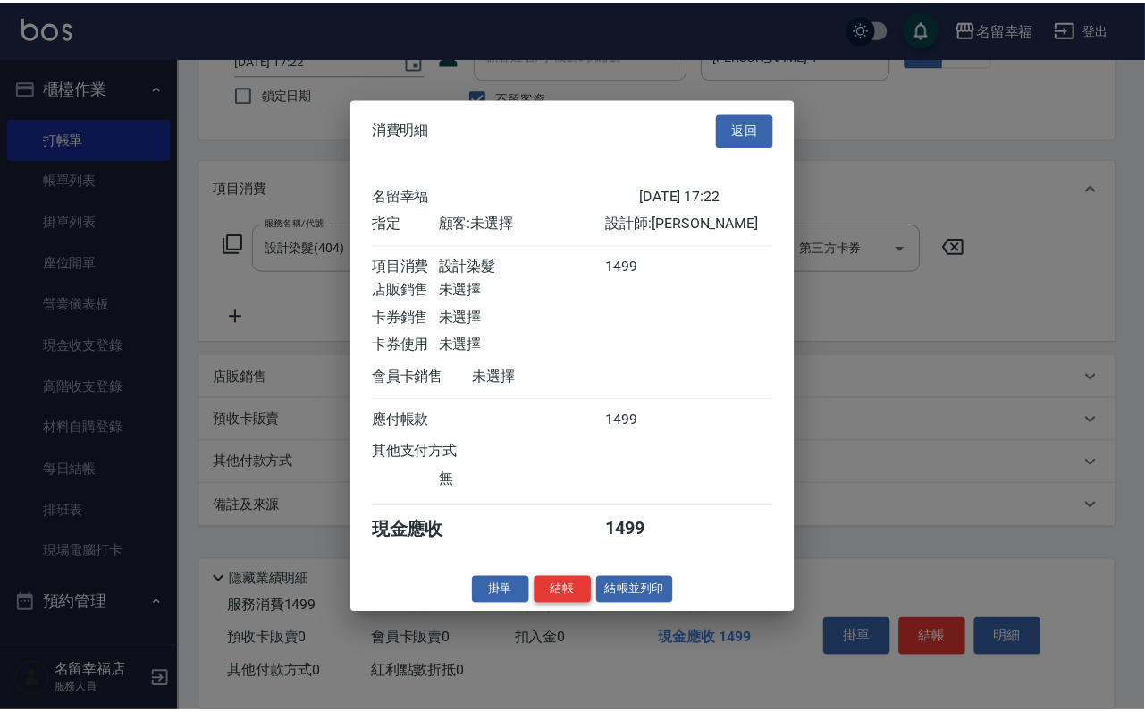
scroll to position [221, 0]
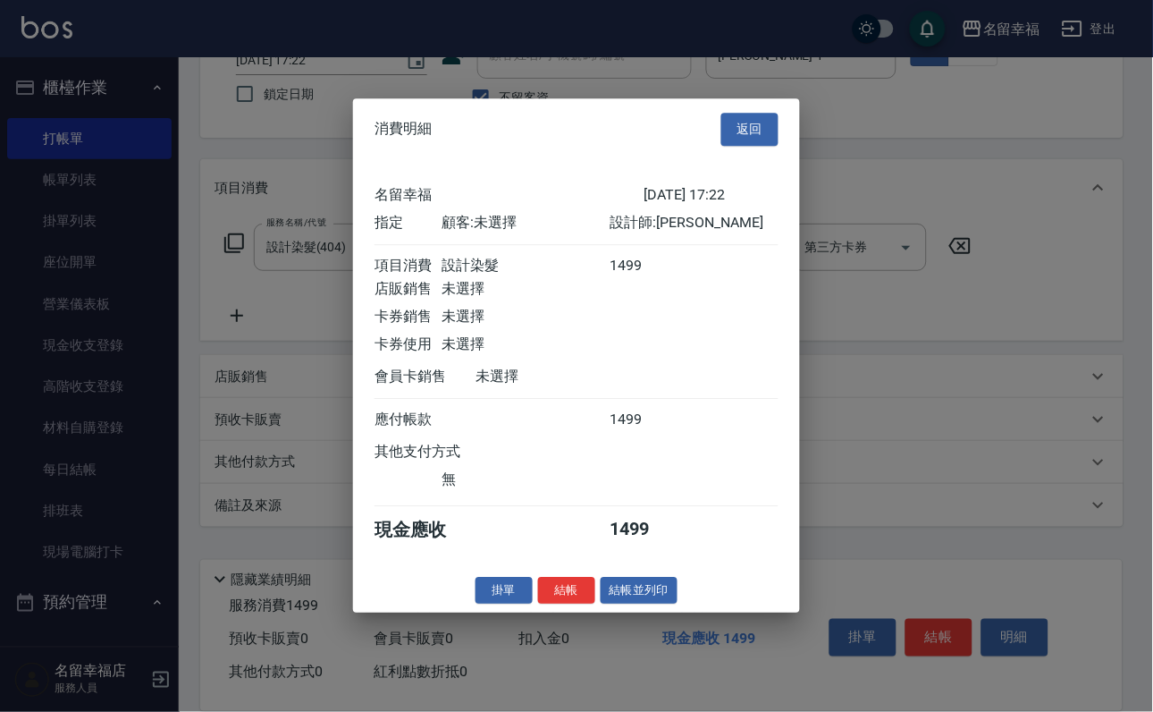
click at [552, 604] on button "結帳" at bounding box center [566, 591] width 57 height 28
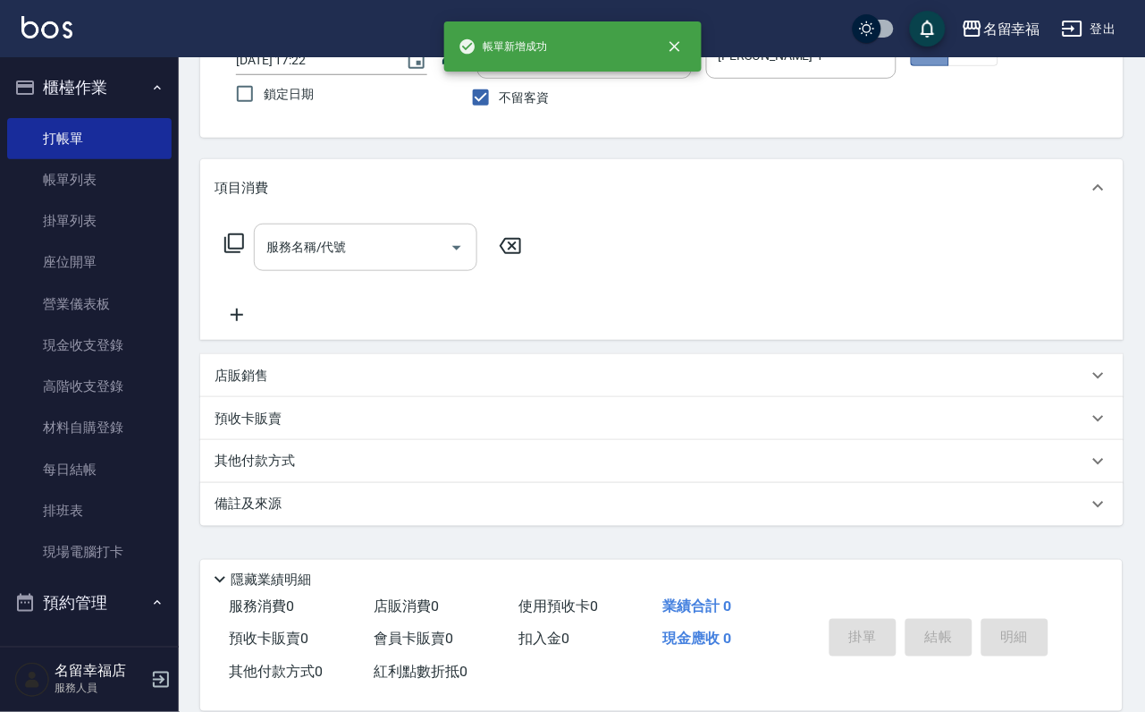
click at [377, 251] on input "服務名稱/代號" at bounding box center [352, 247] width 181 height 31
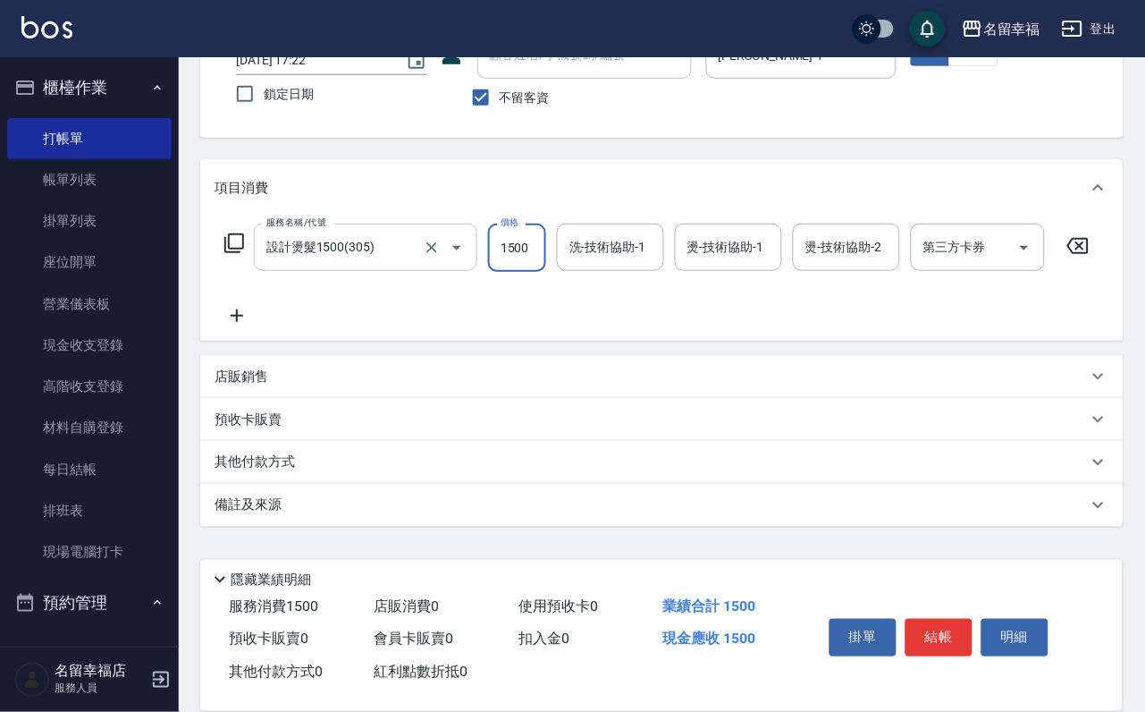
scroll to position [0, 0]
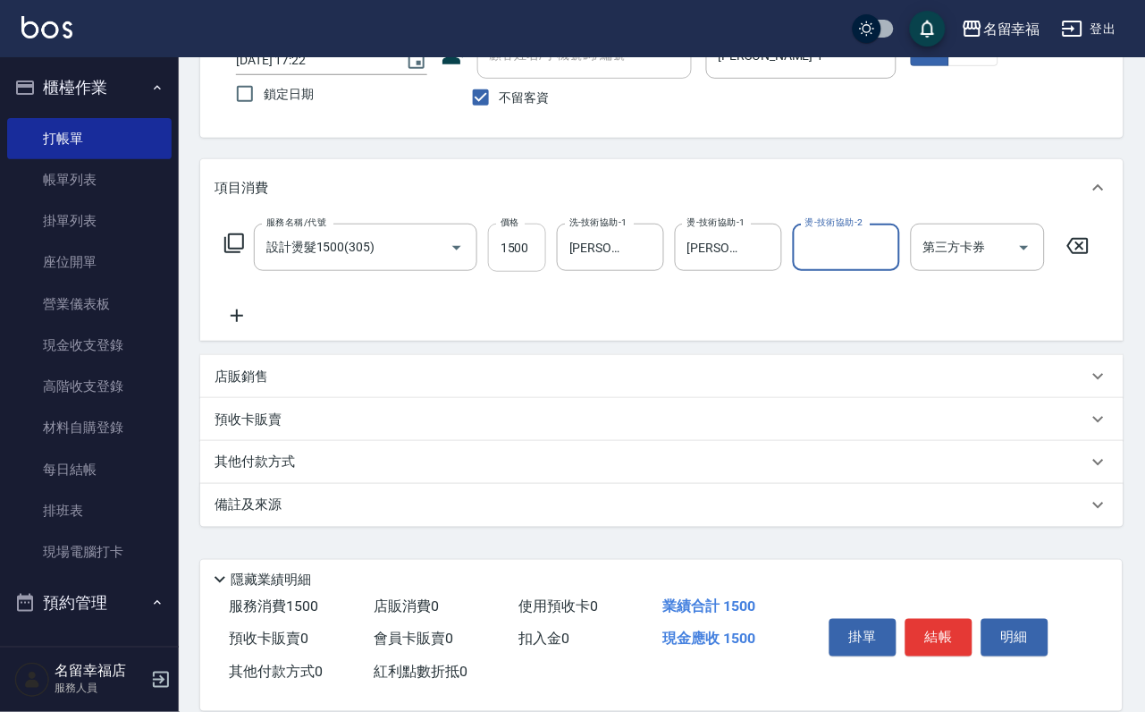
click at [510, 254] on input "1500" at bounding box center [517, 248] width 58 height 48
click at [972, 619] on button "結帳" at bounding box center [939, 638] width 67 height 38
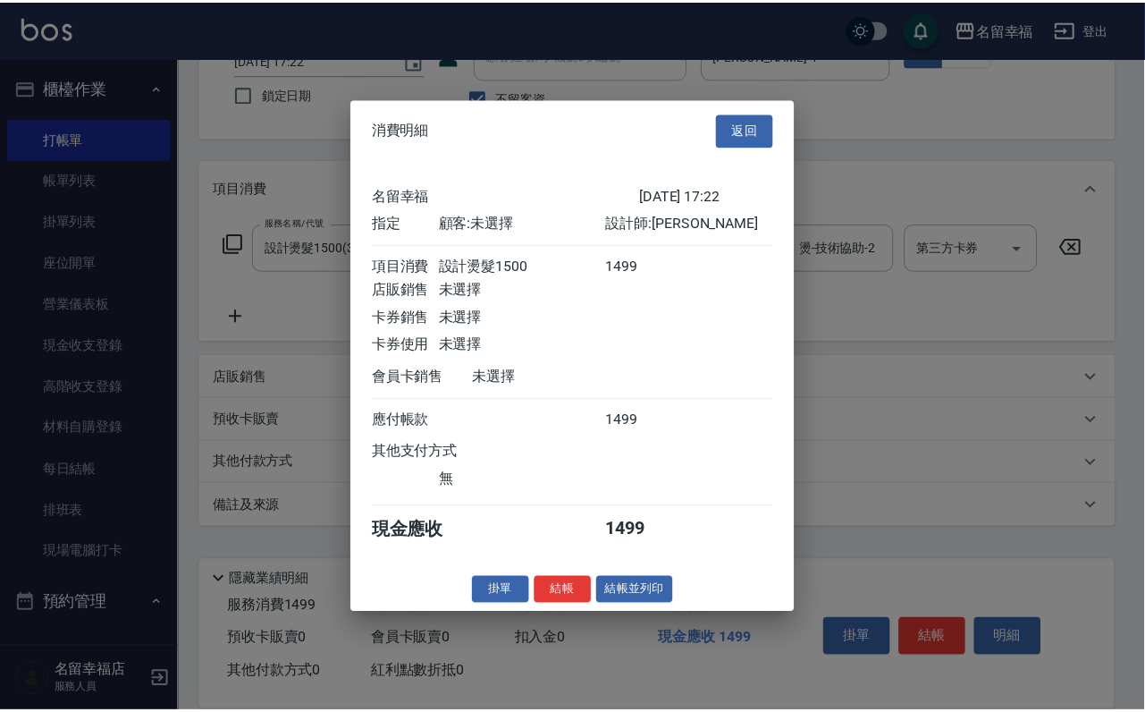
scroll to position [221, 0]
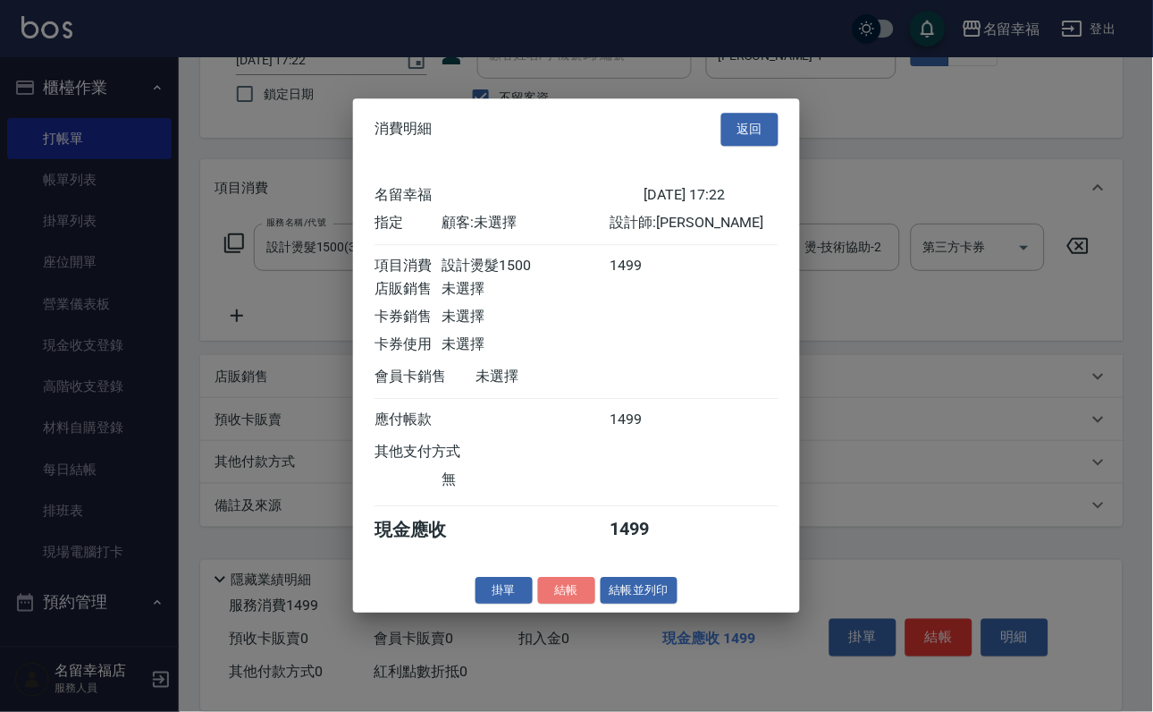
drag, startPoint x: 559, startPoint y: 690, endPoint x: 535, endPoint y: 671, distance: 31.1
click at [556, 604] on button "結帳" at bounding box center [566, 591] width 57 height 28
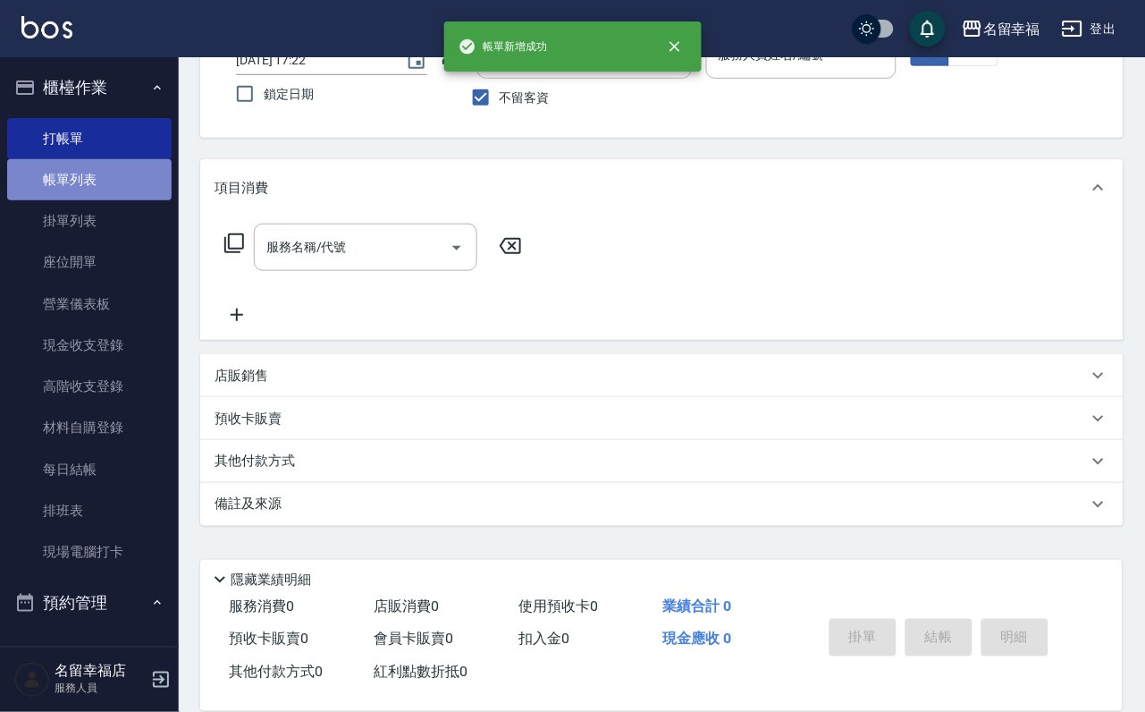
click at [104, 198] on link "帳單列表" at bounding box center [89, 179] width 164 height 41
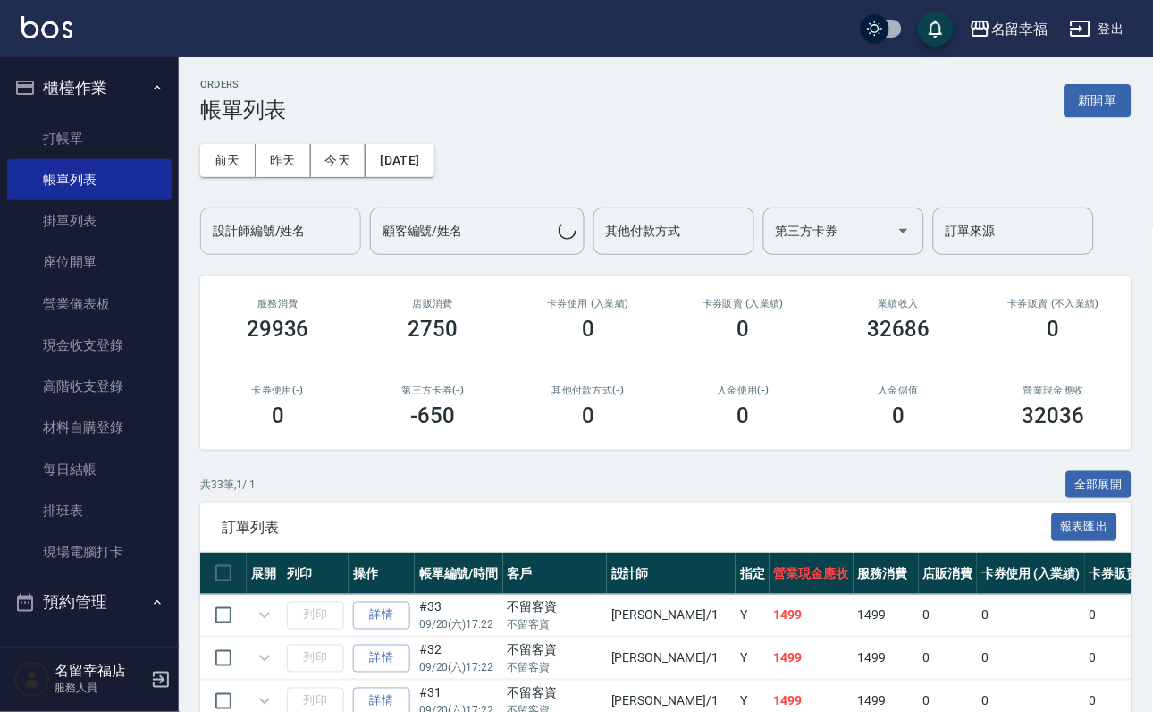
drag, startPoint x: 232, startPoint y: 240, endPoint x: 234, endPoint y: 221, distance: 18.9
click at [232, 227] on div "設計師編號/姓名 設計師編號/姓名" at bounding box center [280, 230] width 161 height 47
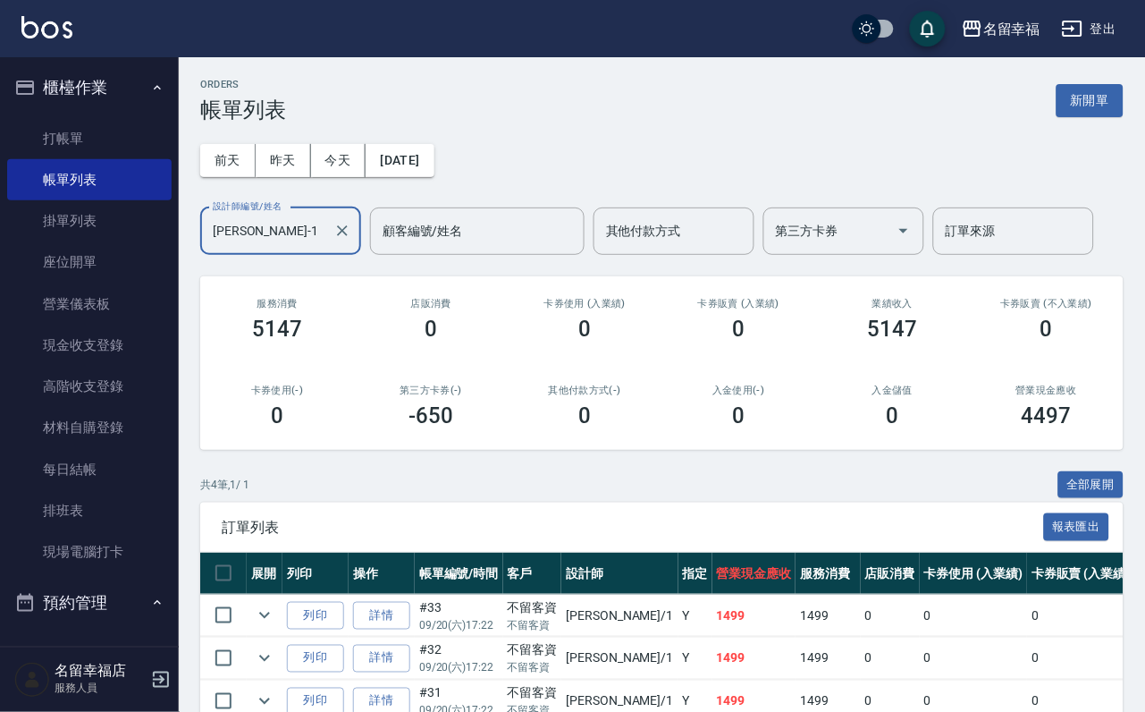
scroll to position [264, 0]
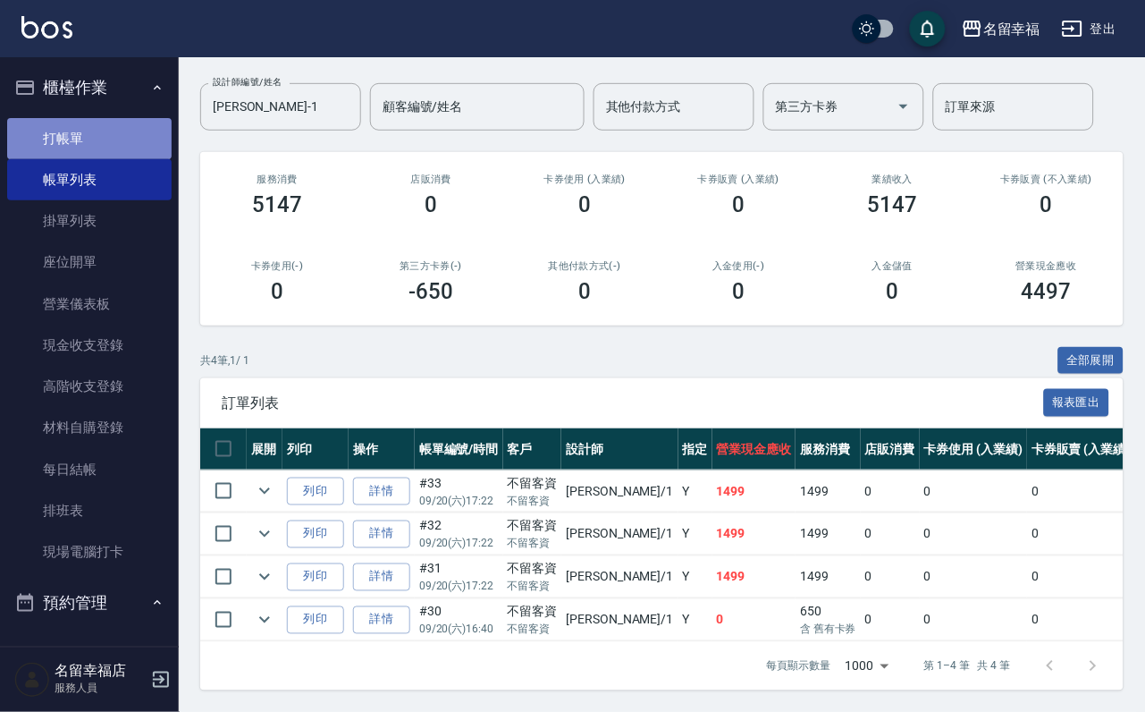
click at [92, 134] on link "打帳單" at bounding box center [89, 138] width 164 height 41
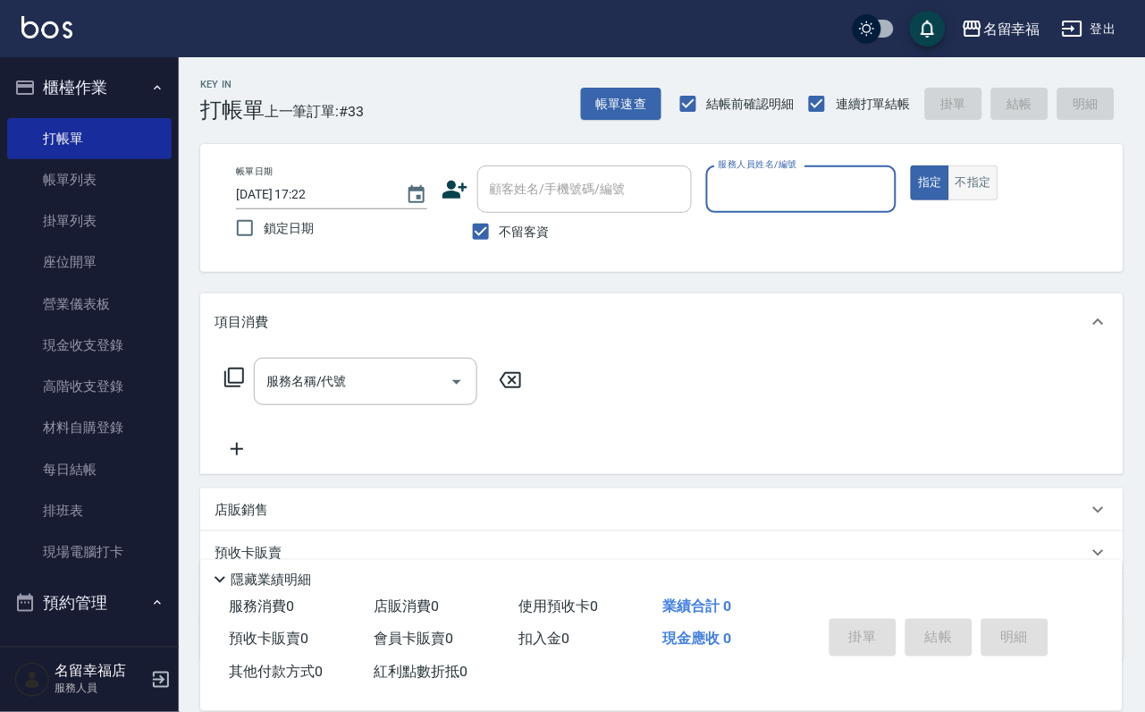
click at [999, 191] on button "不指定" at bounding box center [974, 182] width 50 height 35
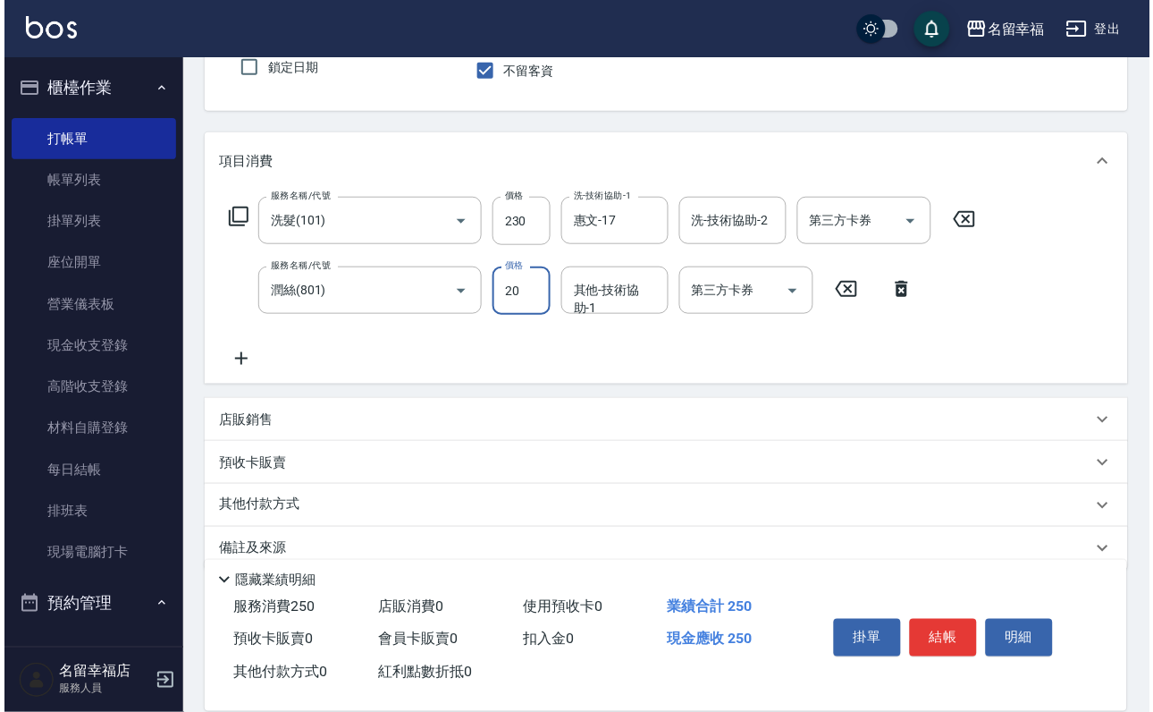
scroll to position [268, 0]
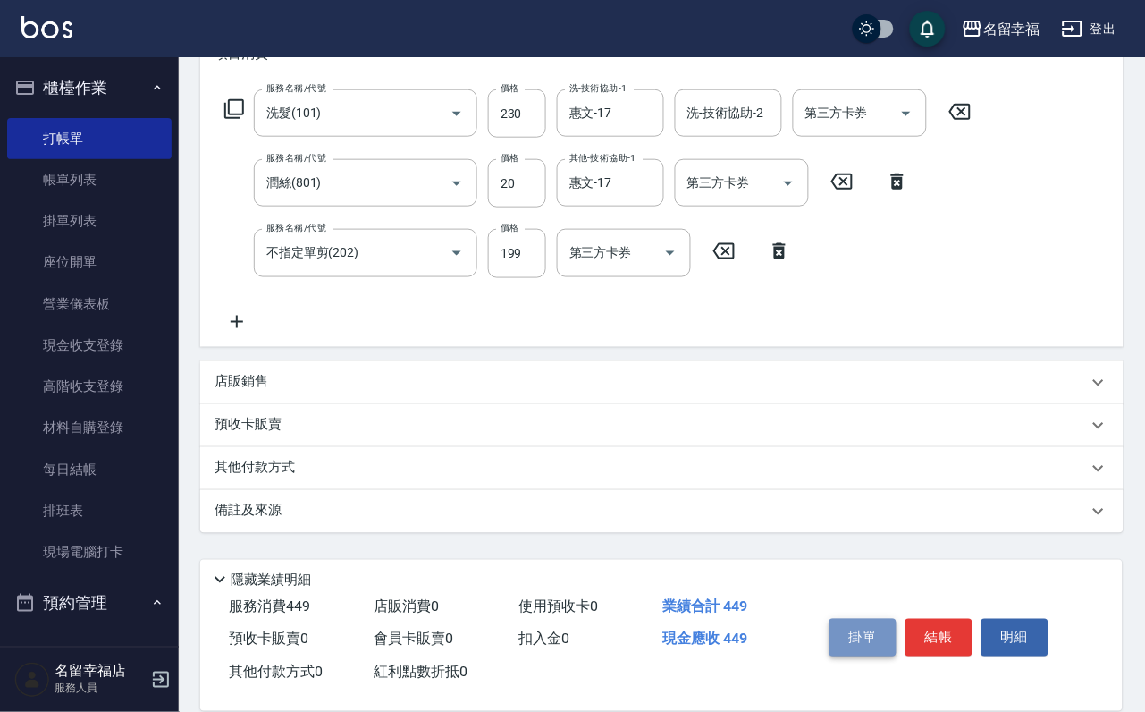
click at [859, 619] on button "掛單" at bounding box center [863, 638] width 67 height 38
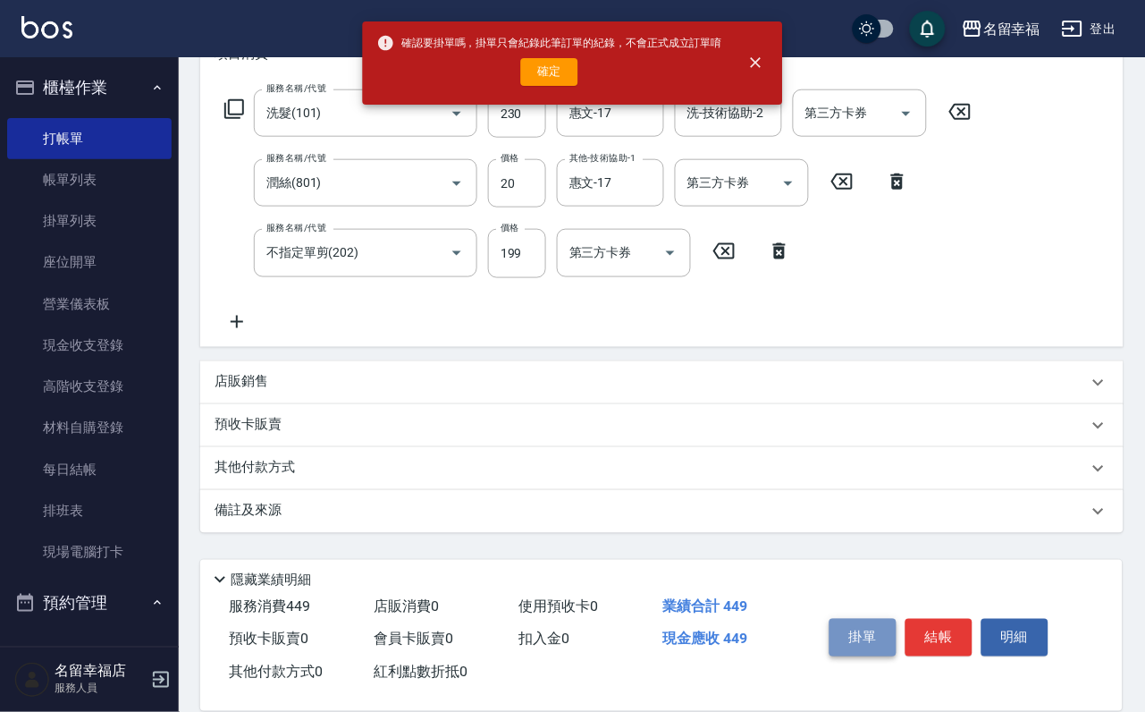
click at [859, 619] on button "掛單" at bounding box center [863, 638] width 67 height 38
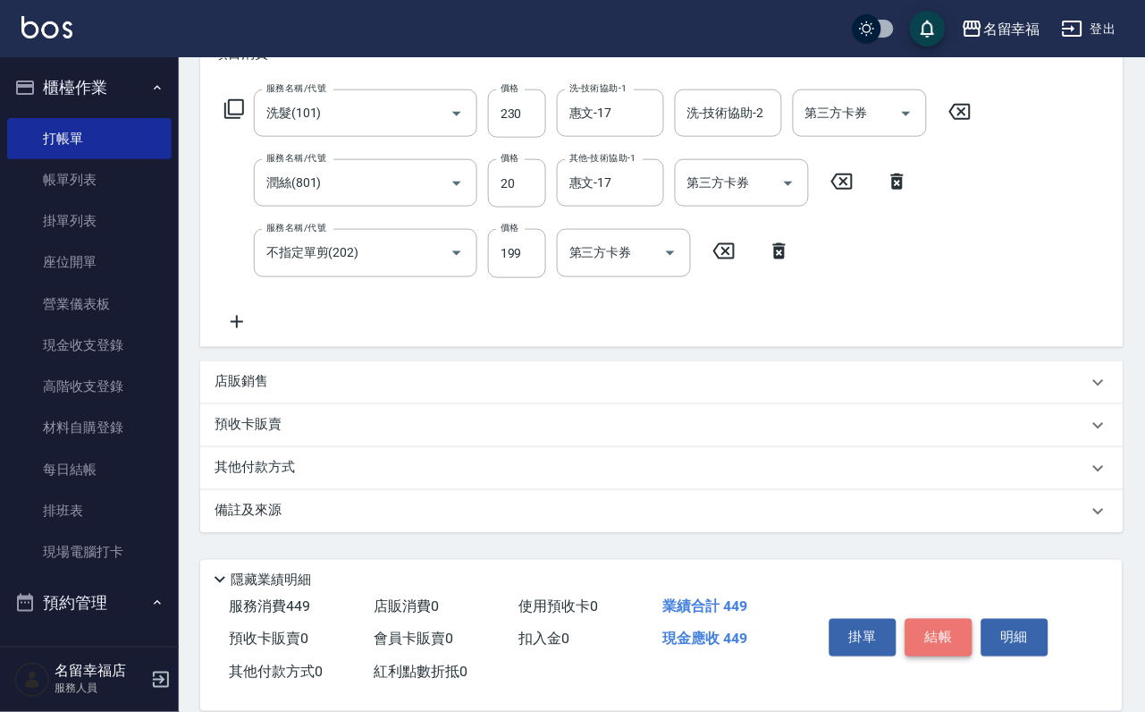
click at [969, 619] on button "結帳" at bounding box center [939, 638] width 67 height 38
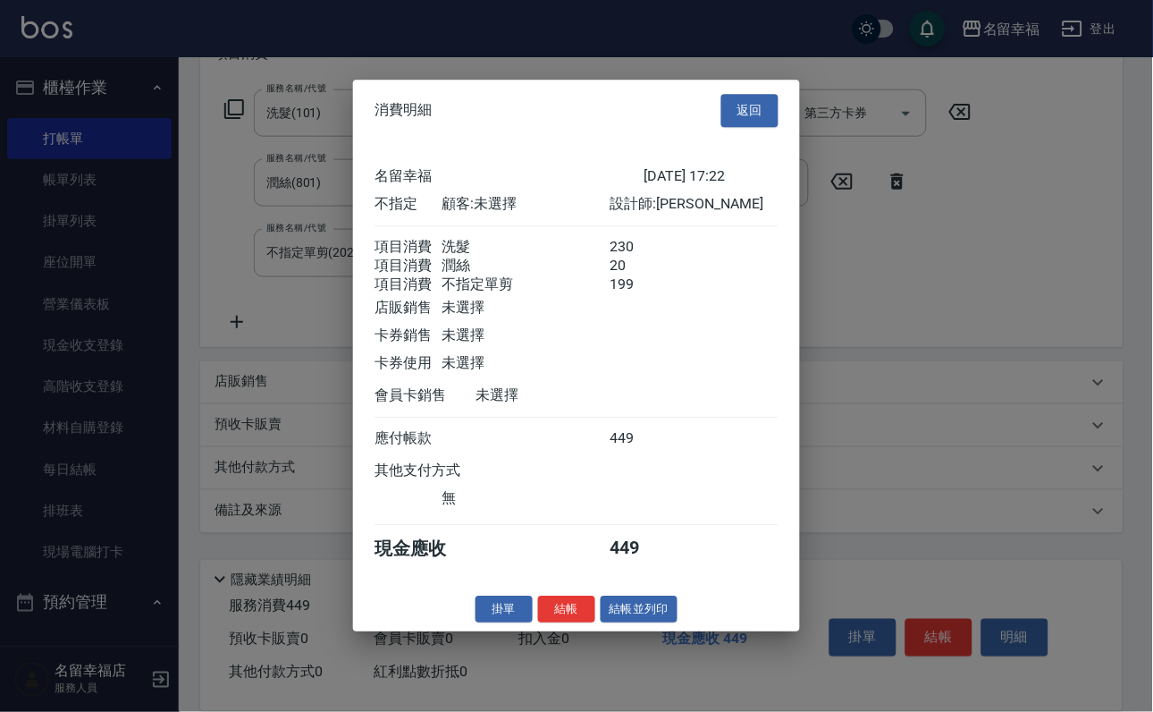
scroll to position [388, 0]
click at [654, 623] on button "結帳並列印" at bounding box center [640, 609] width 78 height 28
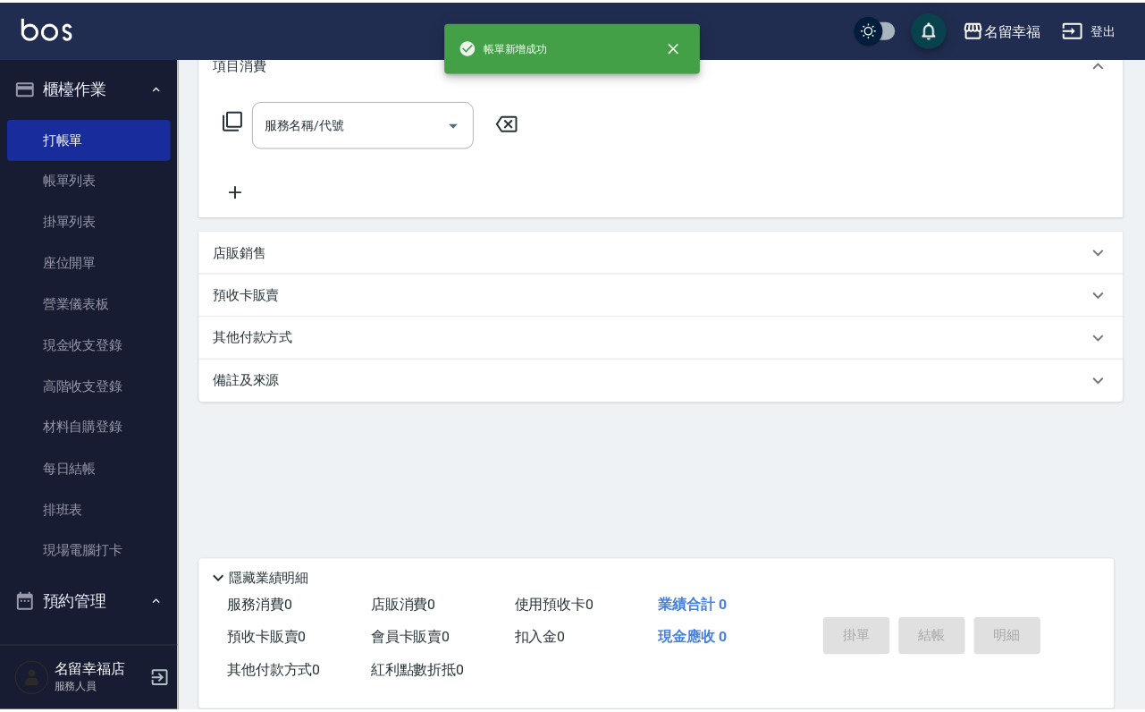
scroll to position [0, 0]
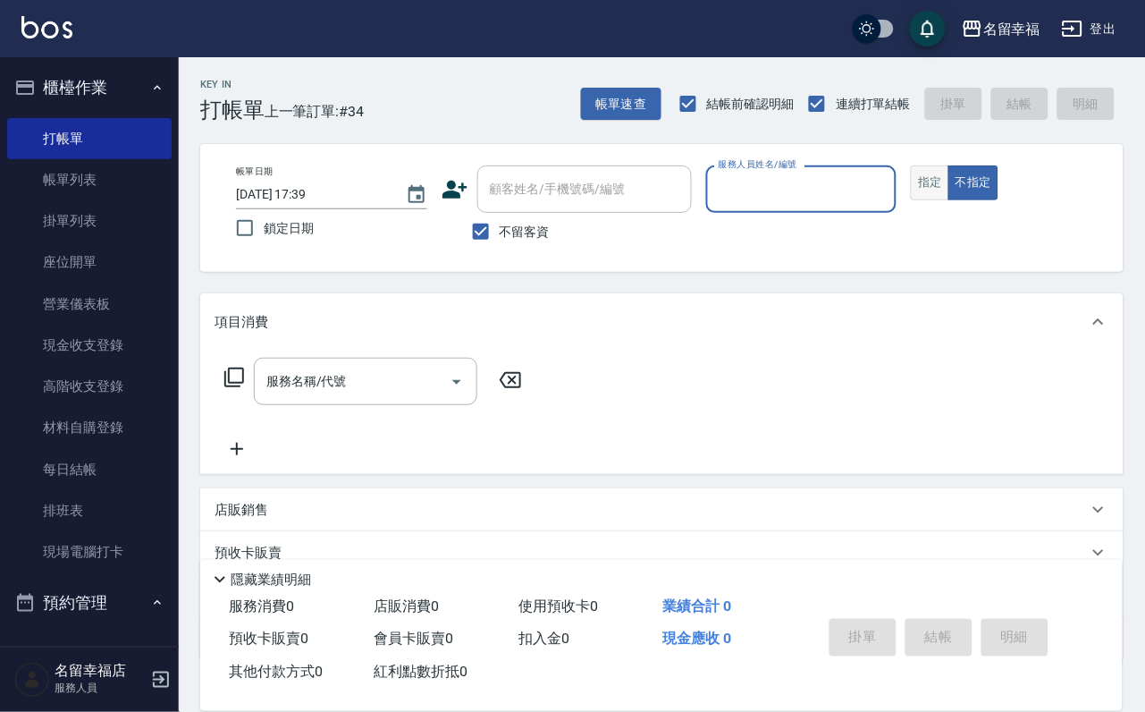
click at [949, 200] on button "指定" at bounding box center [930, 182] width 38 height 35
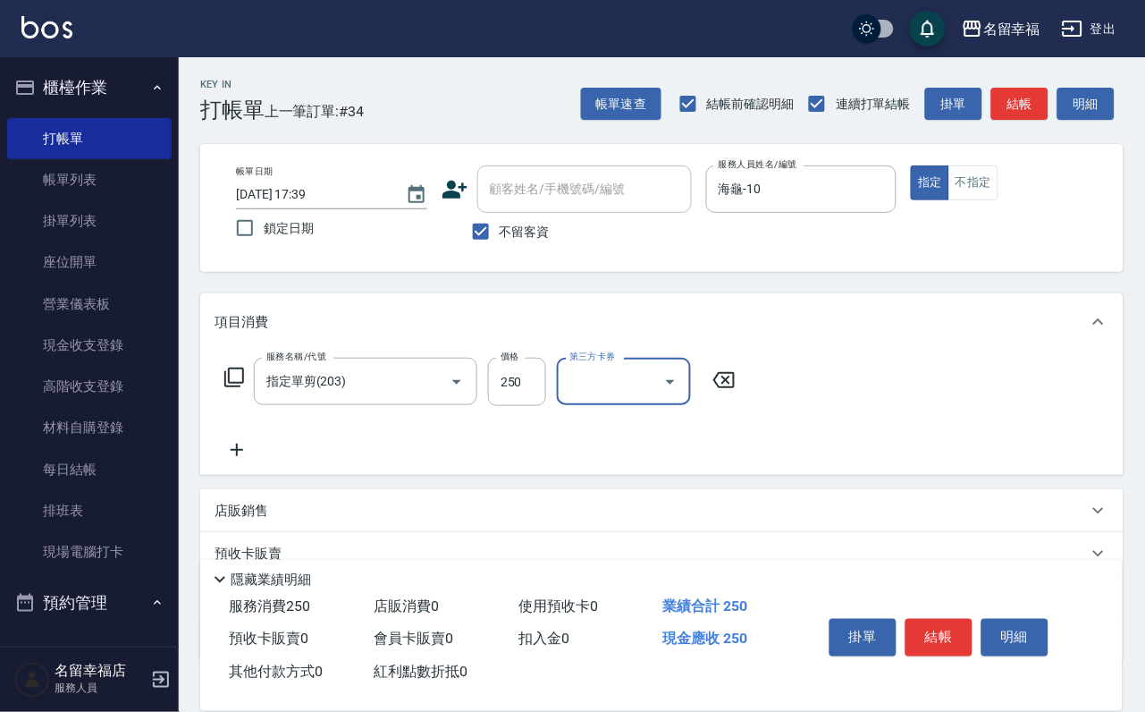
click at [230, 569] on icon at bounding box center [219, 579] width 21 height 21
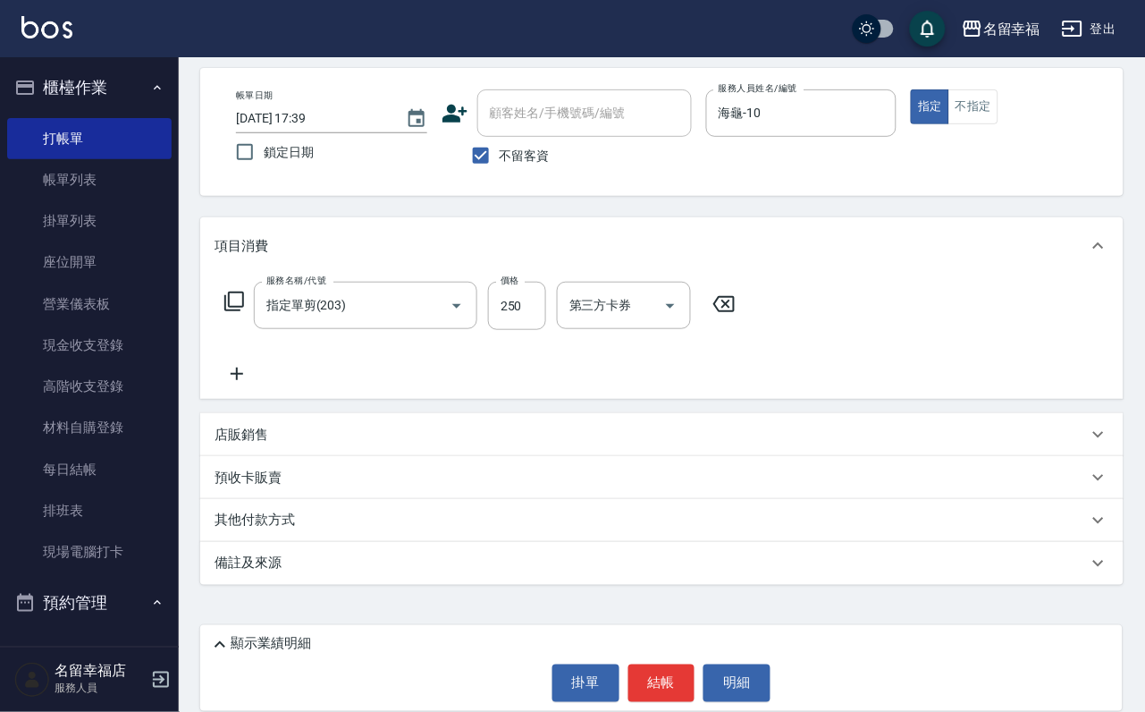
scroll to position [106, 0]
click at [285, 441] on div "店販銷售" at bounding box center [651, 435] width 873 height 19
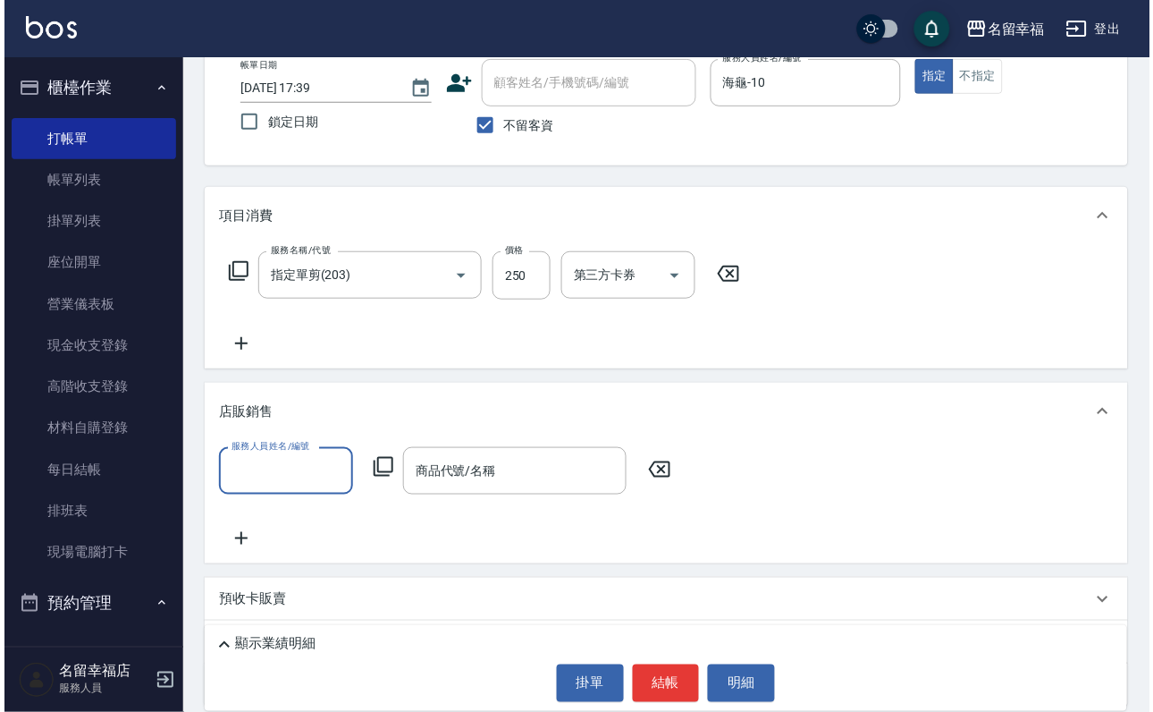
scroll to position [0, 0]
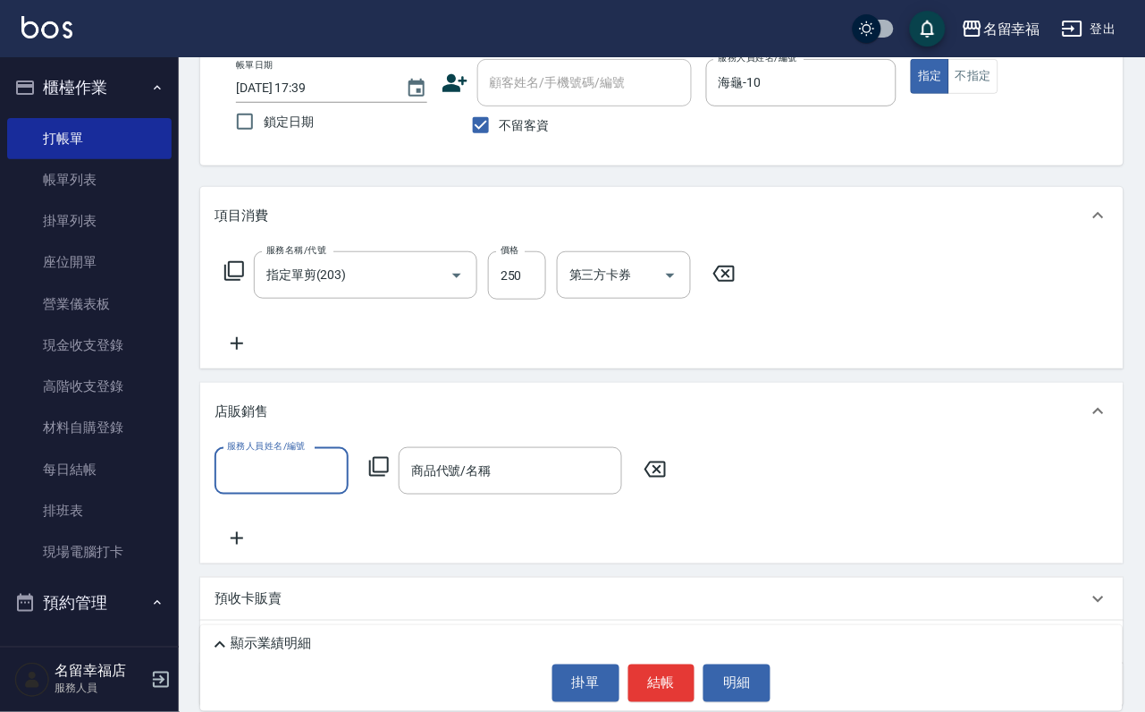
click at [380, 477] on icon at bounding box center [378, 466] width 21 height 21
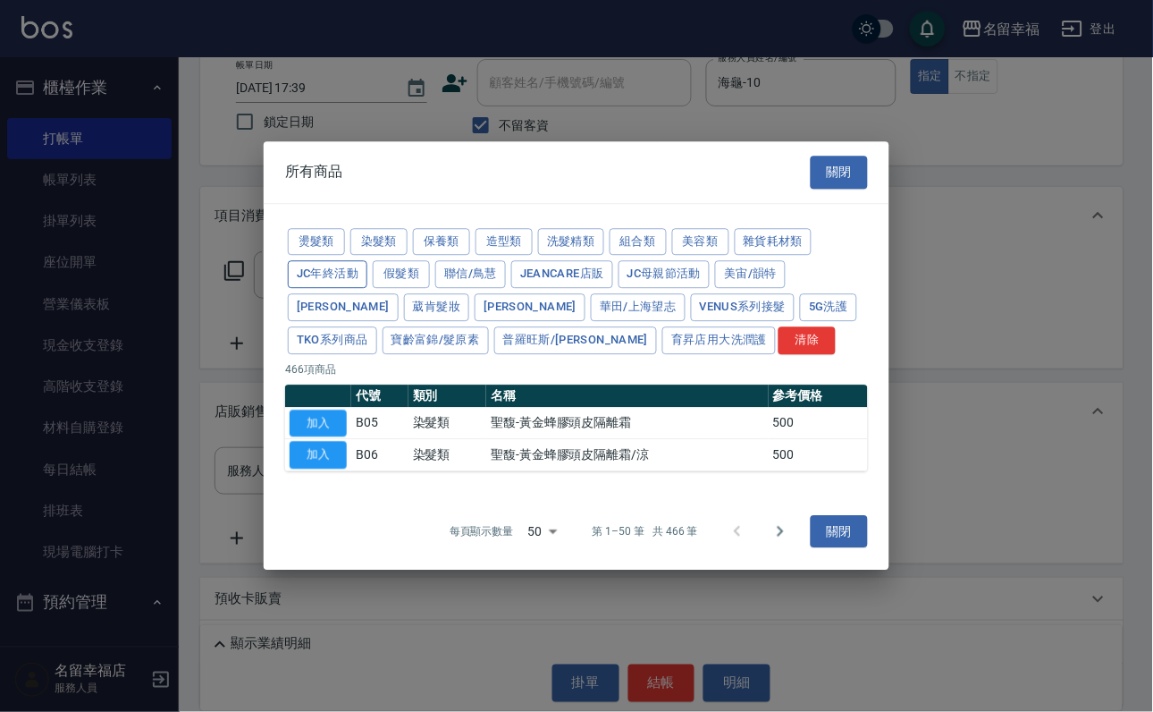
click at [470, 228] on button "保養類" at bounding box center [441, 242] width 57 height 28
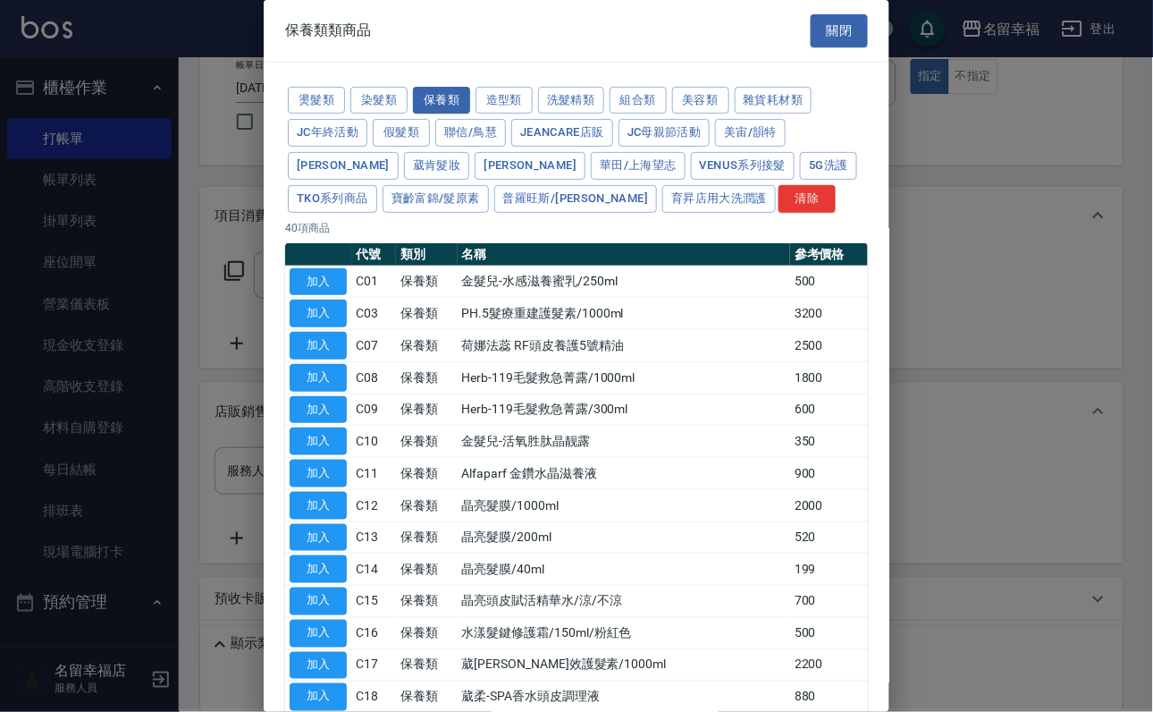
scroll to position [134, 0]
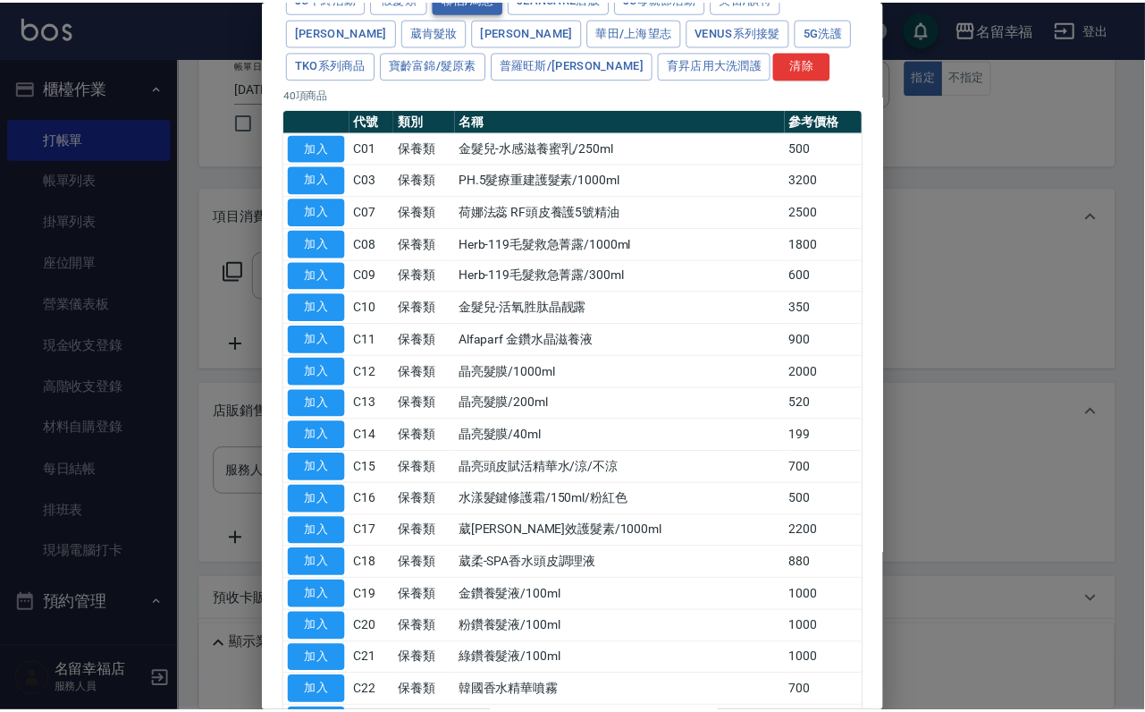
scroll to position [78, 0]
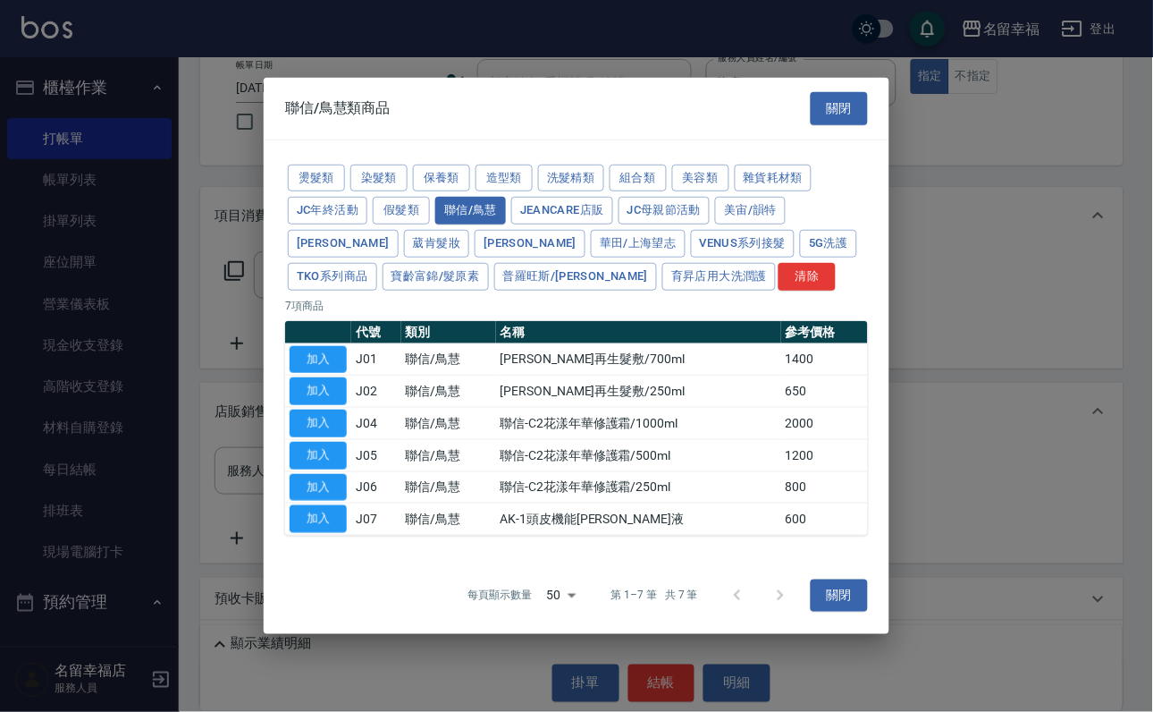
click at [327, 357] on button "加入" at bounding box center [318, 359] width 57 height 28
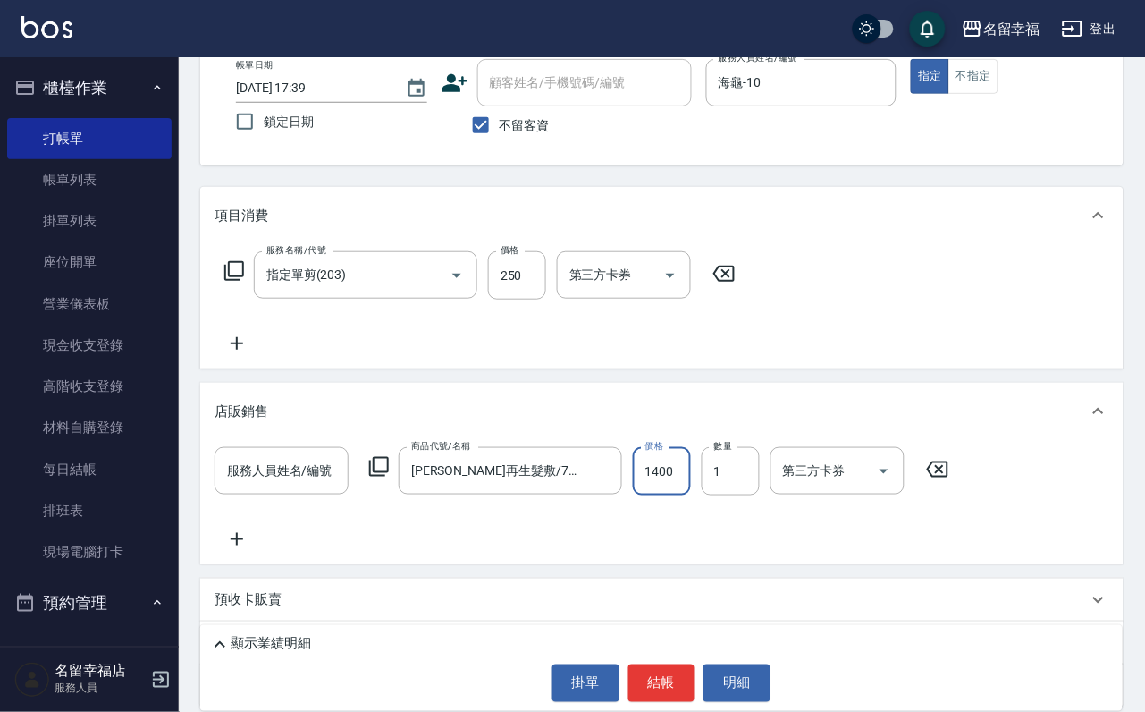
click at [670, 495] on input "1400" at bounding box center [662, 471] width 58 height 48
click at [306, 486] on input "服務人員姓名/編號" at bounding box center [282, 470] width 118 height 31
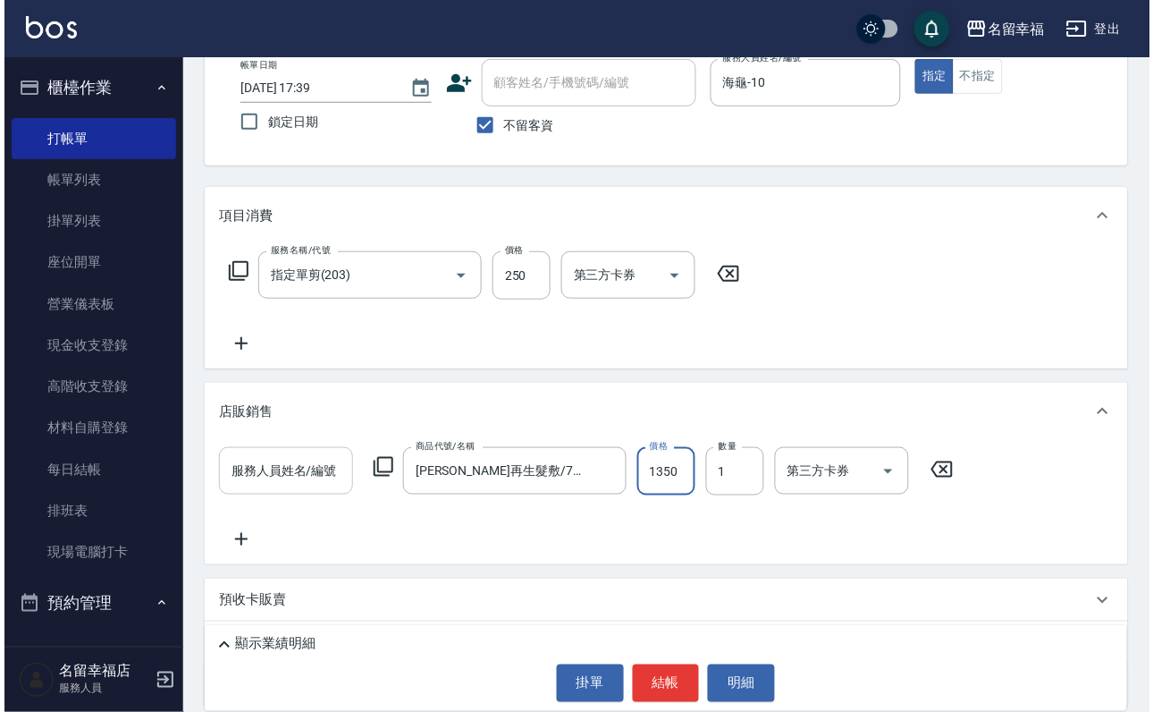
scroll to position [0, 0]
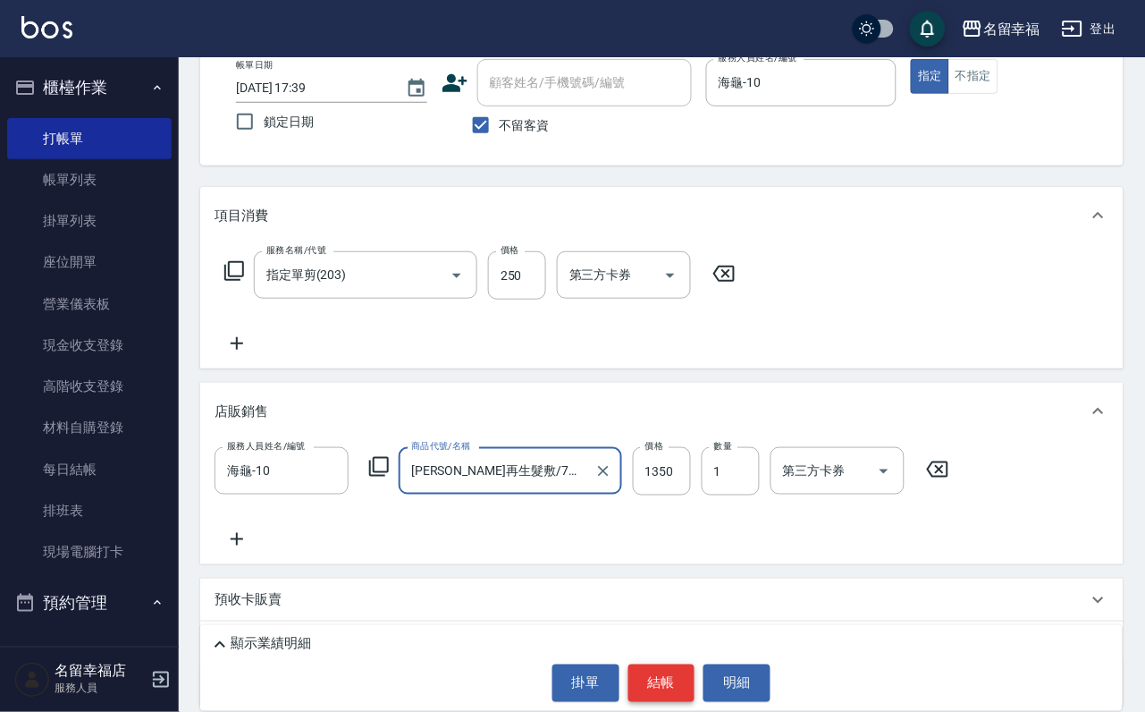
click at [653, 675] on button "結帳" at bounding box center [661, 683] width 67 height 38
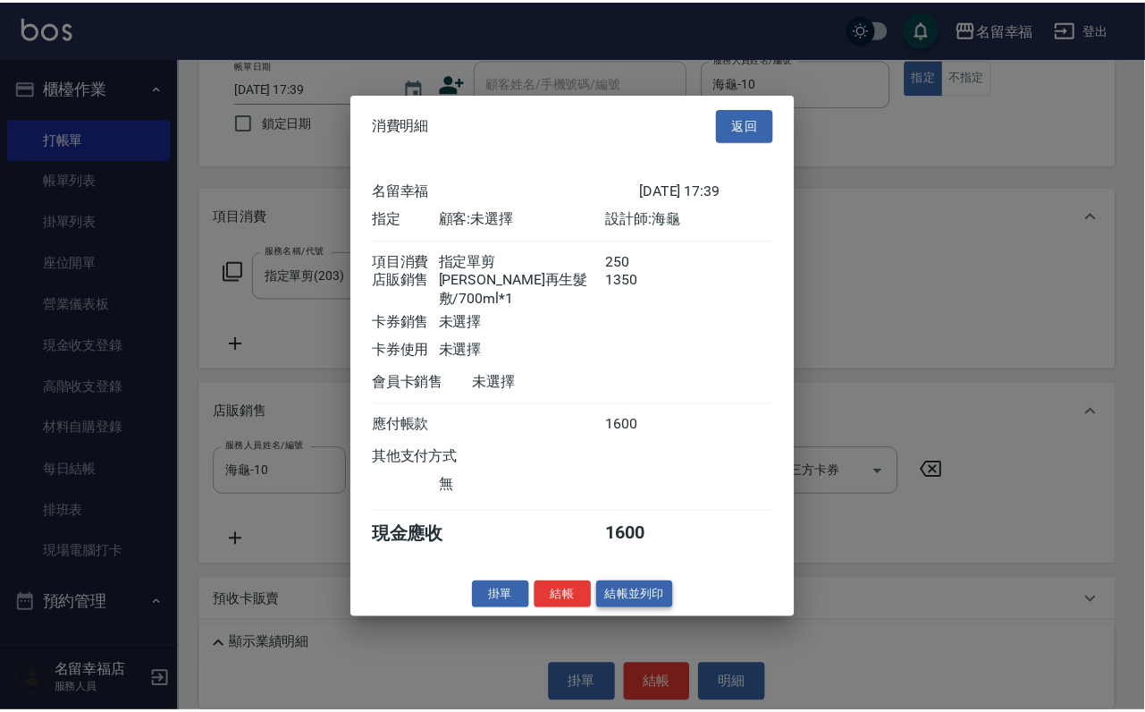
scroll to position [212, 0]
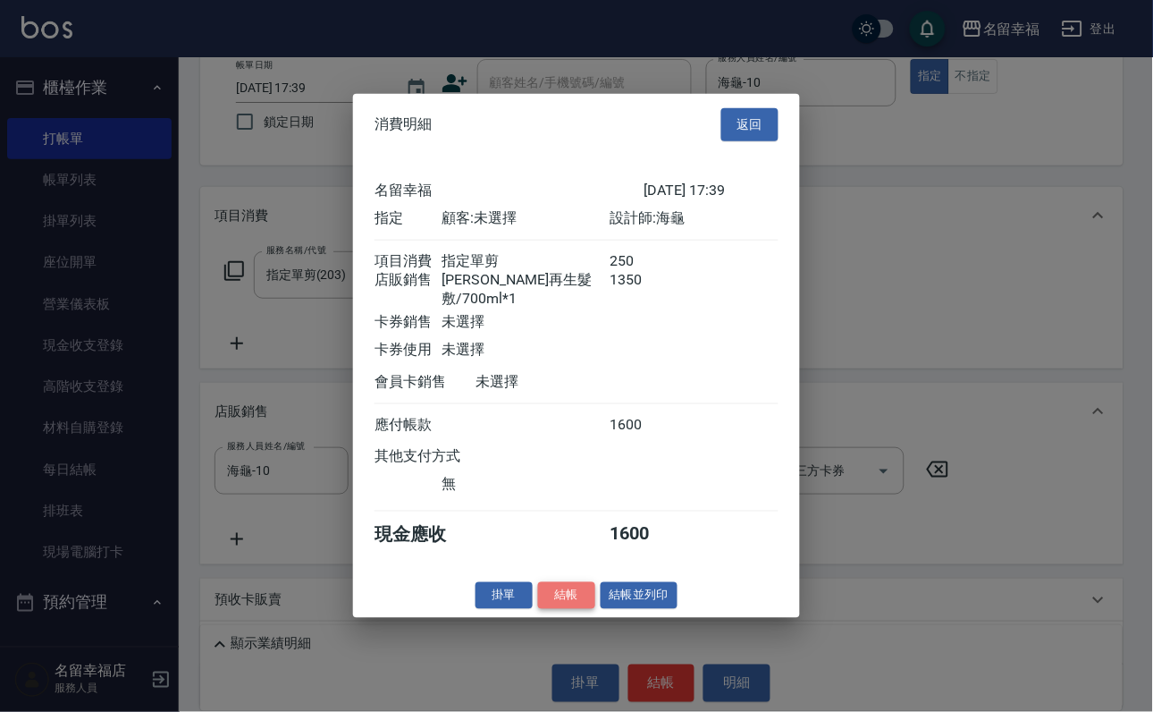
click at [553, 609] on button "結帳" at bounding box center [566, 595] width 57 height 28
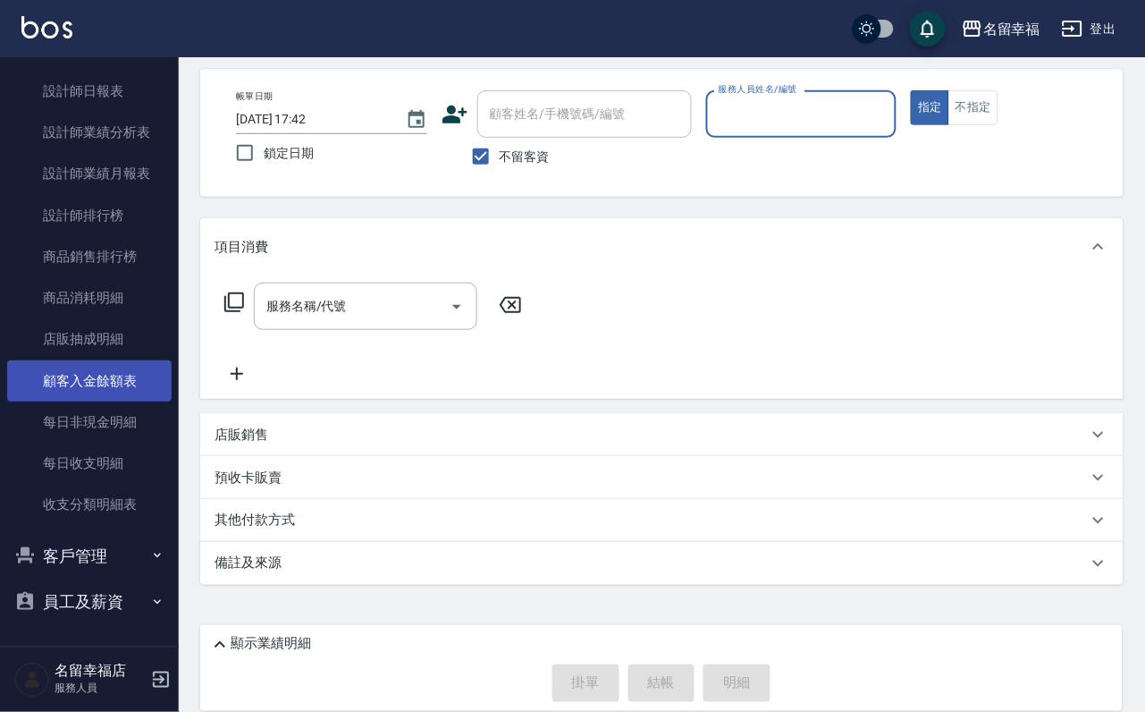
scroll to position [1220, 0]
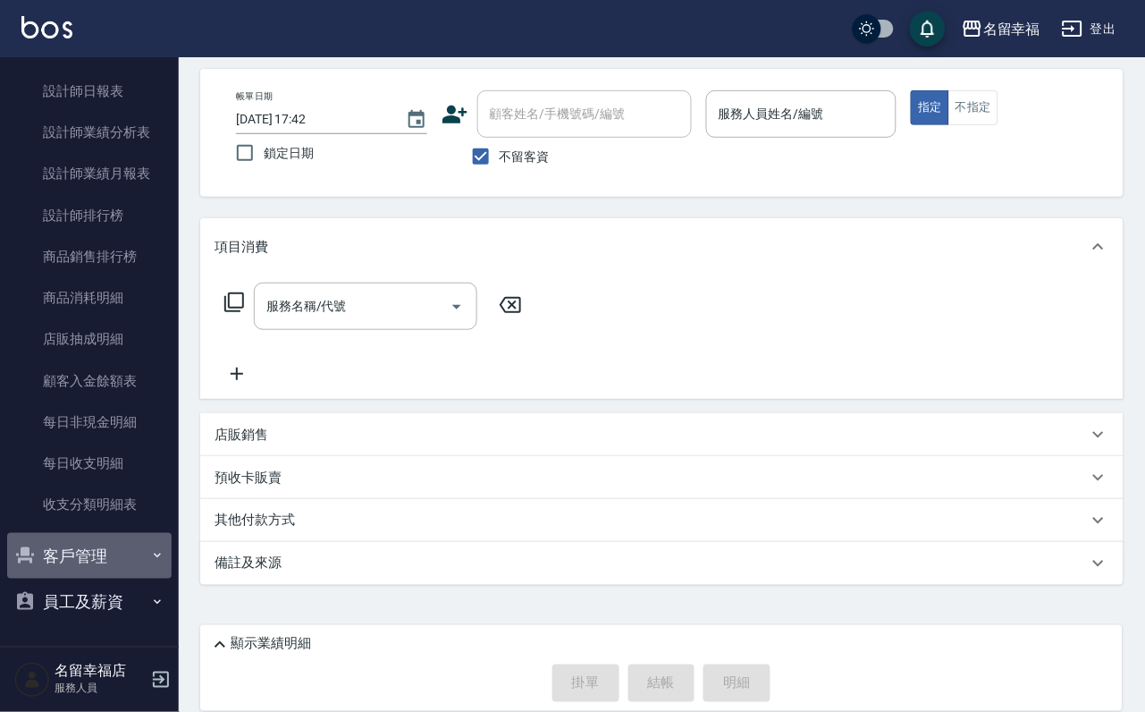
click at [116, 533] on button "客戶管理" at bounding box center [89, 556] width 164 height 46
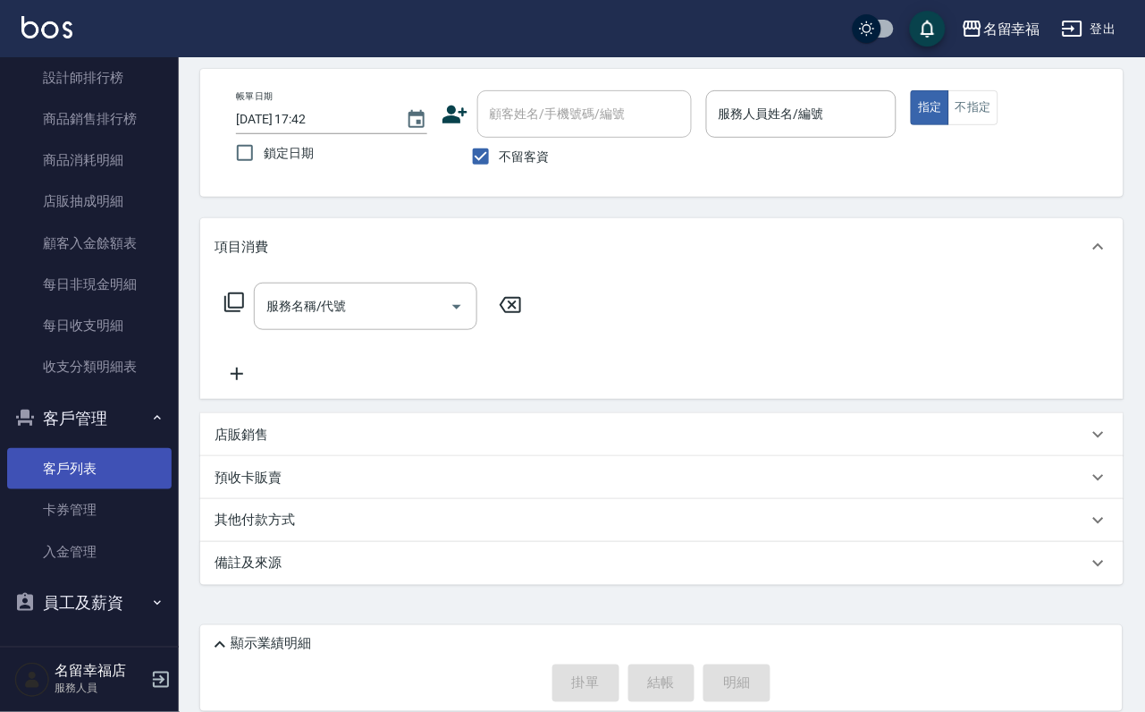
click at [94, 489] on link "客戶列表" at bounding box center [89, 468] width 164 height 41
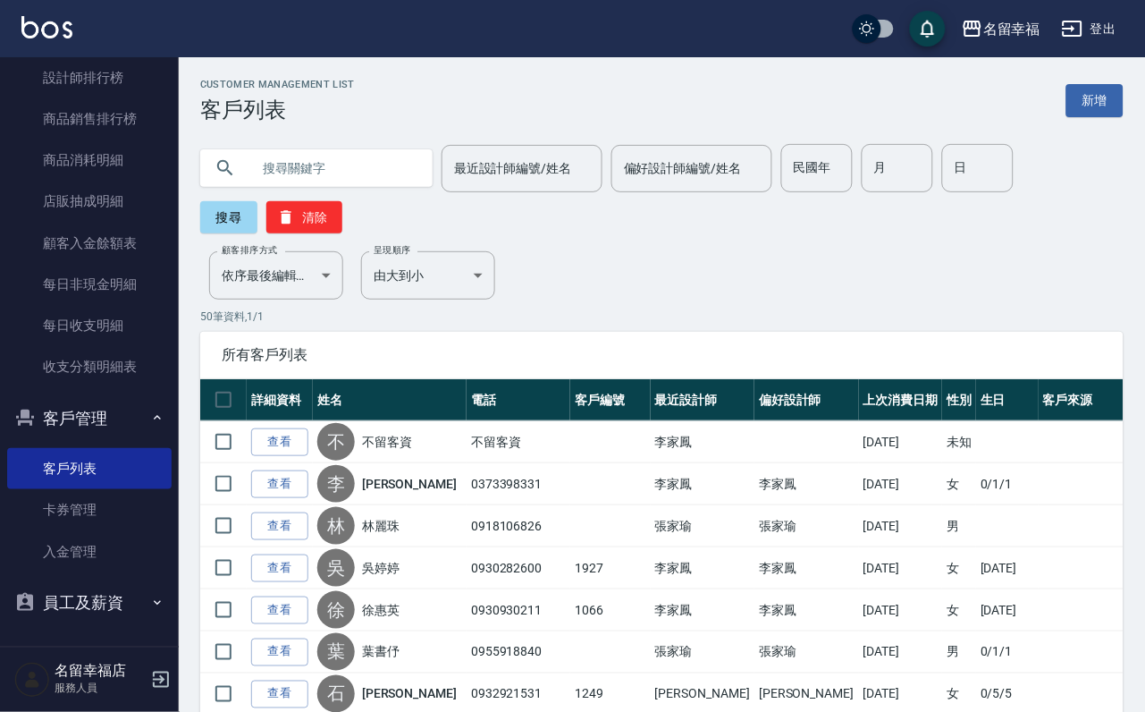
click at [294, 174] on input "text" at bounding box center [334, 168] width 168 height 48
click at [230, 215] on button "搜尋" at bounding box center [228, 217] width 57 height 32
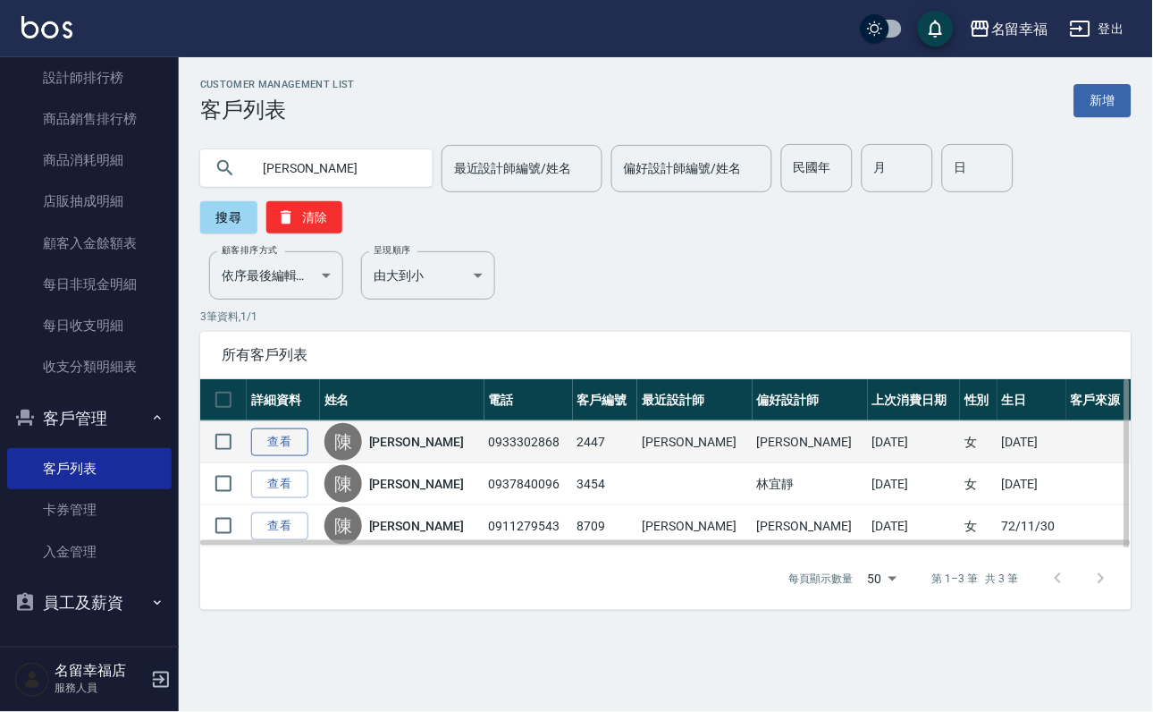
click at [305, 456] on link "查看" at bounding box center [279, 442] width 57 height 28
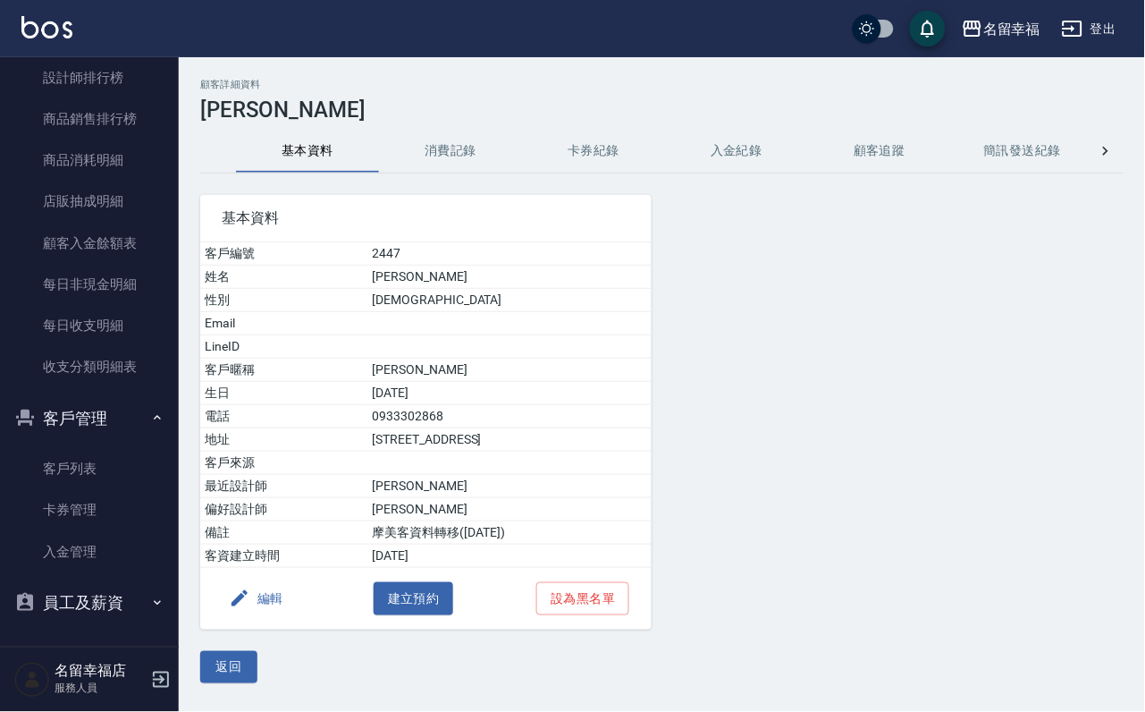
click at [450, 153] on button "消費記錄" at bounding box center [450, 151] width 143 height 43
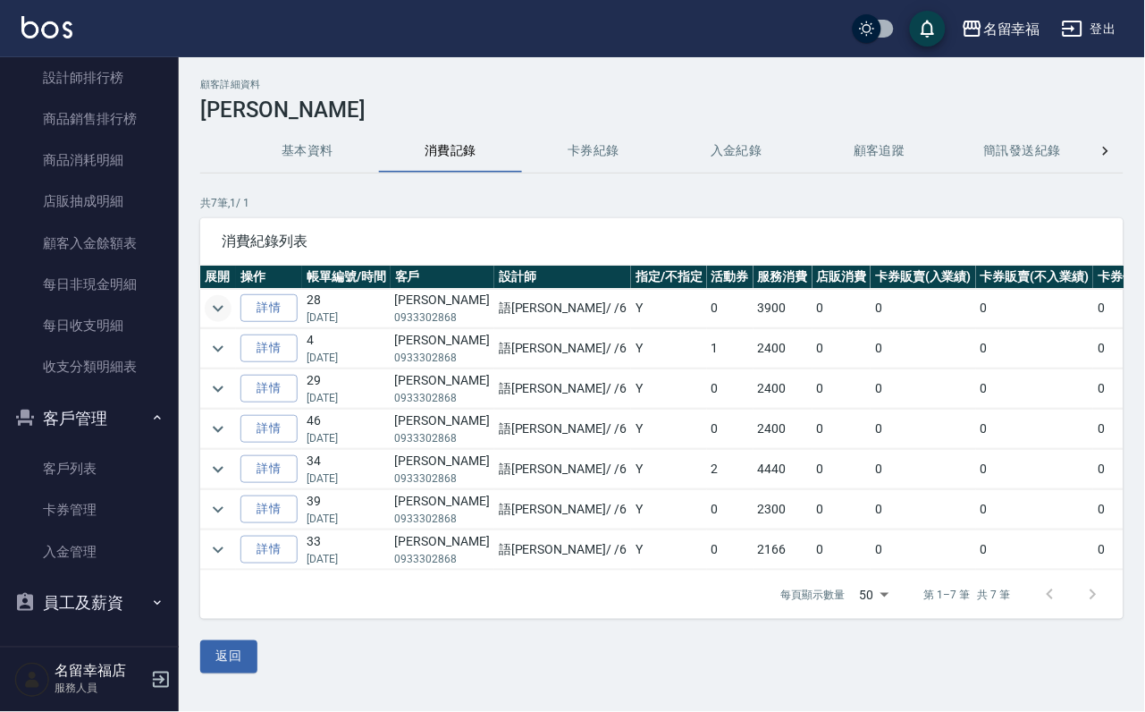
click at [229, 308] on icon "expand row" at bounding box center [217, 308] width 21 height 21
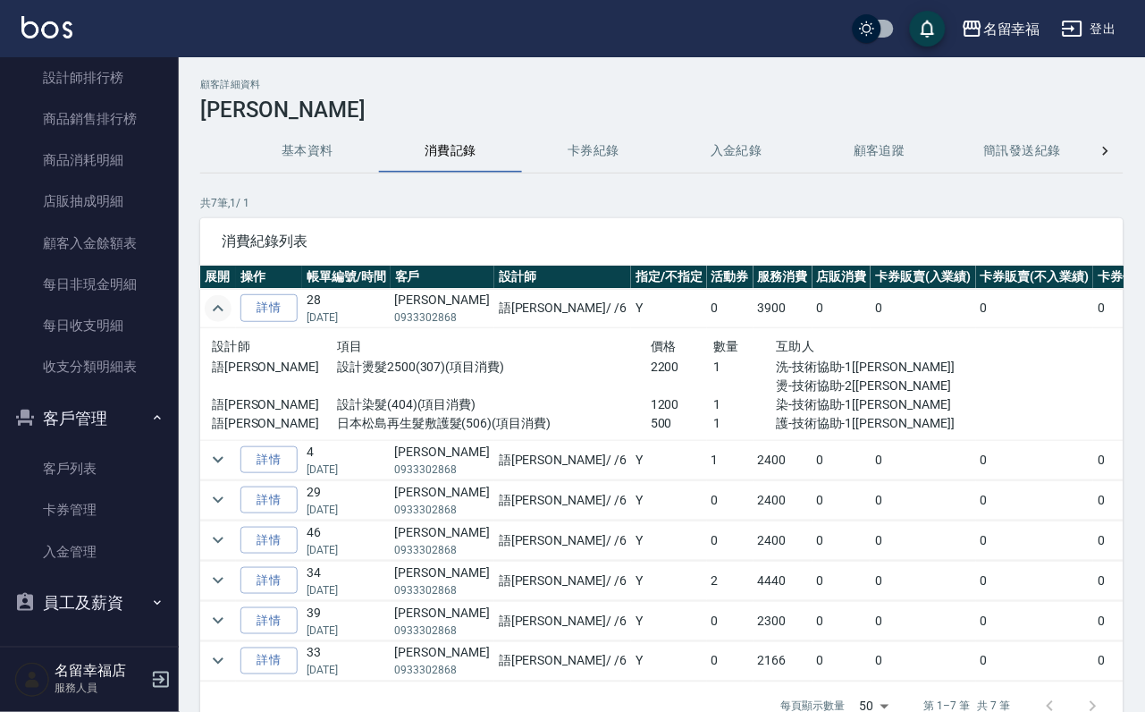
click at [229, 308] on icon "expand row" at bounding box center [217, 308] width 21 height 21
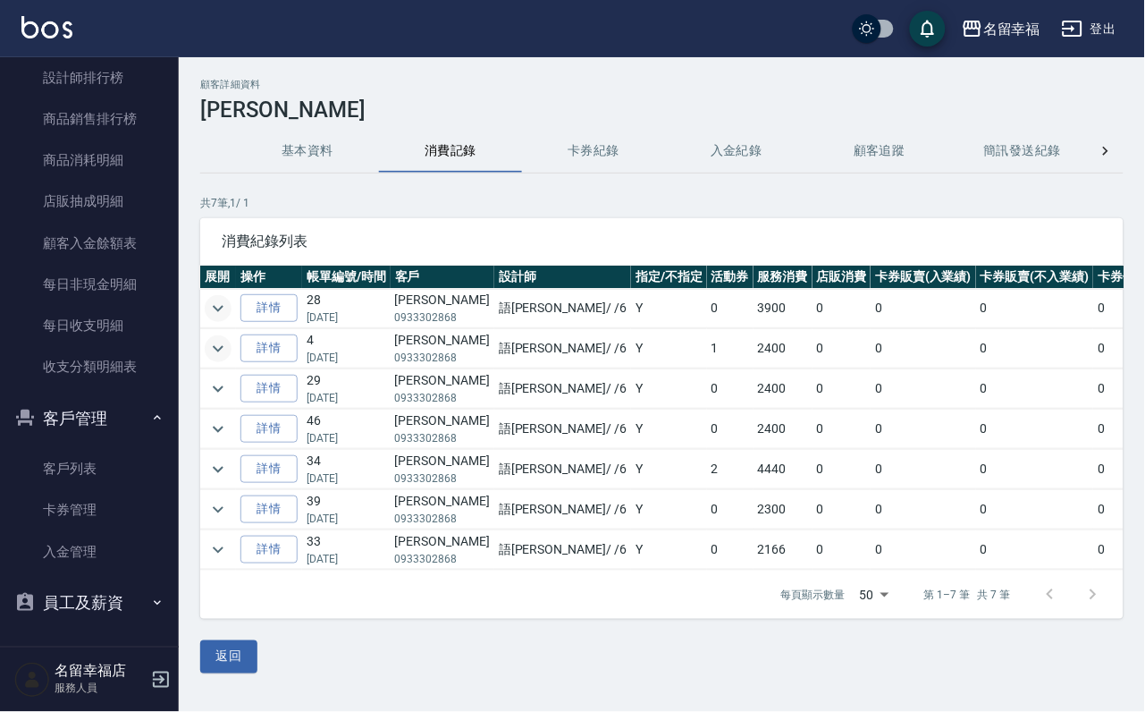
click at [224, 359] on icon "expand row" at bounding box center [217, 348] width 21 height 21
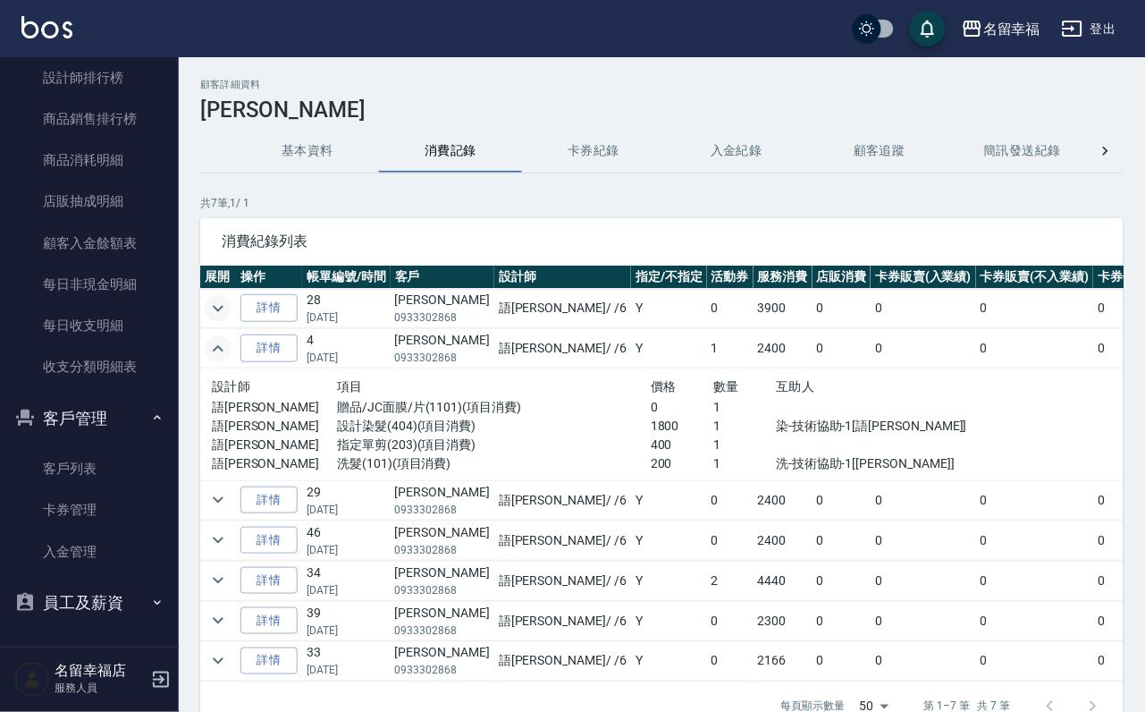
click at [224, 359] on icon "expand row" at bounding box center [217, 348] width 21 height 21
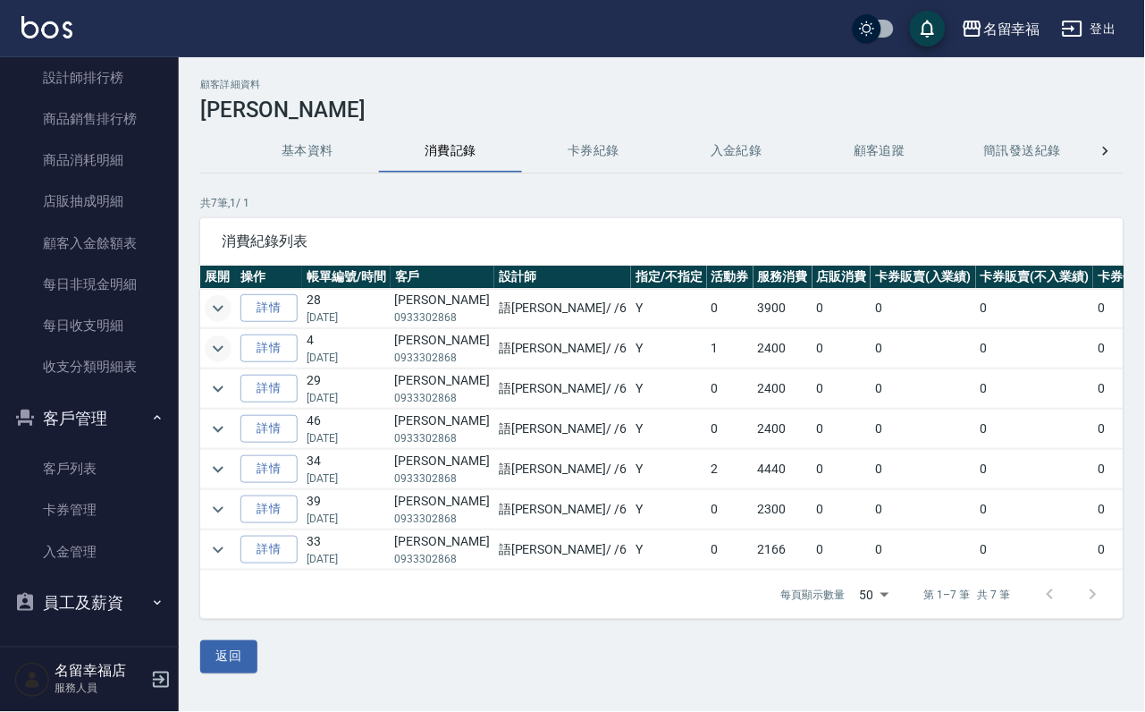
click at [224, 359] on icon "expand row" at bounding box center [217, 348] width 21 height 21
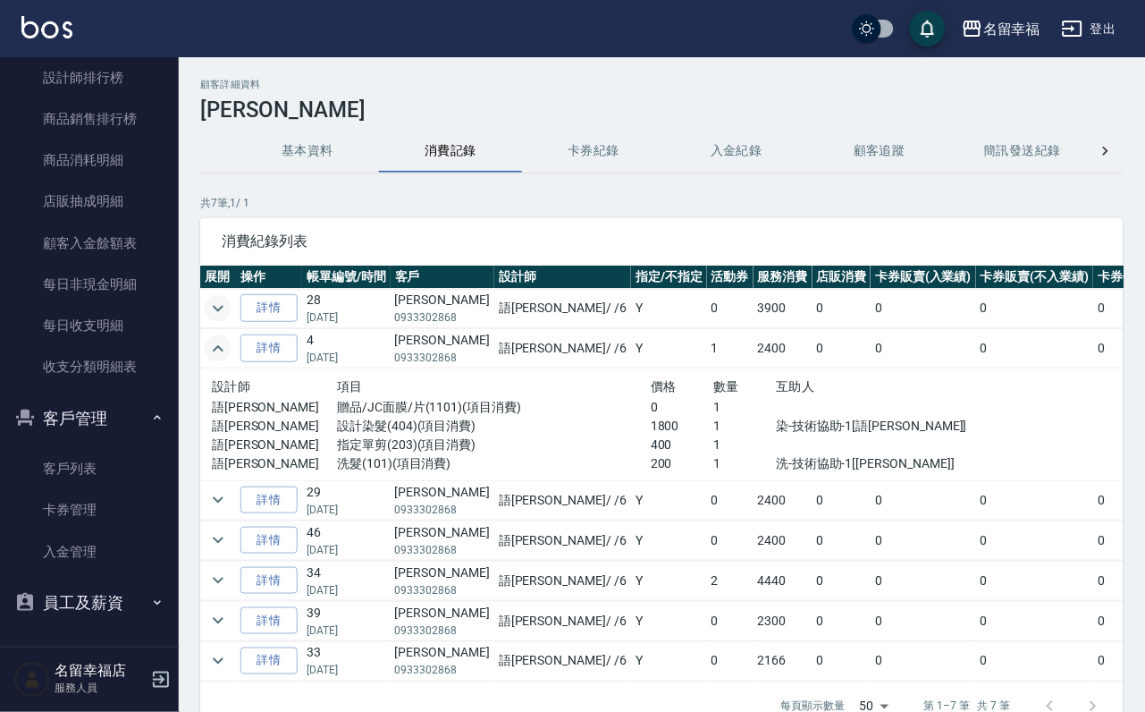
click at [223, 359] on icon "expand row" at bounding box center [217, 348] width 21 height 21
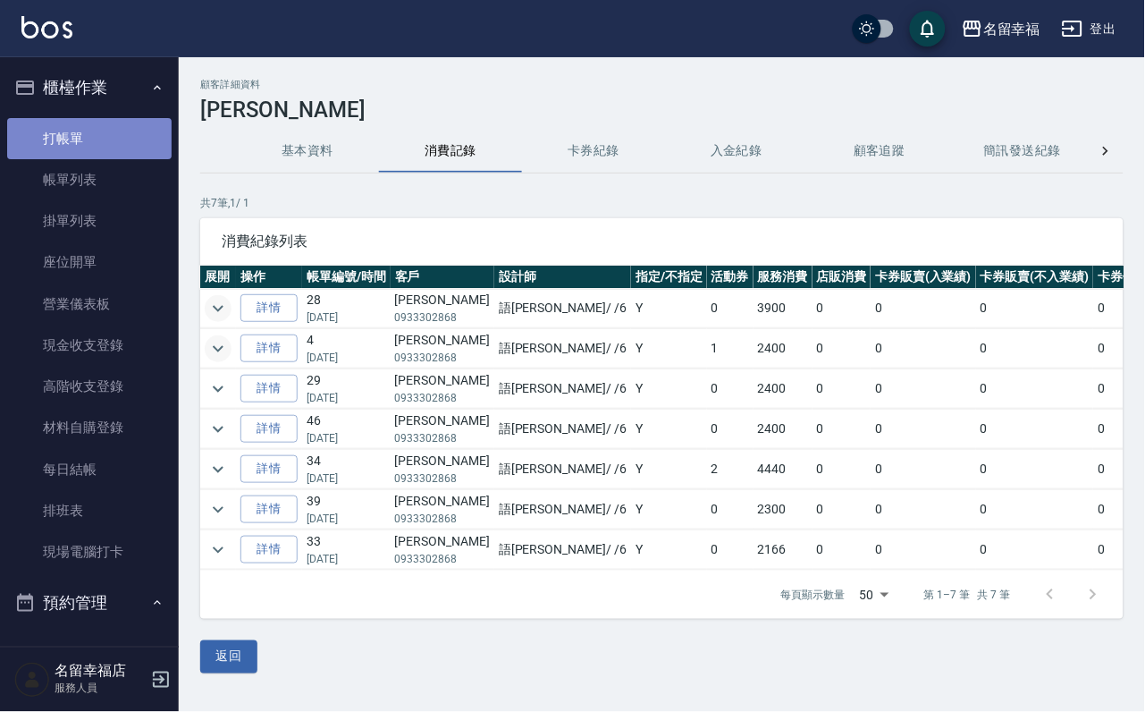
click at [113, 140] on link "打帳單" at bounding box center [89, 138] width 164 height 41
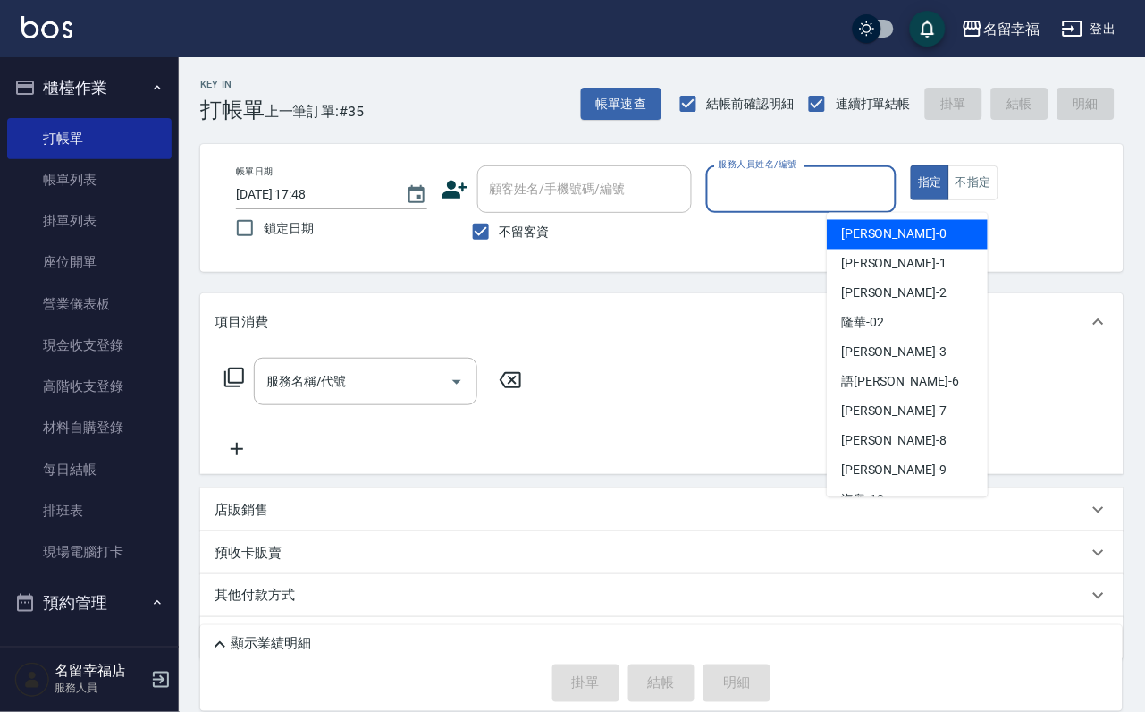
drag, startPoint x: 915, startPoint y: 189, endPoint x: 896, endPoint y: 196, distance: 20.9
click at [890, 189] on input "服務人員姓名/編號" at bounding box center [801, 188] width 175 height 31
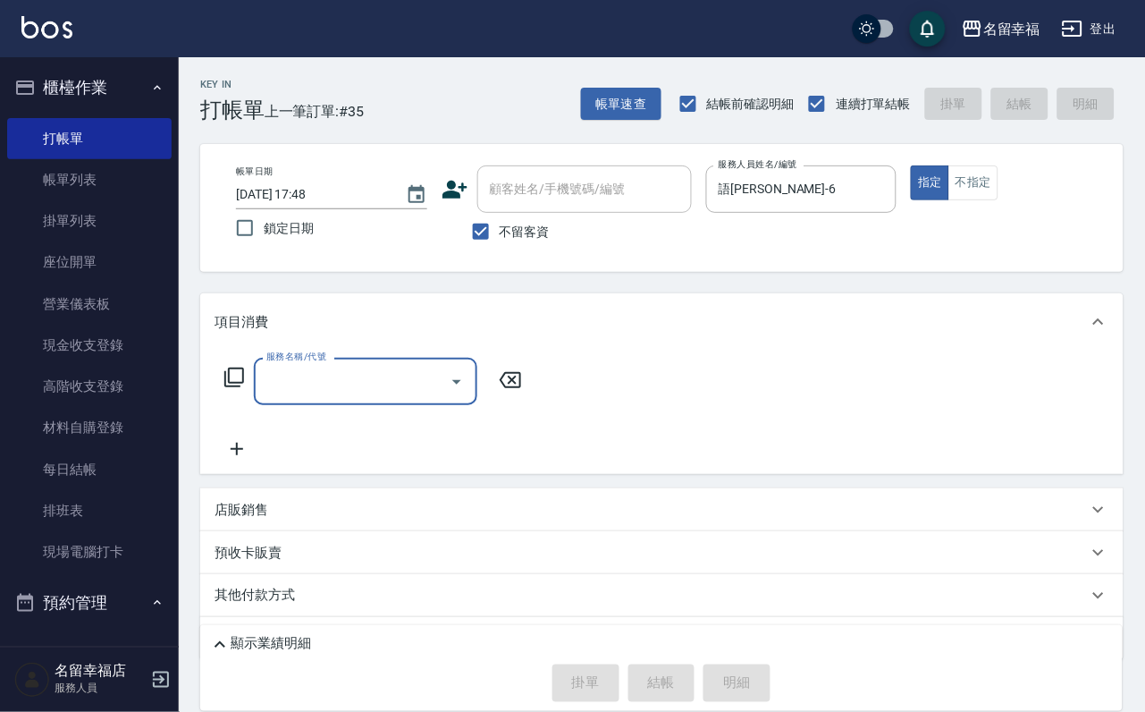
drag, startPoint x: 475, startPoint y: 238, endPoint x: 496, endPoint y: 206, distance: 38.7
click at [475, 236] on input "不留客資" at bounding box center [481, 232] width 38 height 38
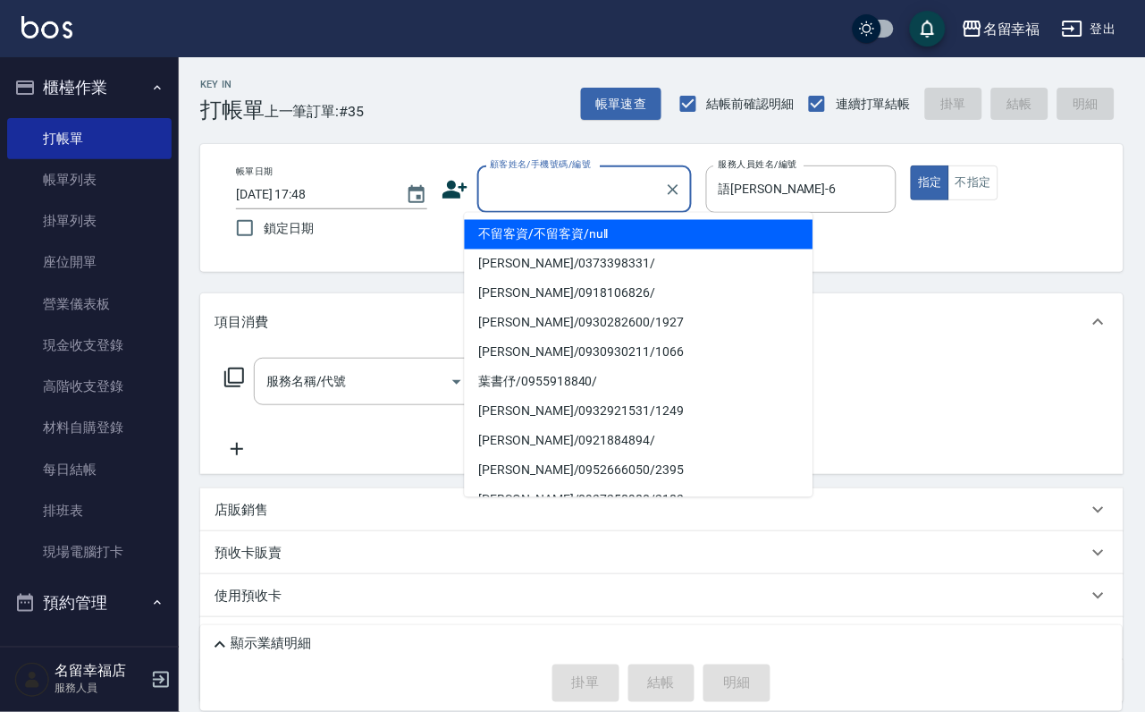
click at [509, 185] on input "顧客姓名/手機號碼/編號" at bounding box center [571, 188] width 172 height 31
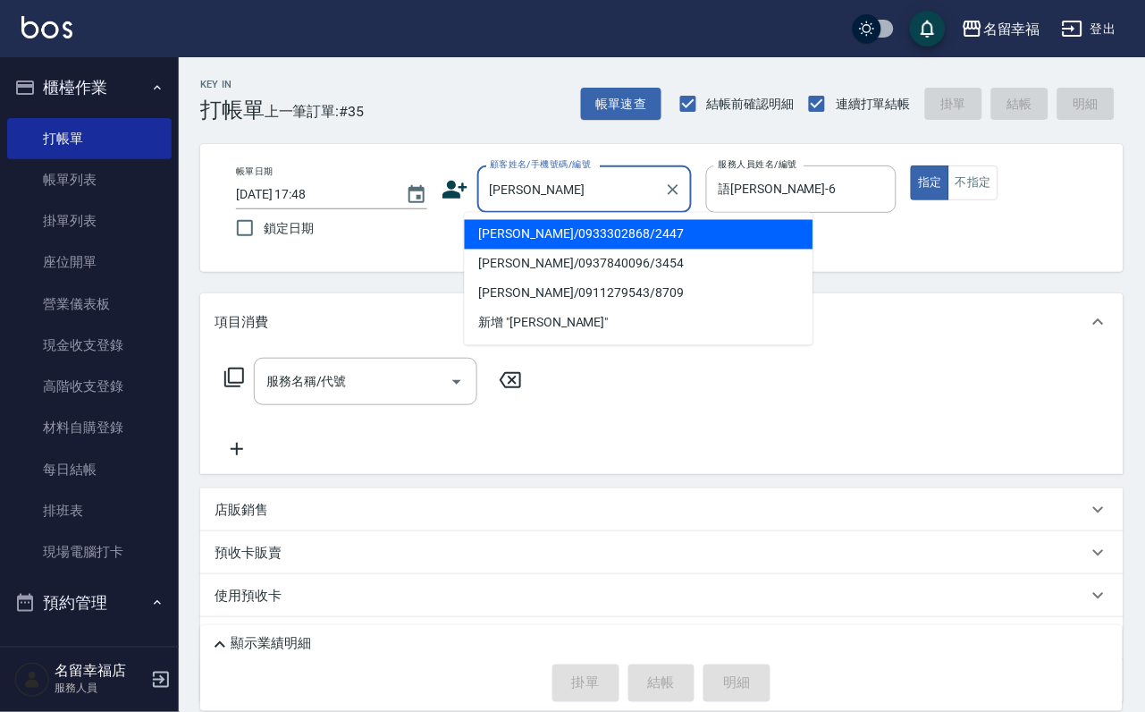
click at [556, 240] on li "[PERSON_NAME]/0933302868/2447" at bounding box center [639, 235] width 349 height 30
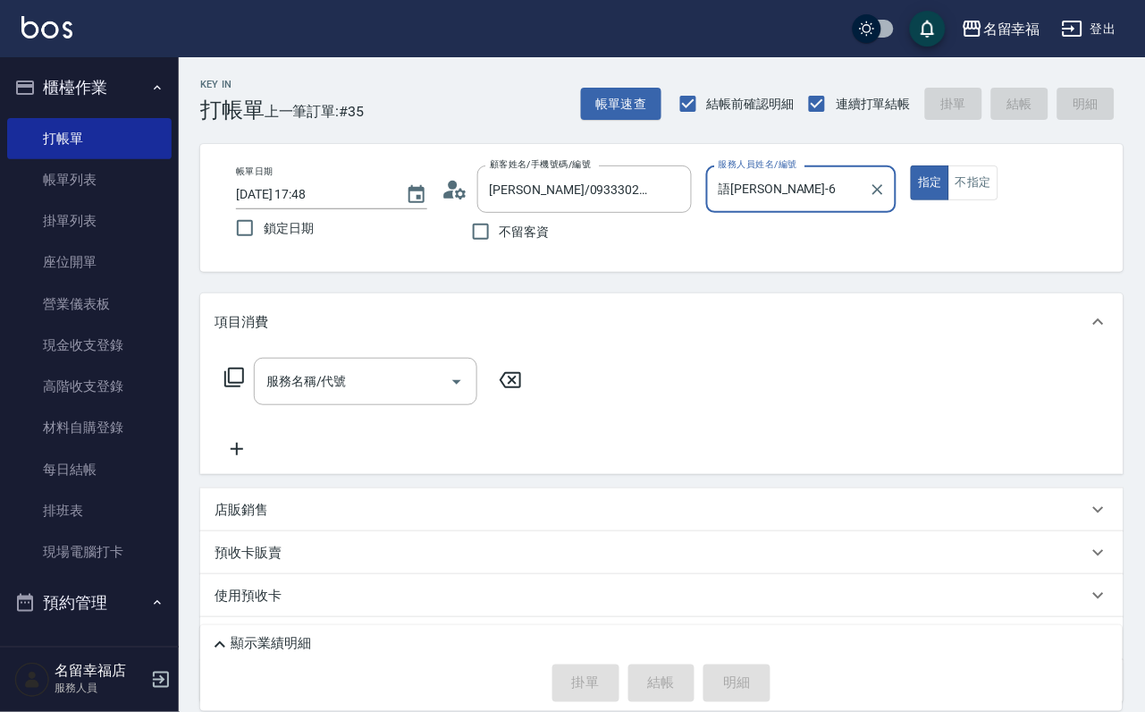
click at [243, 388] on icon at bounding box center [234, 377] width 21 height 21
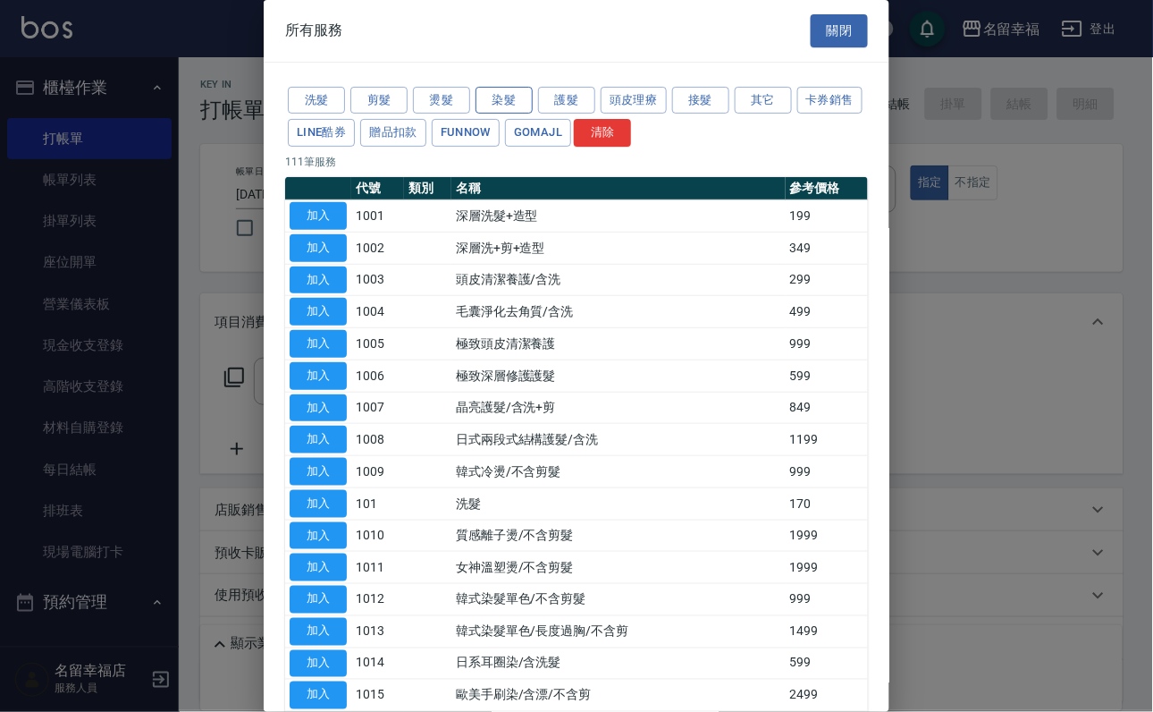
click at [512, 112] on button "染髮" at bounding box center [504, 101] width 57 height 28
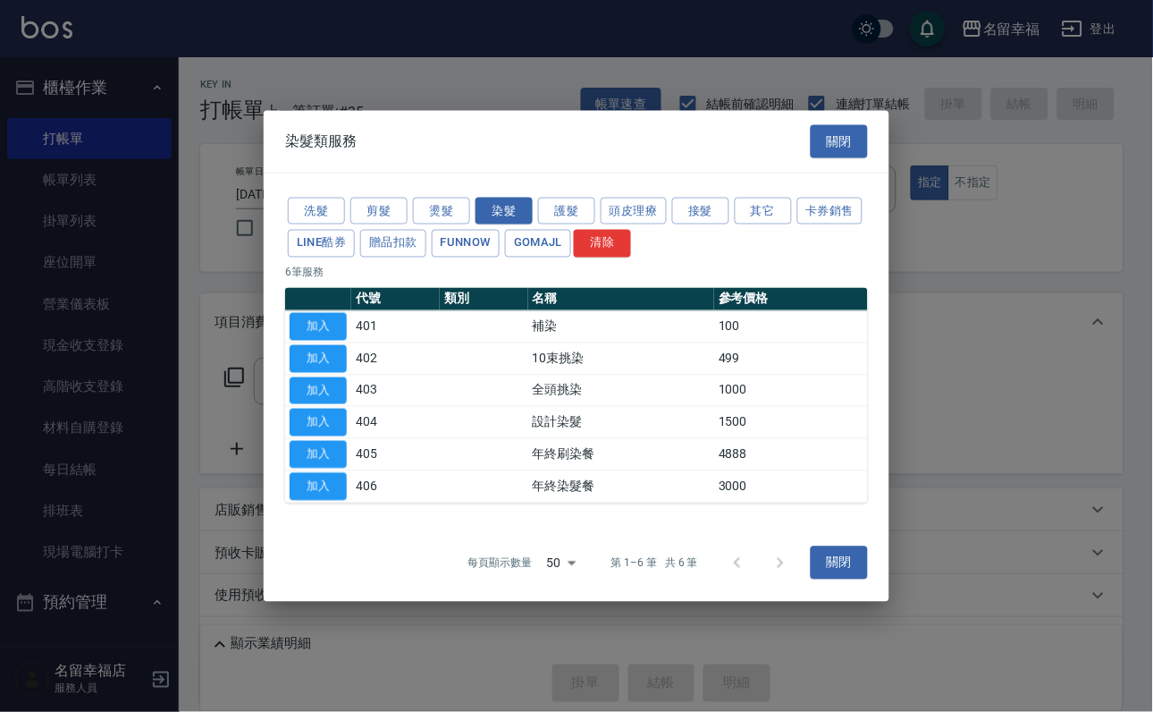
drag, startPoint x: 308, startPoint y: 431, endPoint x: 329, endPoint y: 454, distance: 31.6
click at [308, 433] on button "加入" at bounding box center [318, 423] width 57 height 28
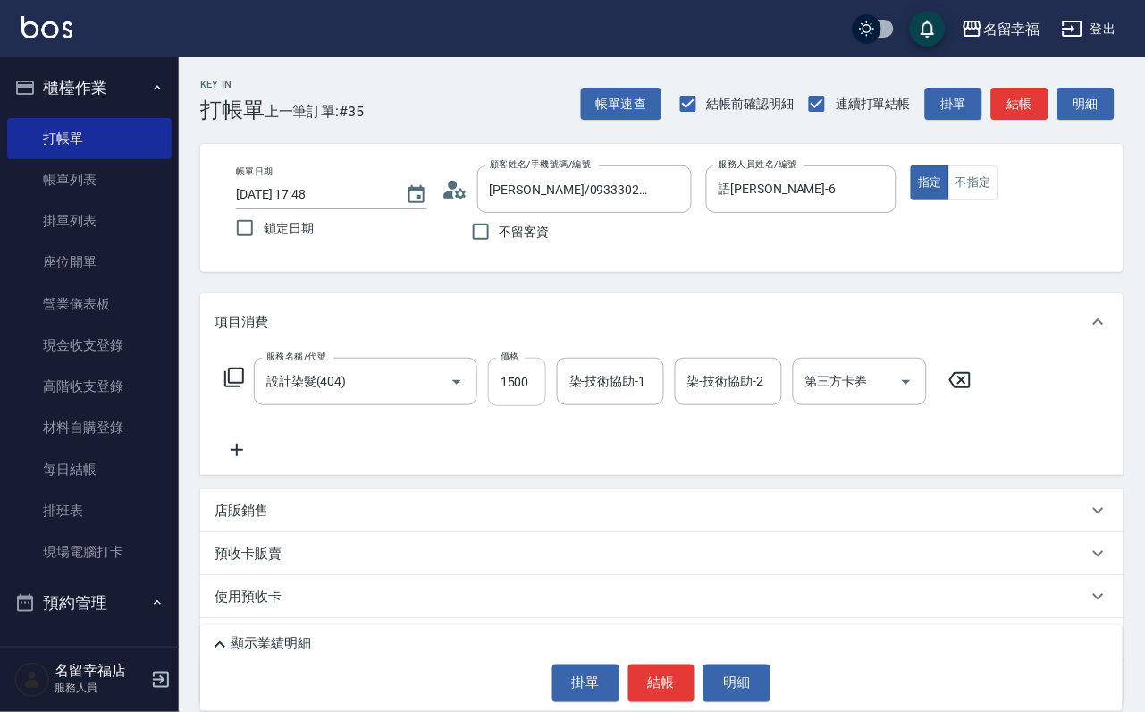
click at [528, 393] on input "1500" at bounding box center [517, 382] width 58 height 48
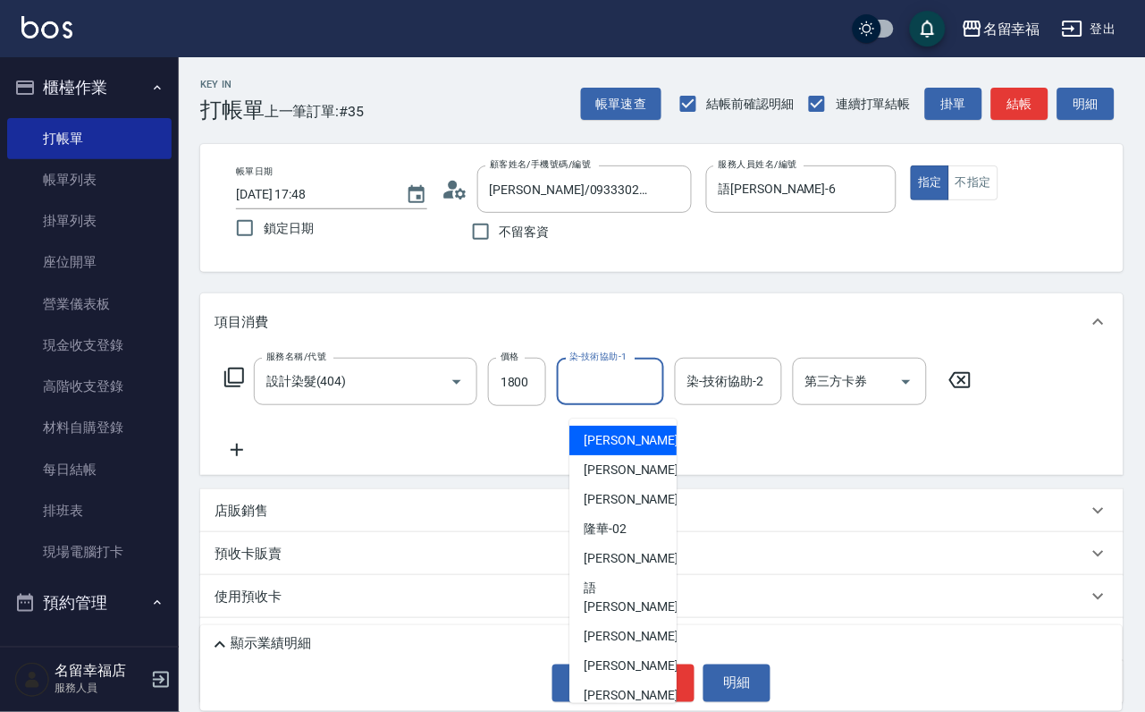
click at [589, 388] on input "染-技術協助-1" at bounding box center [610, 381] width 91 height 31
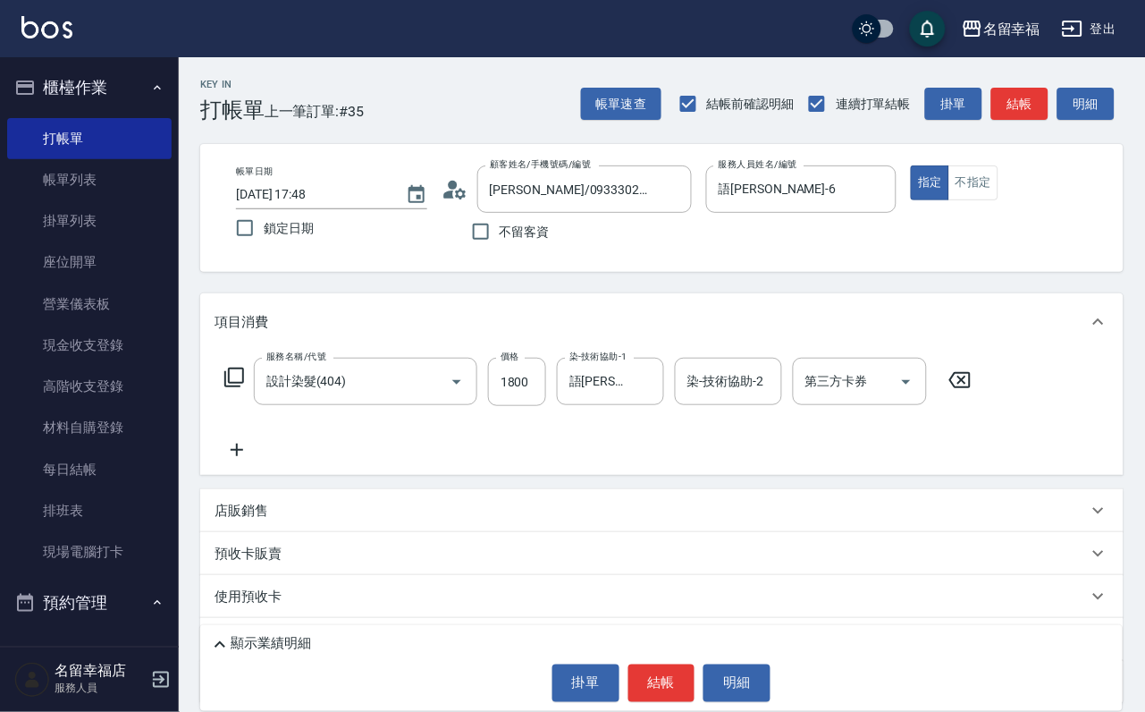
click at [236, 388] on icon at bounding box center [234, 377] width 21 height 21
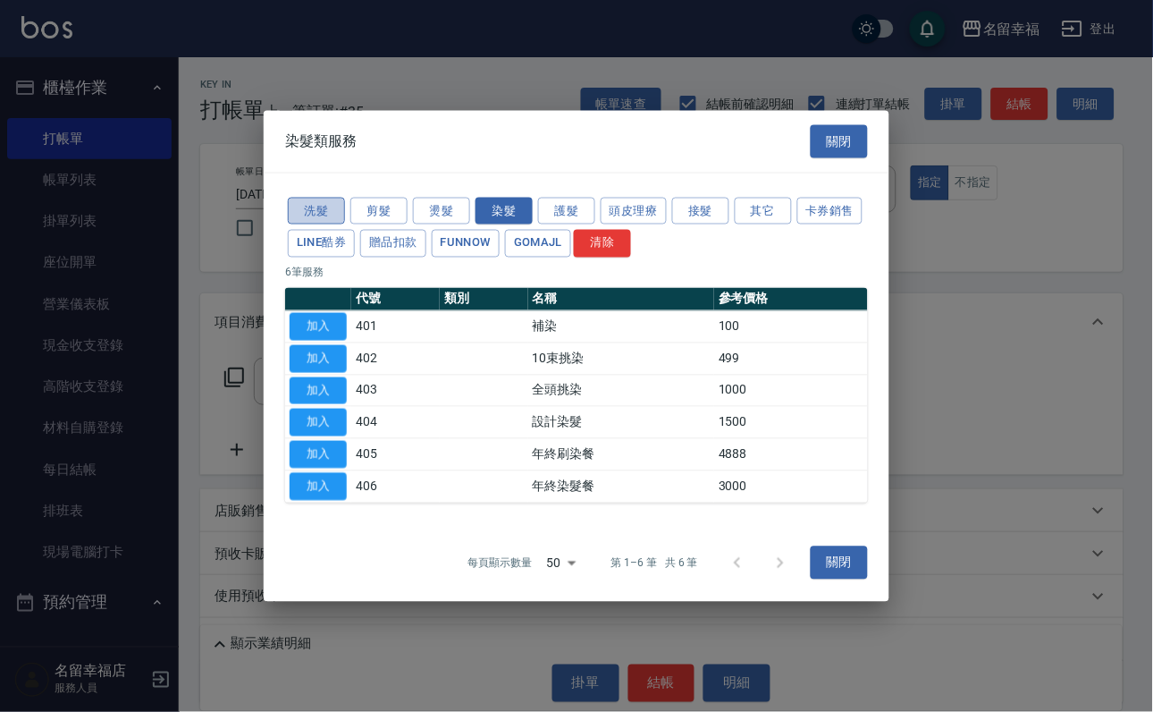
click at [293, 197] on button "洗髮" at bounding box center [316, 211] width 57 height 28
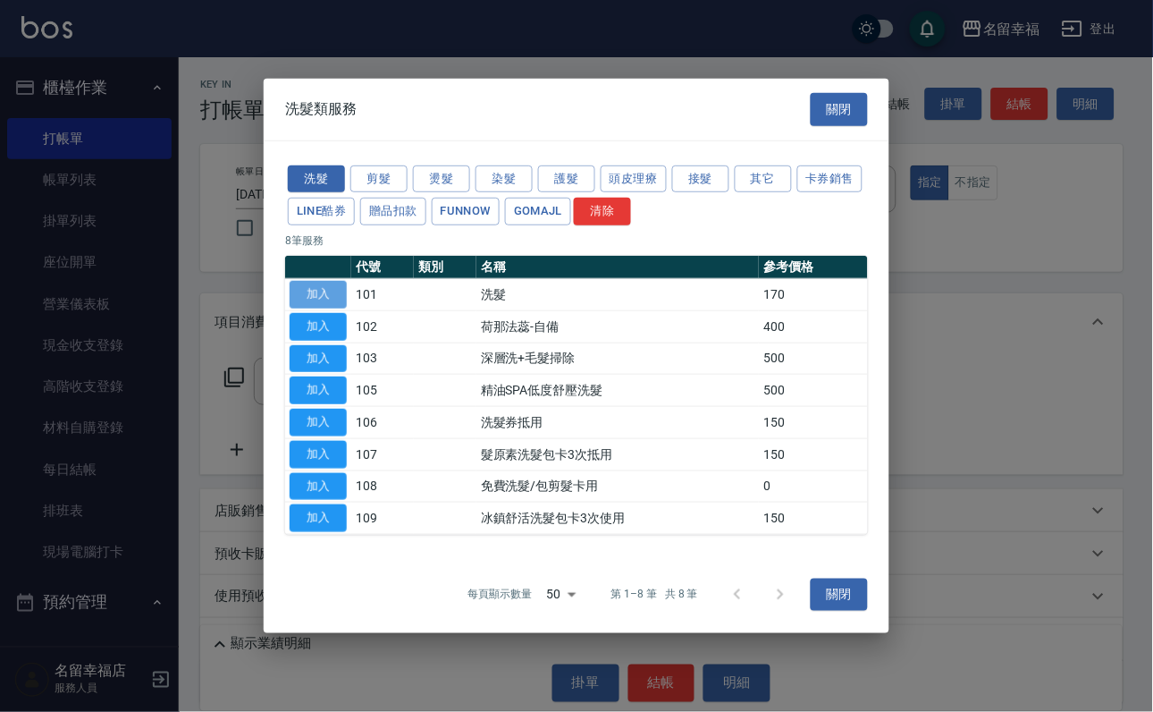
click at [325, 281] on button "加入" at bounding box center [318, 295] width 57 height 28
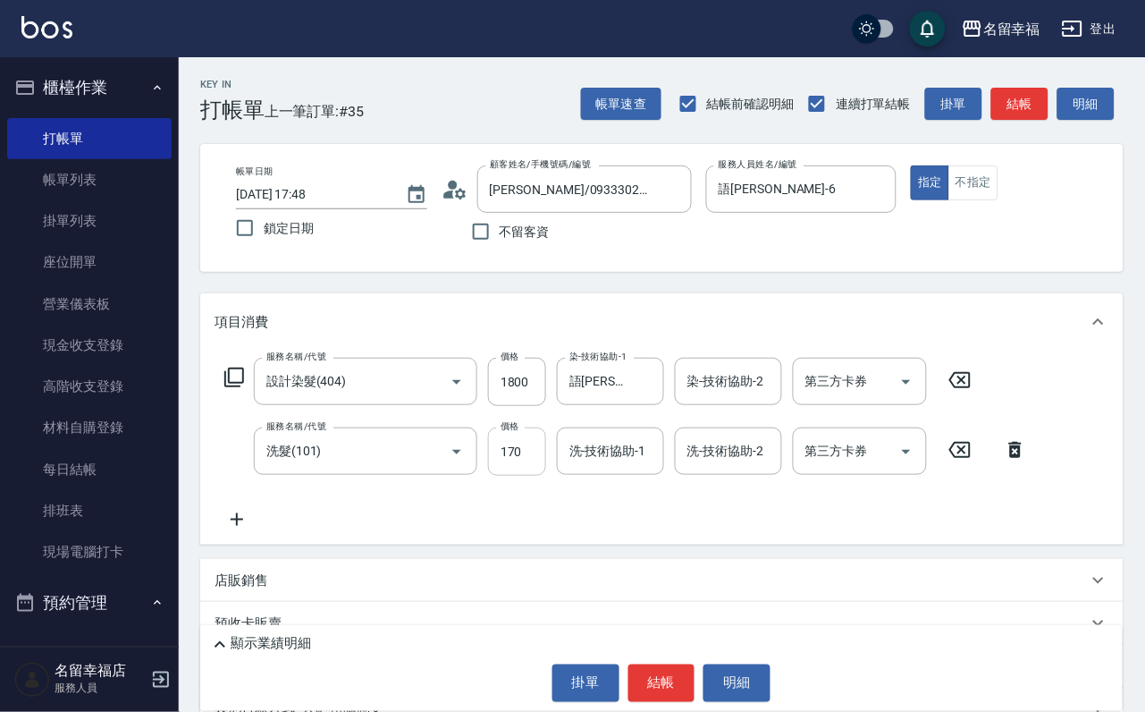
click at [506, 457] on div "價格 170 價格" at bounding box center [517, 451] width 58 height 48
click at [495, 476] on input "170" at bounding box center [517, 451] width 58 height 48
click at [245, 388] on icon at bounding box center [234, 377] width 21 height 21
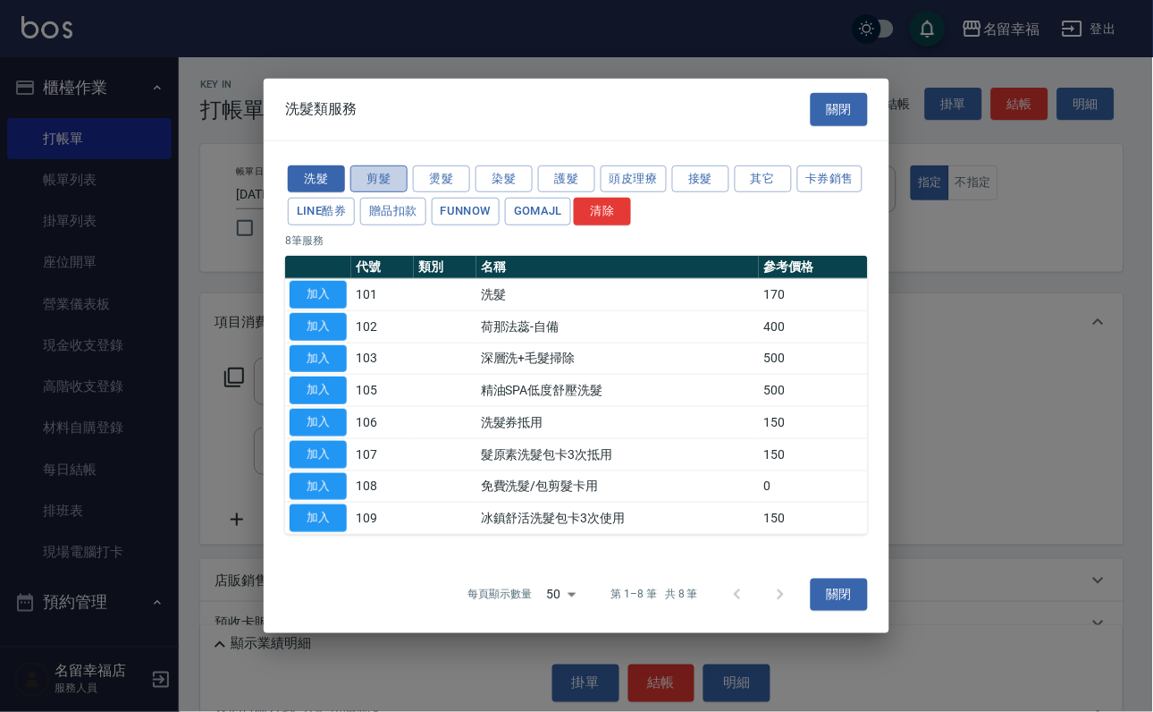
click at [381, 164] on button "剪髮" at bounding box center [378, 178] width 57 height 28
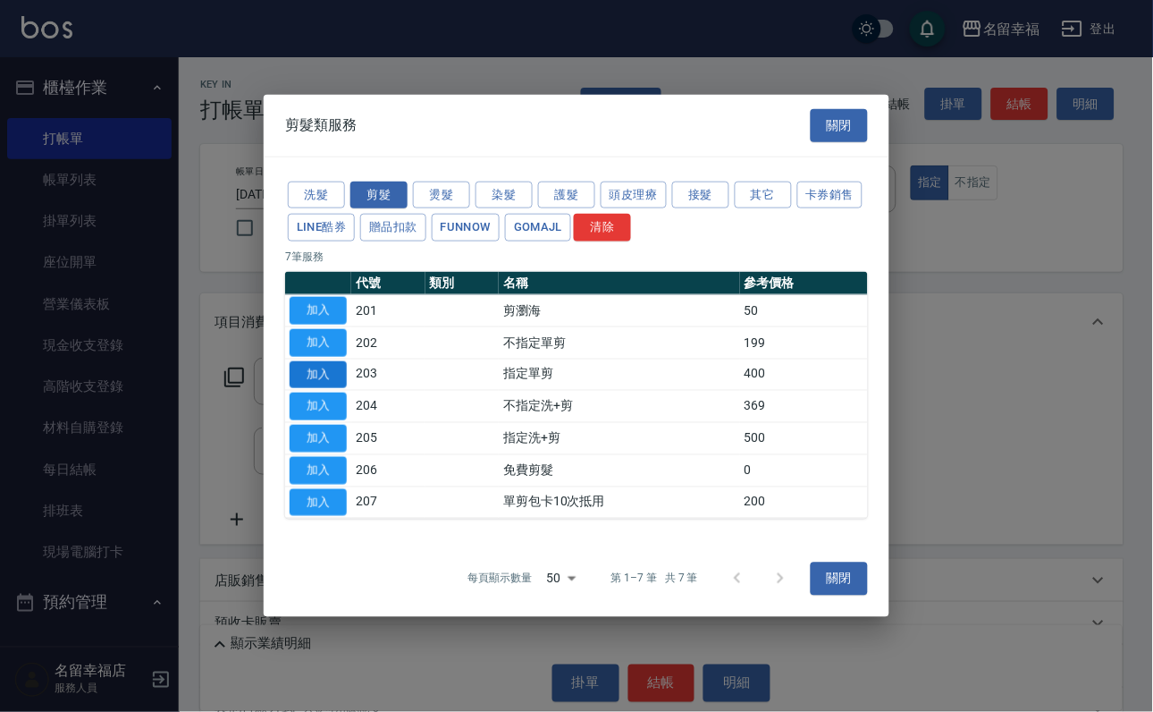
click at [325, 384] on button "加入" at bounding box center [318, 374] width 57 height 28
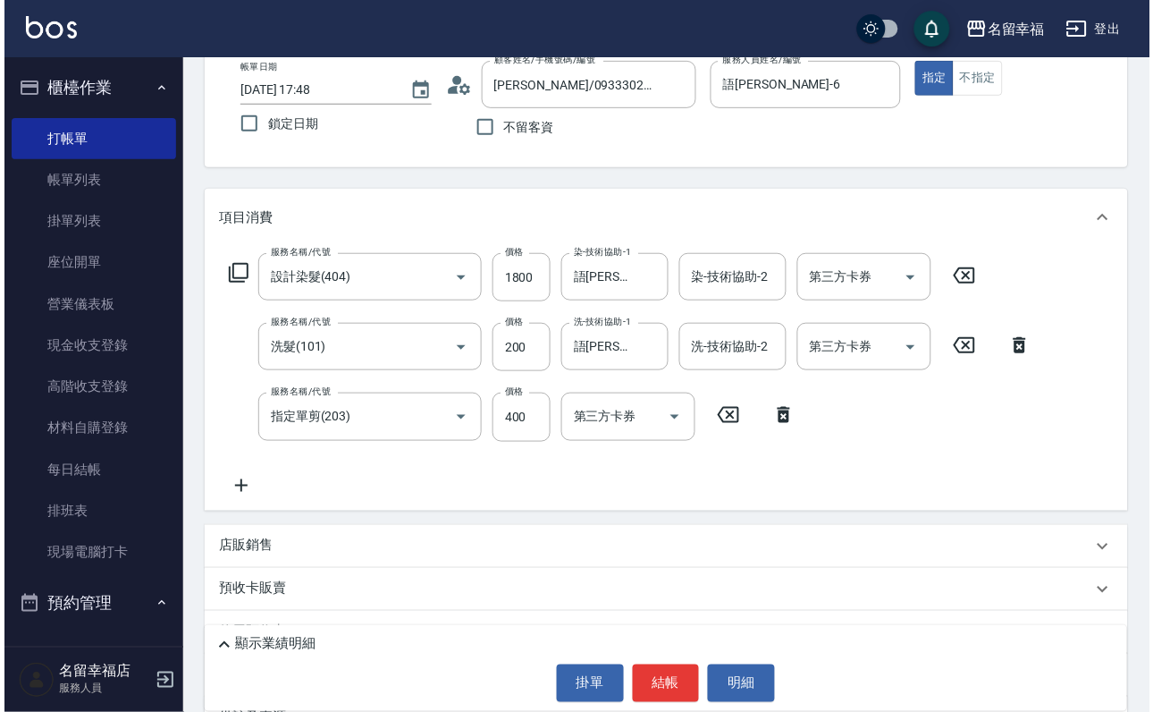
scroll to position [268, 0]
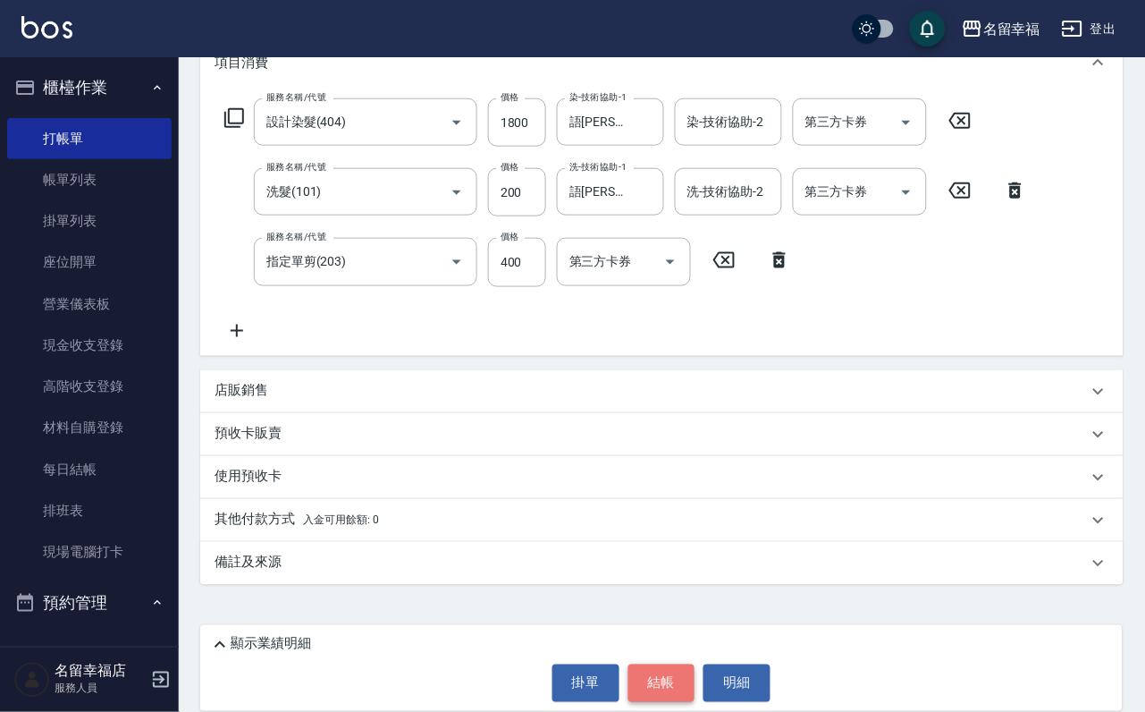
click at [662, 676] on button "結帳" at bounding box center [661, 683] width 67 height 38
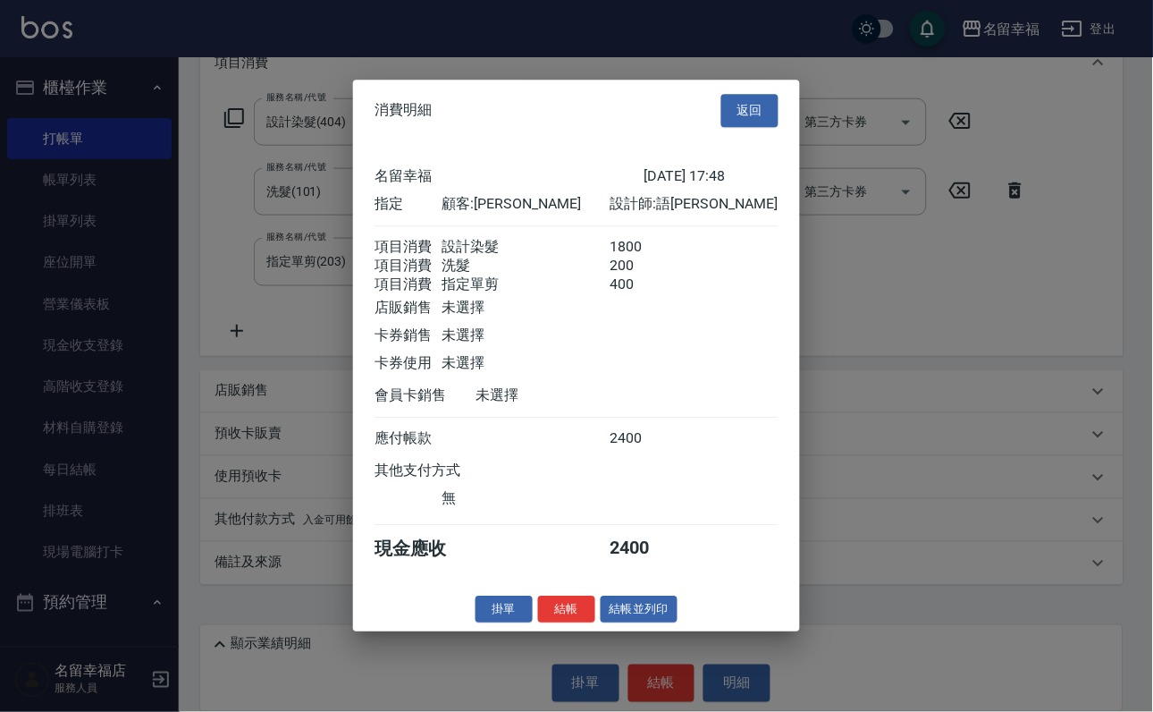
scroll to position [354, 0]
click at [558, 623] on button "結帳" at bounding box center [566, 609] width 57 height 28
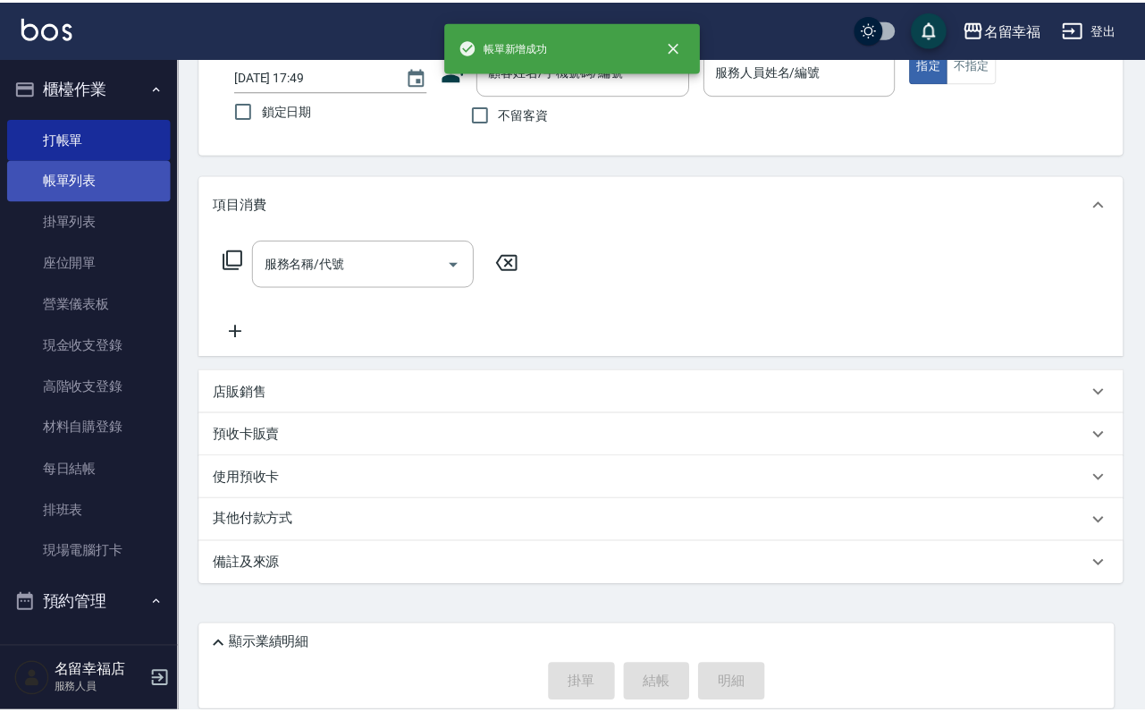
scroll to position [0, 0]
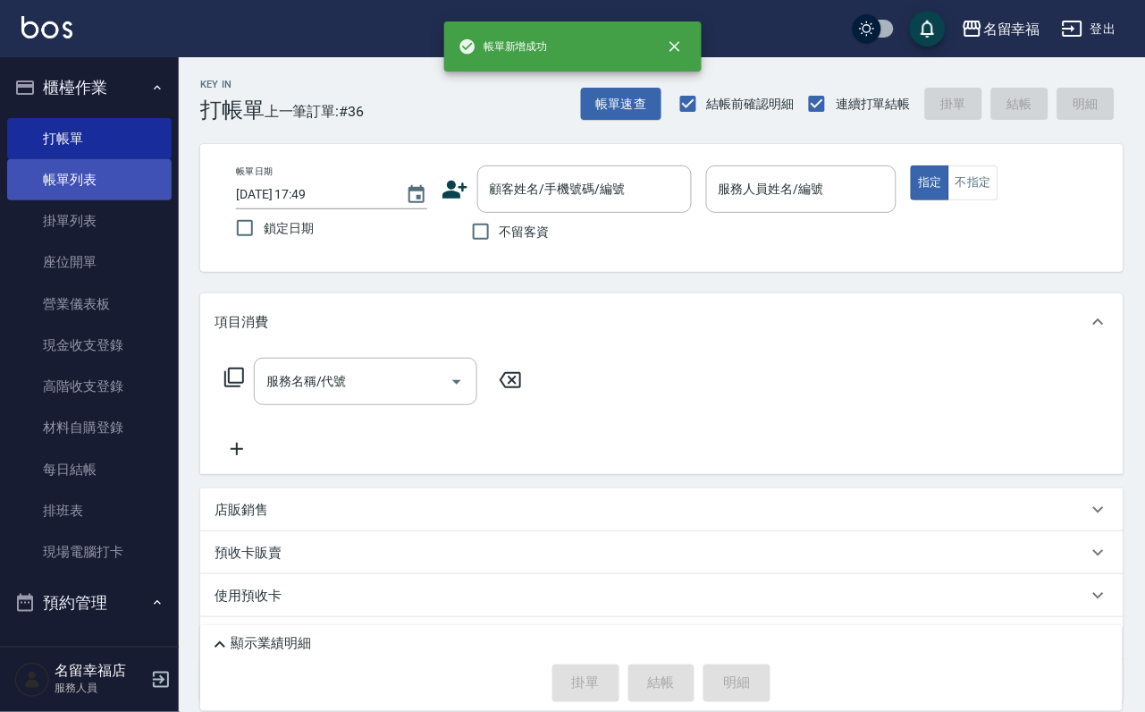
click at [49, 196] on link "帳單列表" at bounding box center [89, 179] width 164 height 41
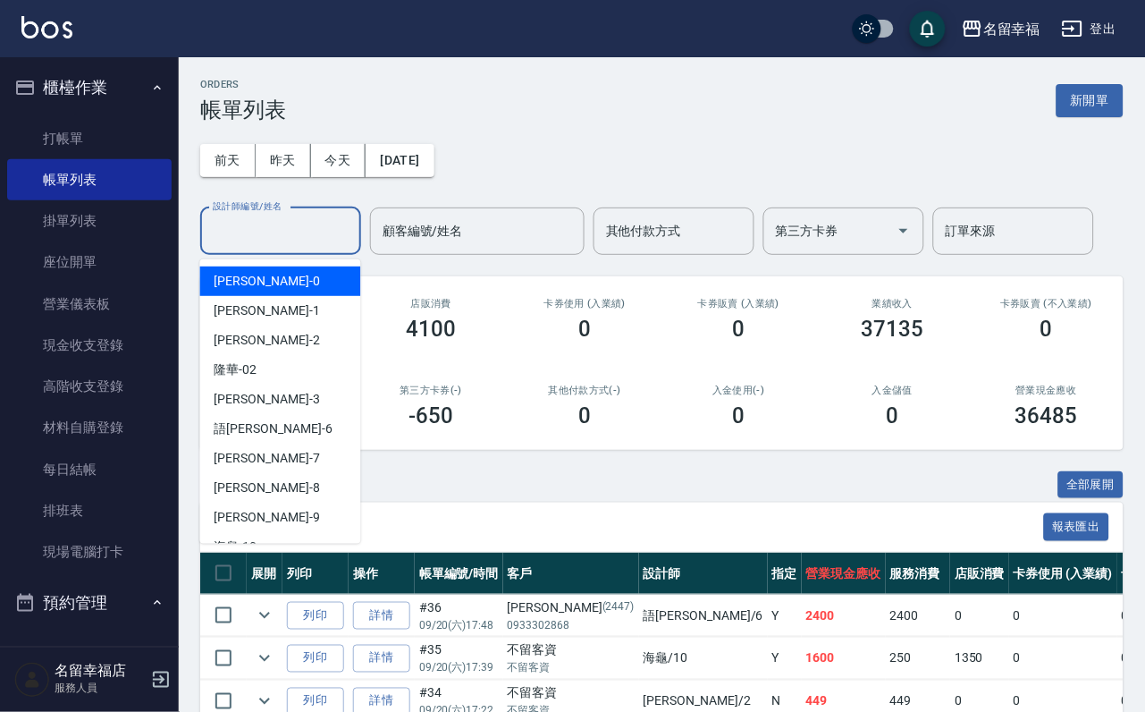
click at [291, 241] on input "設計師編號/姓名" at bounding box center [280, 230] width 145 height 31
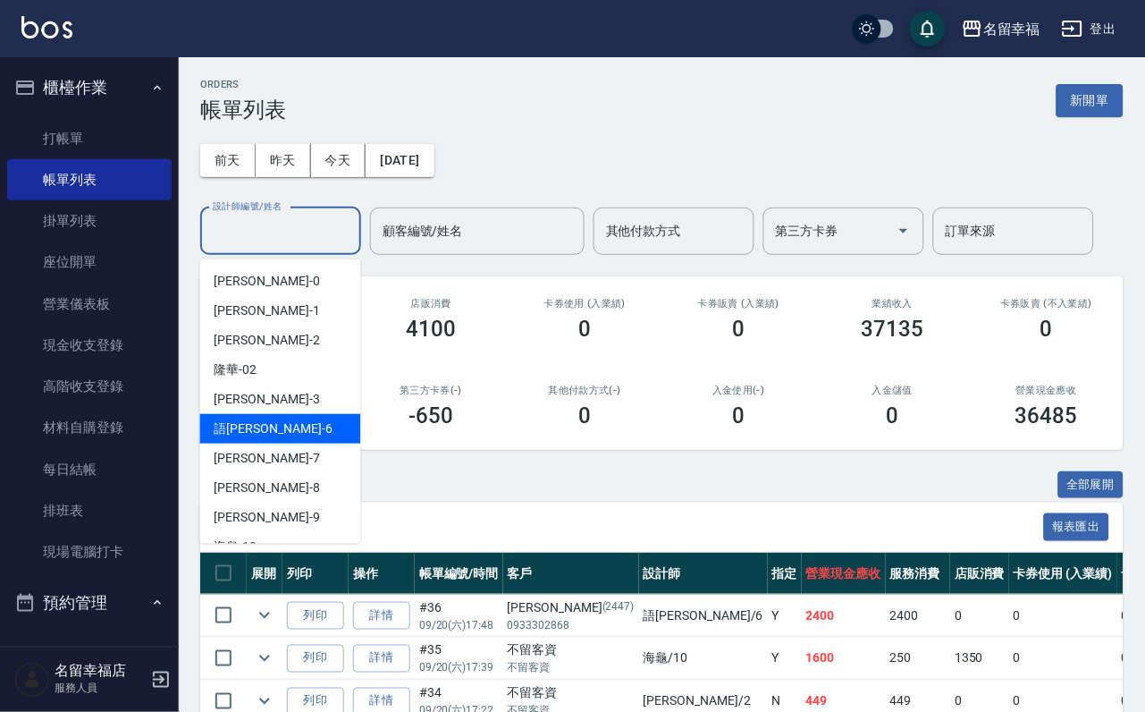
click at [284, 428] on div "語[PERSON_NAME] -6" at bounding box center [280, 429] width 161 height 30
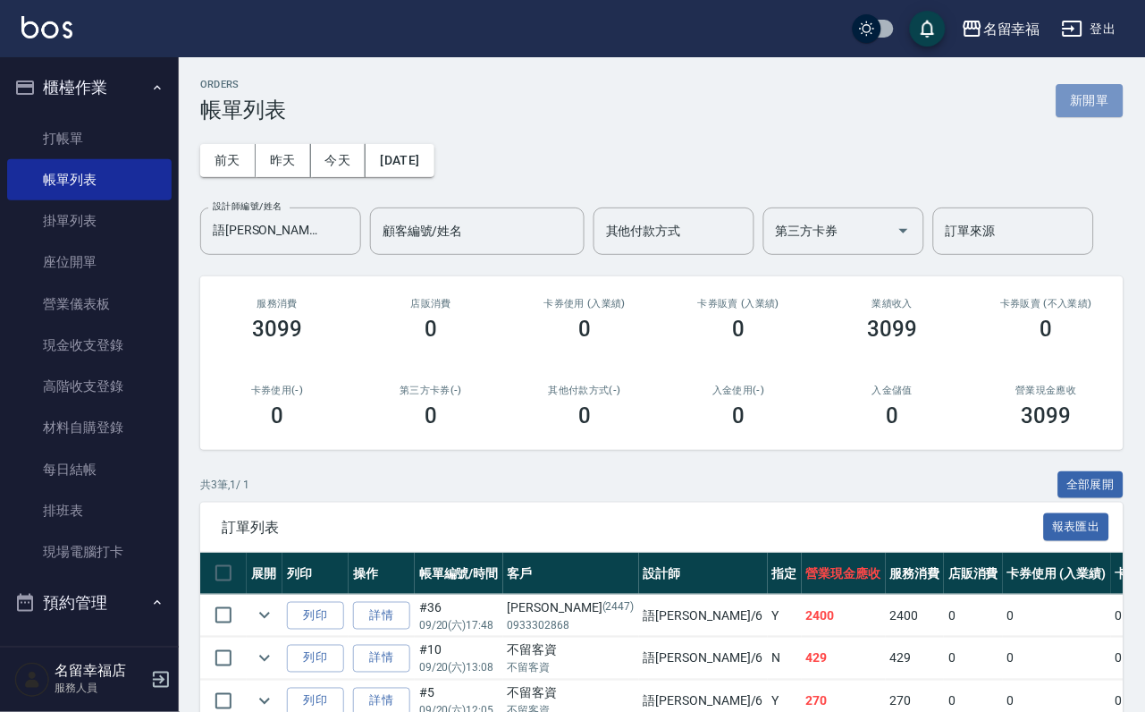
click at [1094, 111] on button "新開單" at bounding box center [1090, 100] width 67 height 33
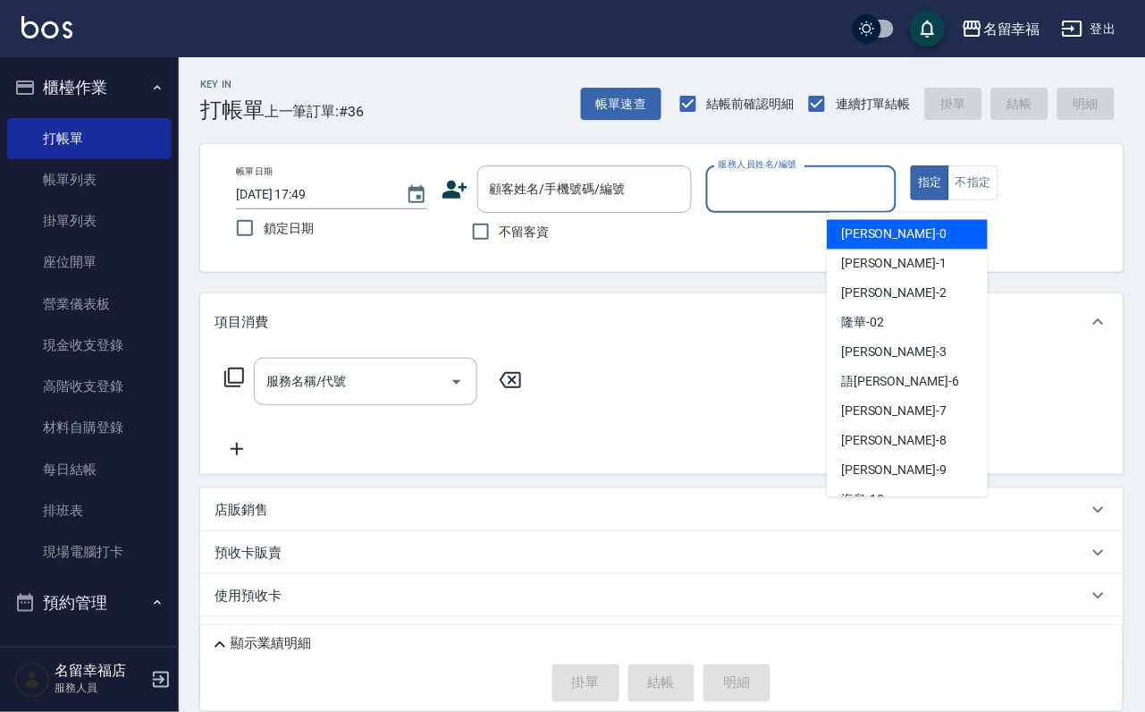
click at [879, 194] on input "服務人員姓名/編號" at bounding box center [801, 188] width 175 height 31
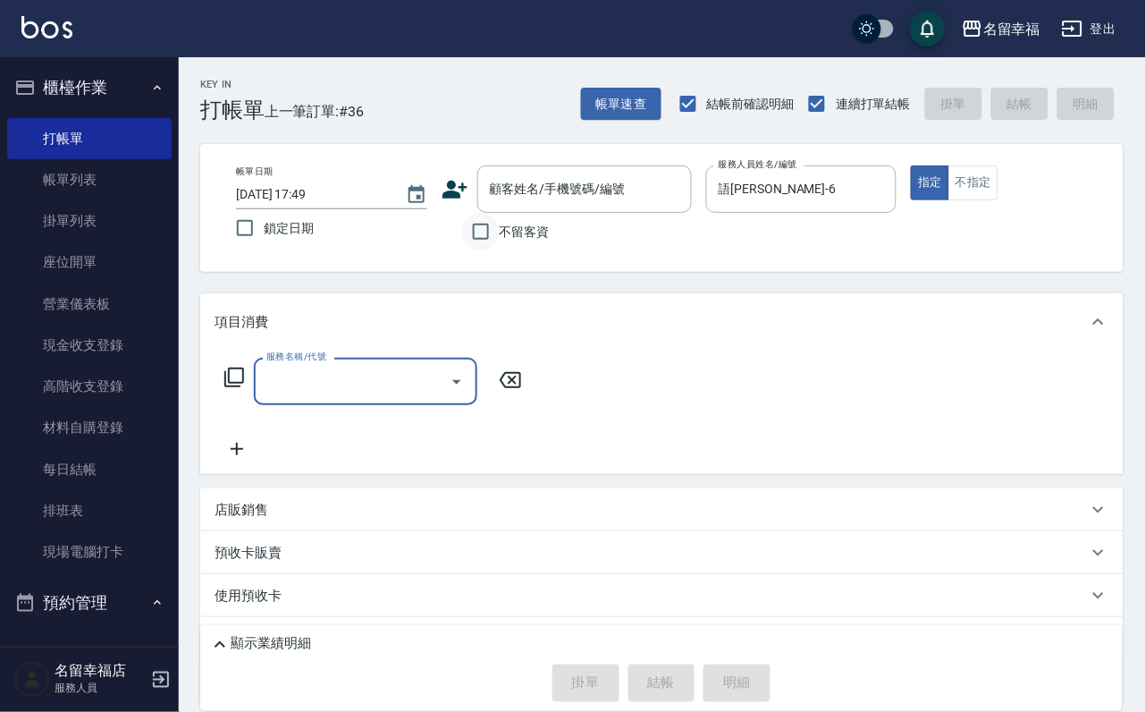
click at [481, 248] on input "不留客資" at bounding box center [481, 232] width 38 height 38
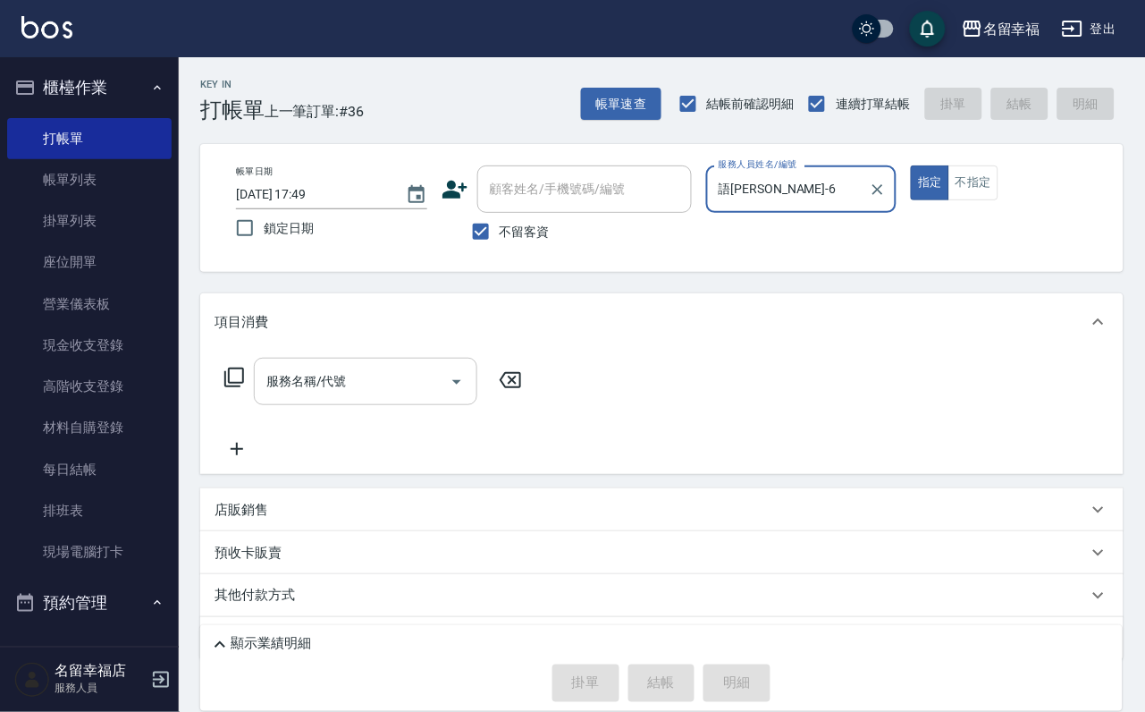
click at [344, 397] on input "服務名稱/代號" at bounding box center [352, 381] width 181 height 31
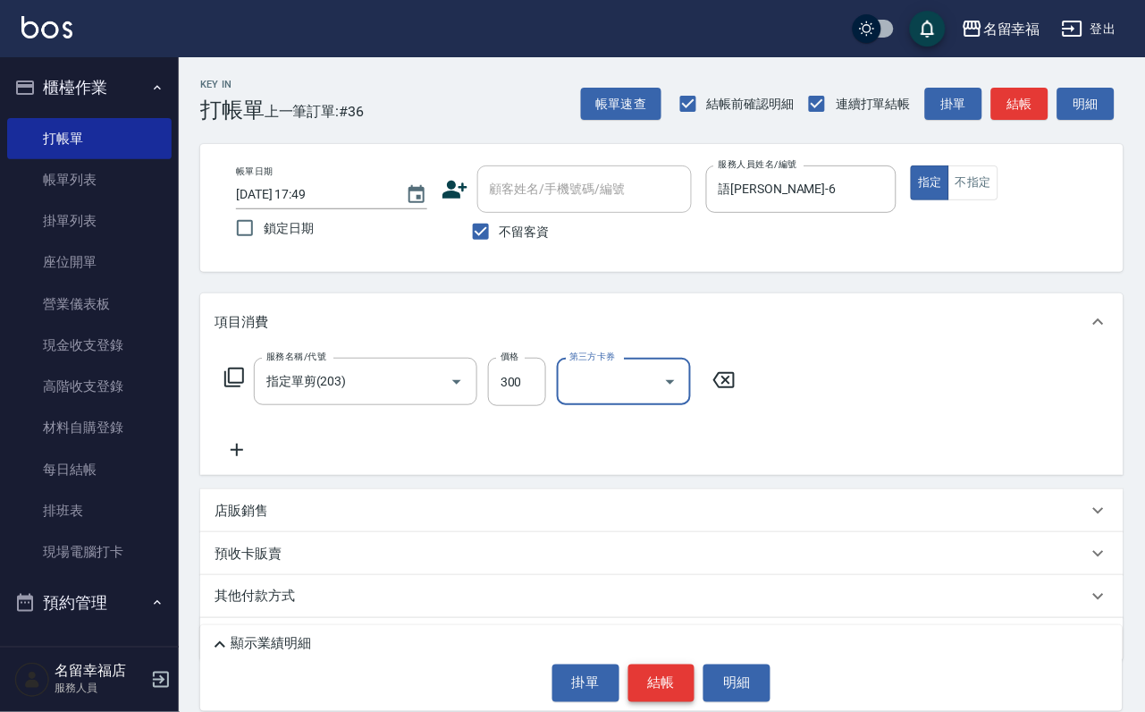
click at [662, 664] on button "結帳" at bounding box center [661, 683] width 67 height 38
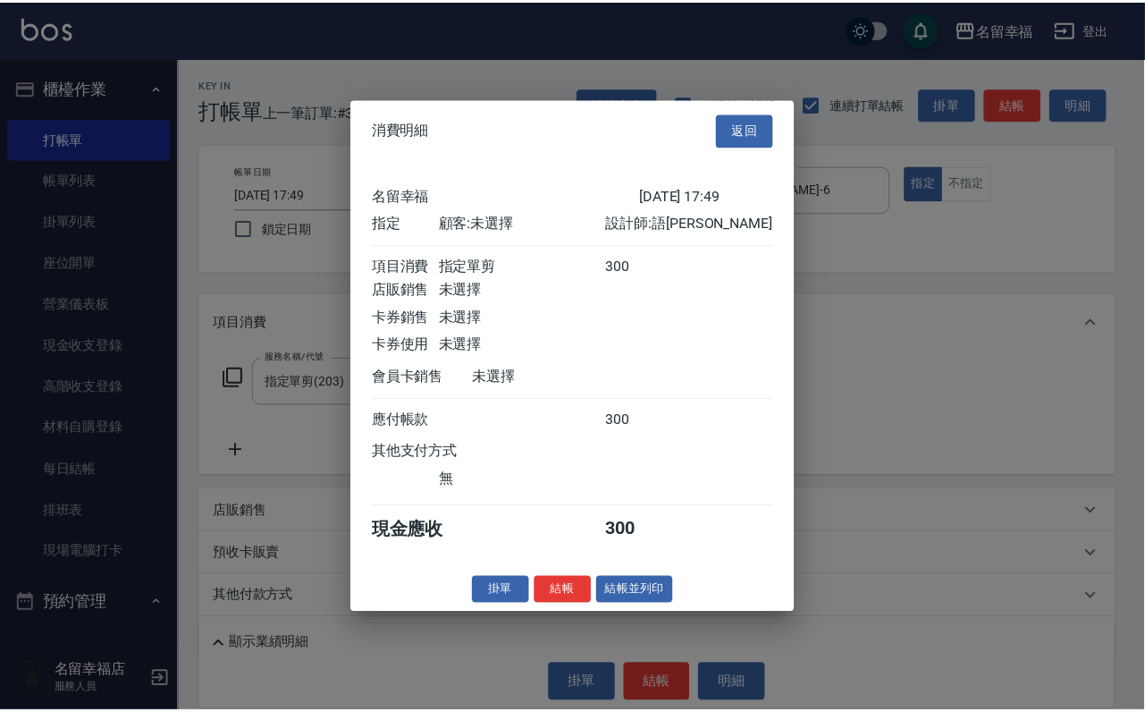
scroll to position [221, 0]
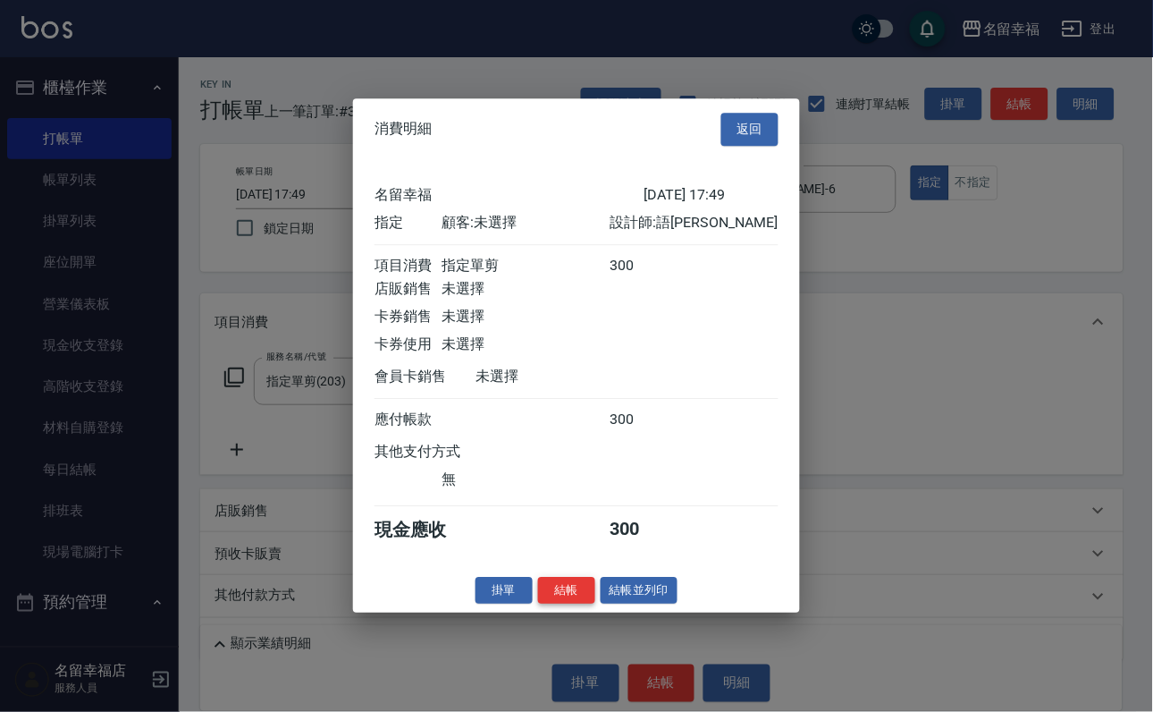
click at [544, 604] on button "結帳" at bounding box center [566, 591] width 57 height 28
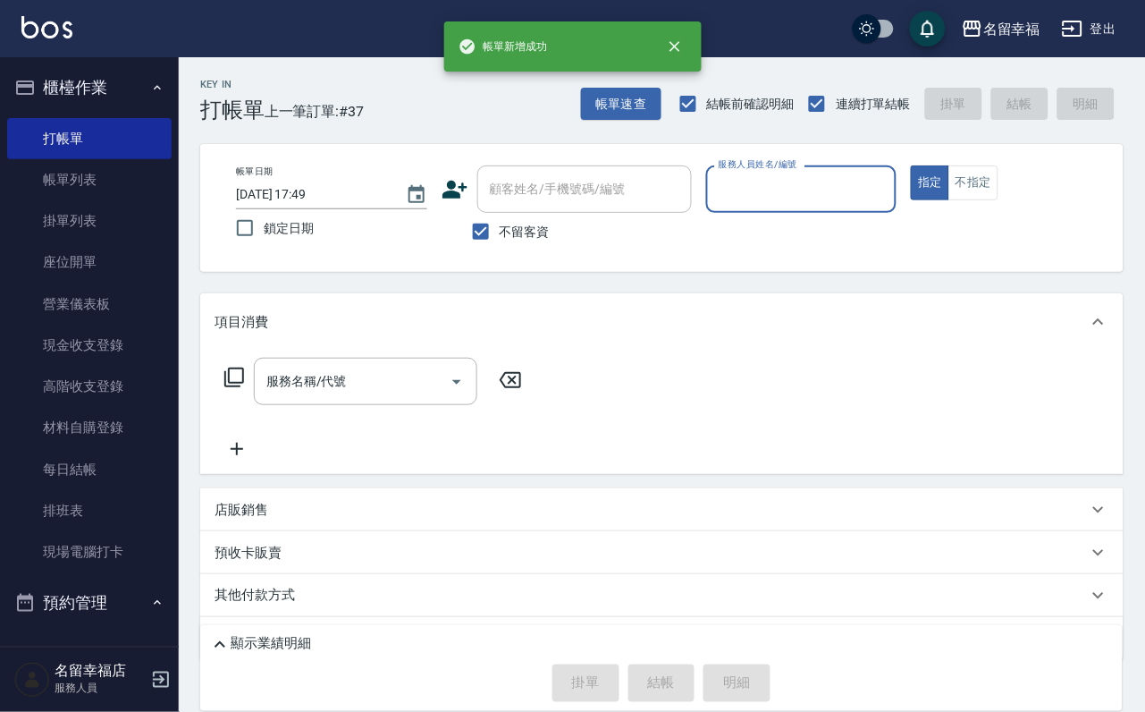
click at [875, 182] on input "服務人員姓名/編號" at bounding box center [801, 188] width 175 height 31
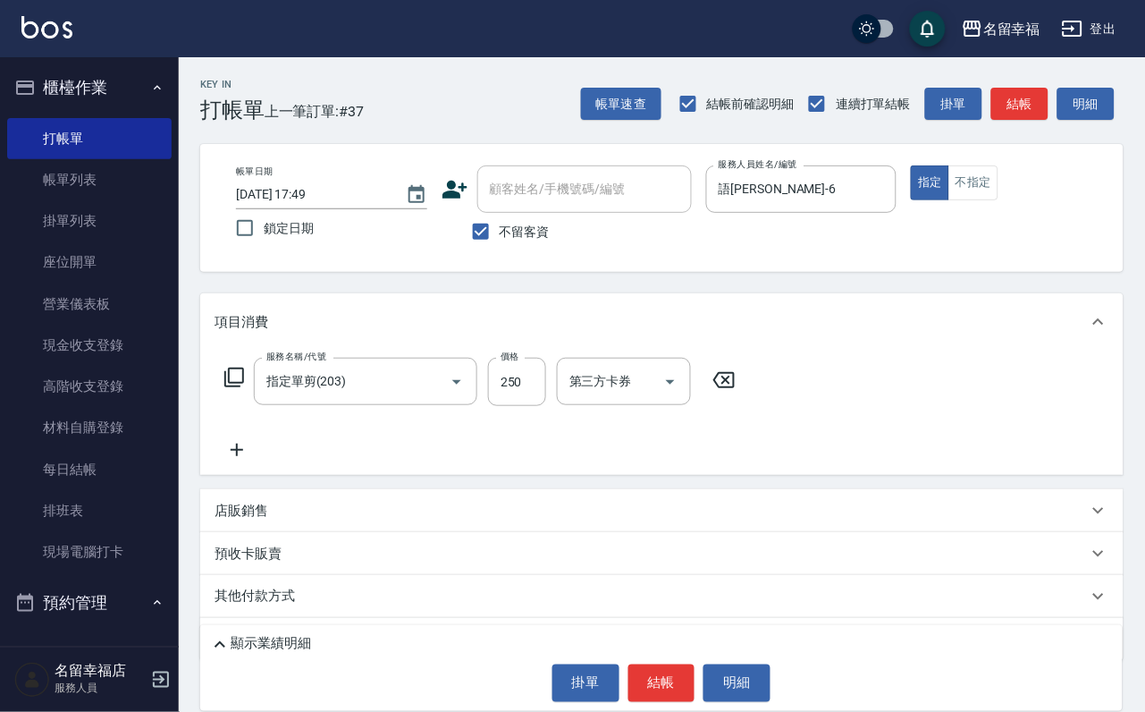
click at [295, 520] on div "店販銷售" at bounding box center [651, 511] width 873 height 19
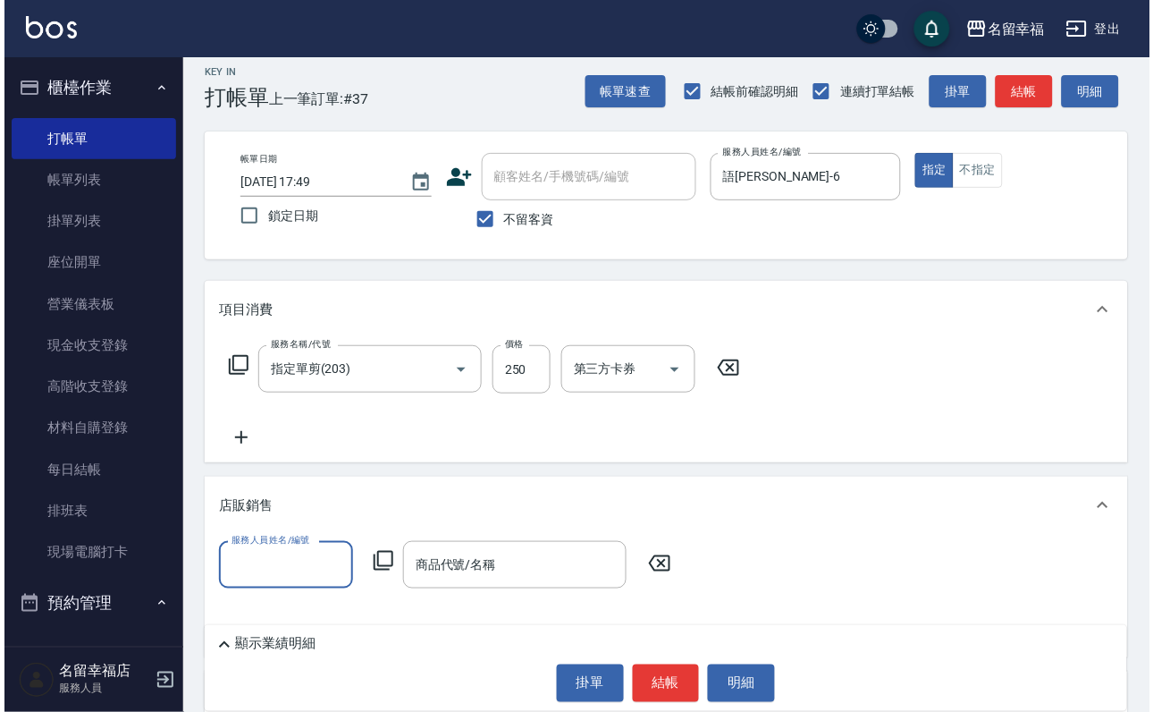
scroll to position [268, 0]
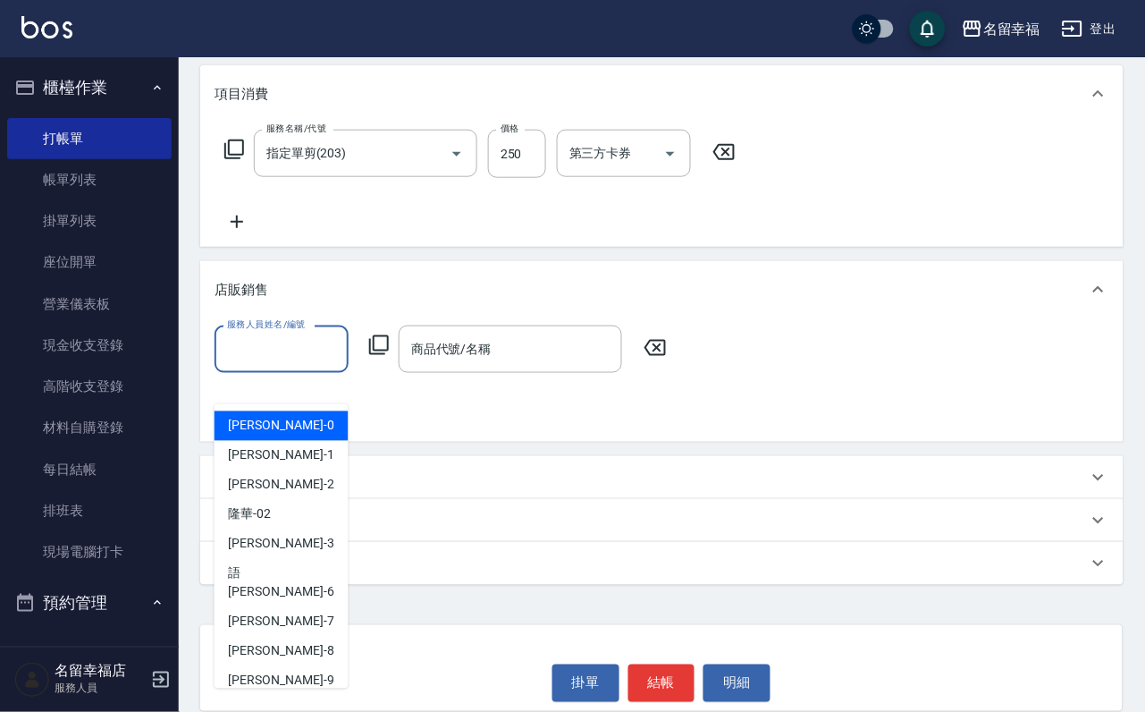
click at [283, 337] on input "服務人員姓名/編號" at bounding box center [282, 348] width 118 height 31
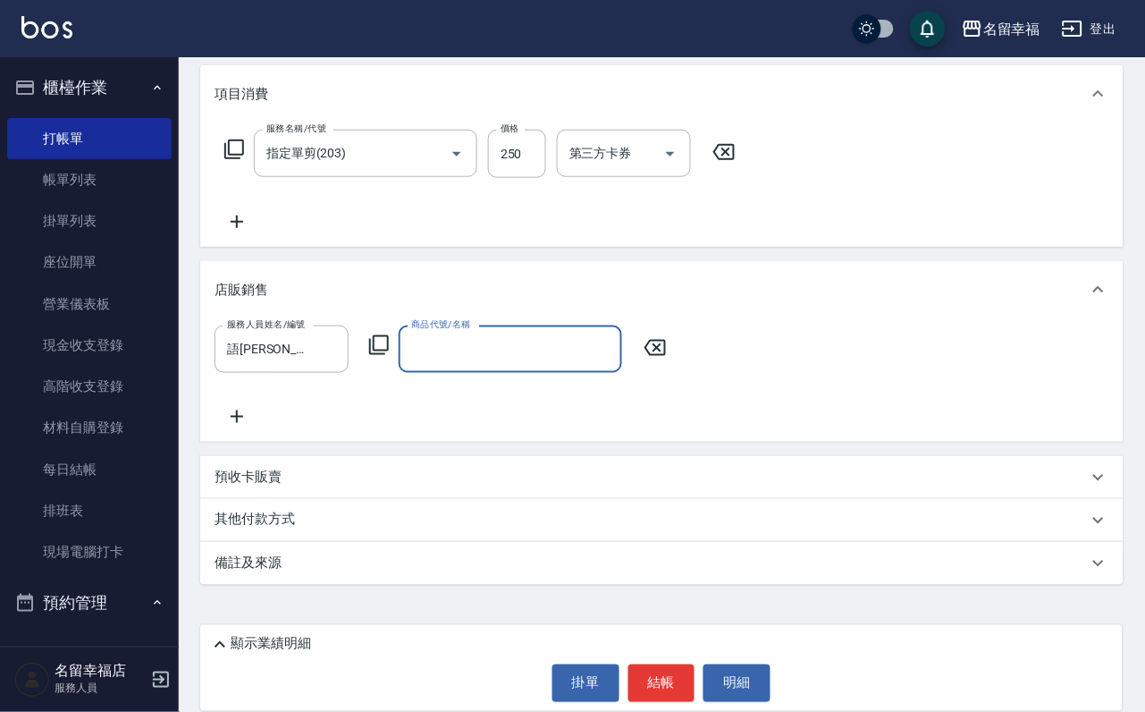
click at [381, 342] on icon at bounding box center [378, 344] width 21 height 21
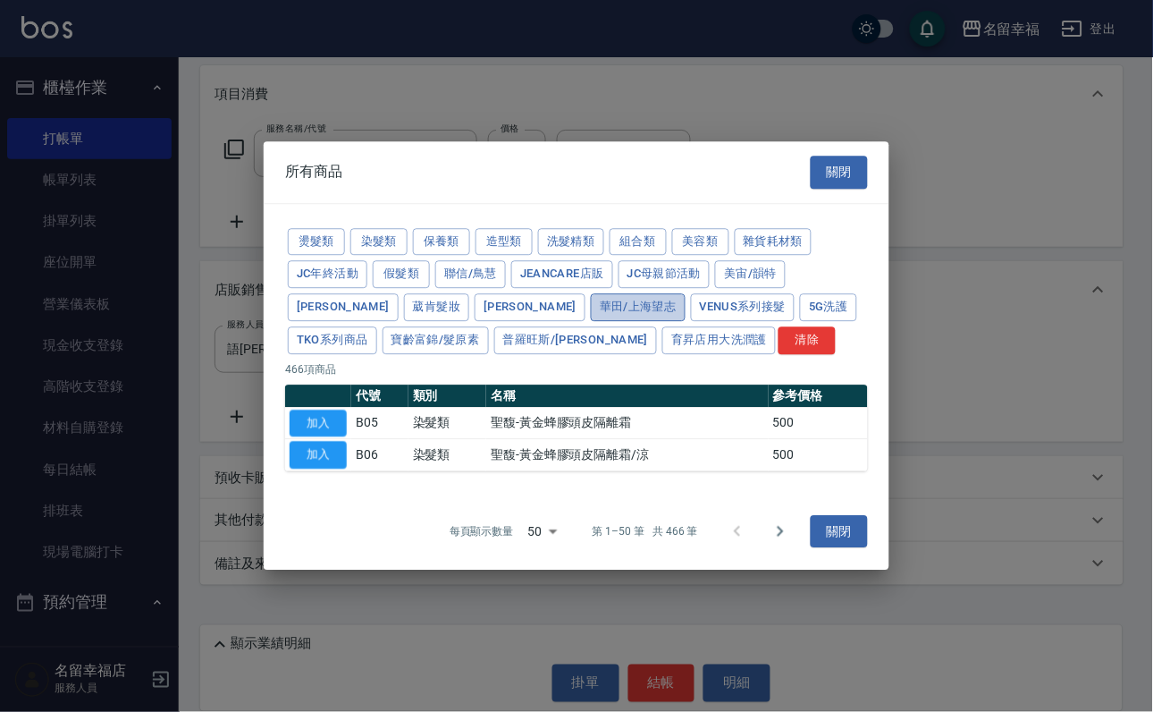
click at [591, 302] on button "華田/上海望志" at bounding box center [638, 307] width 95 height 28
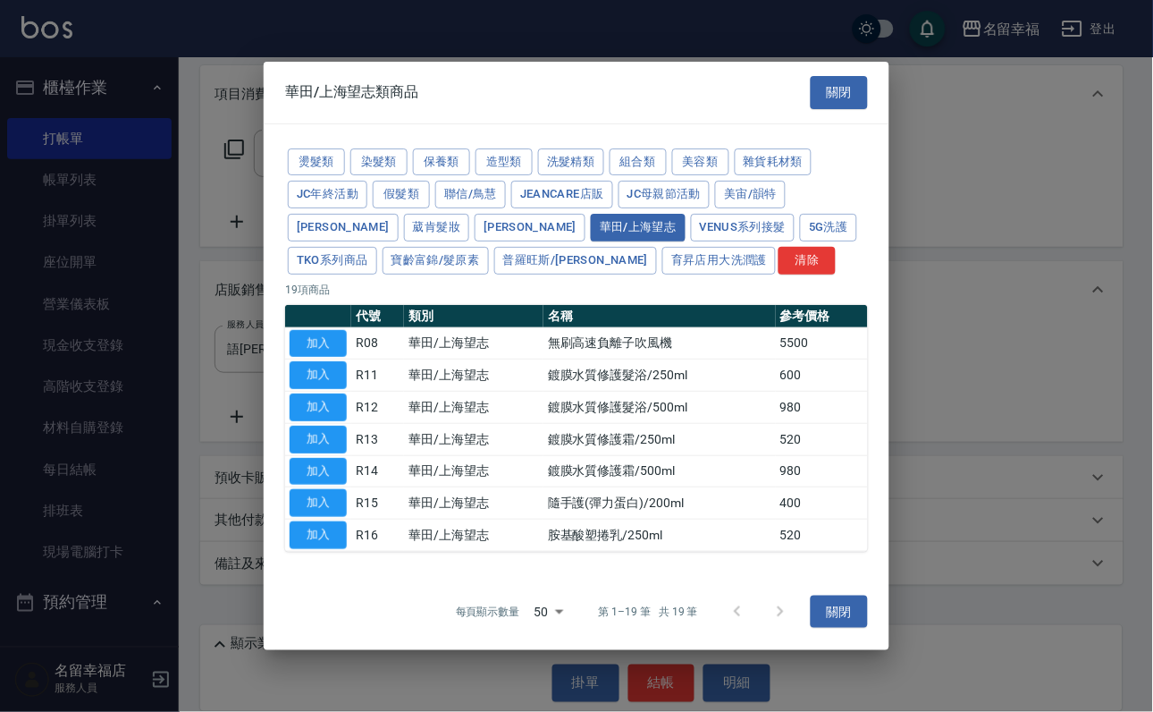
scroll to position [122, 0]
click at [314, 549] on button "加入" at bounding box center [318, 535] width 57 height 28
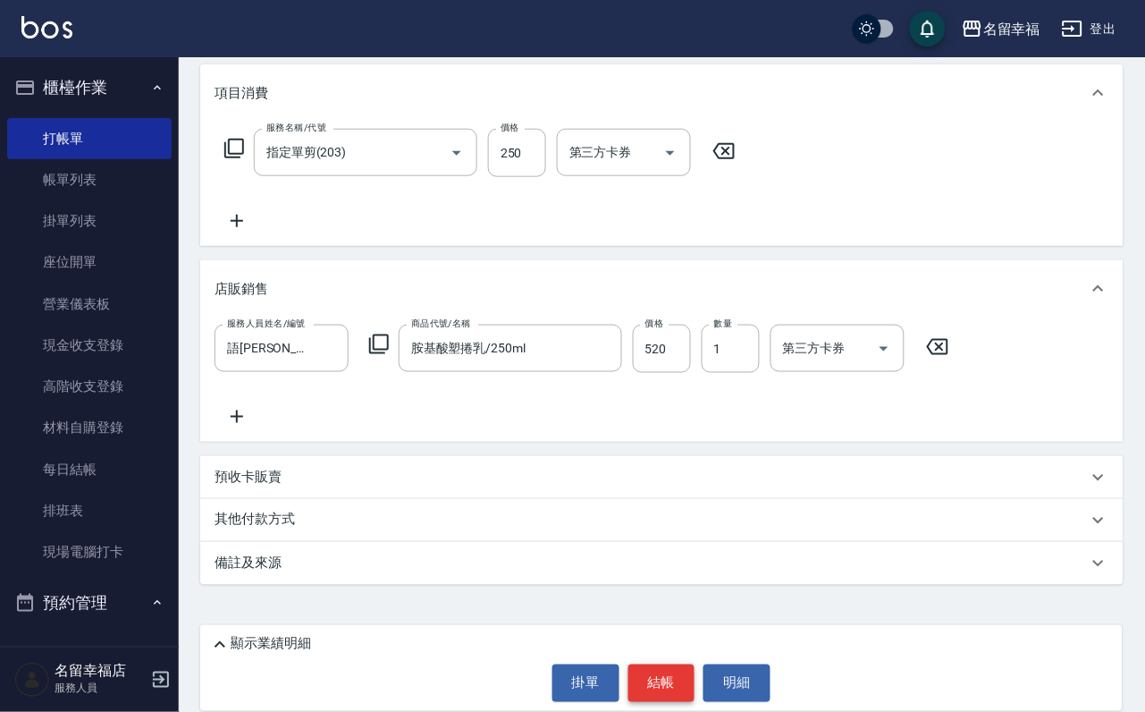
click at [696, 687] on button "結帳" at bounding box center [661, 683] width 67 height 38
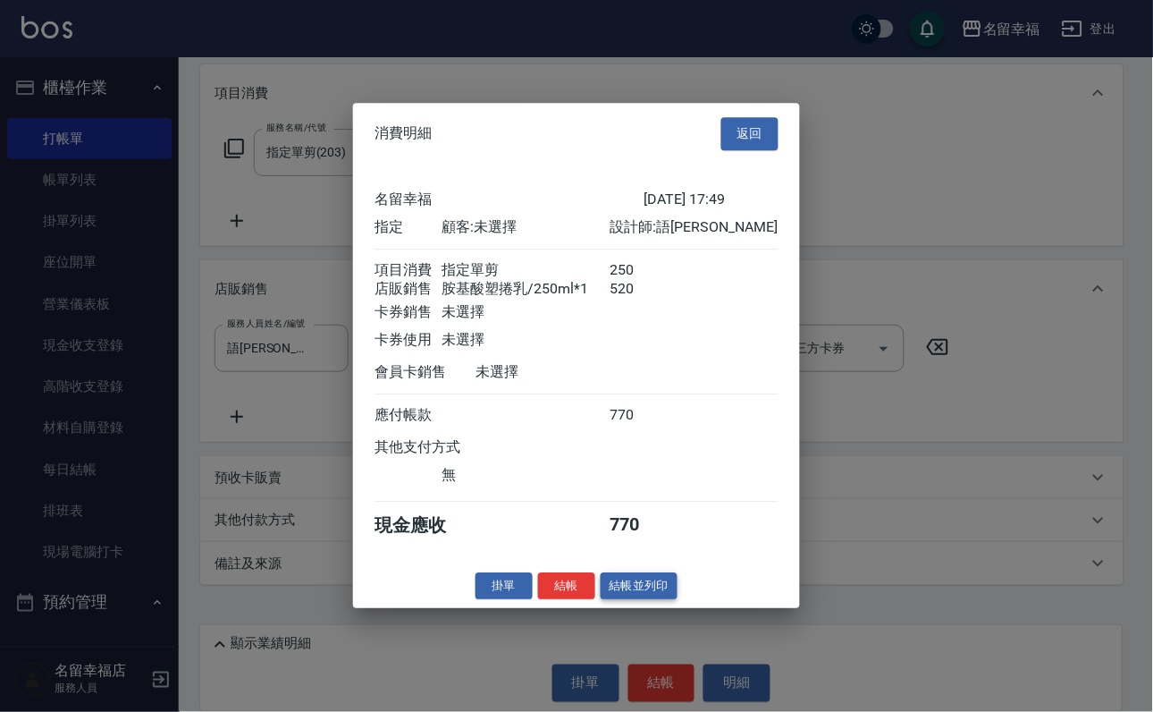
scroll to position [212, 0]
click at [550, 600] on button "結帳" at bounding box center [566, 586] width 57 height 28
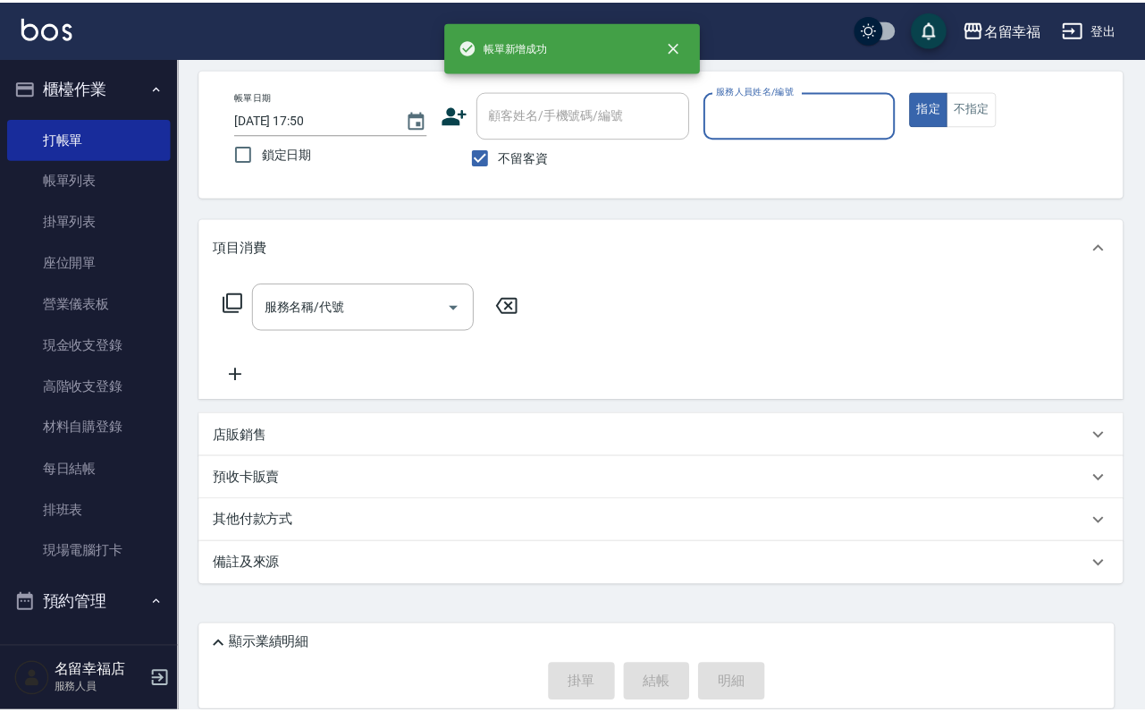
scroll to position [0, 0]
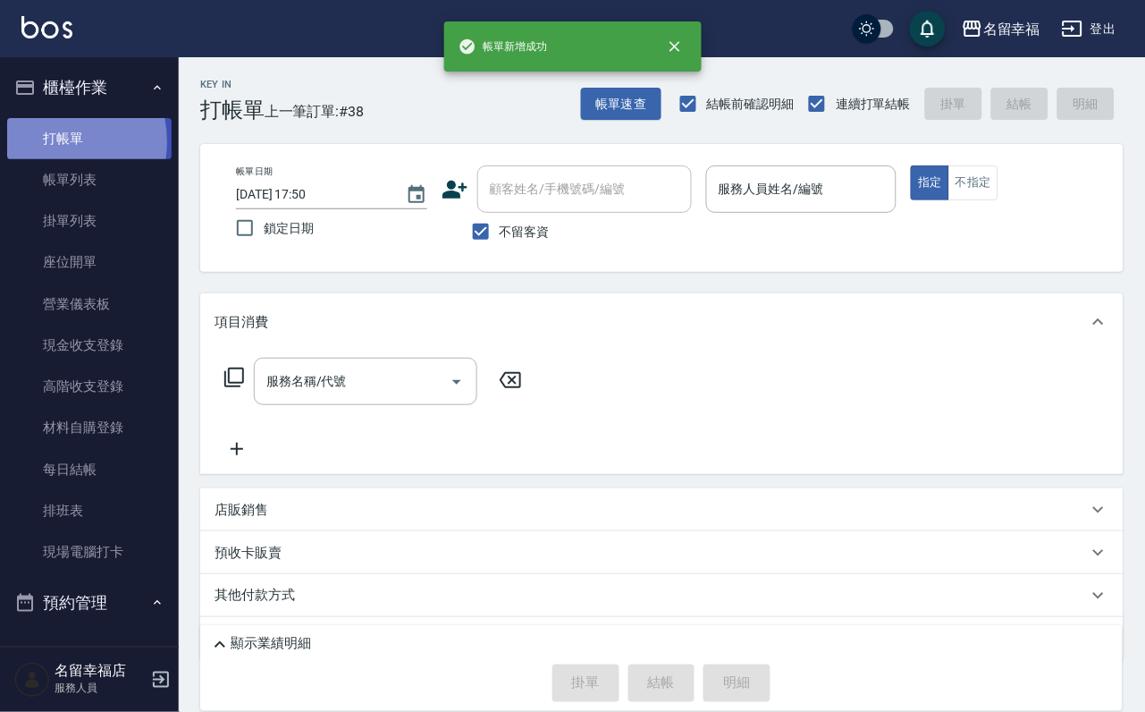
click at [43, 148] on link "打帳單" at bounding box center [89, 138] width 164 height 41
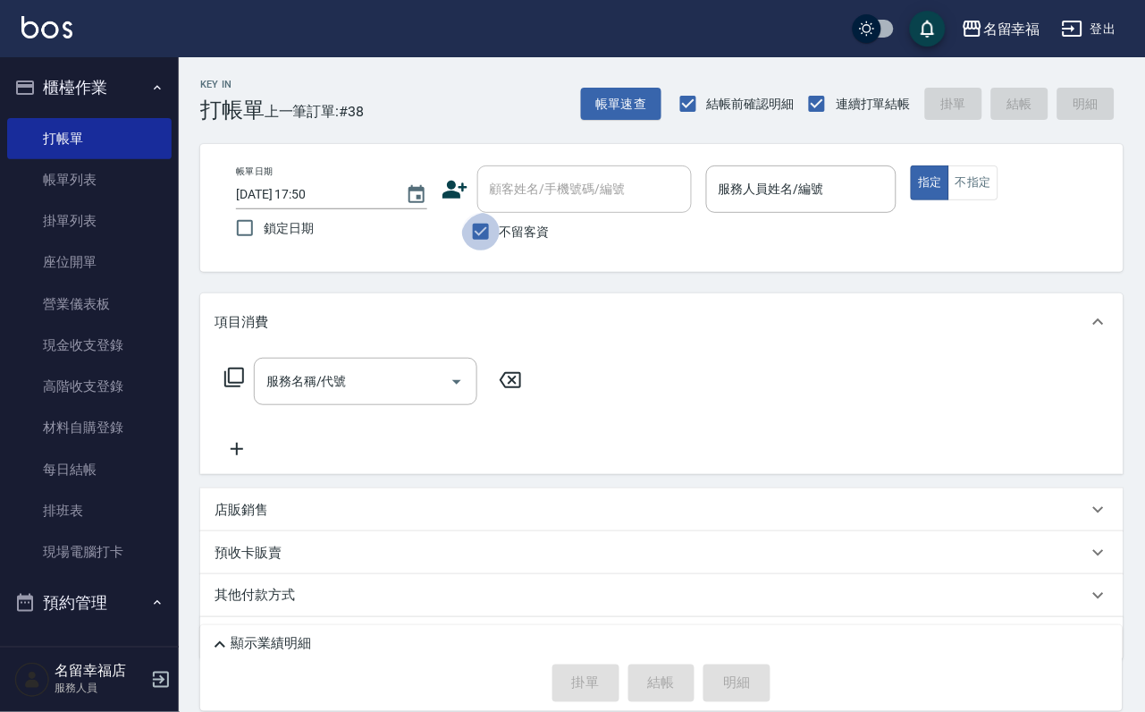
click at [471, 246] on input "不留客資" at bounding box center [481, 232] width 38 height 38
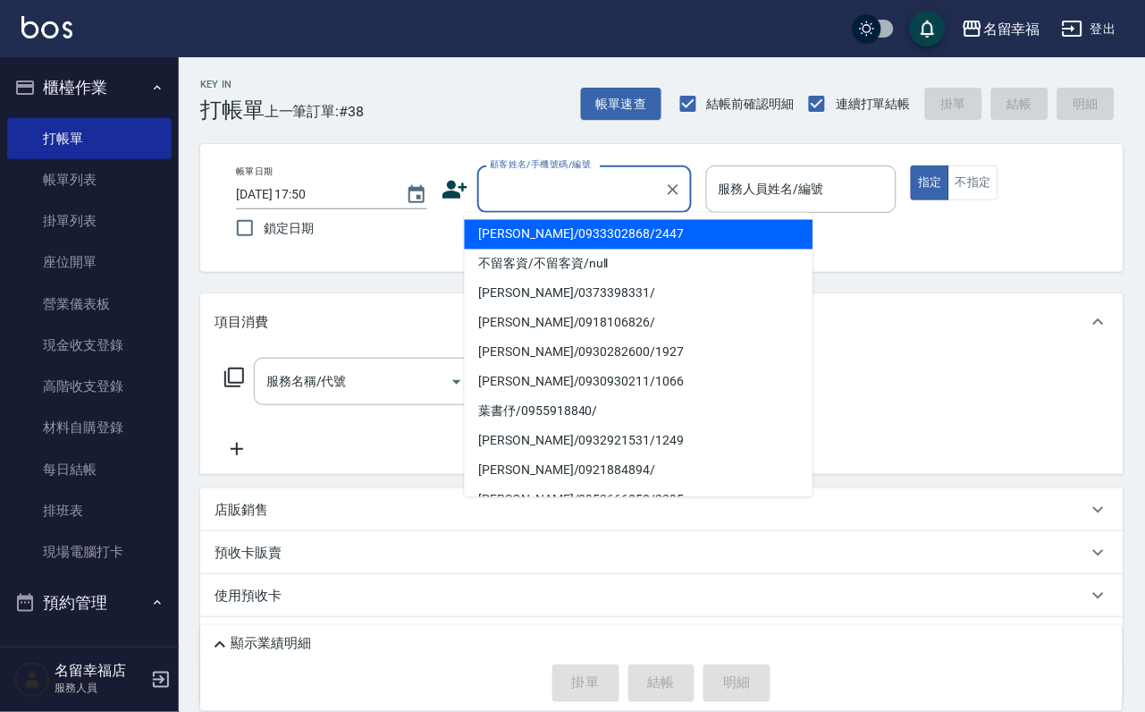
click at [512, 198] on input "顧客姓名/手機號碼/編號" at bounding box center [571, 188] width 172 height 31
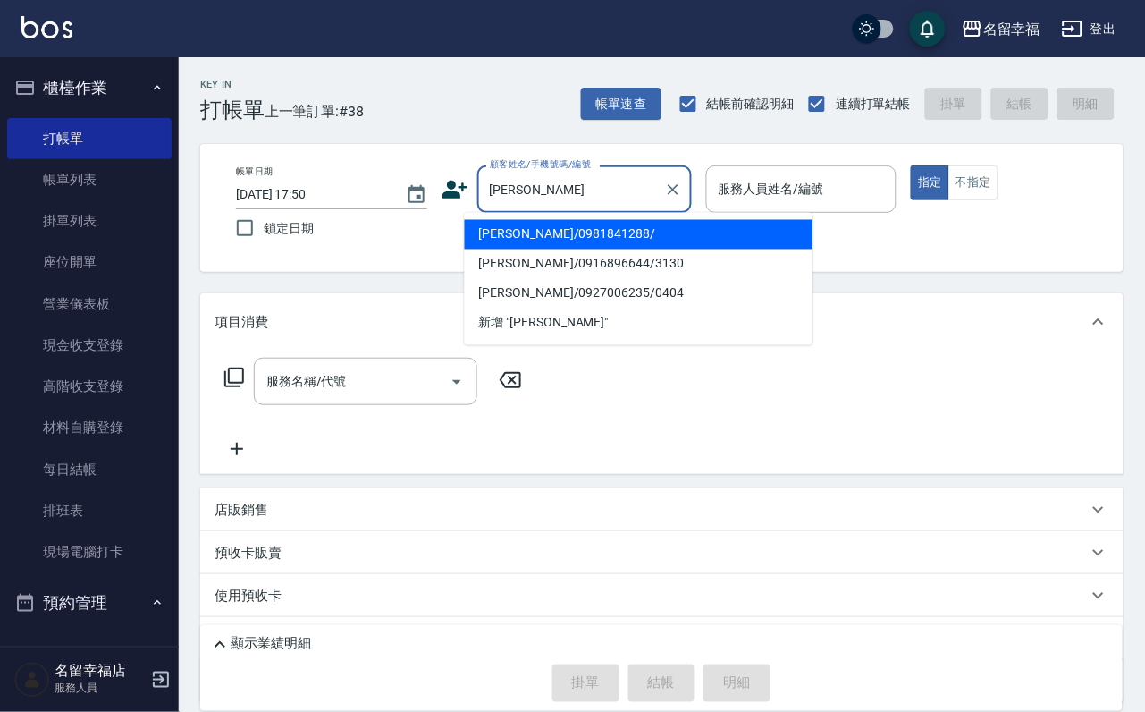
click at [498, 266] on li "[PERSON_NAME]/0916896644/3130" at bounding box center [639, 264] width 349 height 30
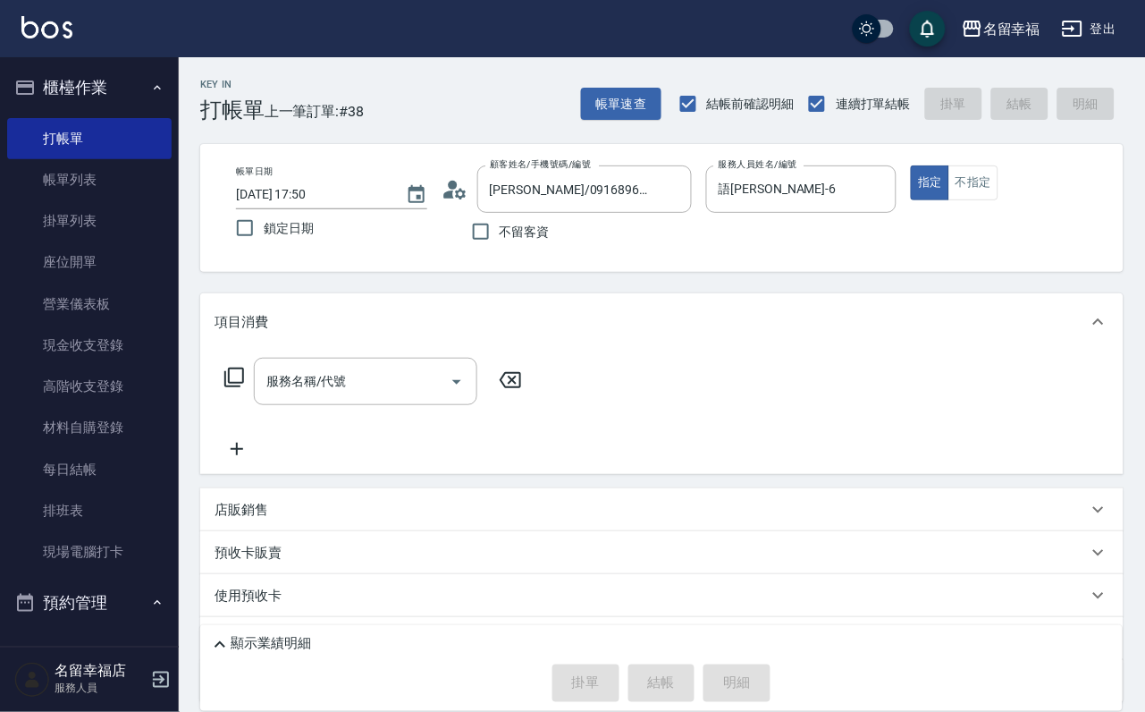
click at [245, 388] on icon at bounding box center [234, 377] width 21 height 21
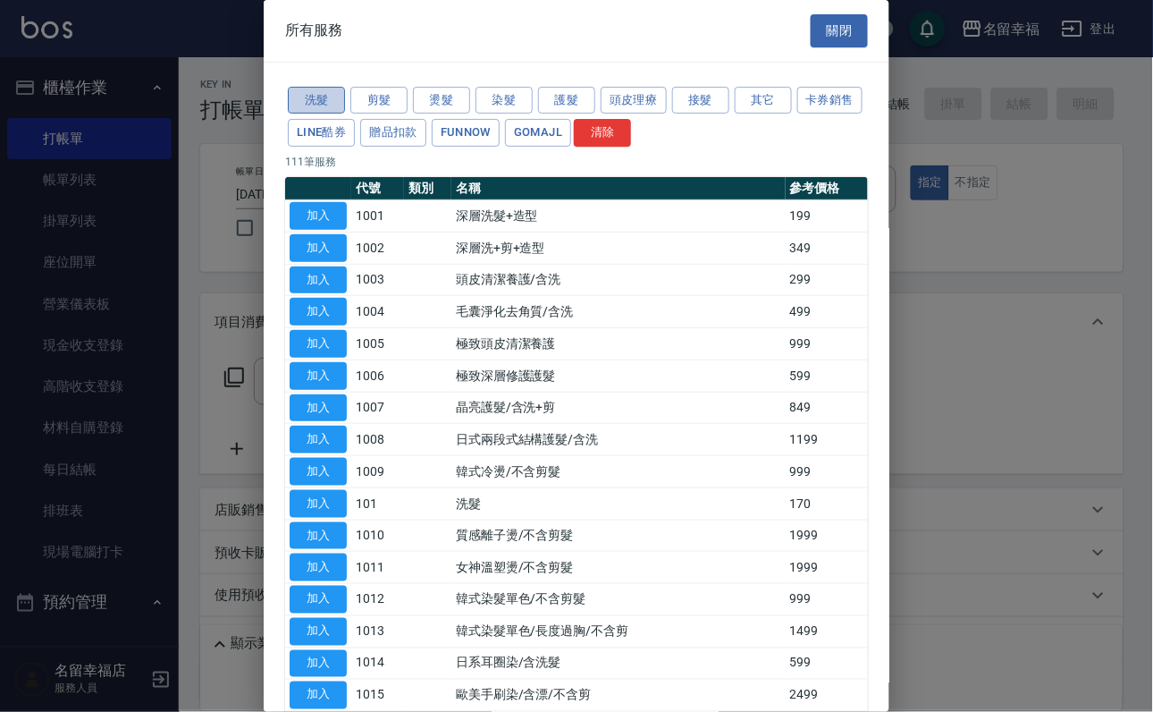
click at [313, 111] on button "洗髮" at bounding box center [316, 101] width 57 height 28
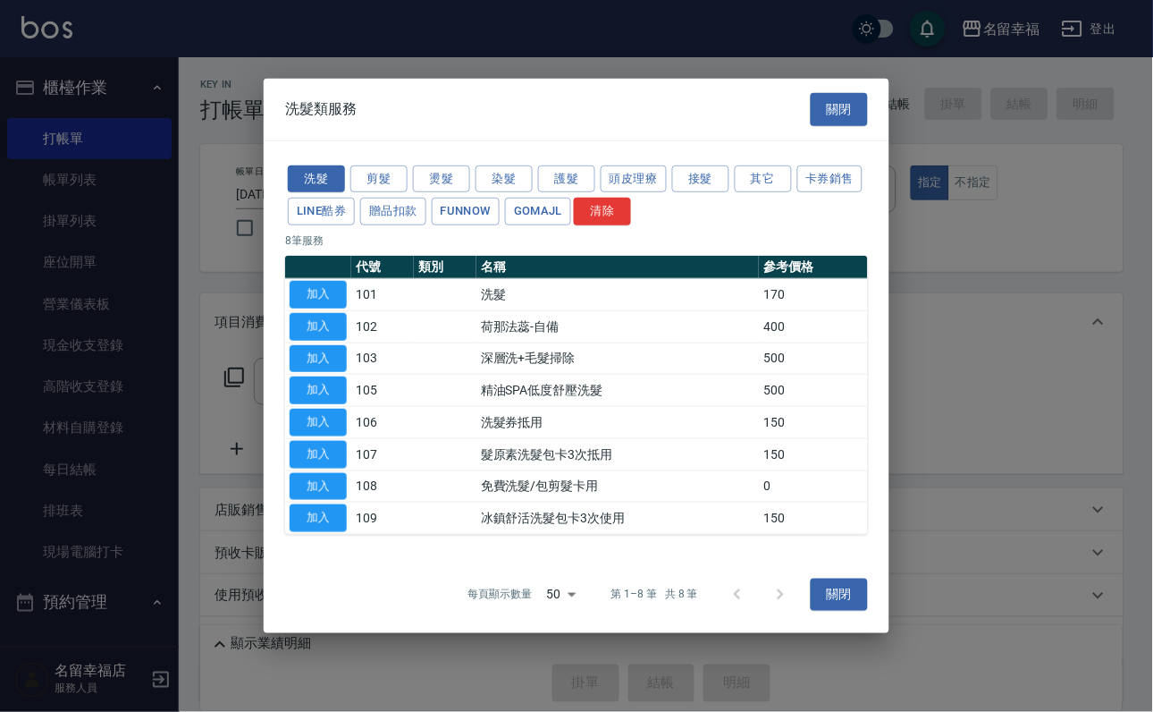
click at [332, 281] on button "加入" at bounding box center [318, 295] width 57 height 28
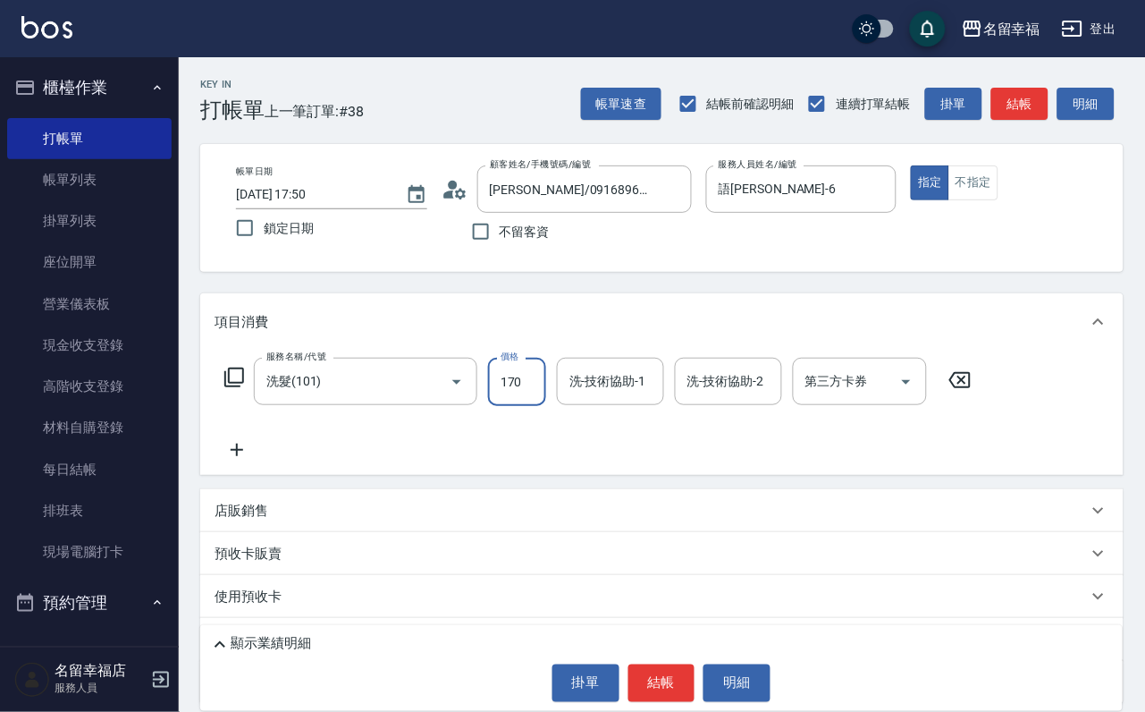
click at [537, 406] on input "170" at bounding box center [517, 382] width 58 height 48
click at [229, 388] on icon at bounding box center [234, 377] width 21 height 21
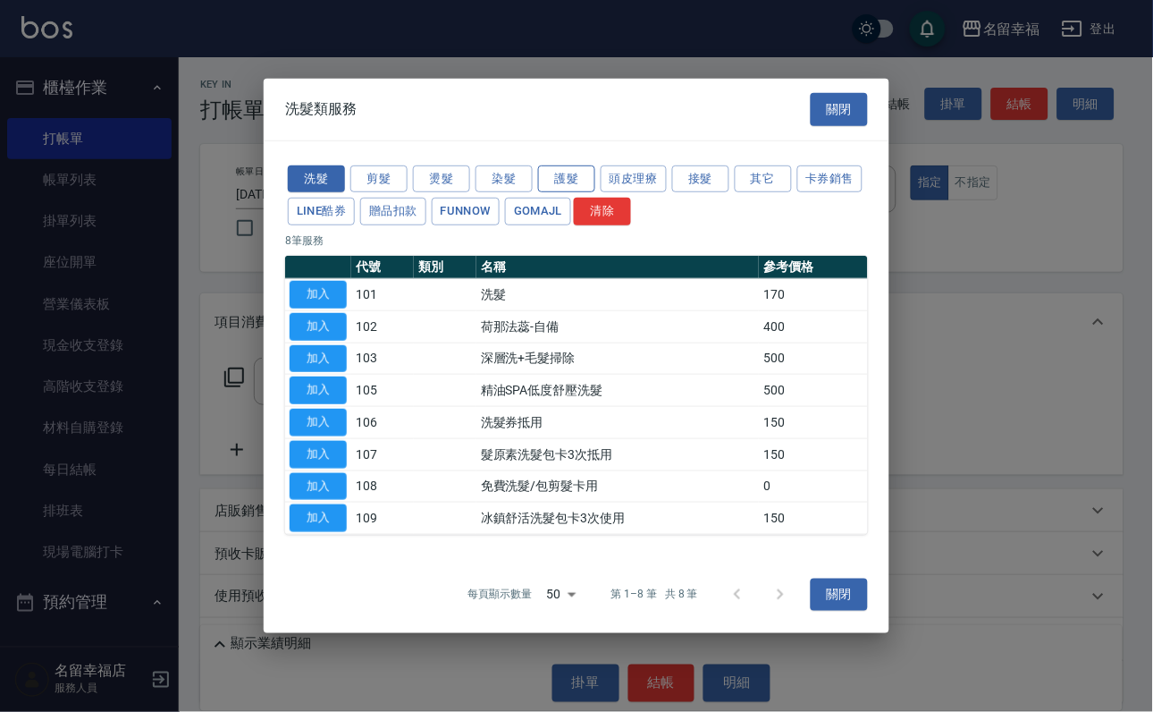
click at [561, 164] on button "護髮" at bounding box center [566, 178] width 57 height 28
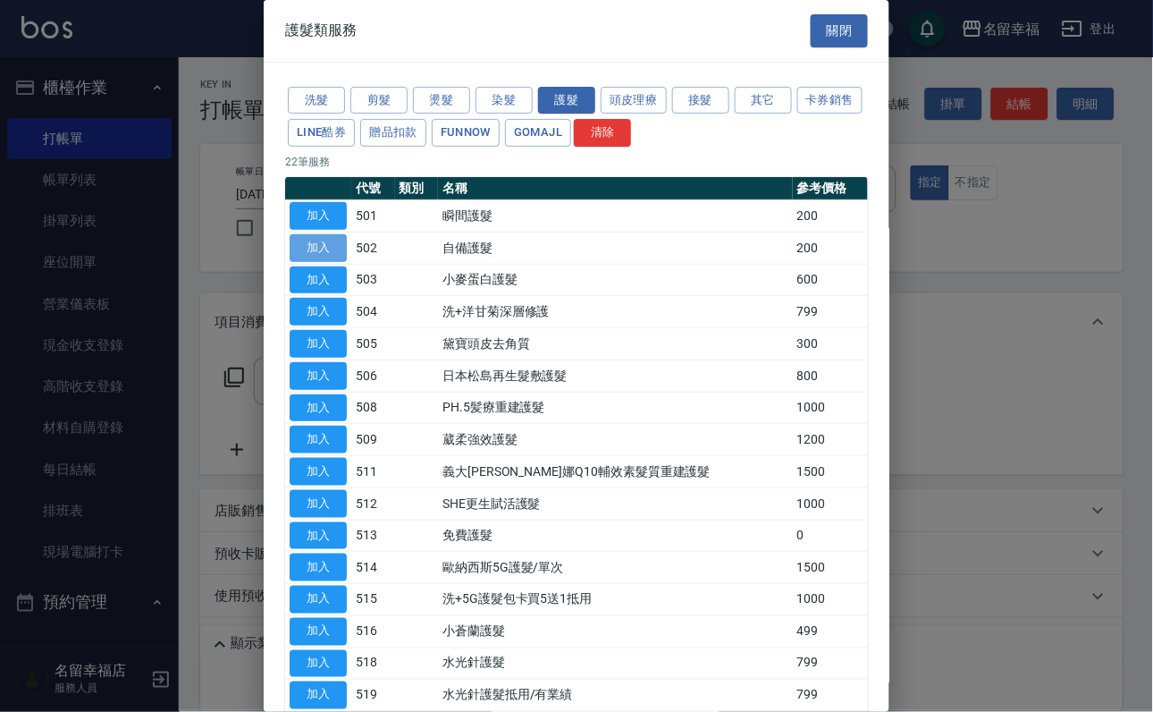
click at [338, 262] on button "加入" at bounding box center [318, 248] width 57 height 28
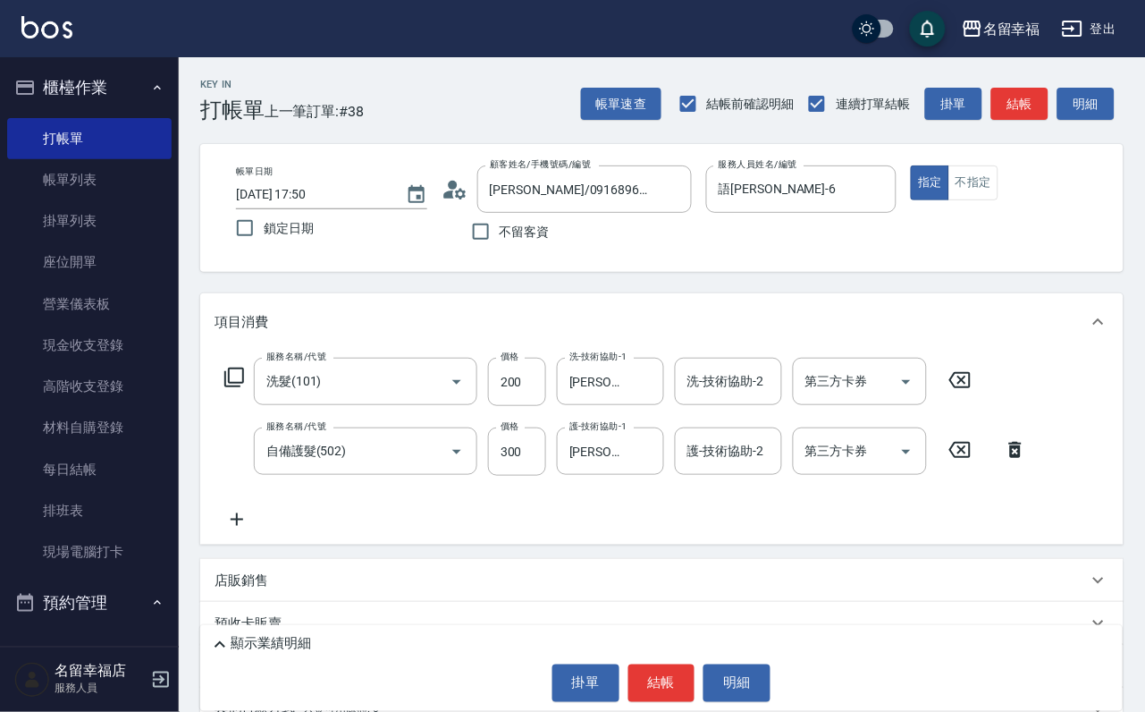
click at [240, 388] on icon at bounding box center [234, 377] width 21 height 21
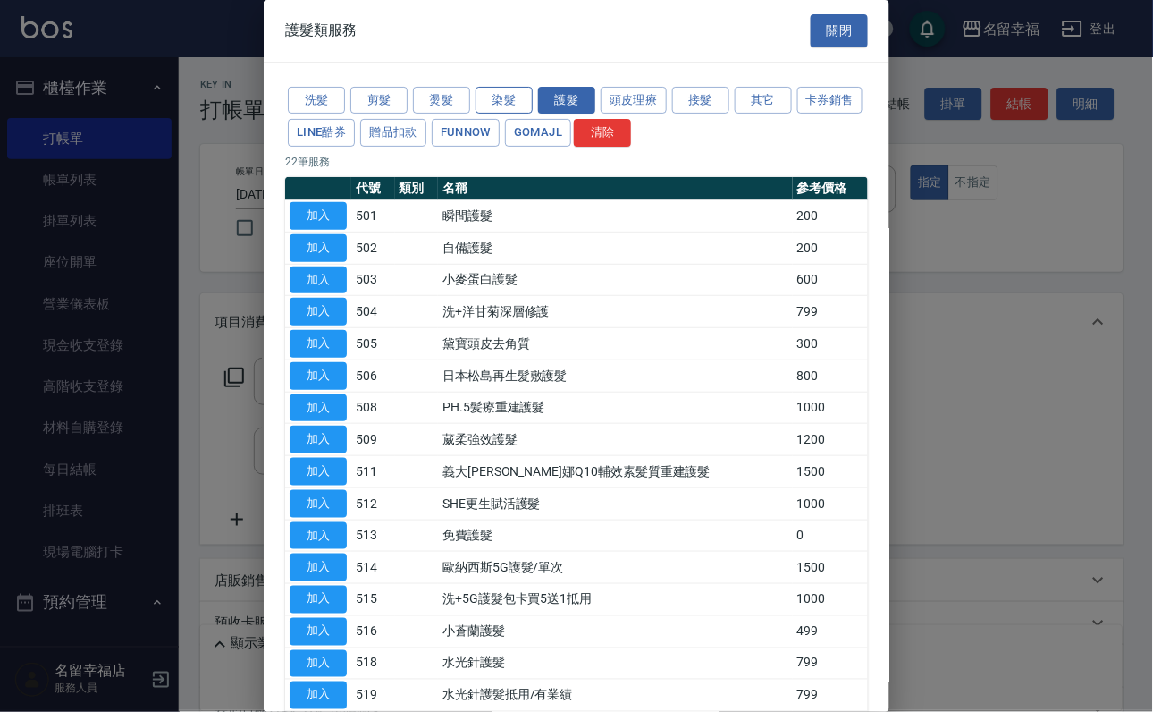
click at [513, 109] on button "染髮" at bounding box center [504, 101] width 57 height 28
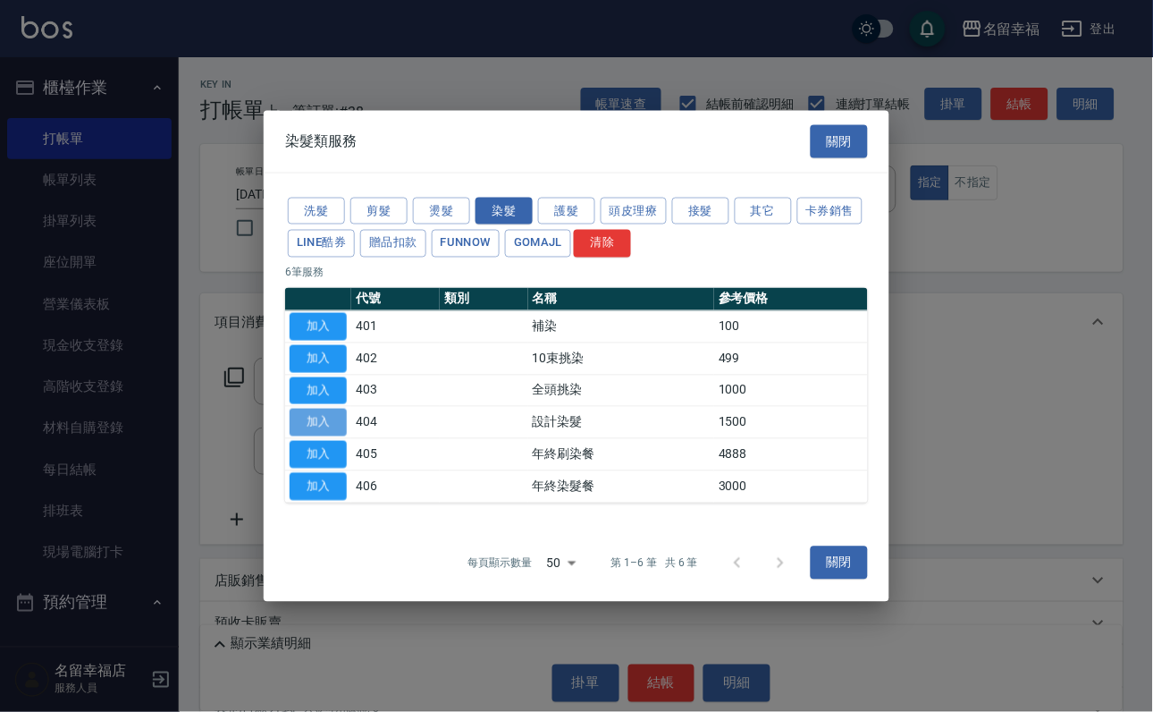
click at [303, 433] on button "加入" at bounding box center [318, 423] width 57 height 28
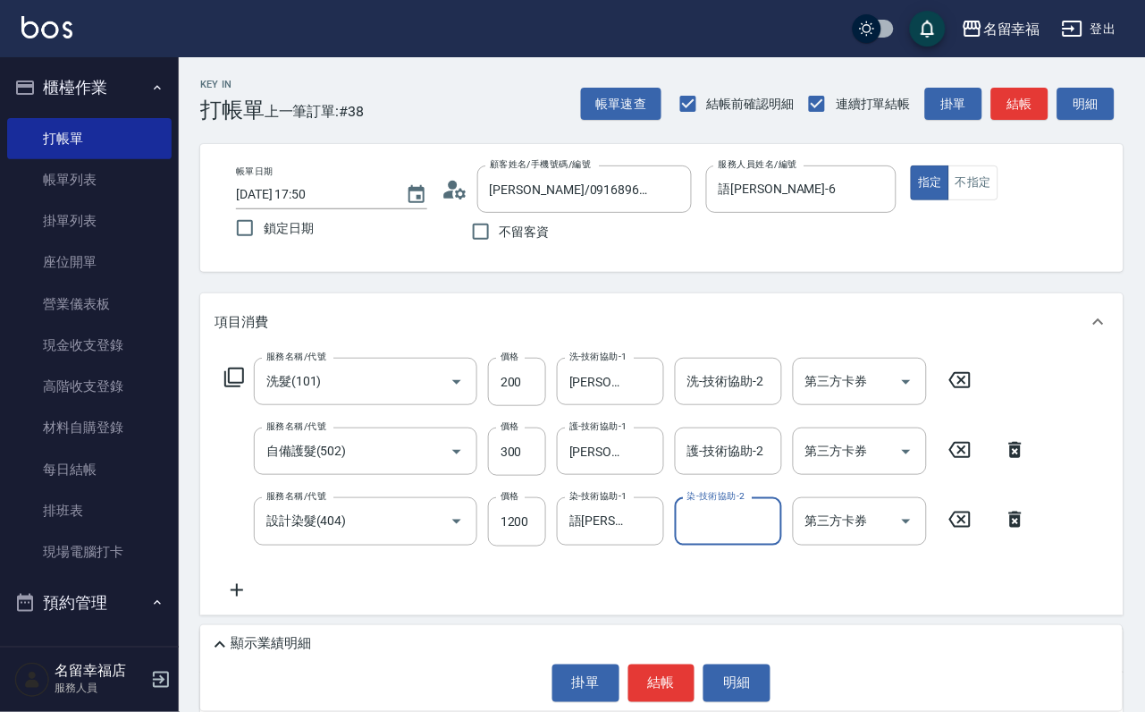
click at [245, 388] on icon at bounding box center [234, 377] width 21 height 21
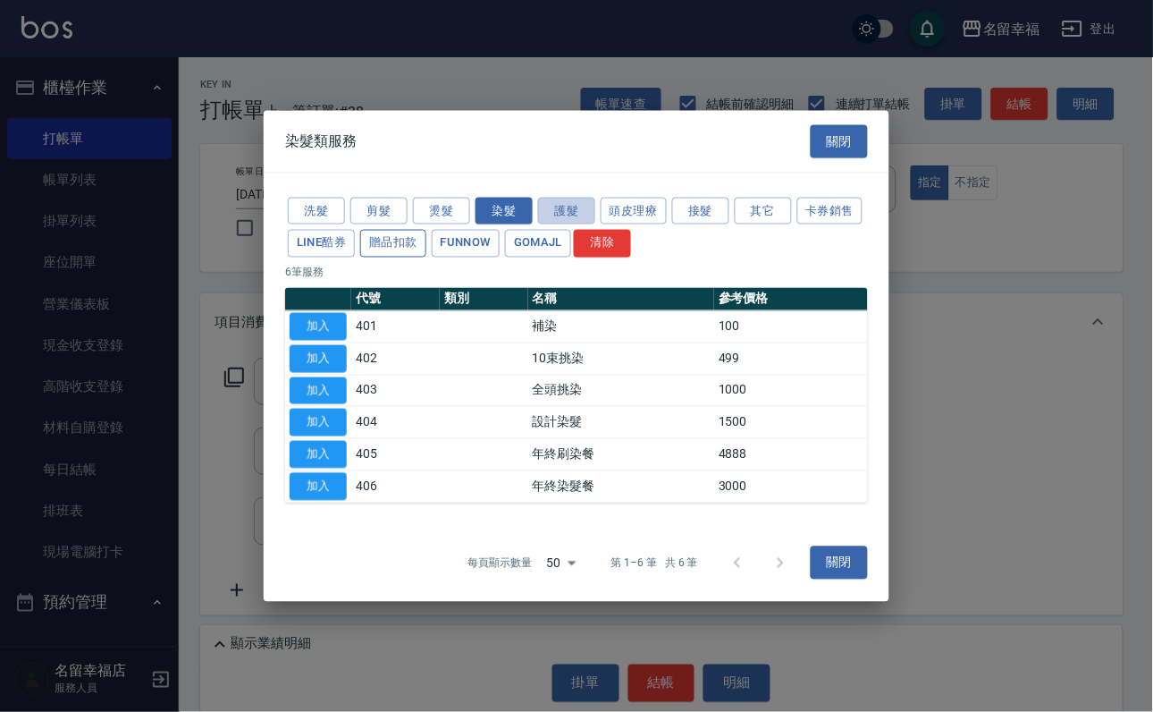
drag, startPoint x: 577, startPoint y: 162, endPoint x: 552, endPoint y: 197, distance: 42.9
click at [578, 197] on button "護髮" at bounding box center [566, 211] width 57 height 28
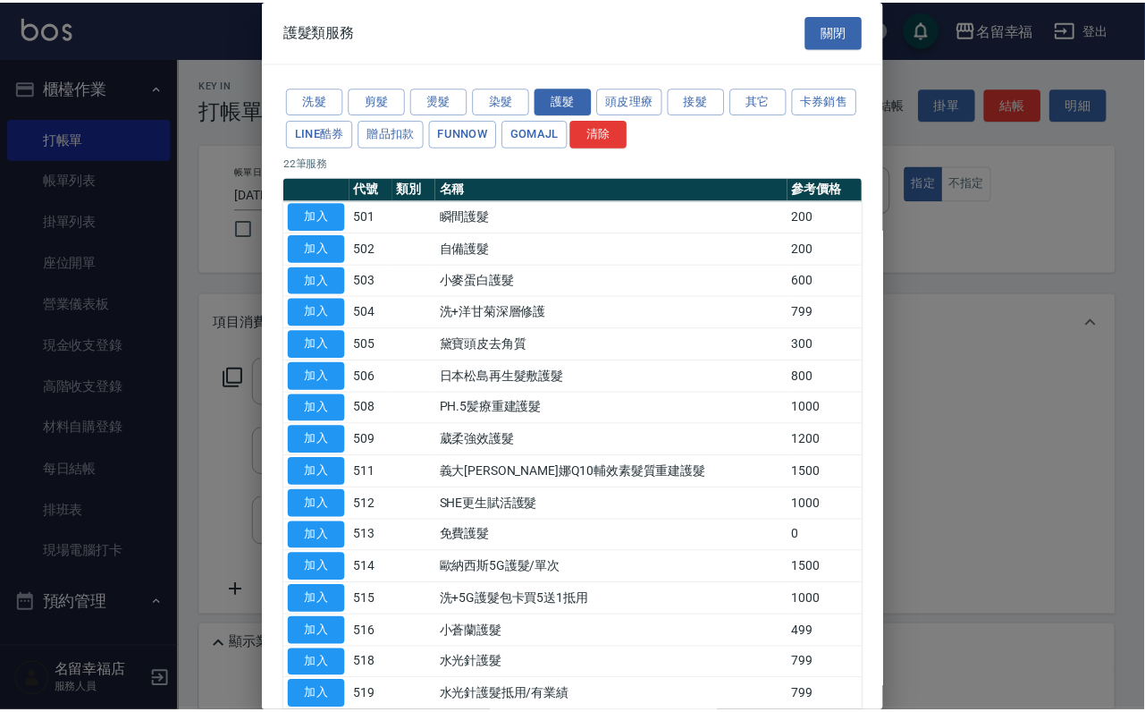
scroll to position [402, 0]
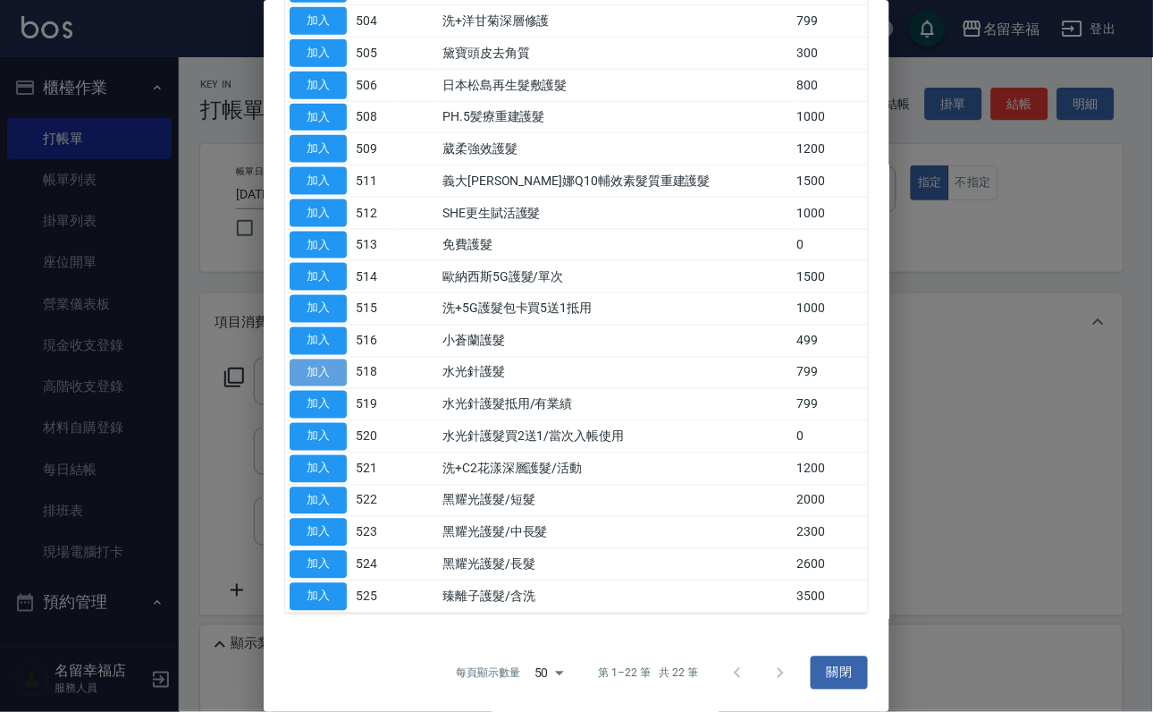
drag, startPoint x: 321, startPoint y: 468, endPoint x: 418, endPoint y: 543, distance: 122.5
click at [321, 387] on button "加入" at bounding box center [318, 373] width 57 height 28
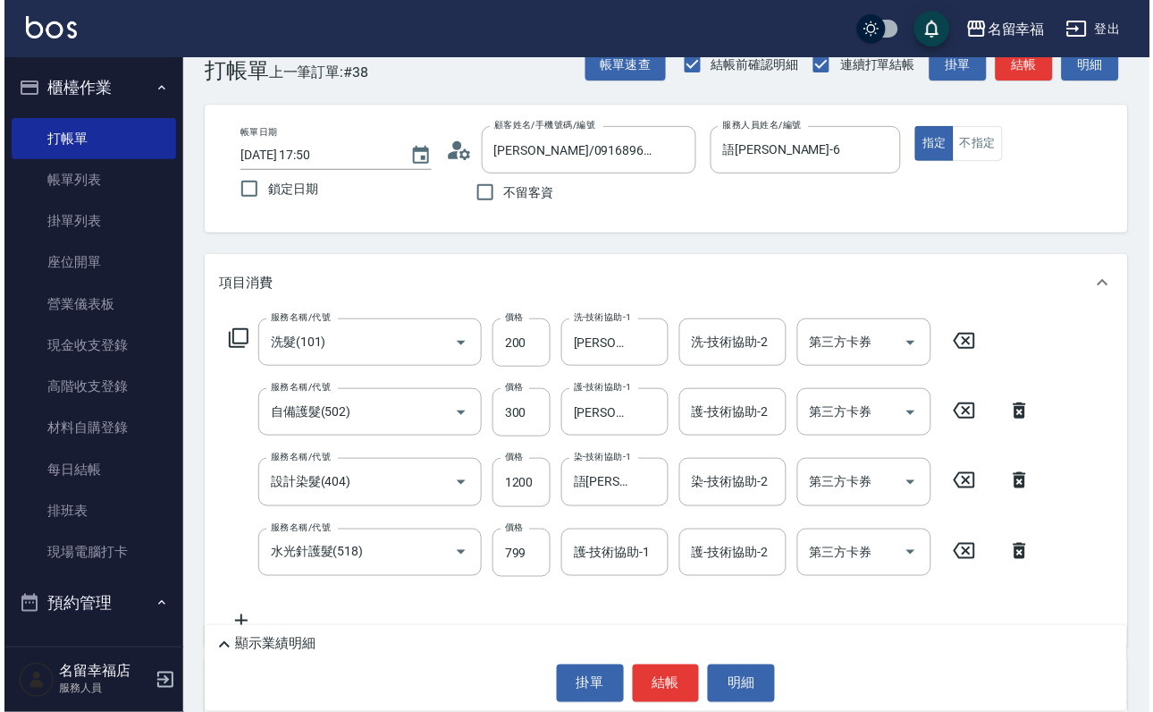
scroll to position [268, 0]
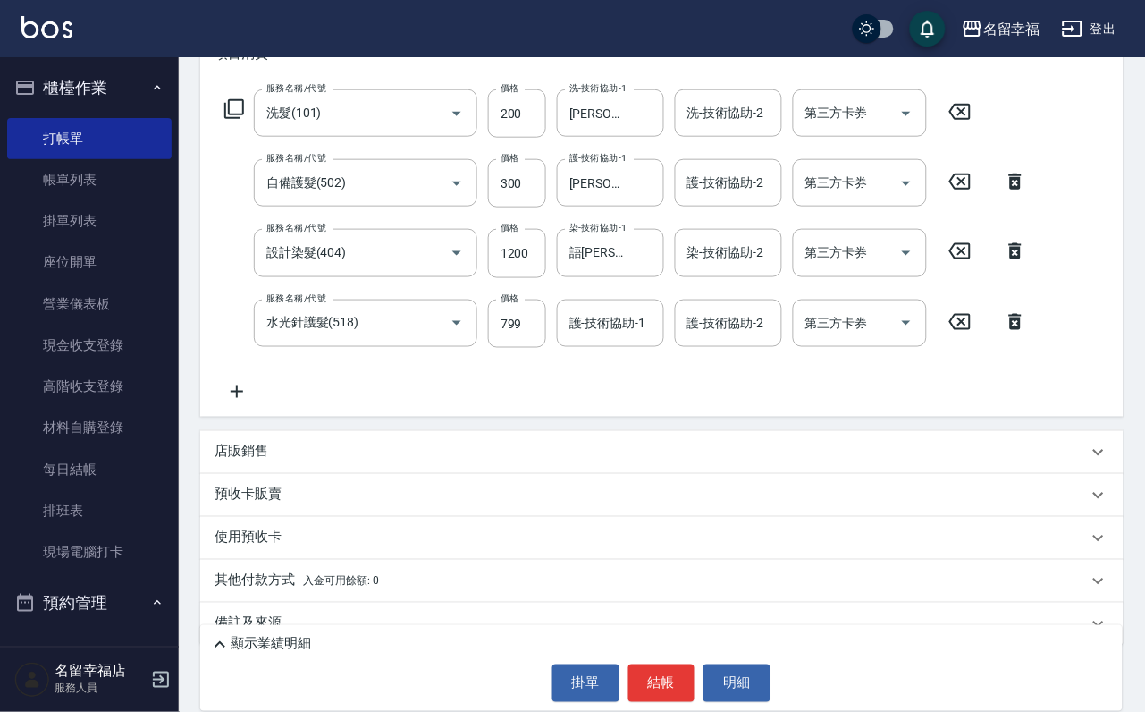
drag, startPoint x: 583, startPoint y: 347, endPoint x: 575, endPoint y: 375, distance: 29.7
click at [575, 347] on div "護-技術協助-1" at bounding box center [610, 322] width 107 height 47
click at [682, 687] on button "結帳" at bounding box center [661, 683] width 67 height 38
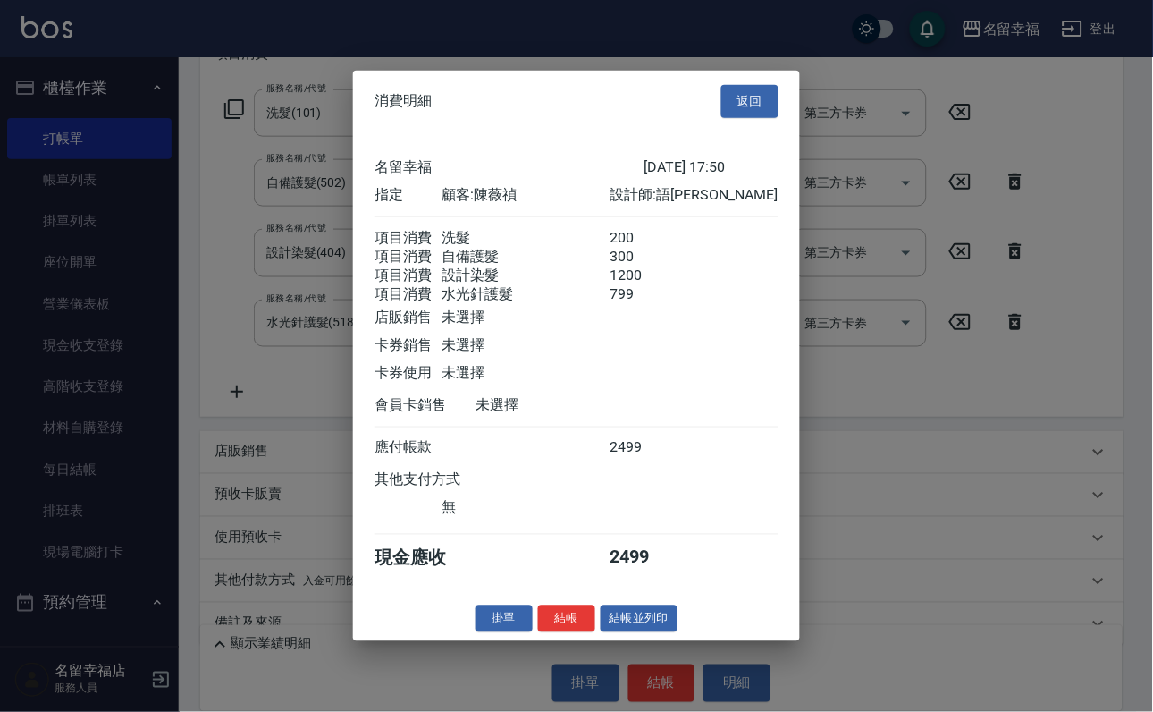
scroll to position [402, 0]
click at [538, 632] on button "結帳" at bounding box center [566, 618] width 57 height 28
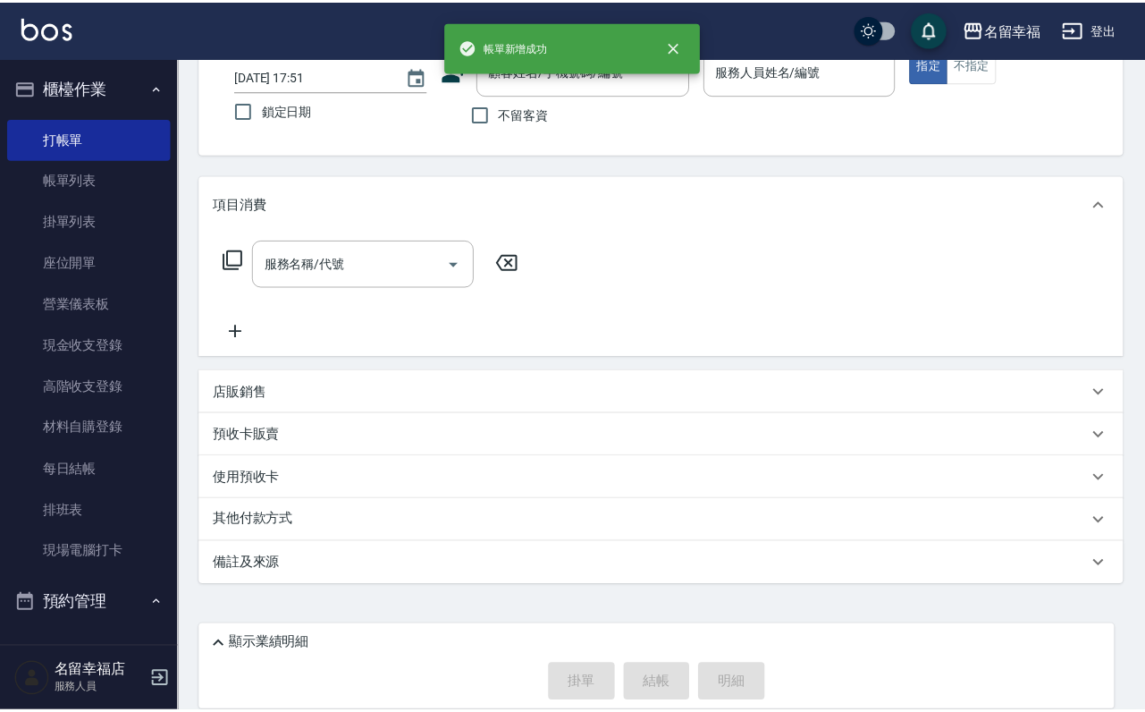
scroll to position [0, 0]
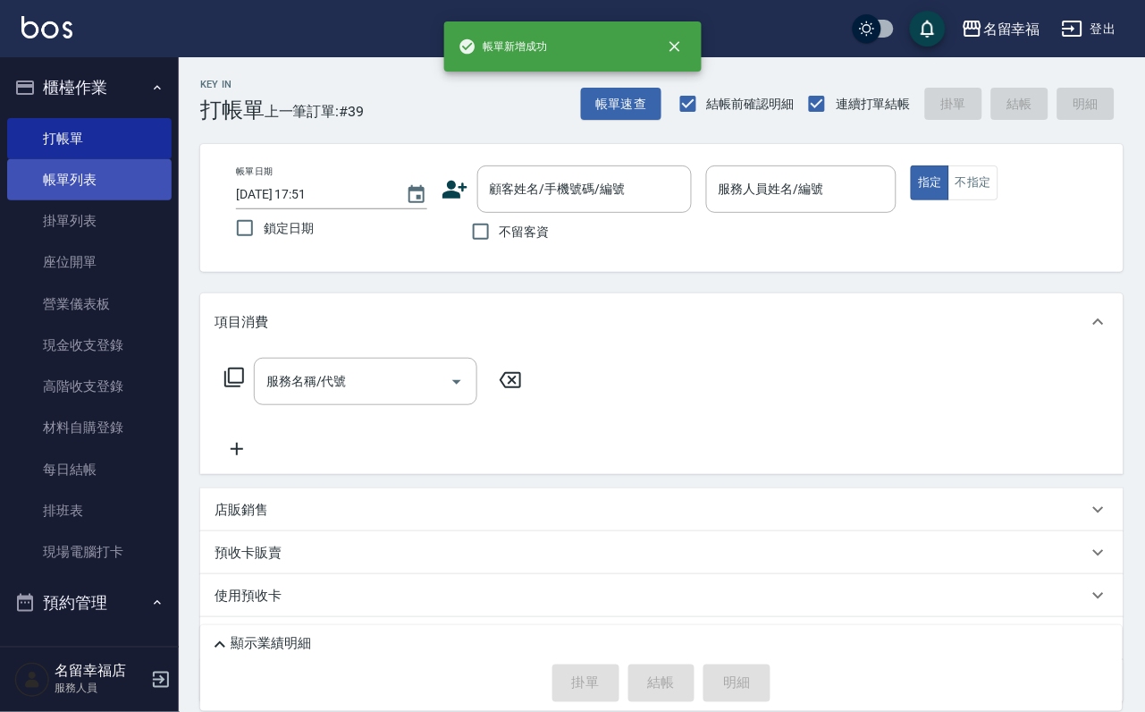
click at [44, 199] on link "帳單列表" at bounding box center [89, 179] width 164 height 41
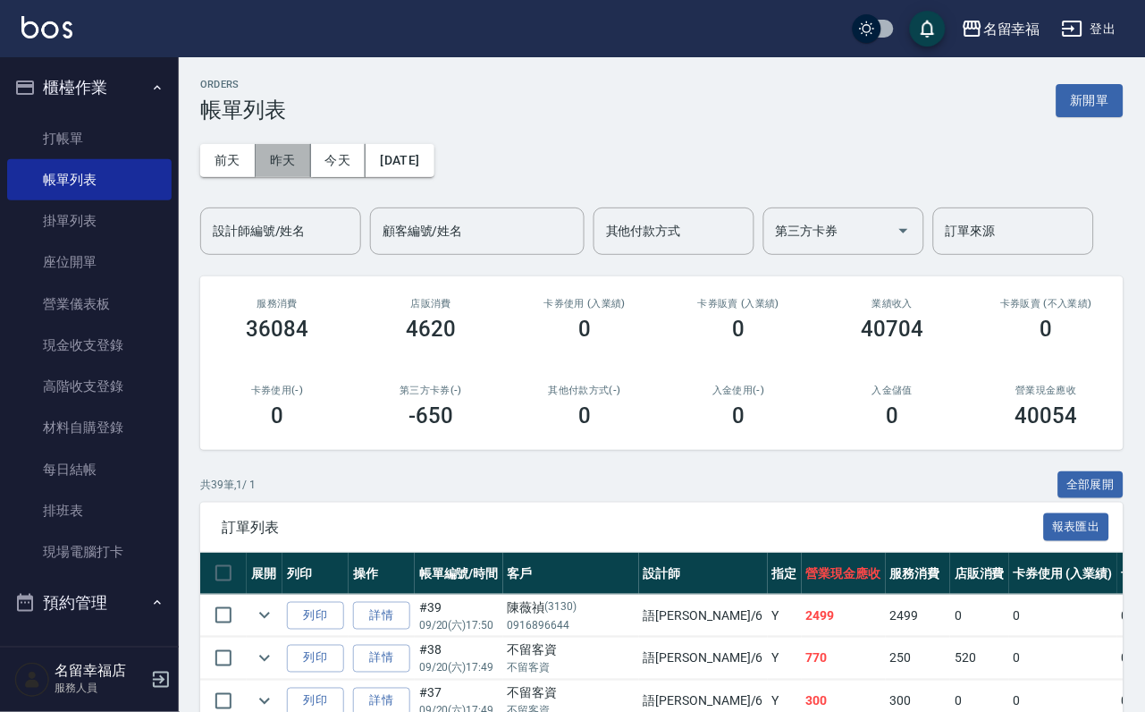
click at [292, 168] on button "昨天" at bounding box center [283, 160] width 55 height 33
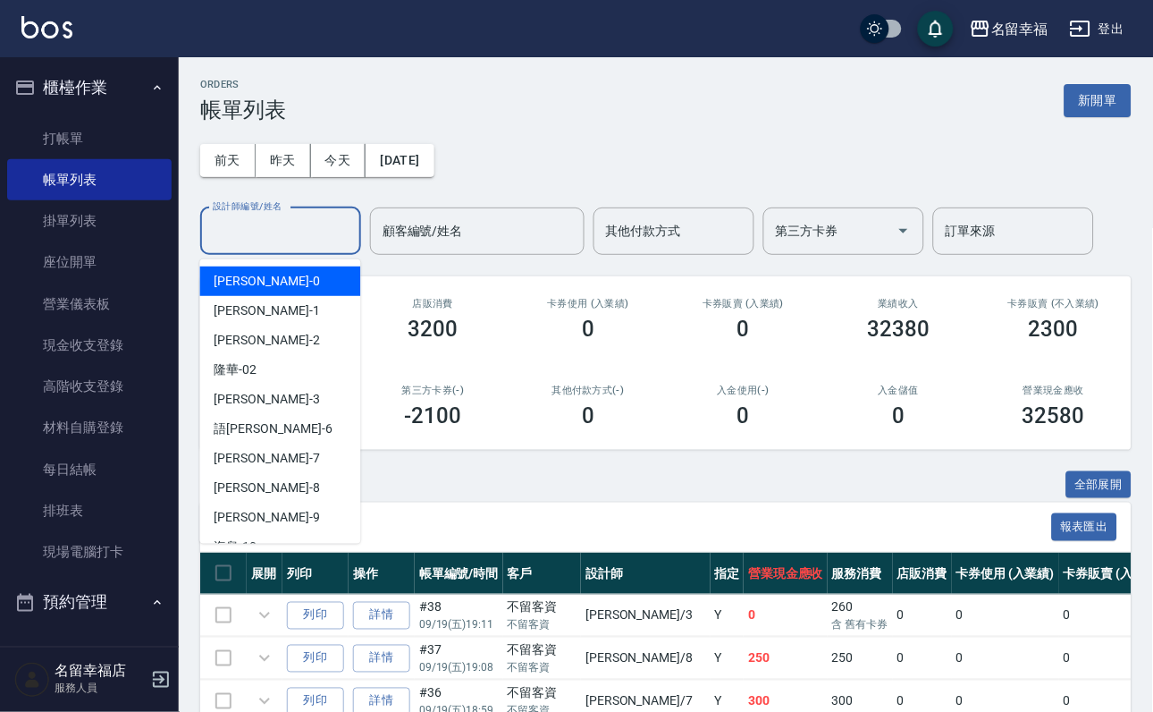
click at [282, 237] on input "設計師編號/姓名" at bounding box center [280, 230] width 145 height 31
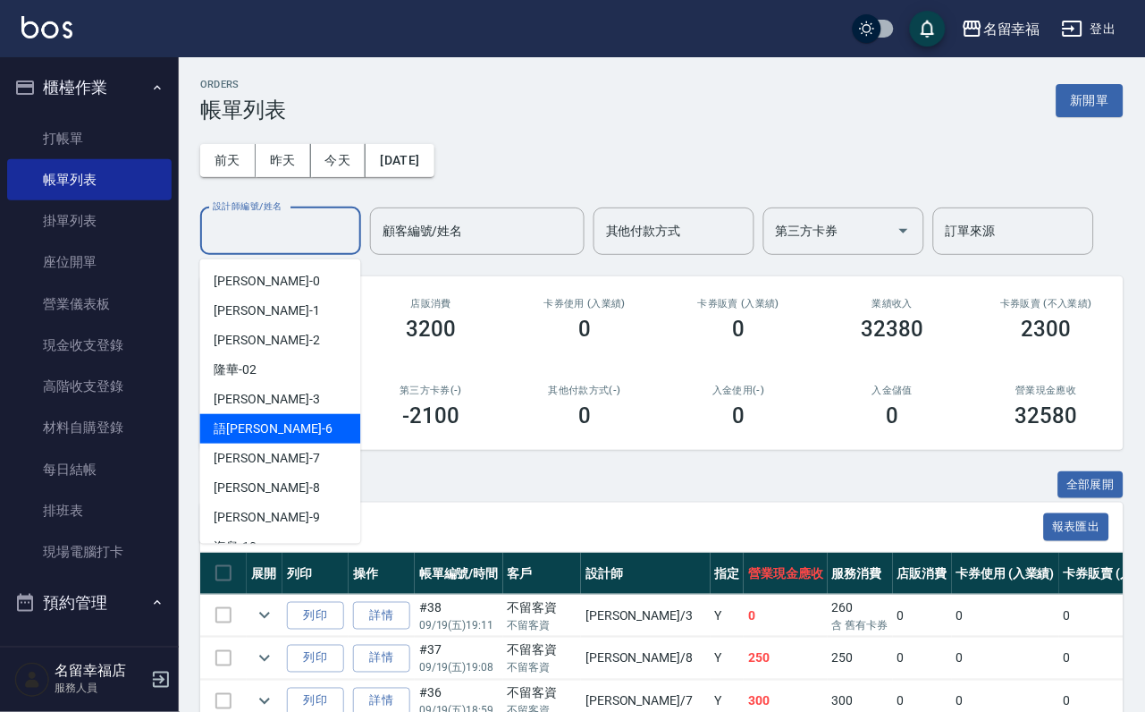
click at [270, 441] on div "語[PERSON_NAME] -6" at bounding box center [280, 429] width 161 height 30
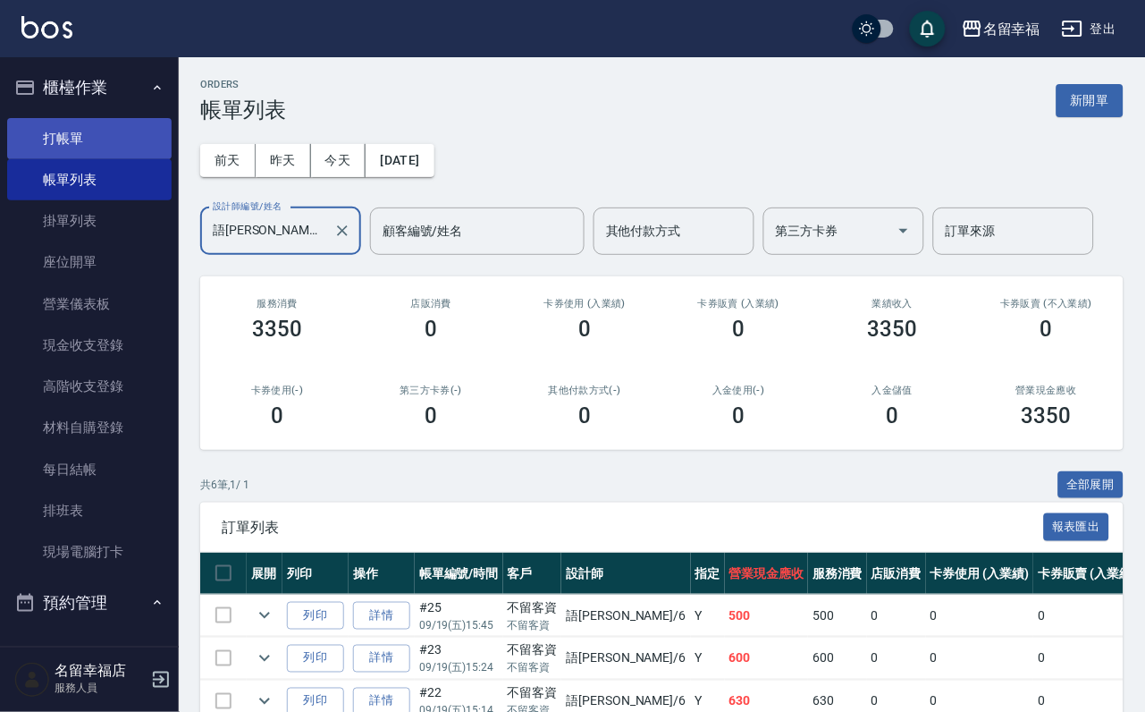
drag, startPoint x: 53, startPoint y: 135, endPoint x: 131, endPoint y: 142, distance: 78.1
click at [55, 136] on link "打帳單" at bounding box center [89, 138] width 164 height 41
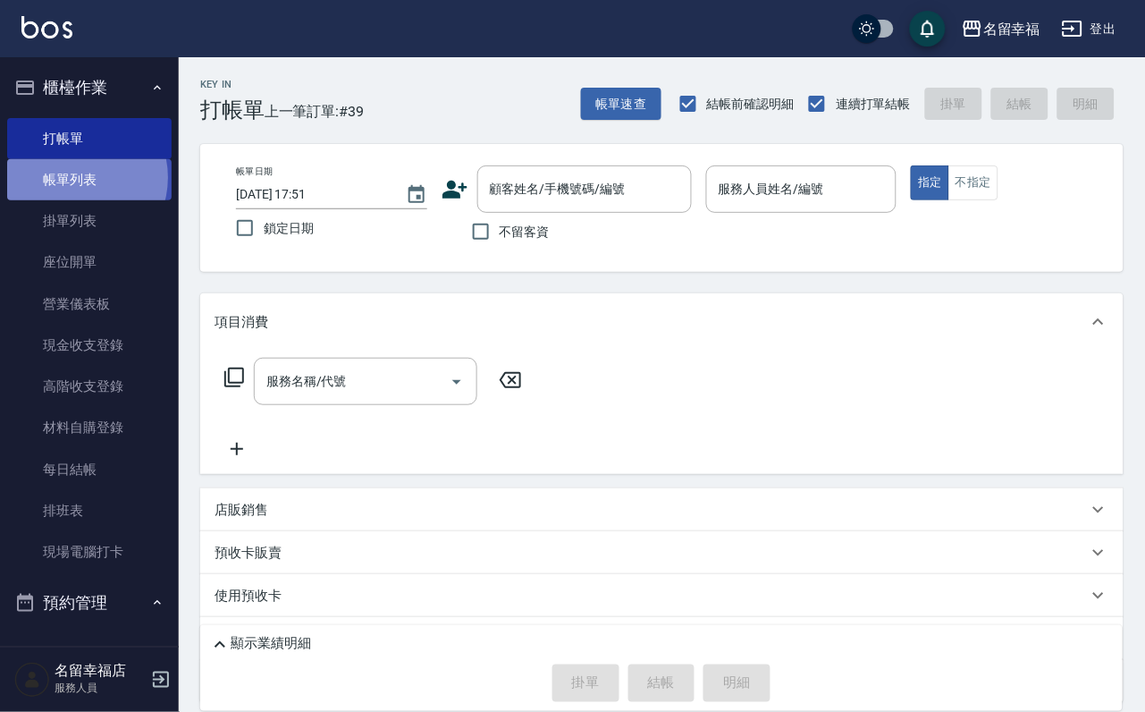
click at [77, 188] on link "帳單列表" at bounding box center [89, 179] width 164 height 41
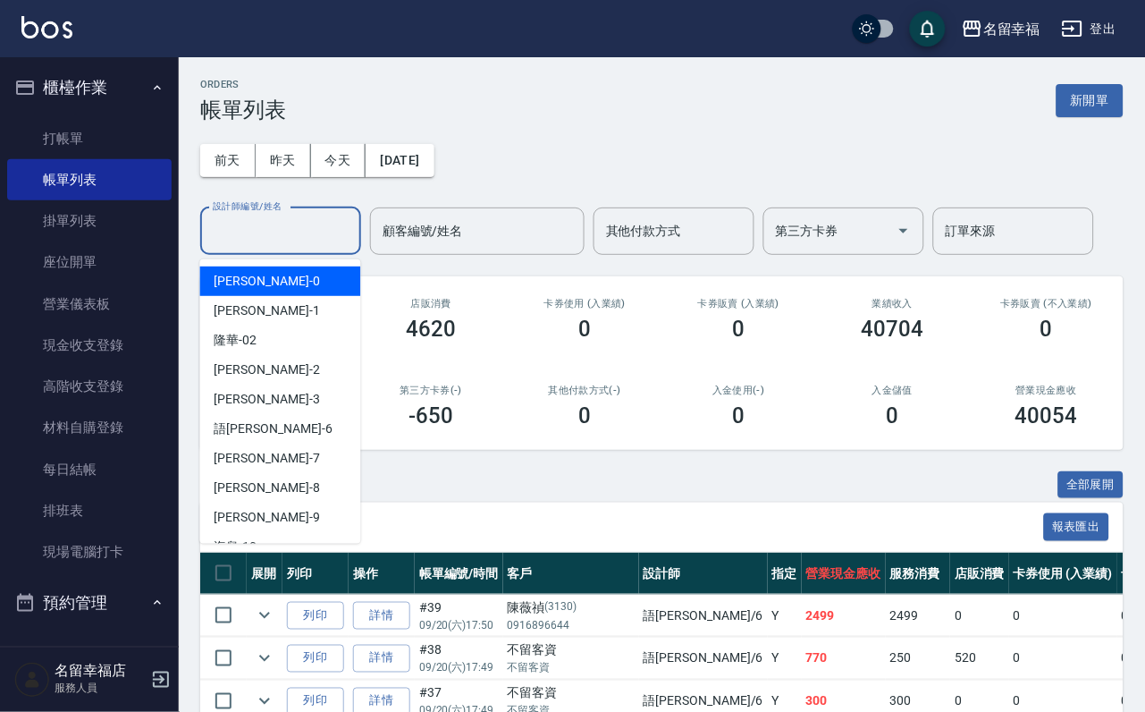
click at [285, 247] on input "設計師編號/姓名" at bounding box center [280, 230] width 145 height 31
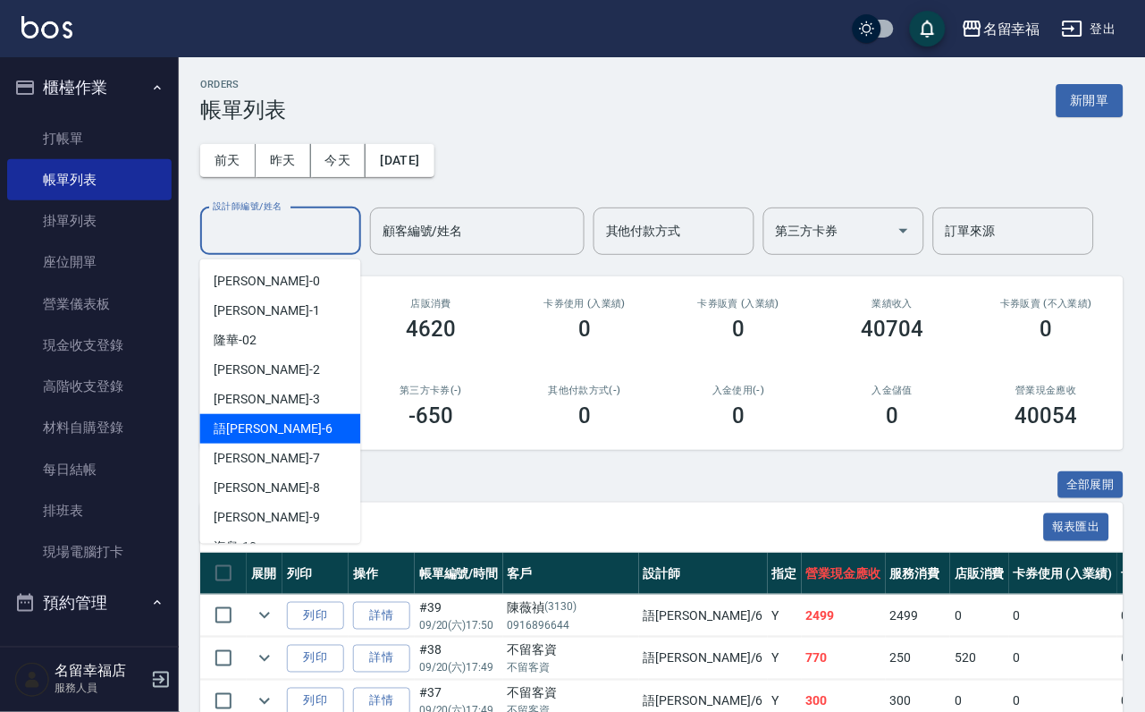
click at [274, 442] on ul "[PERSON_NAME] -0 [PERSON_NAME] -1 隆華 -02 [PERSON_NAME] -2 [PERSON_NAME] -3 語[PE…" at bounding box center [280, 401] width 161 height 284
click at [275, 441] on div "語[PERSON_NAME] -6" at bounding box center [280, 429] width 161 height 30
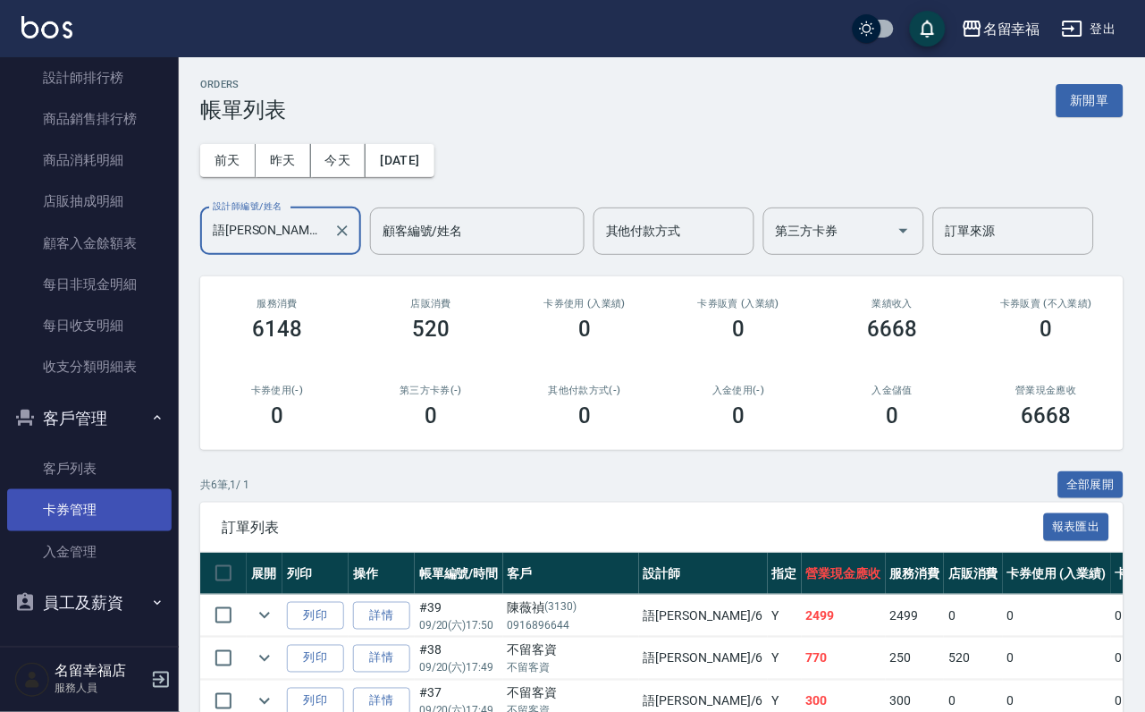
scroll to position [1368, 0]
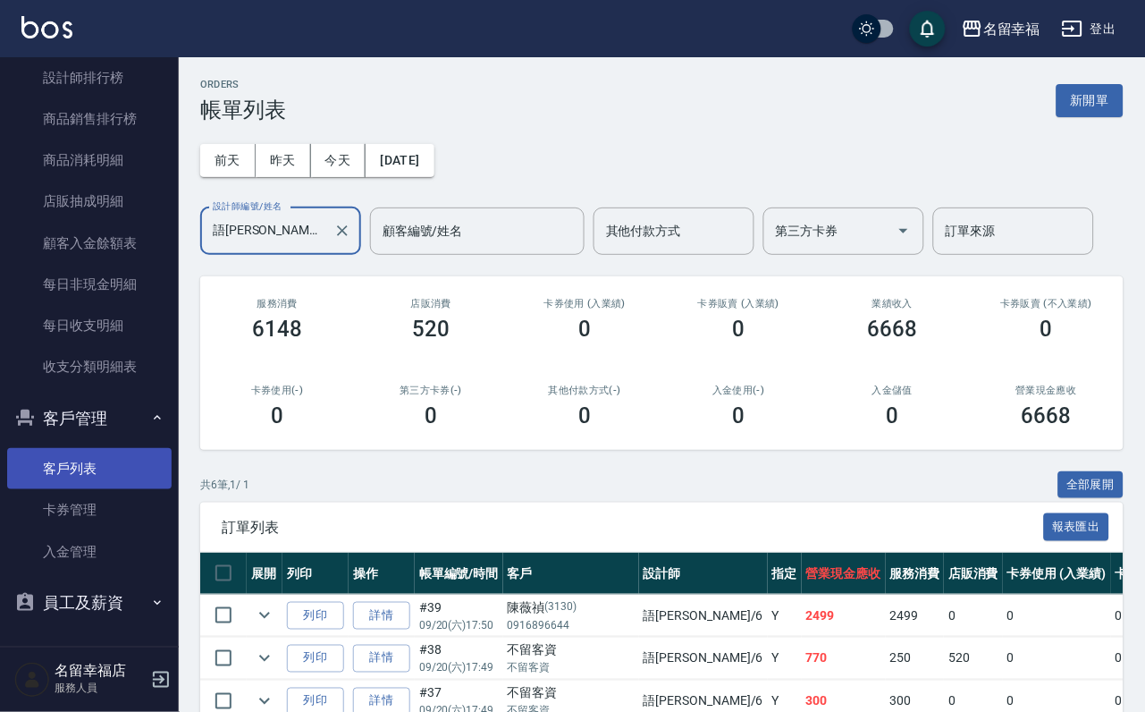
click at [63, 462] on link "客戶列表" at bounding box center [89, 468] width 164 height 41
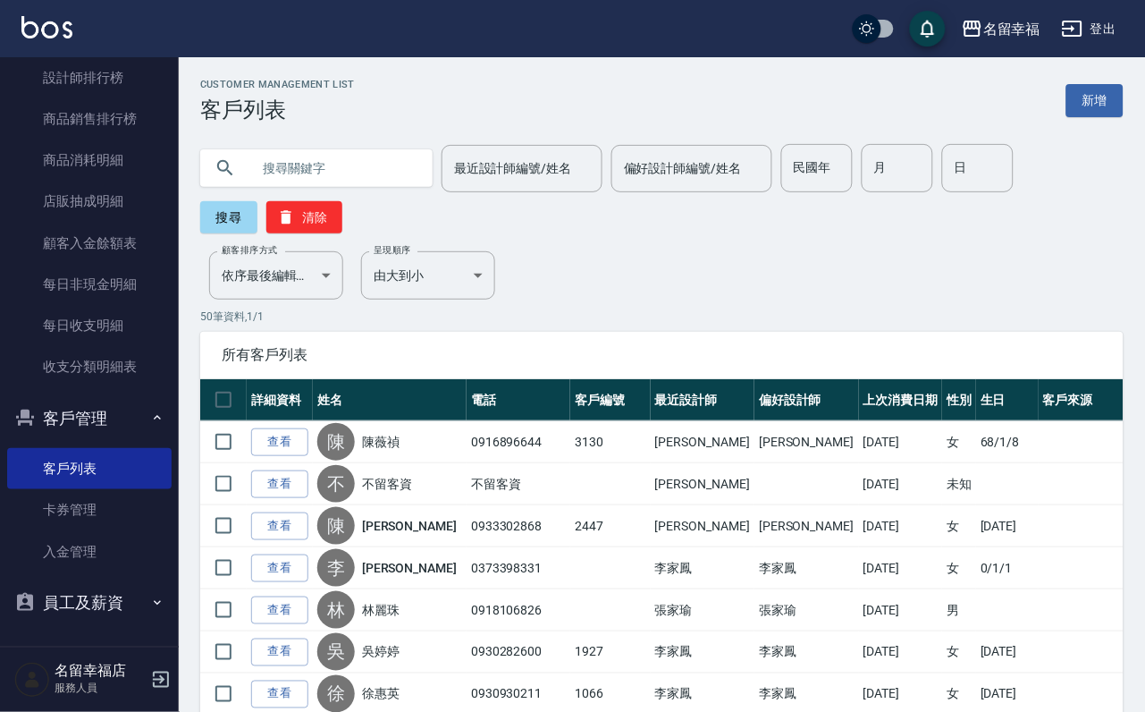
click at [330, 181] on input "text" at bounding box center [334, 168] width 168 height 48
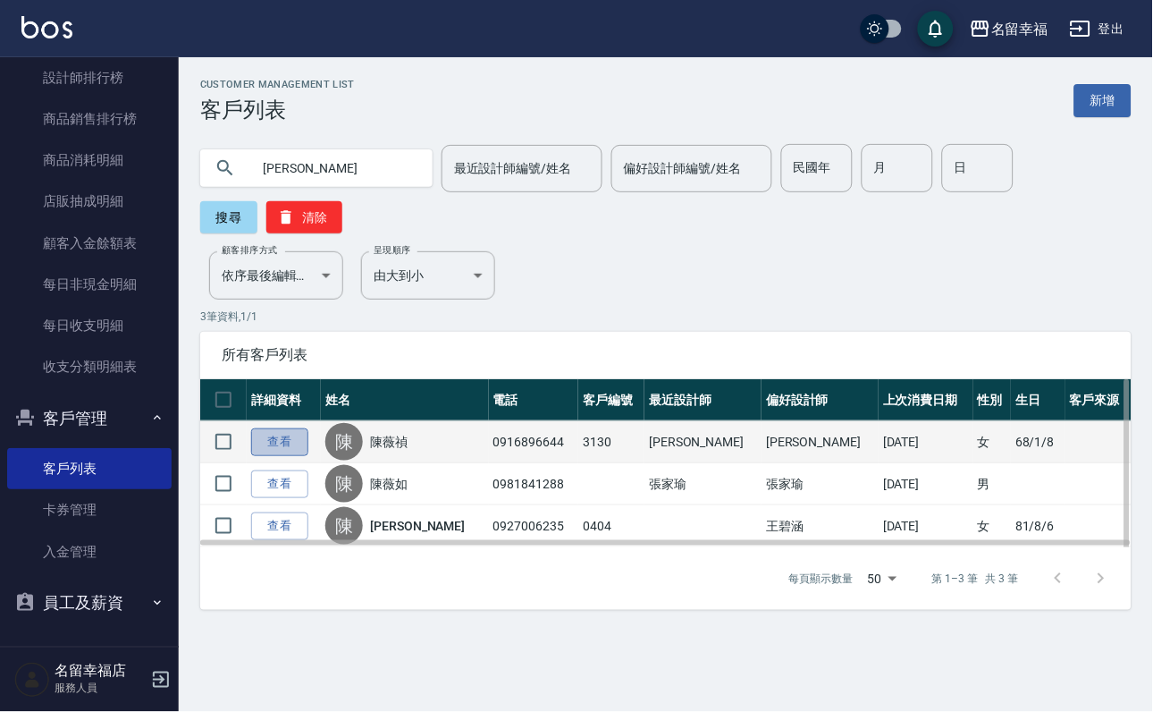
click at [299, 456] on link "查看" at bounding box center [279, 442] width 57 height 28
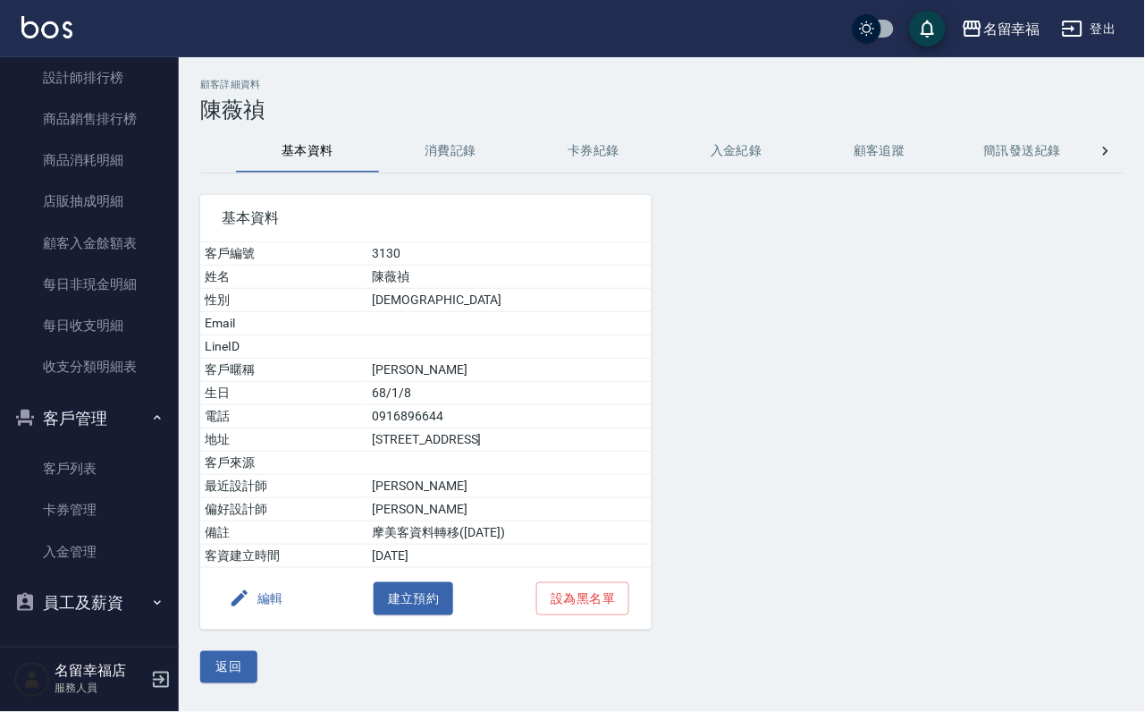
drag, startPoint x: 457, startPoint y: 157, endPoint x: 444, endPoint y: 190, distance: 35.4
click at [458, 156] on button "消費記錄" at bounding box center [450, 151] width 143 height 43
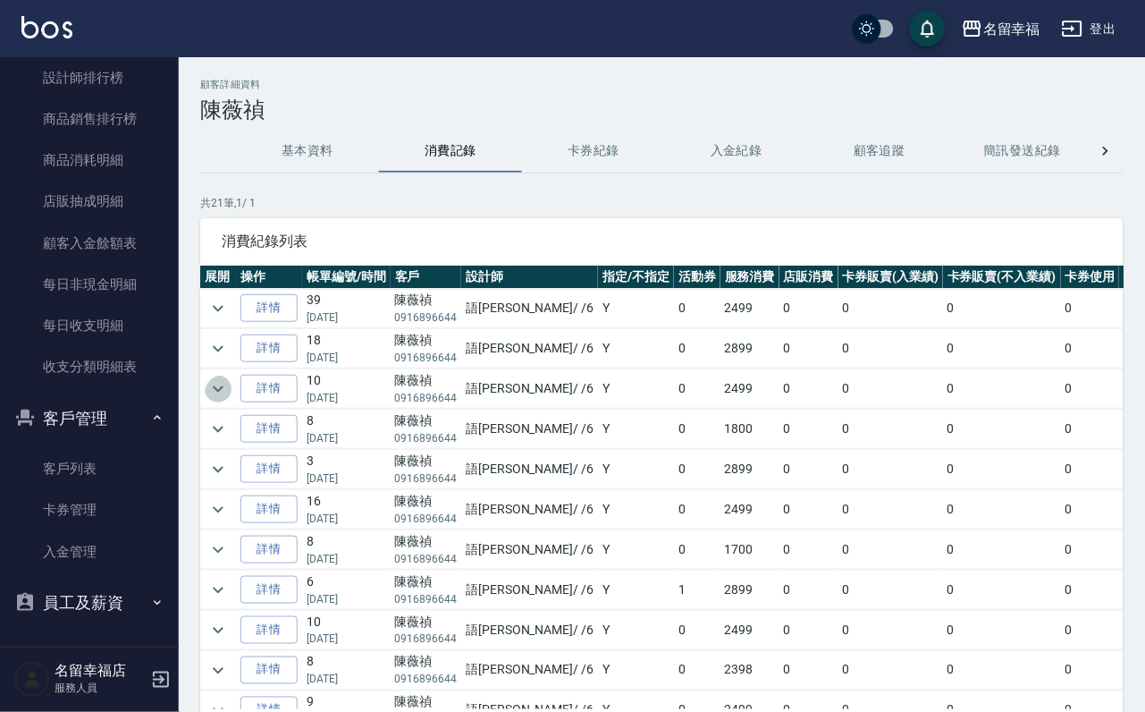
click at [224, 399] on icon "expand row" at bounding box center [217, 388] width 21 height 21
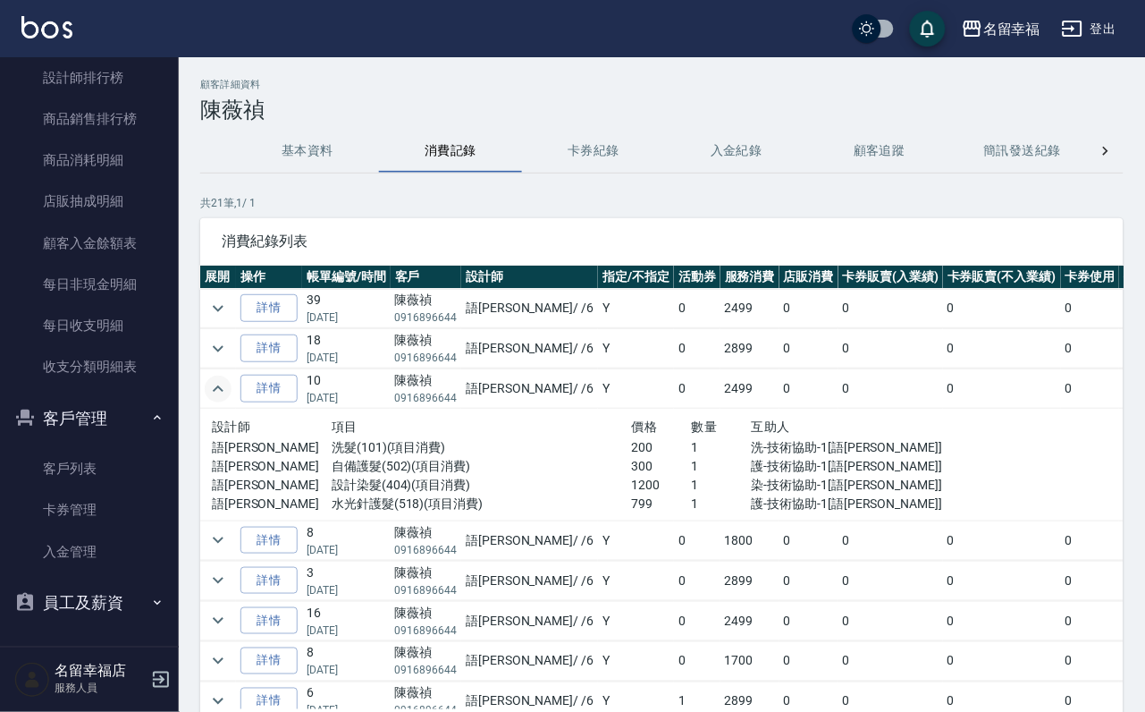
click at [222, 392] on icon "expand row" at bounding box center [218, 388] width 11 height 6
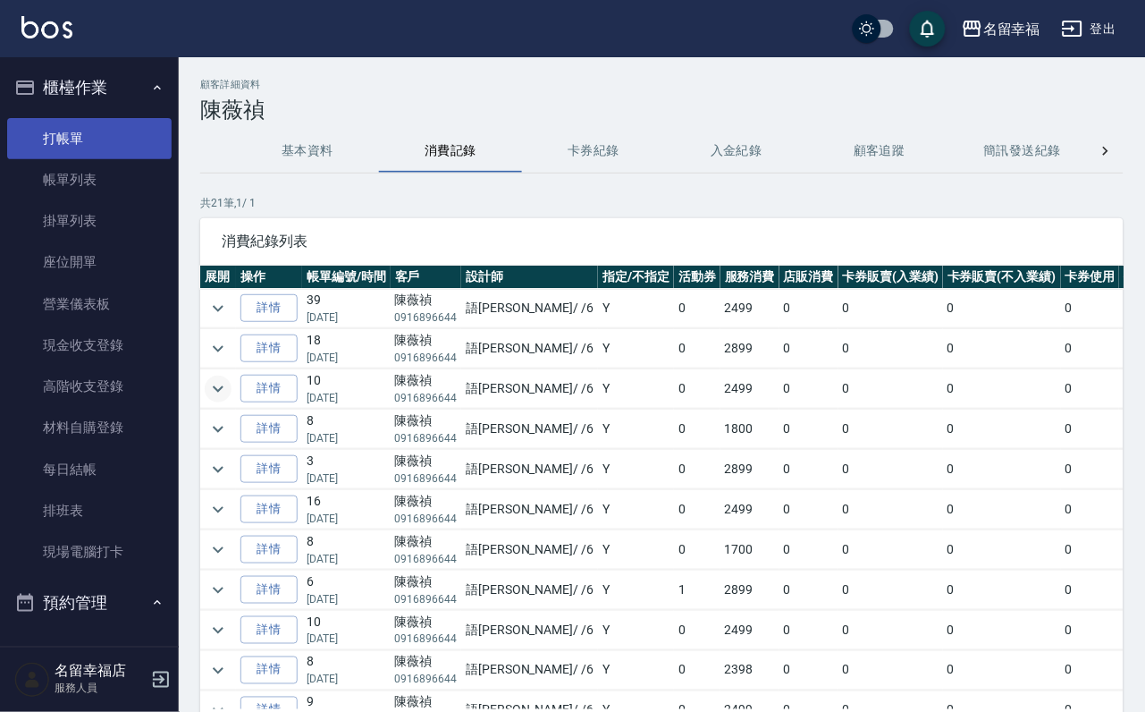
click at [75, 149] on link "打帳單" at bounding box center [89, 138] width 164 height 41
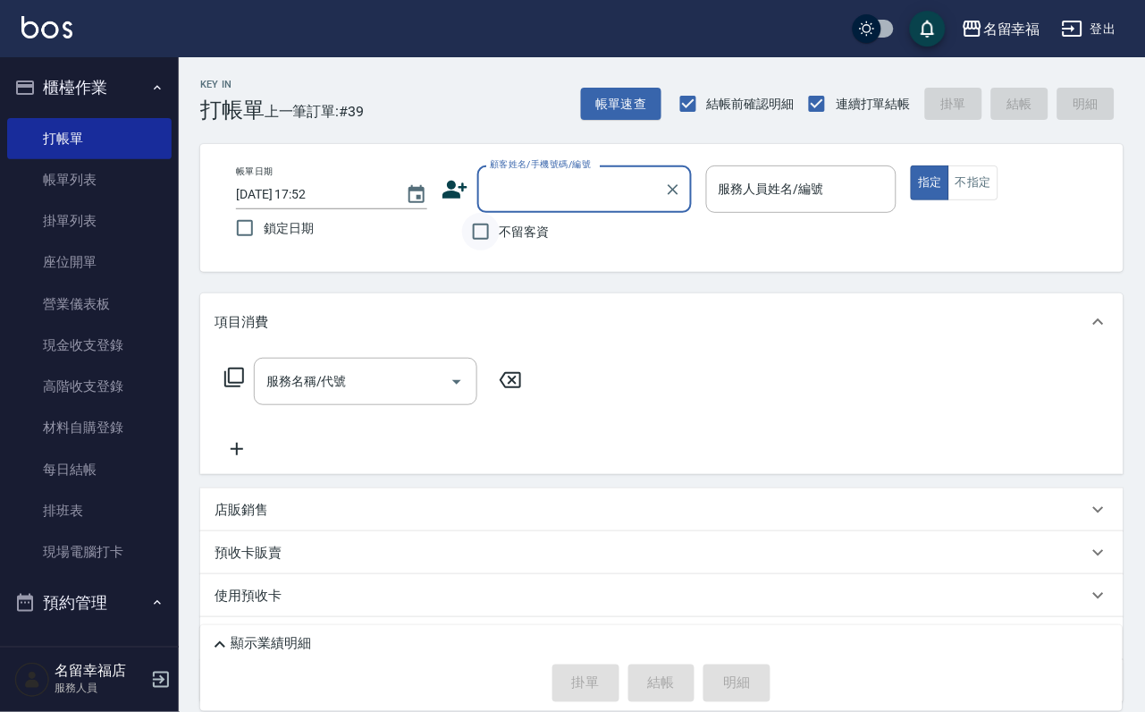
click at [491, 234] on input "不留客資" at bounding box center [481, 232] width 38 height 38
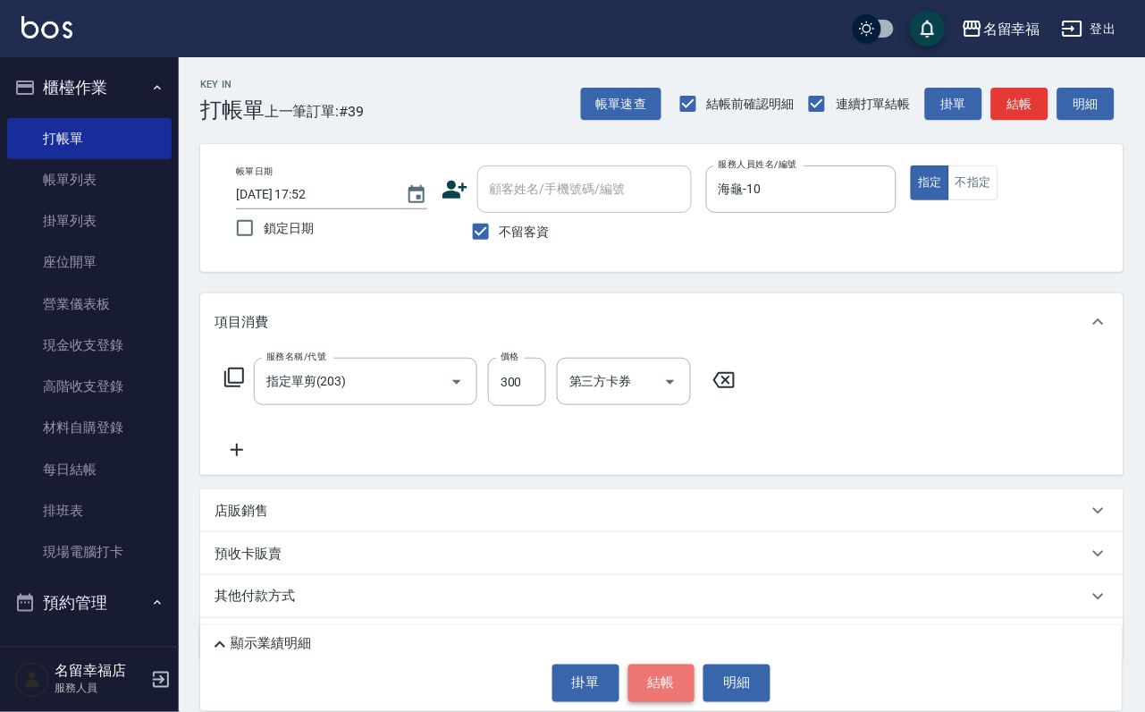
click at [658, 664] on button "結帳" at bounding box center [661, 683] width 67 height 38
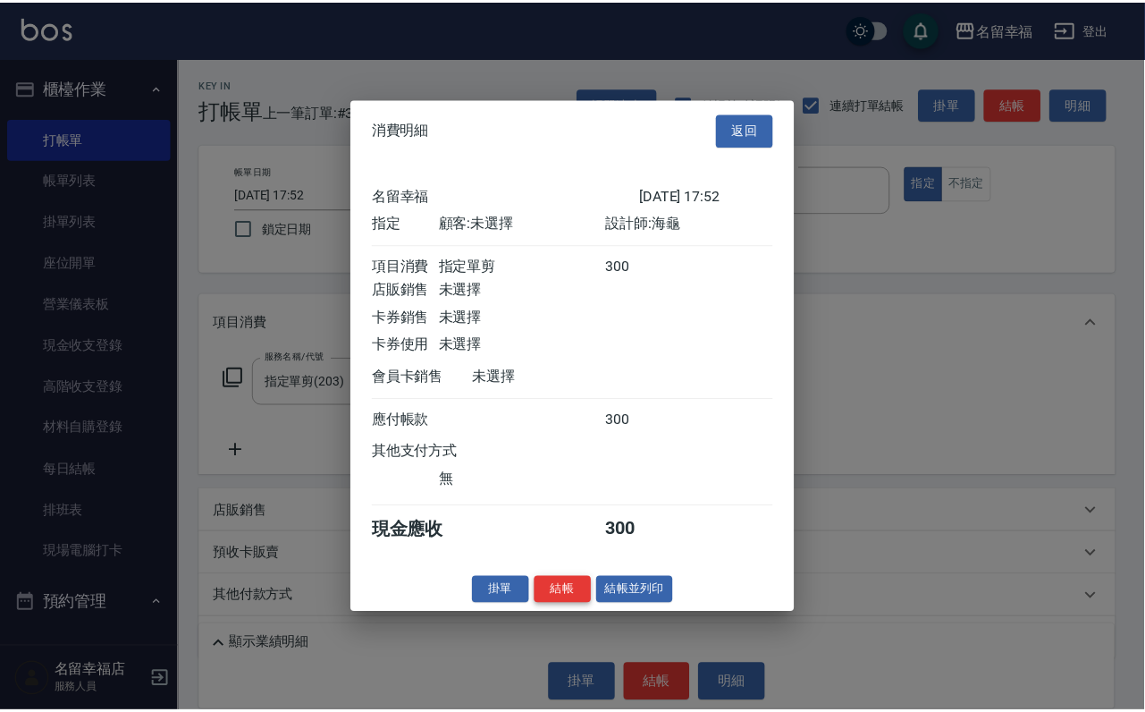
scroll to position [221, 0]
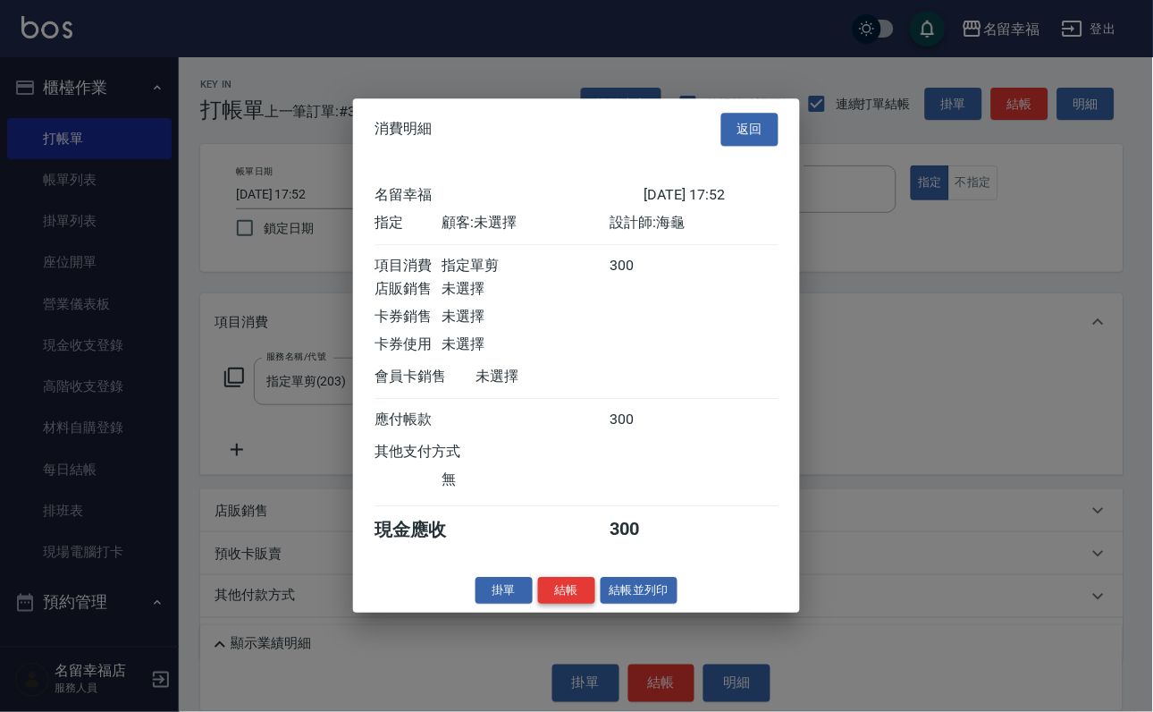
click at [538, 604] on button "結帳" at bounding box center [566, 591] width 57 height 28
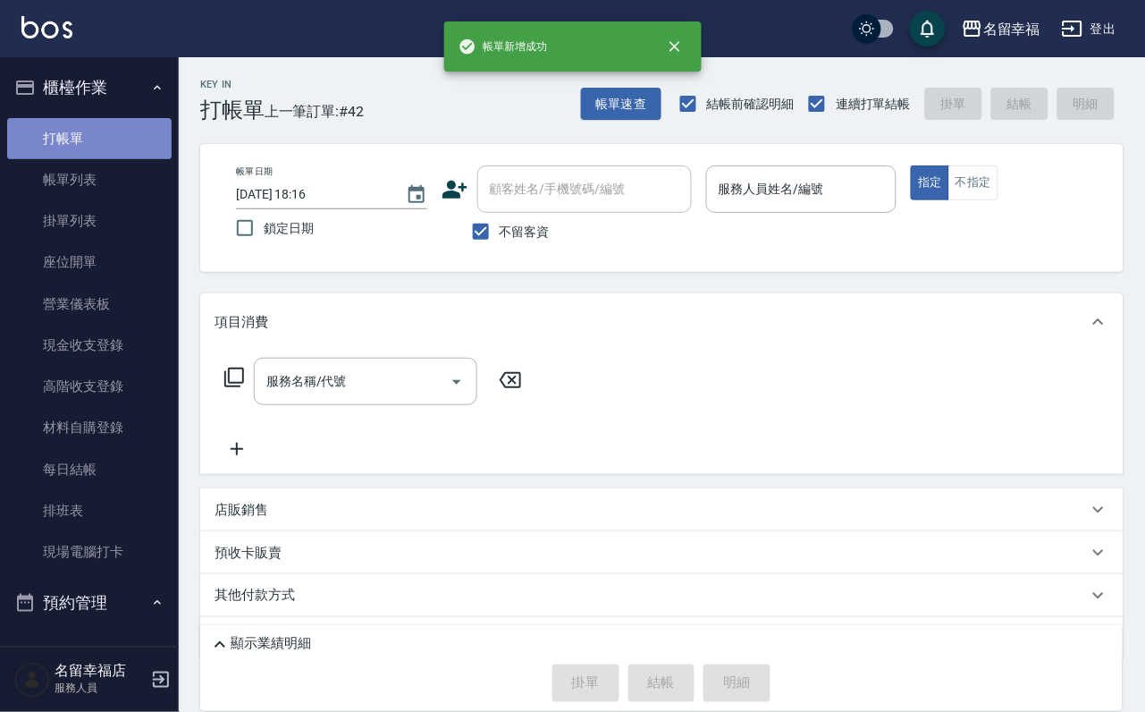
click at [105, 159] on link "打帳單" at bounding box center [89, 138] width 164 height 41
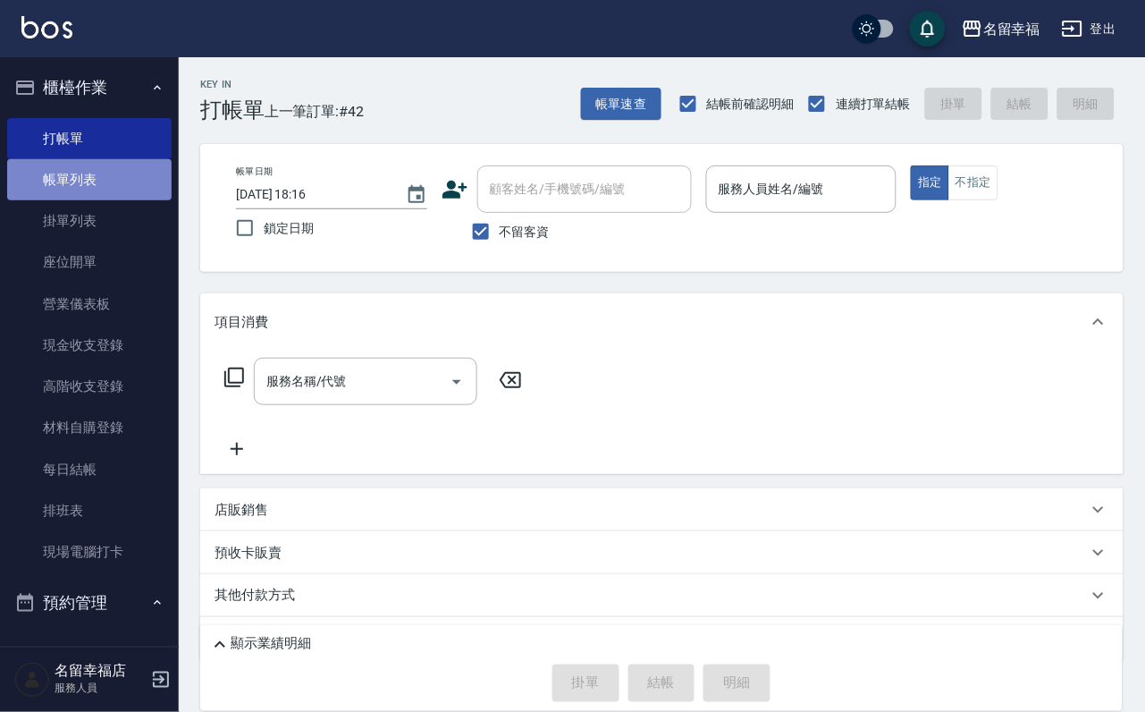
click at [105, 173] on link "帳單列表" at bounding box center [89, 179] width 164 height 41
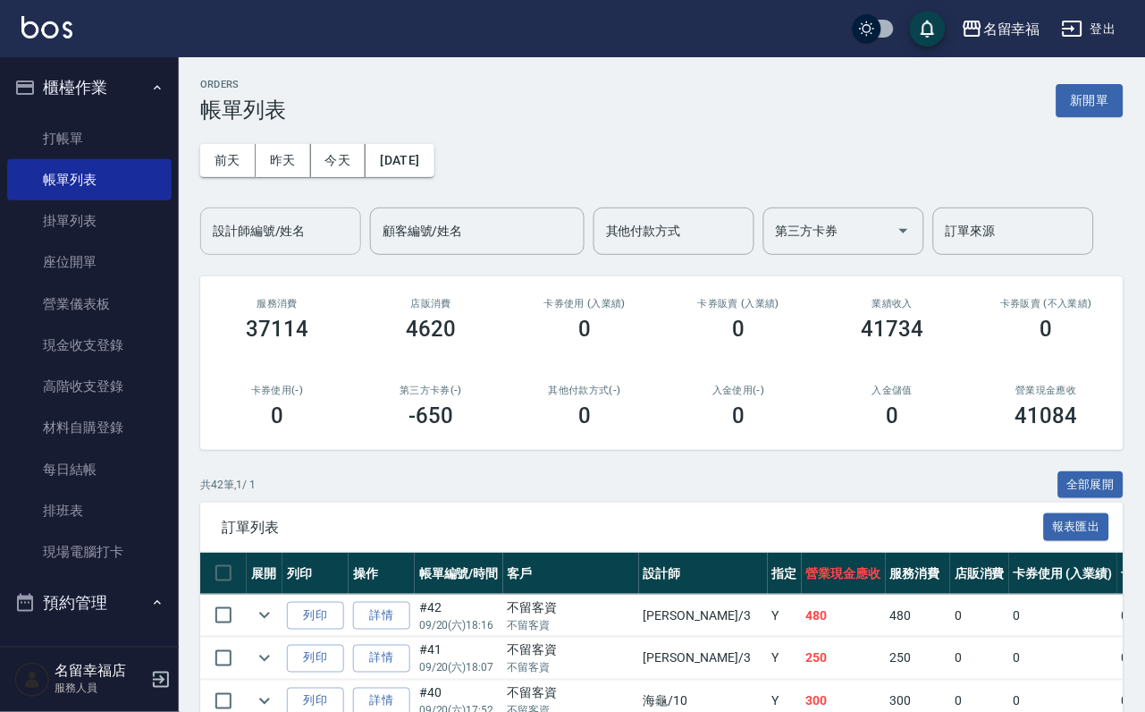
click at [265, 228] on input "設計師編號/姓名" at bounding box center [280, 230] width 145 height 31
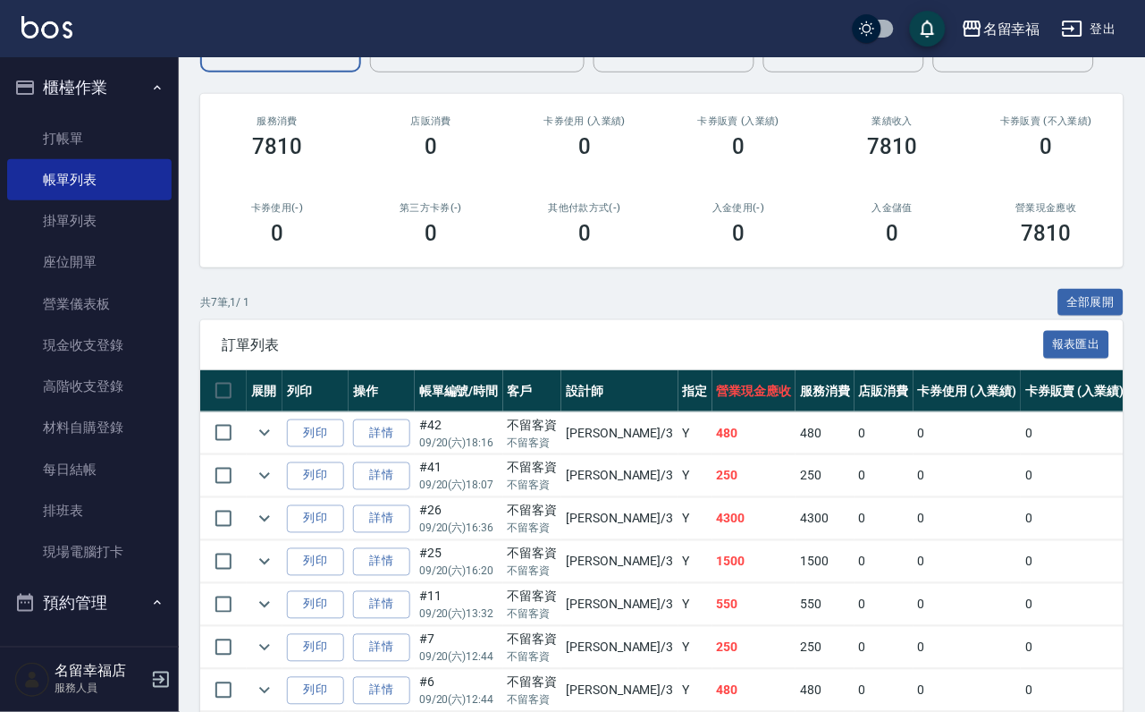
scroll to position [433, 0]
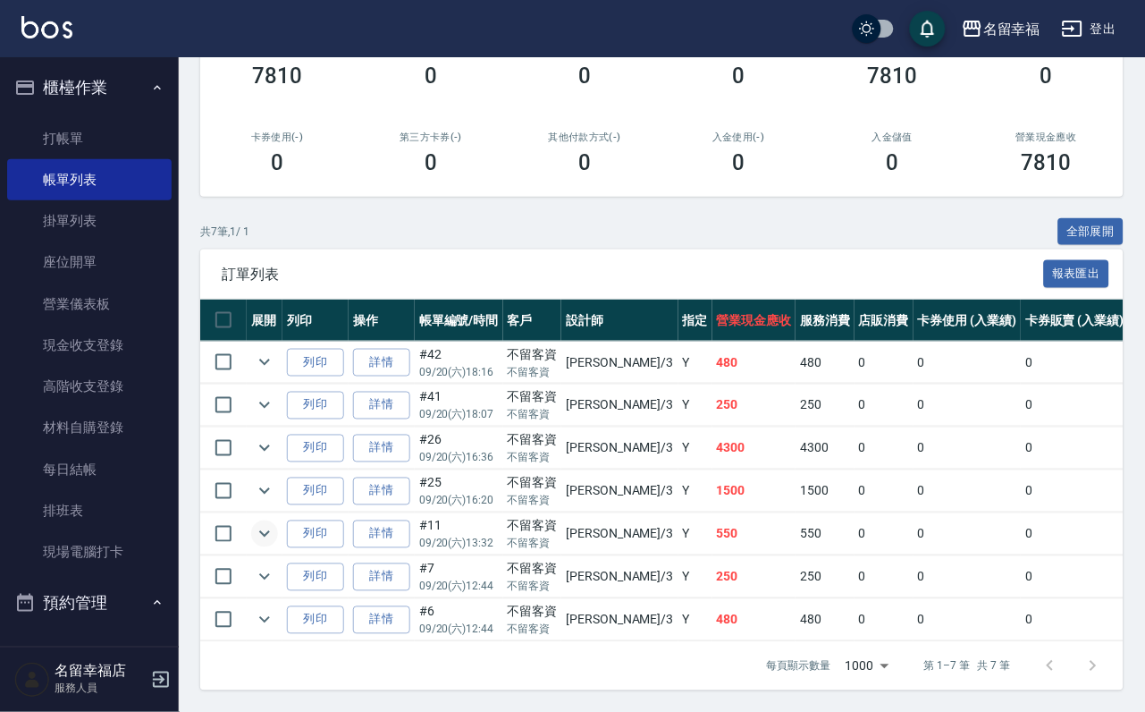
click at [275, 523] on icon "expand row" at bounding box center [264, 533] width 21 height 21
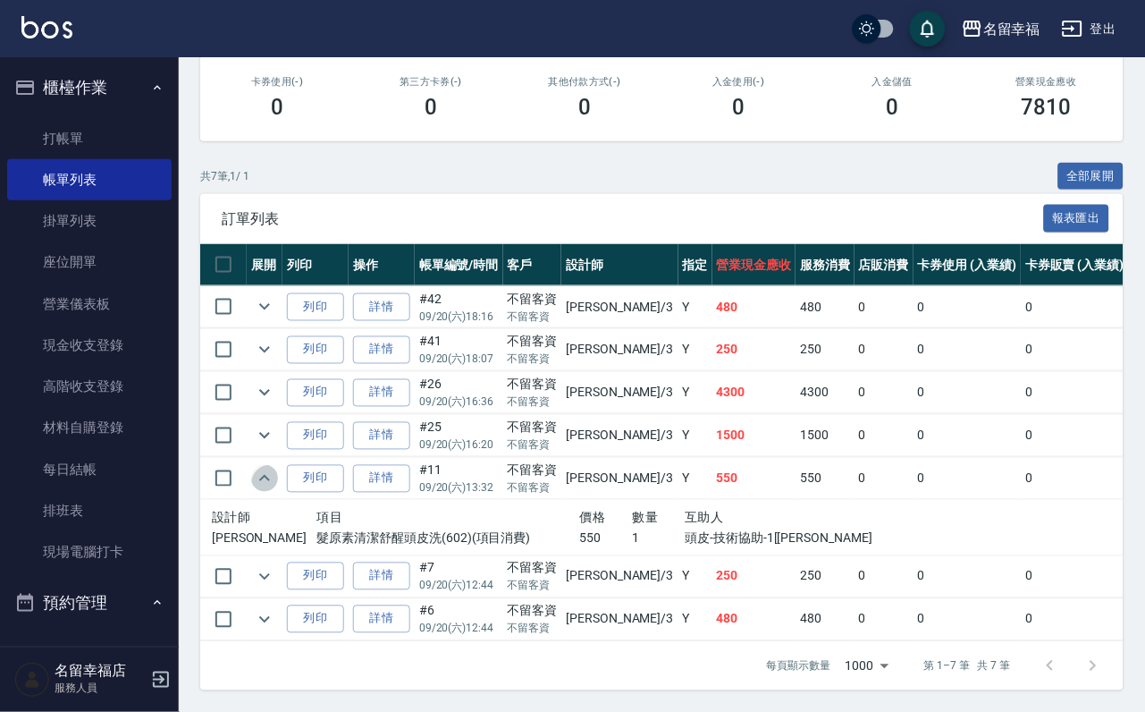
click at [270, 475] on icon "expand row" at bounding box center [264, 478] width 11 height 6
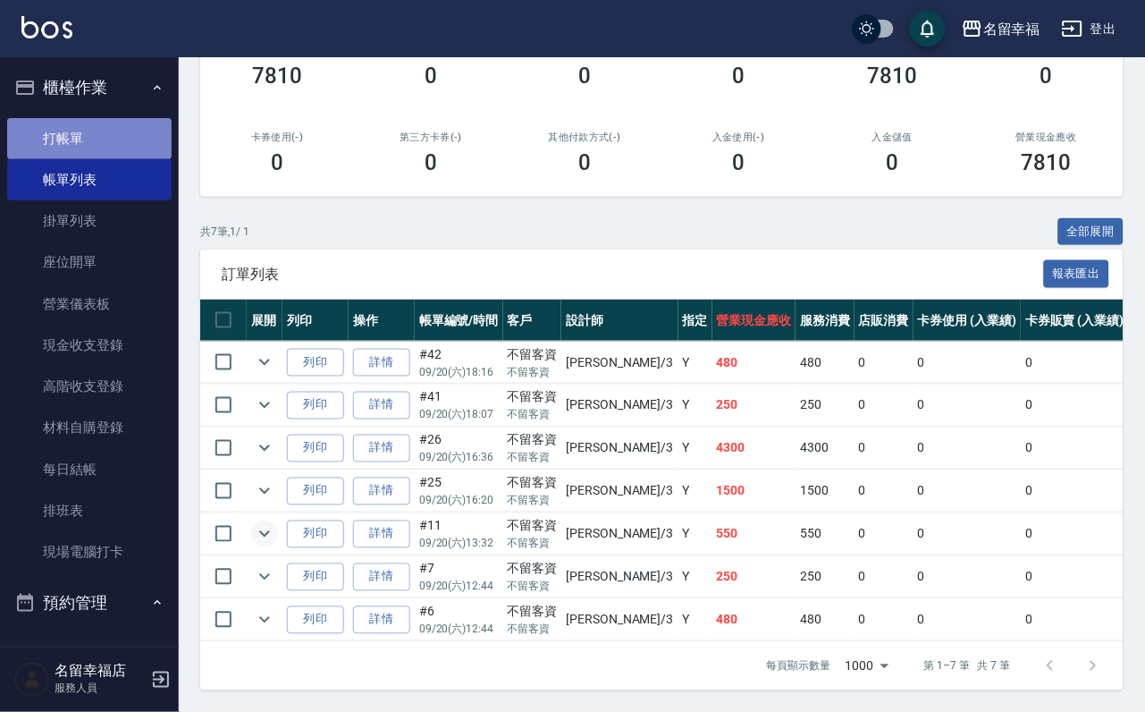
click at [113, 148] on link "打帳單" at bounding box center [89, 138] width 164 height 41
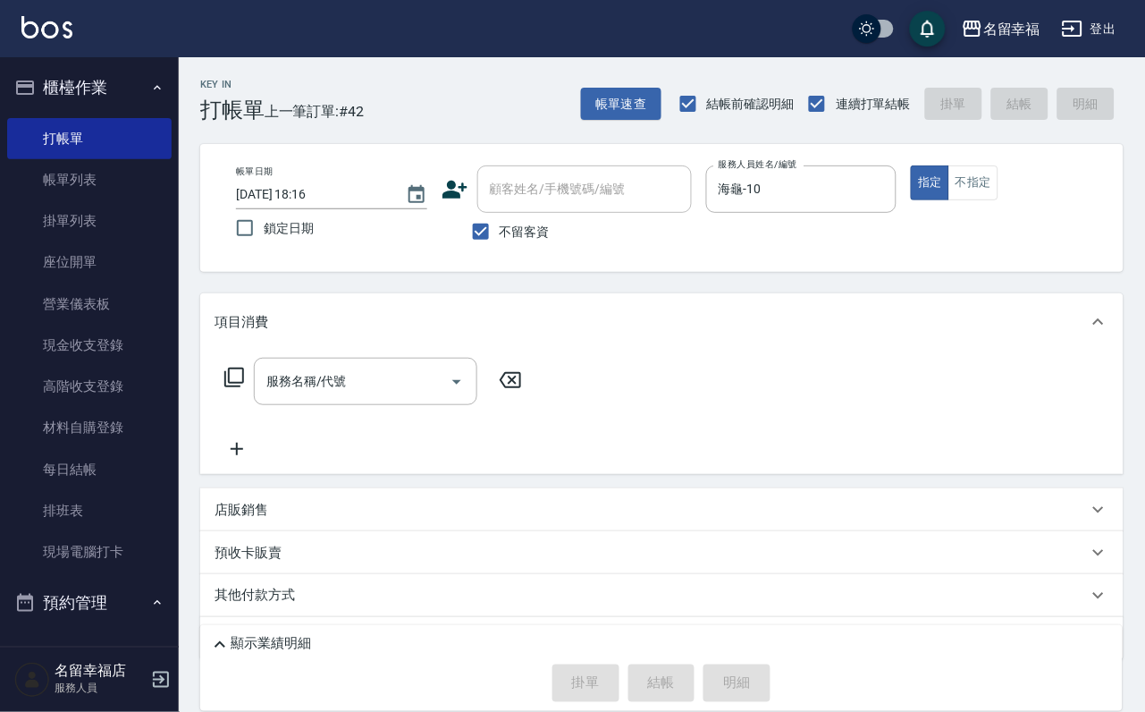
click at [307, 519] on div "店販銷售" at bounding box center [651, 510] width 873 height 19
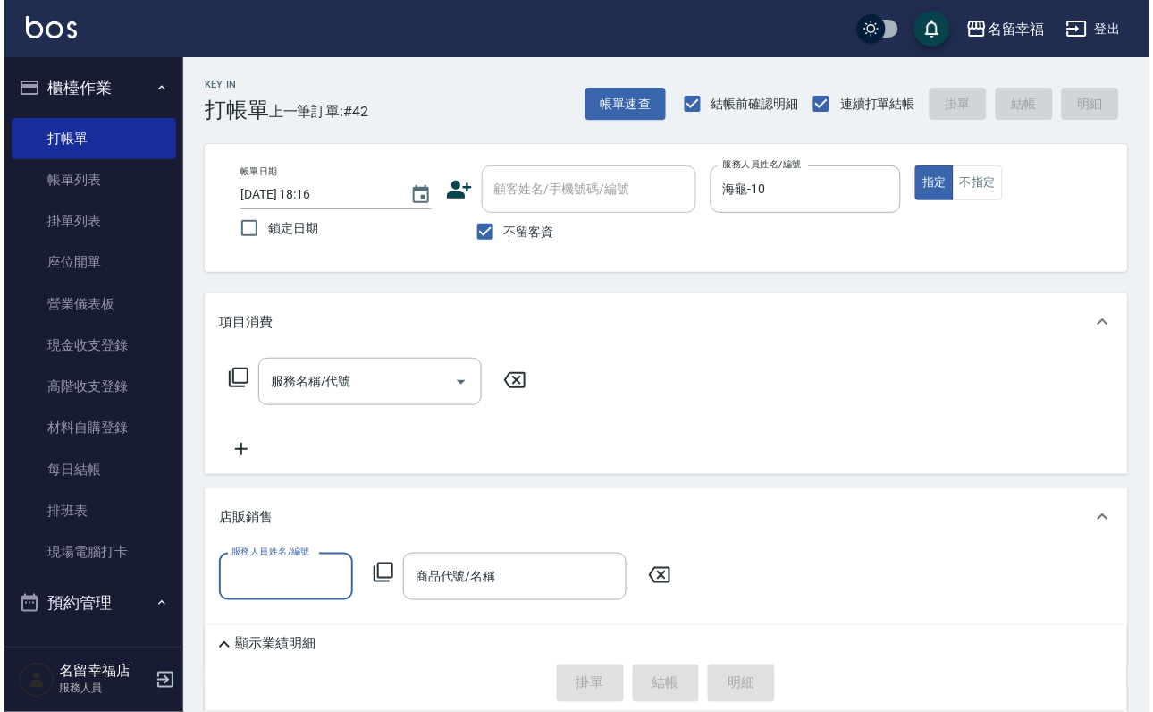
scroll to position [134, 0]
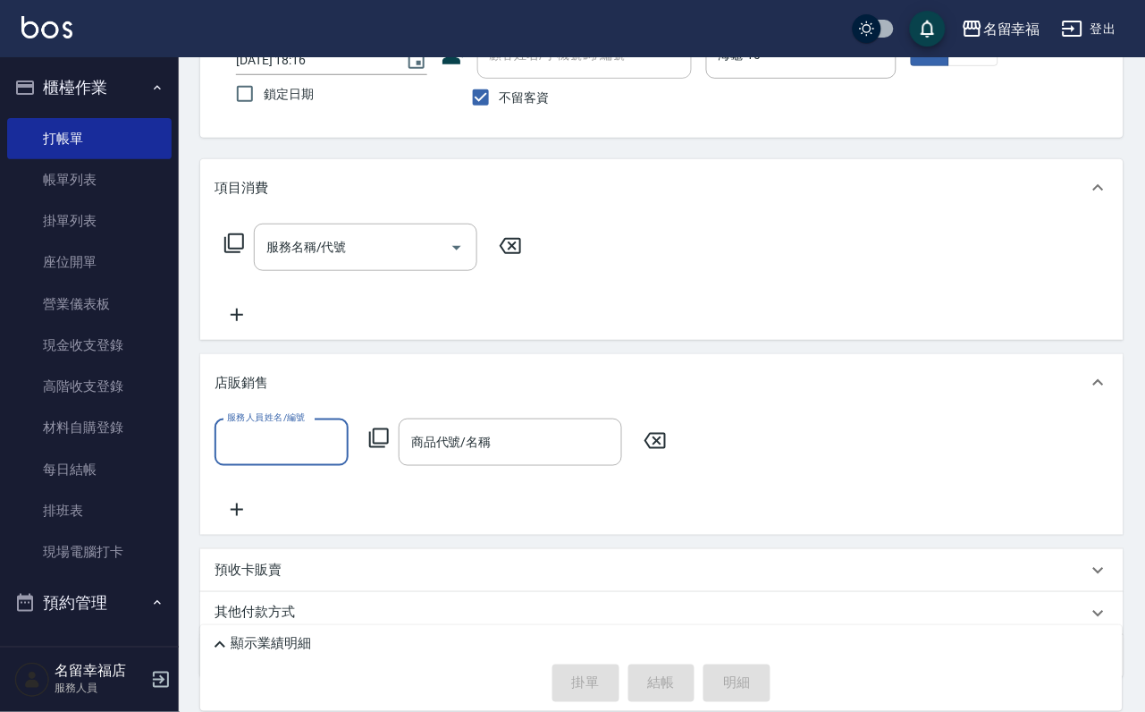
click at [384, 448] on icon at bounding box center [379, 438] width 20 height 20
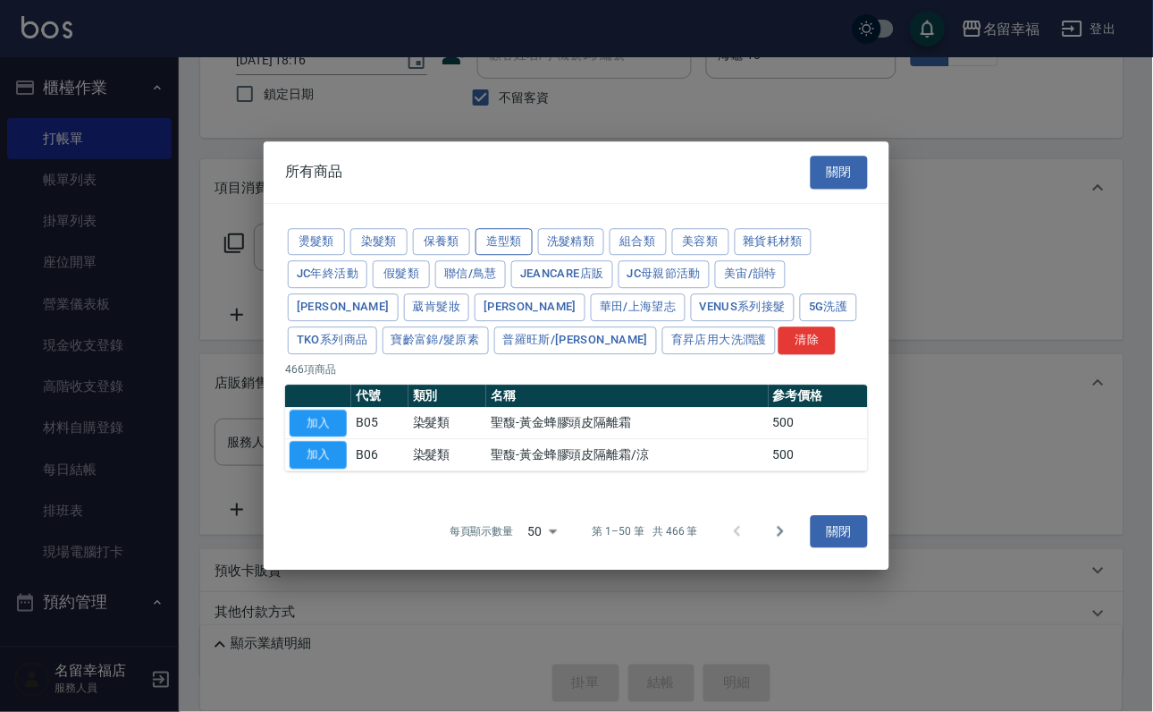
click at [533, 228] on button "造型類" at bounding box center [504, 242] width 57 height 28
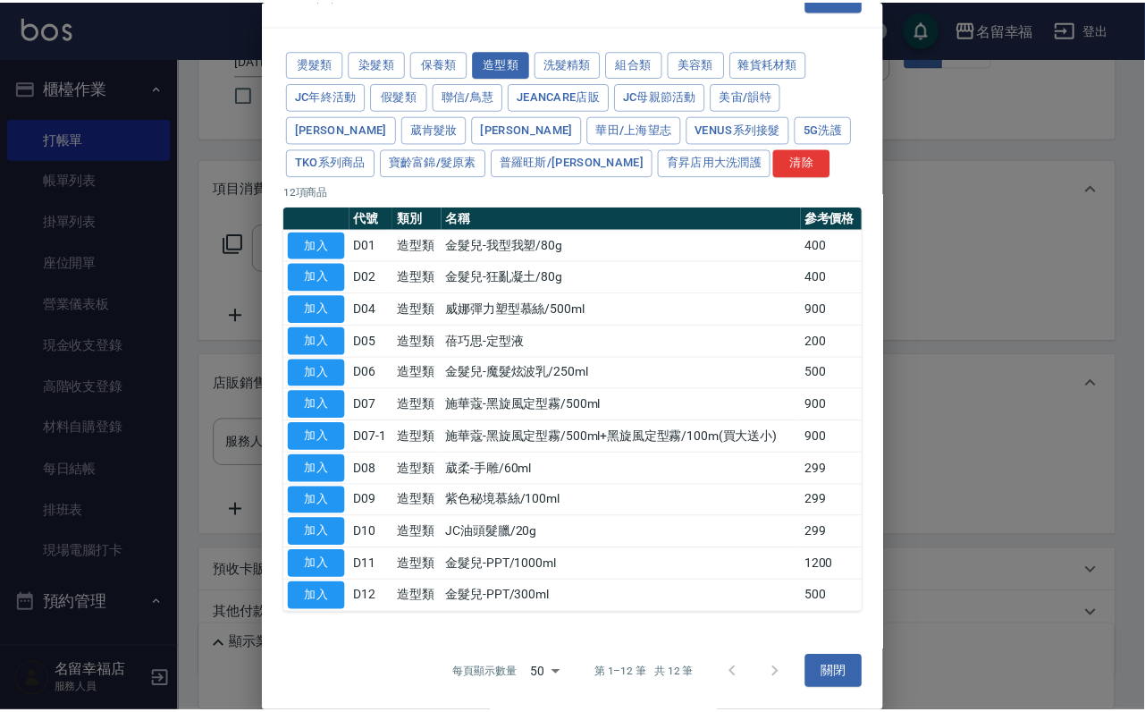
scroll to position [345, 0]
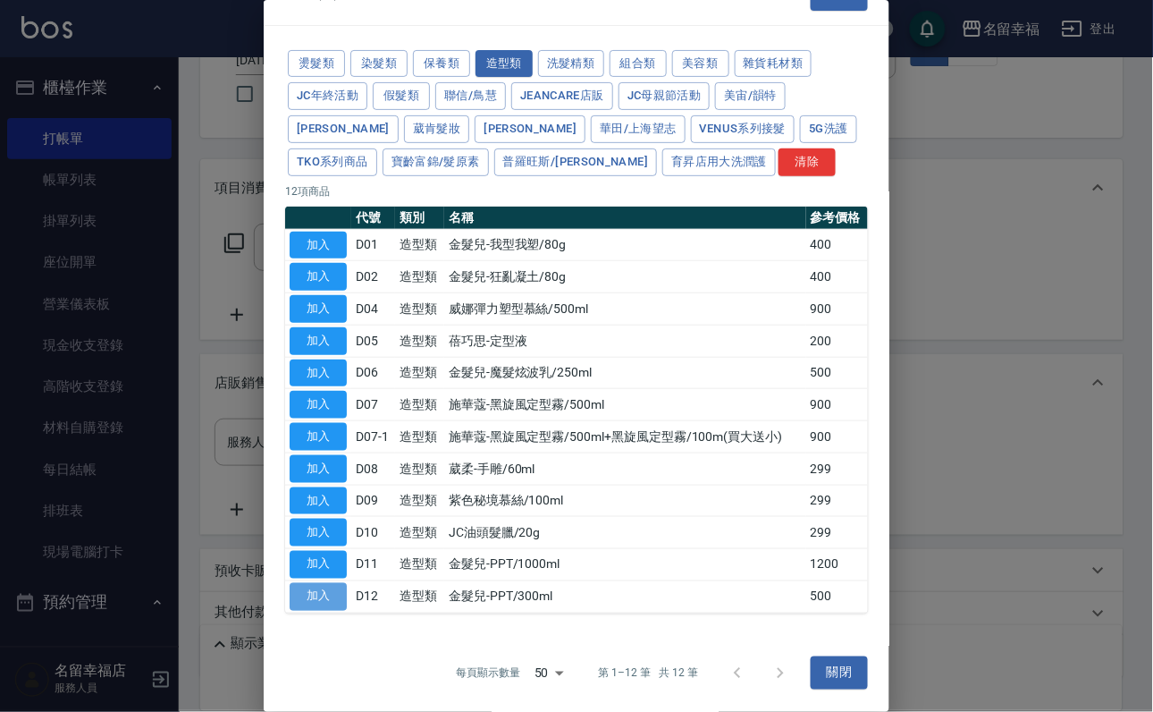
click at [323, 583] on button "加入" at bounding box center [318, 597] width 57 height 28
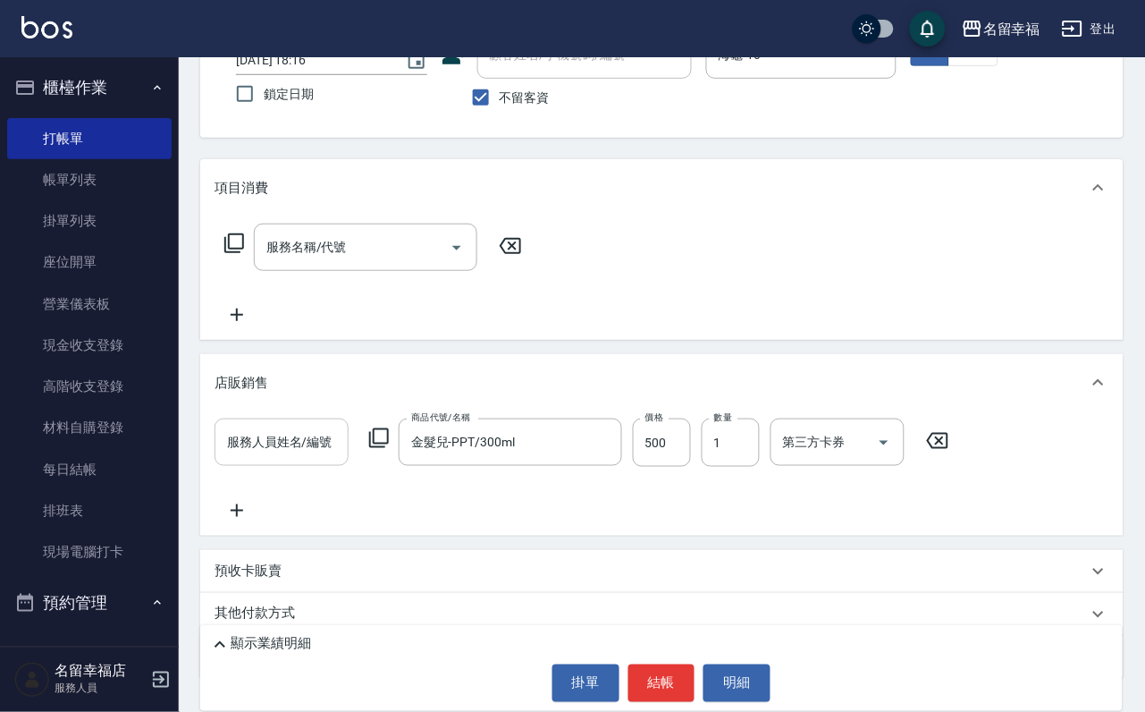
click at [297, 458] on input "服務人員姓名/編號" at bounding box center [282, 441] width 118 height 31
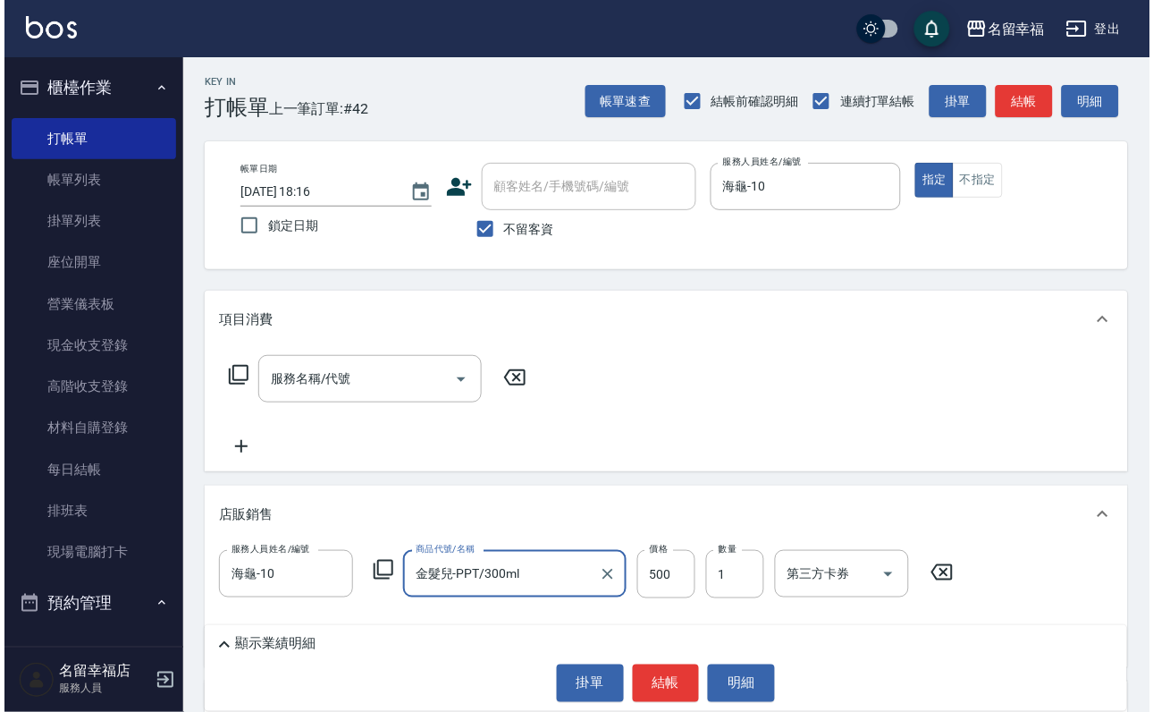
scroll to position [0, 0]
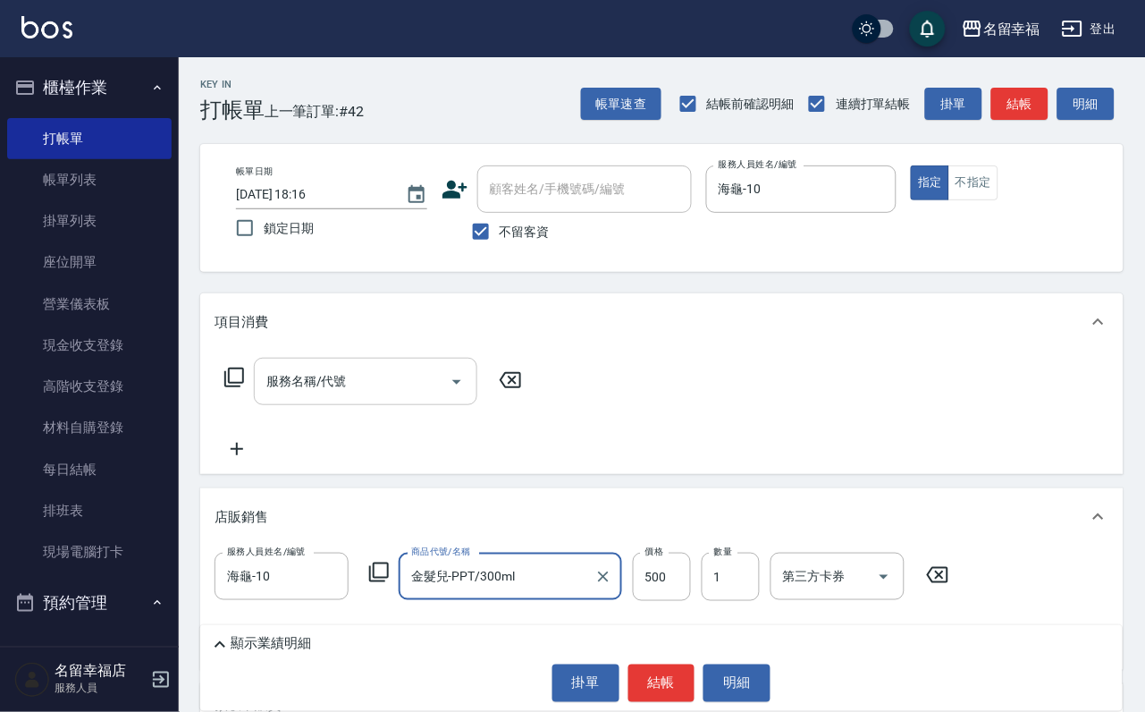
click at [351, 405] on div "服務名稱/代號" at bounding box center [366, 381] width 224 height 47
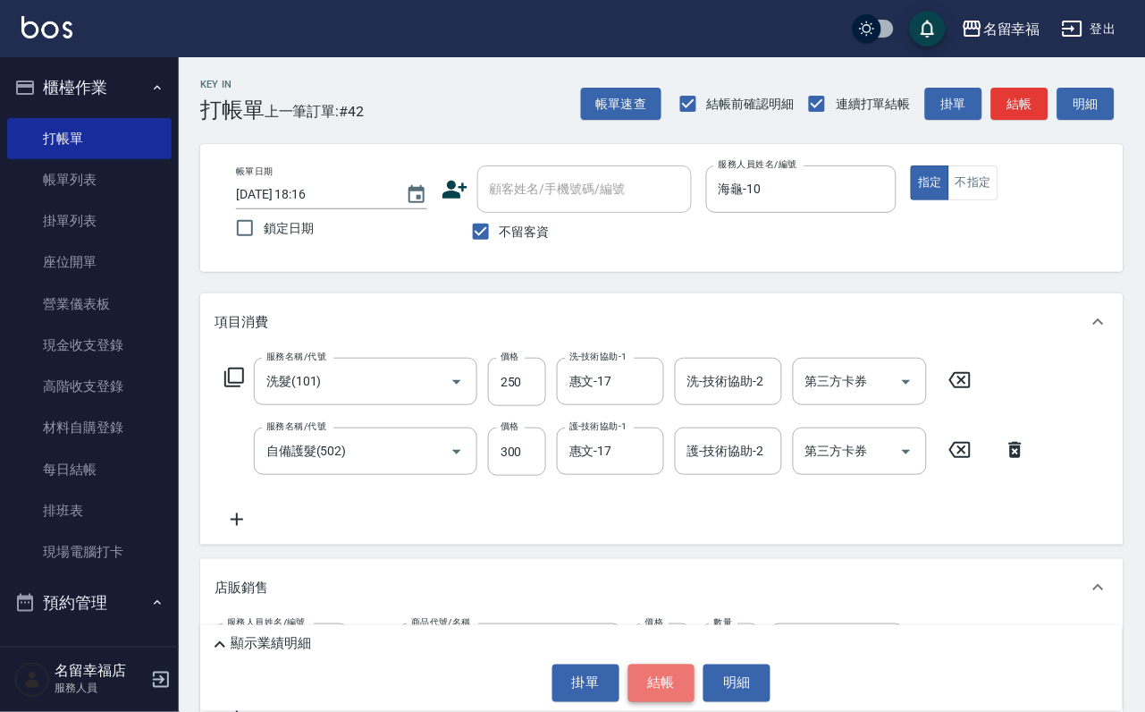
click at [651, 679] on button "結帳" at bounding box center [661, 683] width 67 height 38
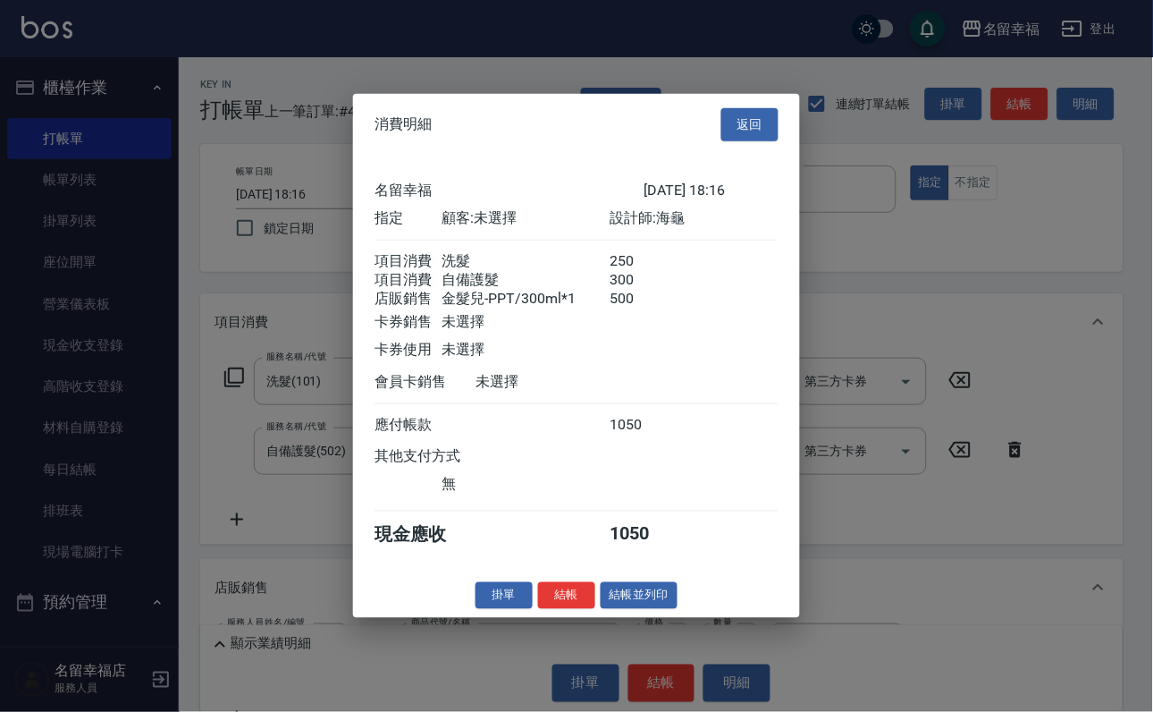
scroll to position [279, 0]
click at [568, 609] on button "結帳" at bounding box center [566, 595] width 57 height 28
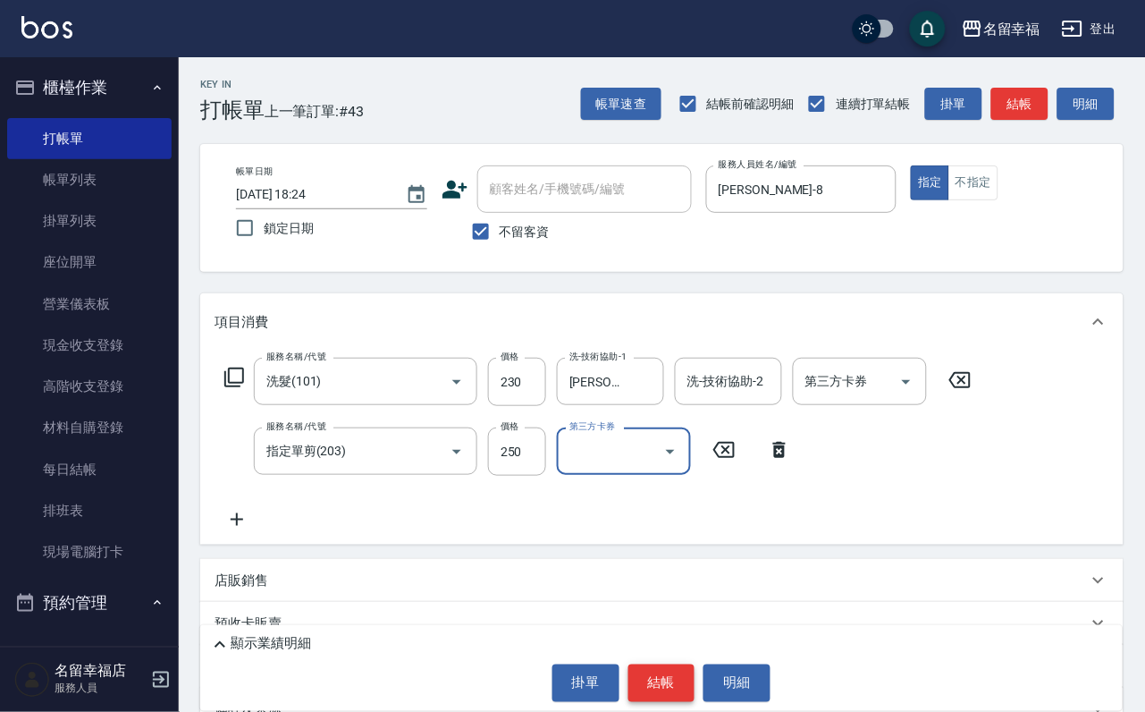
click at [672, 666] on button "結帳" at bounding box center [661, 683] width 67 height 38
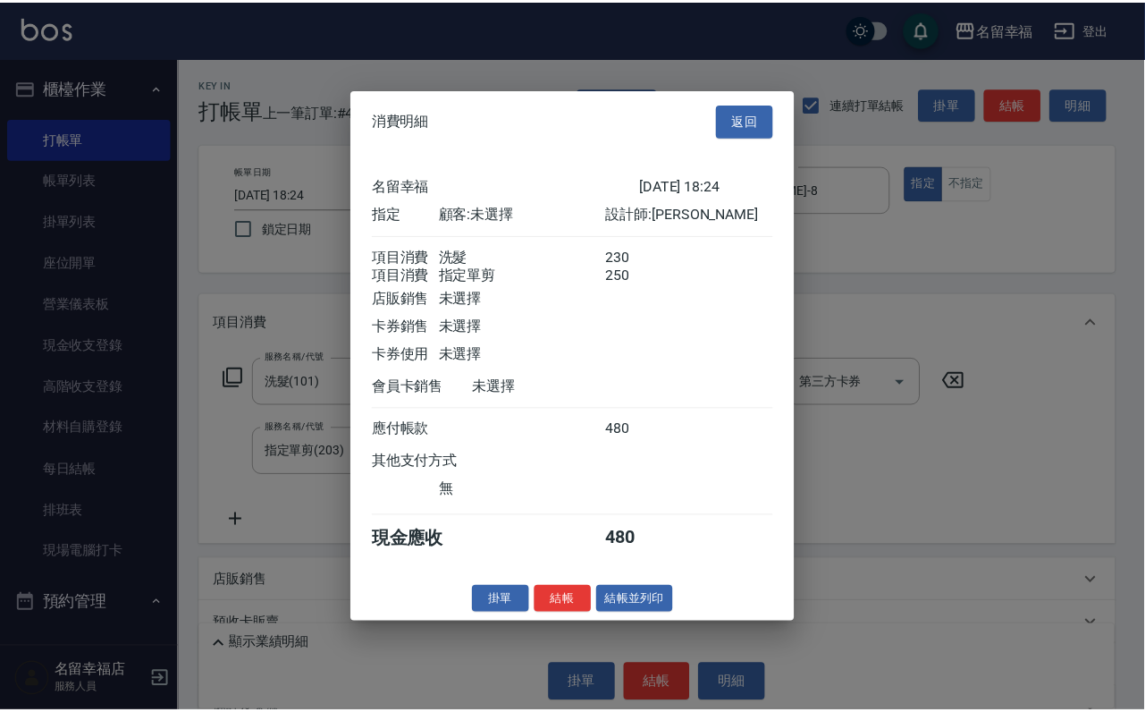
scroll to position [288, 0]
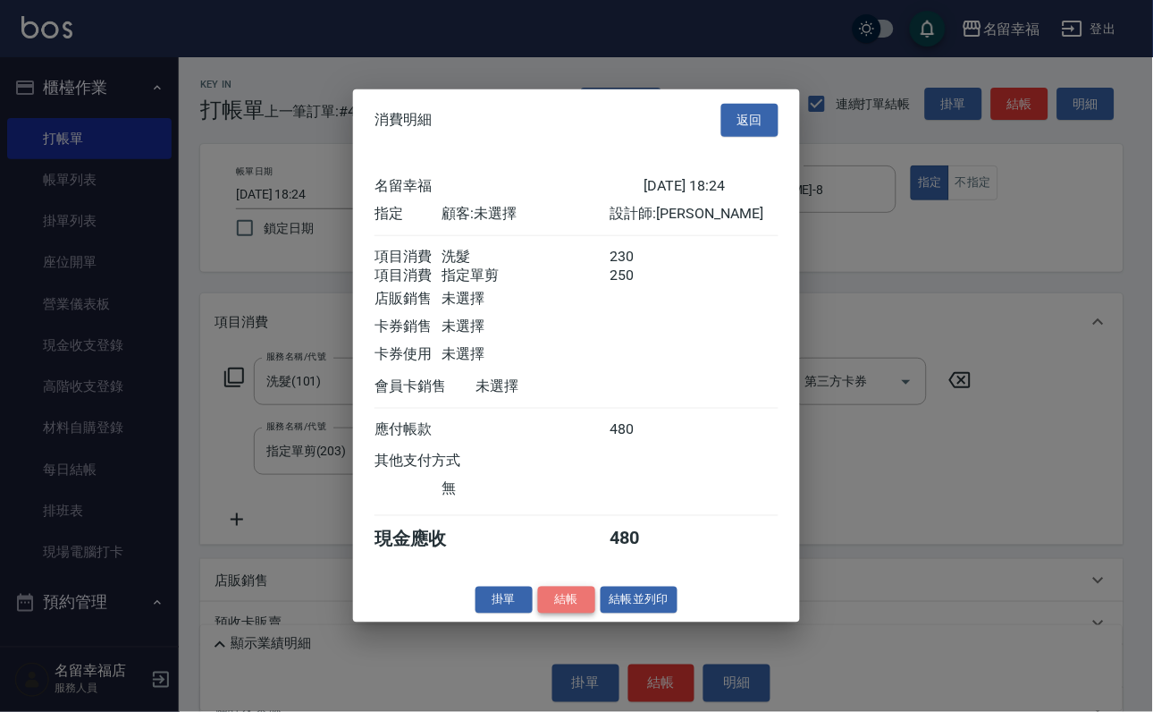
drag, startPoint x: 546, startPoint y: 670, endPoint x: 547, endPoint y: 659, distance: 10.8
click at [546, 613] on button "結帳" at bounding box center [566, 600] width 57 height 28
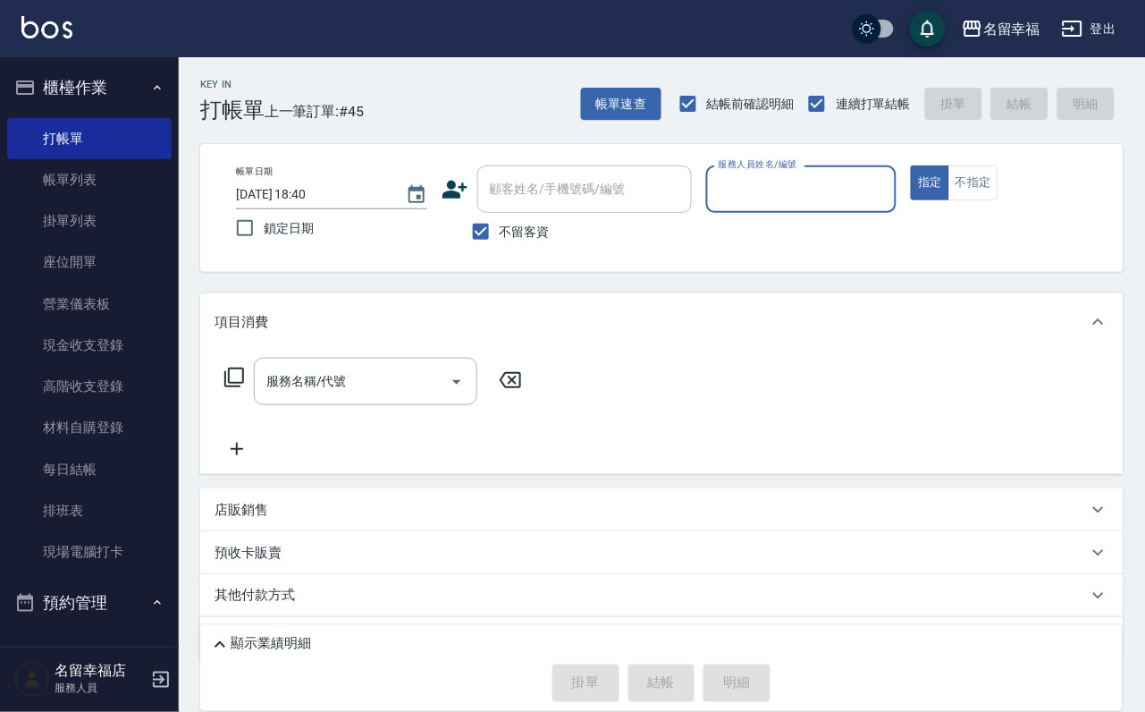
click at [62, 176] on link "帳單列表" at bounding box center [89, 179] width 164 height 41
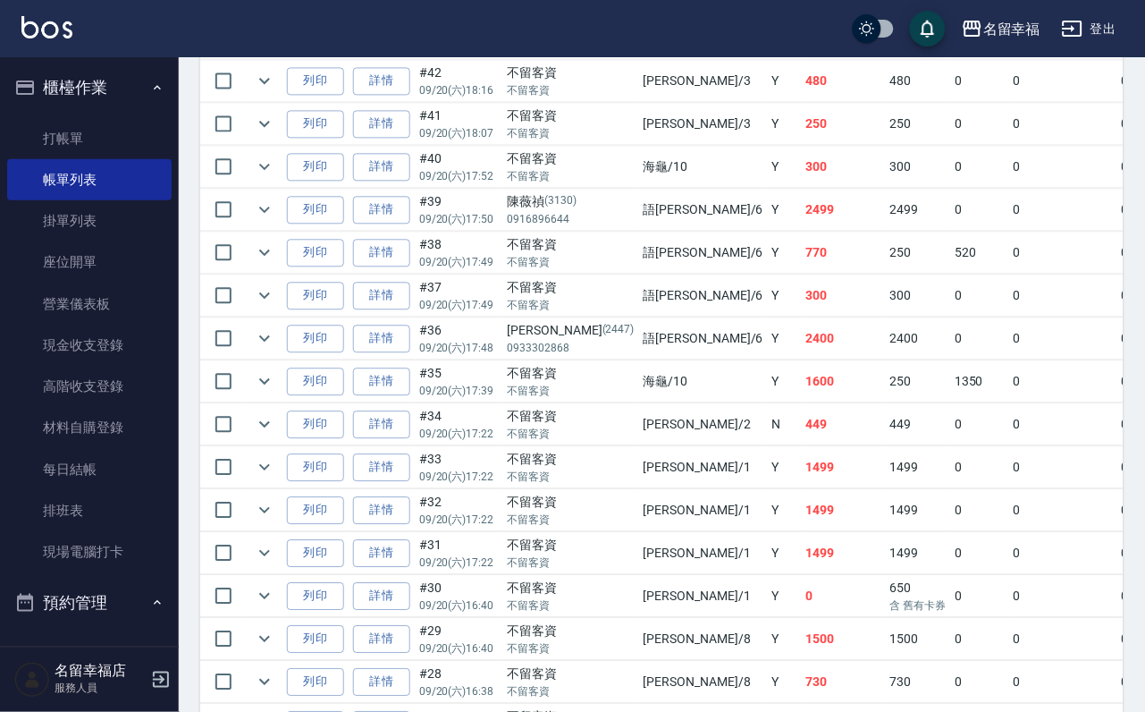
scroll to position [671, 0]
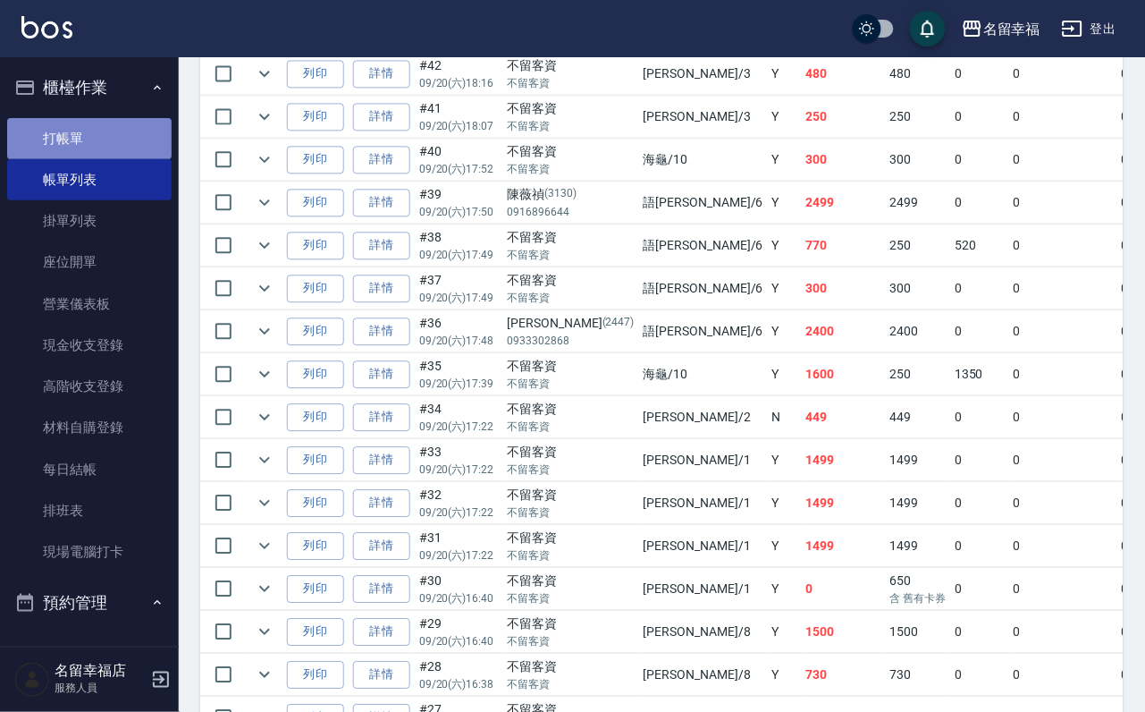
click at [99, 148] on link "打帳單" at bounding box center [89, 138] width 164 height 41
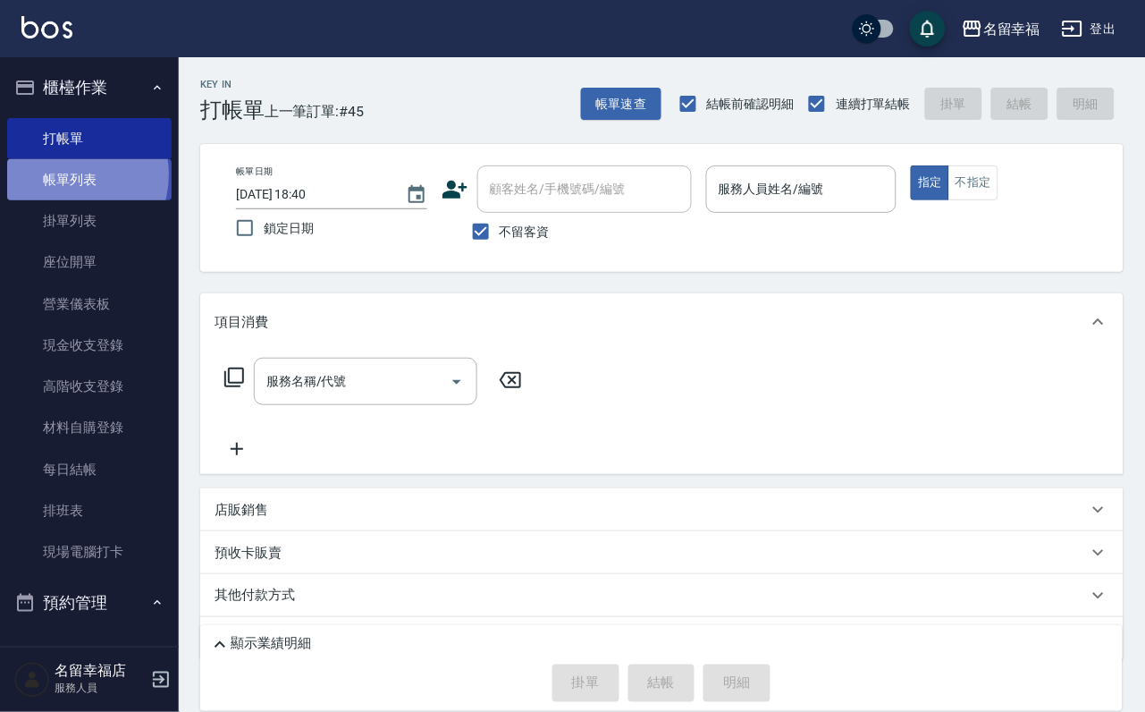
click at [65, 187] on link "帳單列表" at bounding box center [89, 179] width 164 height 41
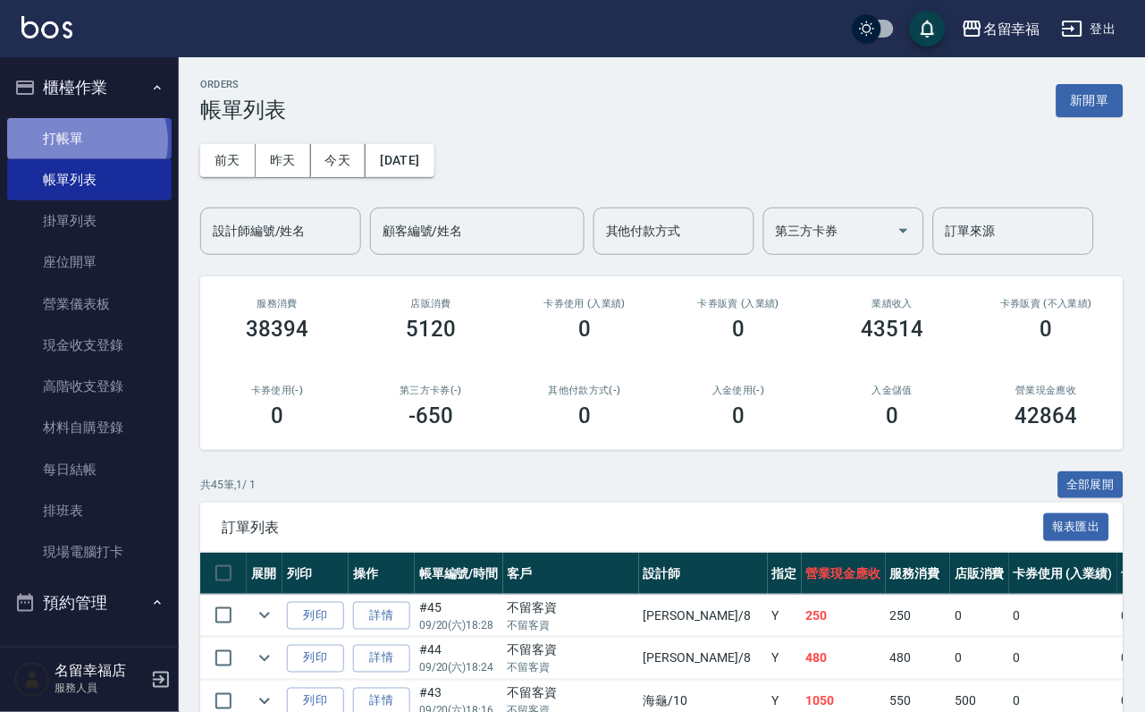
click at [81, 147] on link "打帳單" at bounding box center [89, 138] width 164 height 41
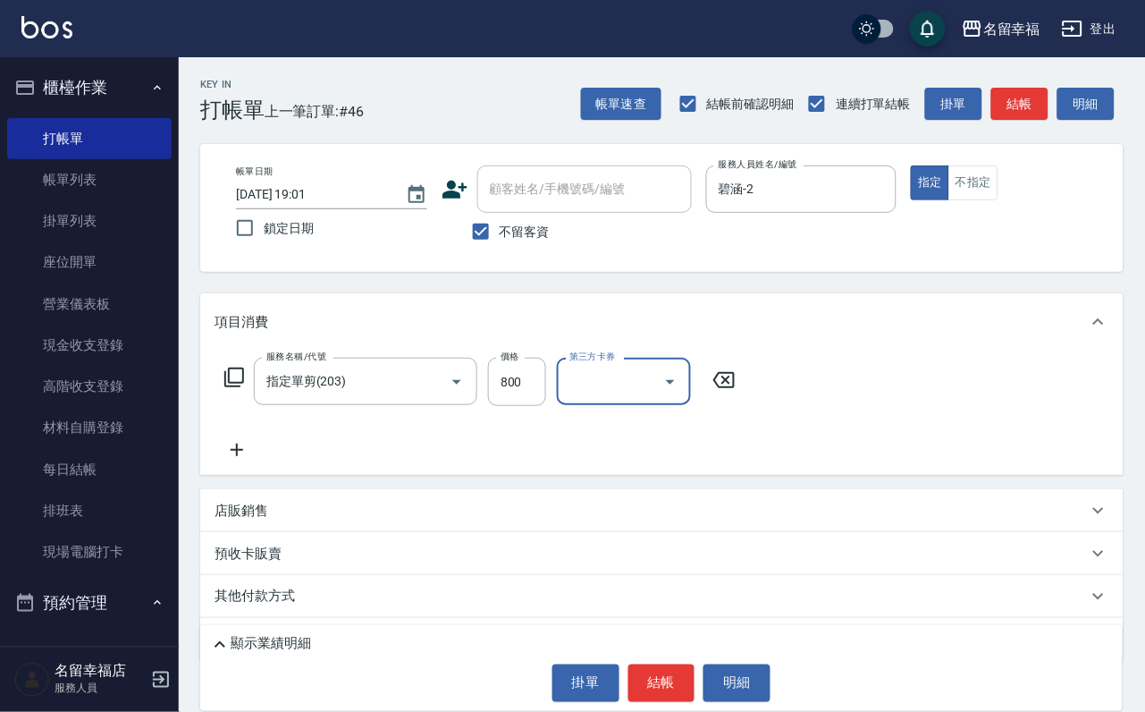
click at [609, 684] on button "掛單" at bounding box center [586, 683] width 67 height 38
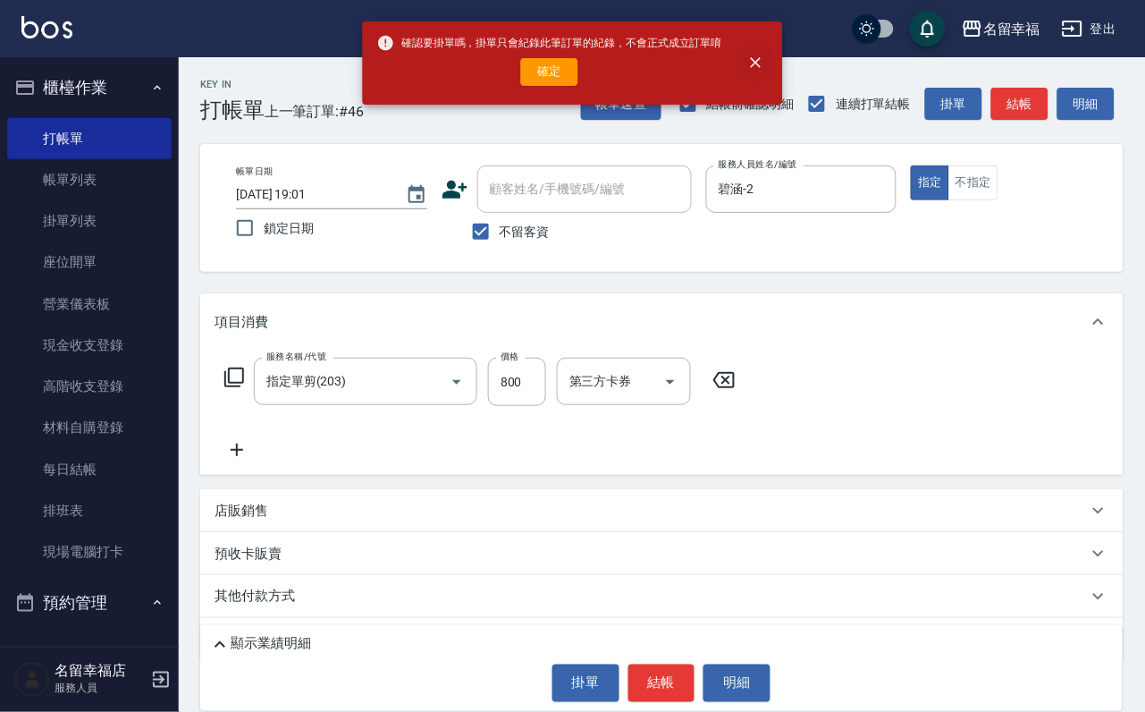
click at [765, 68] on icon "close" at bounding box center [756, 63] width 18 height 18
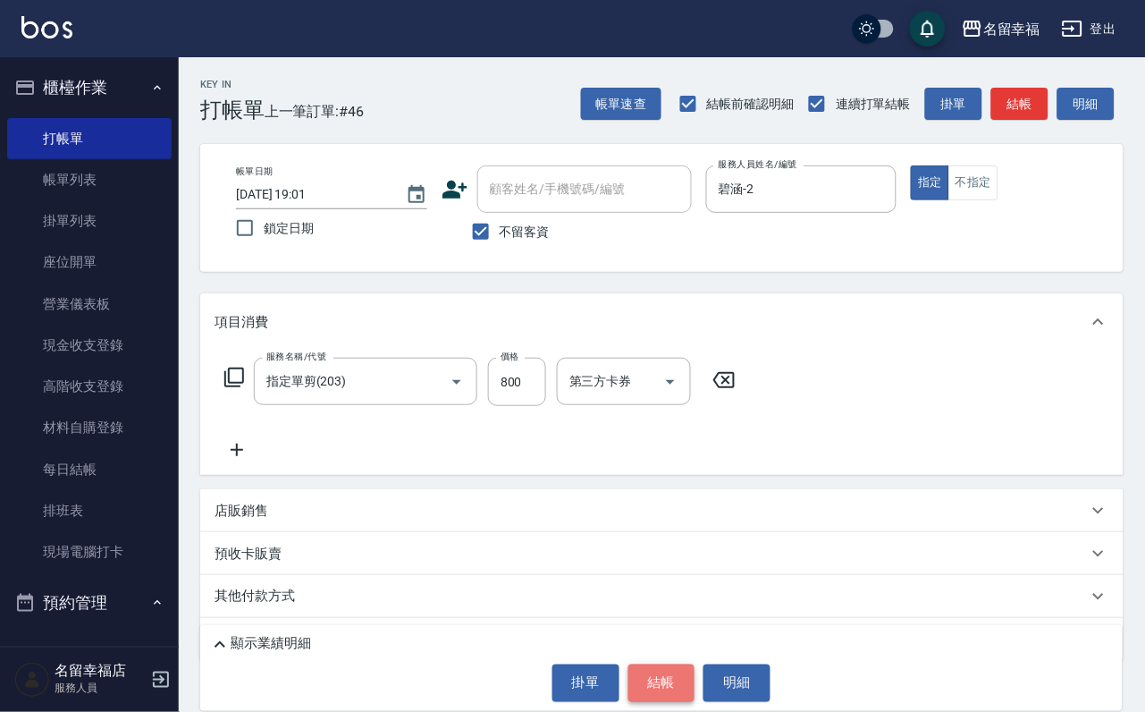
click at [660, 670] on button "結帳" at bounding box center [661, 683] width 67 height 38
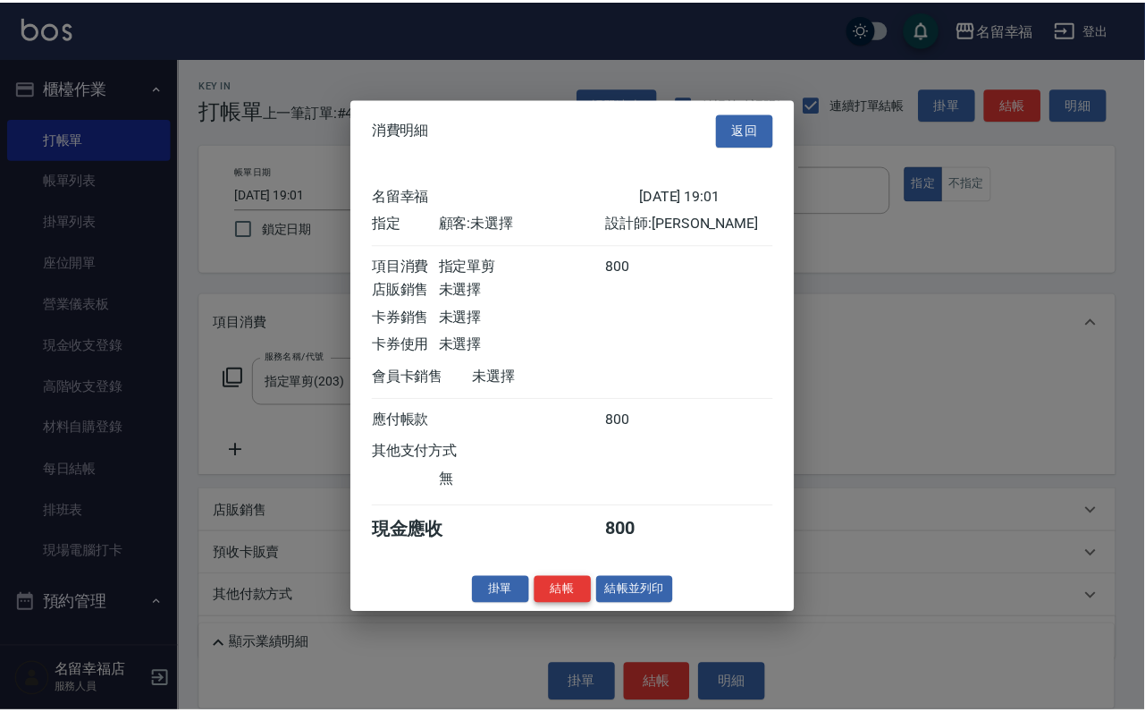
scroll to position [221, 0]
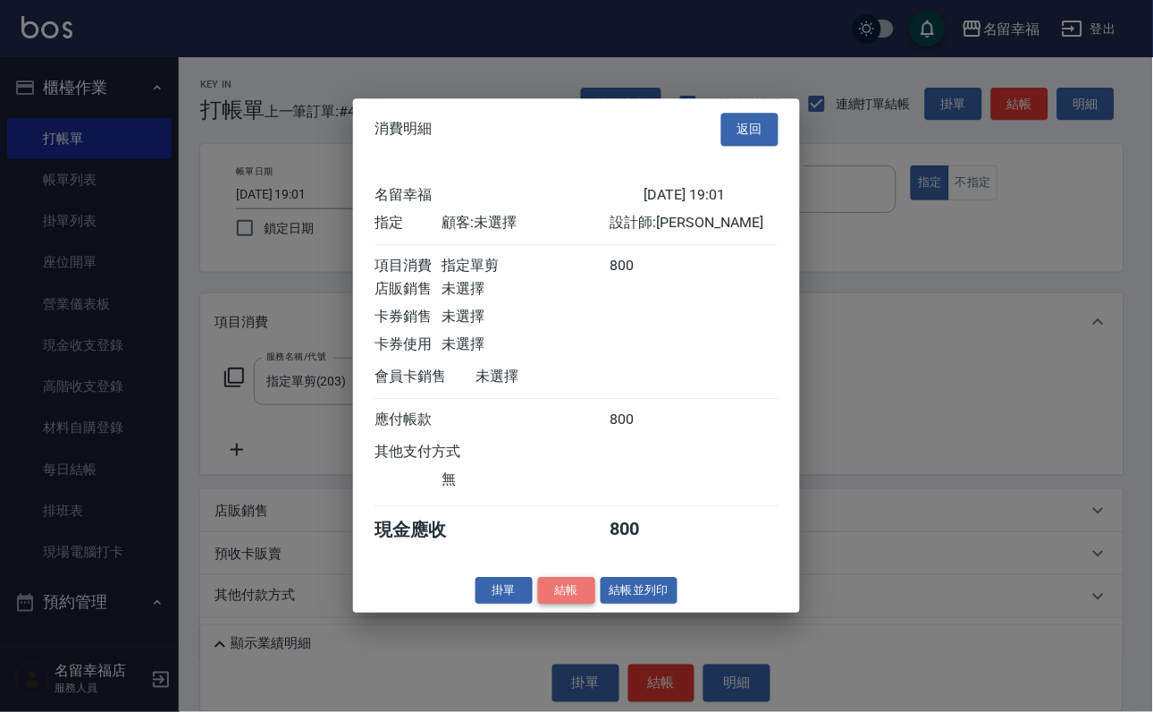
click at [550, 604] on button "結帳" at bounding box center [566, 591] width 57 height 28
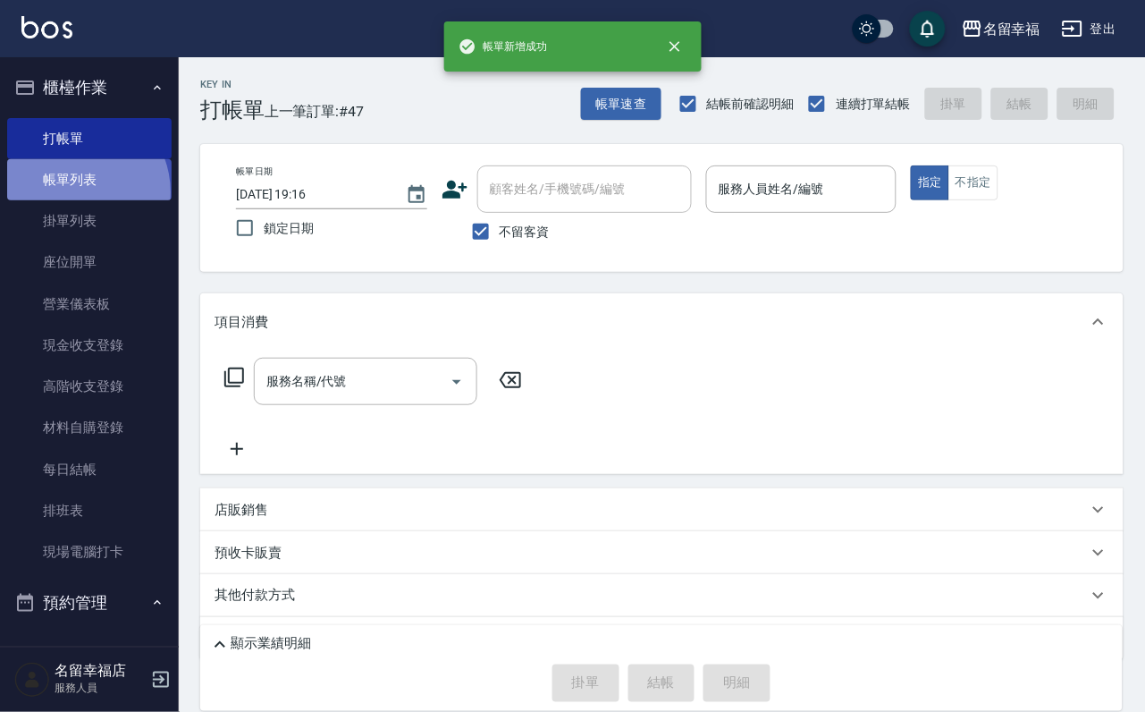
click at [73, 200] on link "帳單列表" at bounding box center [89, 179] width 164 height 41
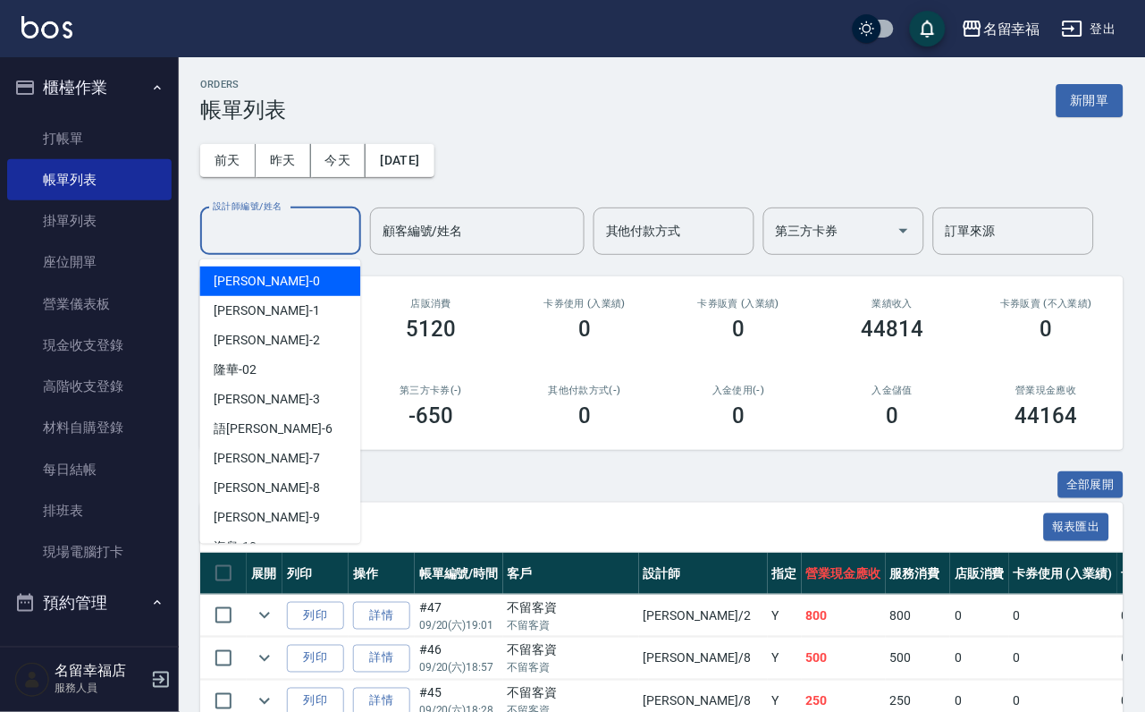
click at [285, 247] on input "設計師編號/姓名" at bounding box center [280, 230] width 145 height 31
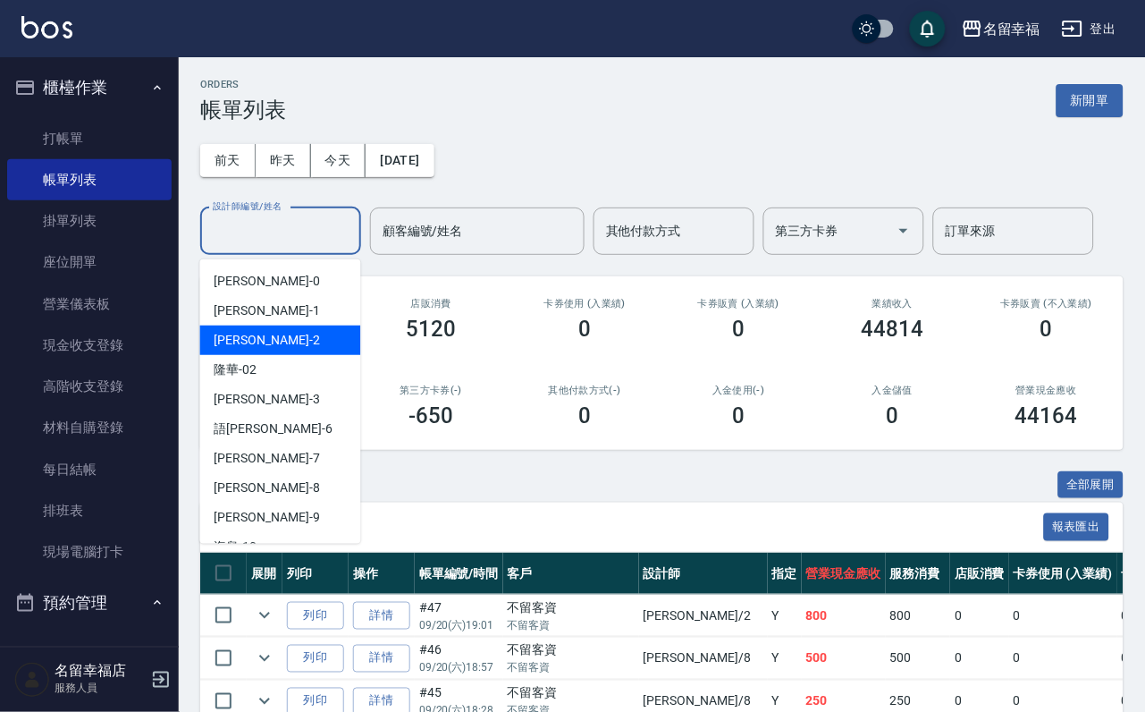
click at [250, 333] on span "[PERSON_NAME] -2" at bounding box center [267, 340] width 105 height 19
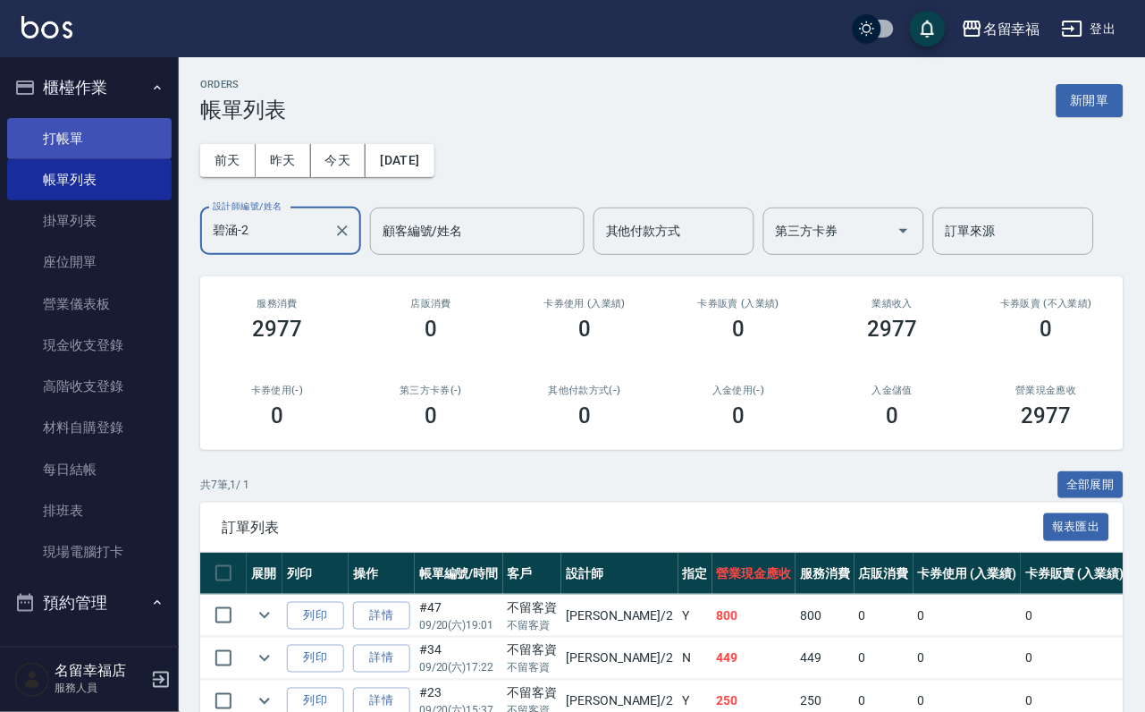
click at [81, 134] on link "打帳單" at bounding box center [89, 138] width 164 height 41
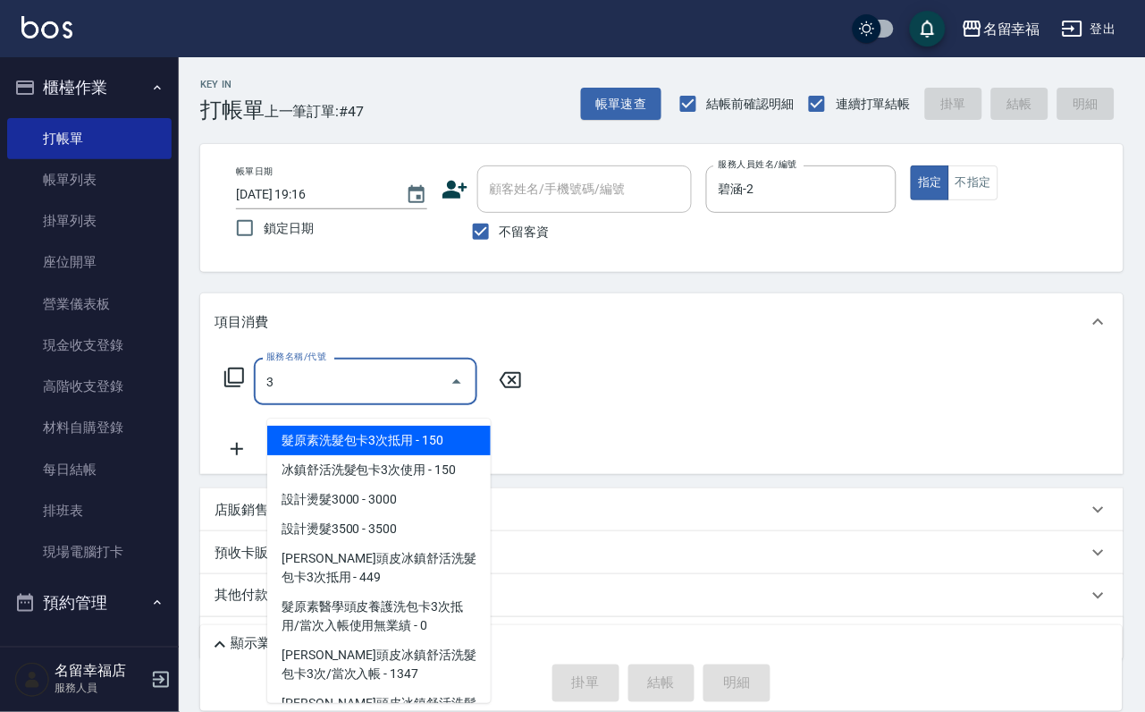
click at [374, 375] on div "3 服務名稱/代號" at bounding box center [366, 381] width 224 height 47
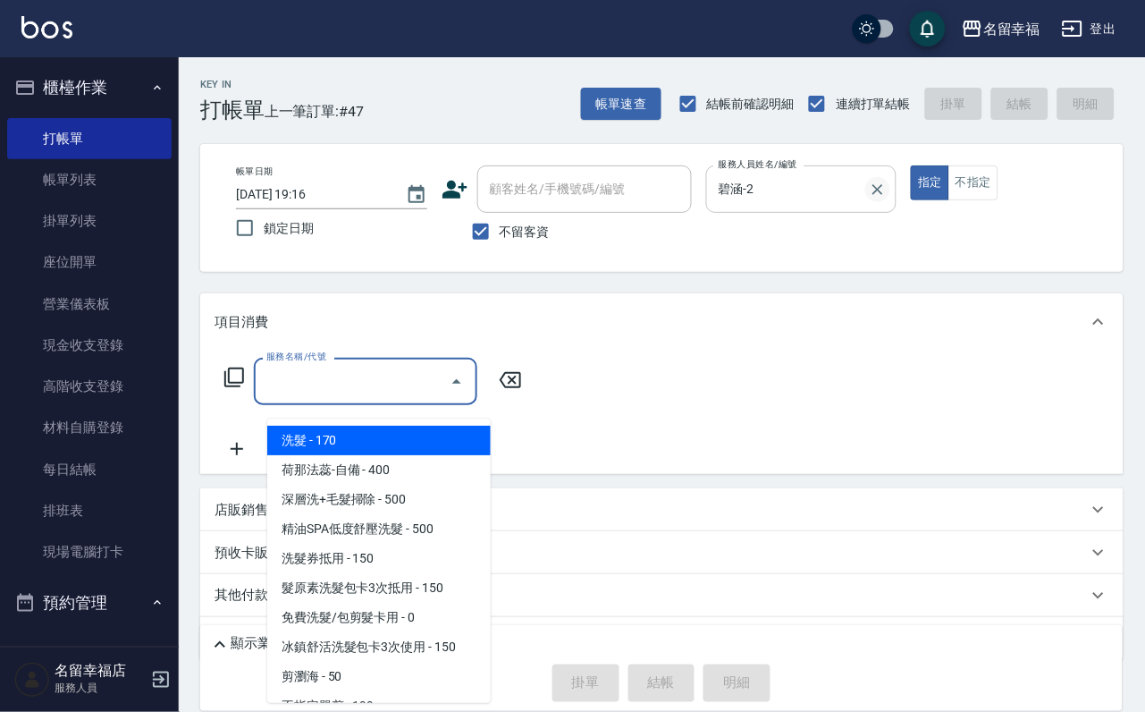
click at [887, 183] on icon "Clear" at bounding box center [878, 190] width 18 height 18
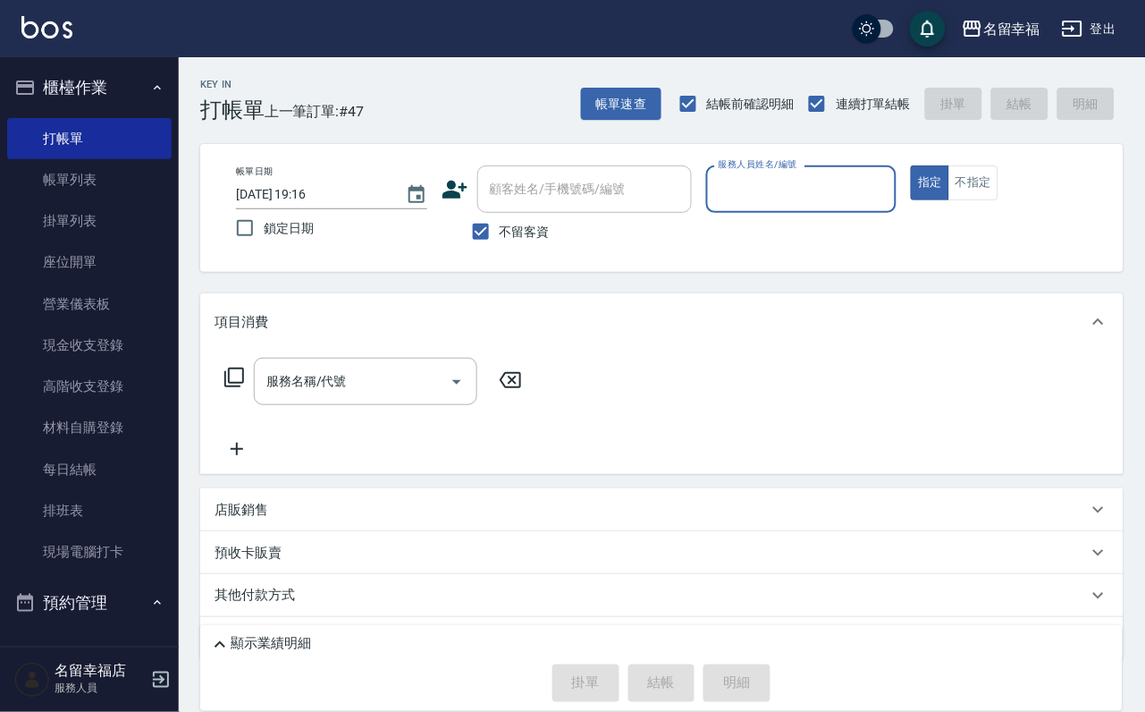
click at [890, 190] on input "服務人員姓名/編號" at bounding box center [801, 188] width 175 height 31
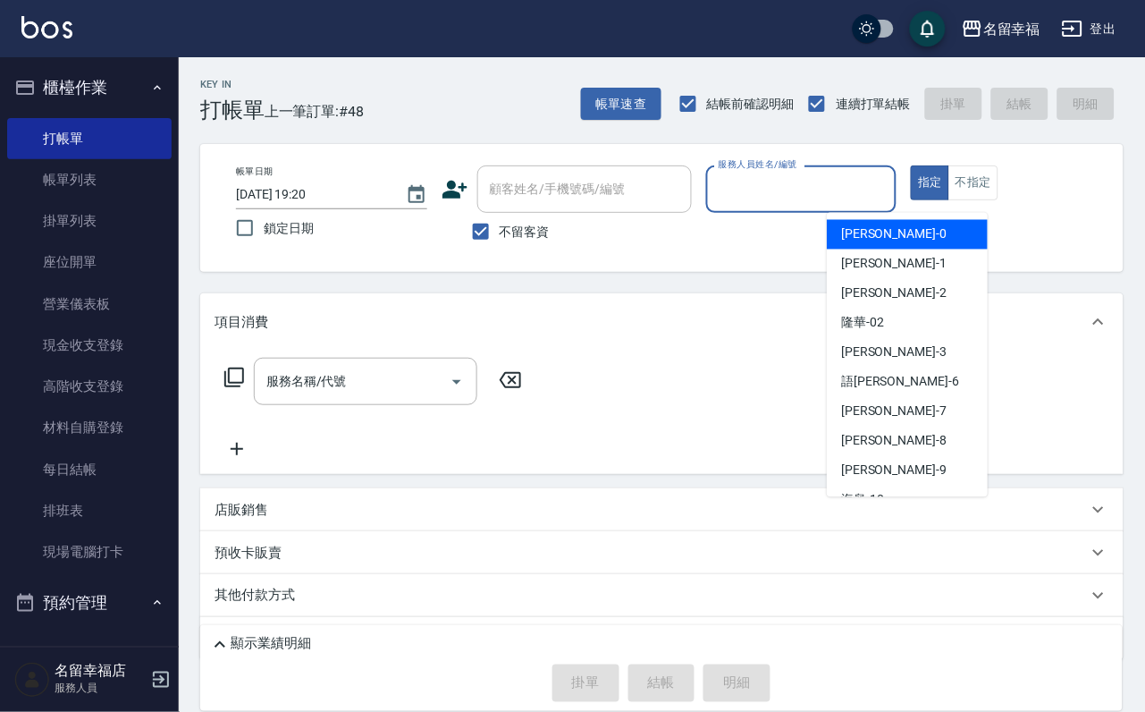
click at [890, 198] on input "服務人員姓名/編號" at bounding box center [801, 188] width 175 height 31
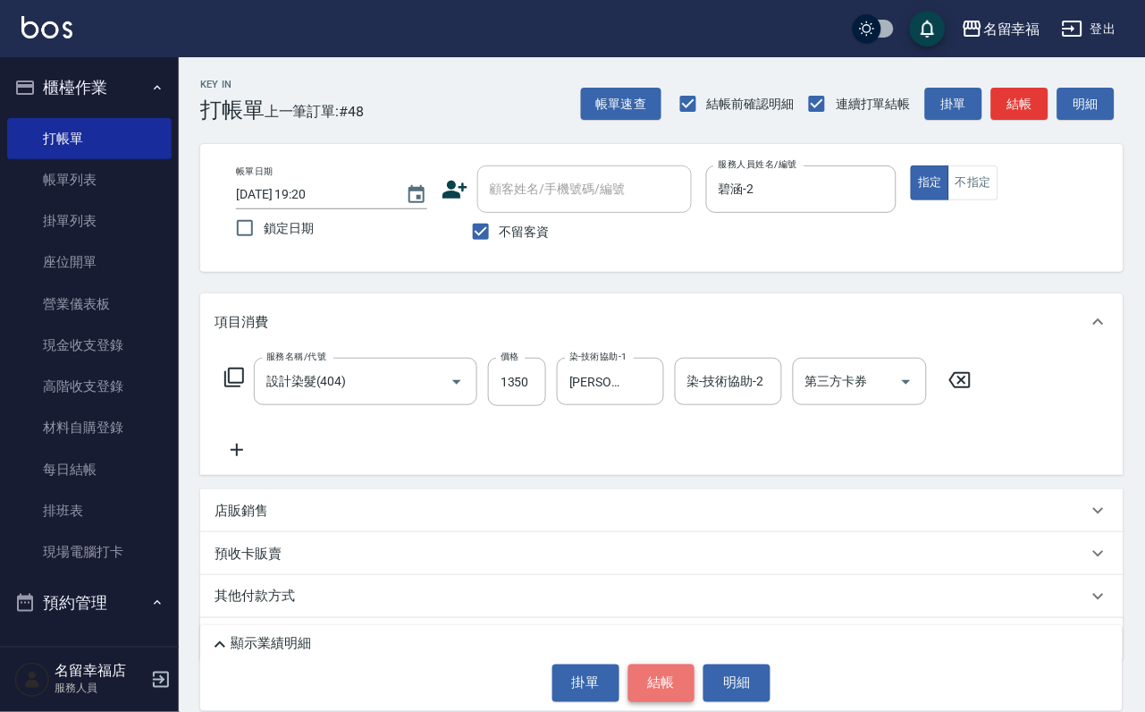
click at [670, 679] on button "結帳" at bounding box center [661, 683] width 67 height 38
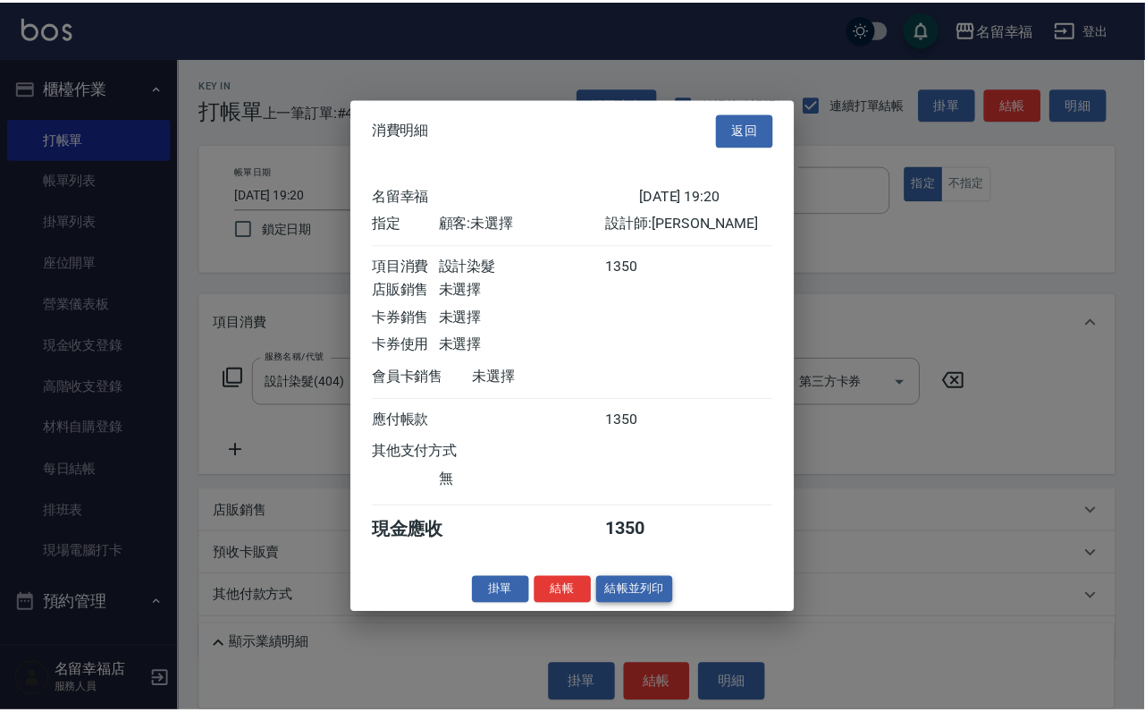
scroll to position [221, 0]
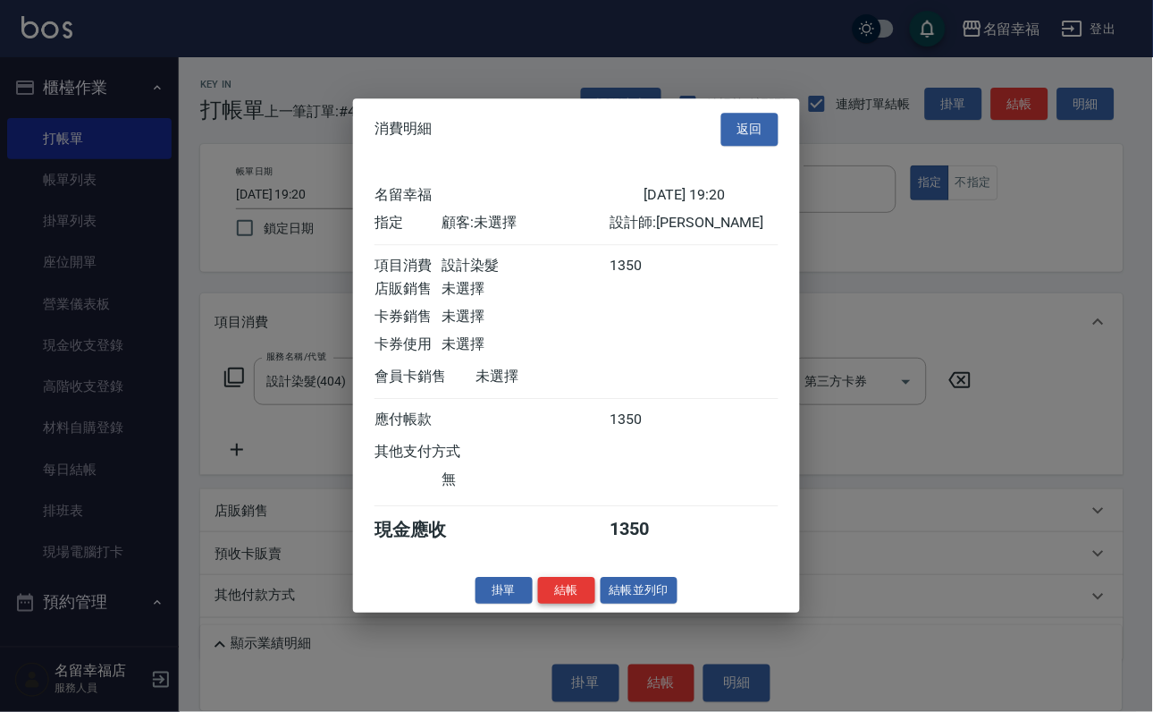
click at [550, 604] on button "結帳" at bounding box center [566, 591] width 57 height 28
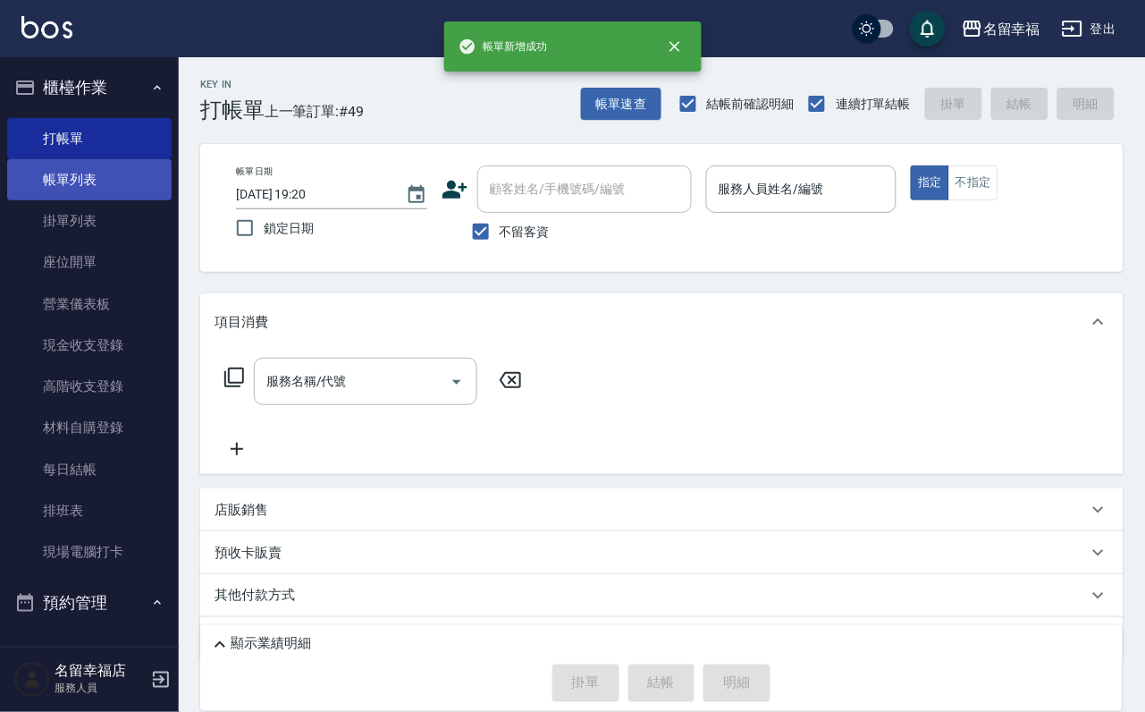
click at [58, 200] on link "帳單列表" at bounding box center [89, 179] width 164 height 41
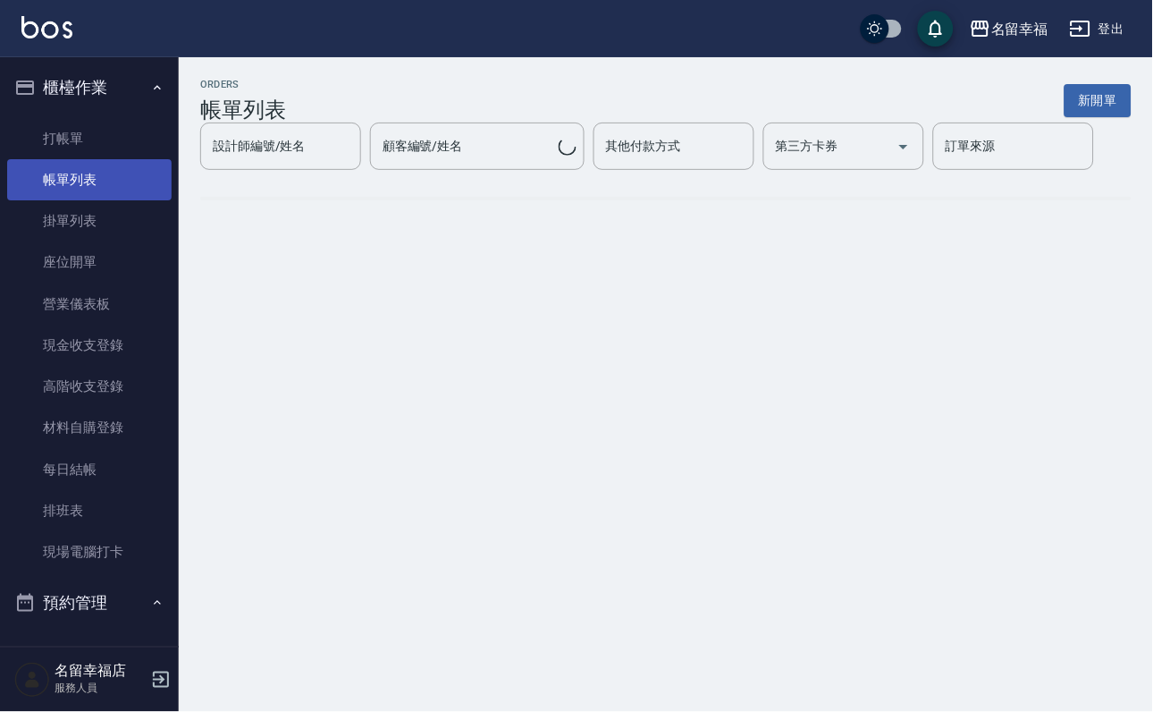
click at [58, 200] on link "帳單列表" at bounding box center [89, 179] width 164 height 41
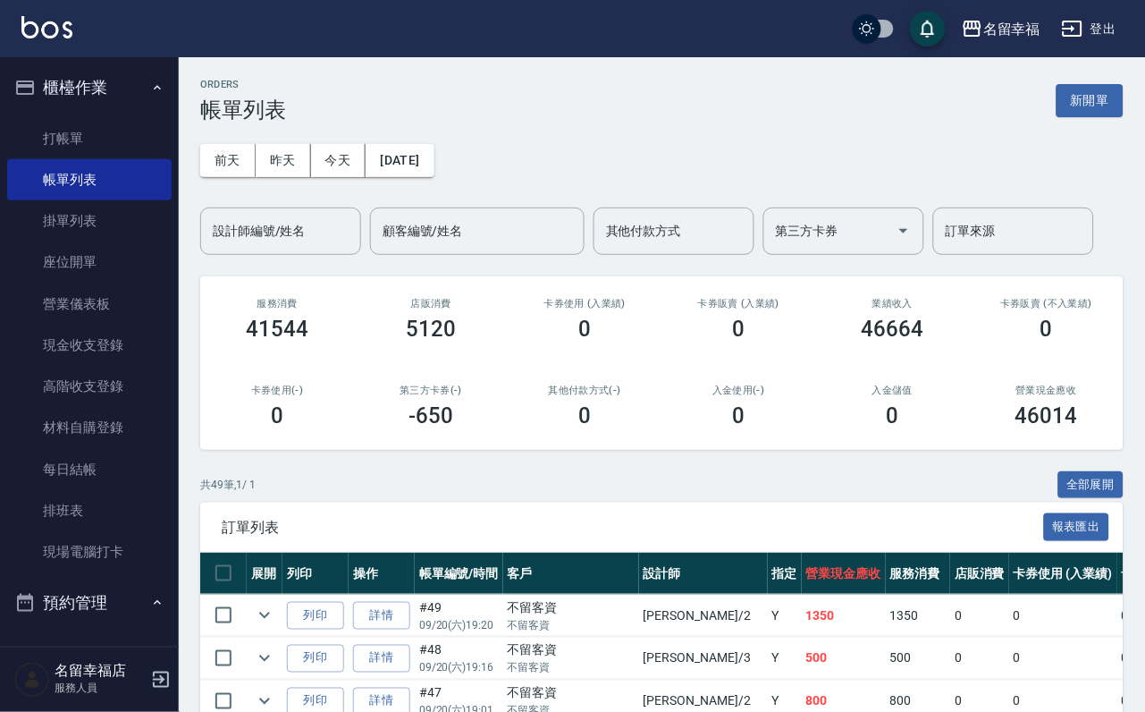
scroll to position [134, 0]
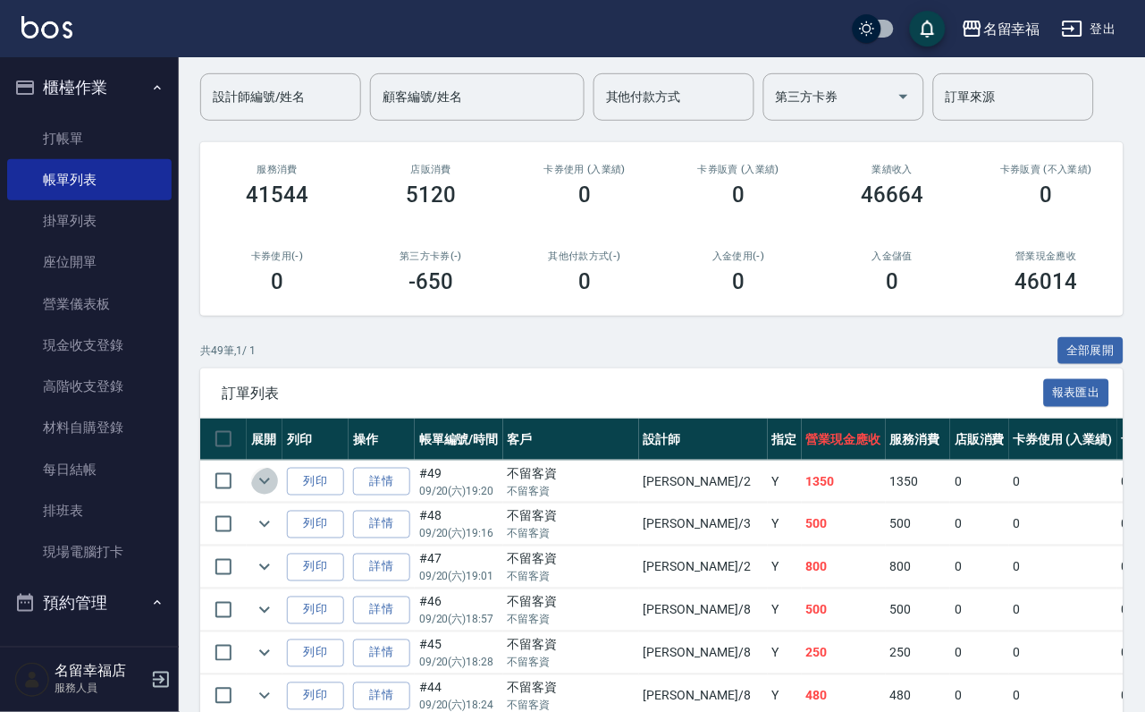
click at [275, 492] on icon "expand row" at bounding box center [264, 480] width 21 height 21
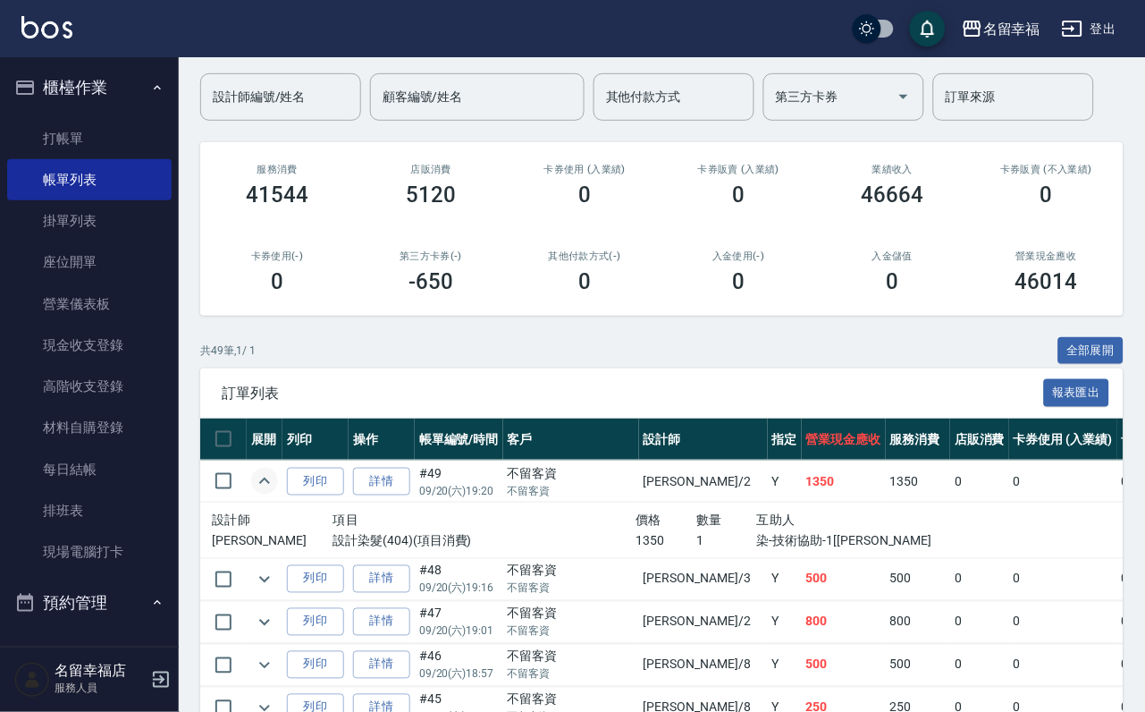
click at [275, 492] on icon "expand row" at bounding box center [264, 480] width 21 height 21
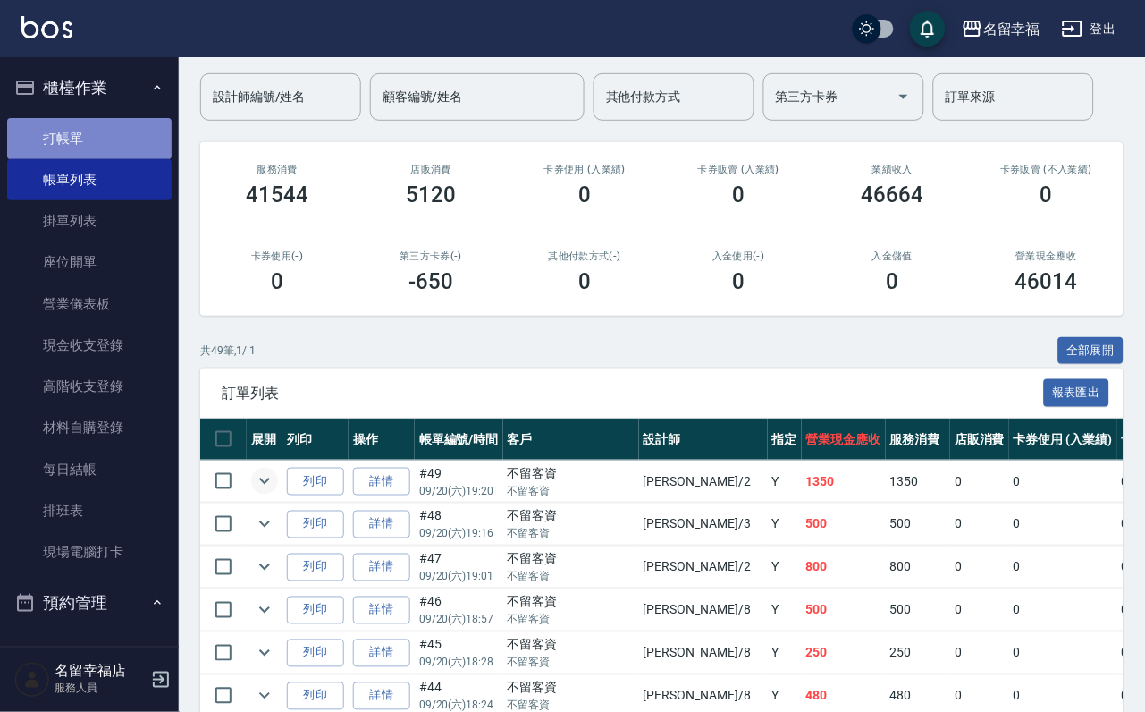
click at [119, 159] on link "打帳單" at bounding box center [89, 138] width 164 height 41
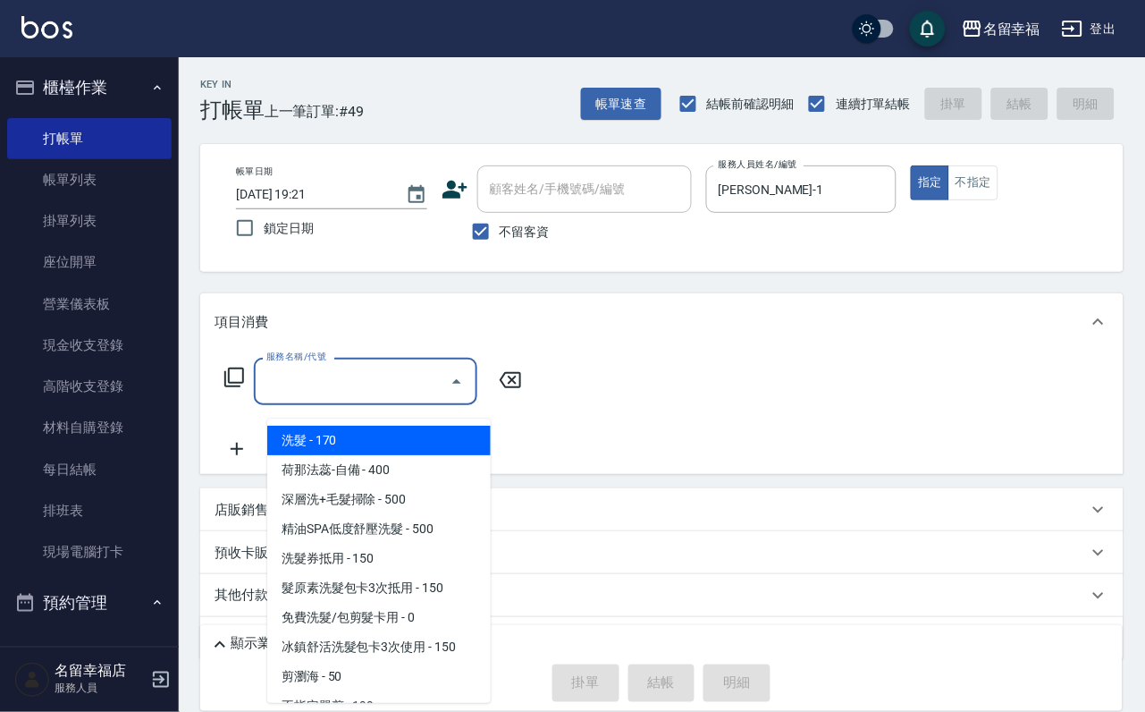
click at [405, 386] on input "服務名稱/代號" at bounding box center [352, 381] width 181 height 31
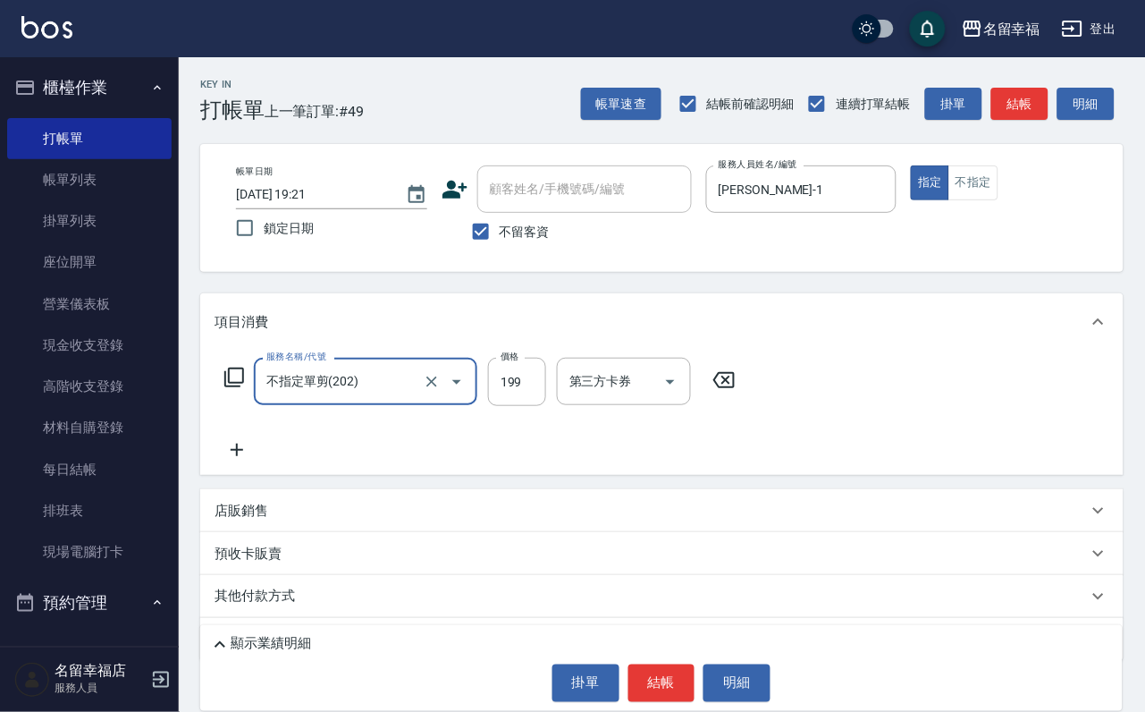
click at [295, 520] on div "店販銷售" at bounding box center [651, 511] width 873 height 19
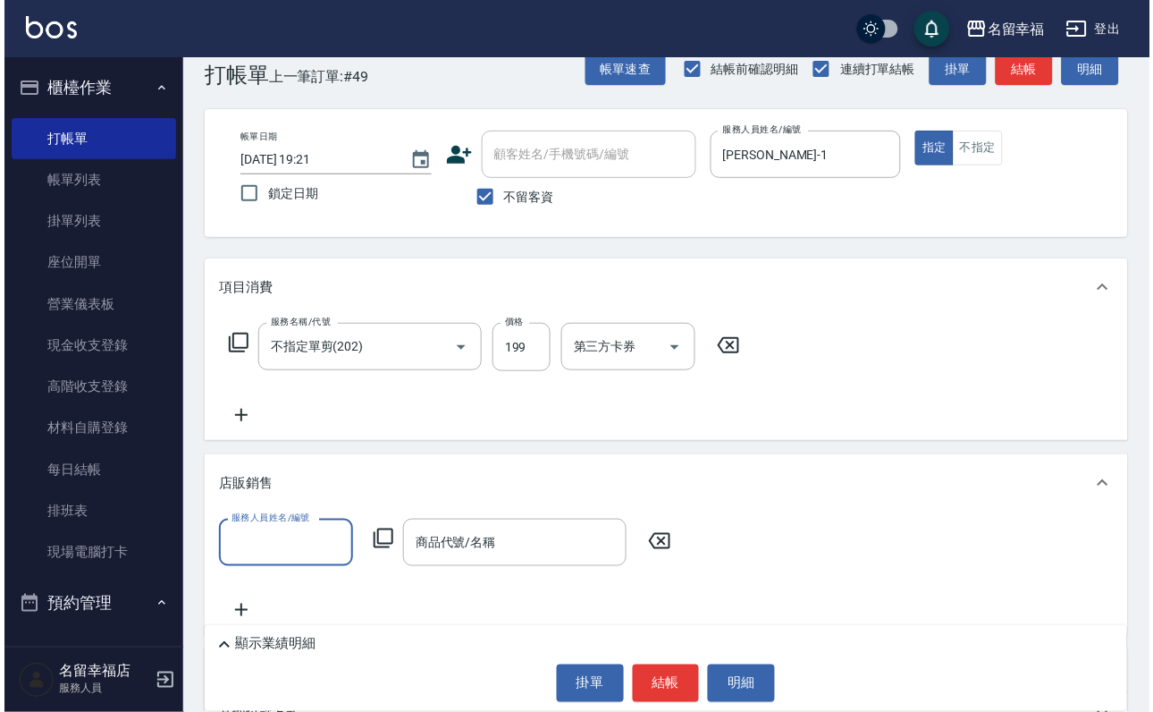
scroll to position [134, 0]
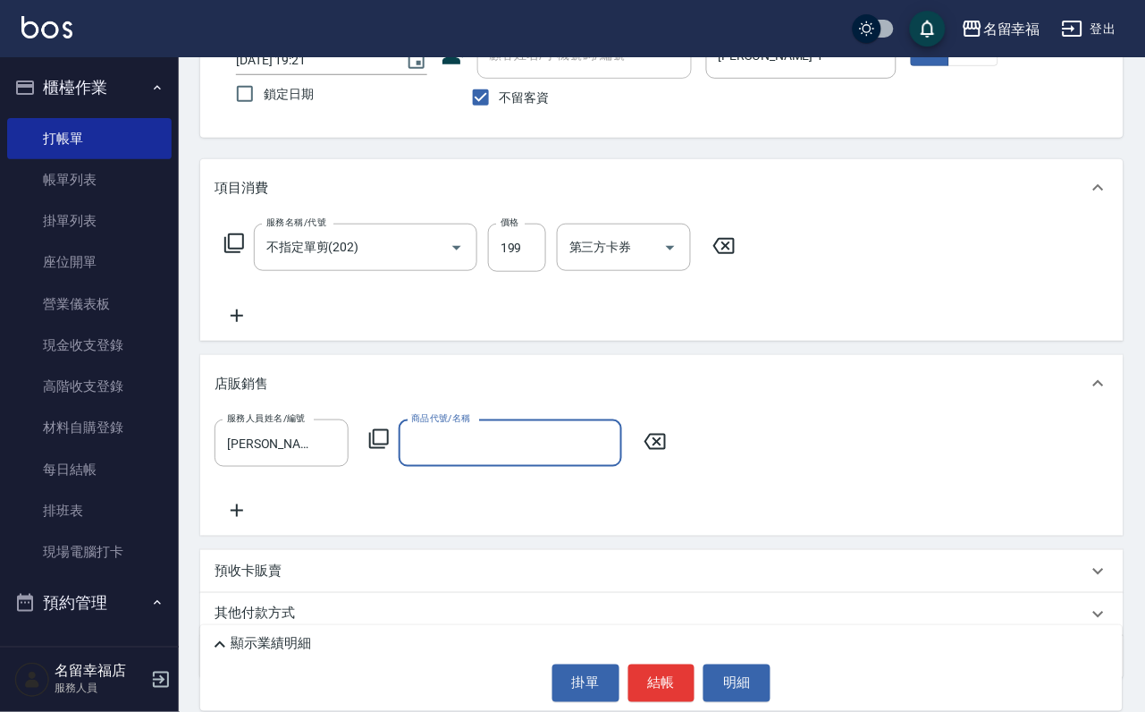
click at [383, 450] on icon at bounding box center [378, 438] width 21 height 21
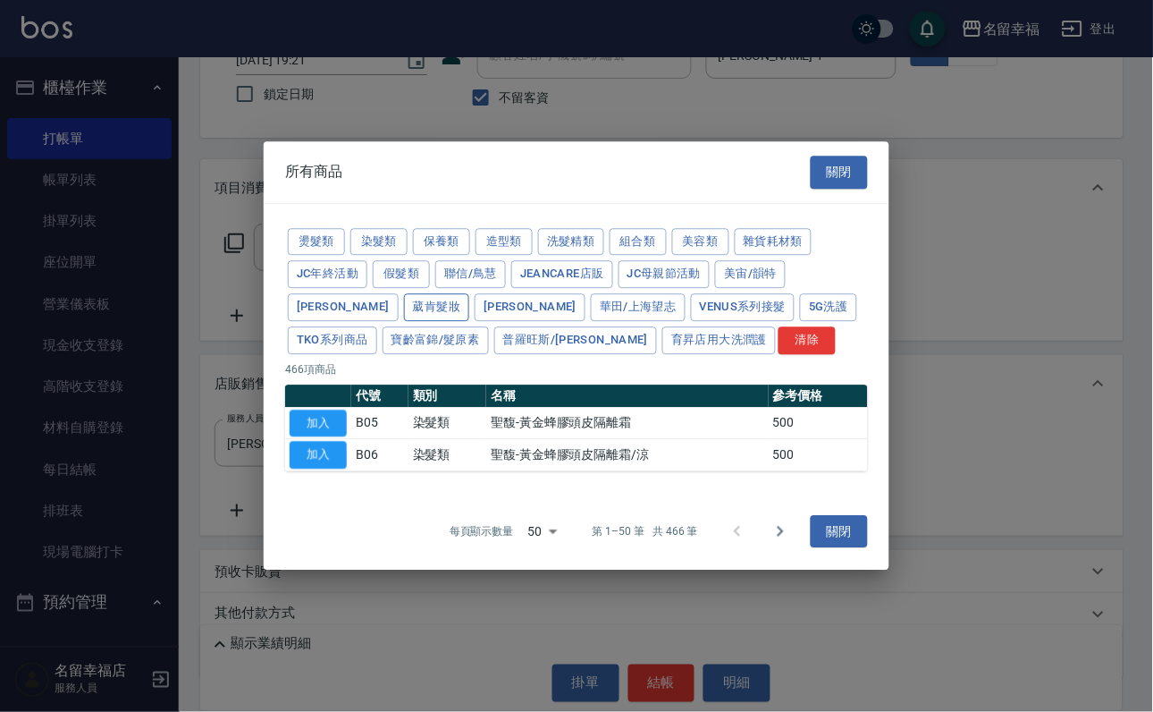
click at [470, 293] on button "葳肯髮妝" at bounding box center [437, 307] width 66 height 28
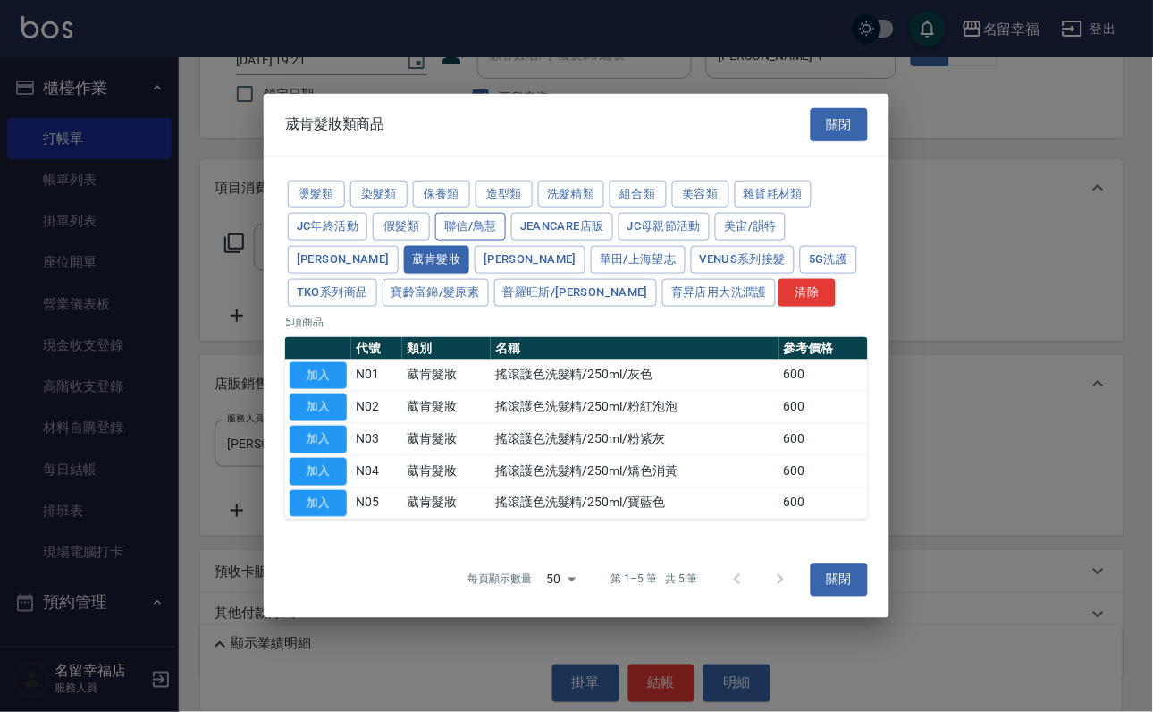
click at [506, 213] on button "聯信/鳥慧" at bounding box center [470, 227] width 71 height 28
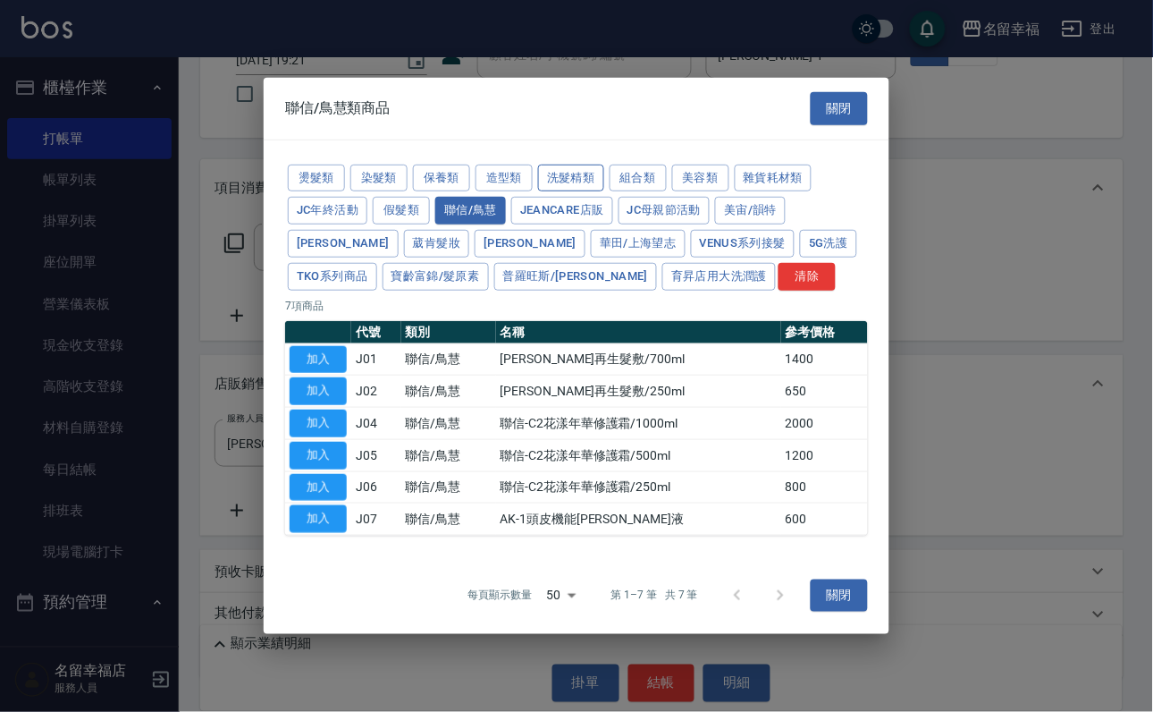
click at [604, 164] on button "洗髮精類" at bounding box center [571, 178] width 66 height 28
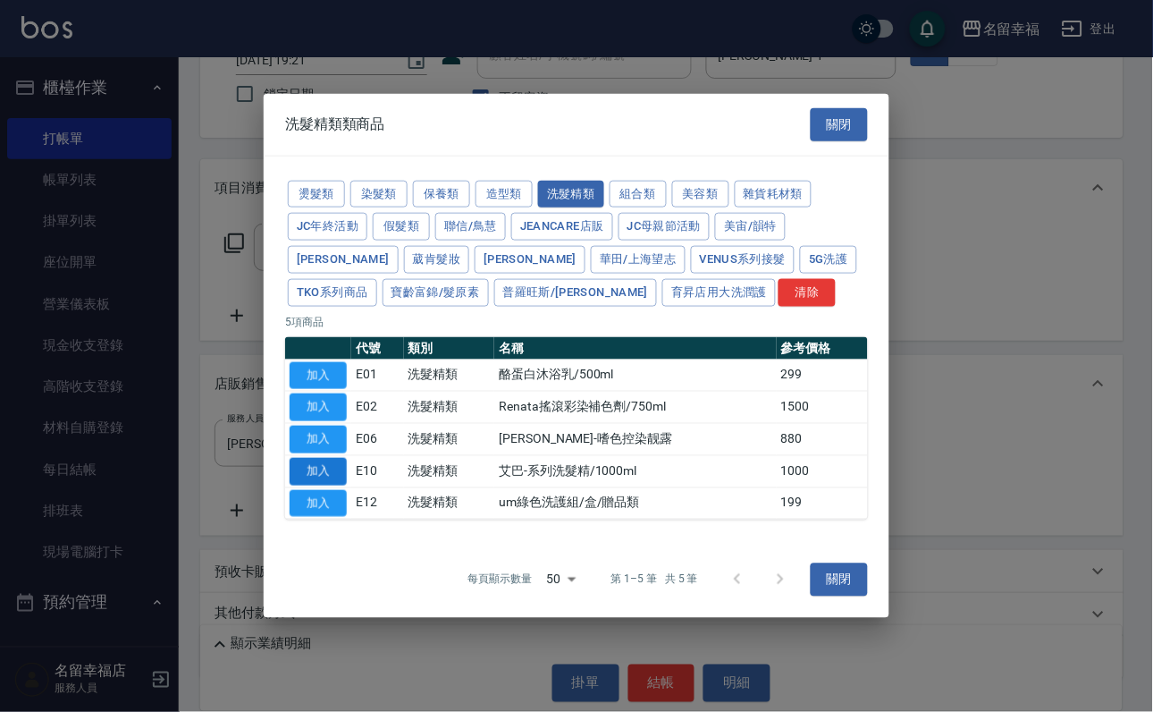
drag, startPoint x: 320, startPoint y: 572, endPoint x: 325, endPoint y: 557, distance: 15.8
click at [318, 485] on button "加入" at bounding box center [318, 472] width 57 height 28
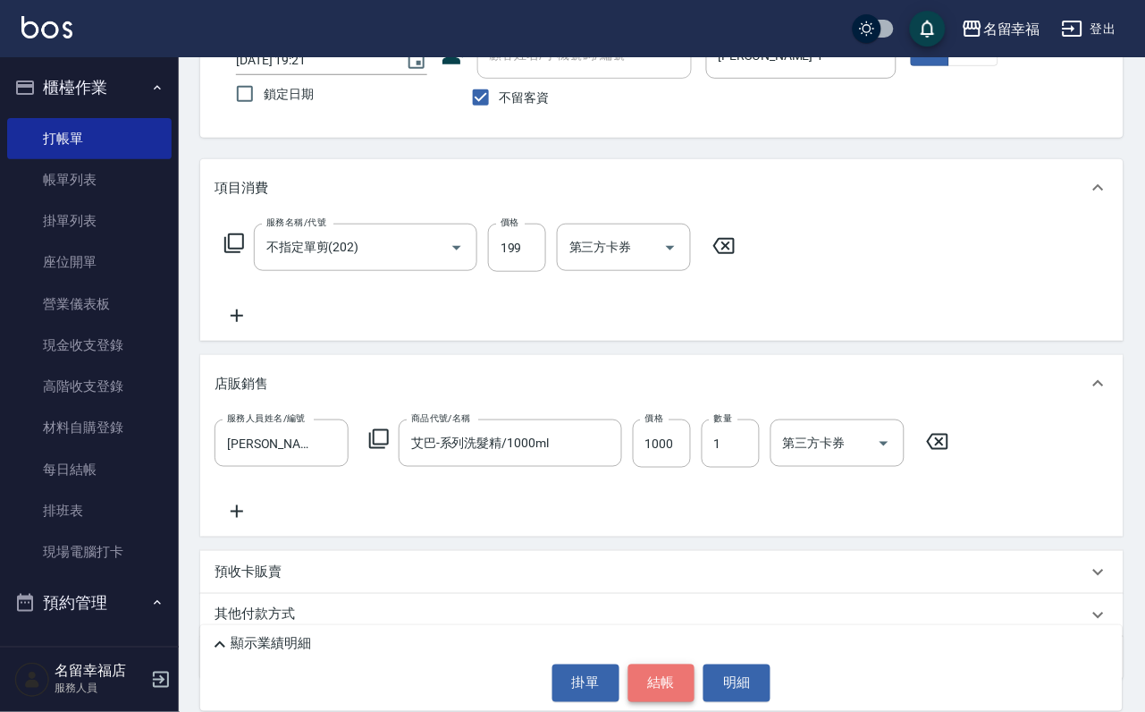
click at [649, 666] on button "結帳" at bounding box center [661, 683] width 67 height 38
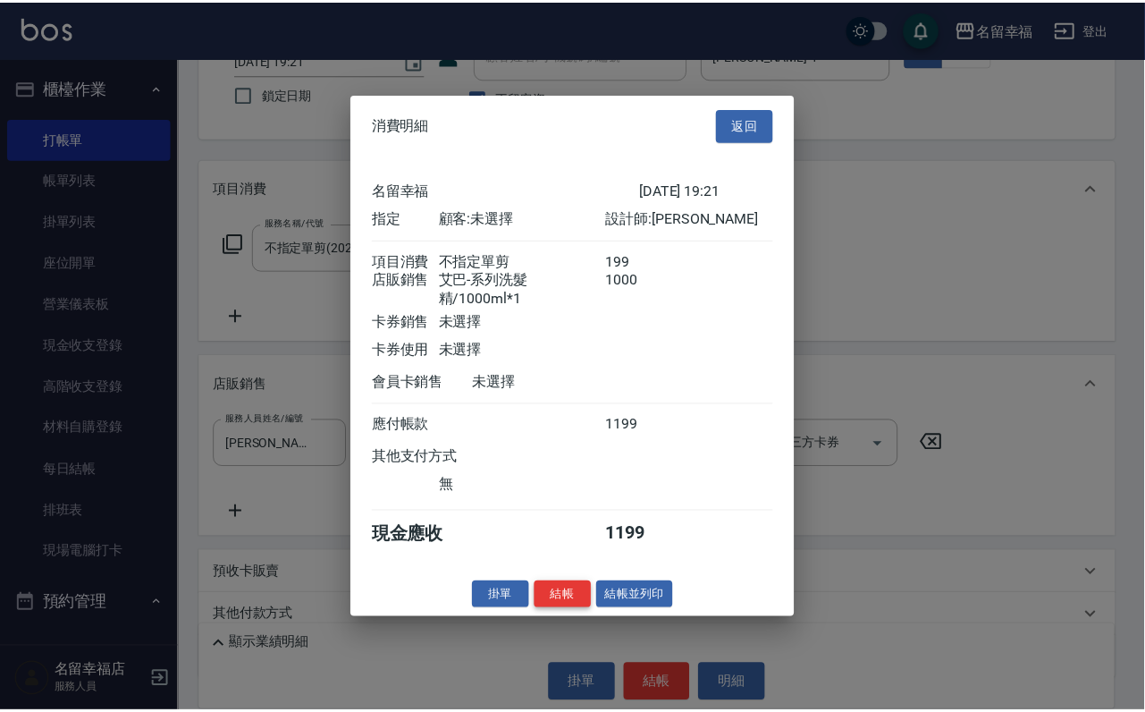
scroll to position [212, 0]
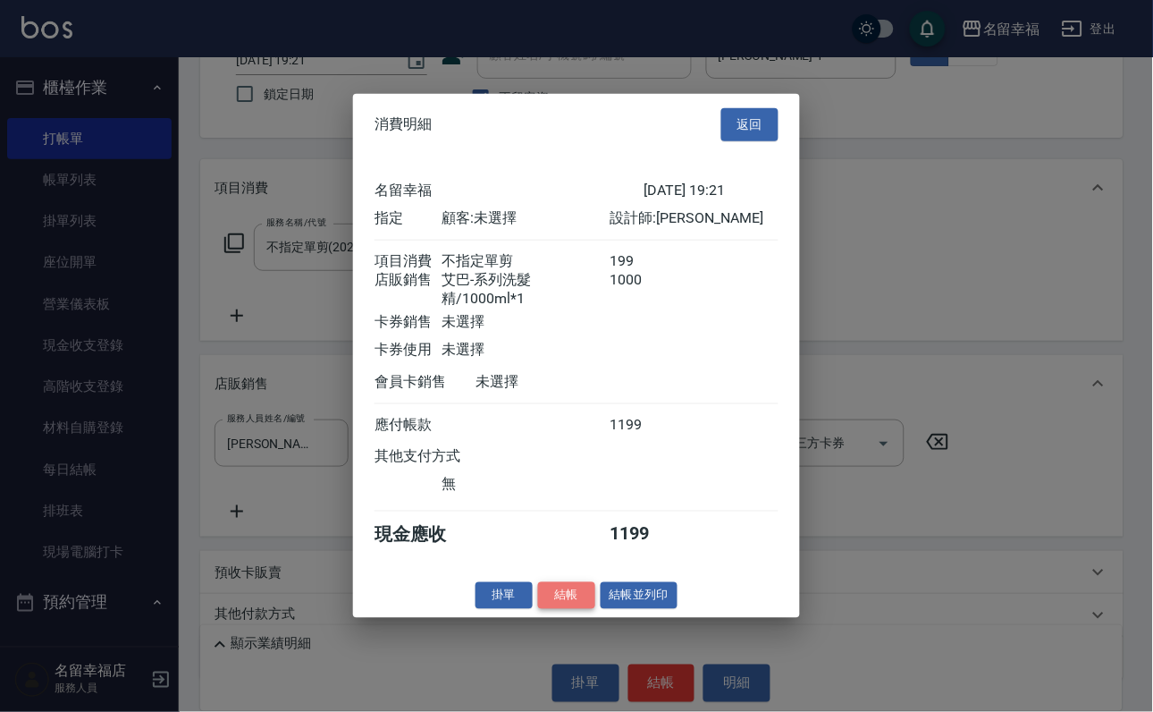
click at [538, 609] on button "結帳" at bounding box center [566, 595] width 57 height 28
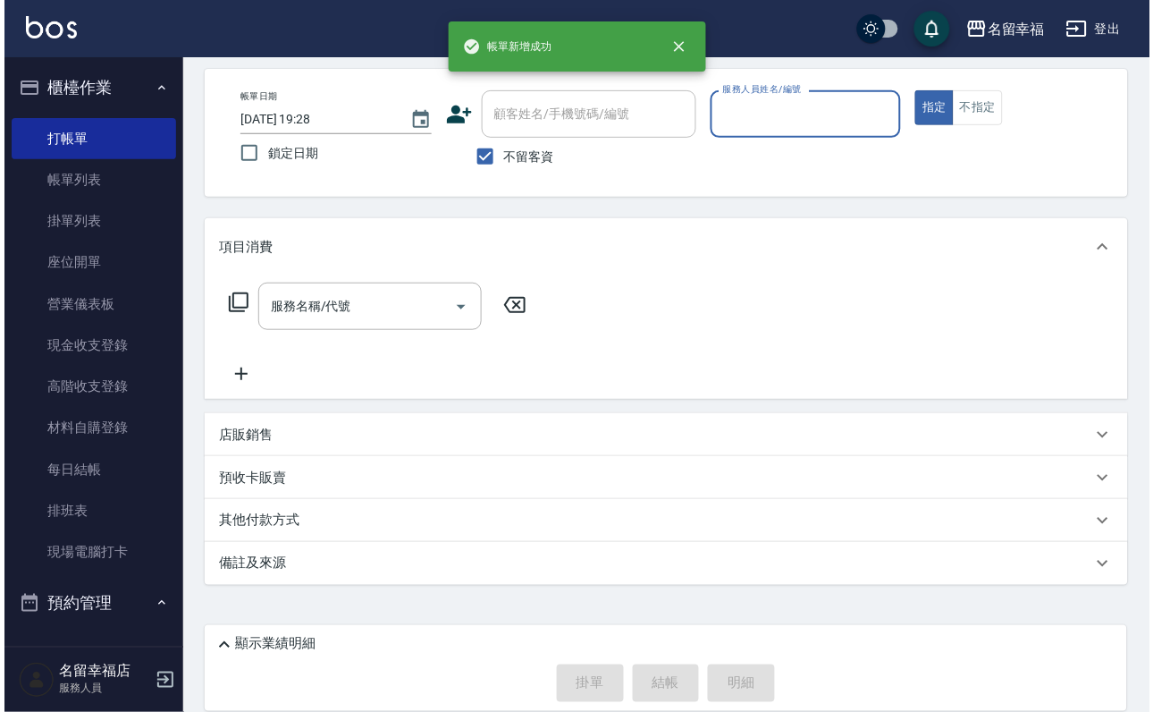
scroll to position [106, 0]
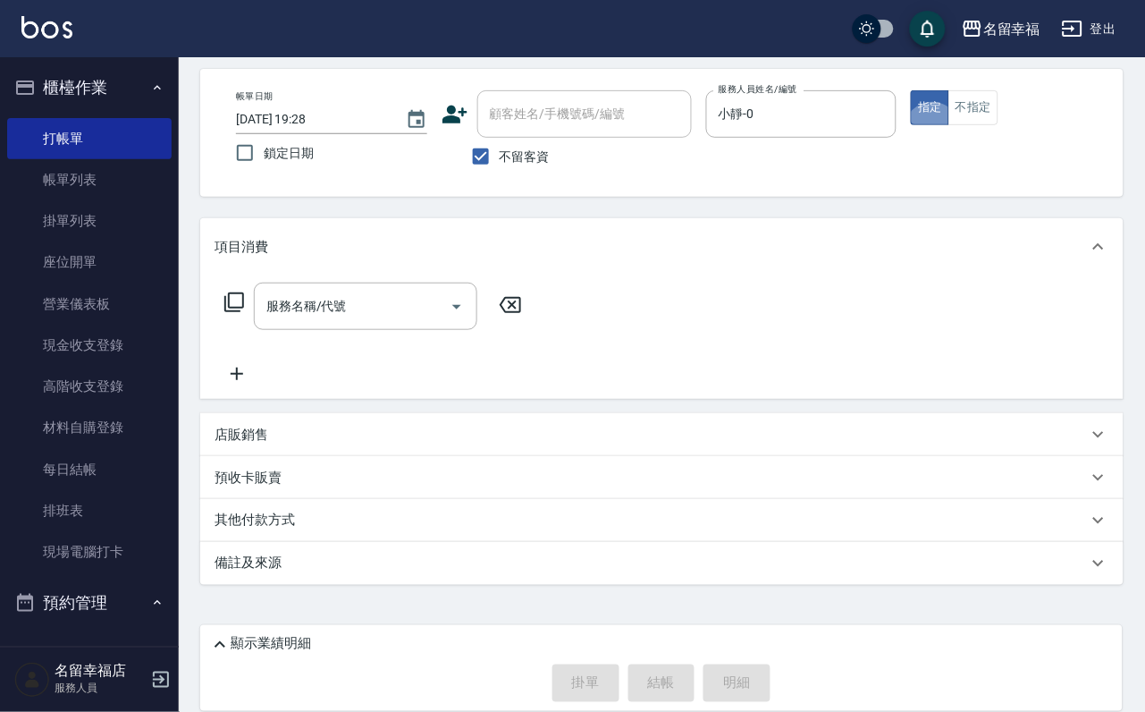
click at [240, 291] on icon at bounding box center [234, 301] width 21 height 21
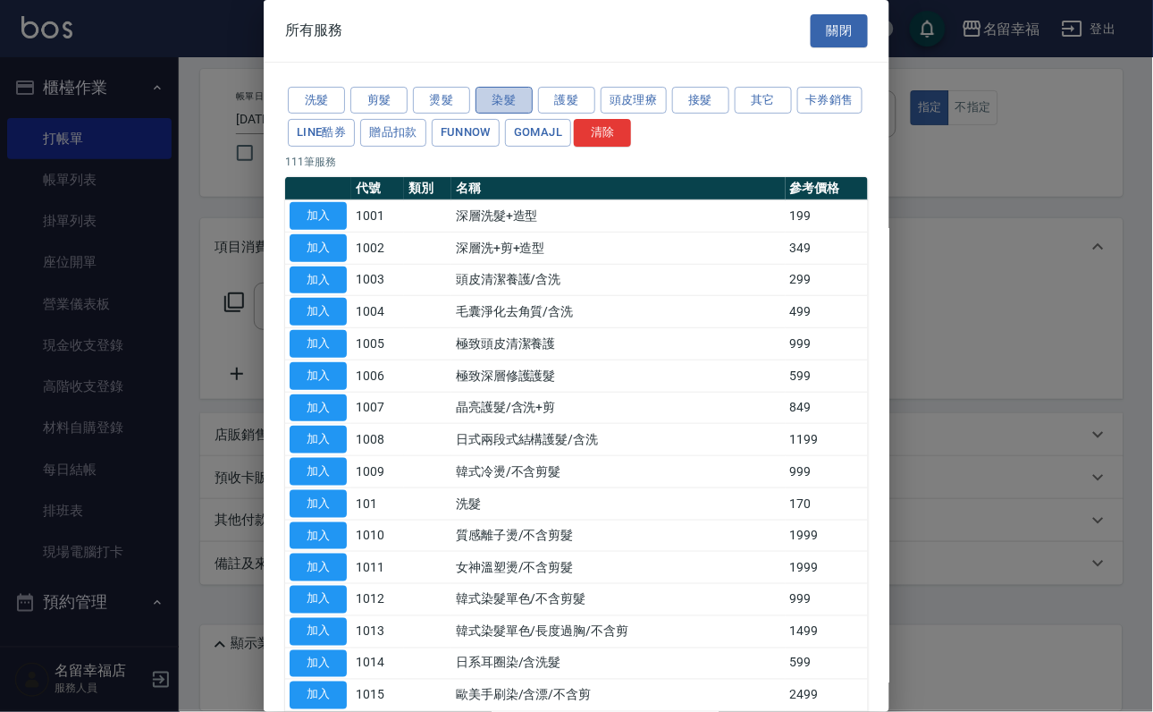
click at [518, 114] on button "染髮" at bounding box center [504, 101] width 57 height 28
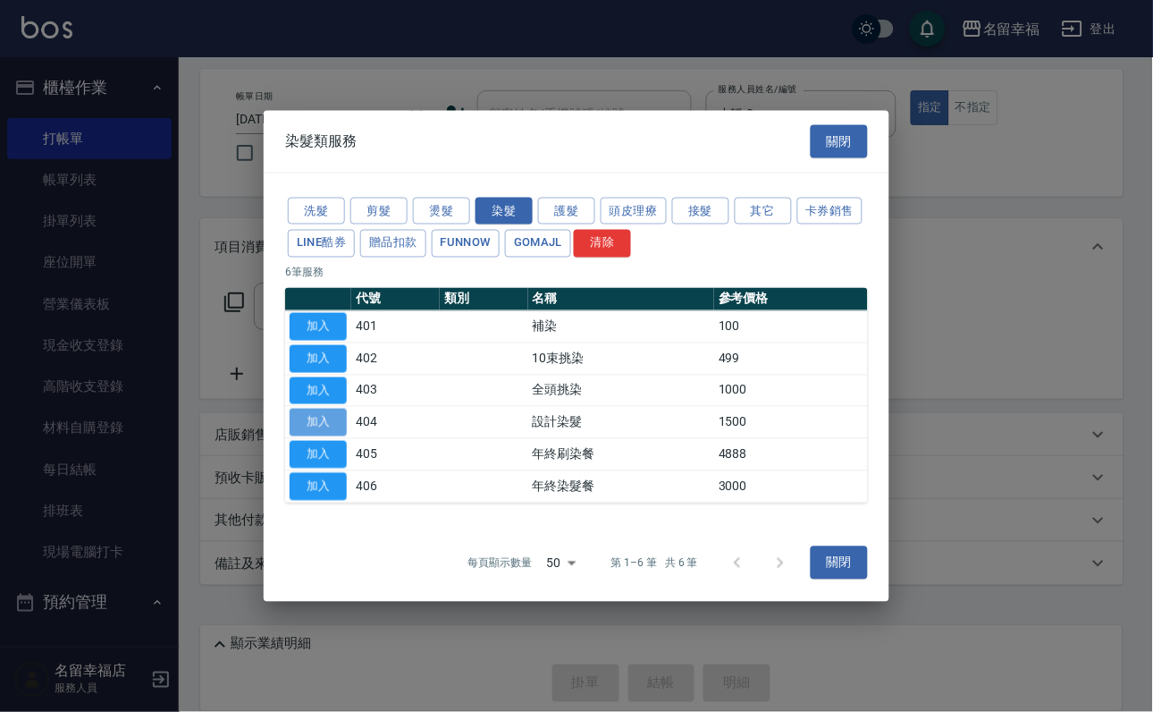
click at [318, 436] on button "加入" at bounding box center [318, 423] width 57 height 28
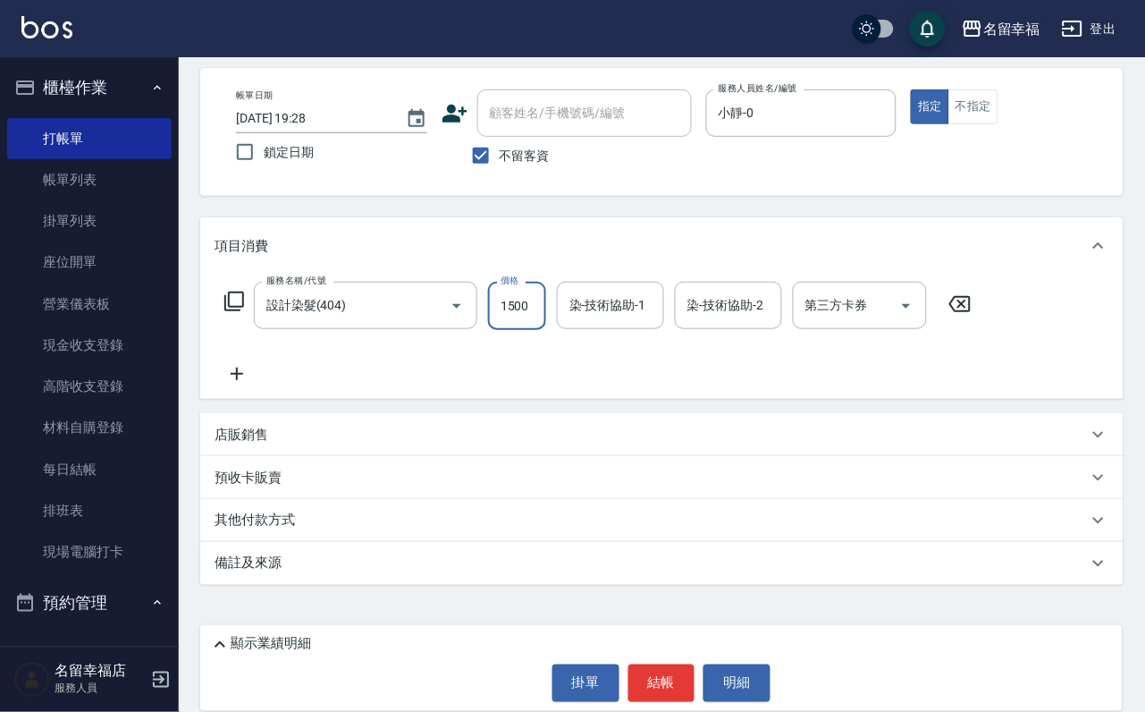
click at [544, 294] on input "1500" at bounding box center [517, 306] width 58 height 48
click at [260, 287] on div "服務名稱/代號 設計染髮(404) 服務名稱/代號 價格 888 價格 染-技術協助-1 小靜-0 染-技術協助-1 染-技術協助-2 染-技術協助-2 第三…" at bounding box center [599, 306] width 768 height 48
click at [245, 291] on icon at bounding box center [234, 301] width 21 height 21
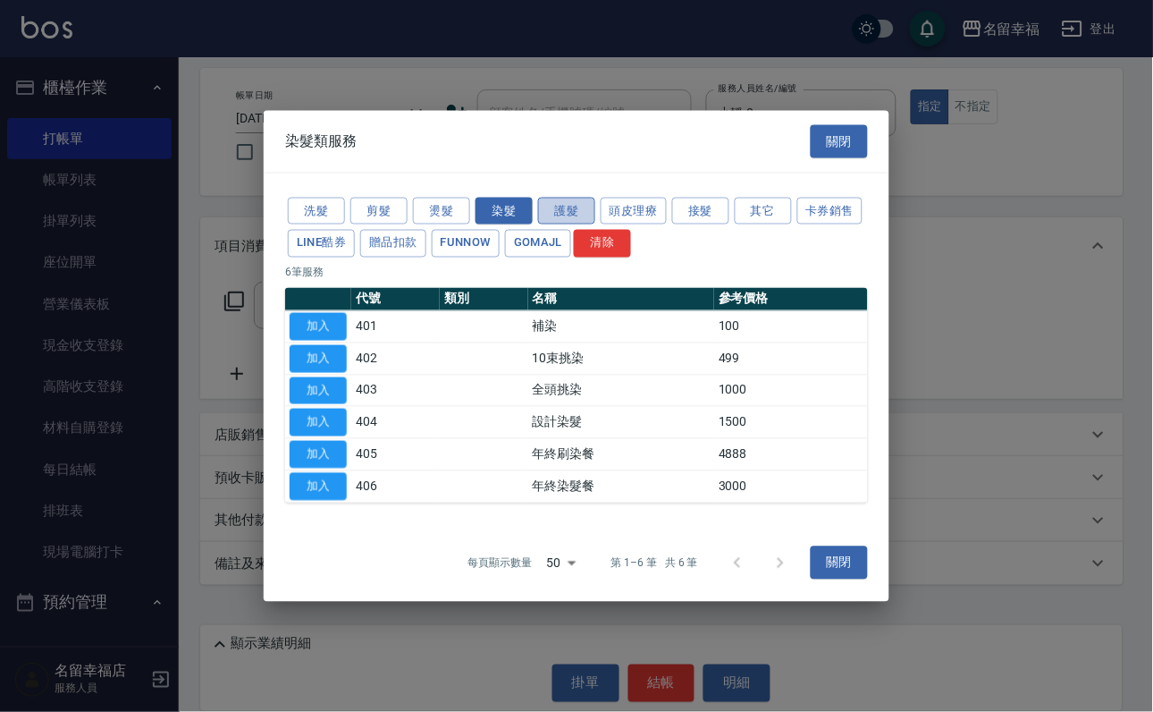
click at [576, 197] on button "護髮" at bounding box center [566, 211] width 57 height 28
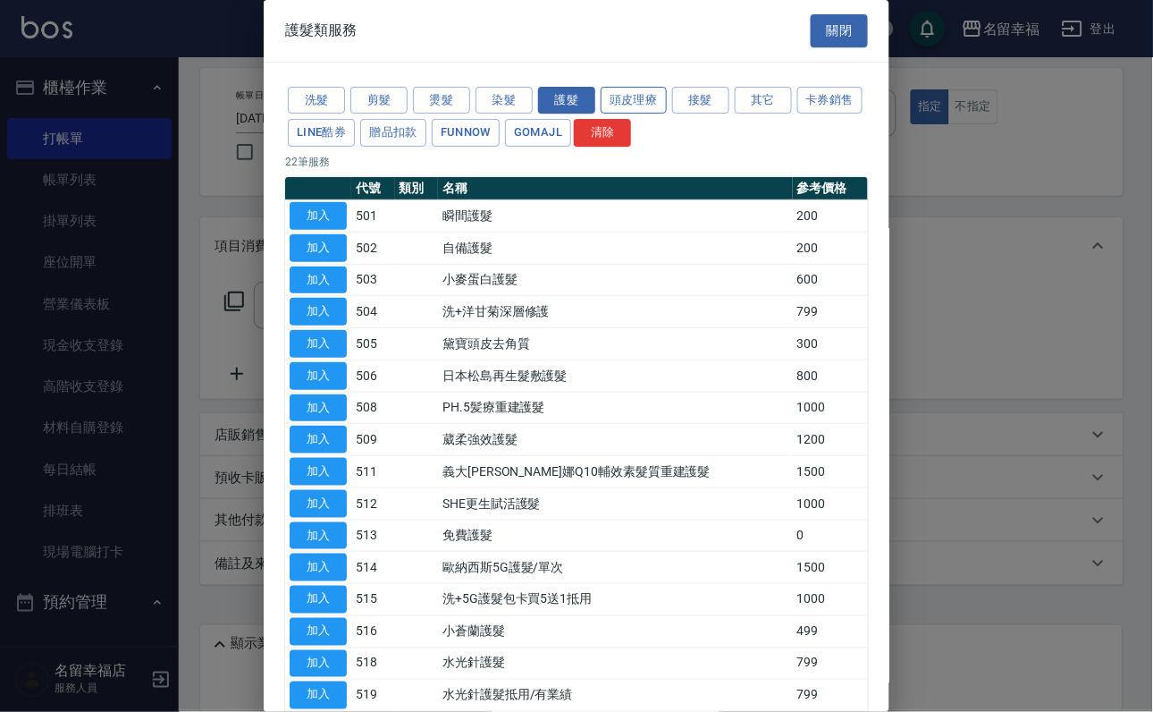
click at [629, 114] on button "頭皮理療" at bounding box center [634, 101] width 66 height 28
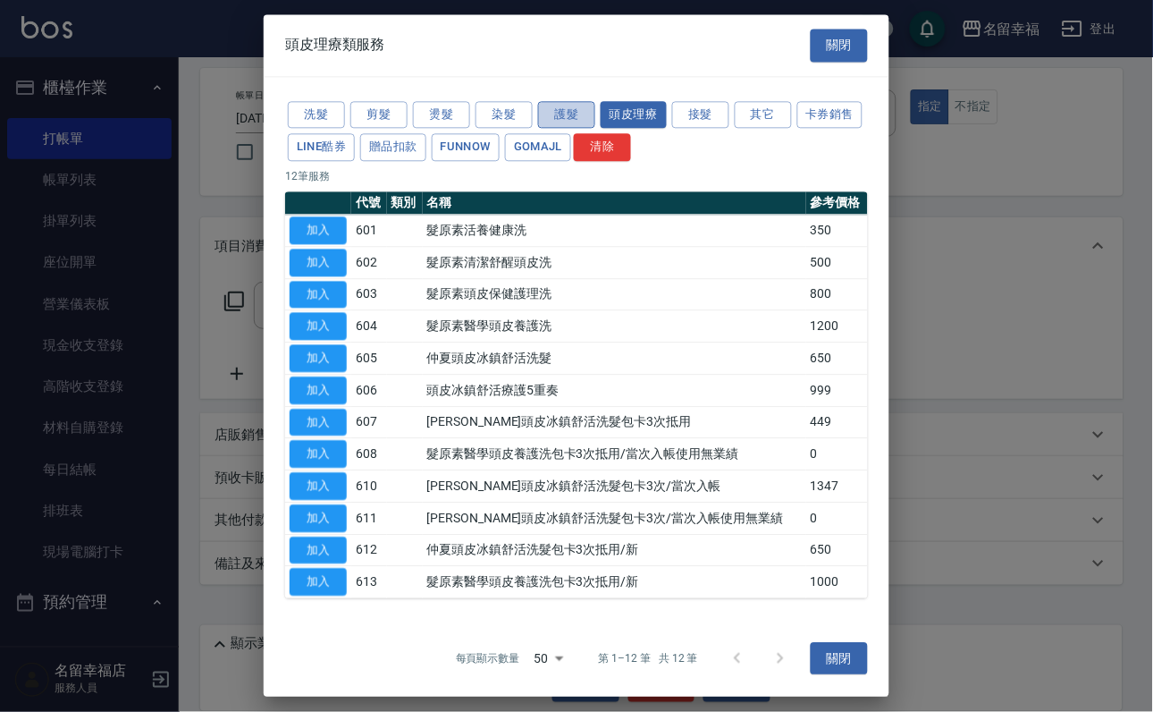
click at [562, 106] on button "護髮" at bounding box center [566, 115] width 57 height 28
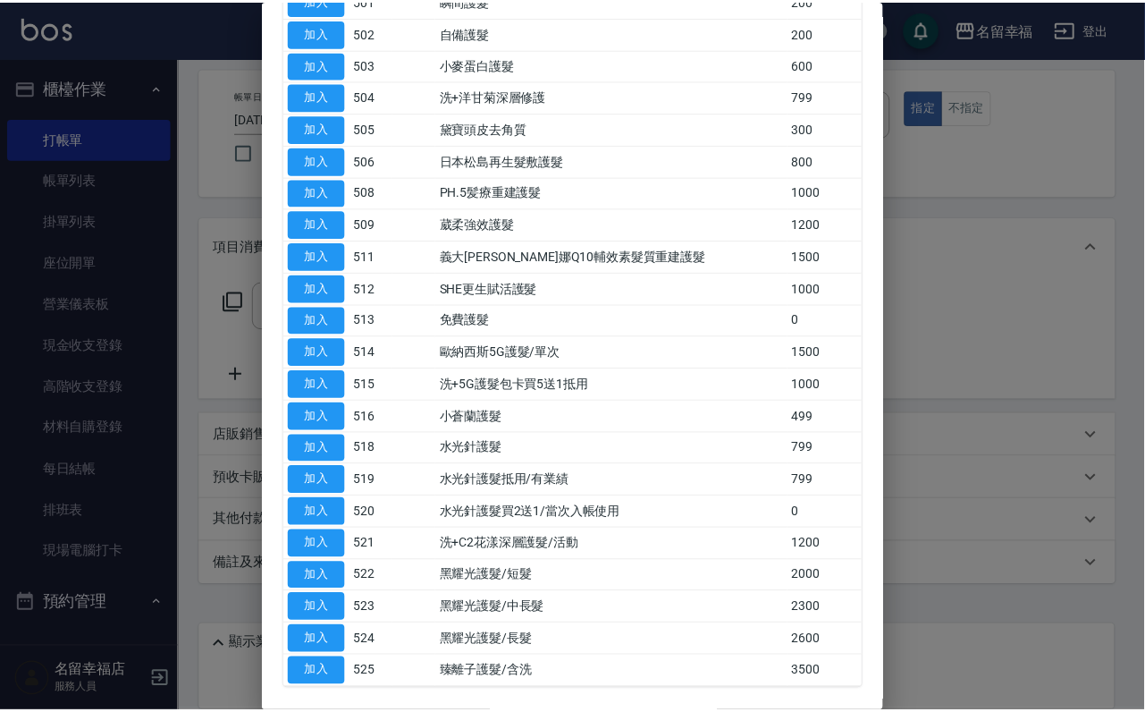
scroll to position [268, 0]
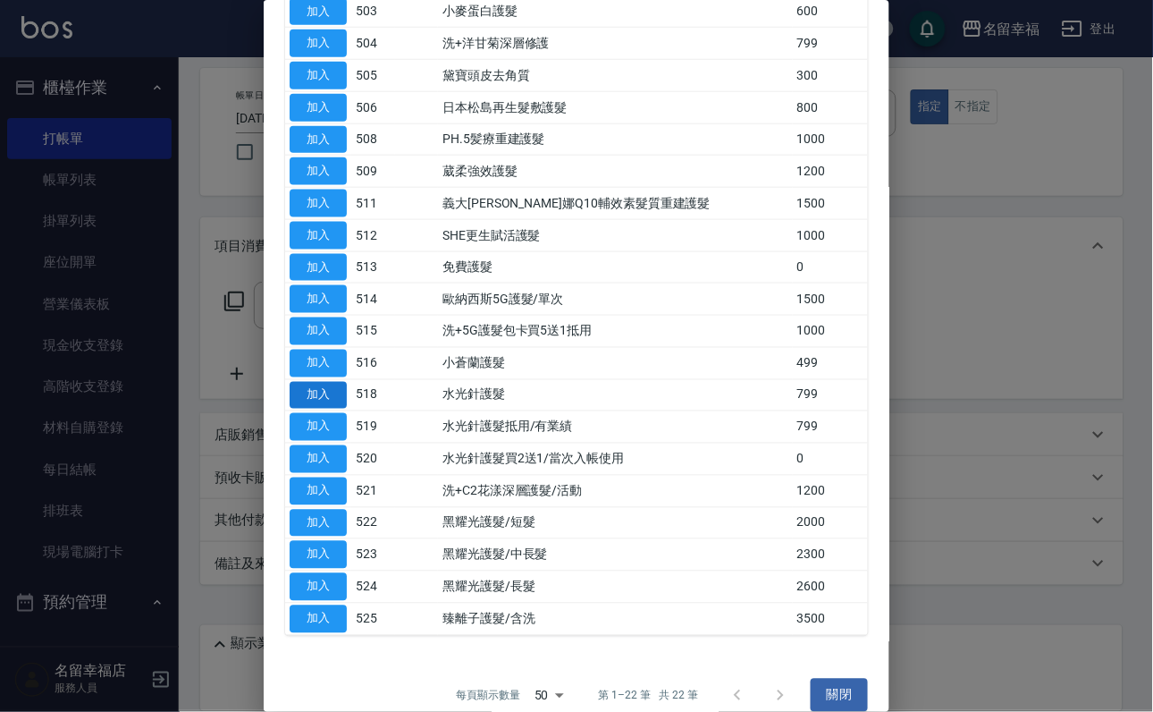
click at [316, 409] on button "加入" at bounding box center [318, 396] width 57 height 28
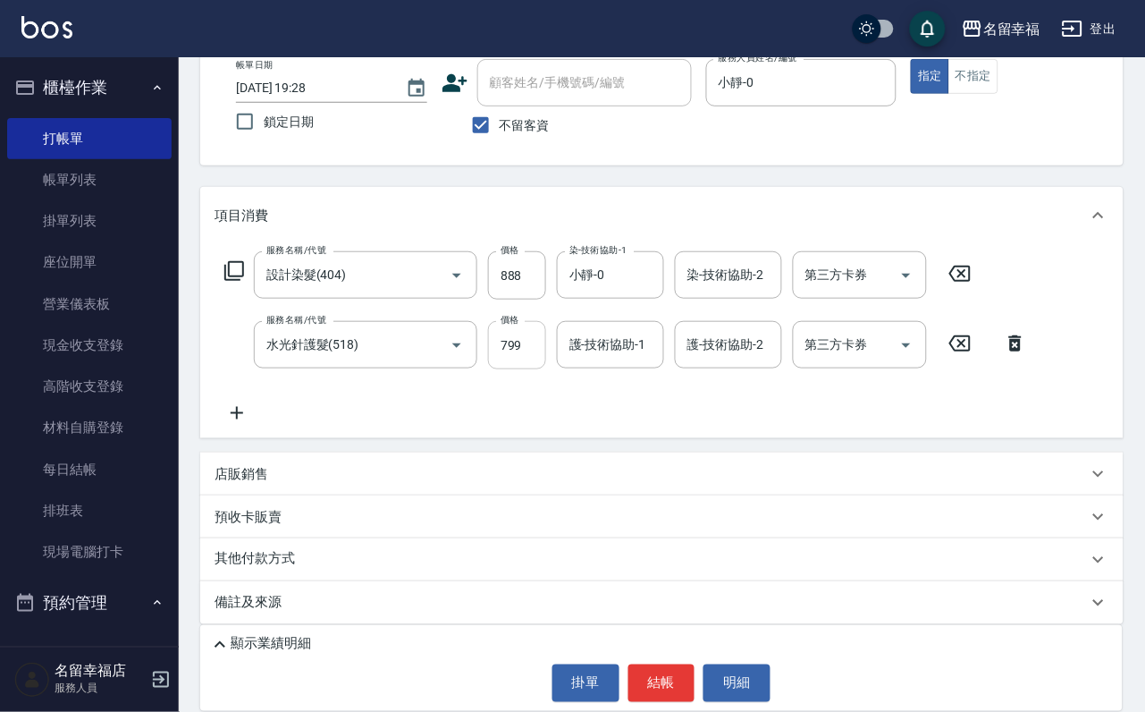
click at [523, 369] on input "799" at bounding box center [517, 345] width 58 height 48
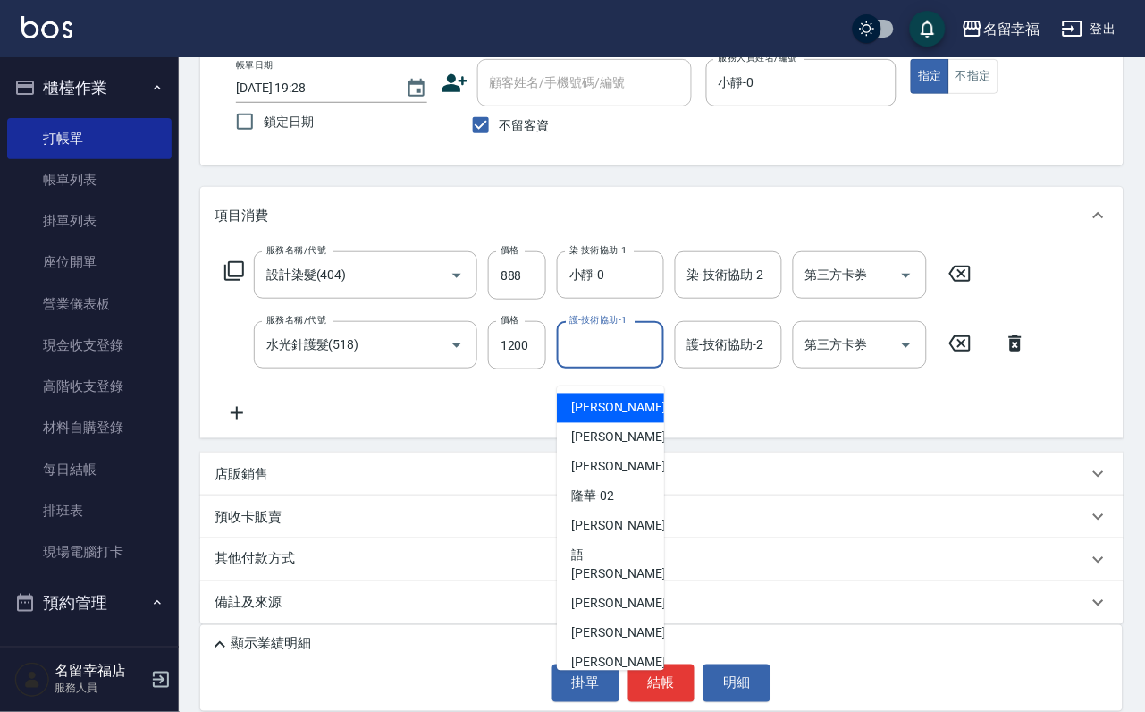
click at [599, 360] on input "護-技術協助-1" at bounding box center [610, 344] width 91 height 31
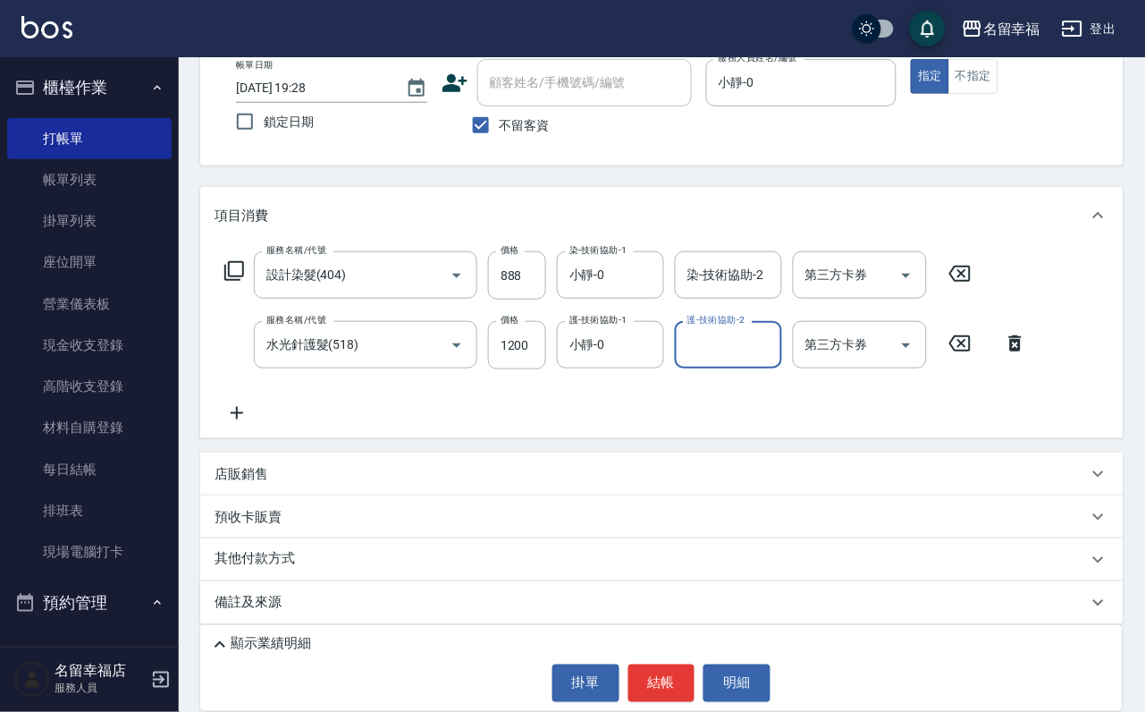
click at [236, 281] on icon at bounding box center [234, 270] width 21 height 21
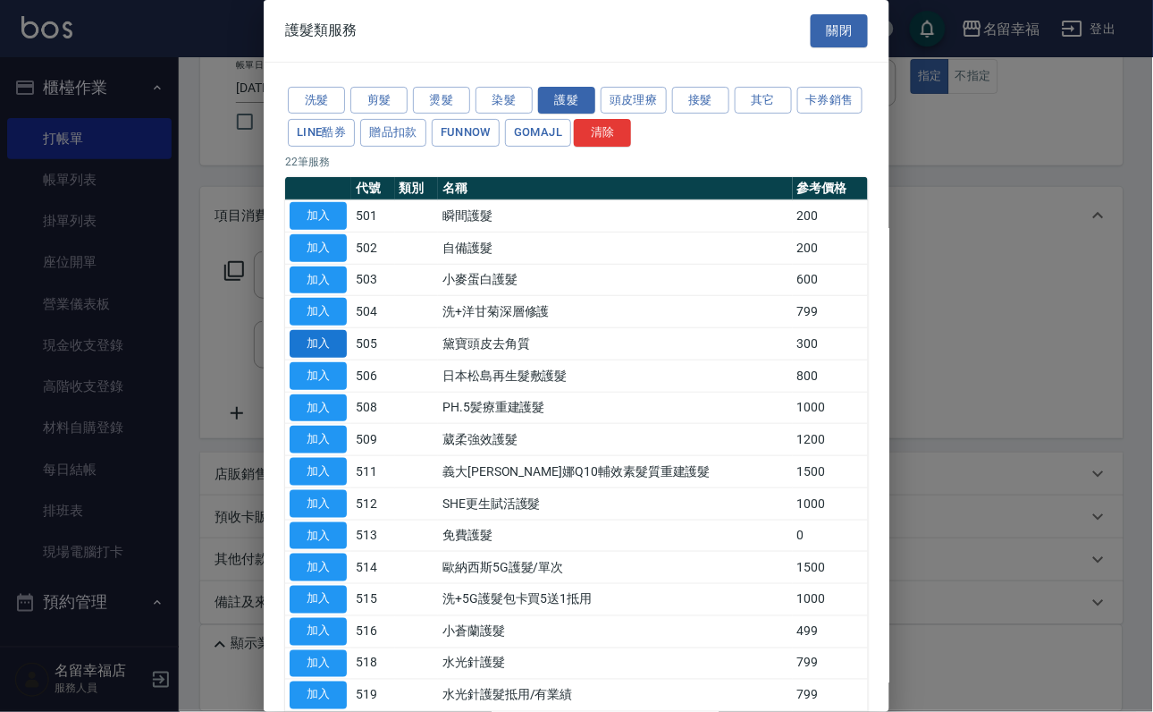
click at [320, 358] on button "加入" at bounding box center [318, 344] width 57 height 28
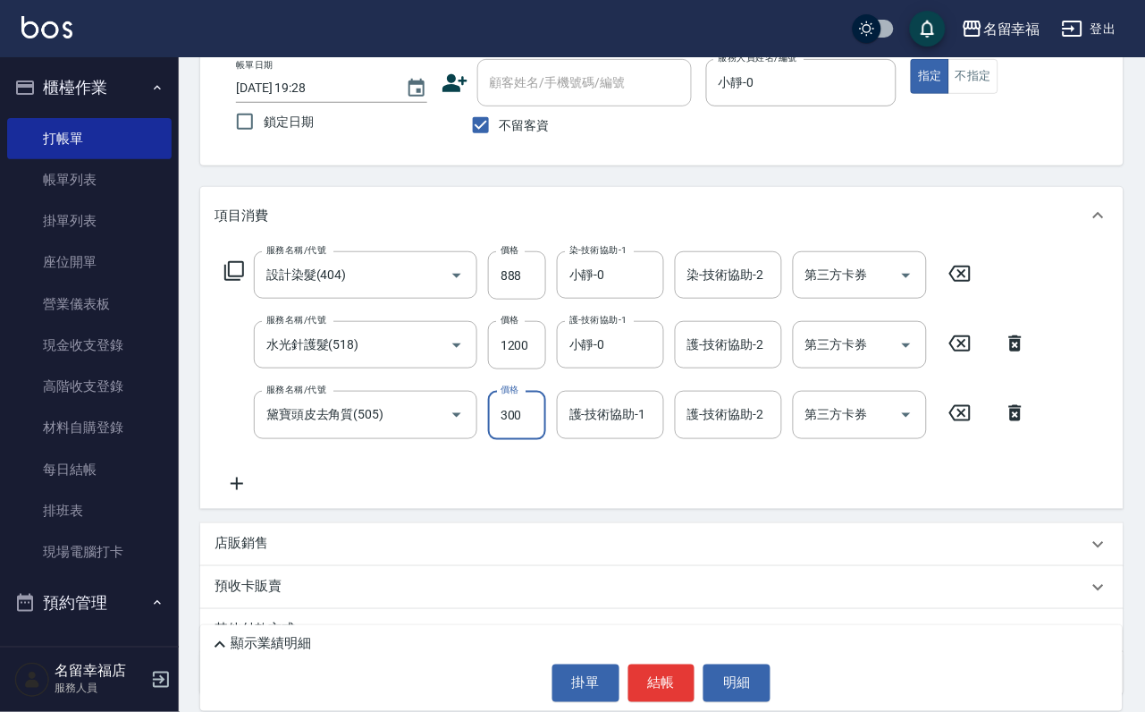
click at [527, 439] on input "300" at bounding box center [517, 415] width 58 height 48
click at [237, 282] on icon at bounding box center [234, 270] width 21 height 21
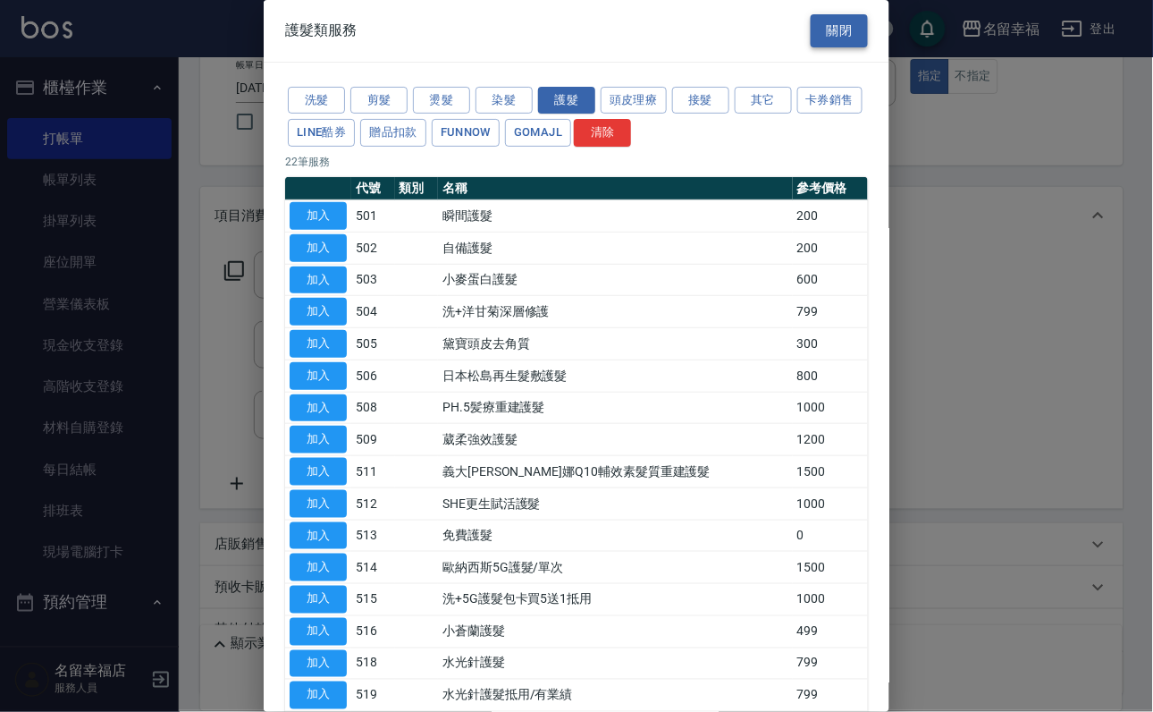
click at [838, 19] on button "關閉" at bounding box center [839, 30] width 57 height 33
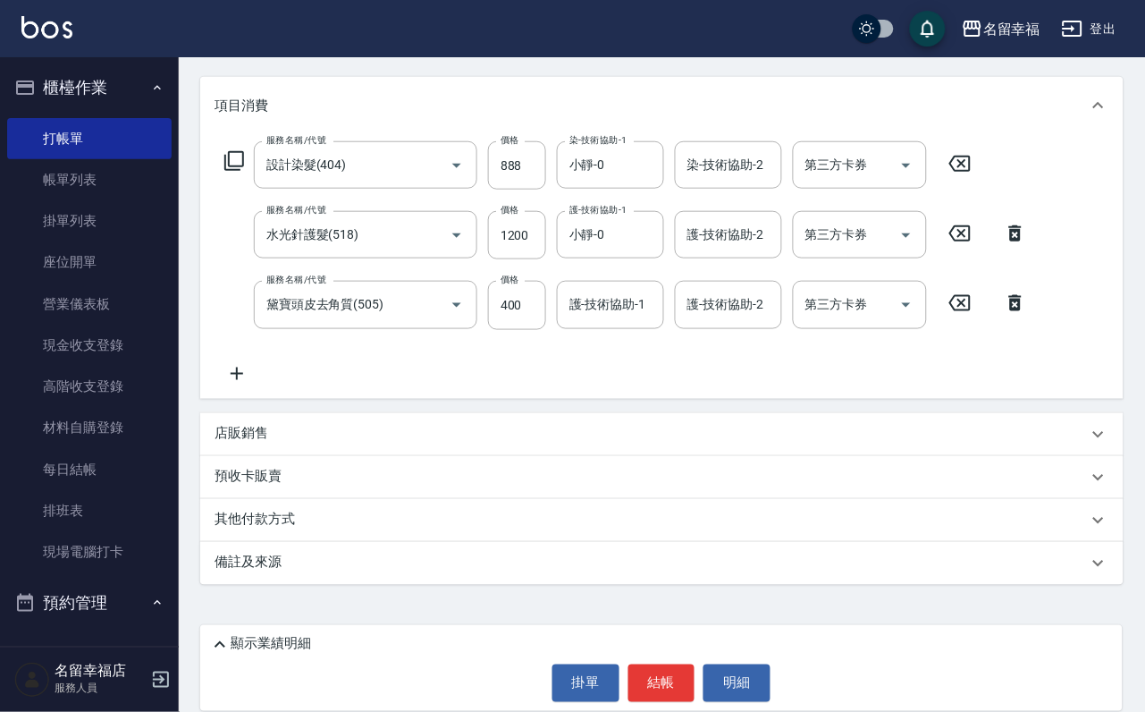
scroll to position [246, 0]
click at [295, 421] on div "店販銷售" at bounding box center [662, 434] width 924 height 43
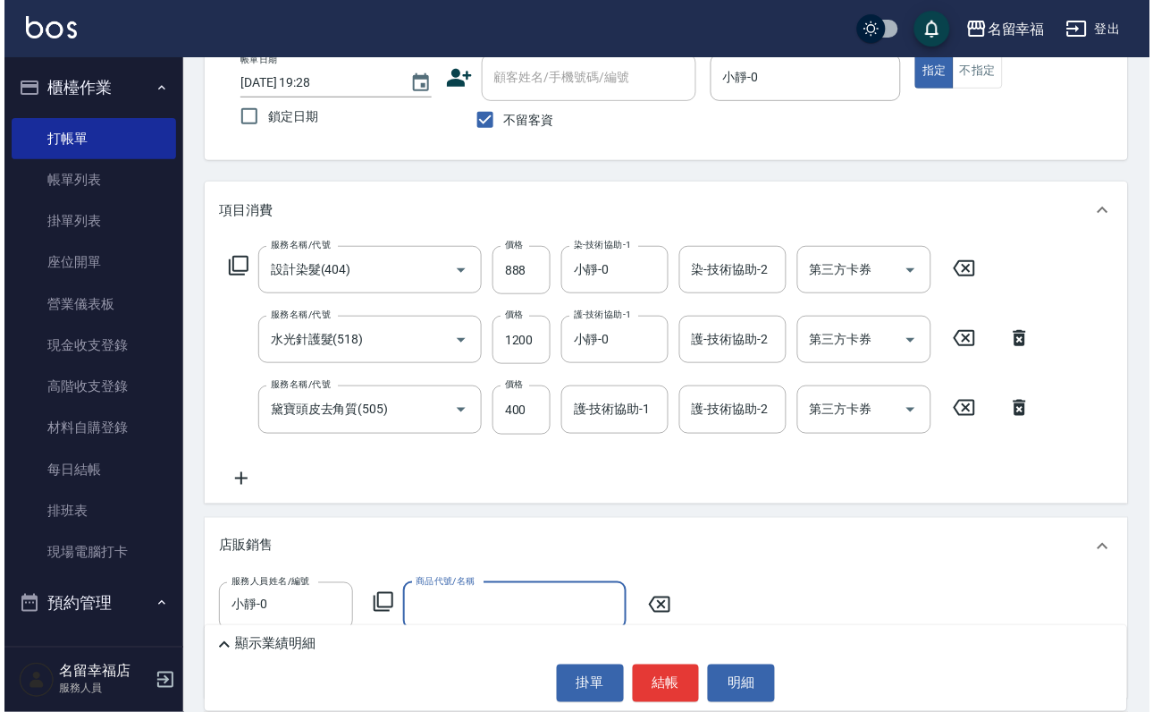
scroll to position [380, 0]
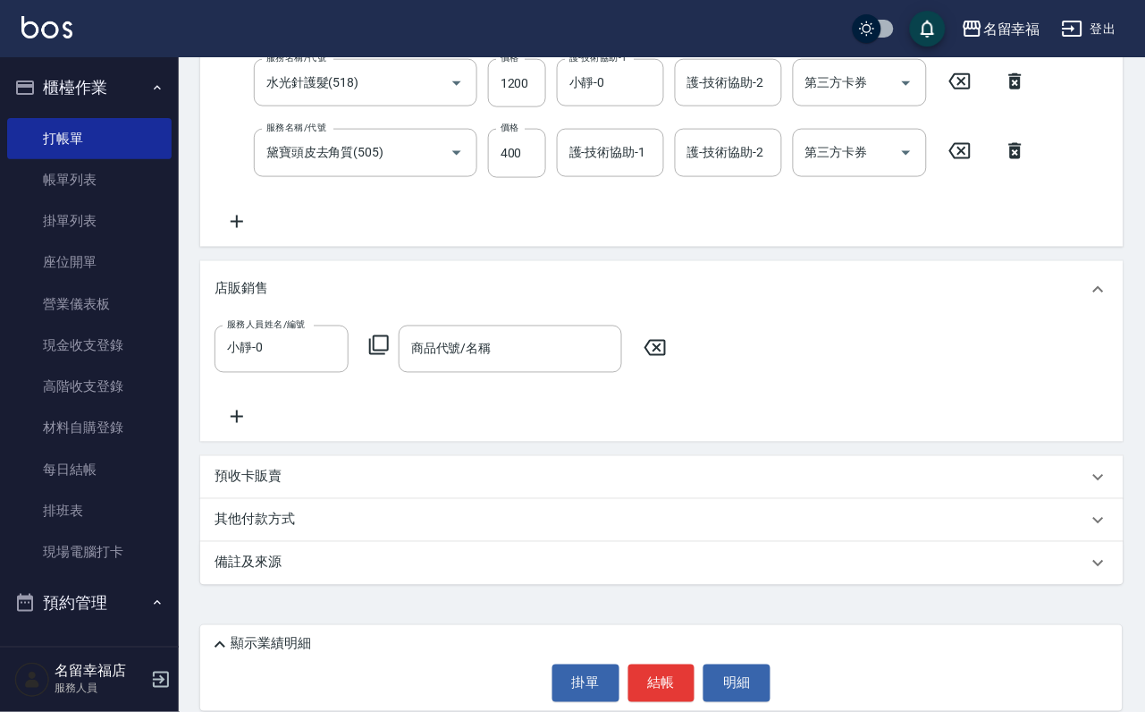
click at [370, 355] on icon at bounding box center [379, 345] width 20 height 20
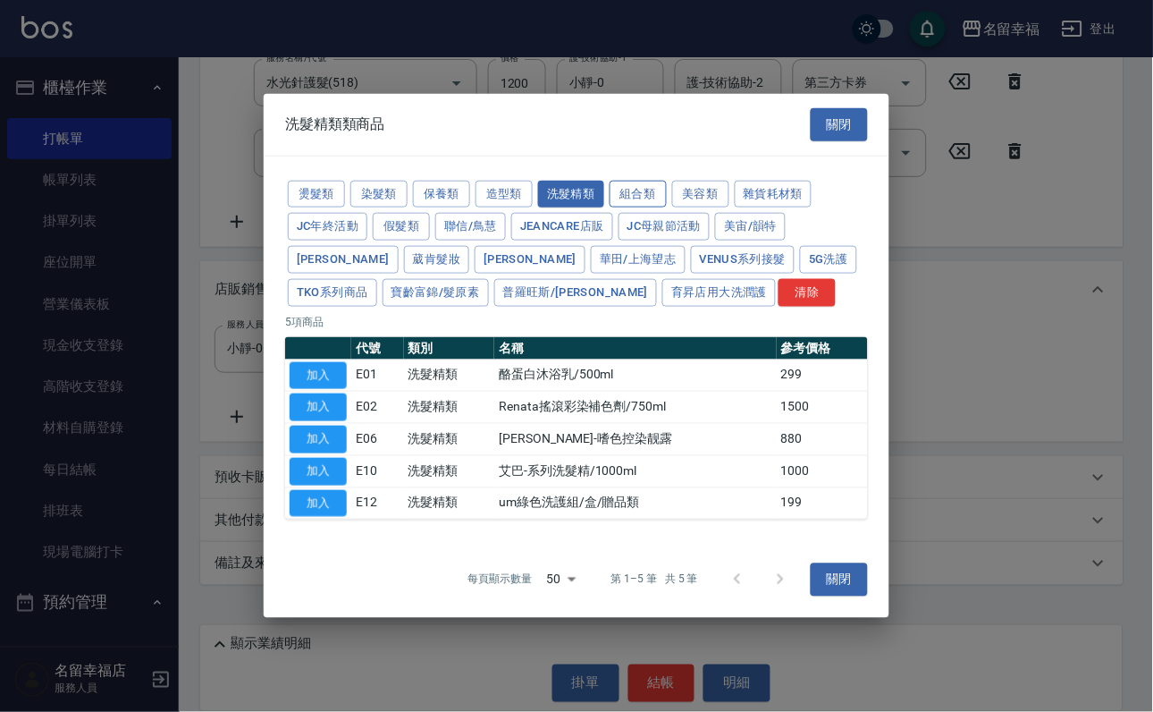
click at [667, 180] on button "組合類" at bounding box center [638, 194] width 57 height 28
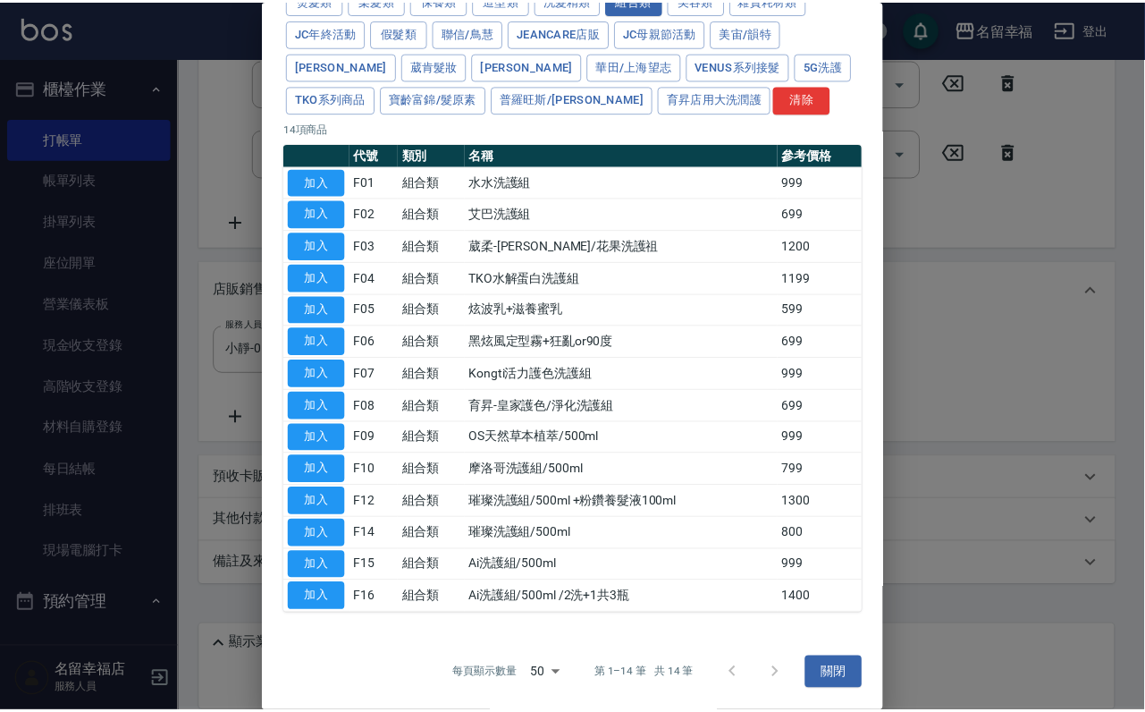
scroll to position [434, 0]
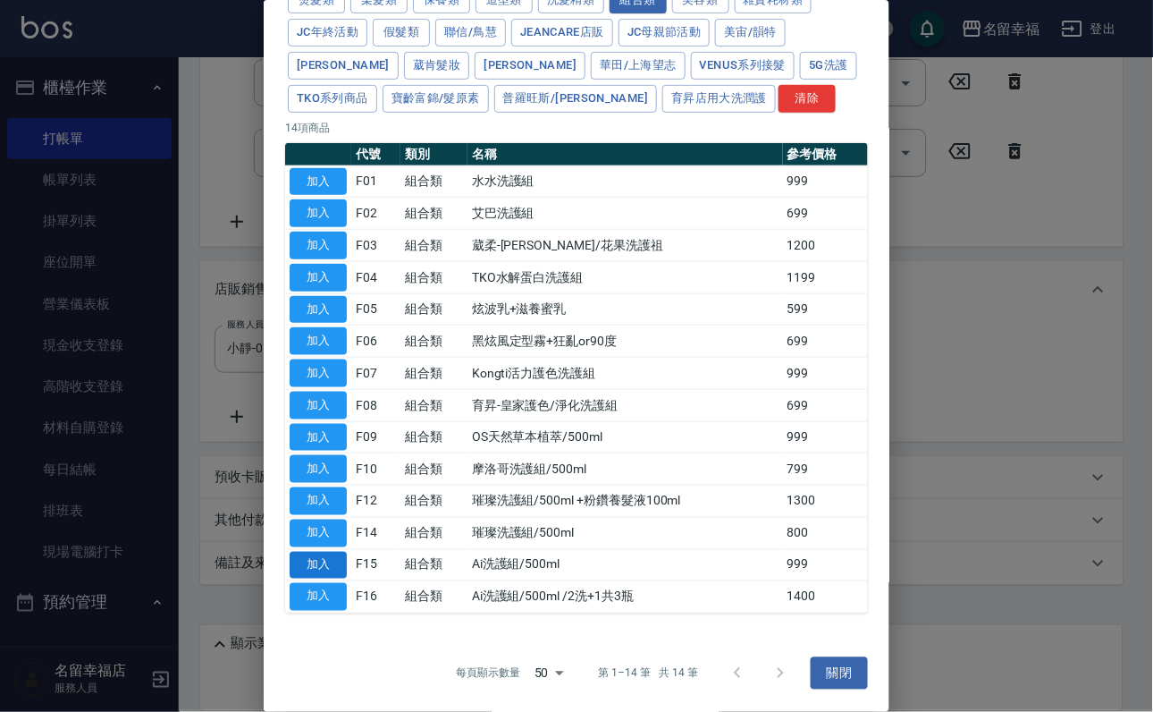
click at [318, 552] on button "加入" at bounding box center [318, 566] width 57 height 28
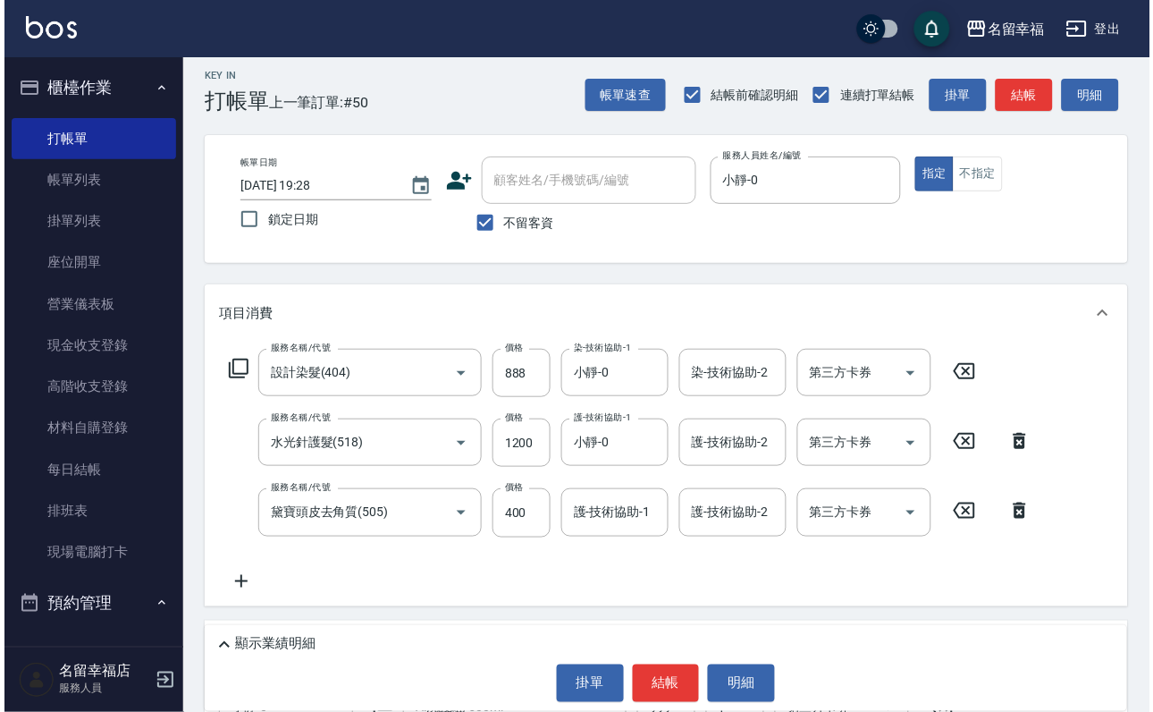
scroll to position [0, 0]
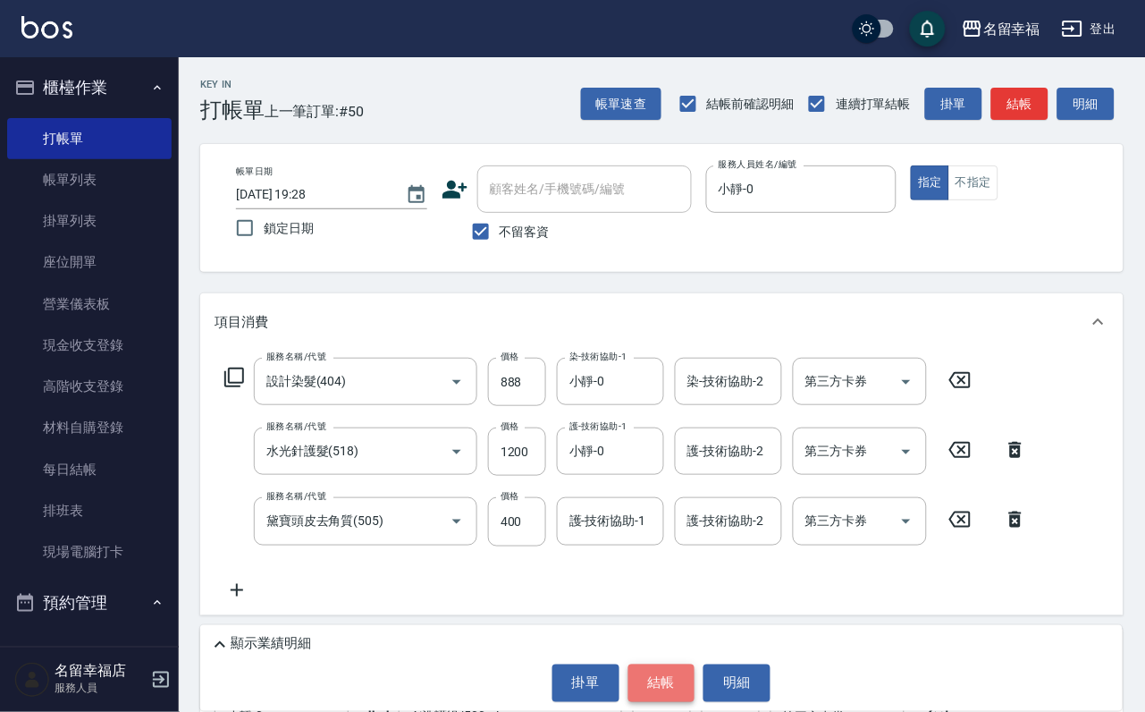
click at [639, 687] on button "結帳" at bounding box center [661, 683] width 67 height 38
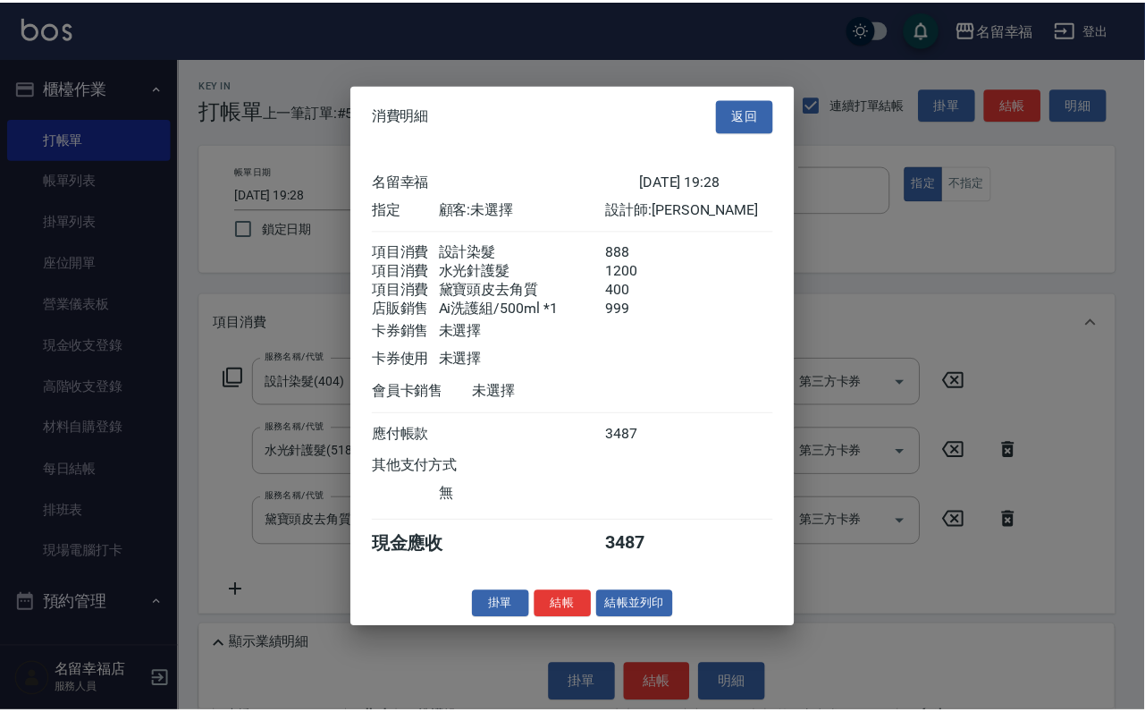
scroll to position [345, 0]
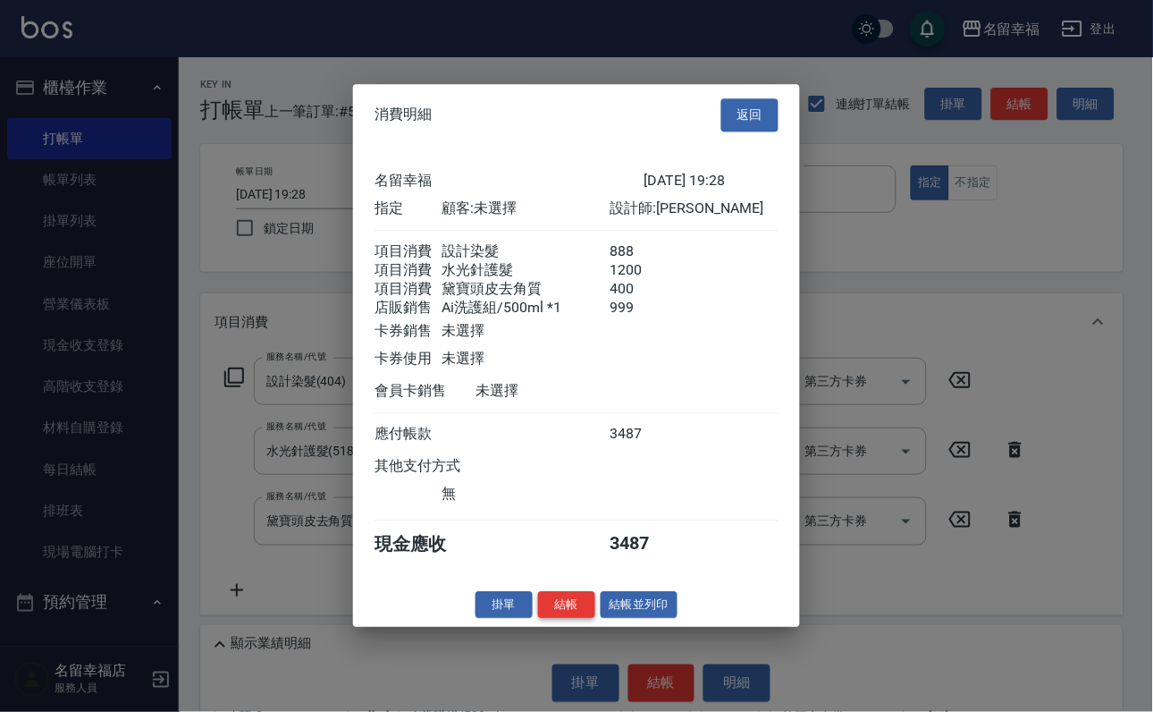
click at [553, 619] on button "結帳" at bounding box center [566, 605] width 57 height 28
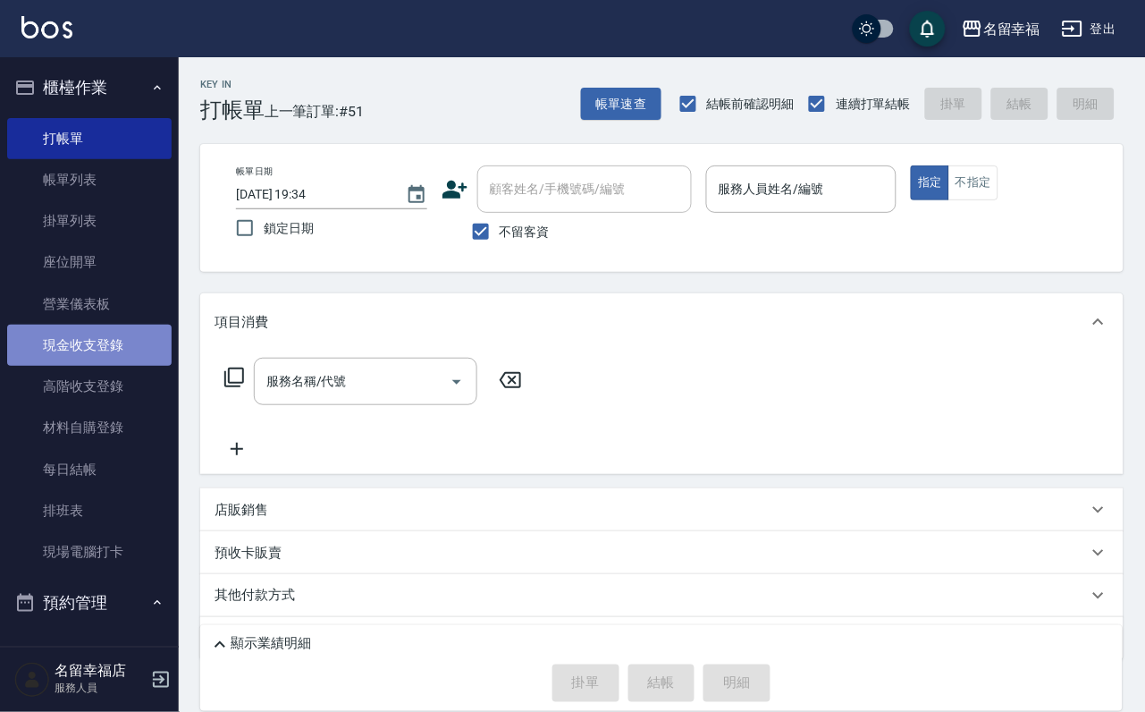
click at [93, 362] on link "現金收支登錄" at bounding box center [89, 345] width 164 height 41
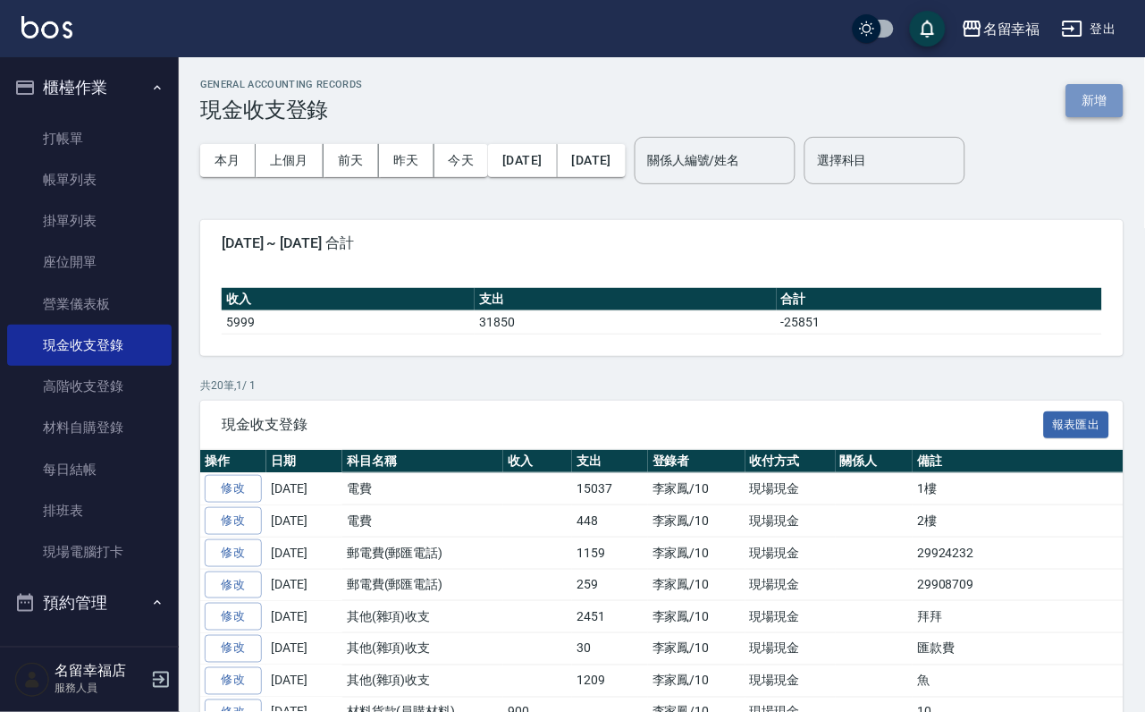
click at [1076, 110] on button "新增" at bounding box center [1095, 100] width 57 height 33
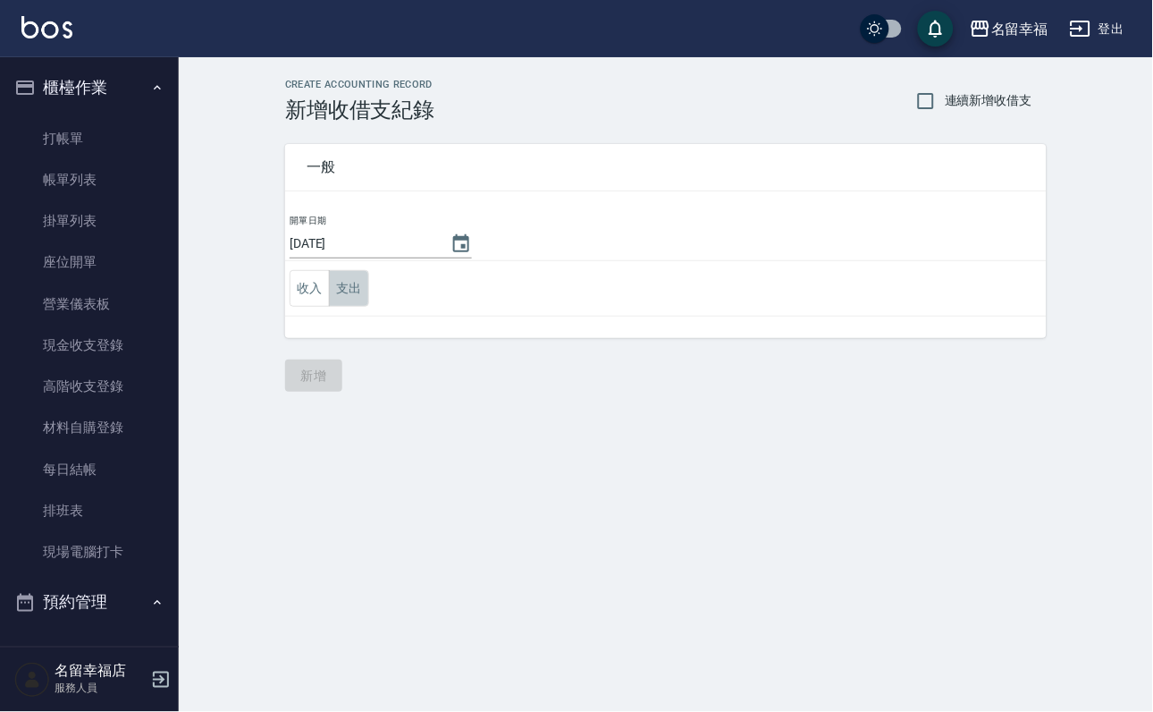
drag, startPoint x: 356, startPoint y: 304, endPoint x: 348, endPoint y: 324, distance: 21.3
click at [357, 303] on button "支出" at bounding box center [349, 288] width 40 height 37
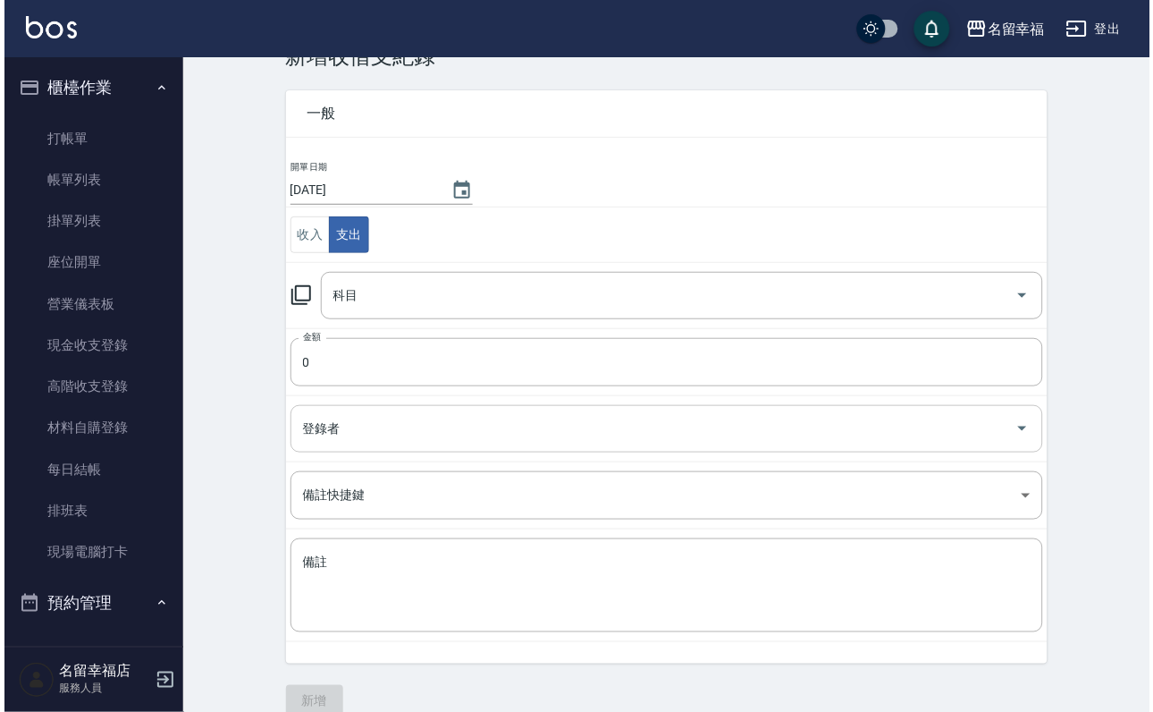
scroll to position [97, 0]
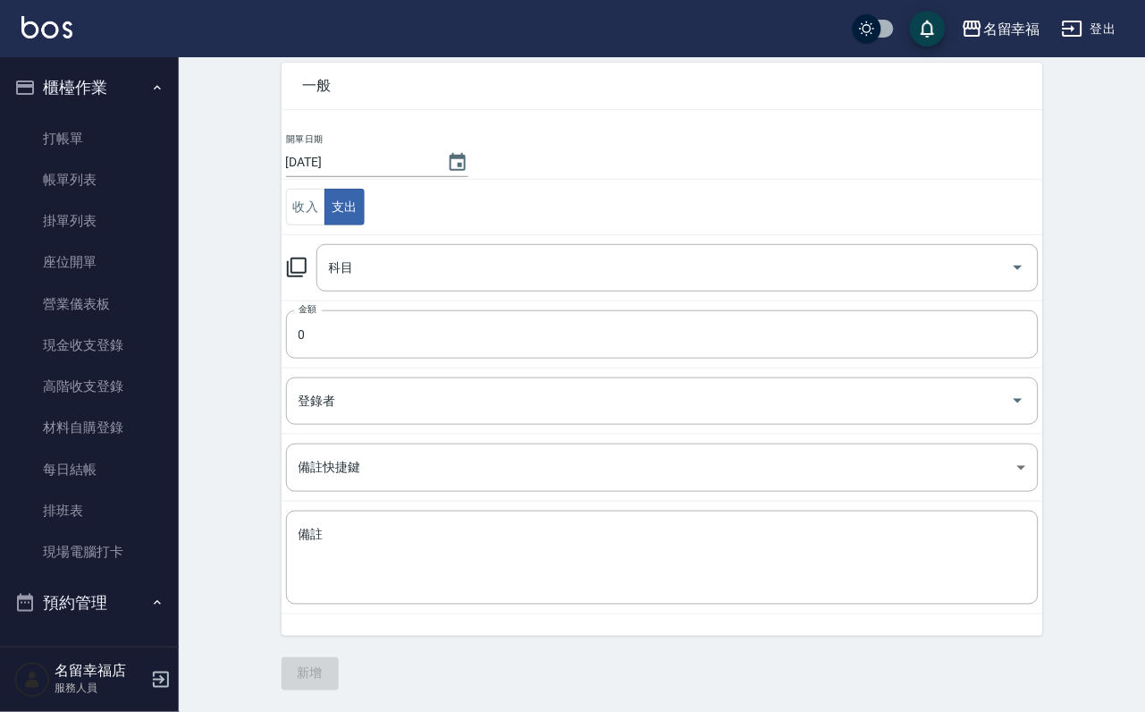
click at [308, 261] on icon at bounding box center [296, 267] width 21 height 21
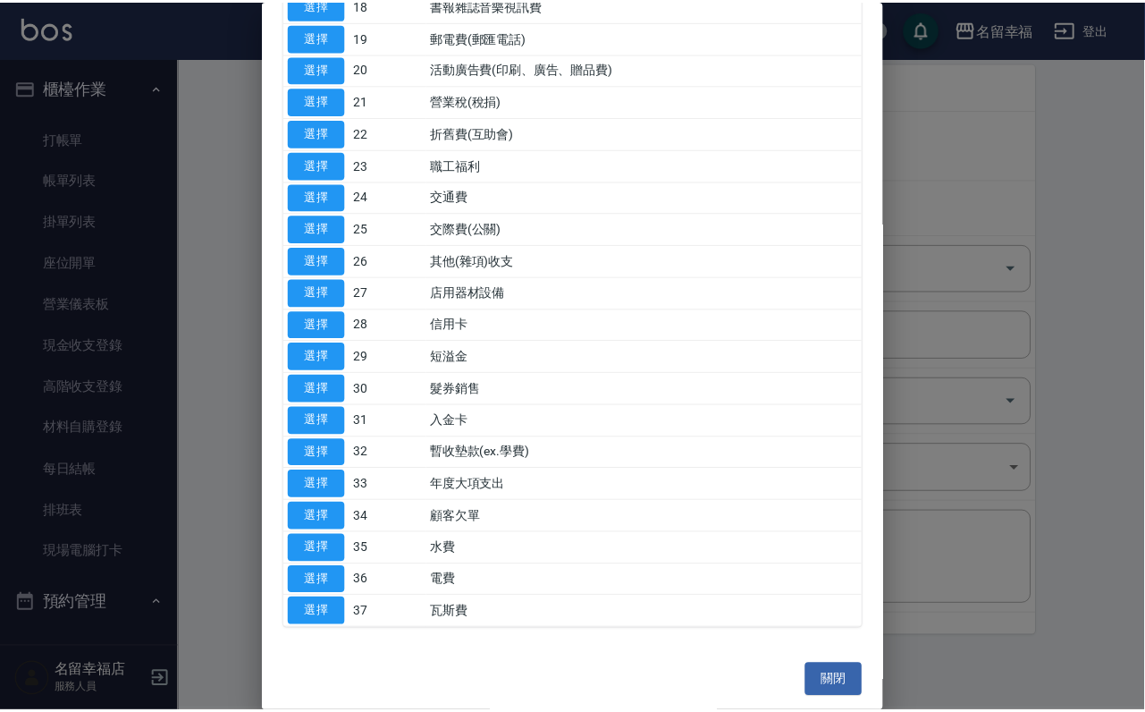
scroll to position [1184, 0]
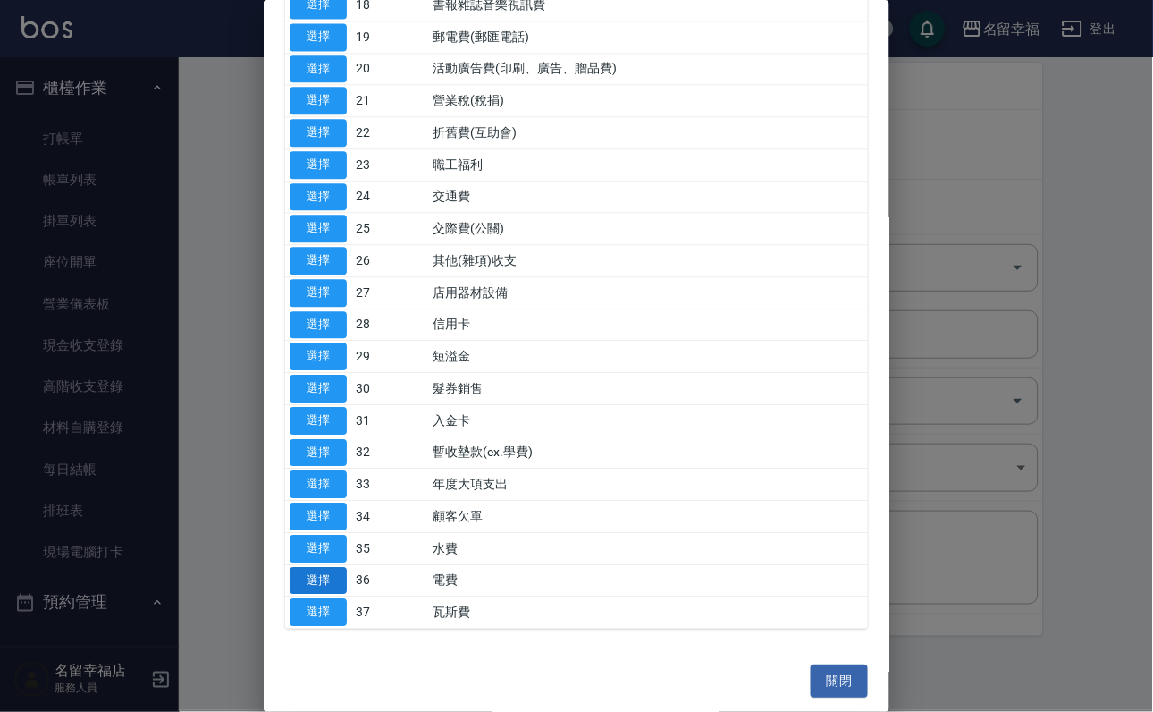
click at [294, 567] on button "選擇" at bounding box center [318, 581] width 57 height 28
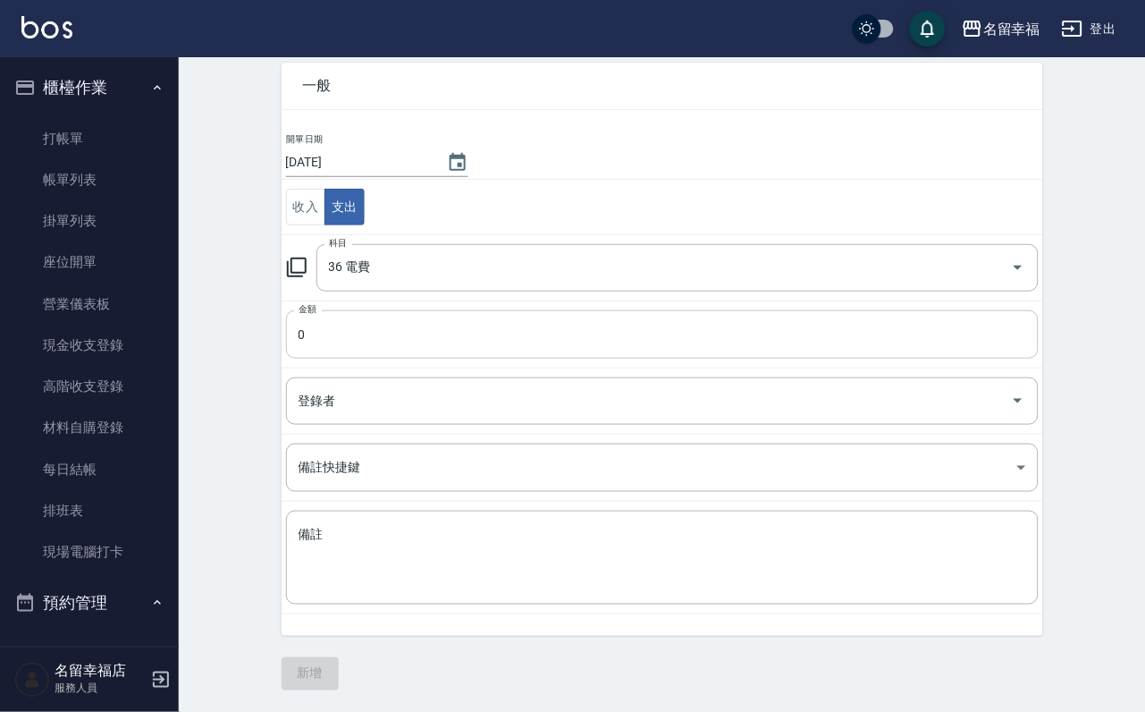
click at [362, 325] on input "0" at bounding box center [662, 334] width 753 height 48
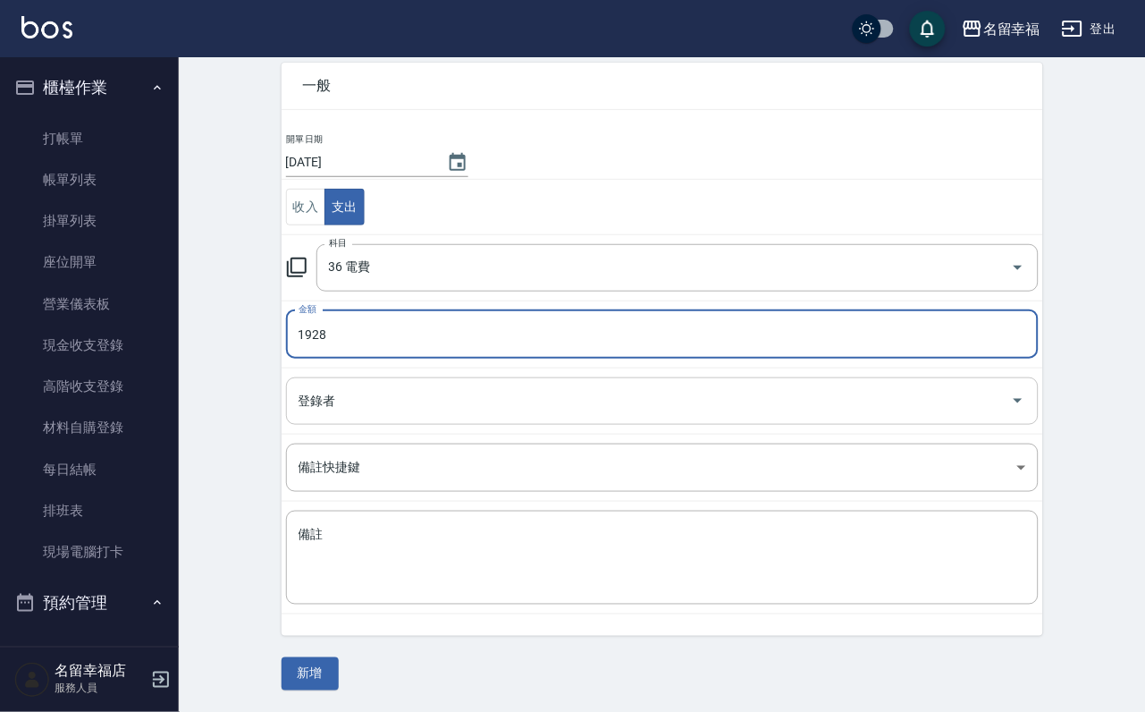
click at [351, 402] on input "登錄者" at bounding box center [649, 400] width 710 height 31
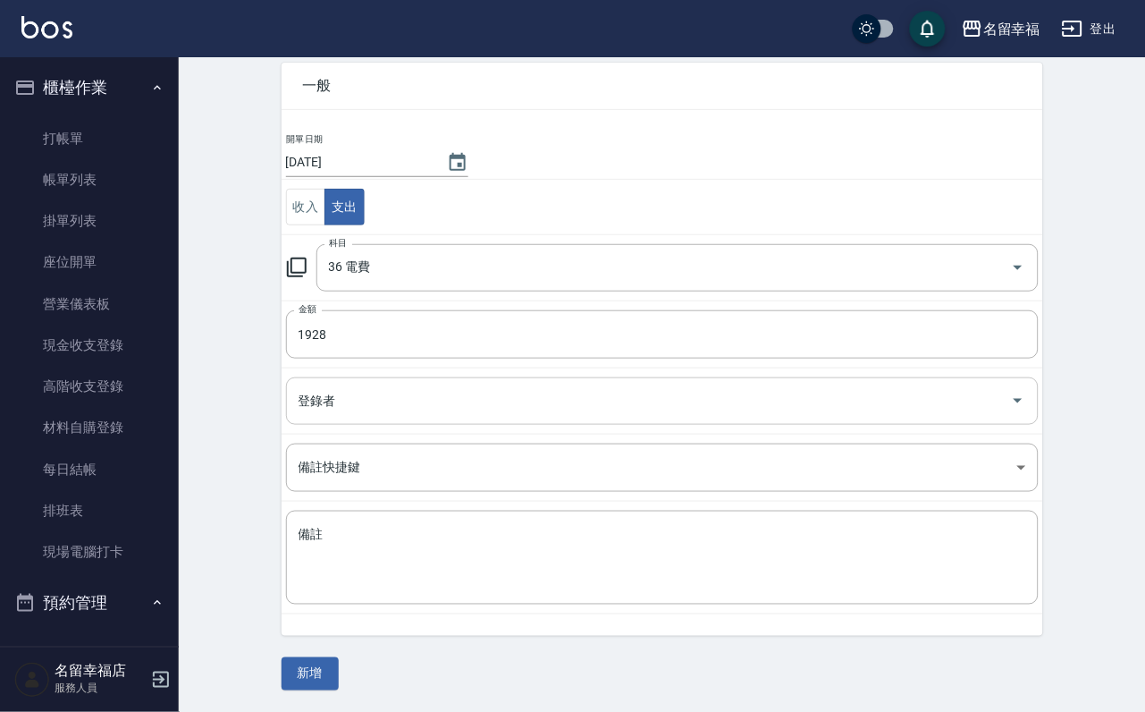
click at [384, 399] on input "登錄者" at bounding box center [649, 400] width 710 height 31
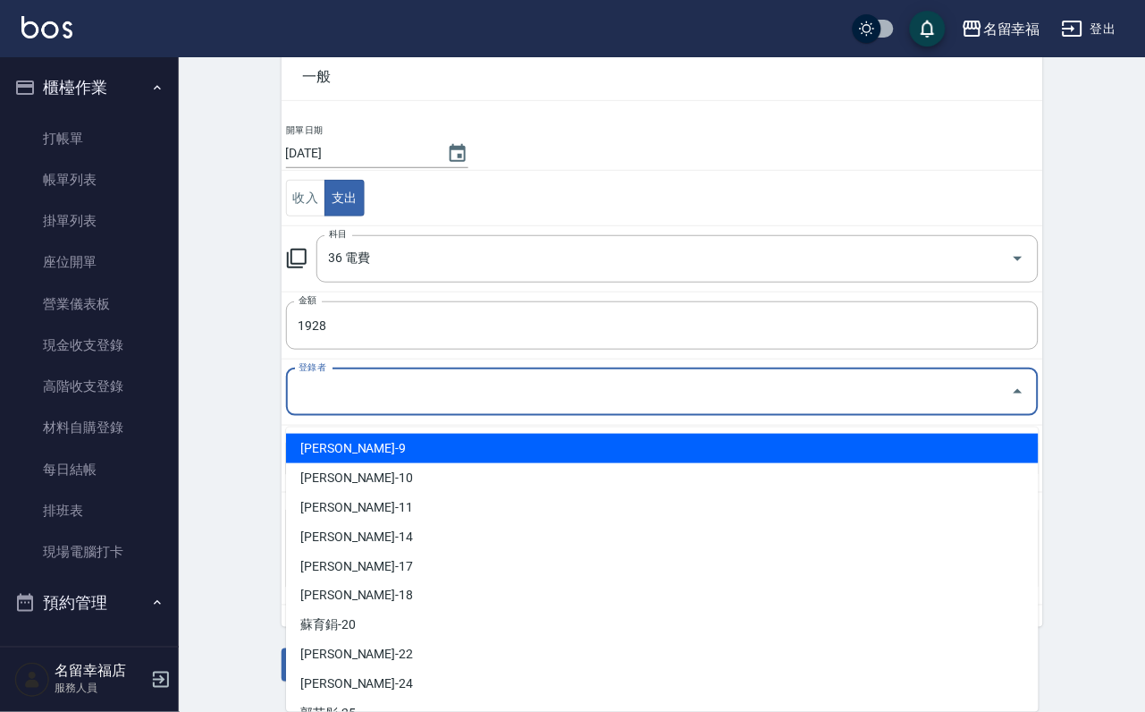
scroll to position [244, 0]
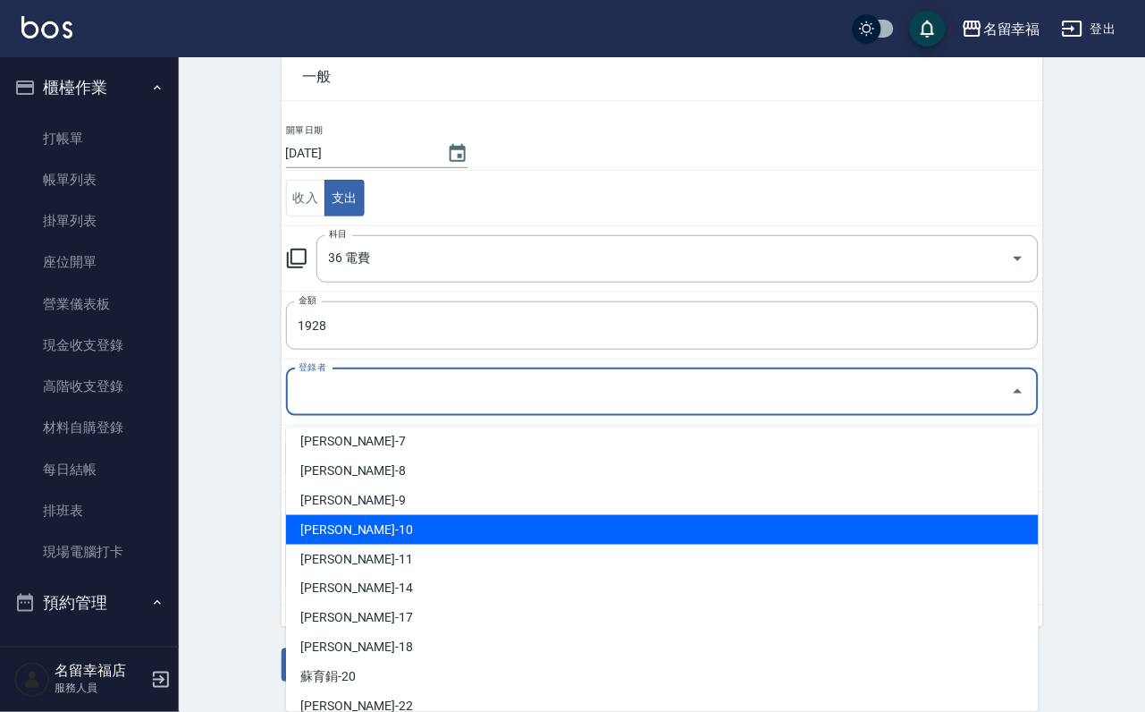
click at [405, 519] on li "[PERSON_NAME]-10" at bounding box center [662, 530] width 753 height 30
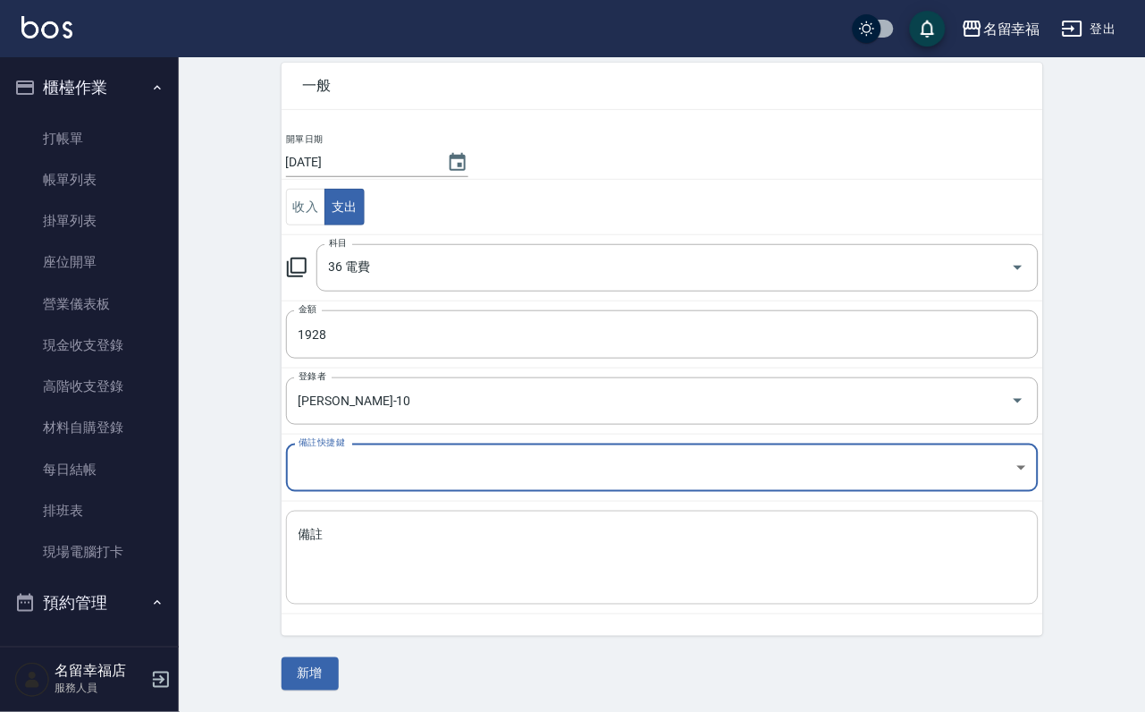
click at [399, 578] on textarea "備註" at bounding box center [663, 558] width 728 height 64
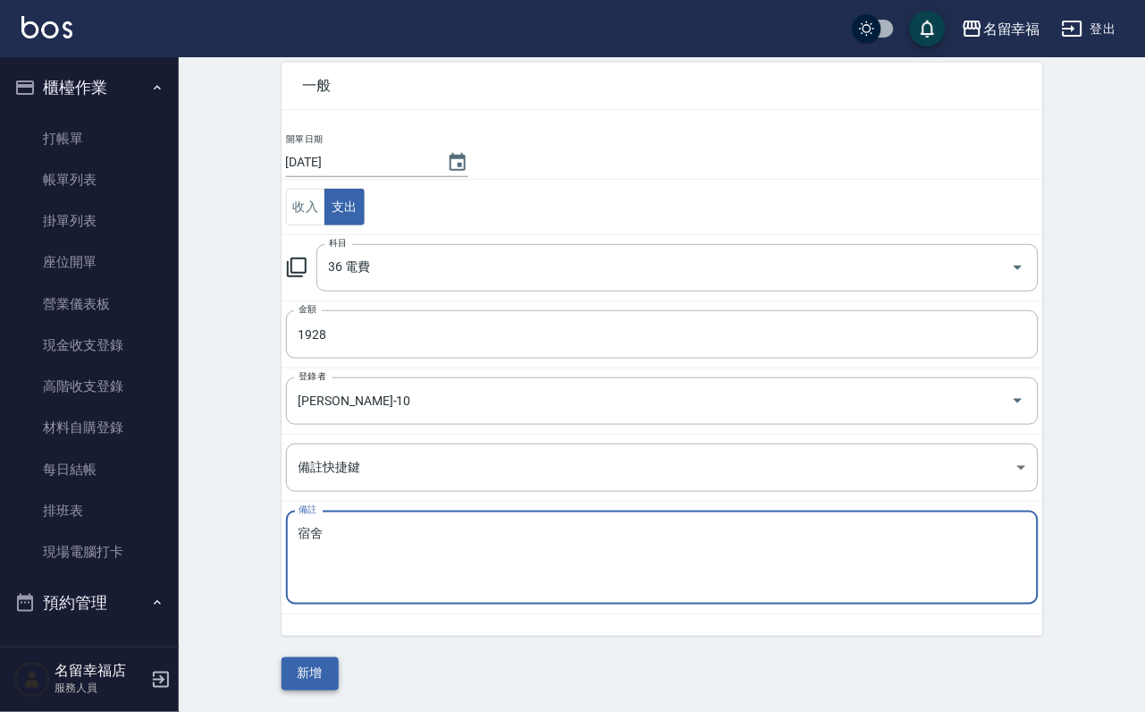
click at [331, 659] on button "新增" at bounding box center [310, 673] width 57 height 33
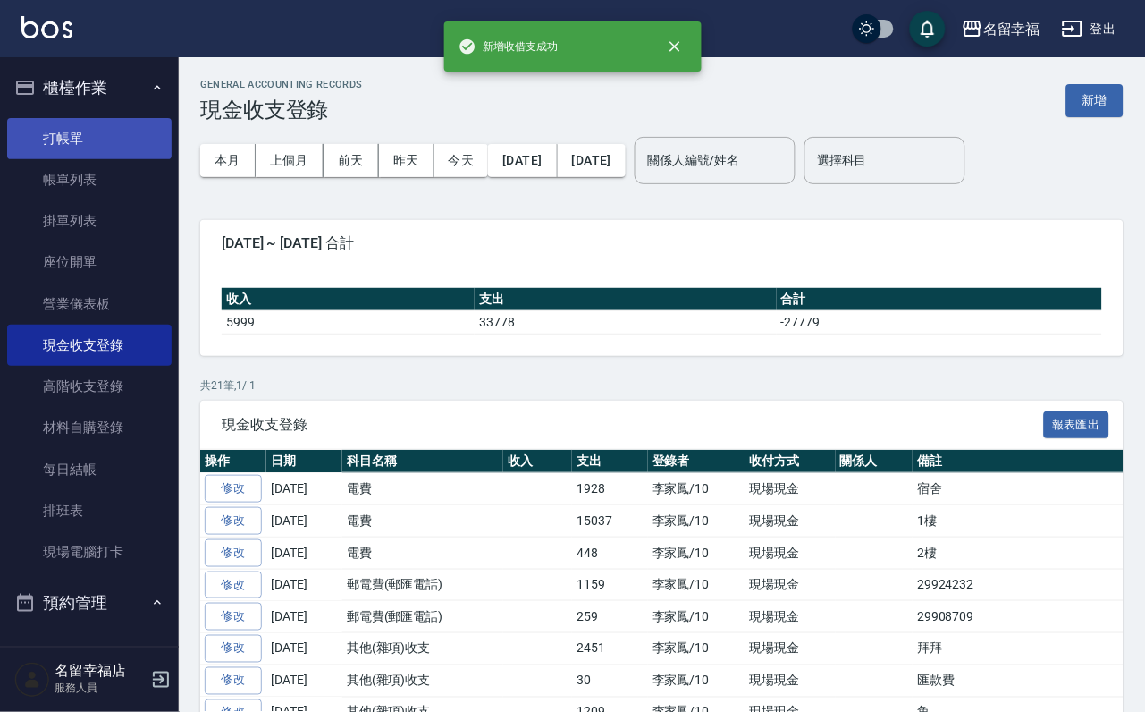
click at [78, 147] on link "打帳單" at bounding box center [89, 138] width 164 height 41
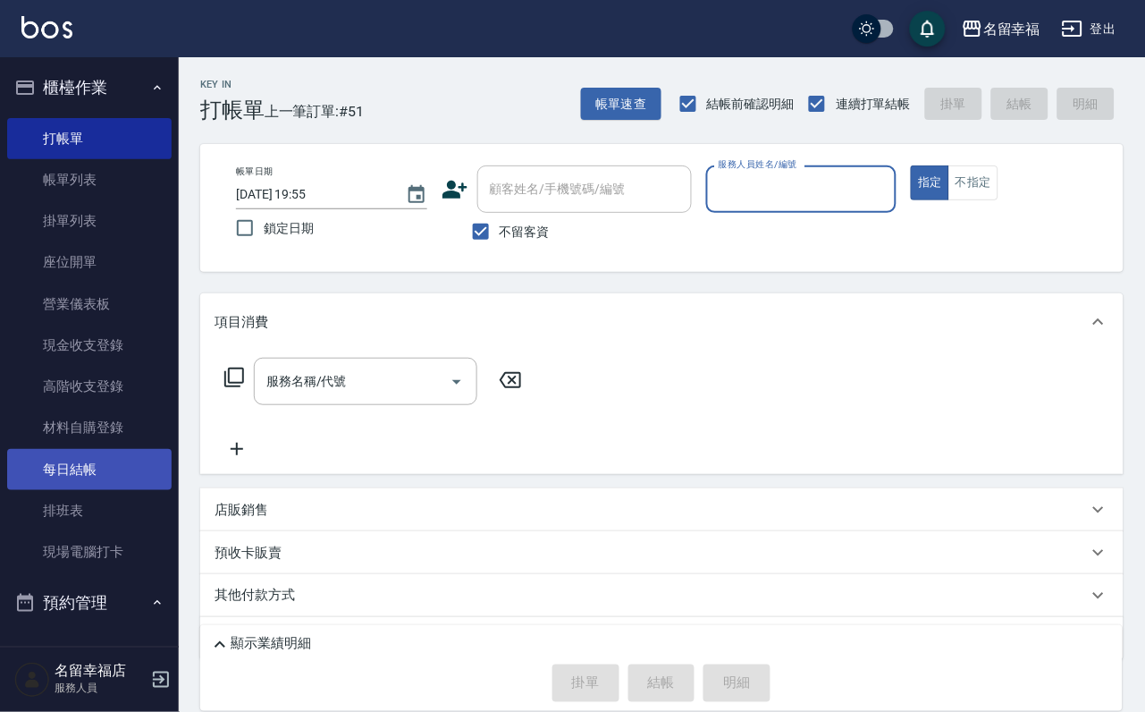
click at [87, 490] on link "每日結帳" at bounding box center [89, 469] width 164 height 41
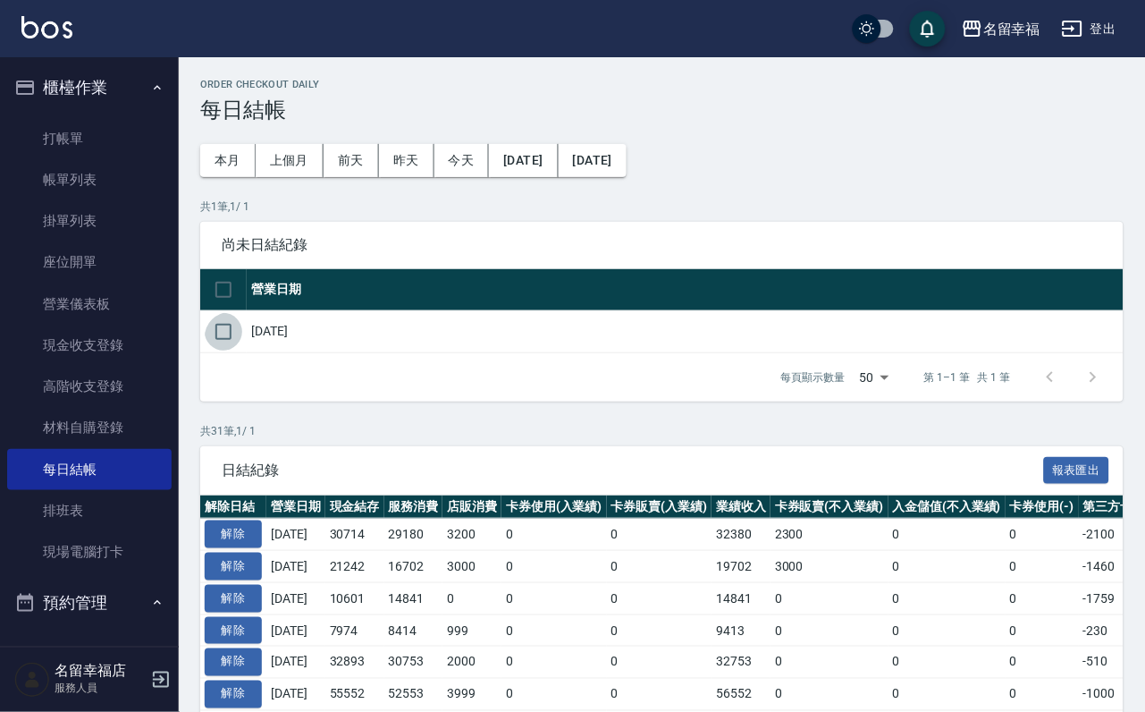
drag, startPoint x: 243, startPoint y: 358, endPoint x: 295, endPoint y: 406, distance: 70.8
click at [242, 350] on input "checkbox" at bounding box center [224, 332] width 38 height 38
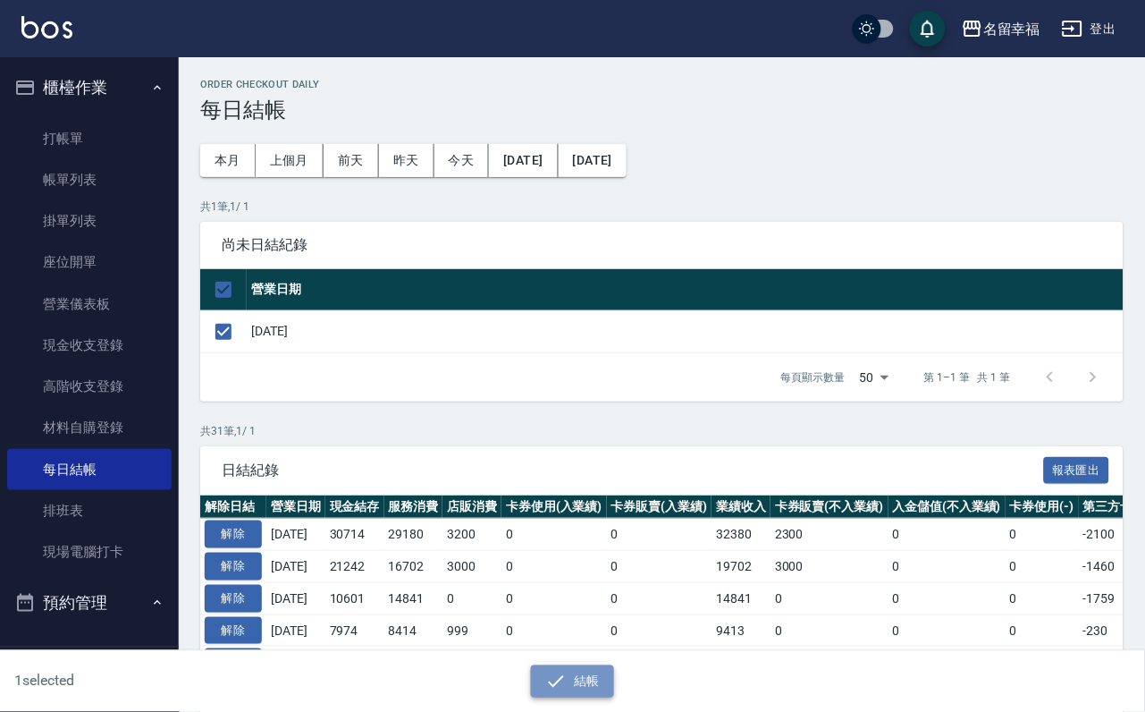
click at [567, 671] on icon "button" at bounding box center [555, 681] width 21 height 21
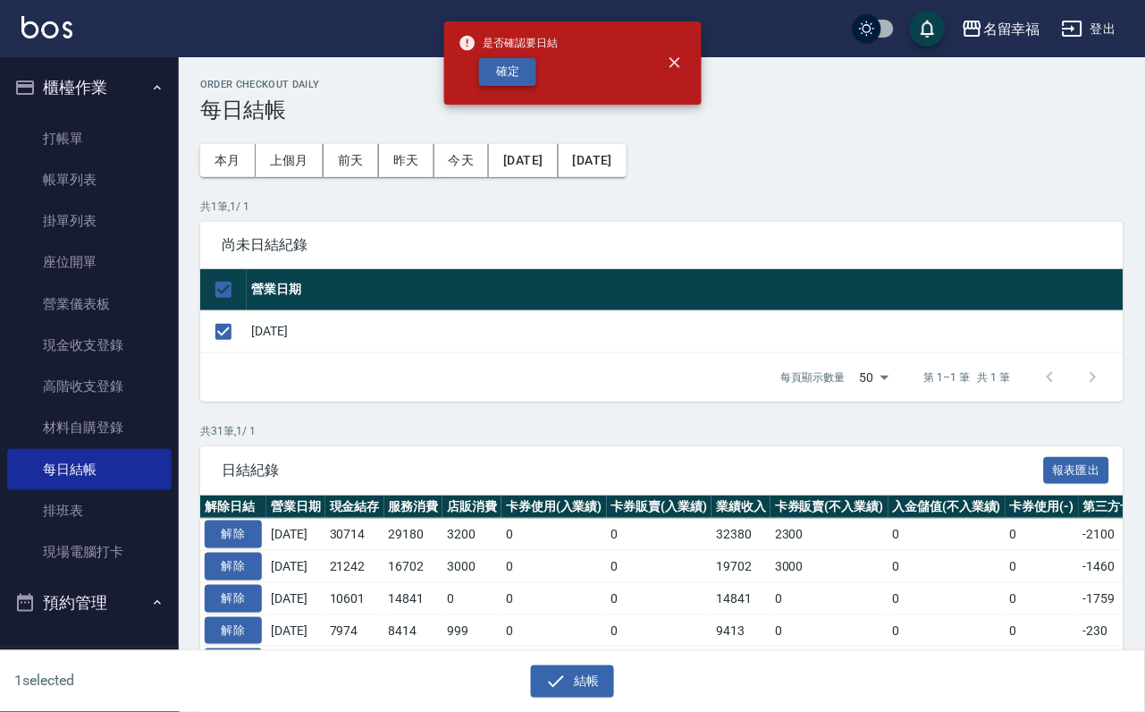
click at [536, 86] on button "確定" at bounding box center [507, 72] width 57 height 28
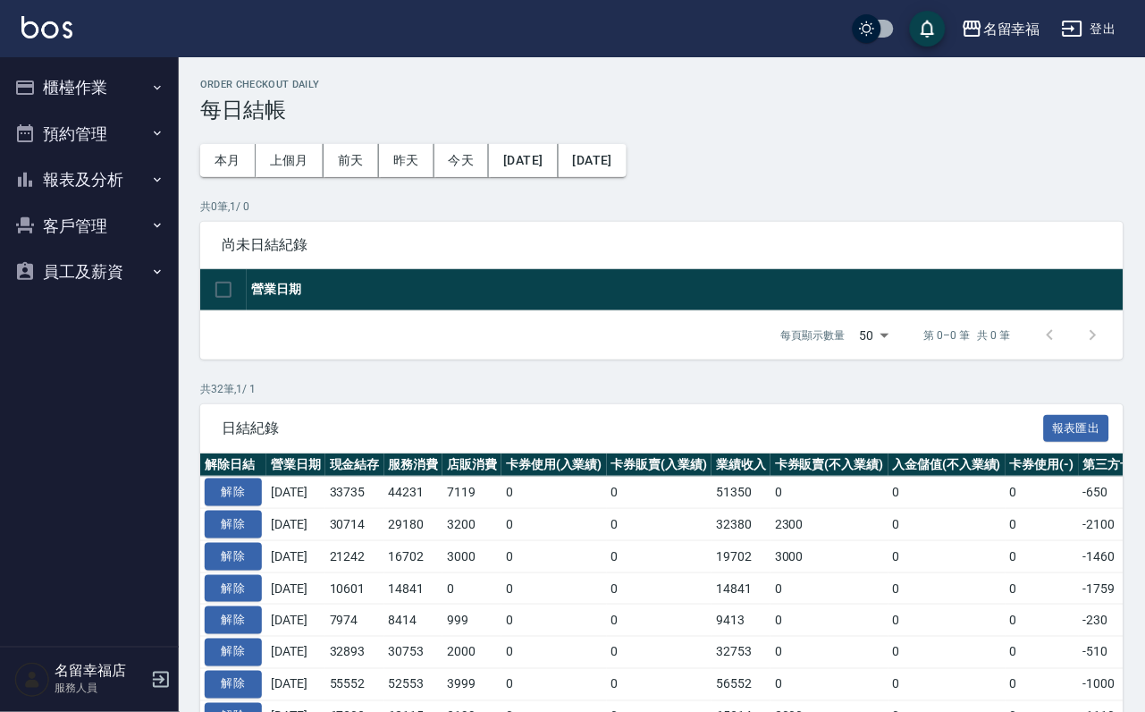
click at [94, 85] on button "櫃檯作業" at bounding box center [89, 87] width 164 height 46
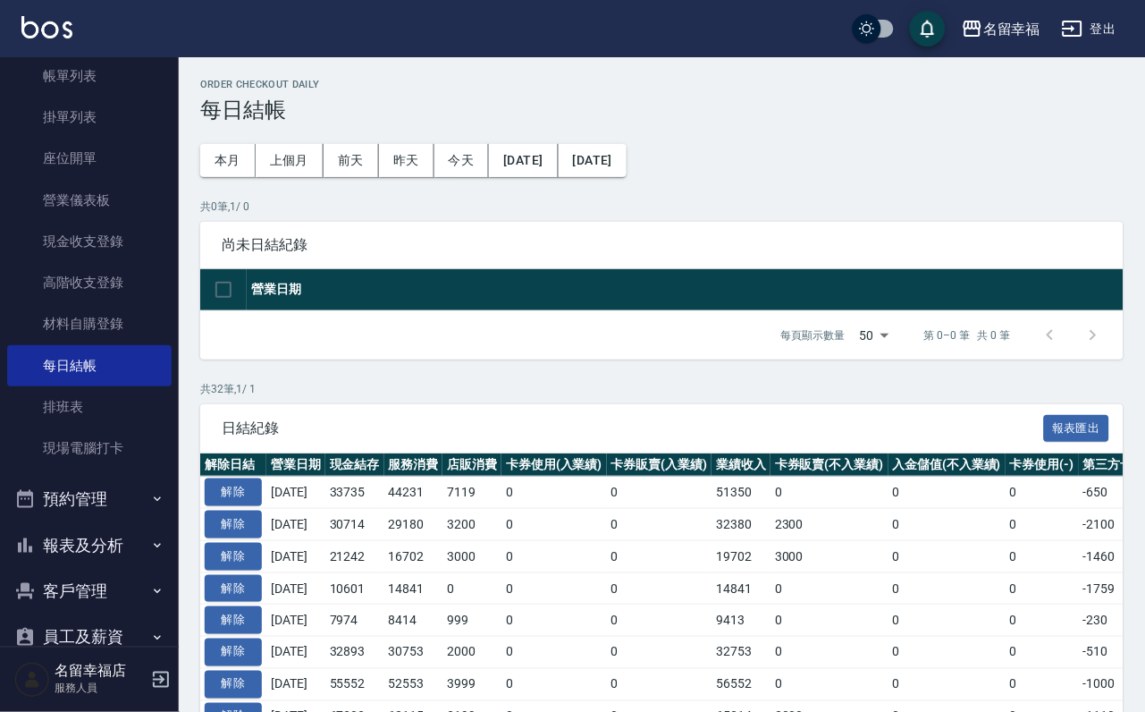
scroll to position [205, 0]
